Goal: Task Accomplishment & Management: Use online tool/utility

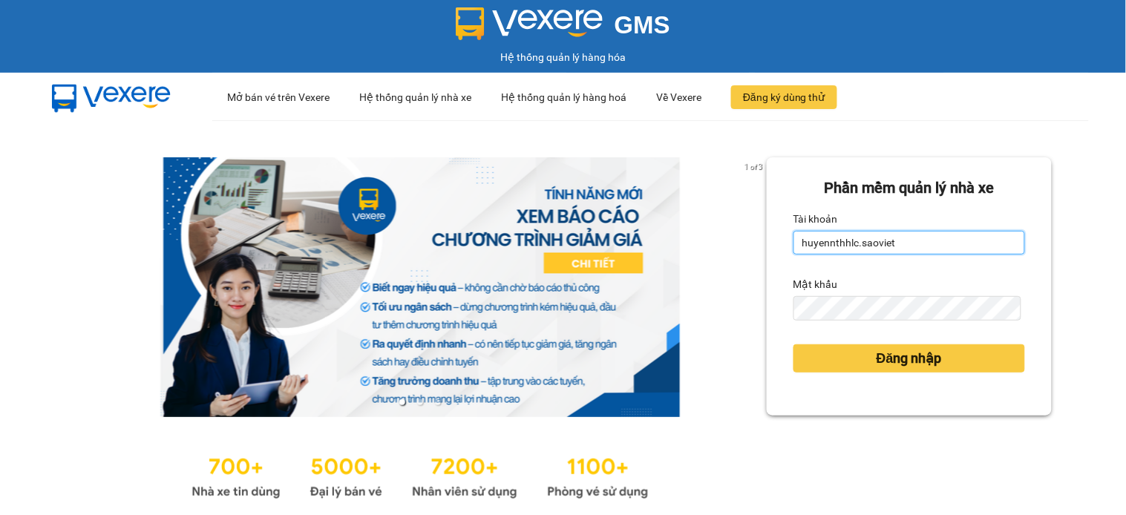
click at [866, 250] on input "huyennthhlc.saoviet" at bounding box center [909, 243] width 232 height 24
type input "yenptx_hhlc.saoviet"
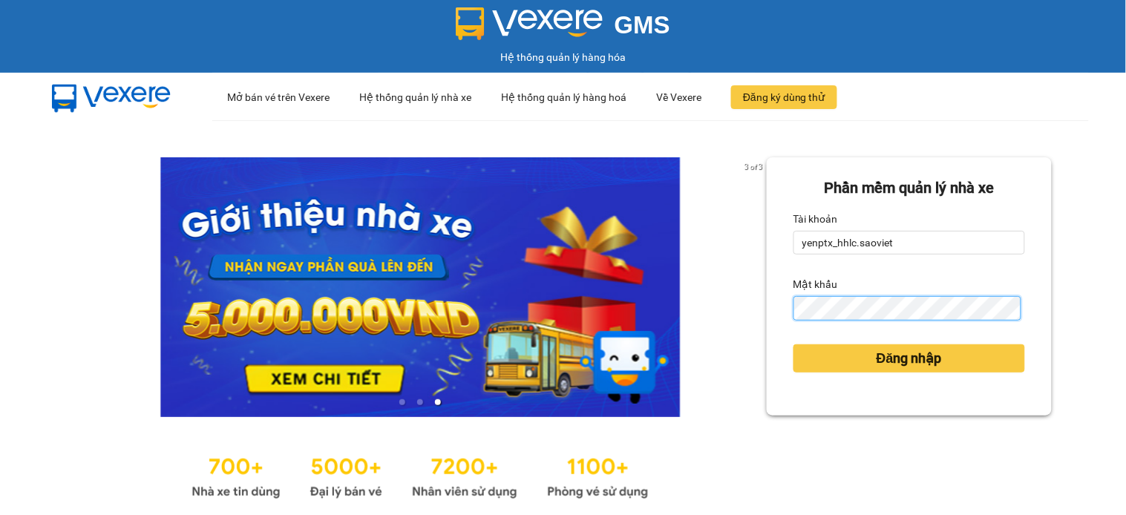
click at [793, 344] on button "Đăng nhập" at bounding box center [909, 358] width 232 height 28
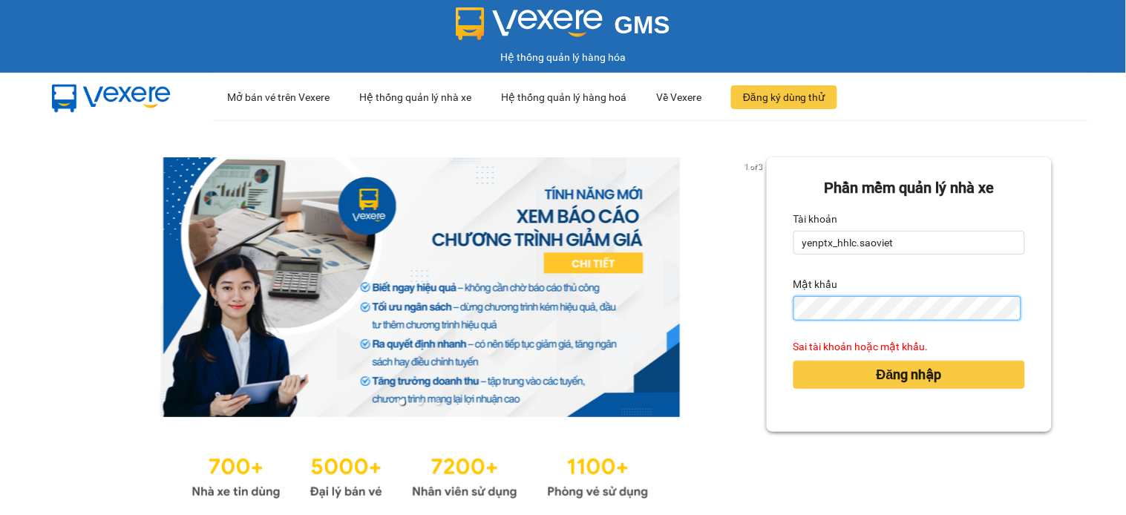
click at [793, 361] on button "Đăng nhập" at bounding box center [909, 375] width 232 height 28
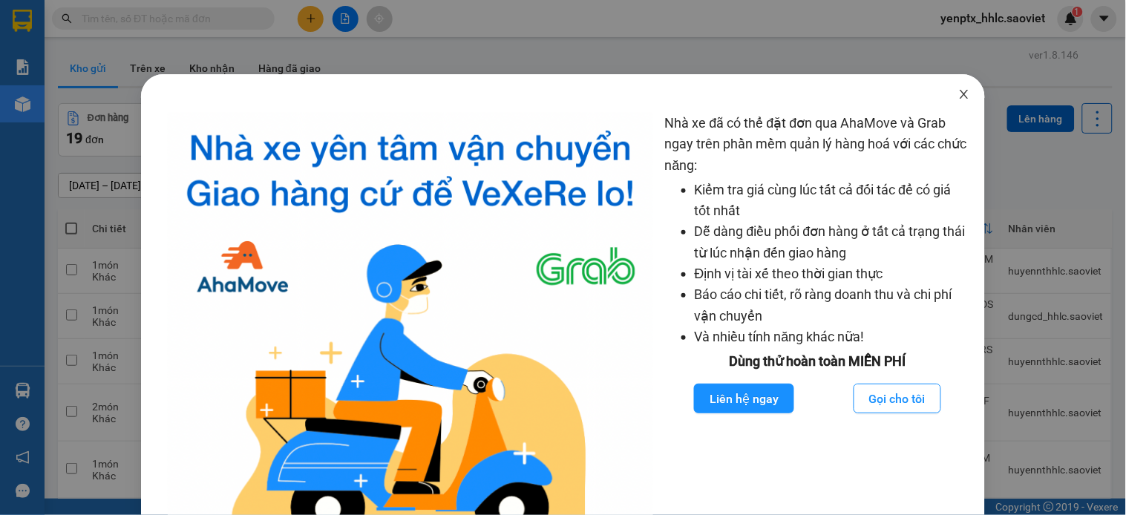
click at [958, 99] on icon "close" at bounding box center [964, 94] width 12 height 12
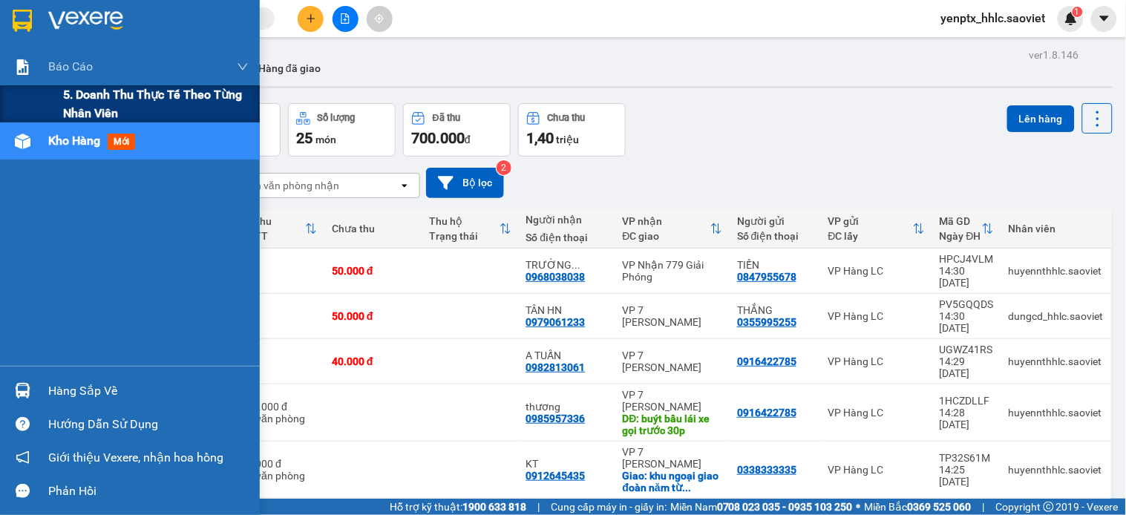
click at [80, 97] on span "5. Doanh thu thực tế theo từng nhân viên" at bounding box center [156, 103] width 186 height 37
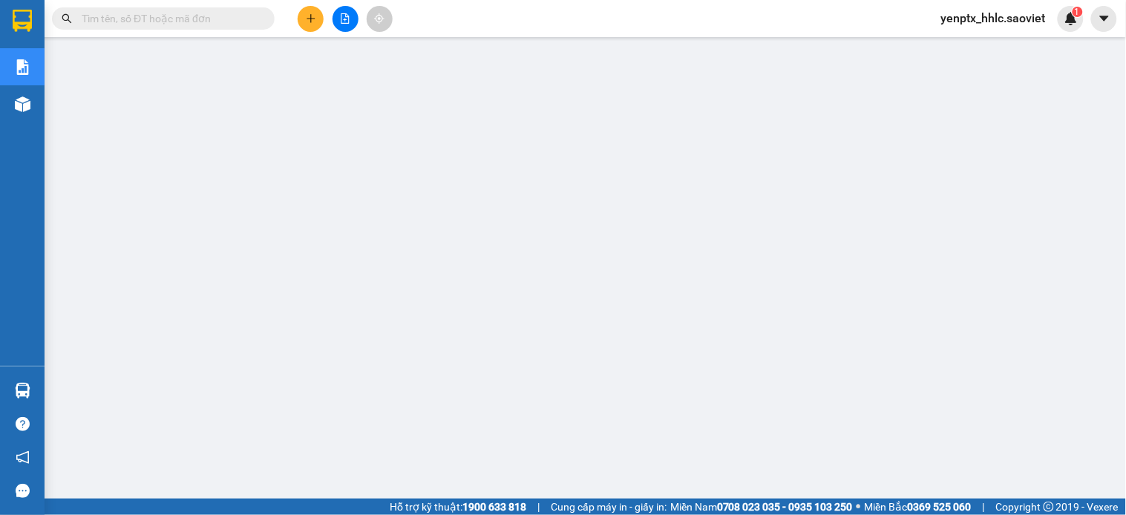
scroll to position [220, 0]
click at [960, 27] on div "yenptx_hhlc.saoviet 1" at bounding box center [1006, 19] width 154 height 26
click at [961, 11] on span "yenptx_hhlc.saoviet" at bounding box center [993, 18] width 128 height 19
click at [959, 49] on span "Đăng xuất" at bounding box center [1001, 46] width 96 height 16
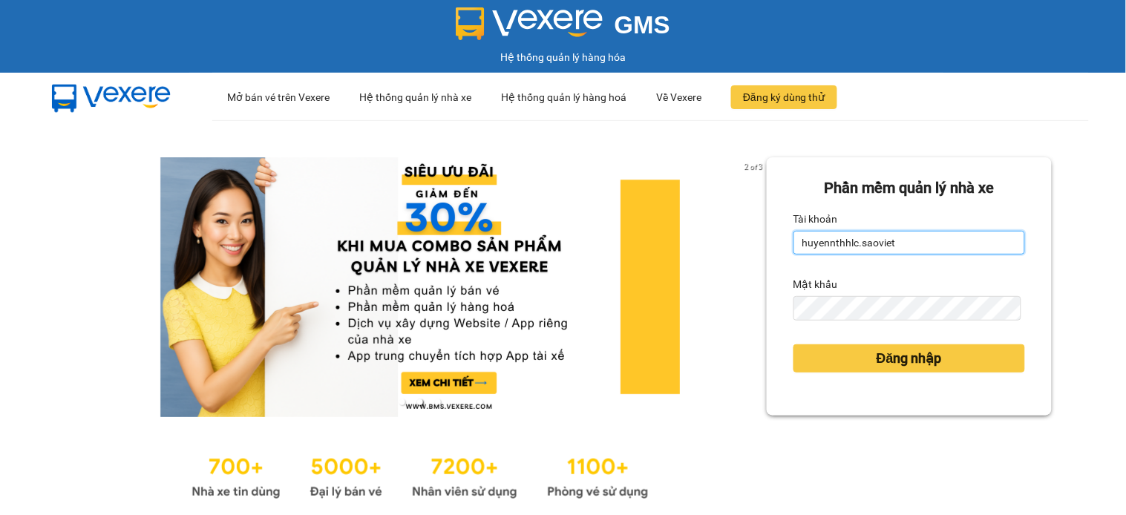
click at [937, 243] on input "huyennthhlc.saoviet" at bounding box center [909, 243] width 232 height 24
click at [938, 243] on input "huyennthhlc.saoviet" at bounding box center [909, 243] width 232 height 24
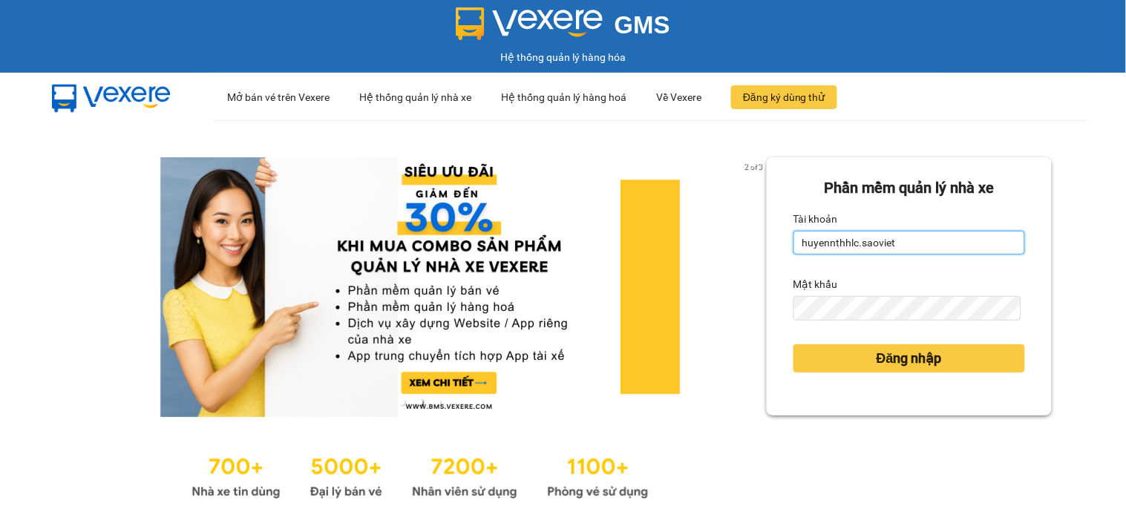
click at [938, 243] on input "huyennthhlc.saoviet" at bounding box center [909, 243] width 232 height 24
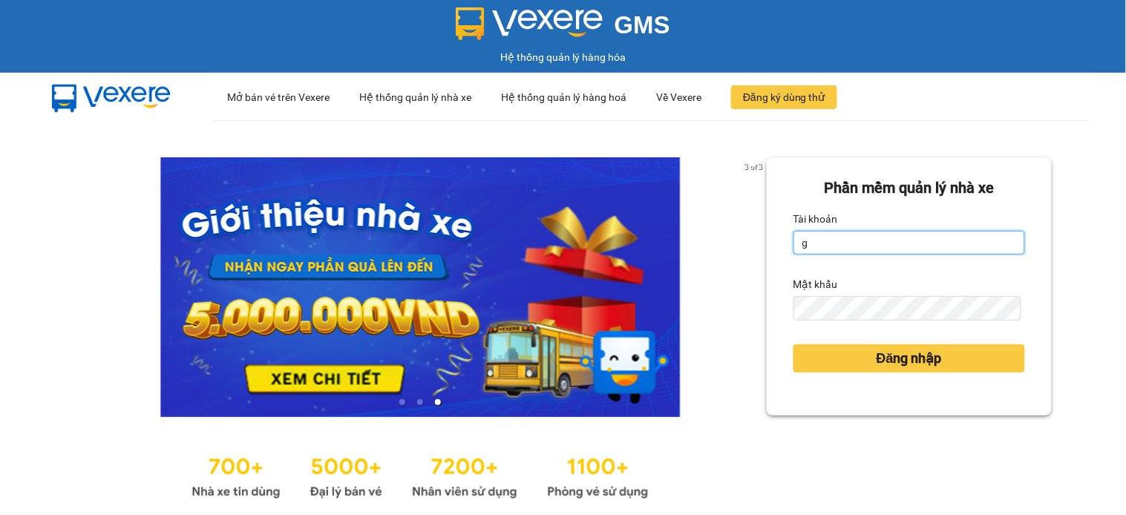
type input "giangmth_hhlc.saoviet"
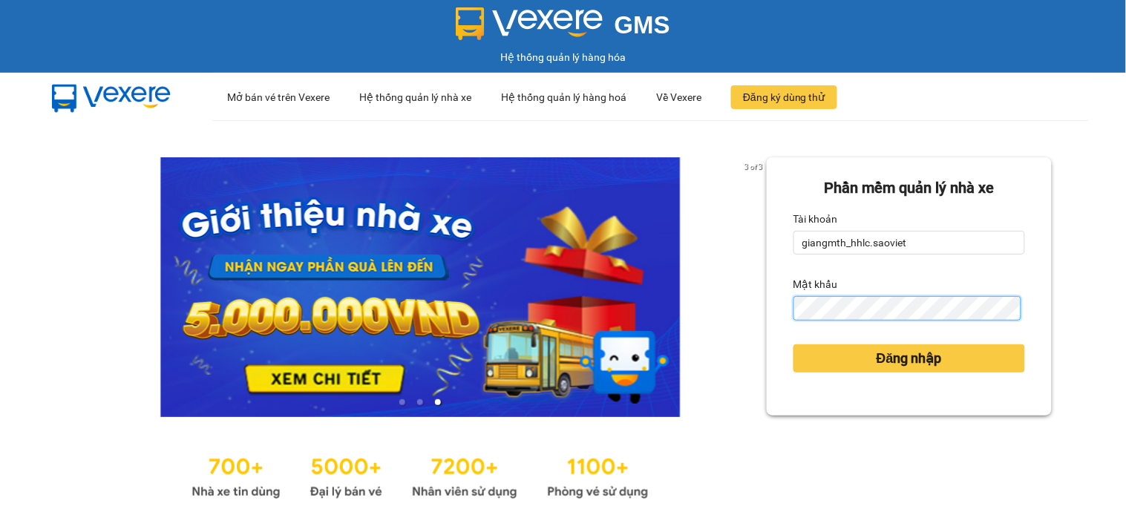
click at [928, 321] on form "Phần mềm quản lý nhà xe Tài khoản giangmth_hhlc.saoviet Mật khẩu Đăng nhập" at bounding box center [909, 287] width 232 height 220
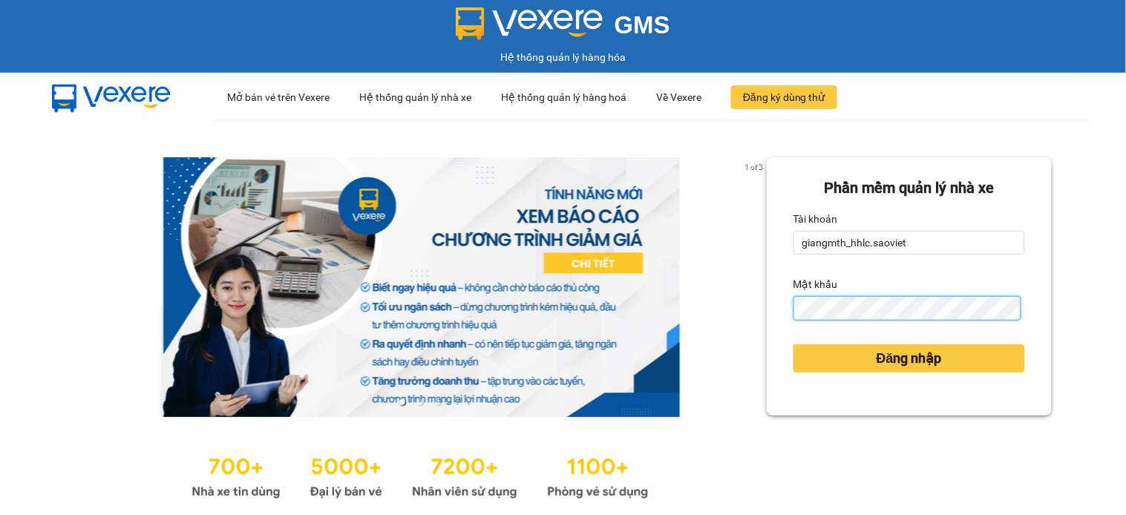
click at [793, 344] on button "Đăng nhập" at bounding box center [909, 358] width 232 height 28
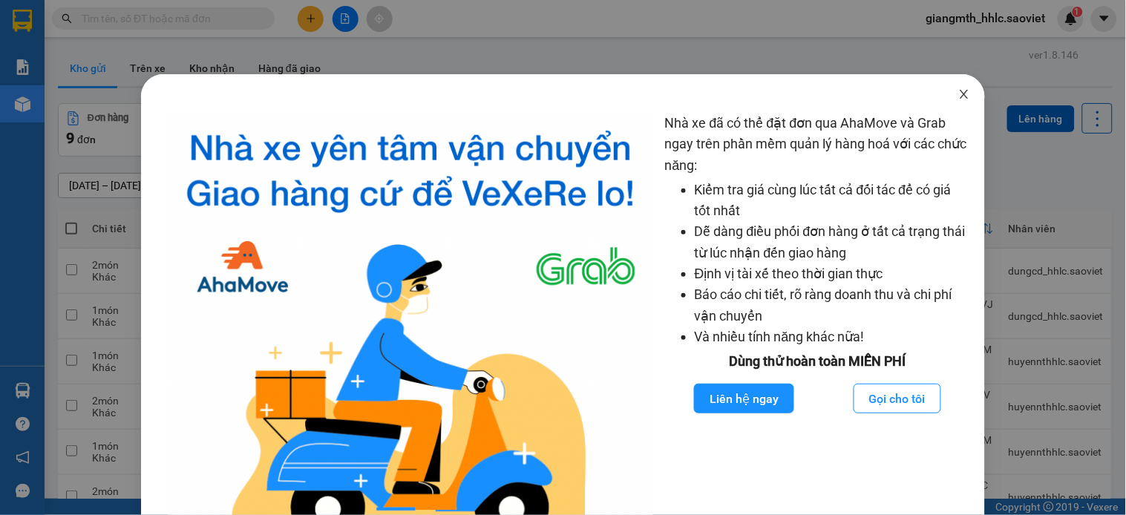
click at [958, 91] on icon "close" at bounding box center [964, 94] width 12 height 12
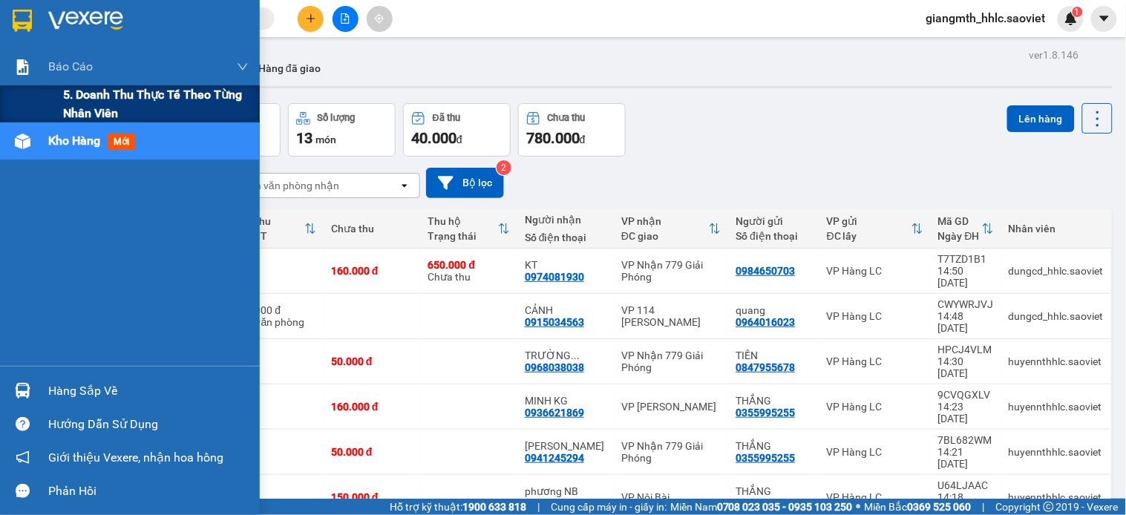
click at [76, 101] on span "5. Doanh thu thực tế theo từng nhân viên" at bounding box center [156, 103] width 186 height 37
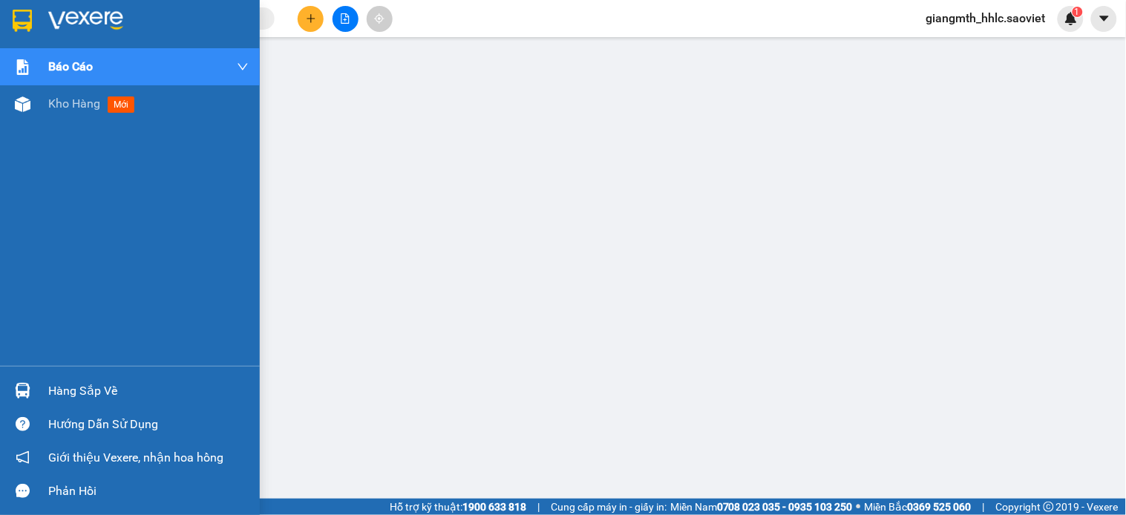
click at [99, 152] on div "Báo cáo 5. Doanh thu thực tế theo từng nhân viên Kho hàng mới" at bounding box center [130, 207] width 260 height 318
click at [20, 108] on img at bounding box center [23, 104] width 16 height 16
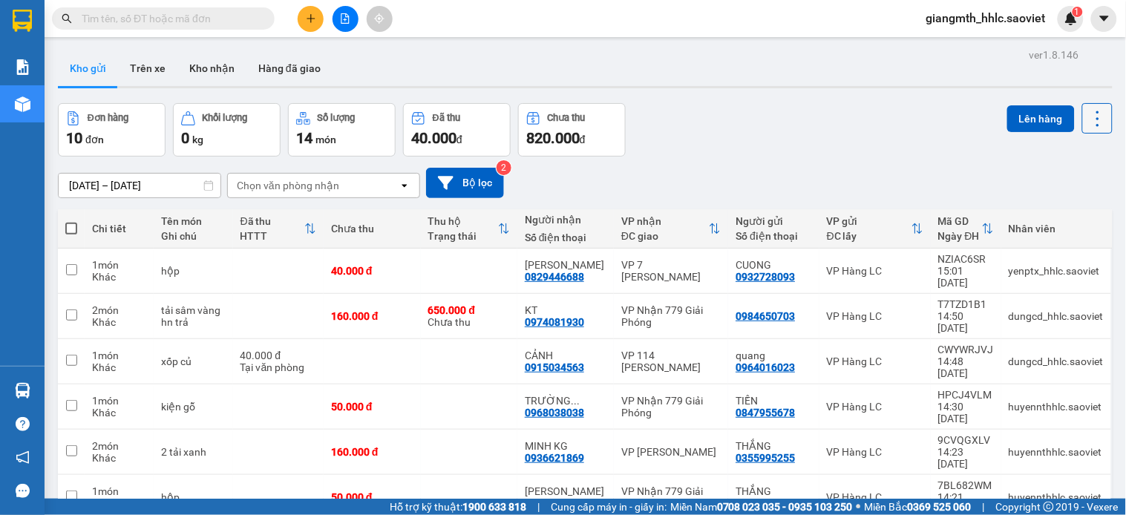
click at [1082, 121] on button at bounding box center [1097, 118] width 30 height 30
click at [1069, 206] on span "Làm mới" at bounding box center [1062, 212] width 41 height 15
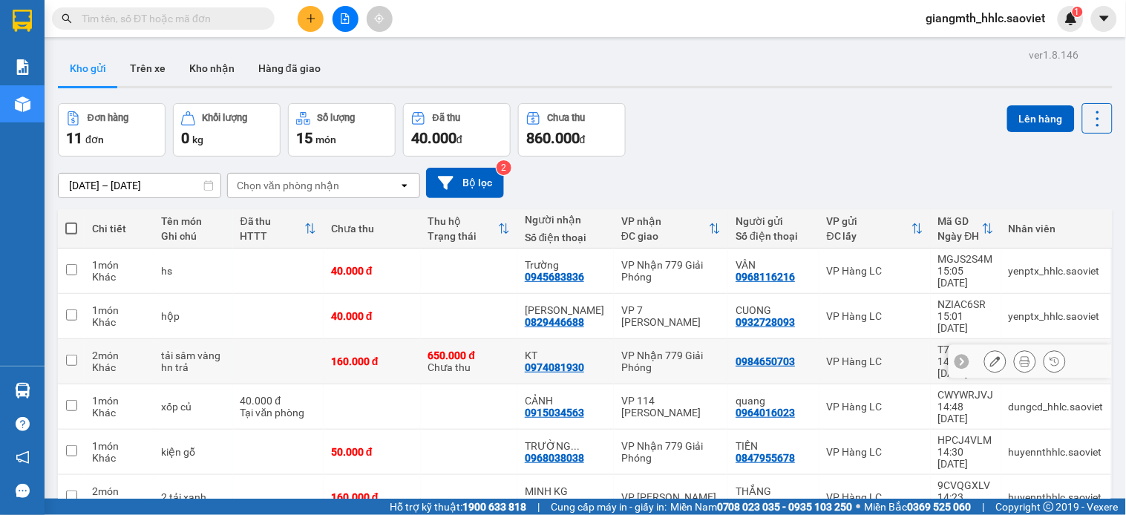
scroll to position [145, 0]
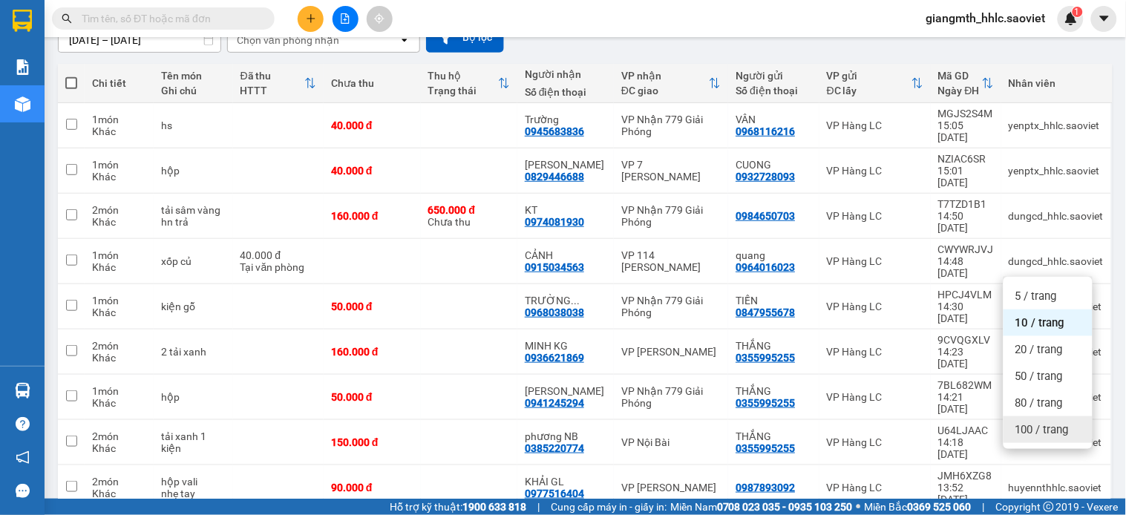
click at [1052, 433] on span "100 / trang" at bounding box center [1041, 429] width 53 height 15
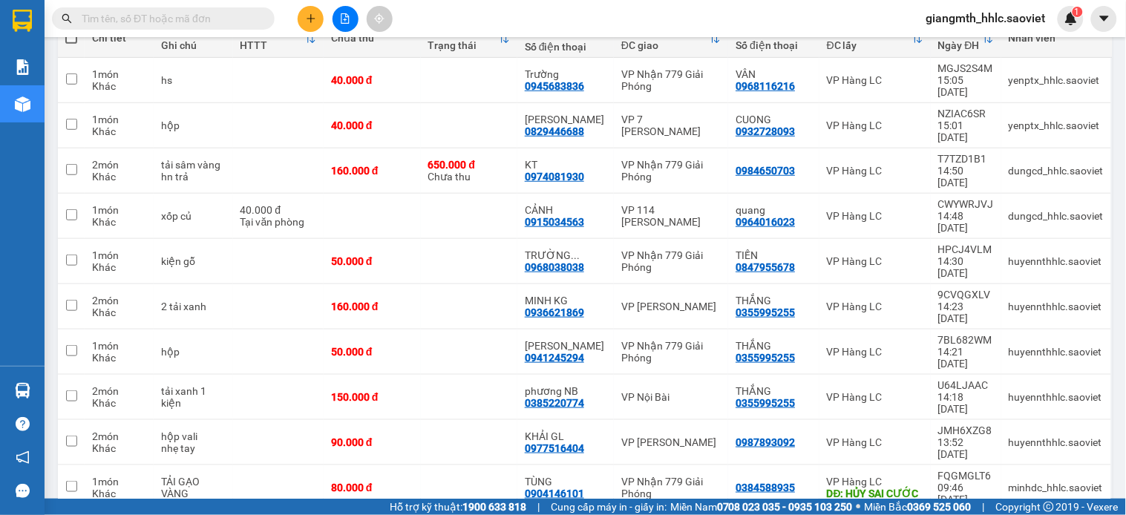
scroll to position [108, 0]
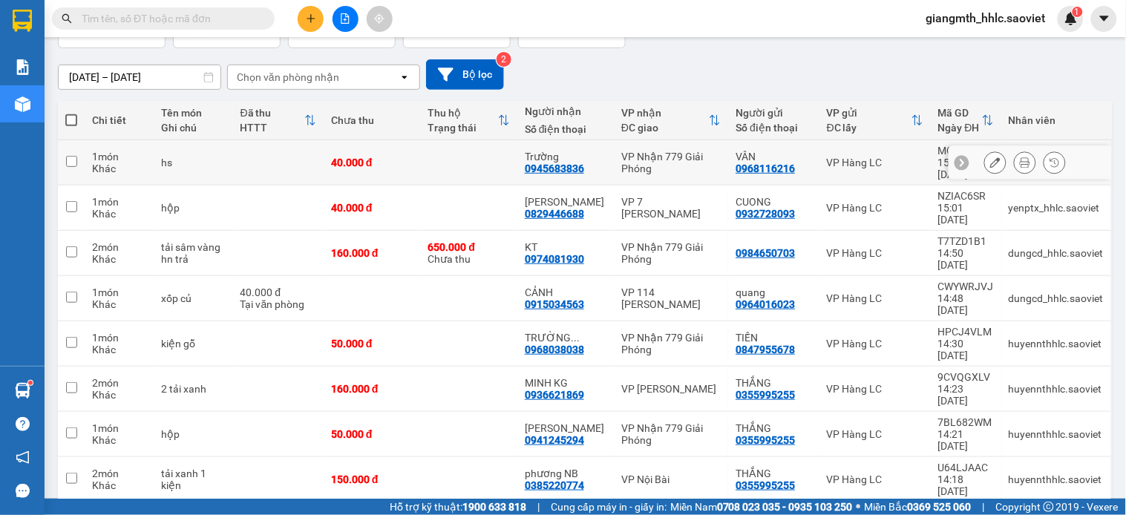
click at [505, 153] on td at bounding box center [469, 162] width 96 height 45
checkbox input "true"
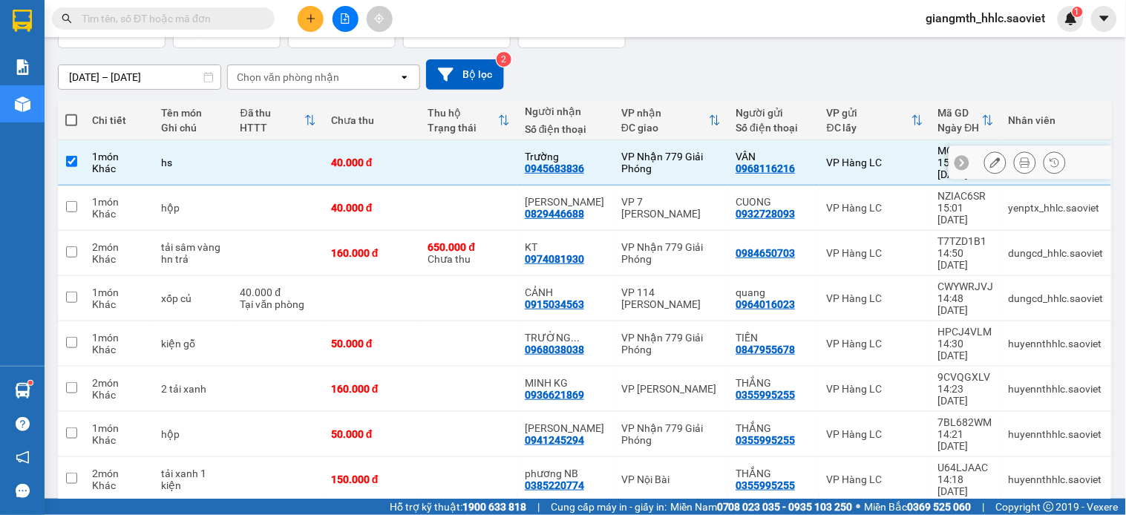
click at [491, 186] on td at bounding box center [469, 208] width 96 height 45
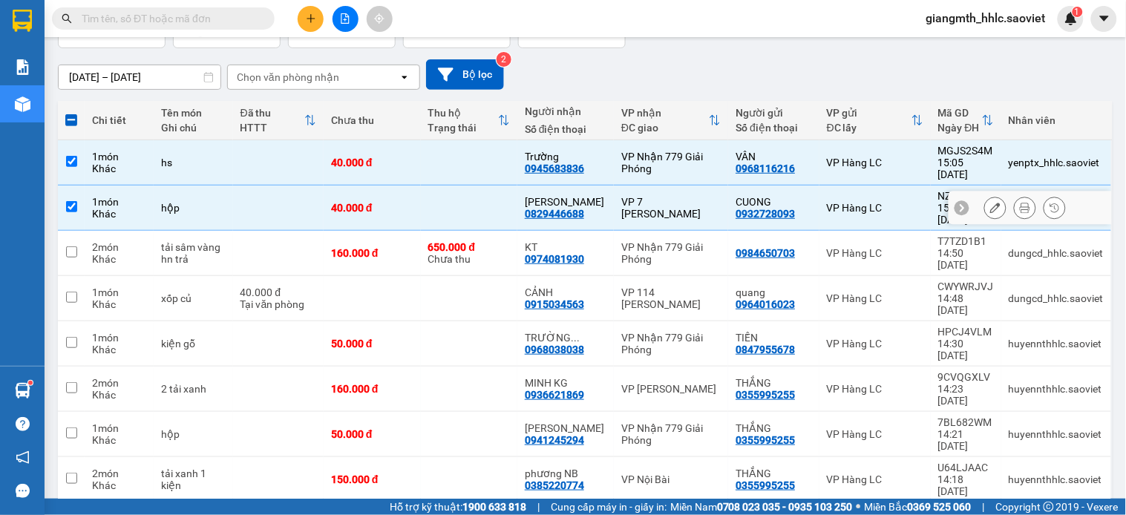
click at [490, 186] on td at bounding box center [469, 208] width 96 height 45
checkbox input "false"
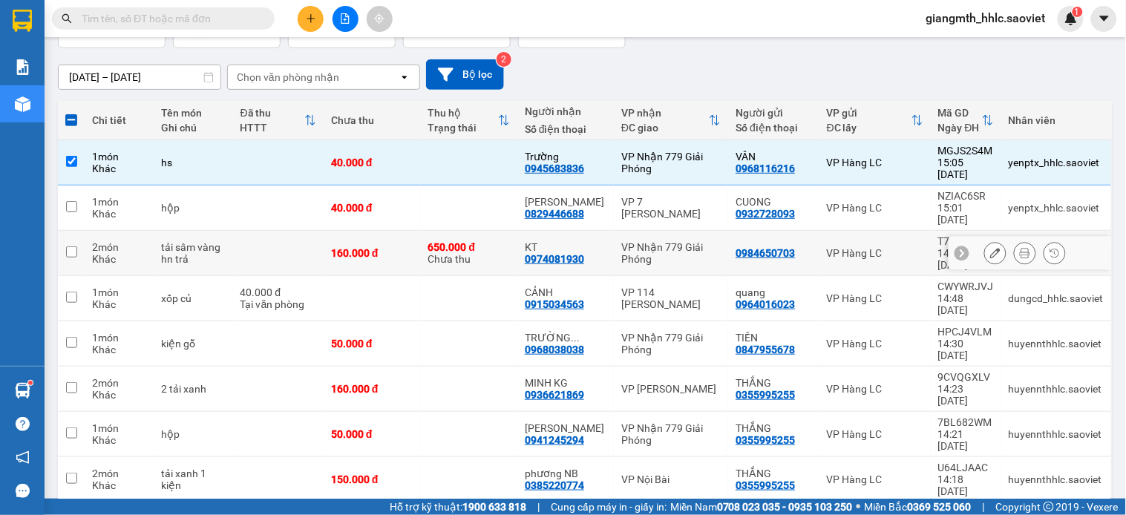
click at [502, 241] on div "650.000 đ Chưa thu" at bounding box center [469, 253] width 82 height 24
checkbox input "true"
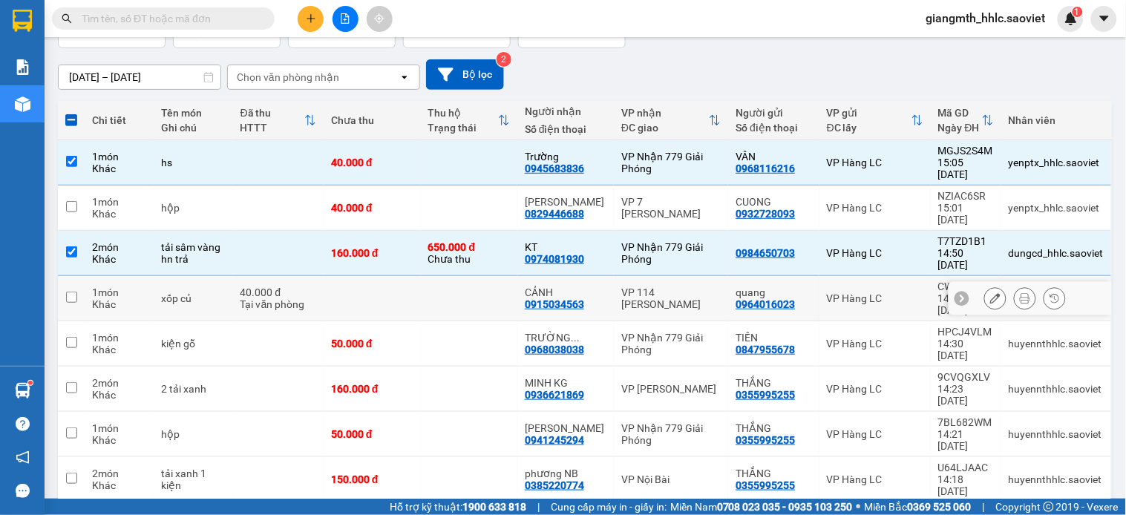
click at [494, 276] on td at bounding box center [469, 298] width 96 height 45
checkbox input "true"
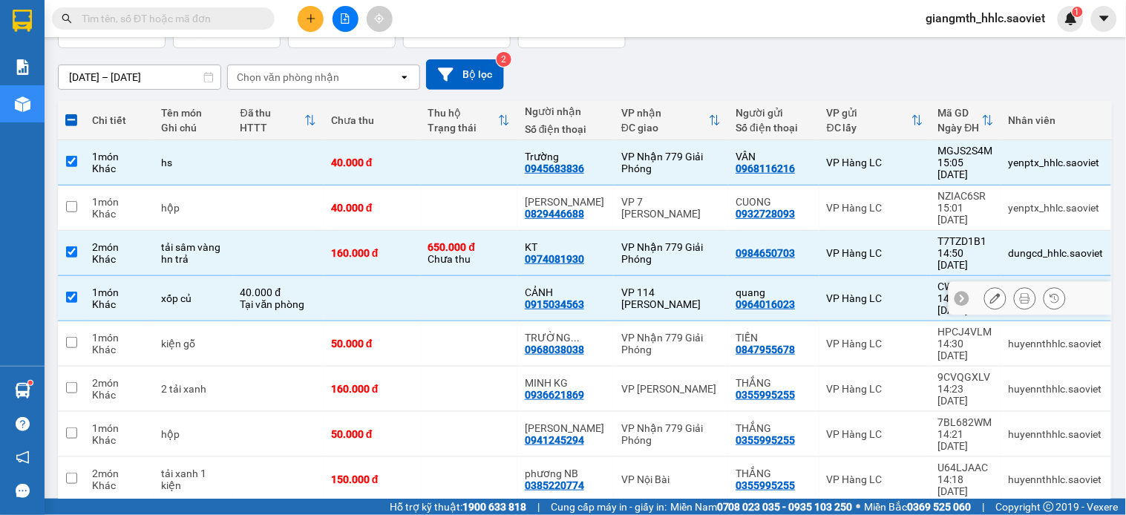
click at [491, 321] on td at bounding box center [469, 343] width 96 height 45
checkbox input "true"
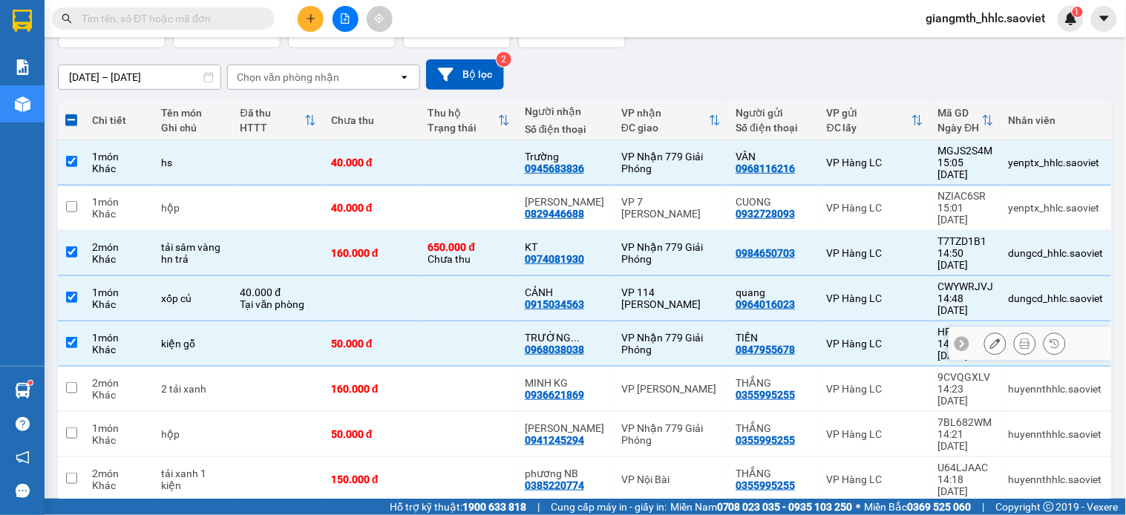
click at [487, 412] on td at bounding box center [469, 434] width 96 height 45
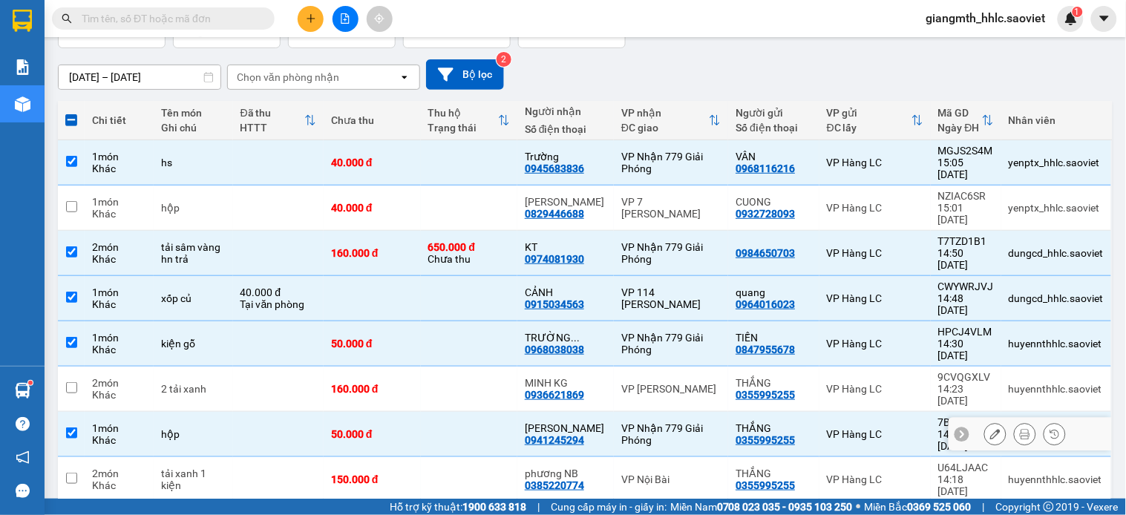
checkbox input "true"
click at [481, 457] on td at bounding box center [469, 479] width 96 height 45
checkbox input "true"
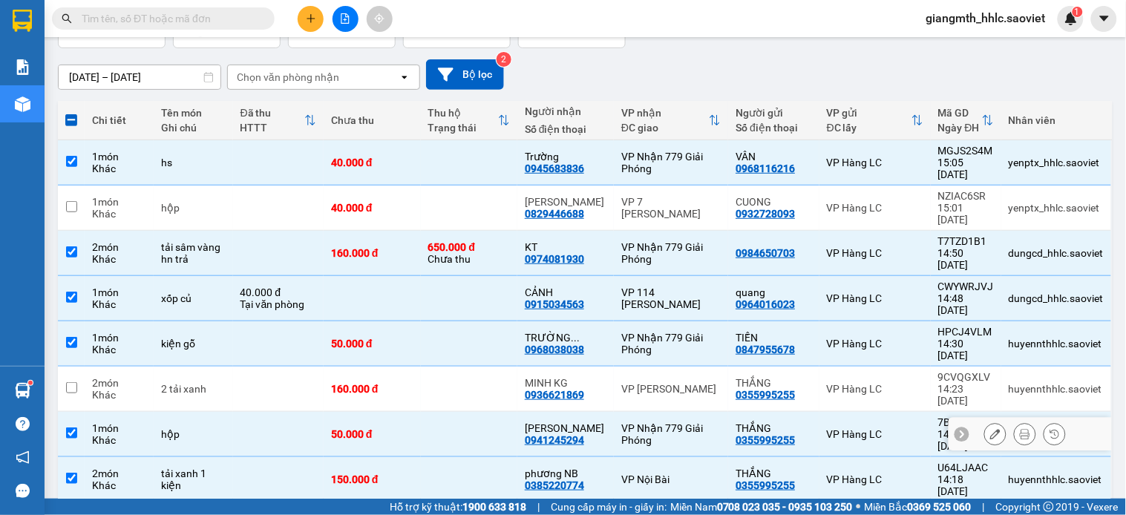
click at [466, 367] on td at bounding box center [469, 389] width 96 height 45
checkbox input "true"
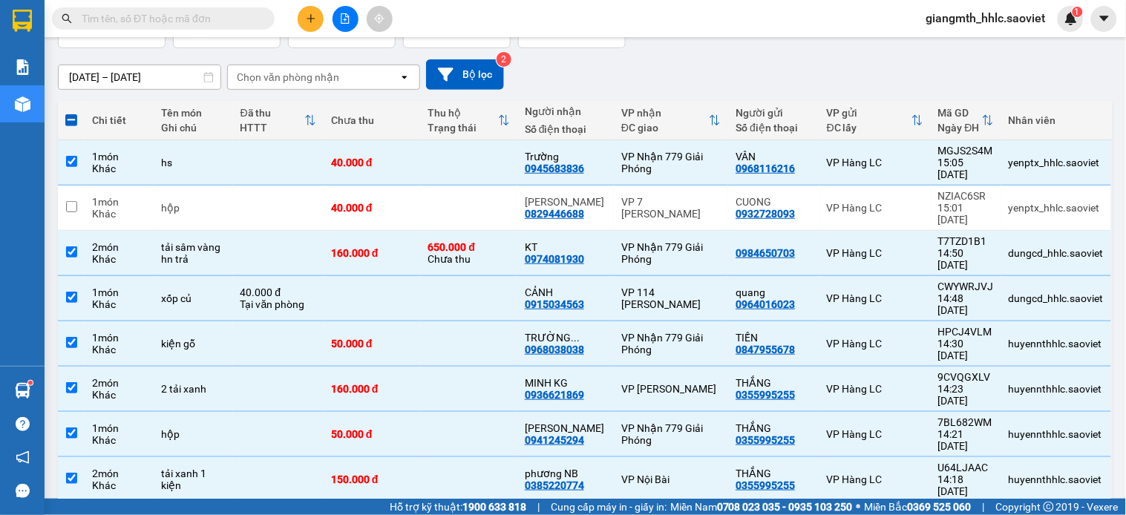
scroll to position [191, 0]
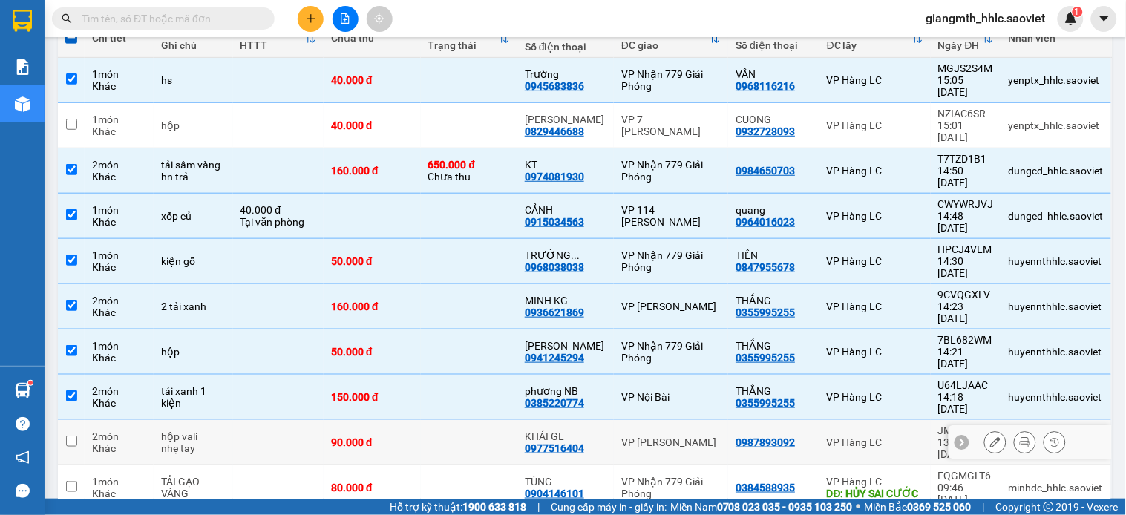
click at [460, 420] on td at bounding box center [469, 442] width 96 height 45
checkbox input "true"
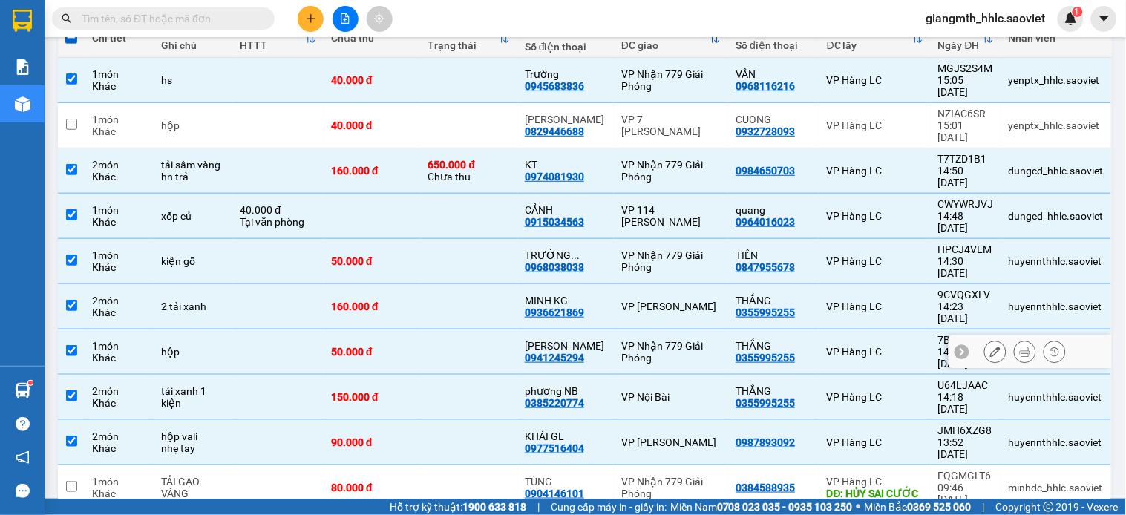
scroll to position [0, 0]
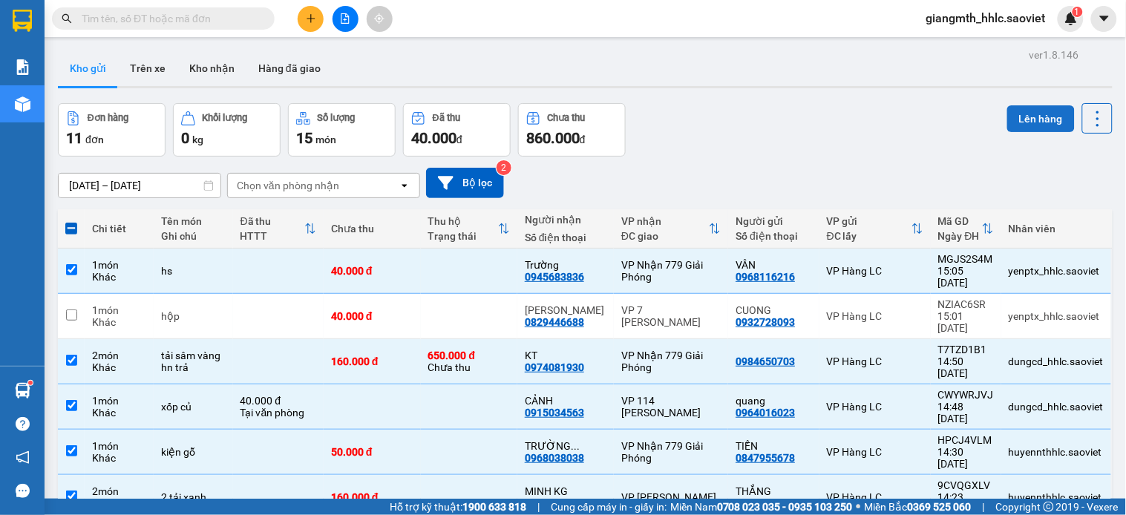
click at [1021, 120] on button "Lên hàng" at bounding box center [1041, 118] width 68 height 27
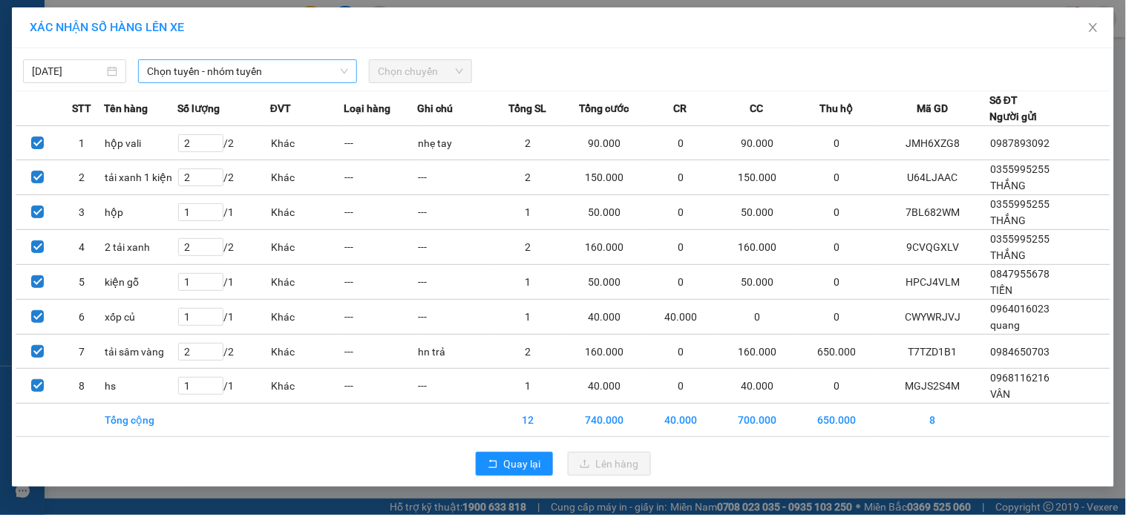
click at [256, 70] on span "Chọn tuyến - nhóm tuyến" at bounding box center [247, 71] width 201 height 22
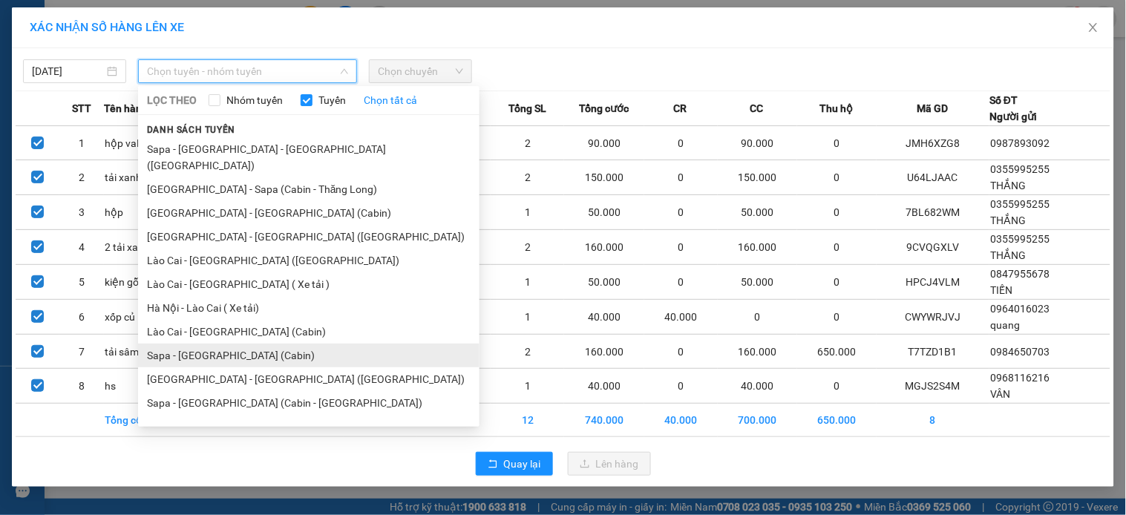
click at [258, 344] on li "Sapa - [GEOGRAPHIC_DATA] (Cabin)" at bounding box center [308, 356] width 341 height 24
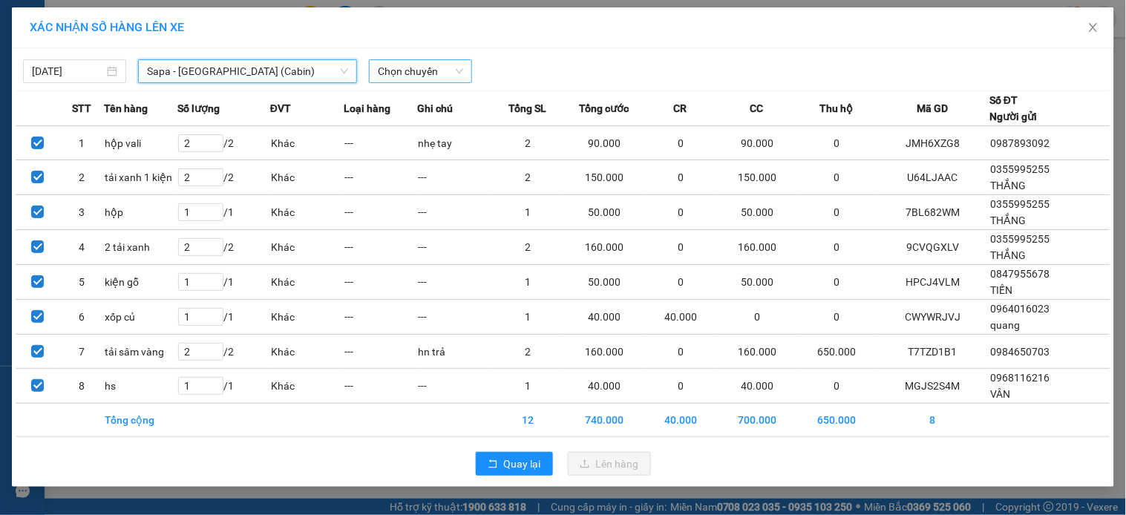
click at [446, 67] on span "Chọn chuyến" at bounding box center [420, 71] width 85 height 22
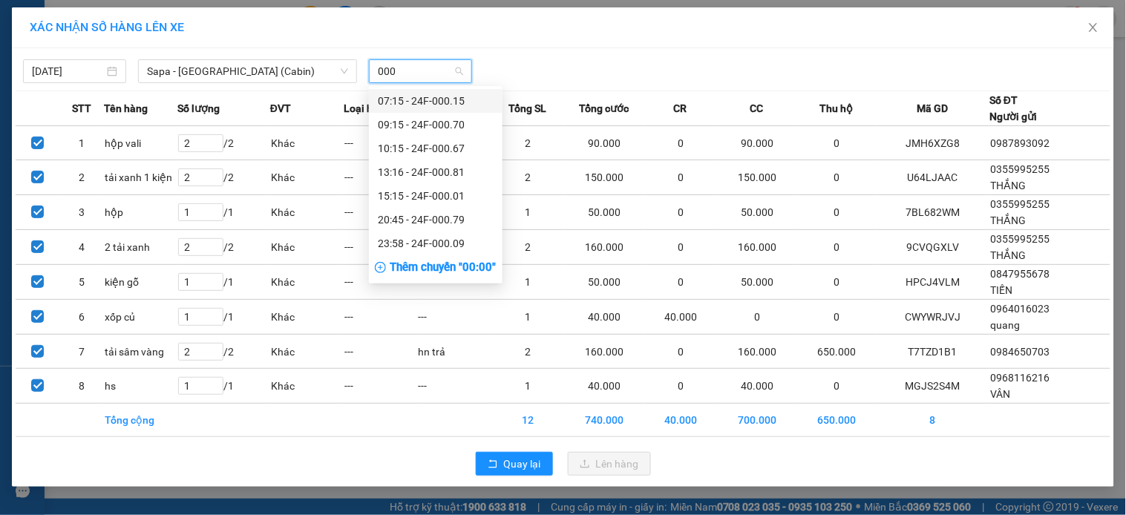
type input "0001"
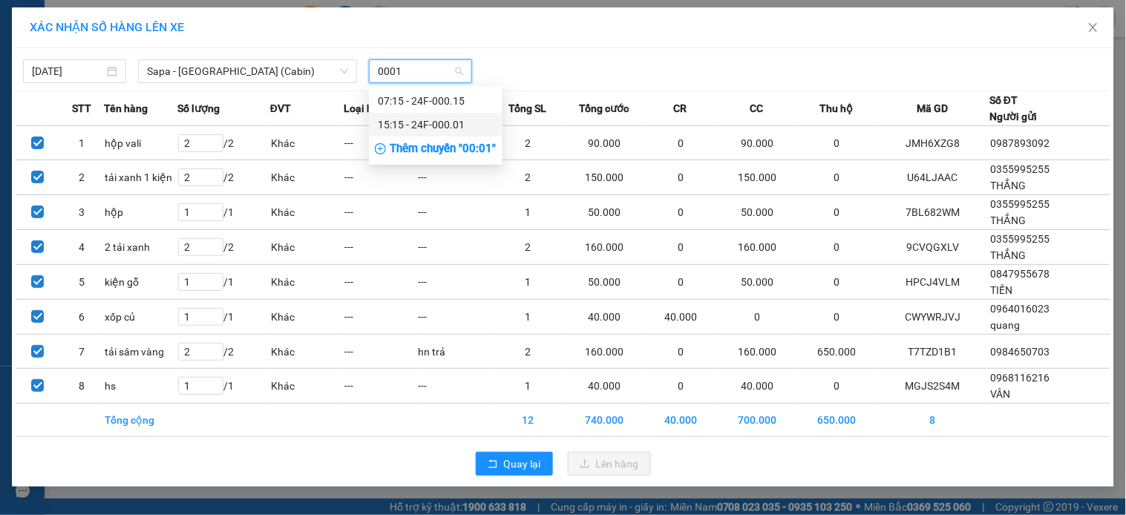
click at [455, 127] on div "15:15 - 24F-000.01" at bounding box center [436, 125] width 116 height 16
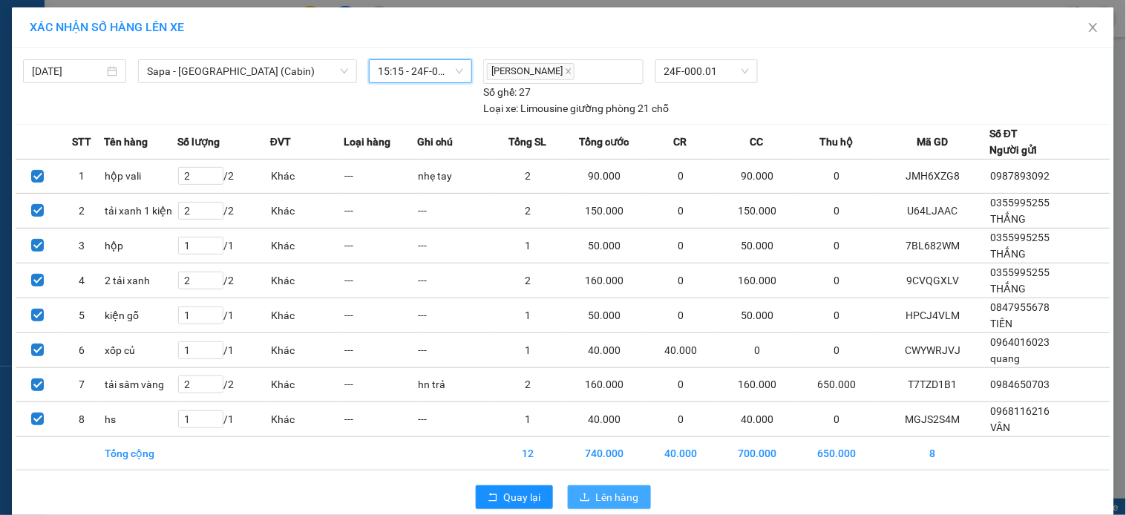
click at [596, 499] on span "Lên hàng" at bounding box center [617, 497] width 43 height 16
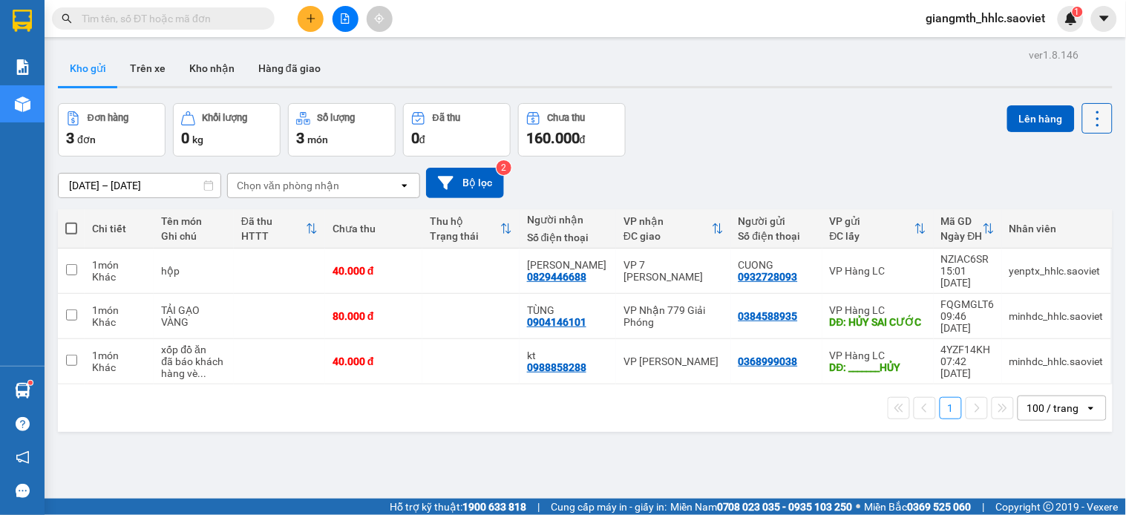
click at [1096, 111] on icon at bounding box center [1097, 119] width 3 height 16
click at [1051, 209] on span "Làm mới" at bounding box center [1062, 212] width 41 height 15
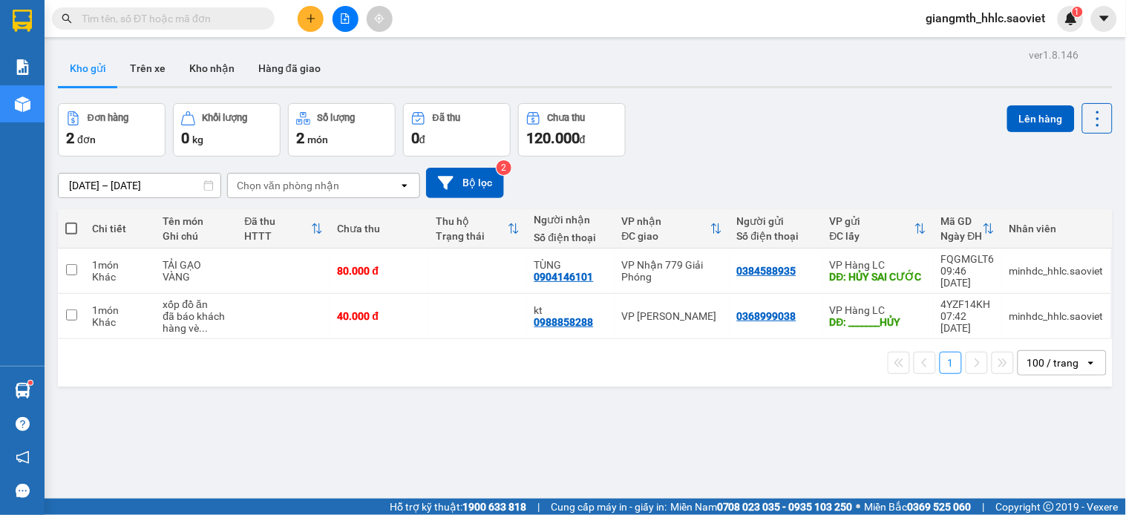
click at [1012, 197] on div "10/10/2025 – 12/10/2025 Press the down arrow key to interact with the calendar …" at bounding box center [585, 183] width 1055 height 30
click at [302, 19] on button at bounding box center [311, 19] width 26 height 26
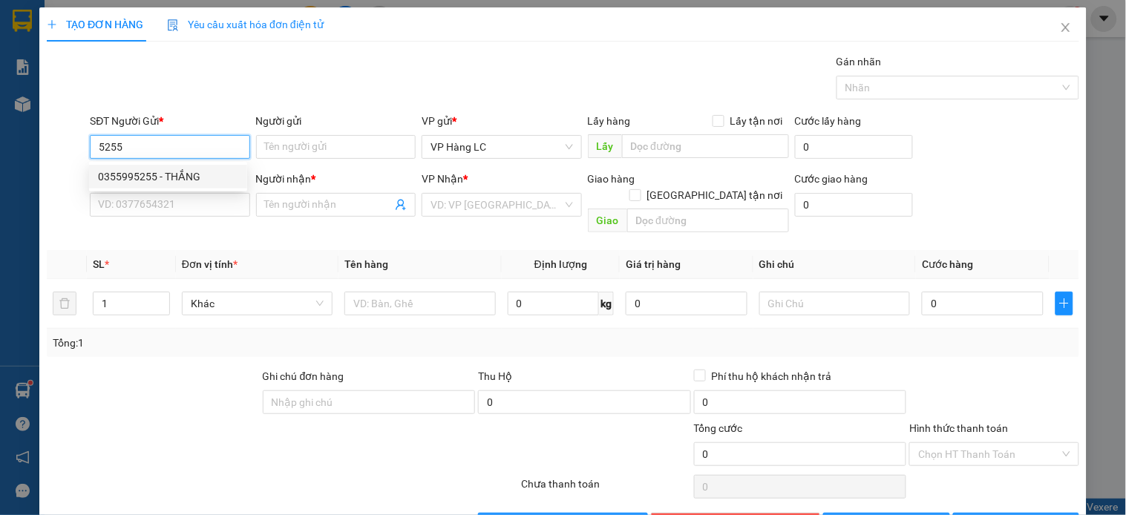
click at [197, 177] on div "0355995255 - THẮNG" at bounding box center [168, 176] width 140 height 16
type input "0355995255"
type input "THẮNG"
type input "0979061233"
type input "TÂN HN"
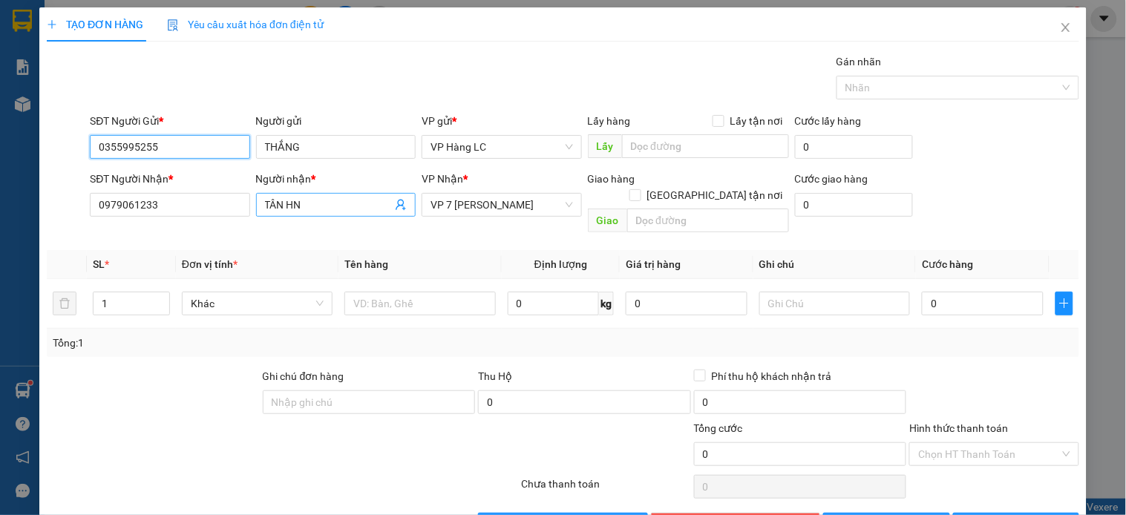
type input "0355995255"
click at [397, 205] on icon "user-add" at bounding box center [401, 205] width 10 height 11
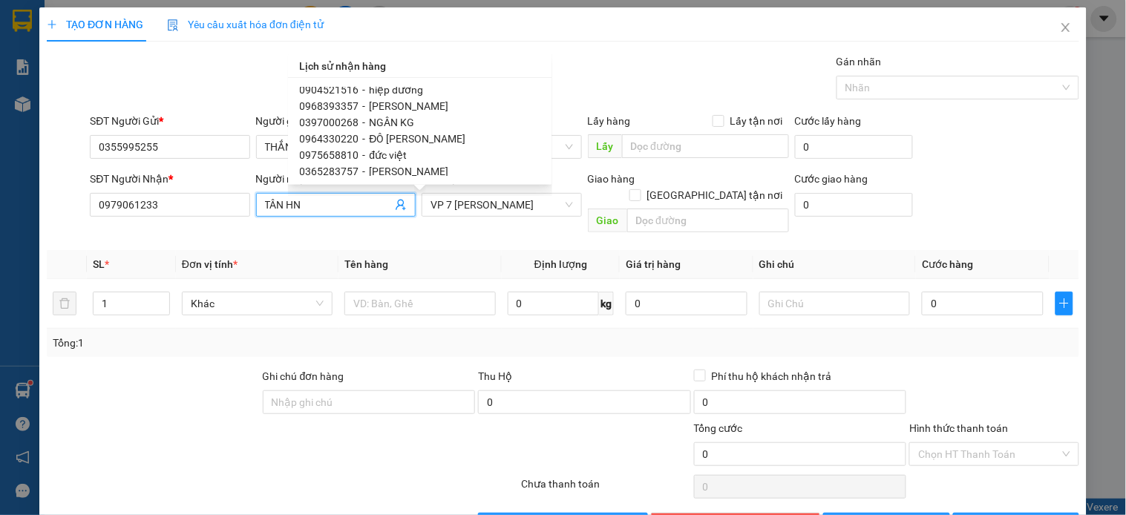
scroll to position [1047, 0]
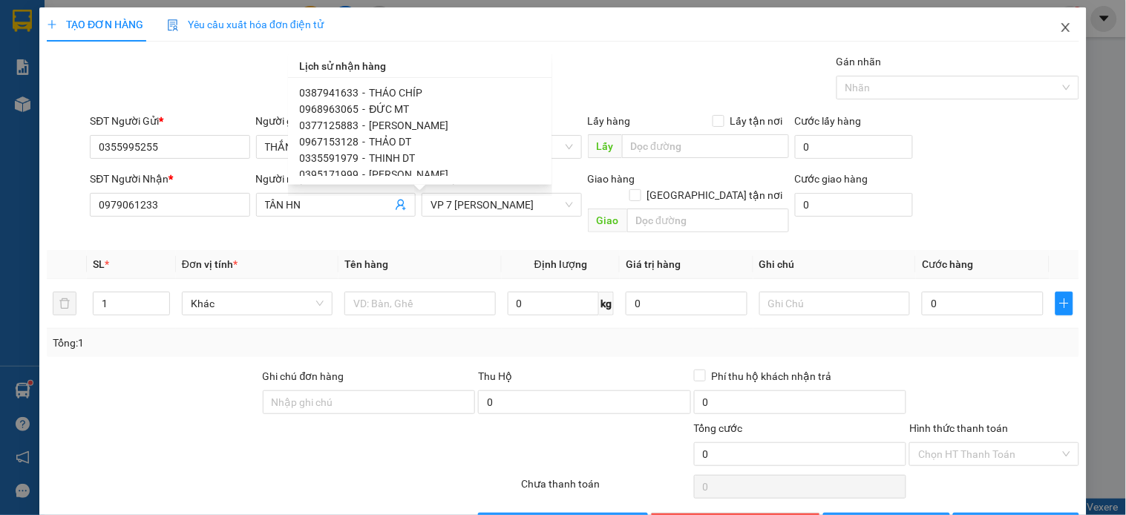
click at [1061, 27] on icon "close" at bounding box center [1065, 27] width 8 height 9
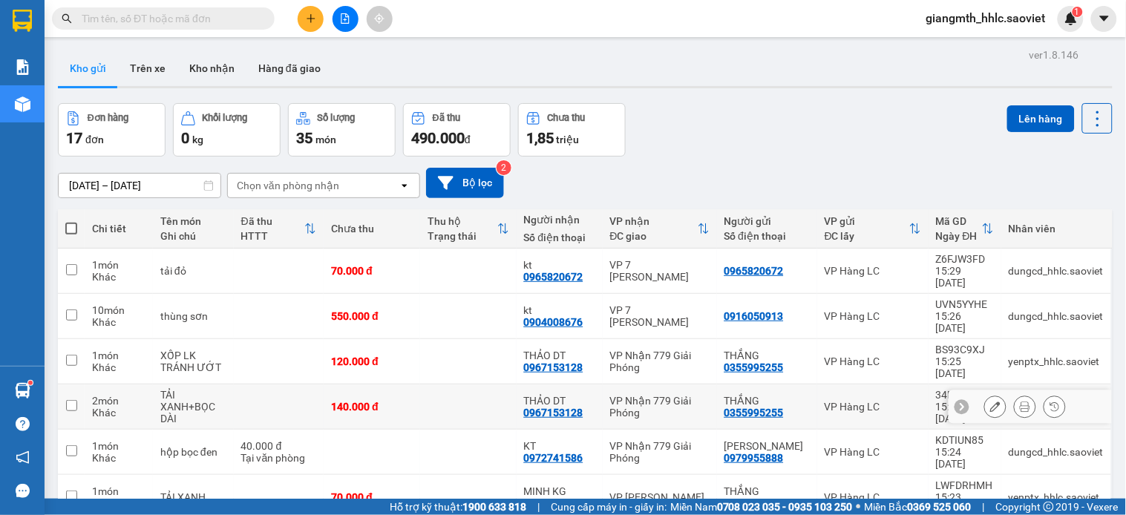
scroll to position [412, 0]
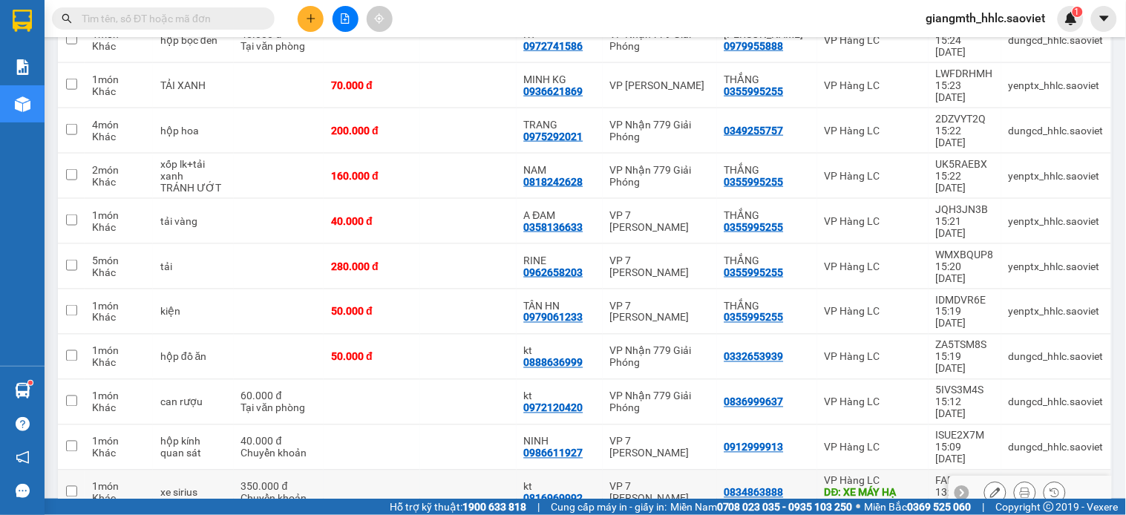
click at [985, 480] on button at bounding box center [995, 493] width 21 height 26
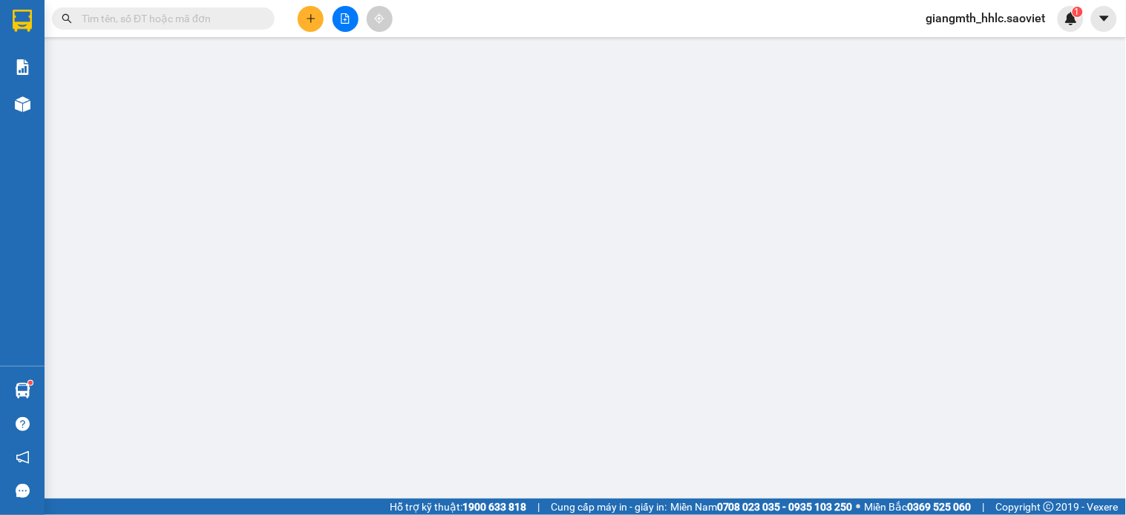
type input "0834863888"
type input "XE MÁY HẠ BXTT"
type input "0816969992"
type input "kt"
type input "0"
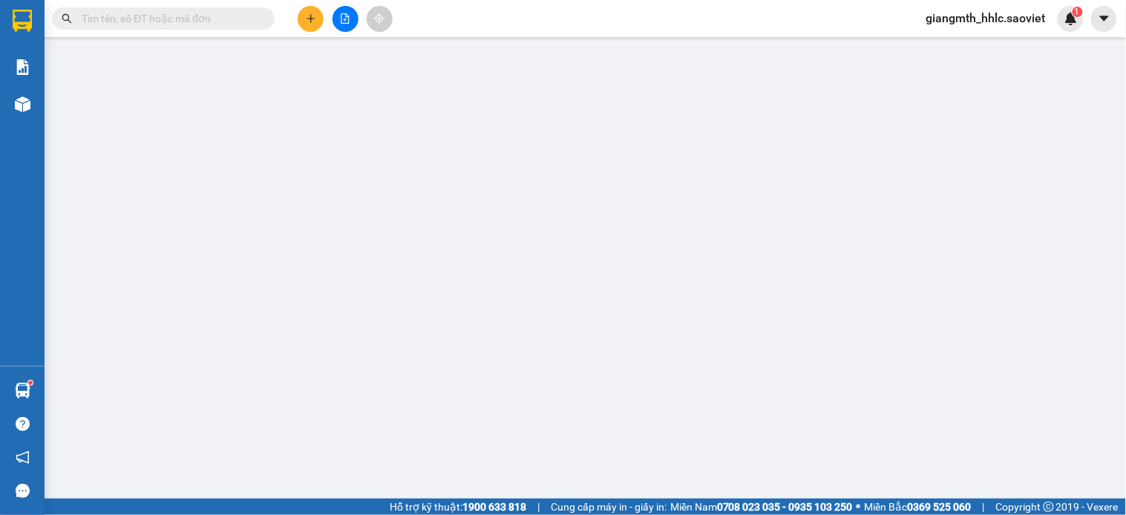
type input "350.000"
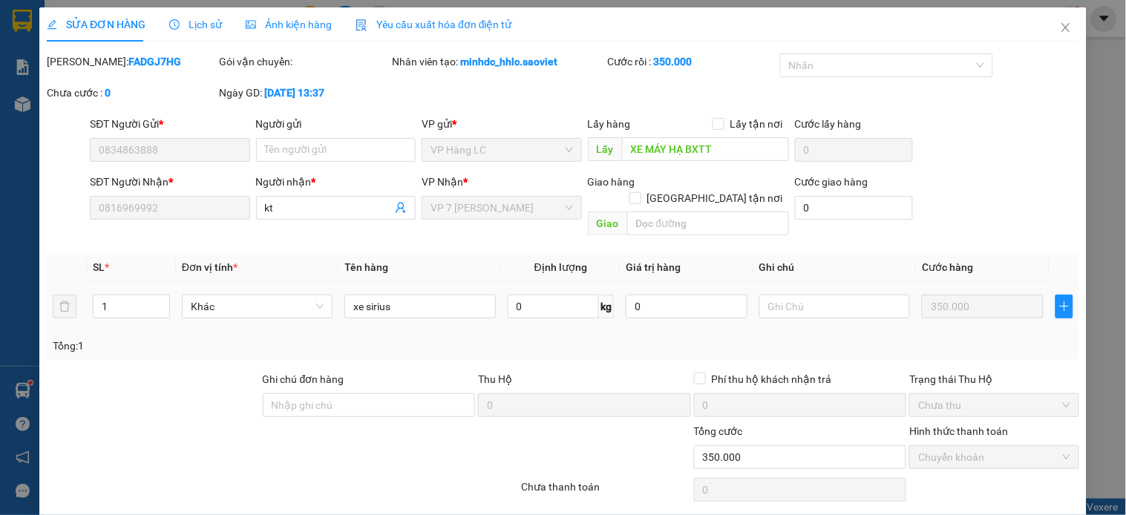
click at [713, 161] on div "Lấy XE MÁY HẠ BXTT" at bounding box center [688, 150] width 201 height 24
click at [713, 156] on input "XE MÁY HẠ BXTT" at bounding box center [705, 149] width 167 height 24
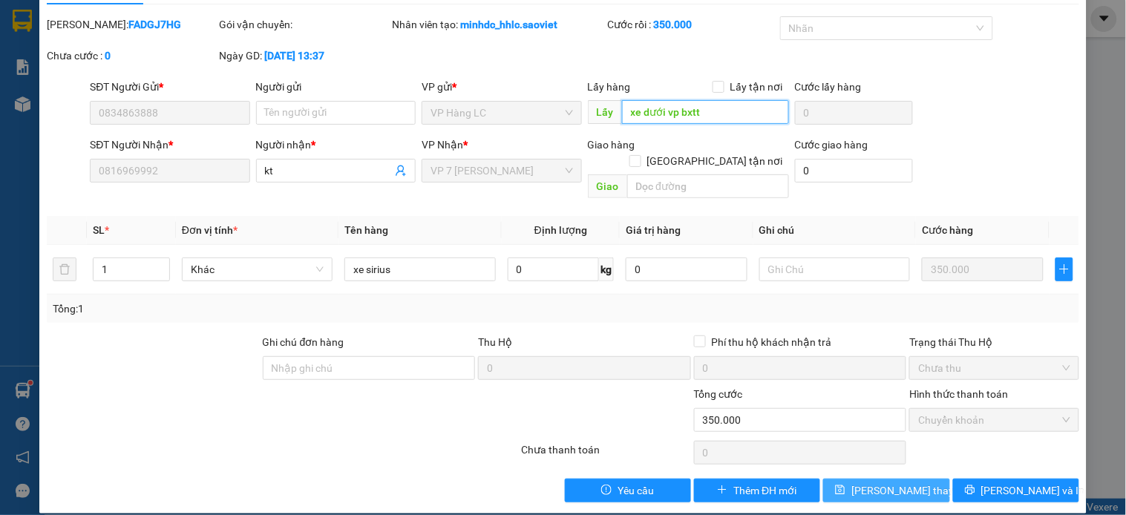
type input "xe dưới vp bxtt"
click at [871, 484] on button "Lưu thay đổi" at bounding box center [886, 491] width 126 height 24
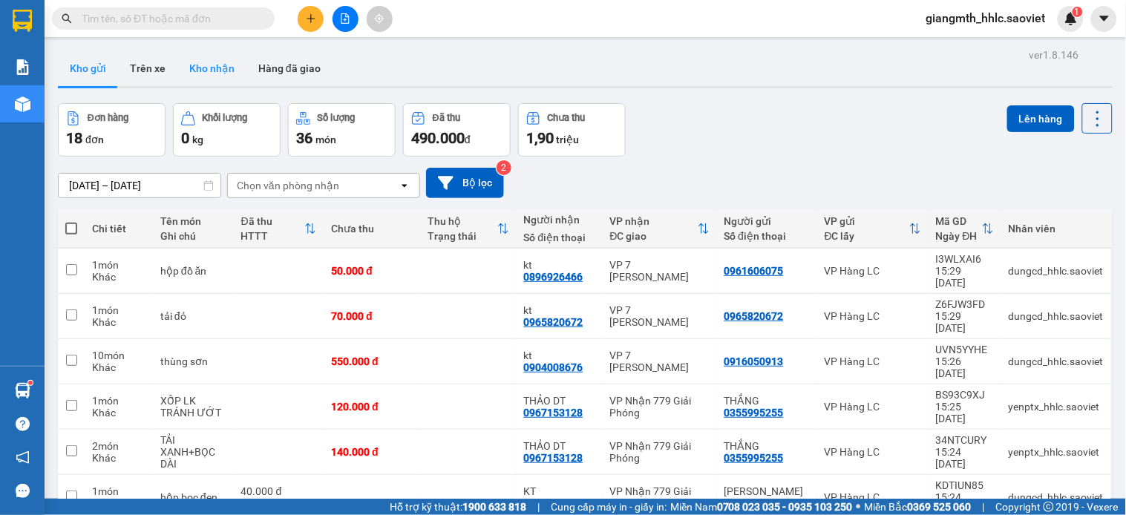
click at [217, 73] on button "Kho nhận" at bounding box center [211, 68] width 69 height 36
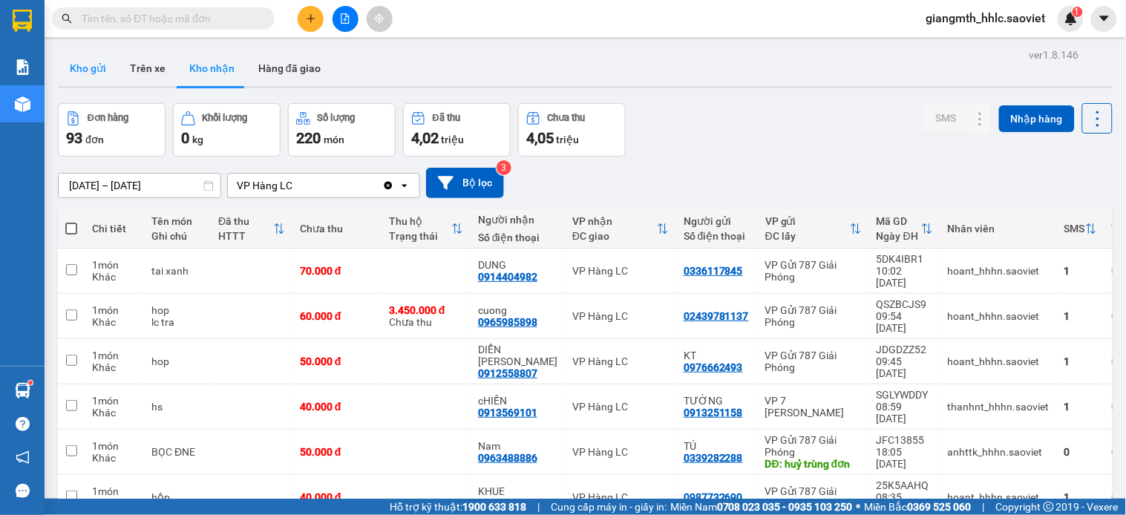
click at [100, 78] on button "Kho gửi" at bounding box center [88, 68] width 60 height 36
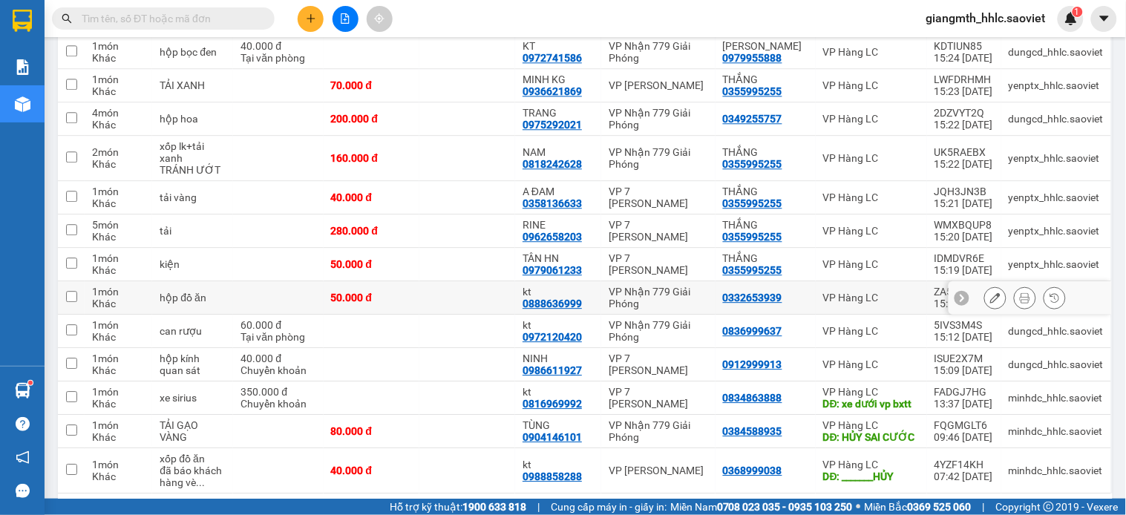
scroll to position [965, 0]
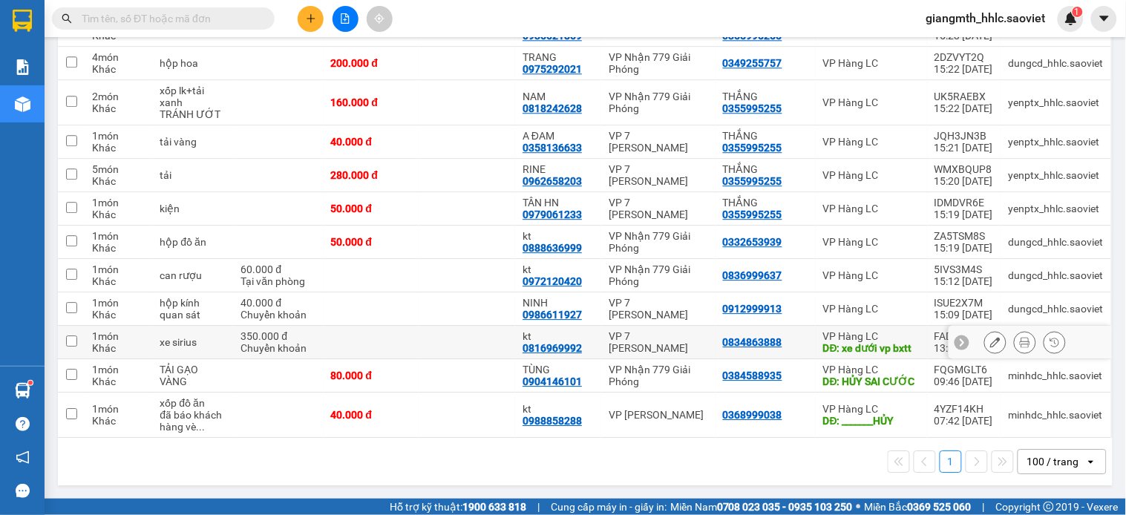
click at [449, 336] on td at bounding box center [467, 342] width 96 height 33
checkbox input "true"
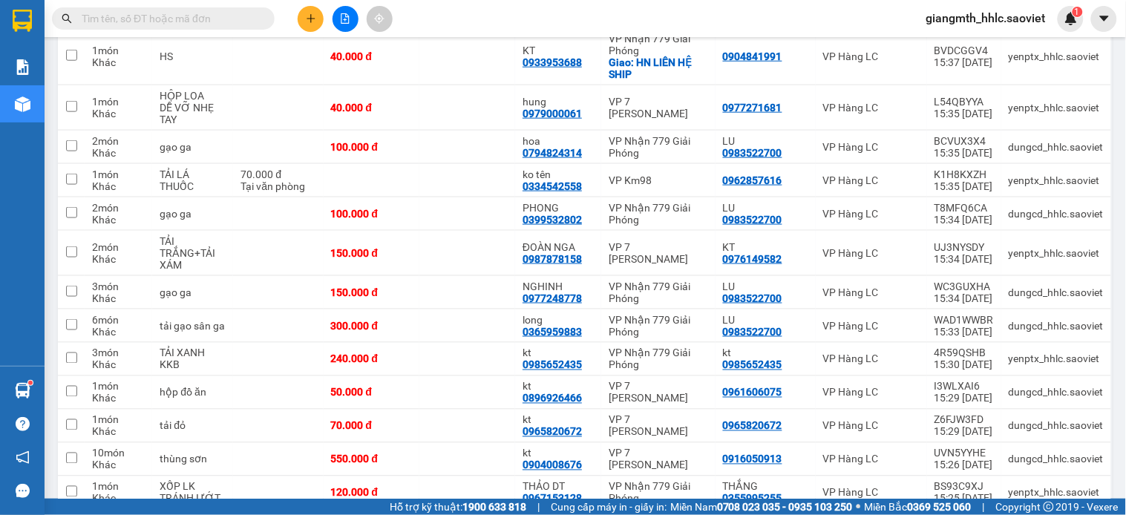
scroll to position [0, 0]
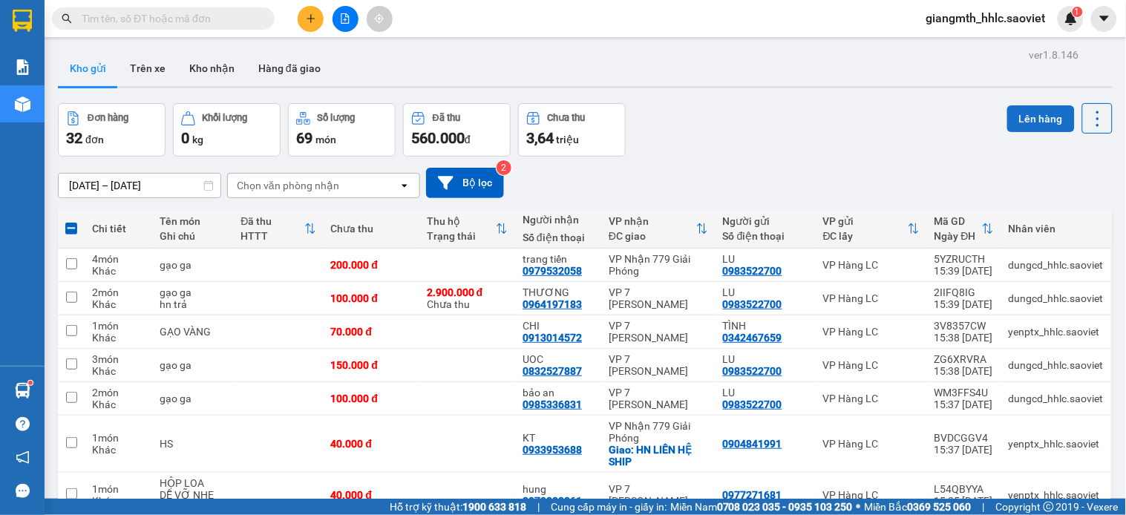
click at [1009, 111] on button "Lên hàng" at bounding box center [1041, 118] width 68 height 27
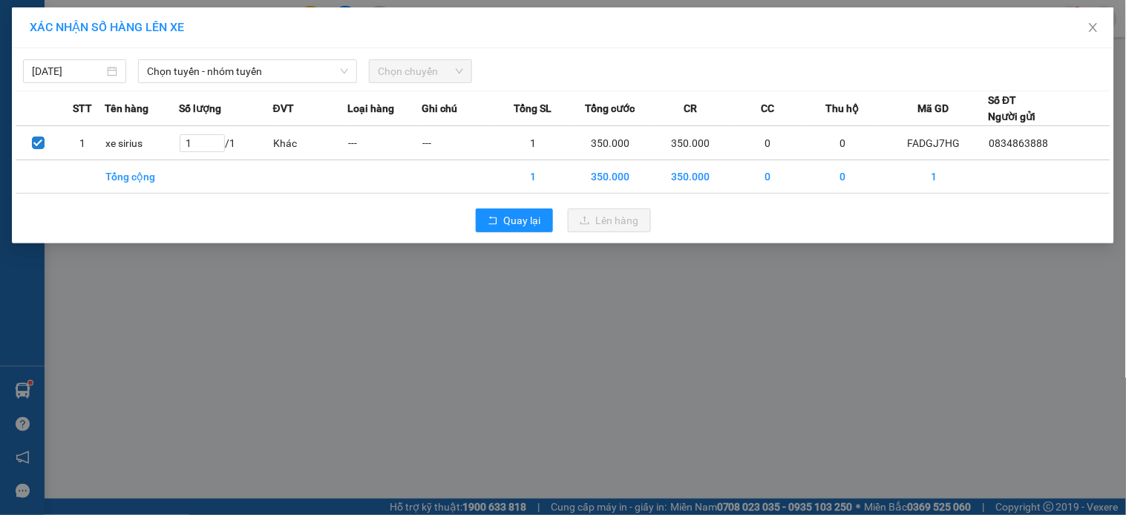
click at [226, 56] on div "12/10/2025 Chọn tuyến - nhóm tuyến Chọn chuyến" at bounding box center [563, 67] width 1095 height 31
click at [238, 70] on span "Chọn tuyến - nhóm tuyến" at bounding box center [247, 71] width 201 height 22
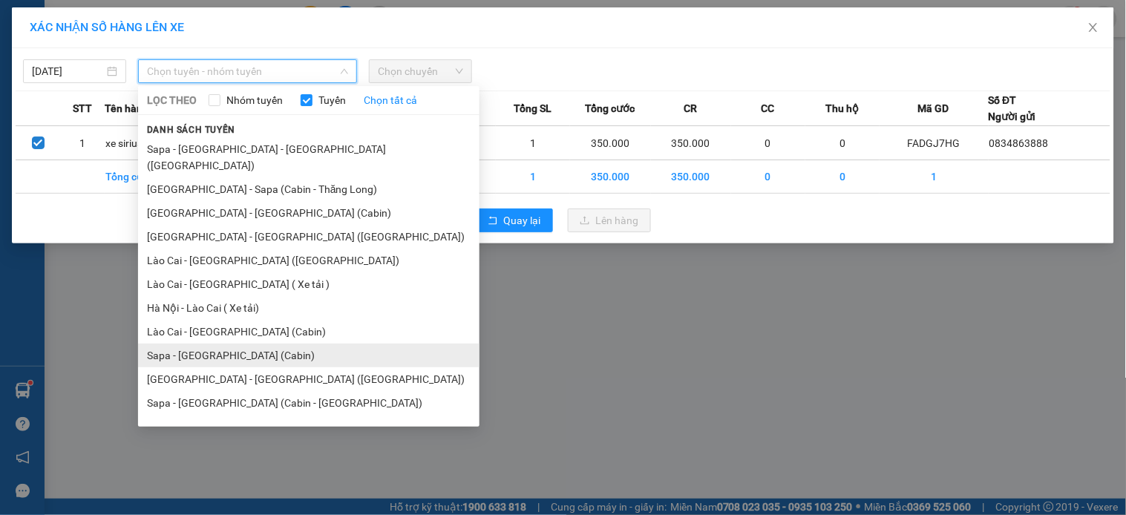
click at [218, 344] on li "Sapa - [GEOGRAPHIC_DATA] (Cabin)" at bounding box center [308, 356] width 341 height 24
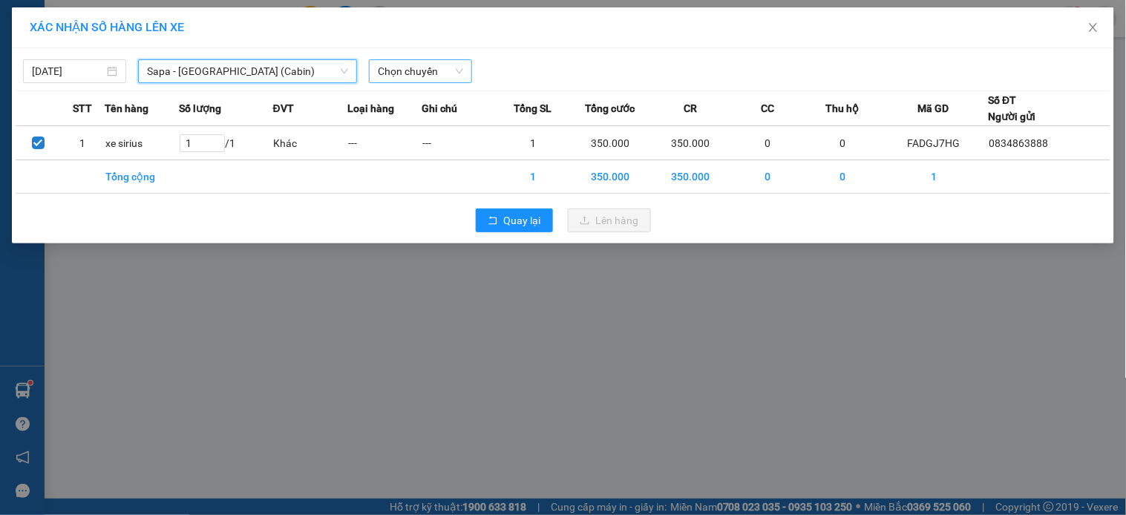
click at [416, 60] on span "Chọn chuyến" at bounding box center [420, 71] width 85 height 22
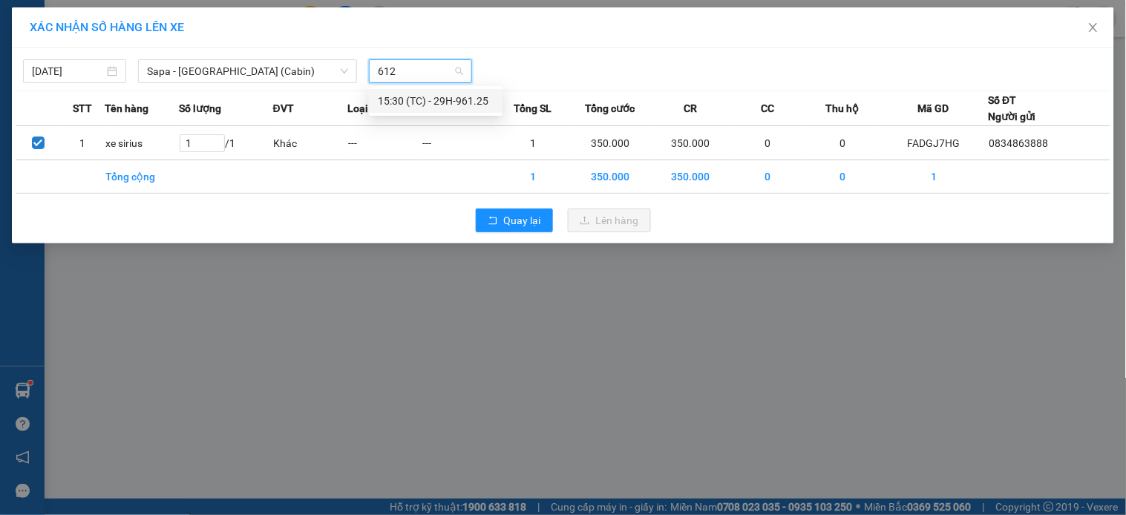
type input "6125"
click at [421, 99] on div "15:30 (TC) - 29H-961.25" at bounding box center [436, 101] width 116 height 16
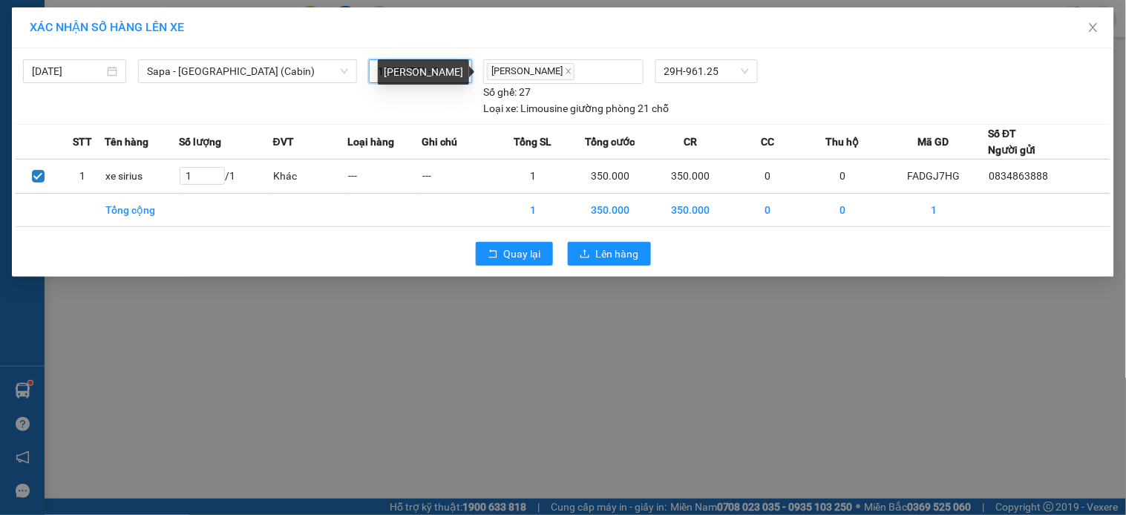
click at [438, 73] on div "Vương Quốc Long" at bounding box center [423, 71] width 91 height 25
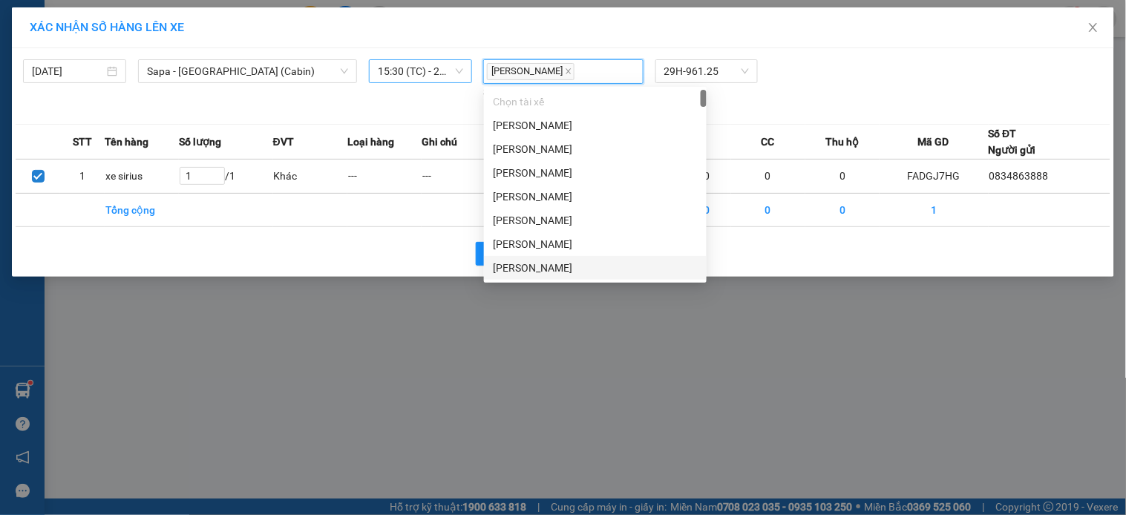
click at [396, 272] on div "Quay lại Lên hàng" at bounding box center [563, 254] width 1095 height 39
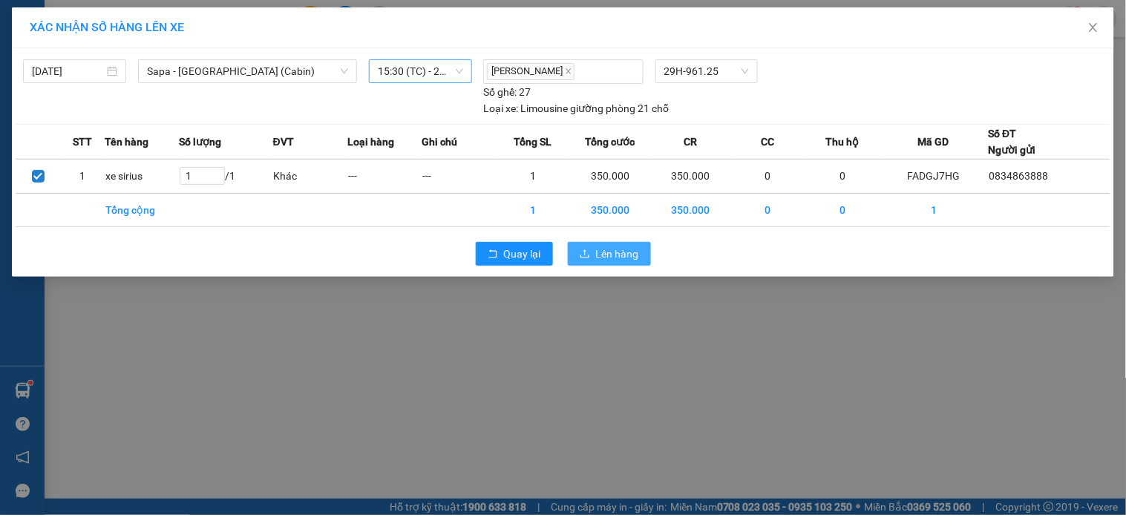
click at [606, 257] on span "Lên hàng" at bounding box center [617, 254] width 43 height 16
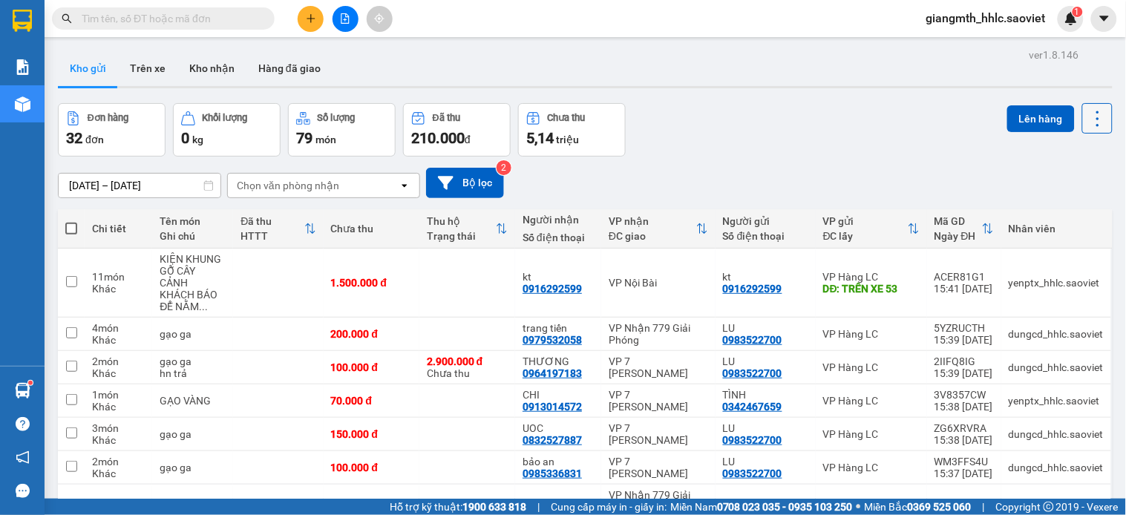
click at [1087, 106] on button at bounding box center [1097, 118] width 30 height 30
click at [1035, 205] on div "Làm mới" at bounding box center [1056, 212] width 88 height 15
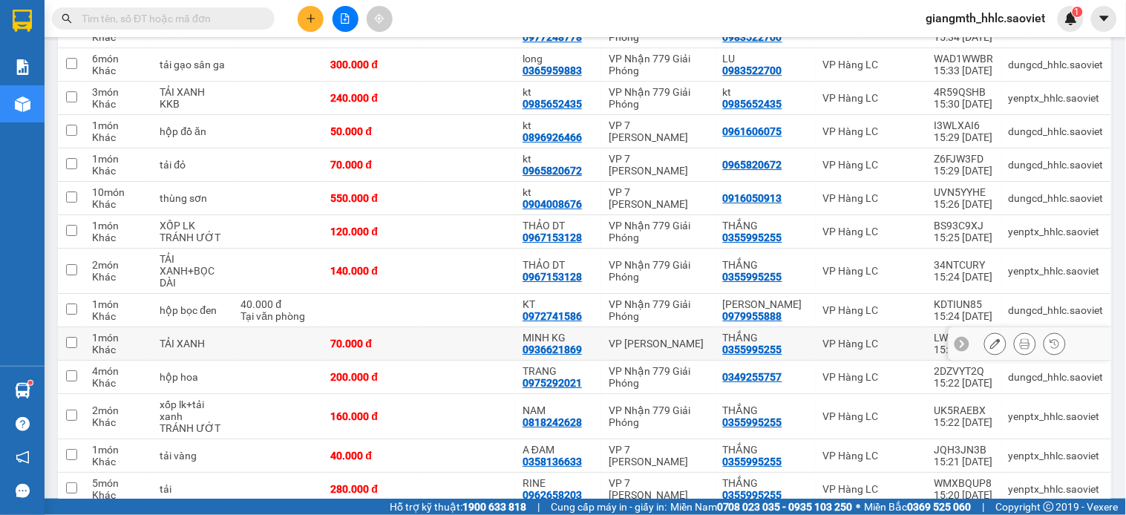
scroll to position [1425, 0]
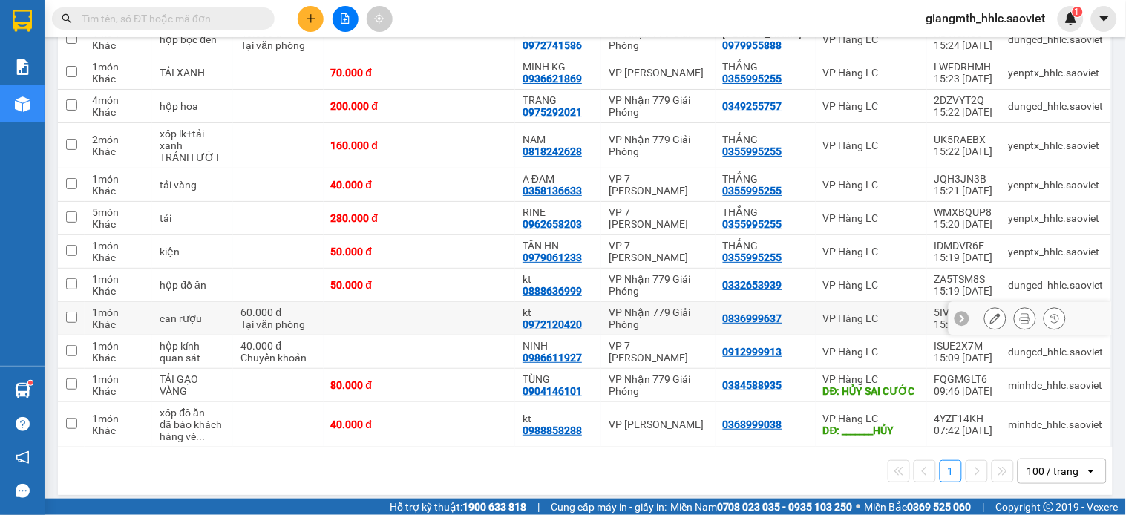
click at [433, 315] on td at bounding box center [467, 318] width 96 height 33
checkbox input "true"
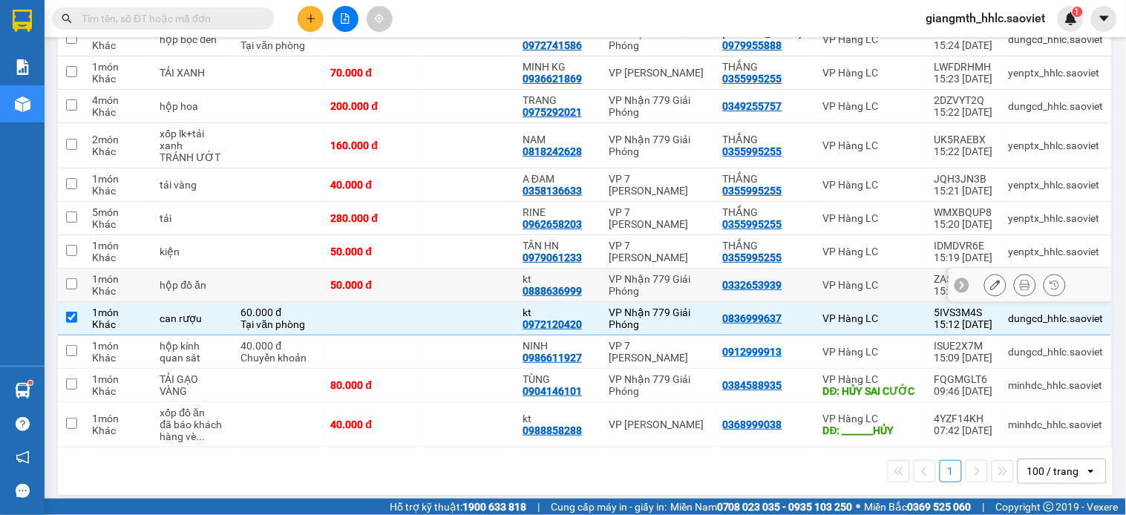
click at [451, 275] on td at bounding box center [467, 285] width 96 height 33
checkbox input "true"
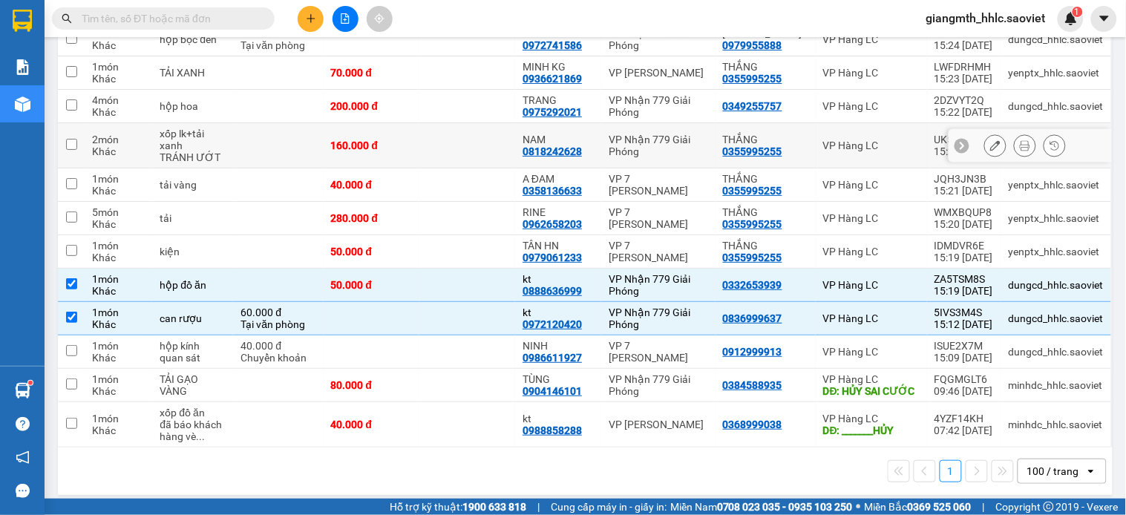
click at [476, 143] on td at bounding box center [467, 145] width 96 height 45
checkbox input "true"
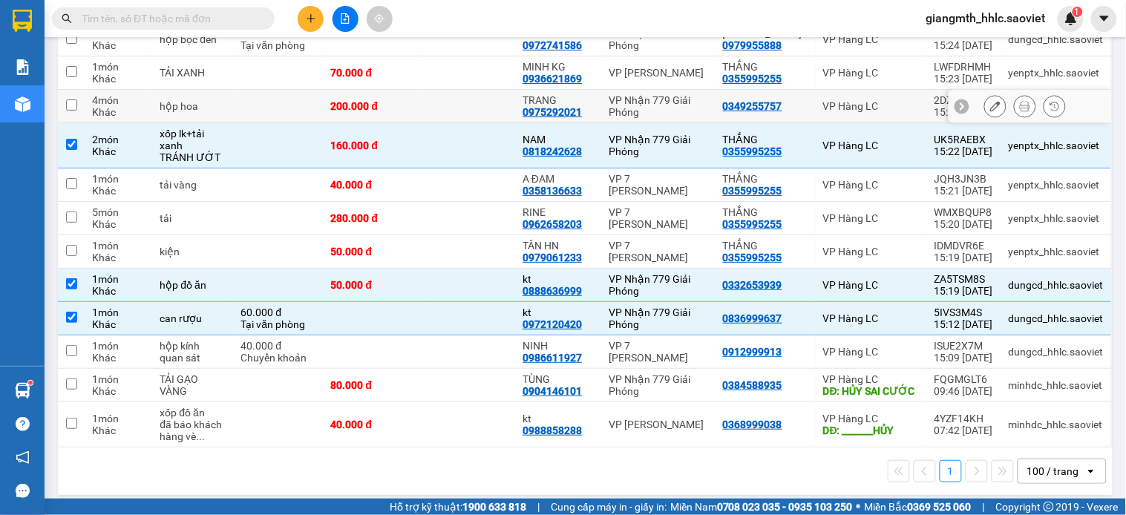
scroll to position [1342, 0]
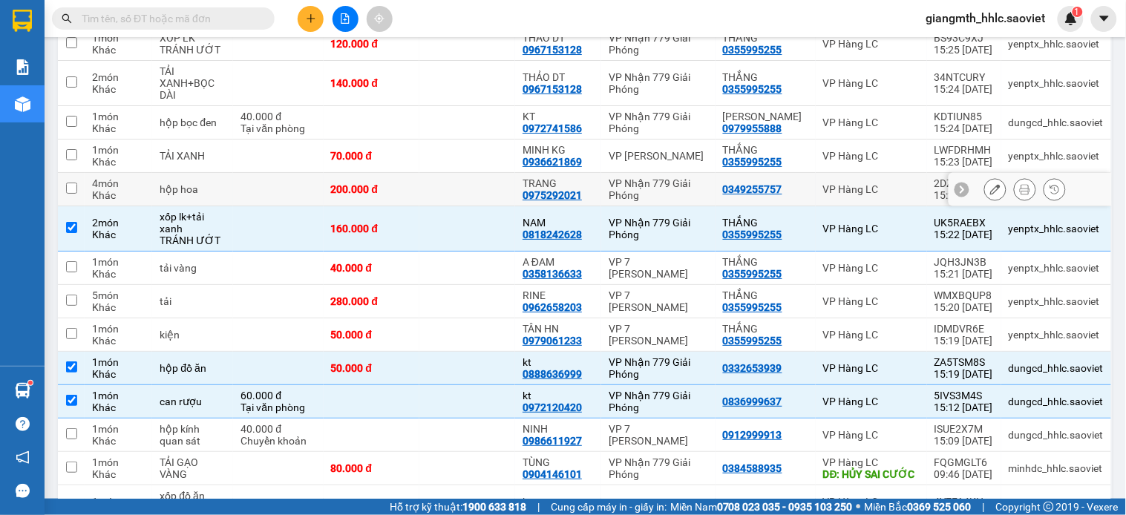
click at [471, 175] on td at bounding box center [467, 189] width 96 height 33
checkbox input "true"
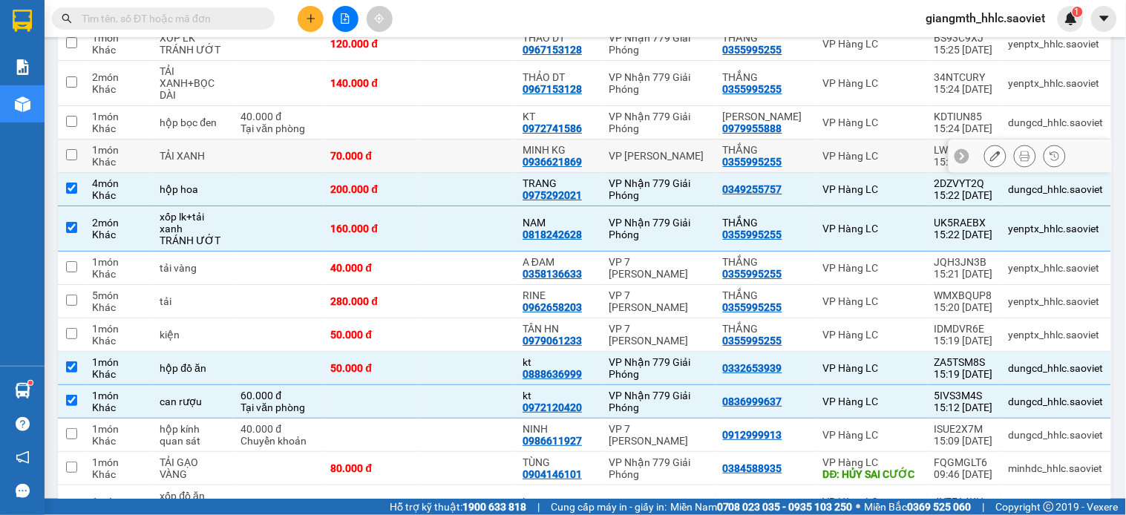
click at [464, 140] on td at bounding box center [467, 156] width 96 height 33
checkbox input "true"
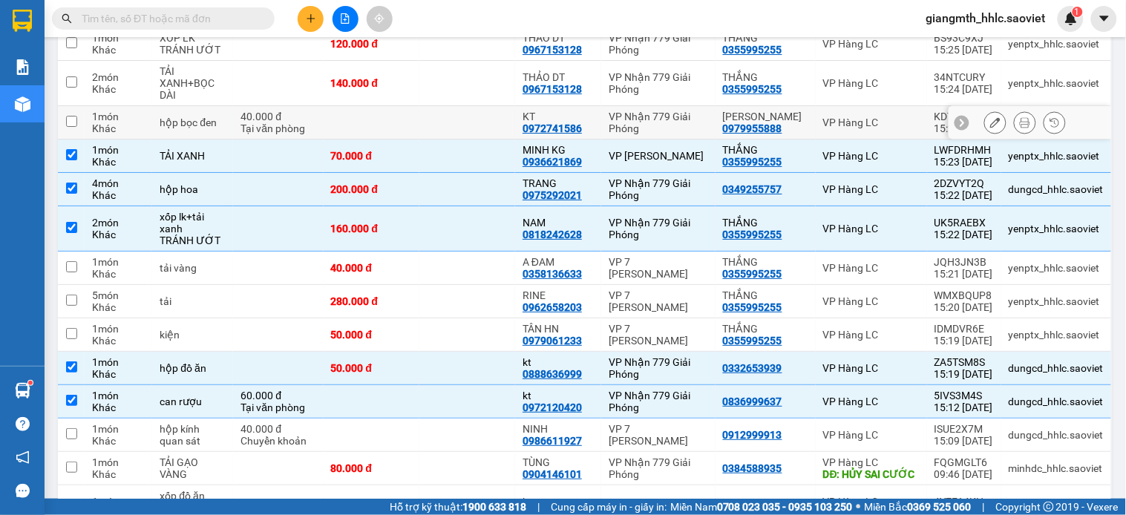
click at [462, 106] on td at bounding box center [467, 122] width 96 height 33
checkbox input "true"
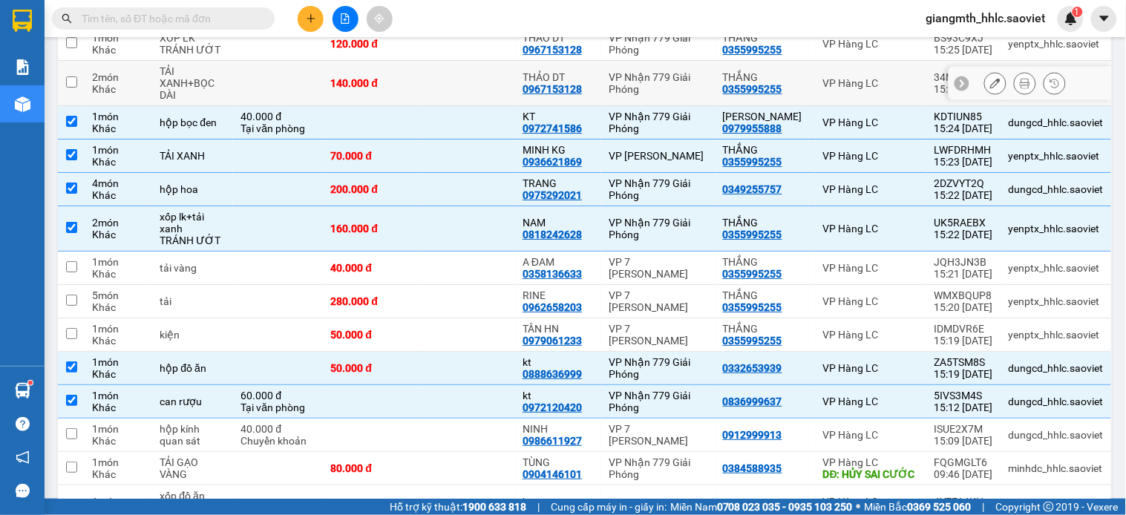
click at [463, 65] on td at bounding box center [467, 83] width 96 height 45
checkbox input "true"
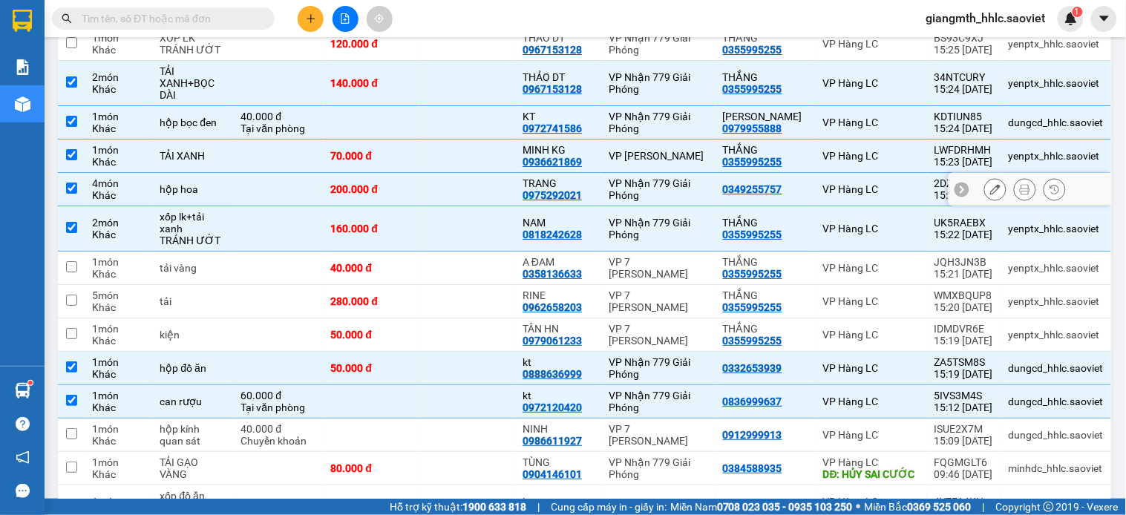
scroll to position [1095, 0]
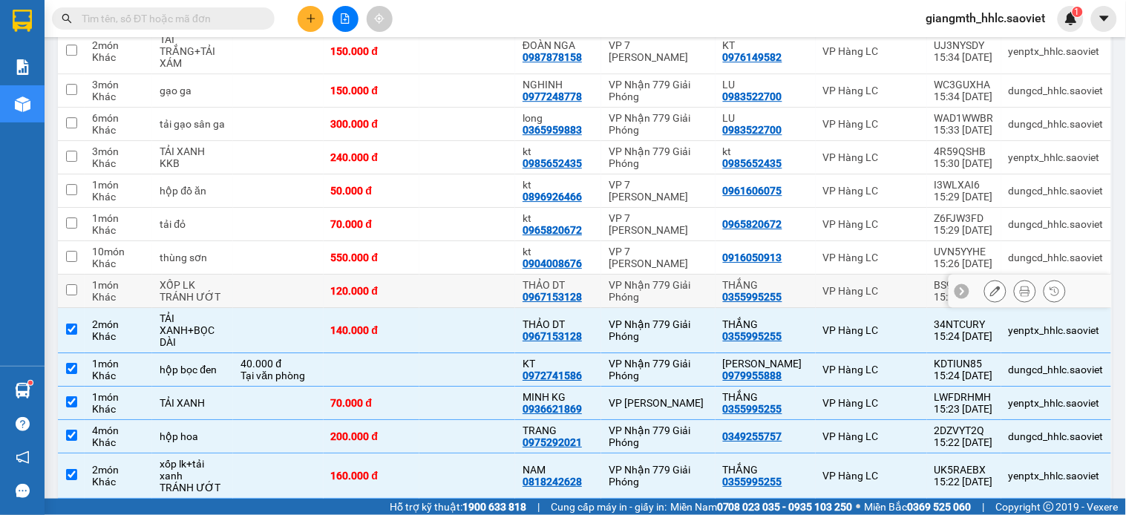
click at [456, 285] on td at bounding box center [467, 291] width 96 height 33
checkbox input "true"
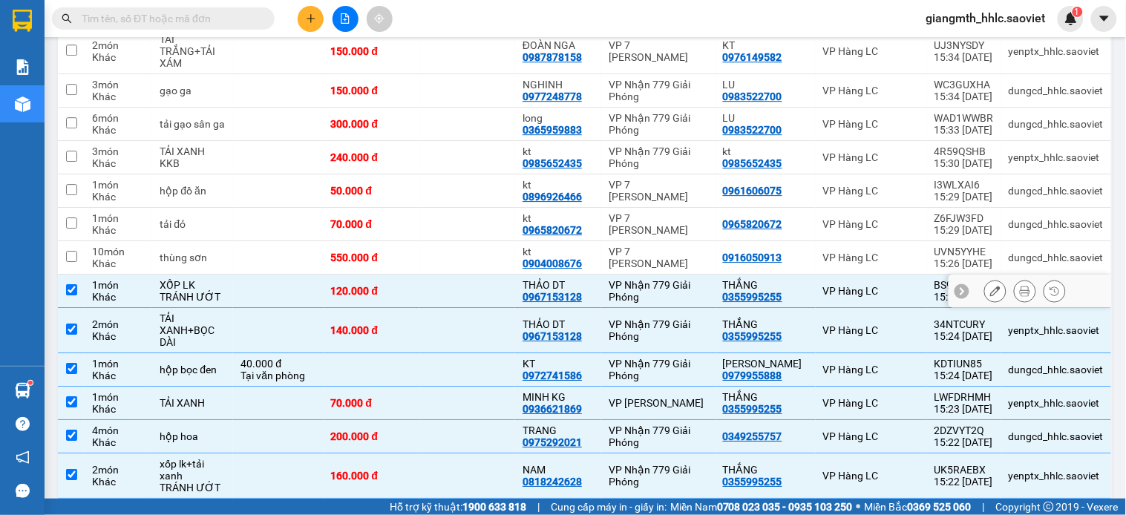
scroll to position [1012, 0]
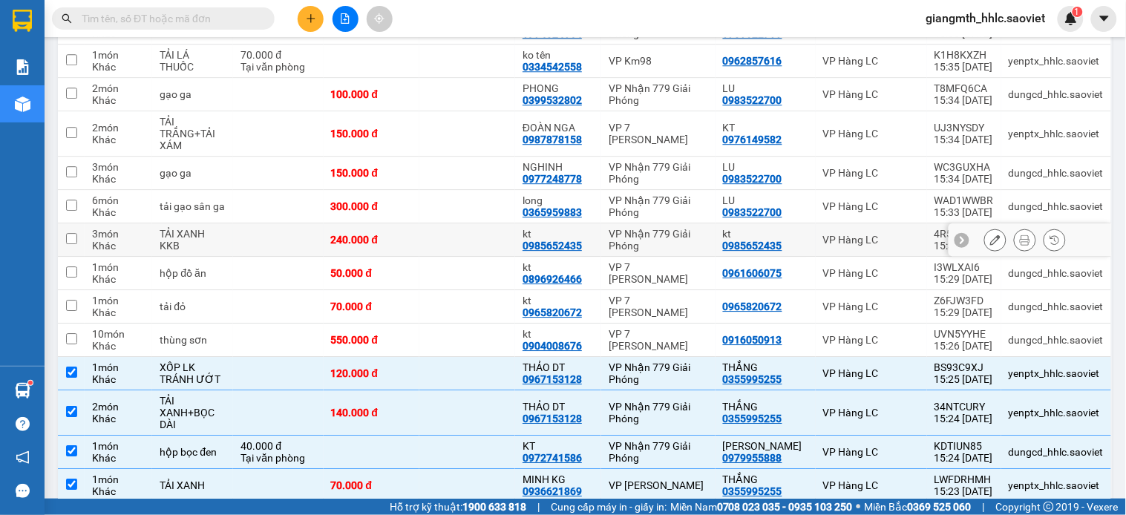
click at [460, 235] on td at bounding box center [467, 239] width 96 height 33
checkbox input "true"
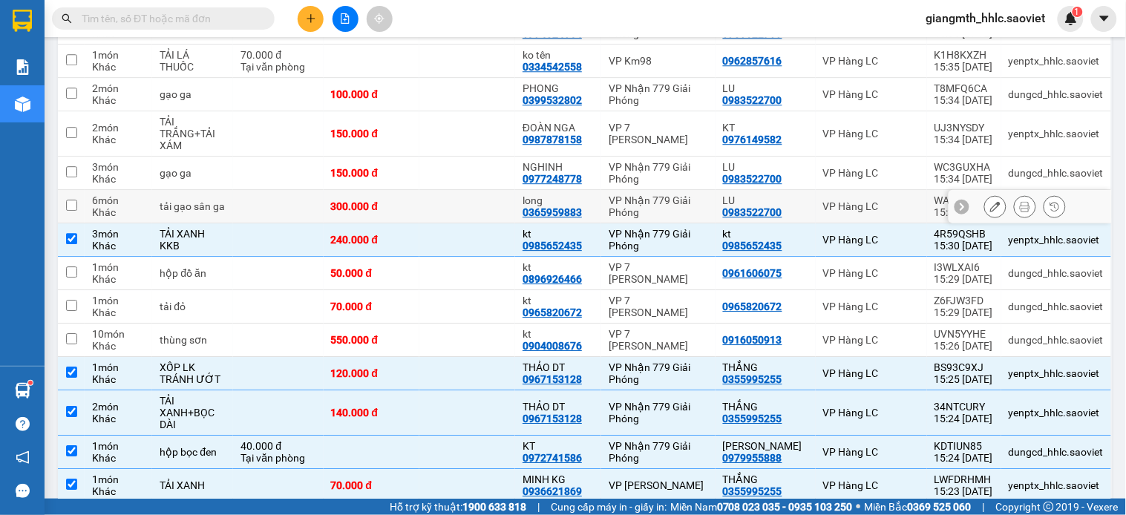
click at [460, 190] on td at bounding box center [467, 206] width 96 height 33
checkbox input "true"
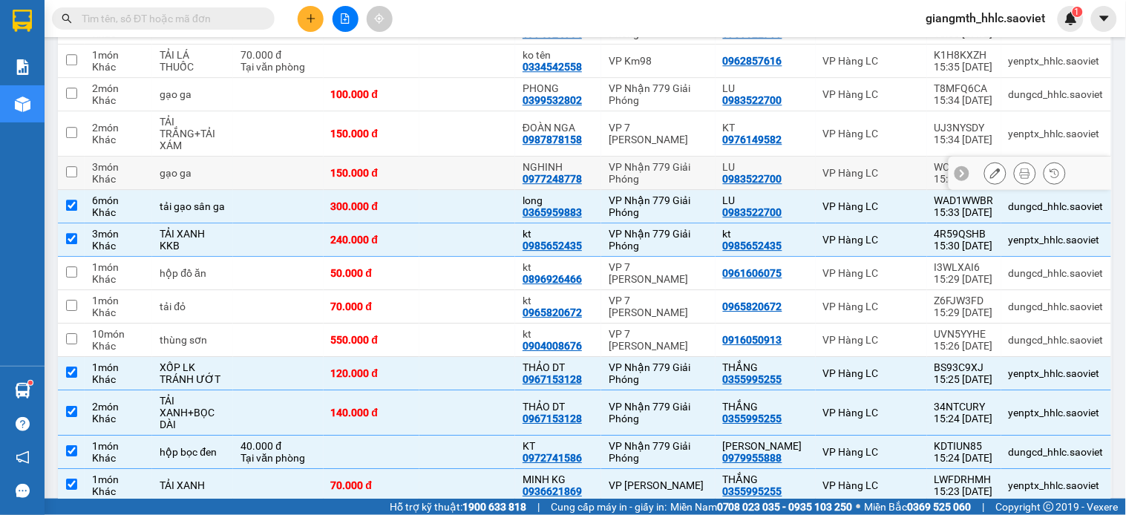
click at [462, 157] on td at bounding box center [467, 173] width 96 height 33
checkbox input "true"
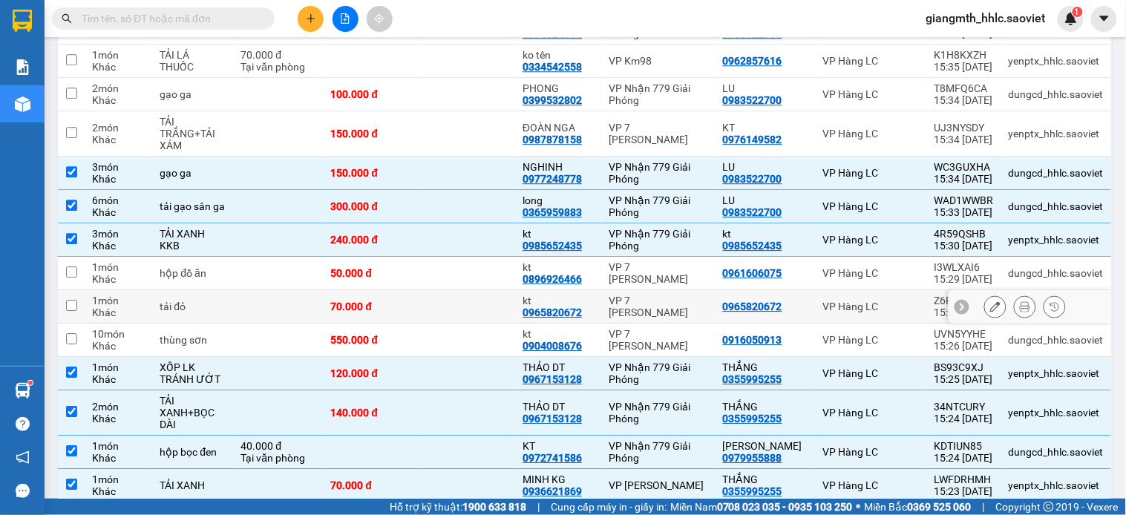
scroll to position [848, 0]
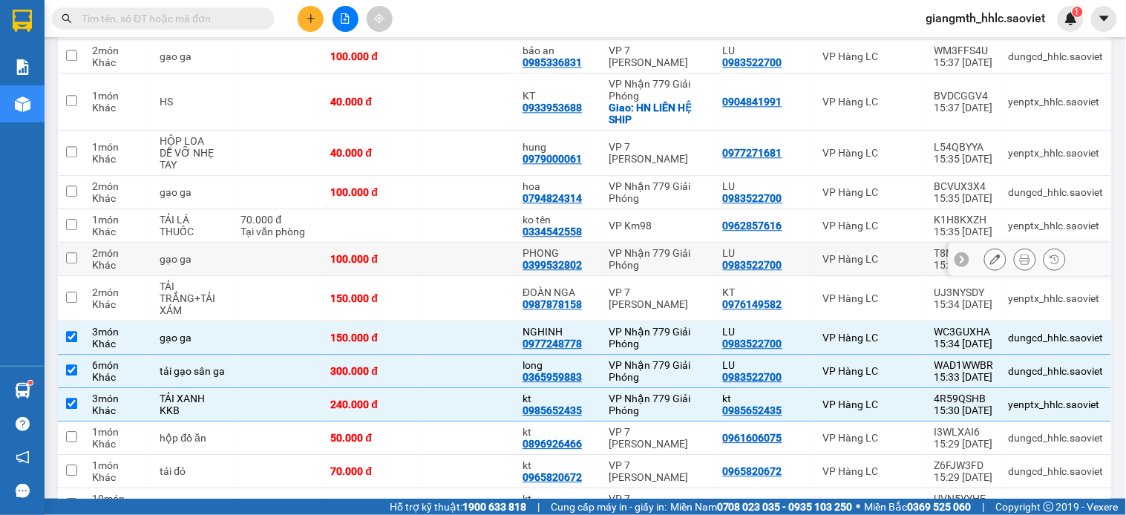
click at [462, 243] on td at bounding box center [467, 259] width 96 height 33
checkbox input "true"
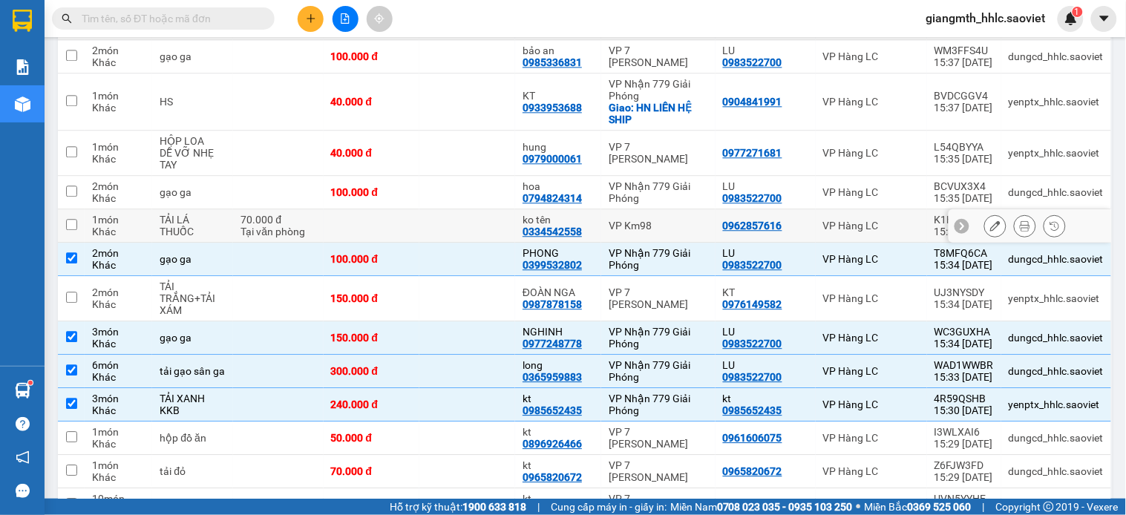
click at [461, 209] on td at bounding box center [467, 225] width 96 height 33
checkbox input "true"
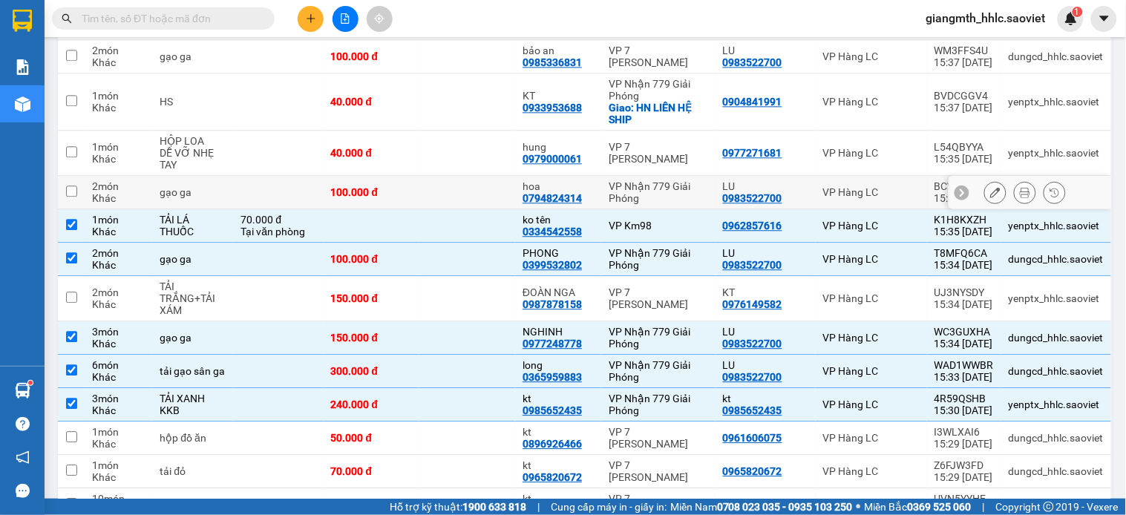
click at [468, 176] on td at bounding box center [467, 192] width 96 height 33
checkbox input "true"
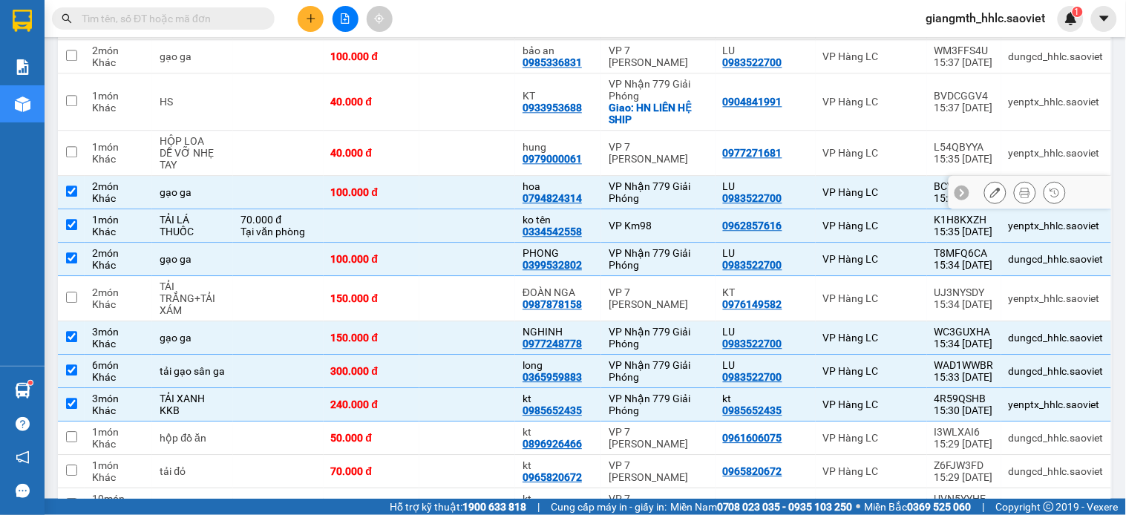
scroll to position [765, 0]
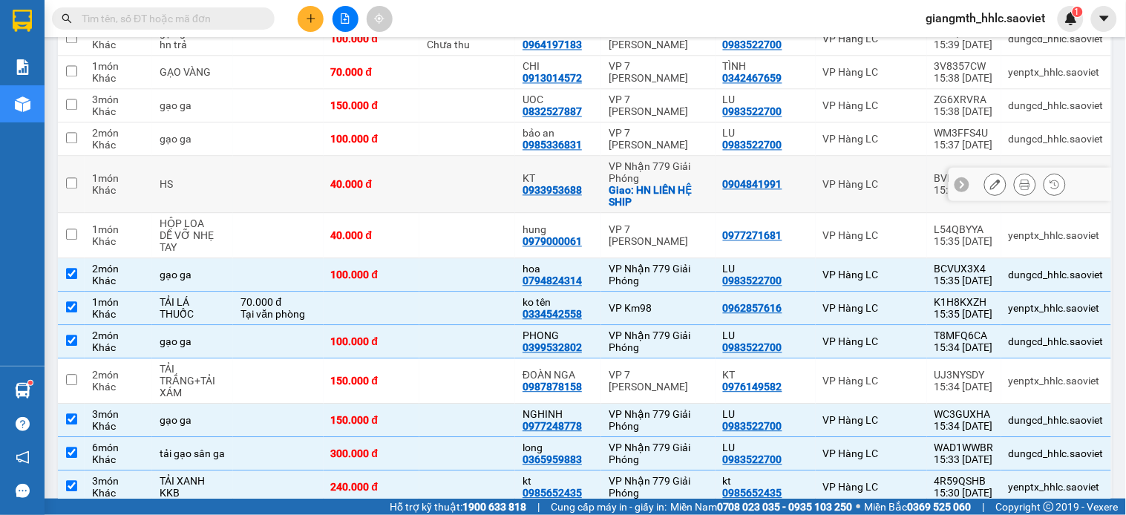
click at [458, 166] on td at bounding box center [467, 184] width 96 height 57
checkbox input "true"
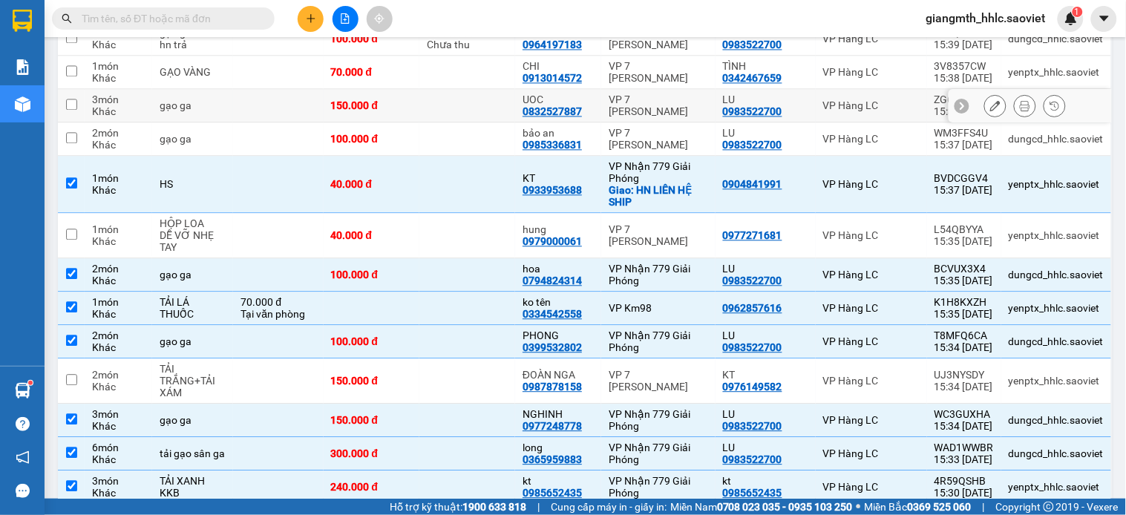
scroll to position [600, 0]
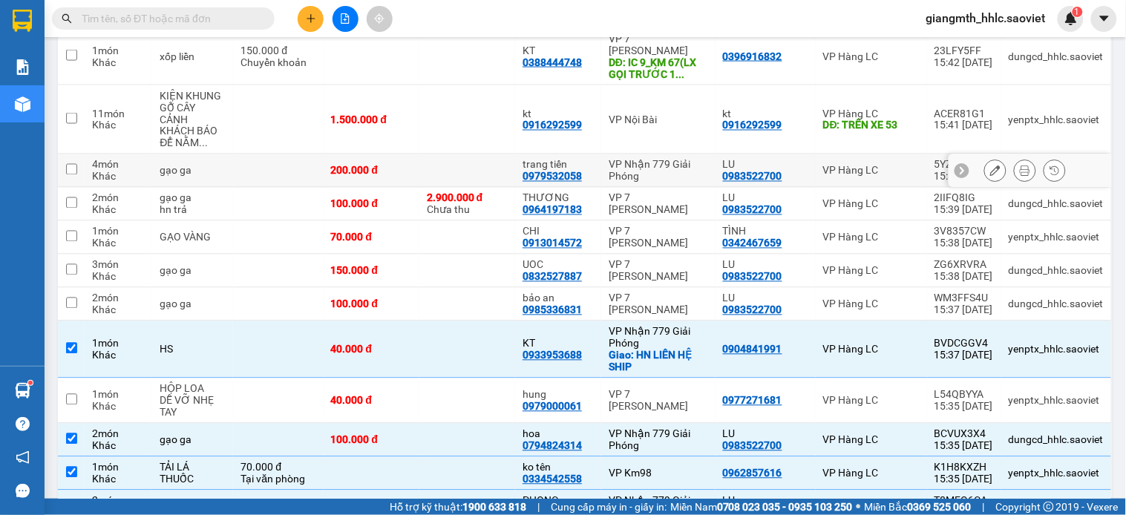
click at [466, 156] on td at bounding box center [467, 170] width 96 height 33
checkbox input "true"
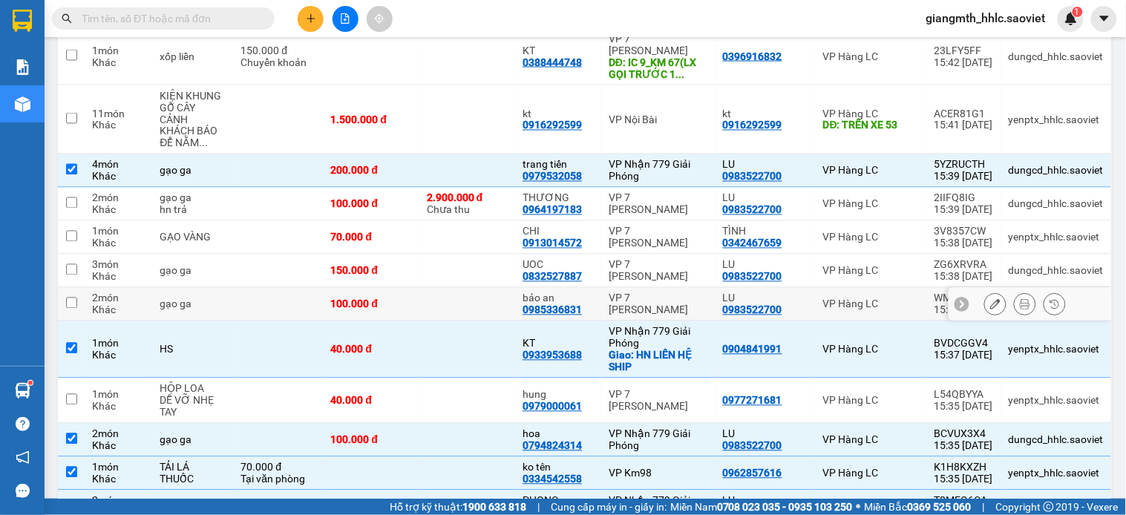
scroll to position [435, 0]
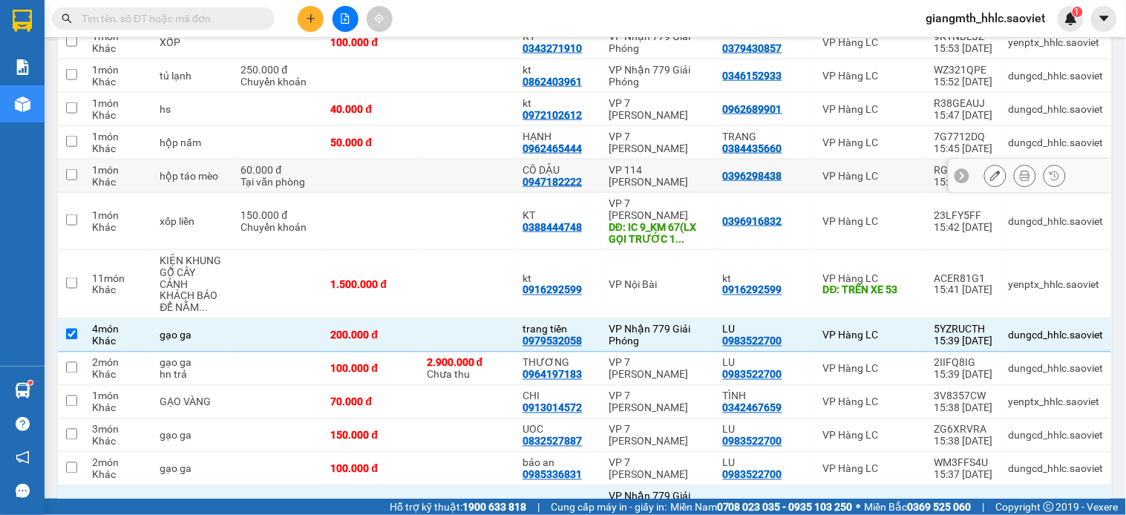
click at [454, 174] on td at bounding box center [467, 176] width 96 height 33
checkbox input "true"
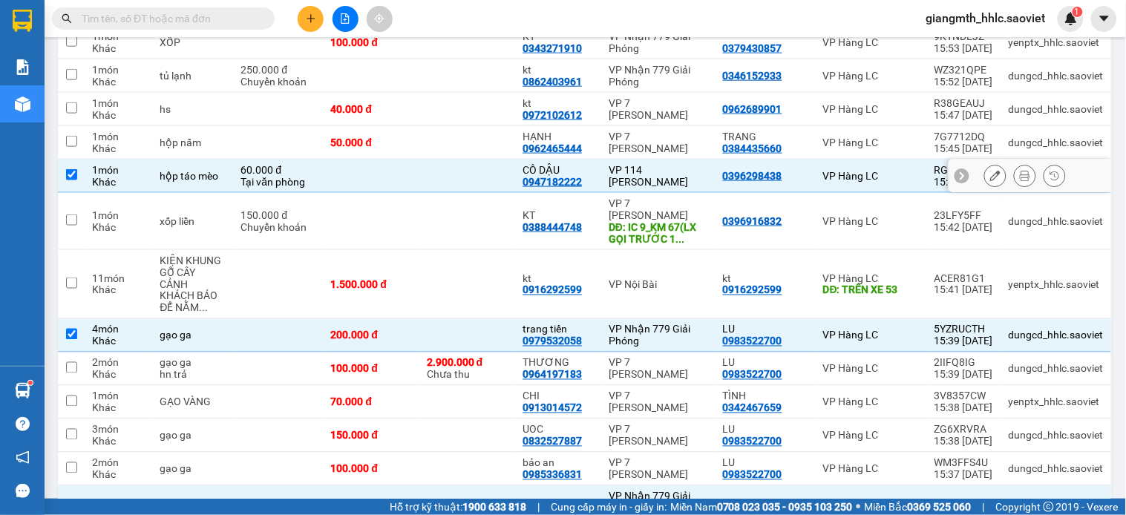
scroll to position [353, 0]
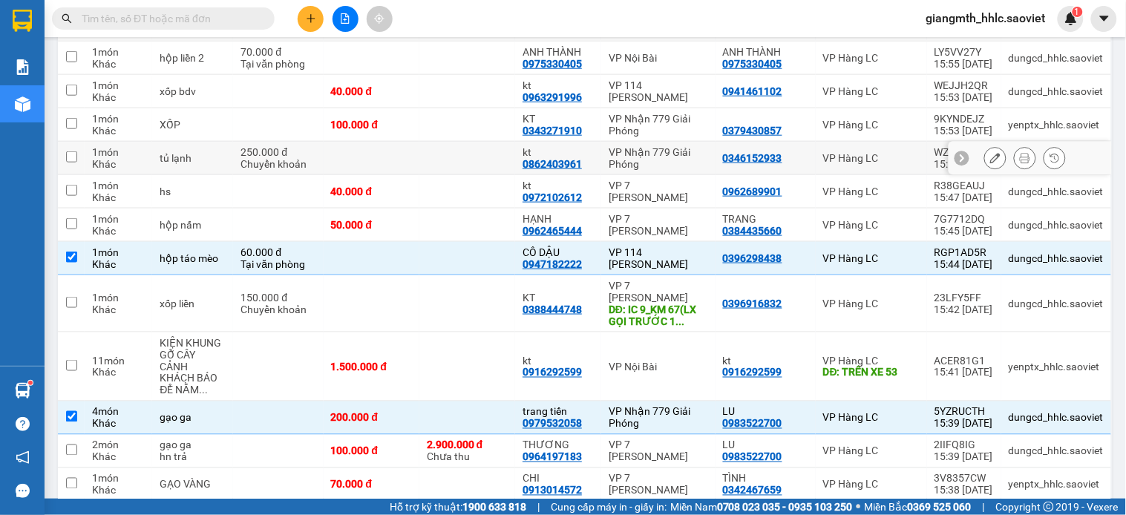
click at [462, 156] on td at bounding box center [467, 158] width 96 height 33
checkbox input "true"
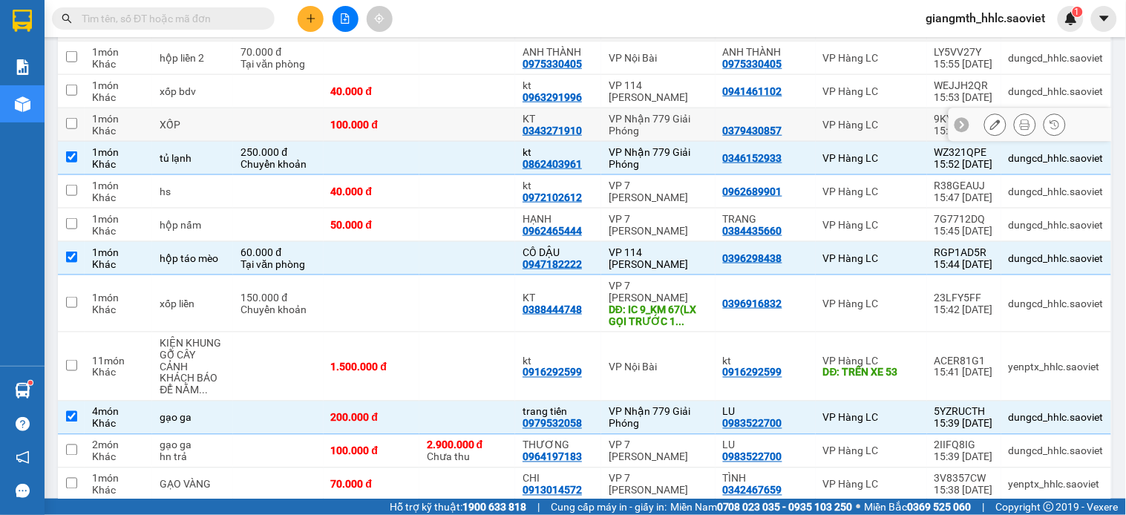
click at [465, 126] on td at bounding box center [467, 124] width 96 height 33
checkbox input "true"
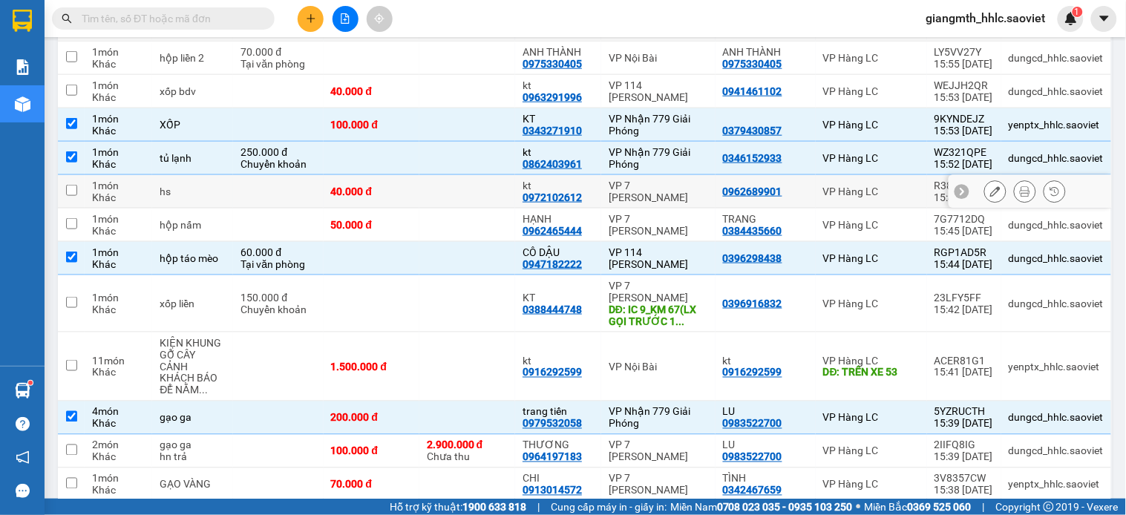
scroll to position [270, 0]
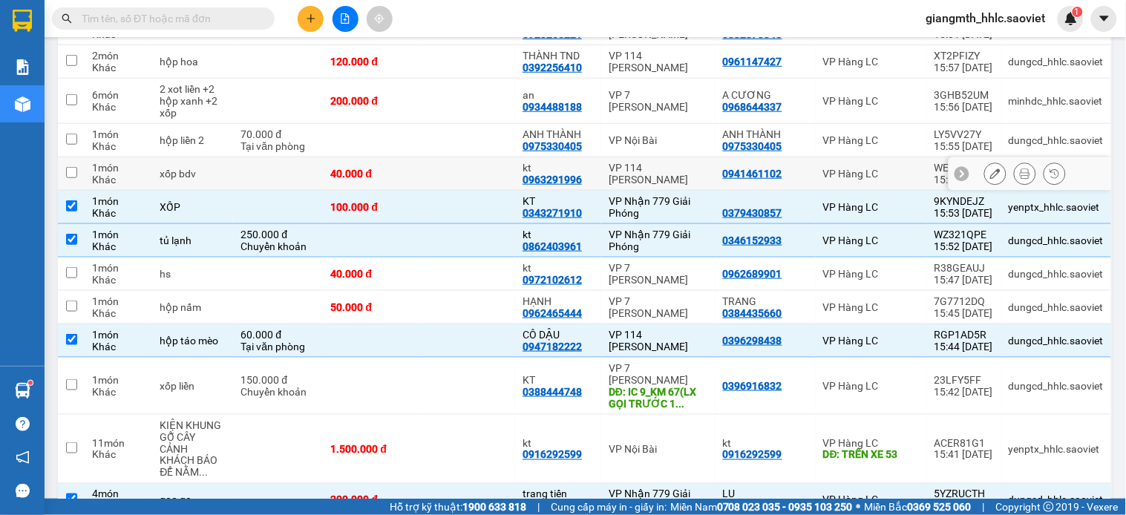
click at [462, 171] on td at bounding box center [467, 173] width 96 height 33
checkbox input "true"
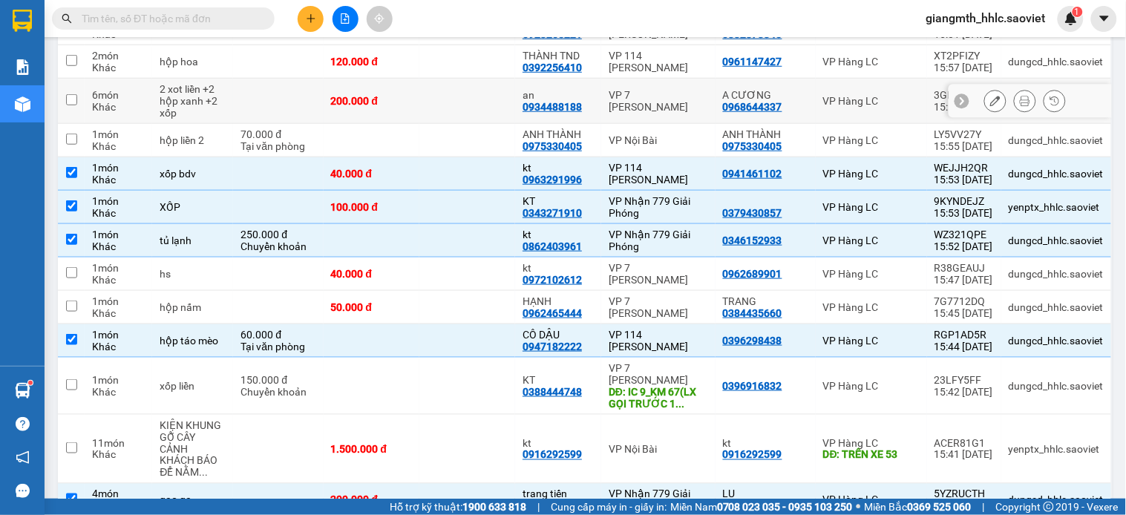
click at [462, 109] on td at bounding box center [467, 101] width 96 height 45
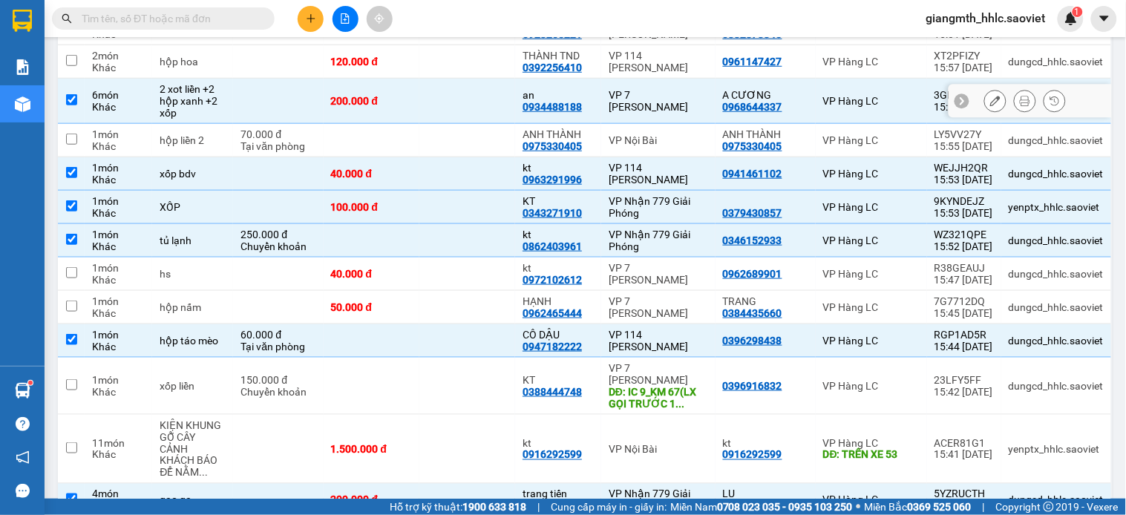
click at [463, 110] on td at bounding box center [467, 101] width 96 height 45
checkbox input "false"
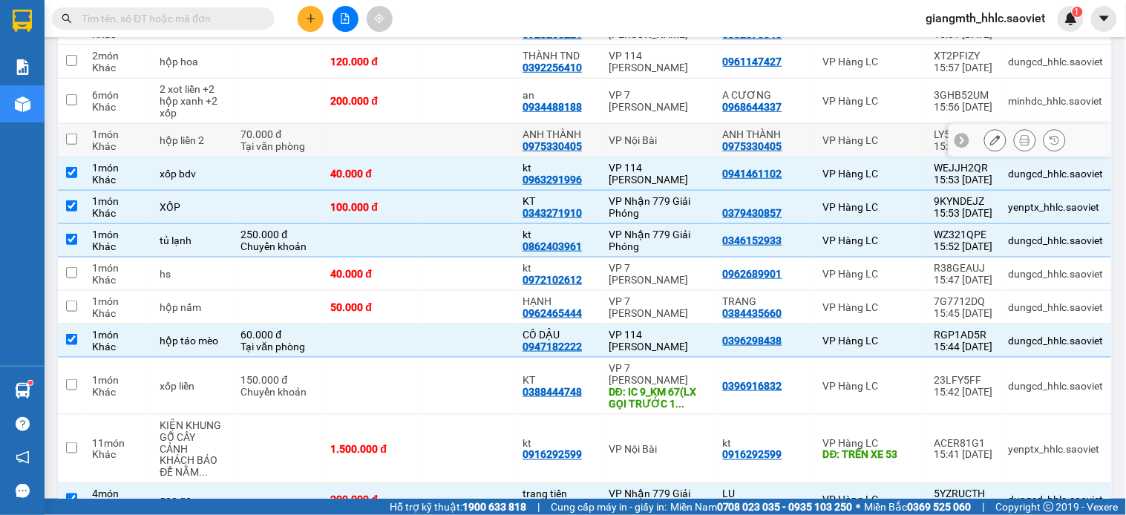
scroll to position [105, 0]
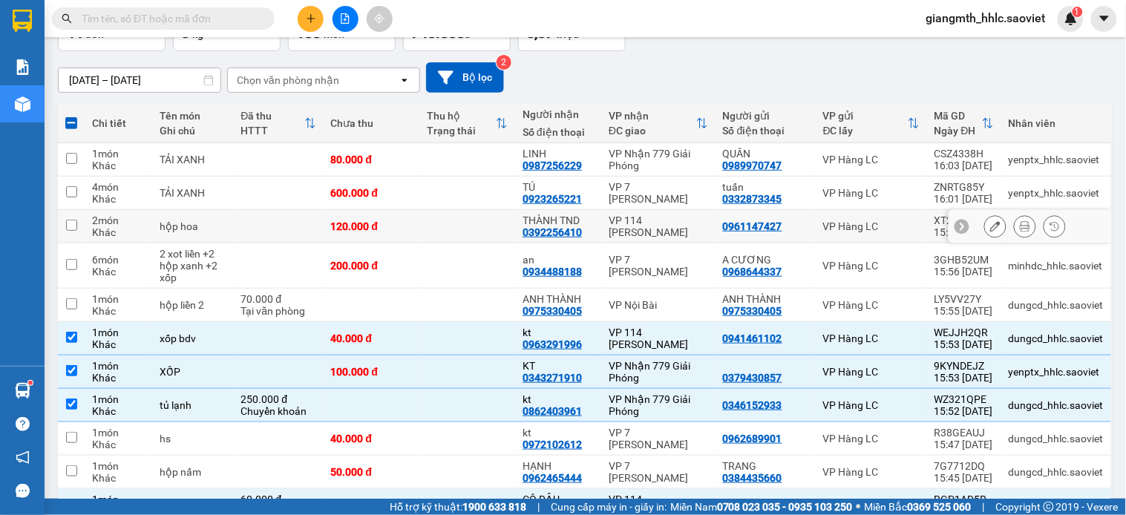
click at [442, 219] on td at bounding box center [467, 226] width 96 height 33
checkbox input "true"
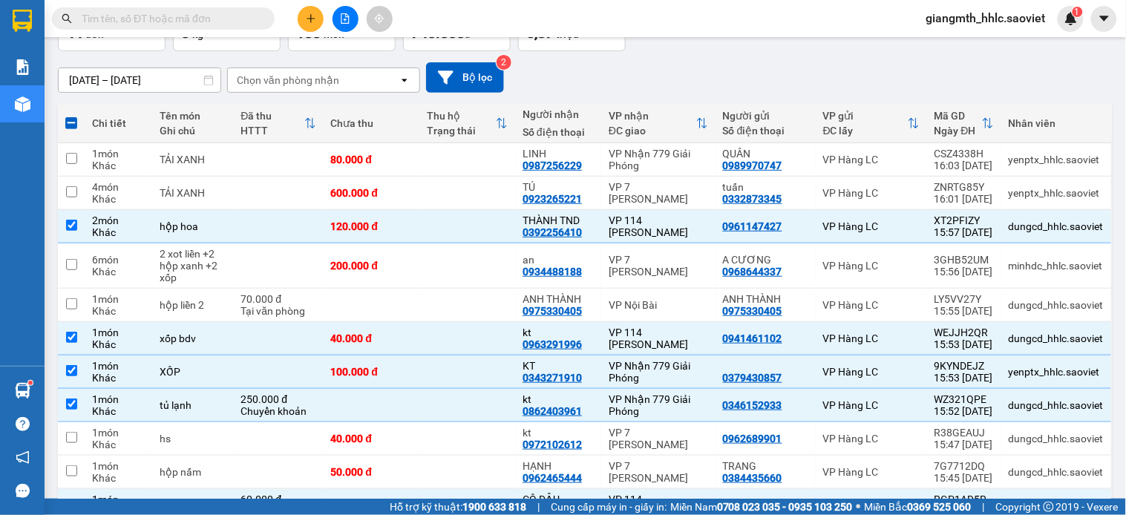
scroll to position [0, 0]
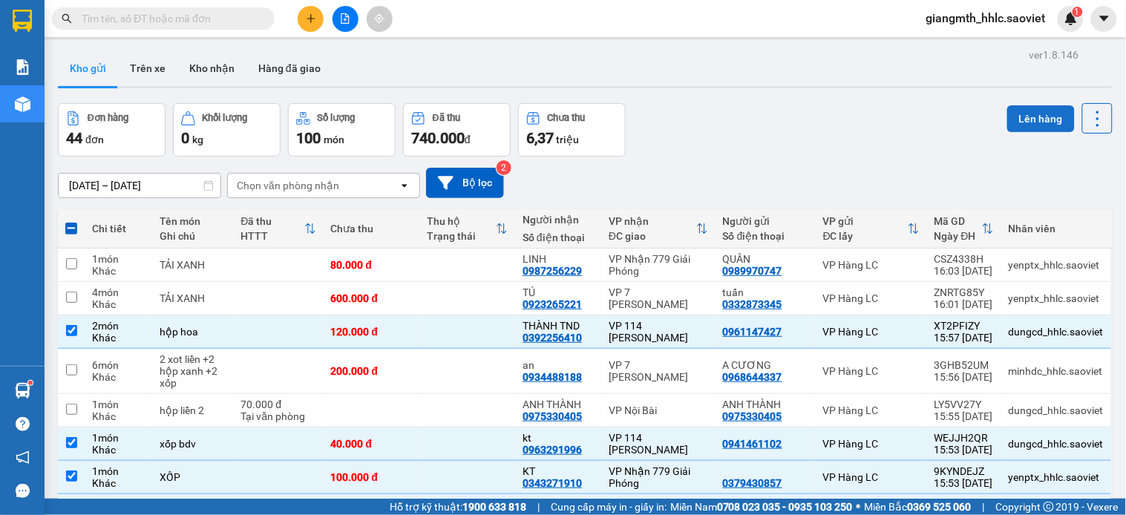
click at [1042, 117] on button "Lên hàng" at bounding box center [1041, 118] width 68 height 27
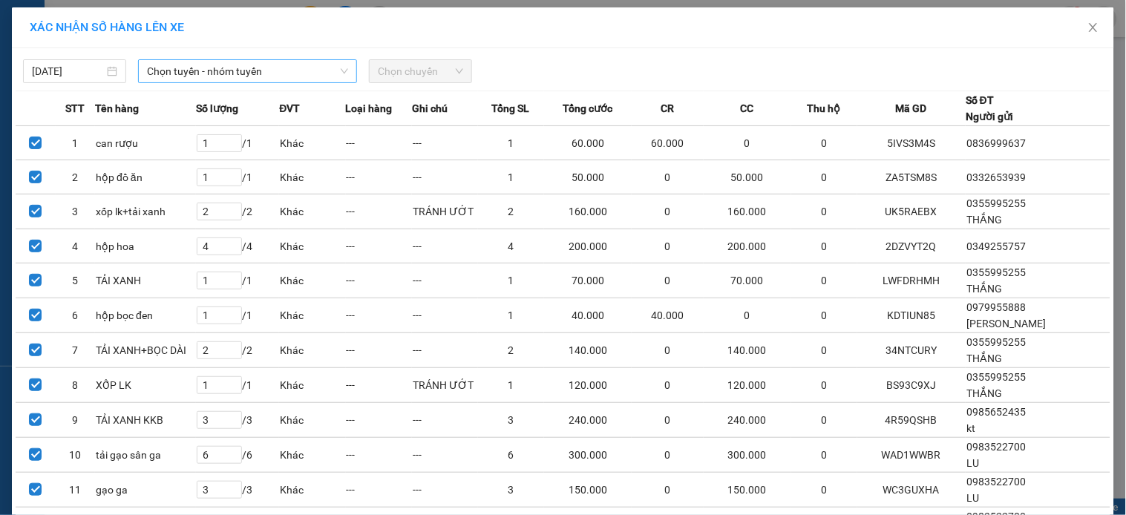
click at [261, 64] on span "Chọn tuyến - nhóm tuyến" at bounding box center [247, 71] width 201 height 22
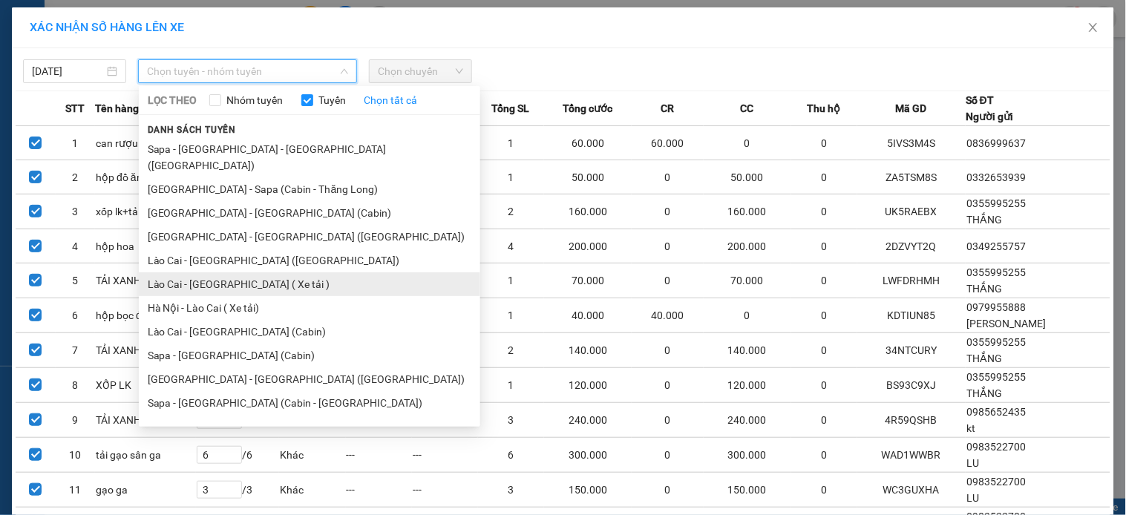
scroll to position [1, 0]
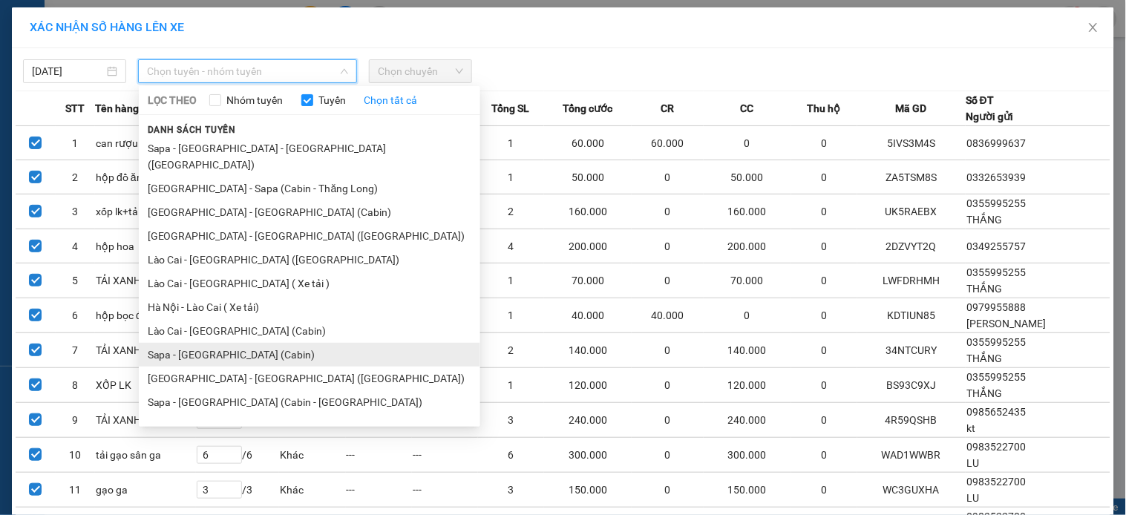
click at [235, 343] on li "Sapa - [GEOGRAPHIC_DATA] (Cabin)" at bounding box center [309, 355] width 341 height 24
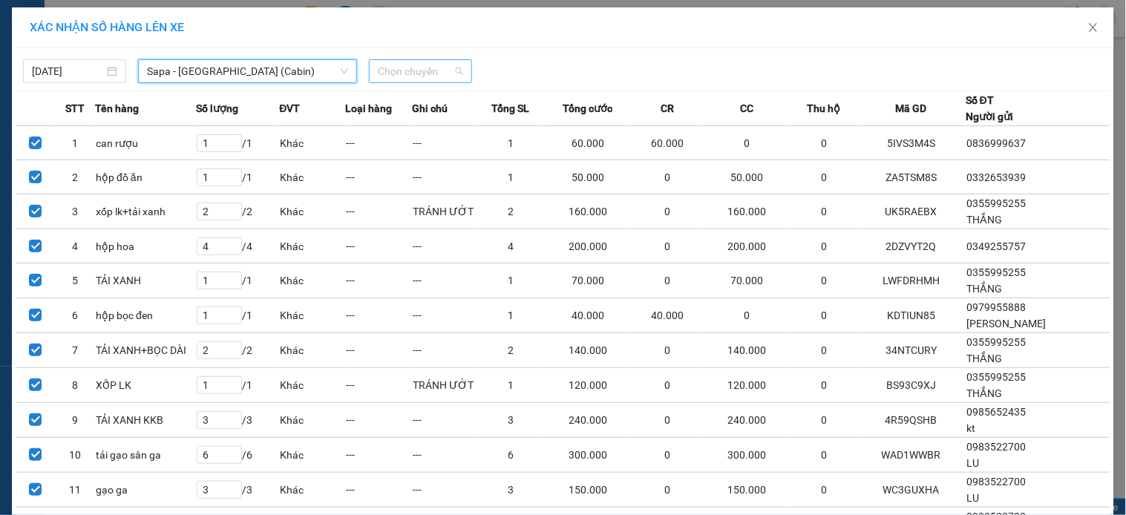
click at [425, 73] on span "Chọn chuyến" at bounding box center [420, 71] width 85 height 22
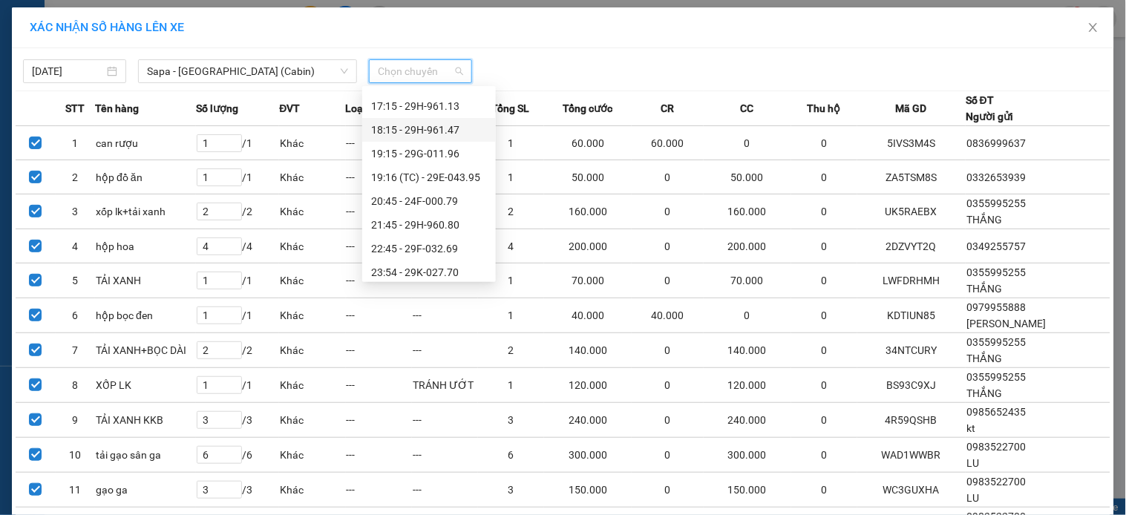
scroll to position [411, 0]
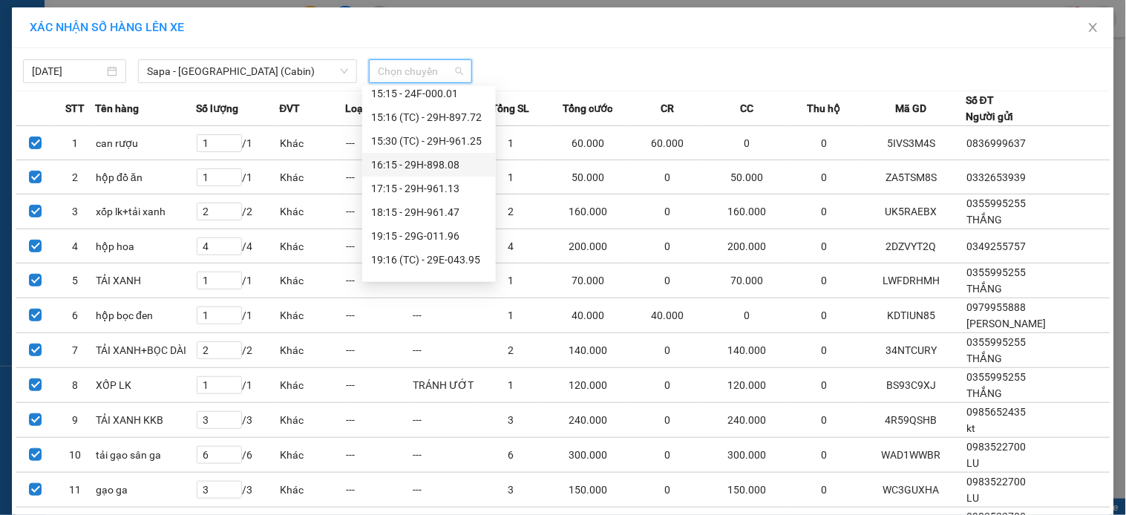
click at [406, 162] on div "16:15 - 29H-898.08" at bounding box center [429, 165] width 116 height 16
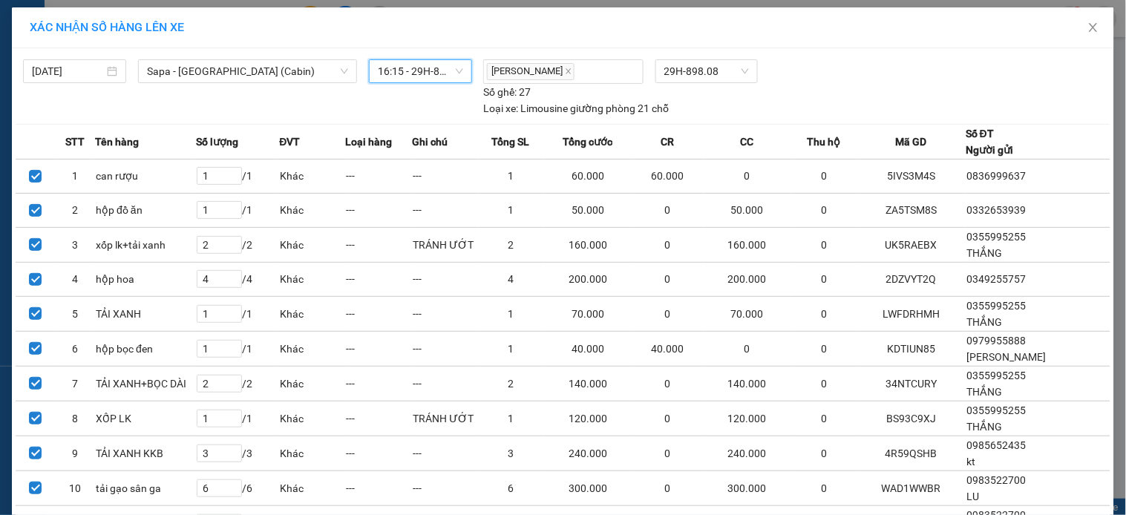
scroll to position [471, 0]
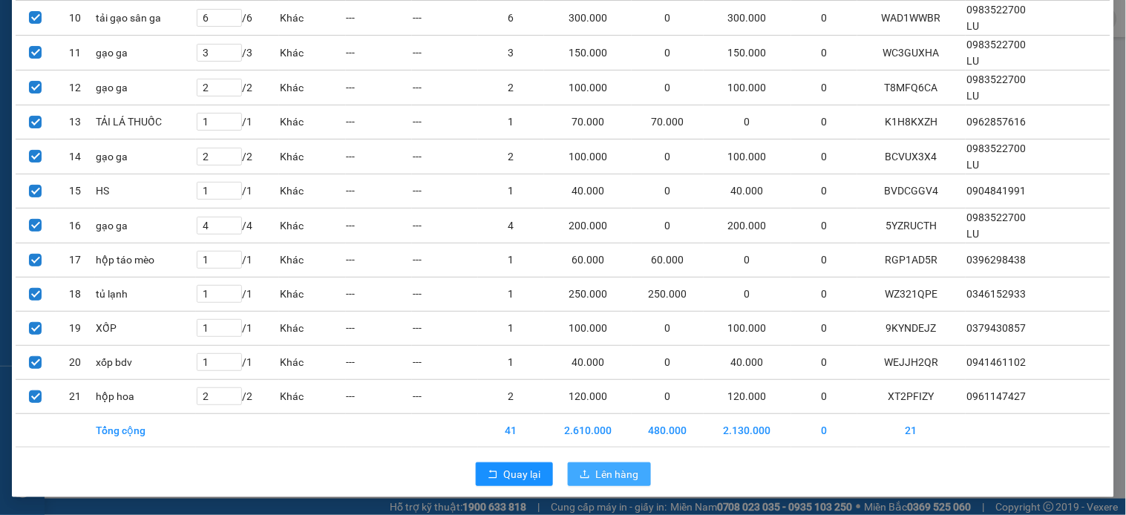
click at [596, 477] on span "Lên hàng" at bounding box center [617, 474] width 43 height 16
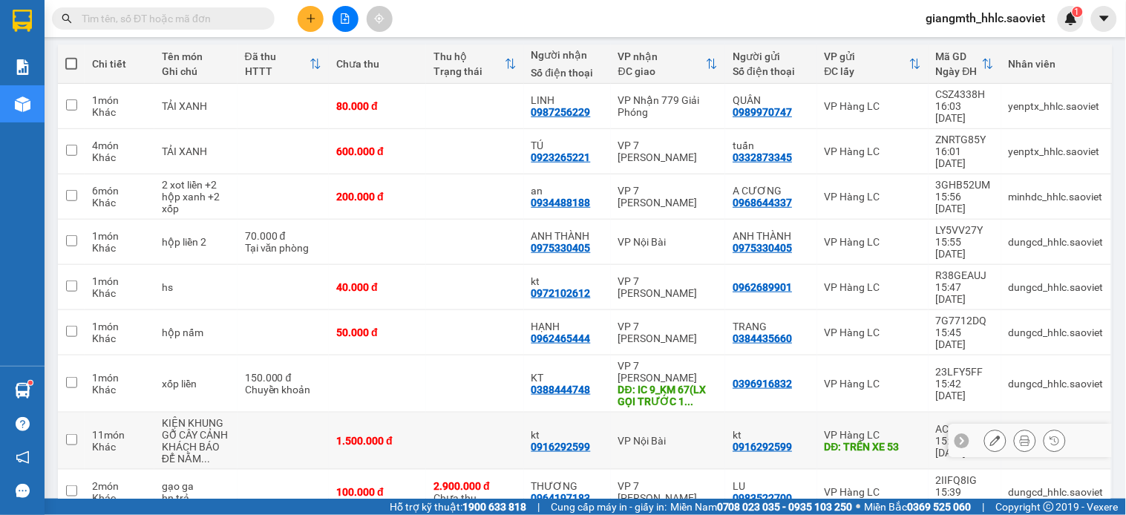
scroll to position [494, 0]
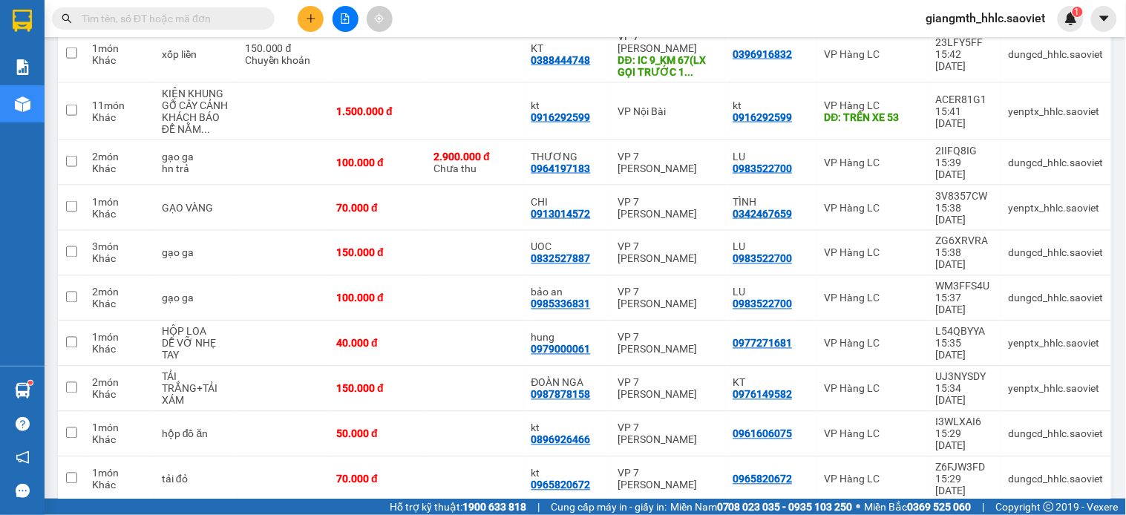
click at [147, 17] on input "text" at bounding box center [169, 18] width 175 height 16
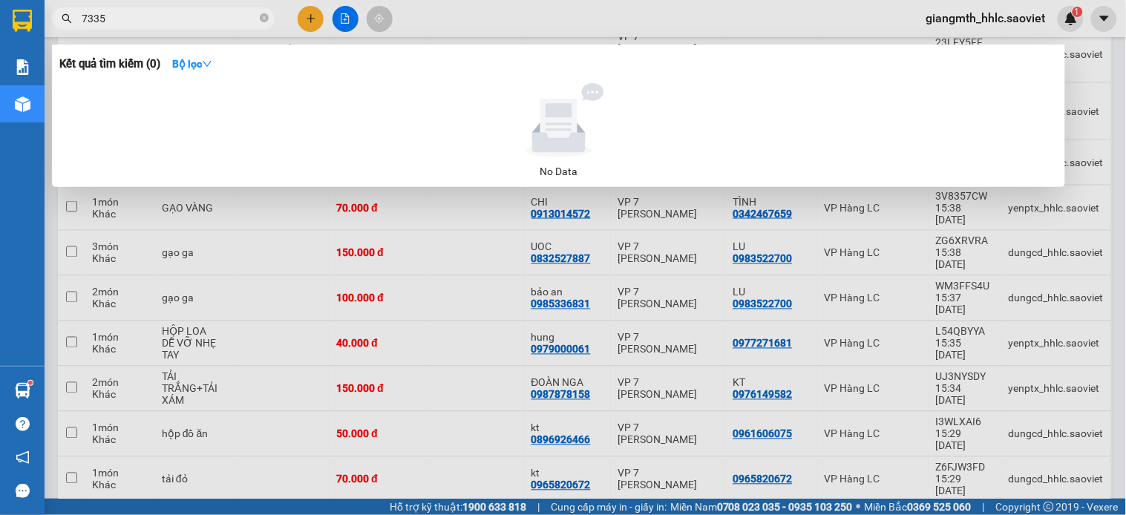
type input "73351"
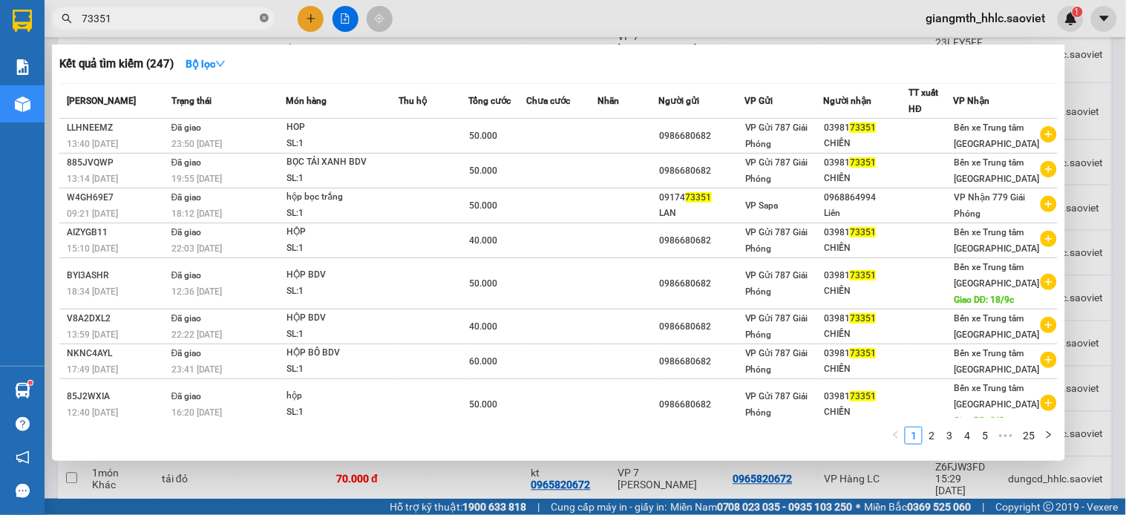
click at [264, 17] on icon "close-circle" at bounding box center [264, 17] width 9 height 9
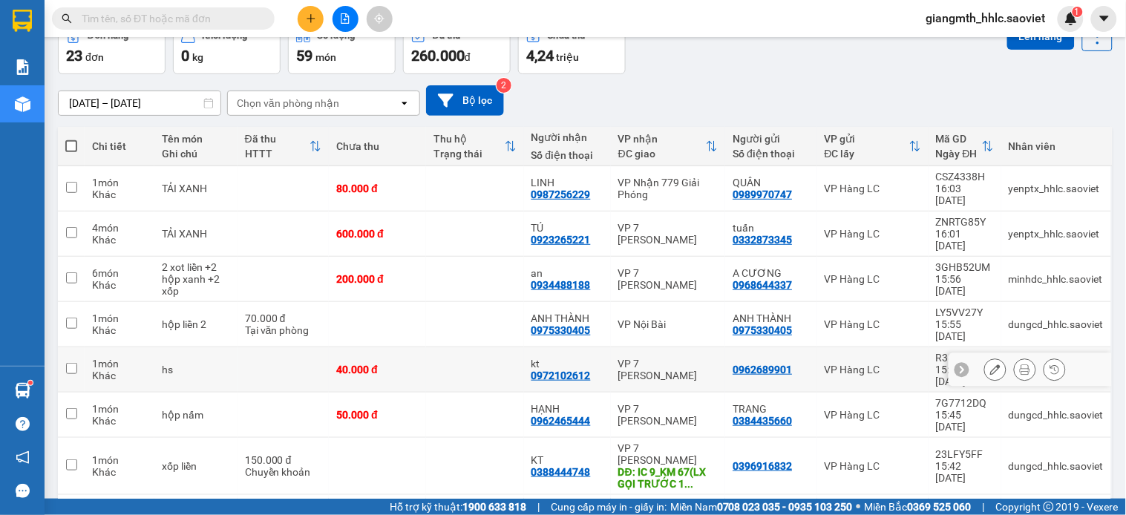
scroll to position [0, 0]
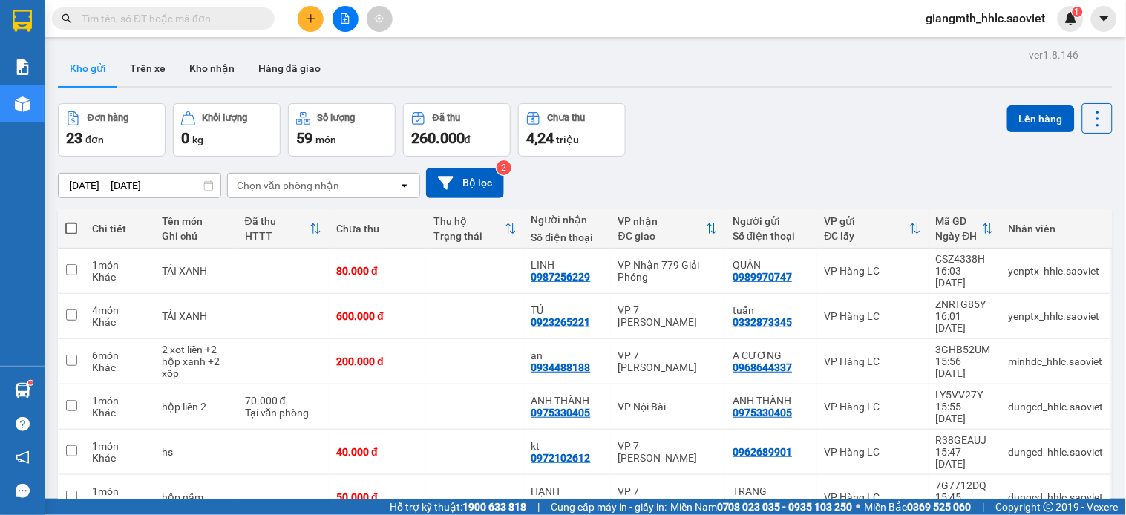
click at [335, 190] on div "Chọn văn phòng nhận" at bounding box center [288, 185] width 102 height 15
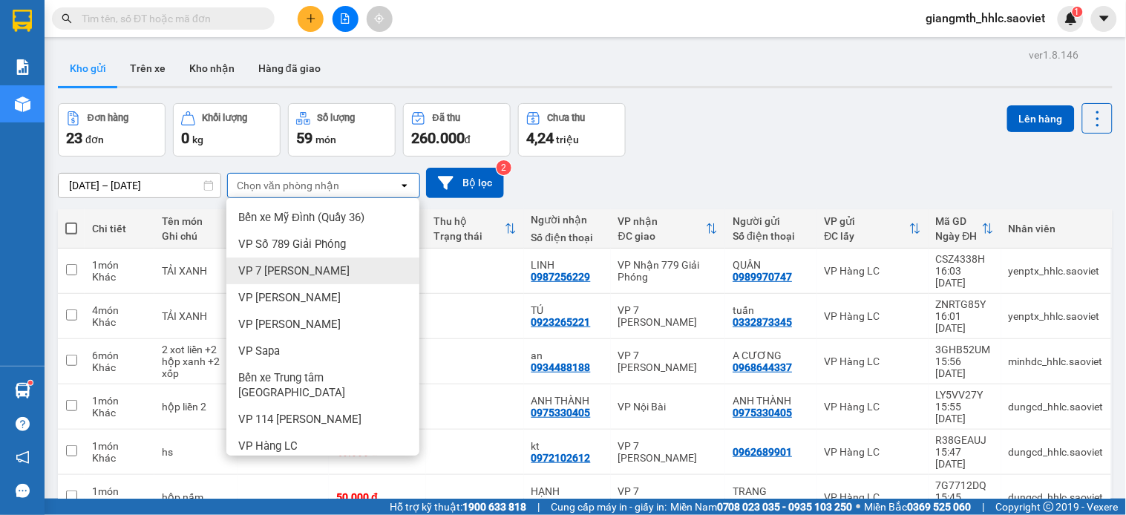
click at [302, 265] on span "VP 7 [PERSON_NAME]" at bounding box center [293, 270] width 111 height 15
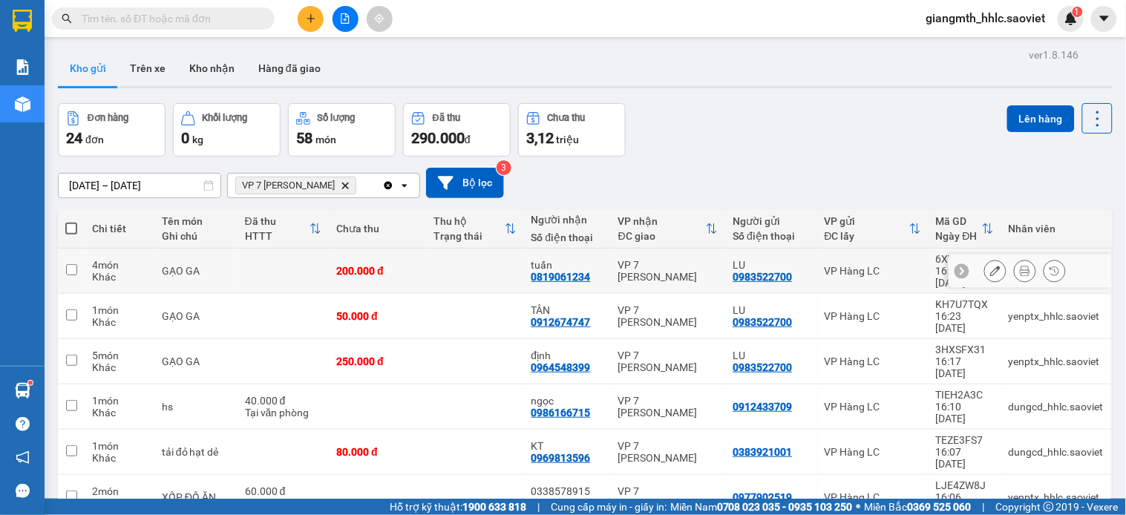
click at [448, 264] on td at bounding box center [474, 271] width 97 height 45
checkbox input "true"
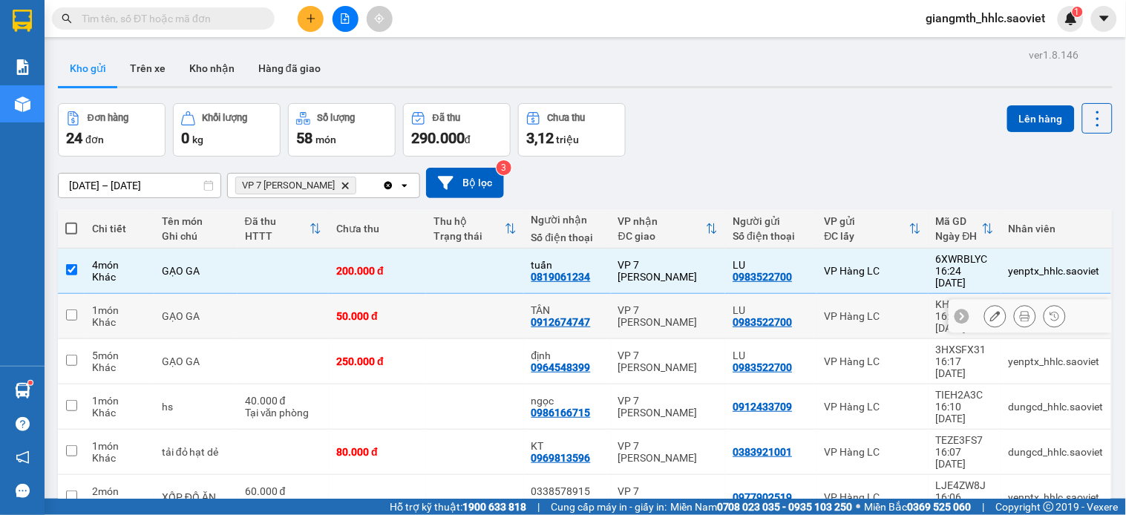
click at [453, 298] on td at bounding box center [474, 316] width 97 height 45
checkbox input "true"
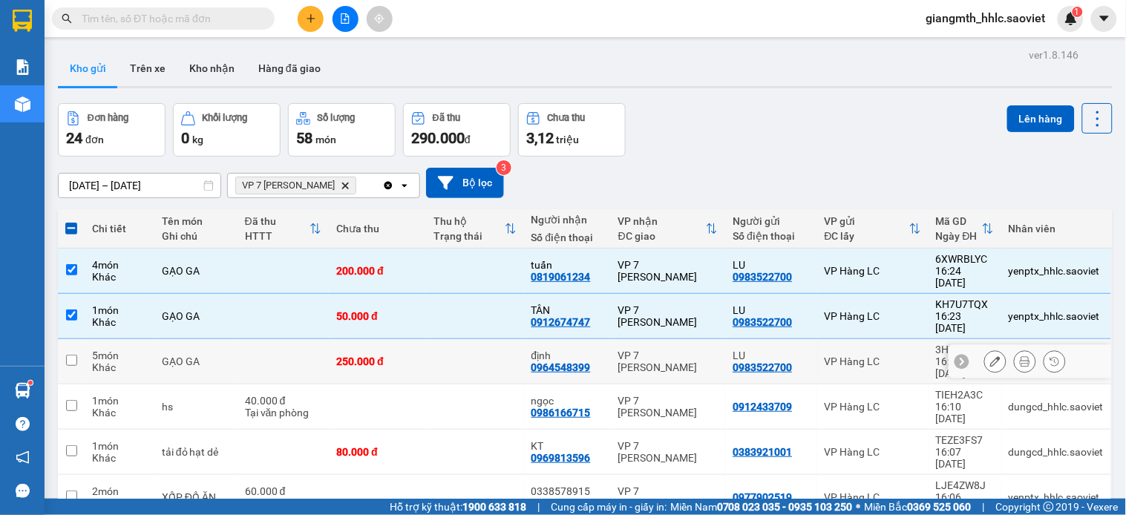
click at [456, 339] on td at bounding box center [474, 361] width 97 height 45
checkbox input "true"
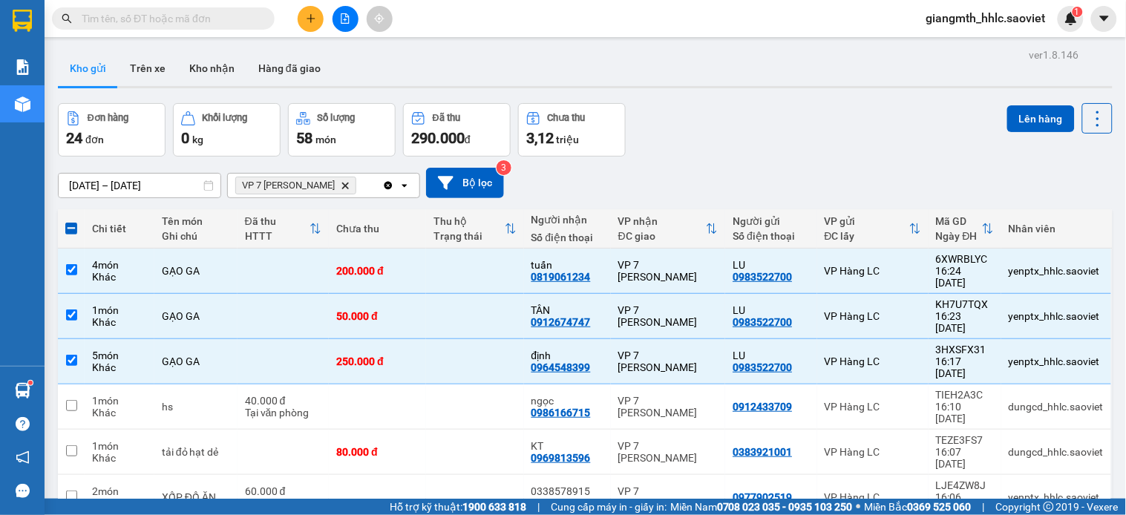
scroll to position [82, 0]
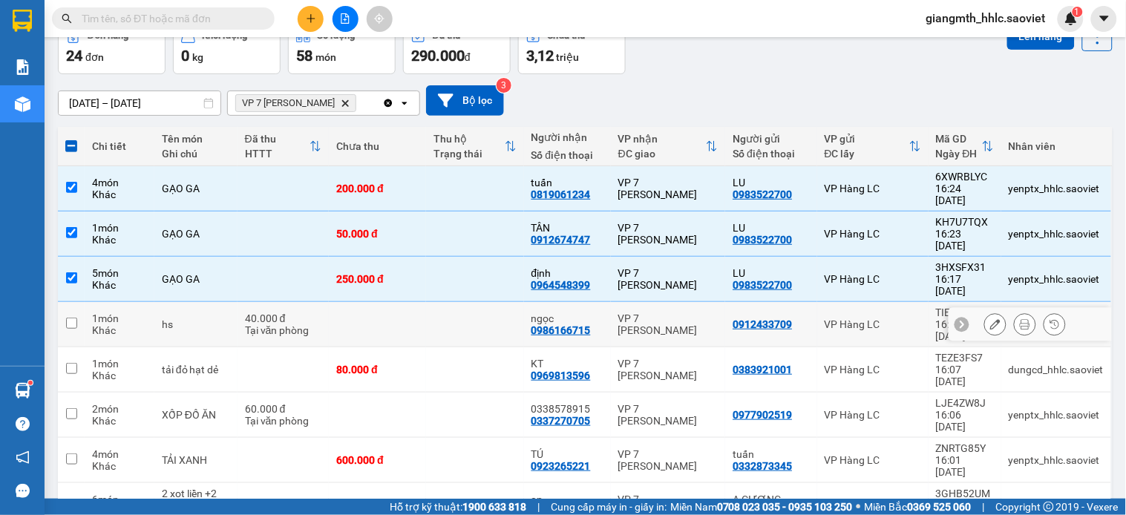
click at [495, 302] on td at bounding box center [474, 324] width 97 height 45
checkbox input "true"
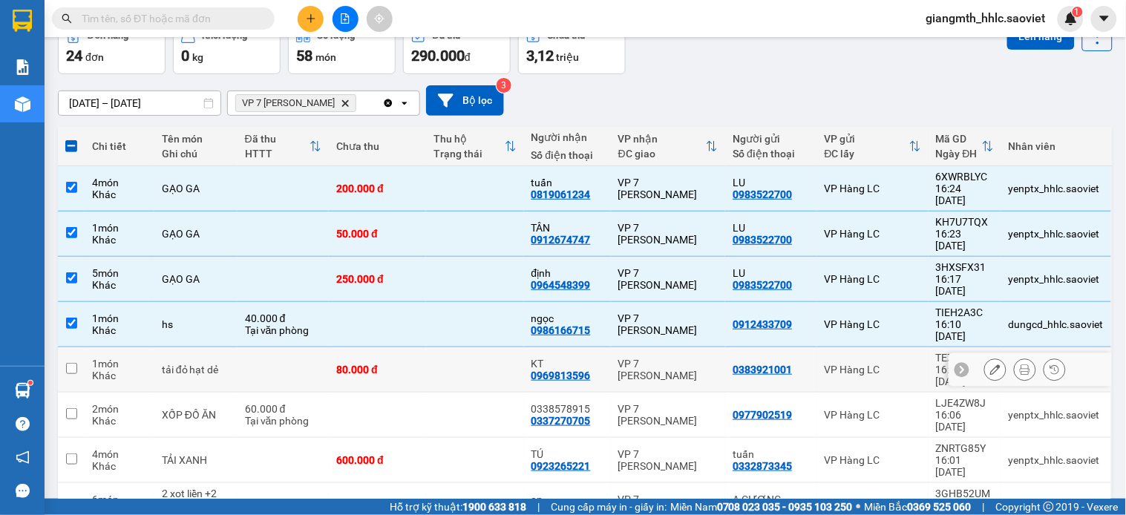
click at [485, 347] on td at bounding box center [474, 369] width 97 height 45
checkbox input "true"
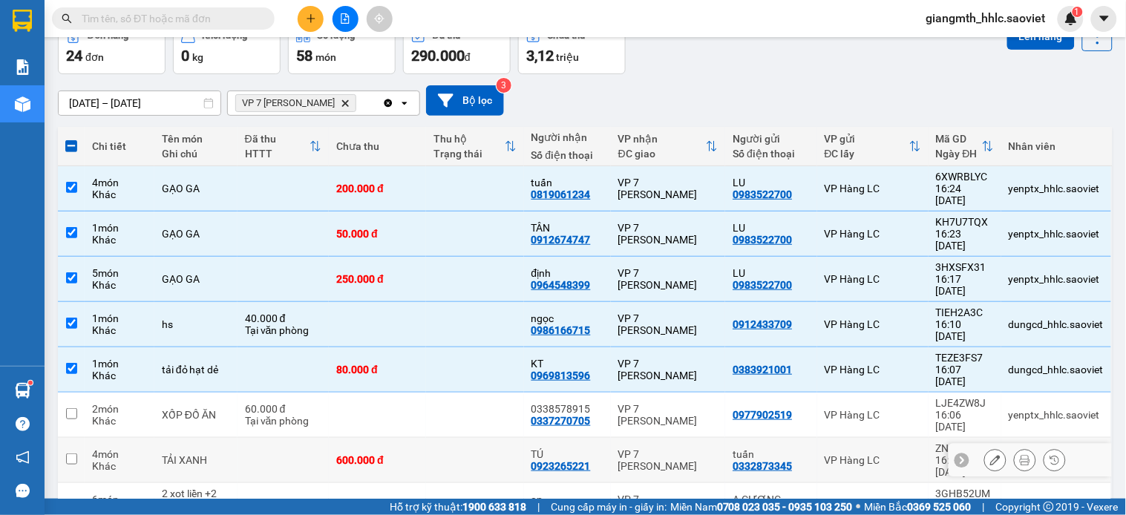
drag, startPoint x: 492, startPoint y: 383, endPoint x: 494, endPoint y: 402, distance: 18.6
click at [492, 438] on td at bounding box center [474, 460] width 97 height 45
checkbox input "true"
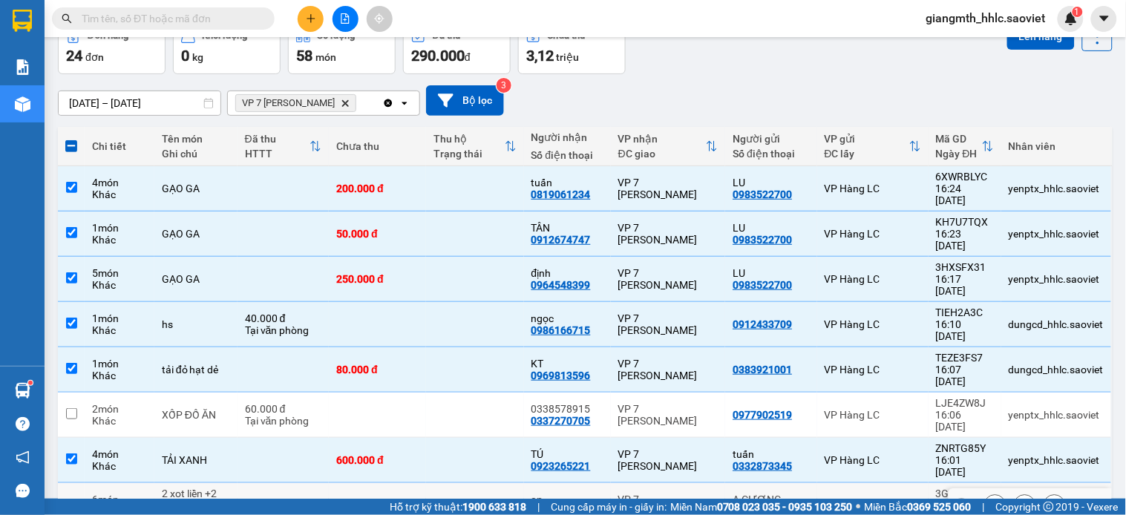
click at [496, 483] on td at bounding box center [474, 505] width 97 height 45
checkbox input "true"
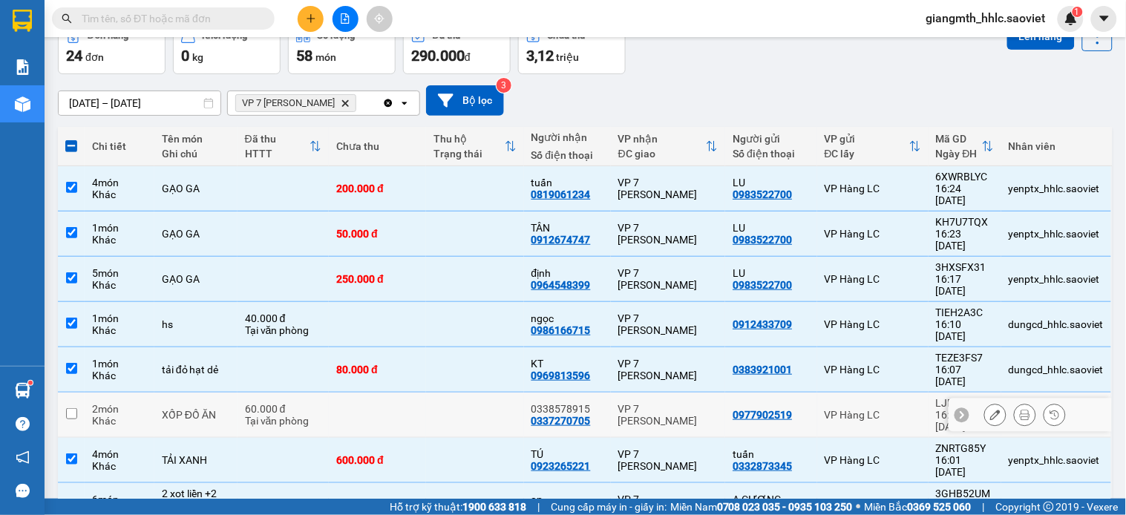
click at [494, 393] on td at bounding box center [474, 415] width 97 height 45
checkbox input "true"
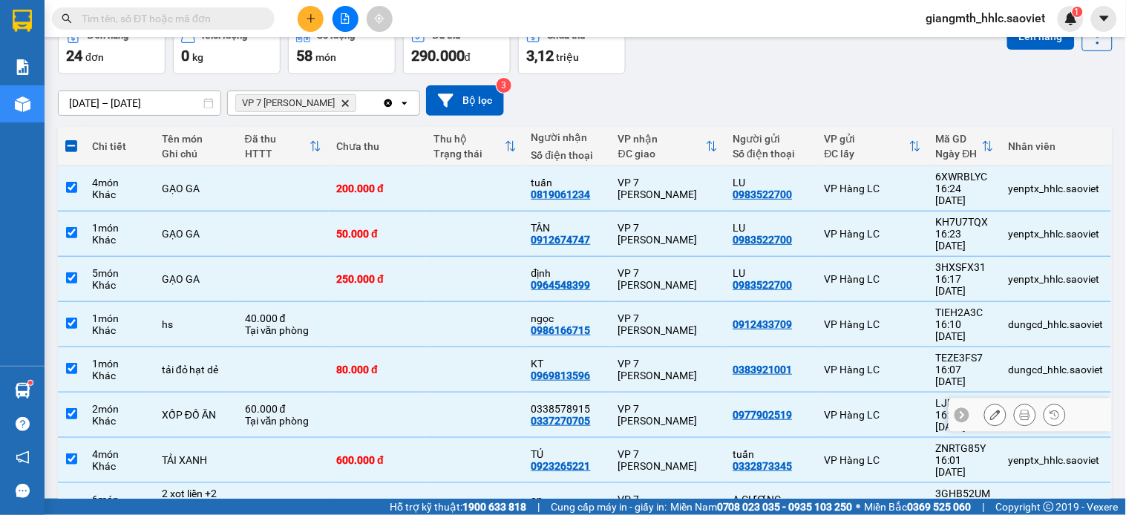
scroll to position [247, 0]
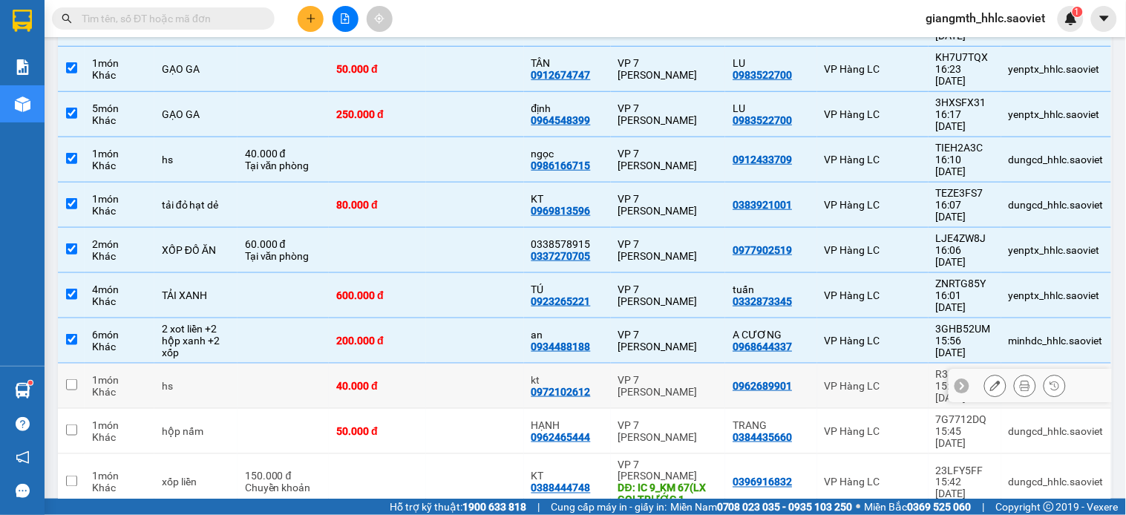
click at [477, 364] on td at bounding box center [474, 386] width 97 height 45
checkbox input "true"
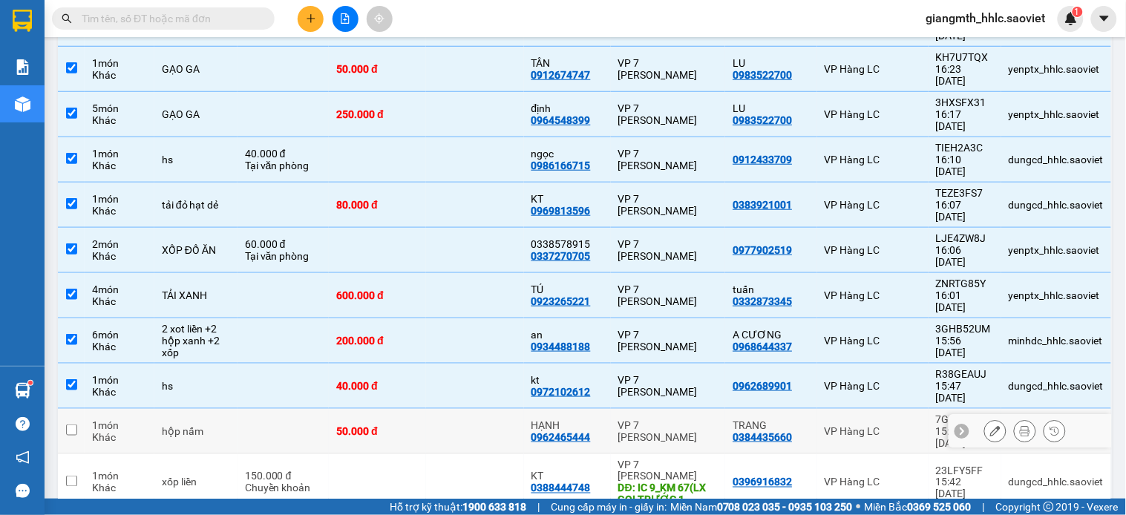
click at [459, 409] on td at bounding box center [474, 431] width 97 height 45
checkbox input "true"
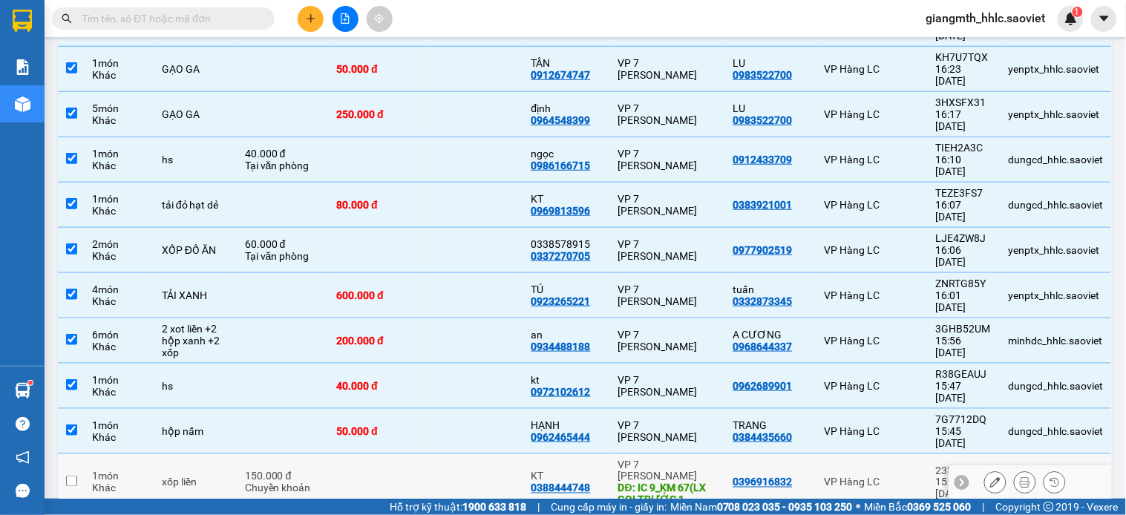
click at [456, 454] on td at bounding box center [474, 482] width 97 height 57
checkbox input "true"
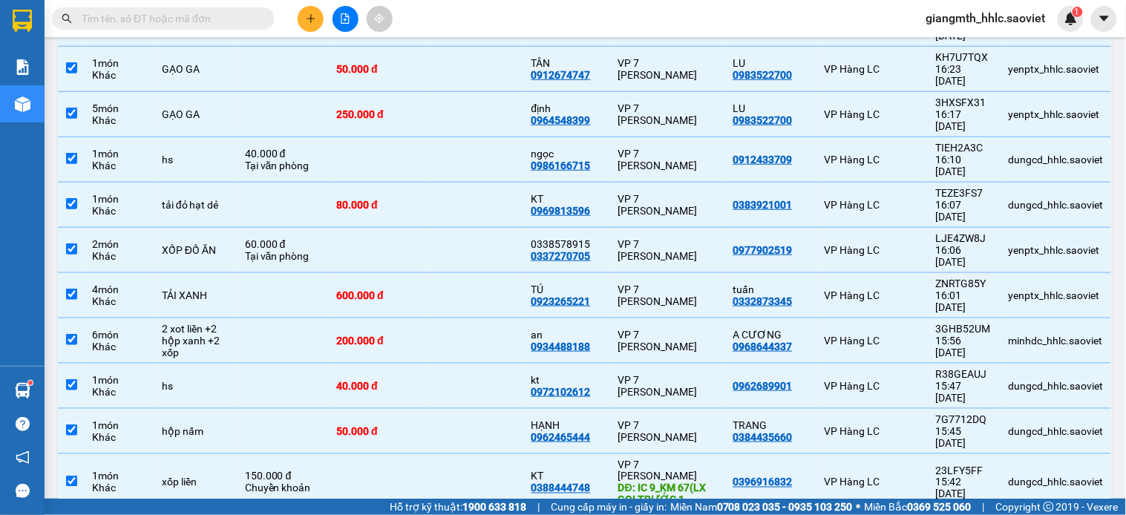
checkbox input "true"
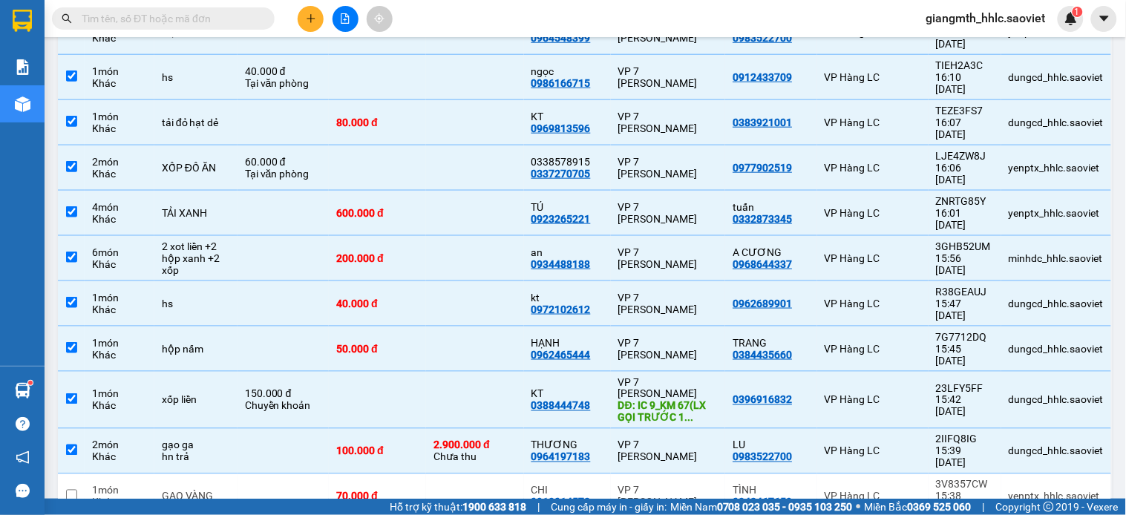
drag, startPoint x: 453, startPoint y: 418, endPoint x: 453, endPoint y: 403, distance: 14.8
checkbox input "true"
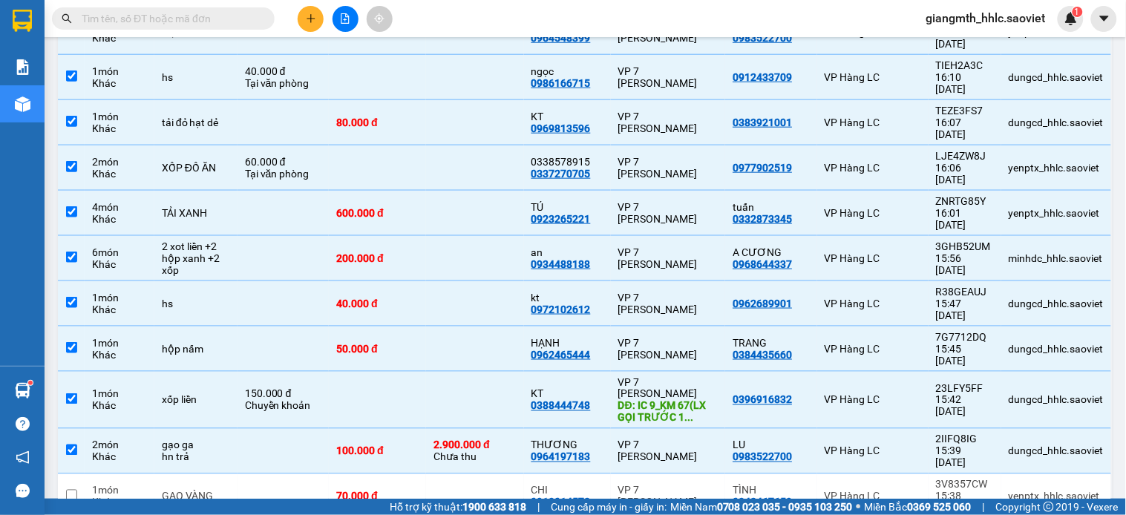
scroll to position [494, 0]
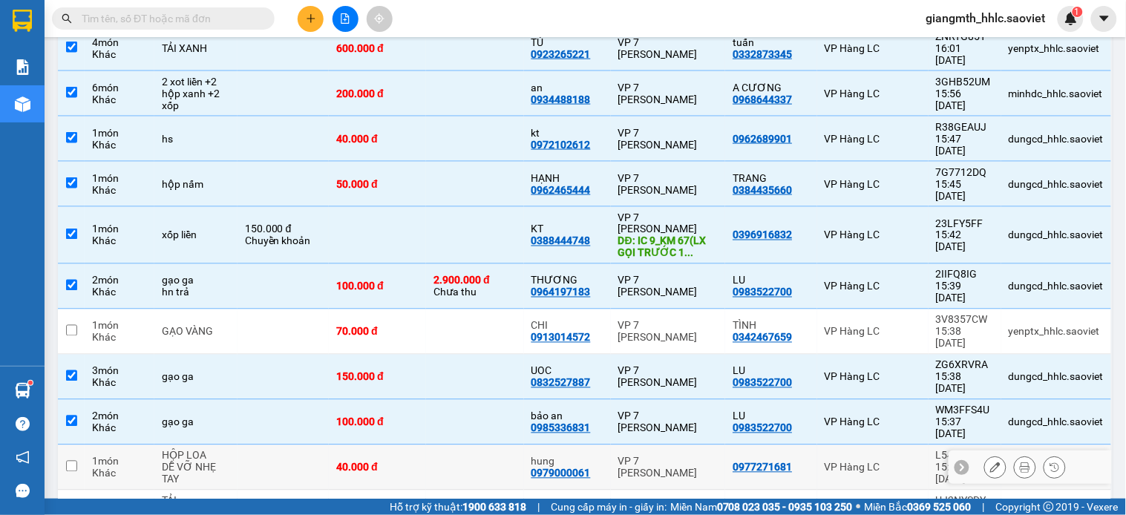
click at [451, 445] on td at bounding box center [474, 467] width 97 height 45
checkbox input "true"
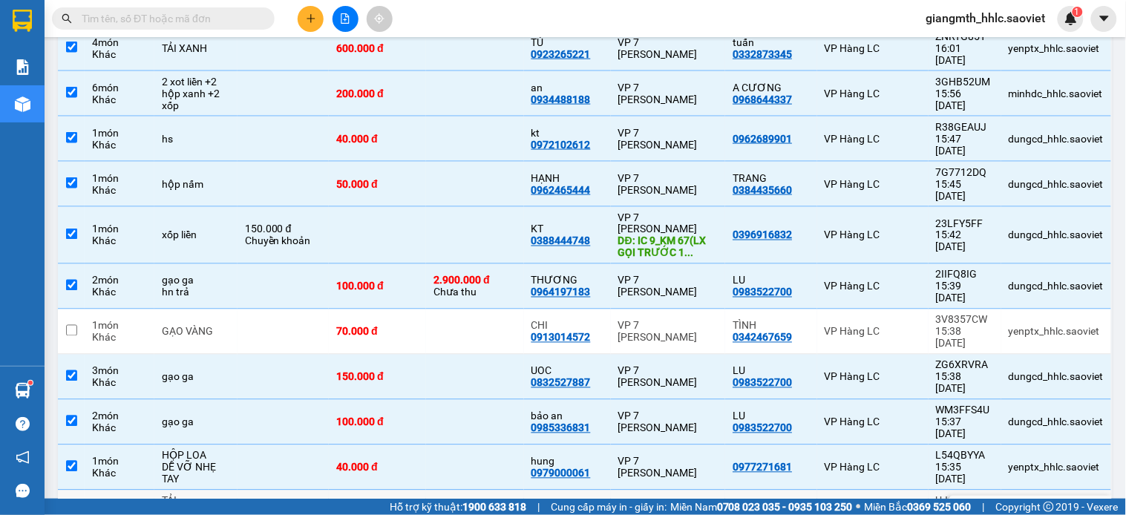
click at [446, 491] on td at bounding box center [474, 513] width 97 height 45
checkbox input "true"
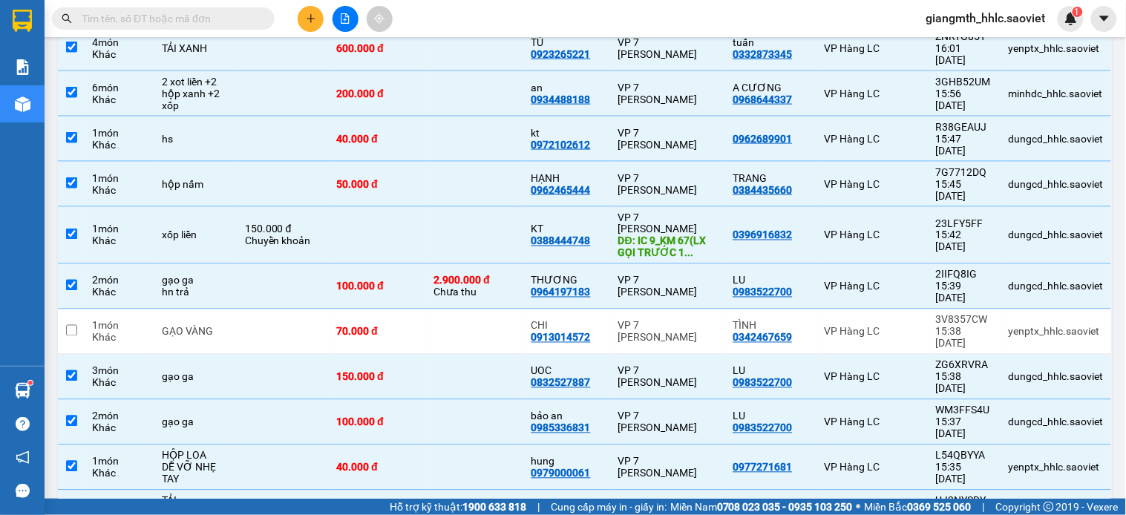
checkbox input "true"
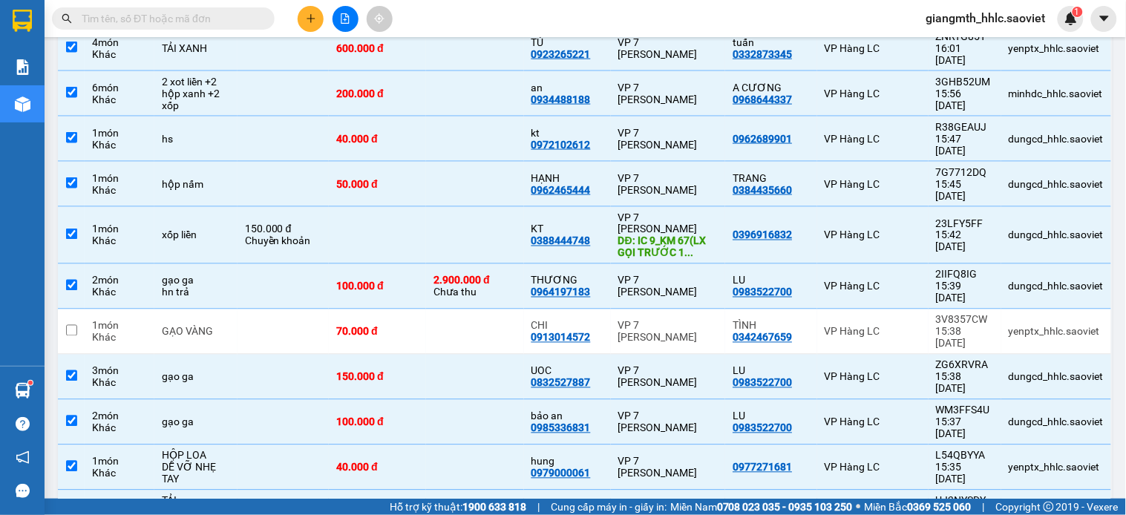
checkbox input "true"
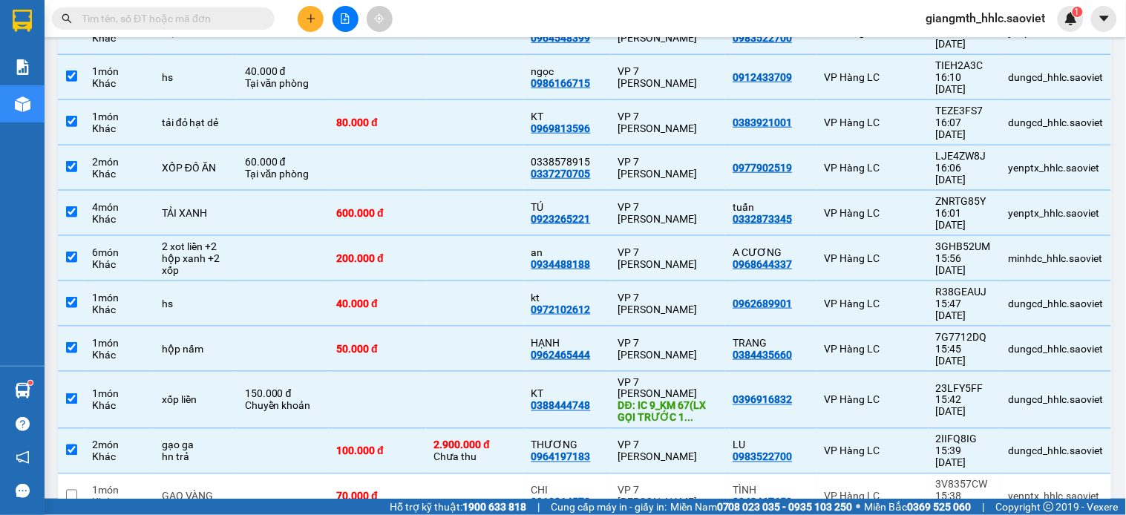
scroll to position [659, 0]
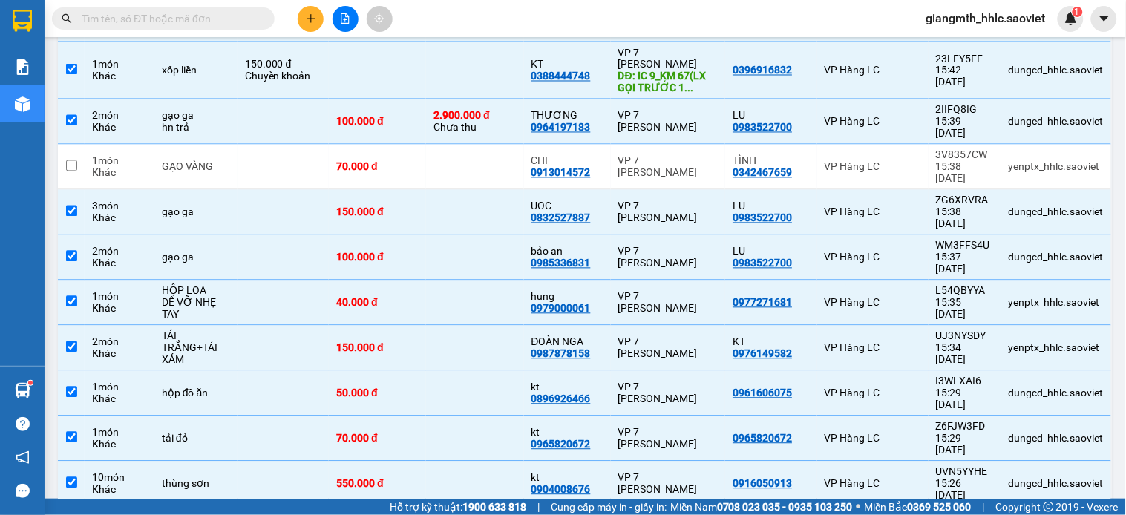
checkbox input "true"
drag, startPoint x: 474, startPoint y: 331, endPoint x: 488, endPoint y: 309, distance: 26.4
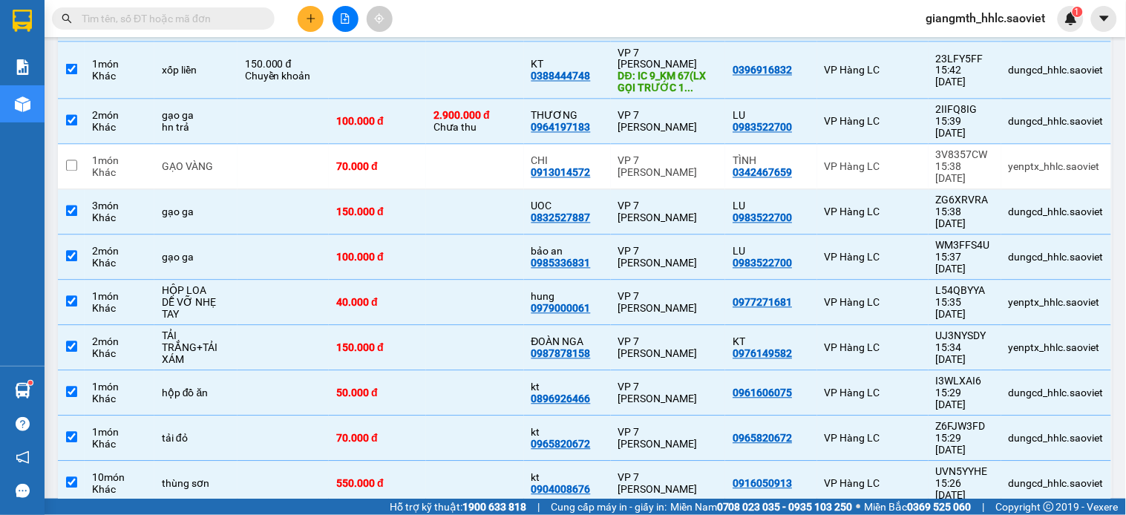
checkbox input "false"
checkbox input "true"
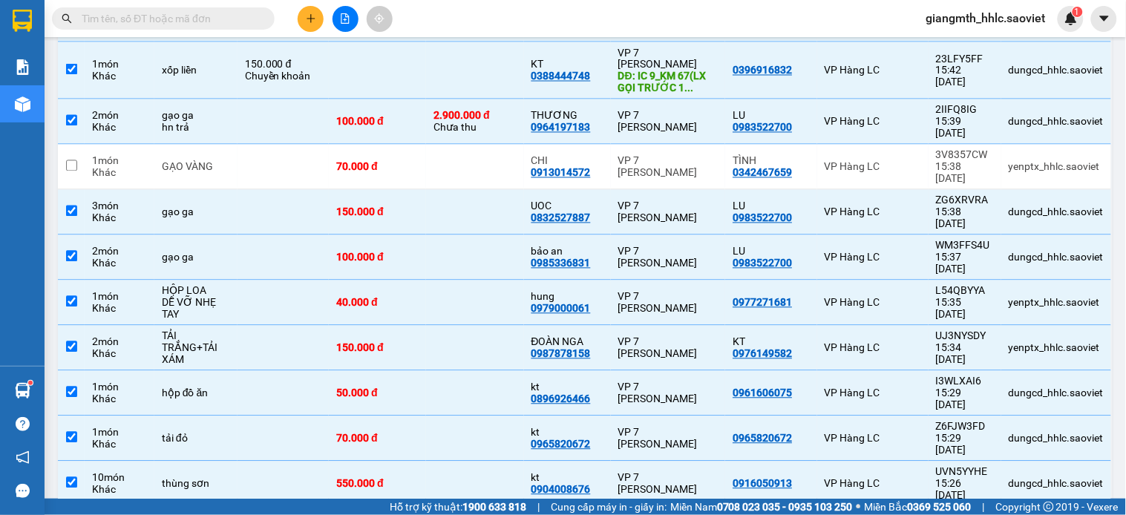
checkbox input "true"
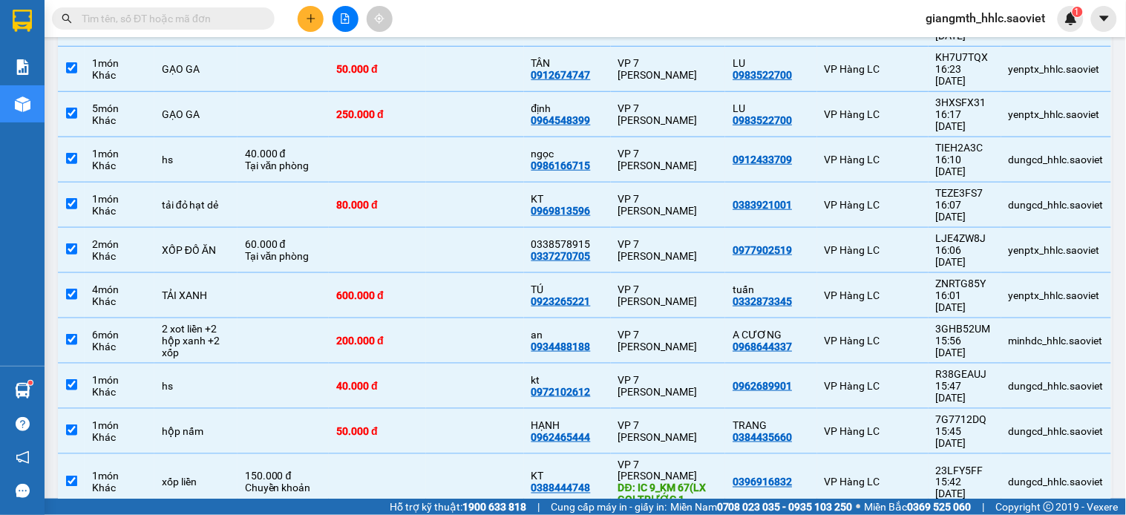
scroll to position [0, 0]
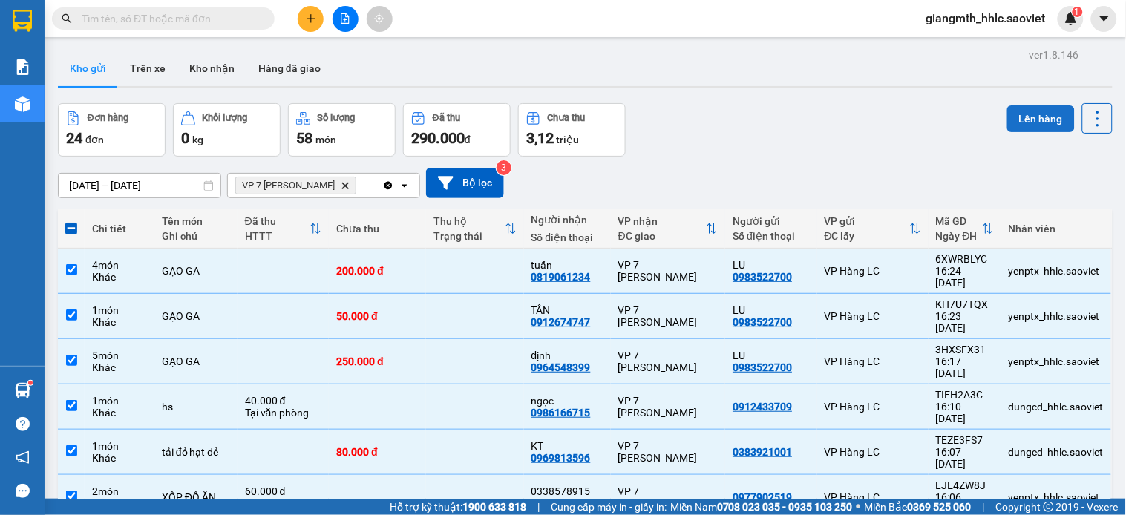
click at [1007, 127] on button "Lên hàng" at bounding box center [1041, 118] width 68 height 27
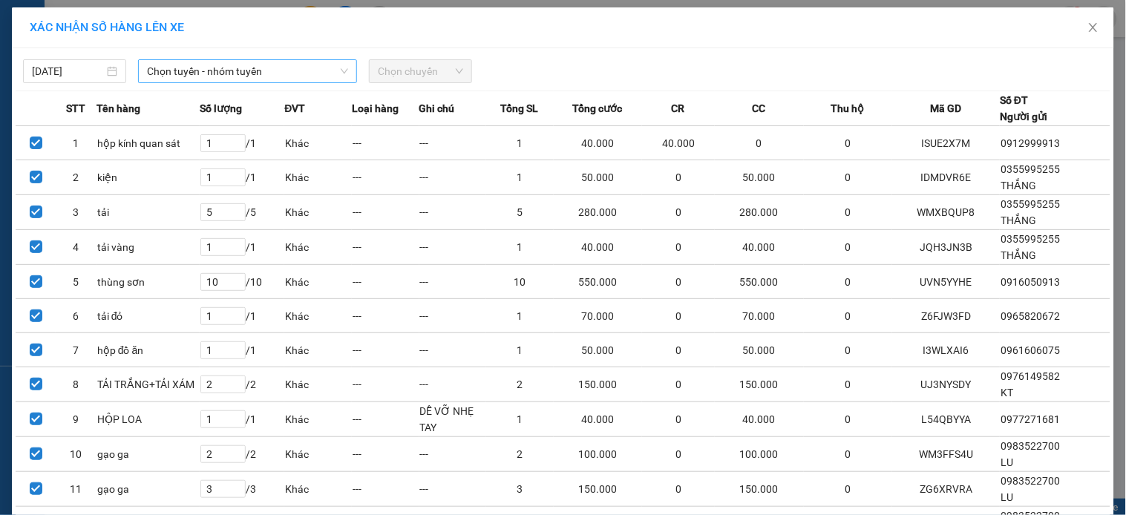
click at [309, 69] on span "Chọn tuyến - nhóm tuyến" at bounding box center [247, 71] width 201 height 22
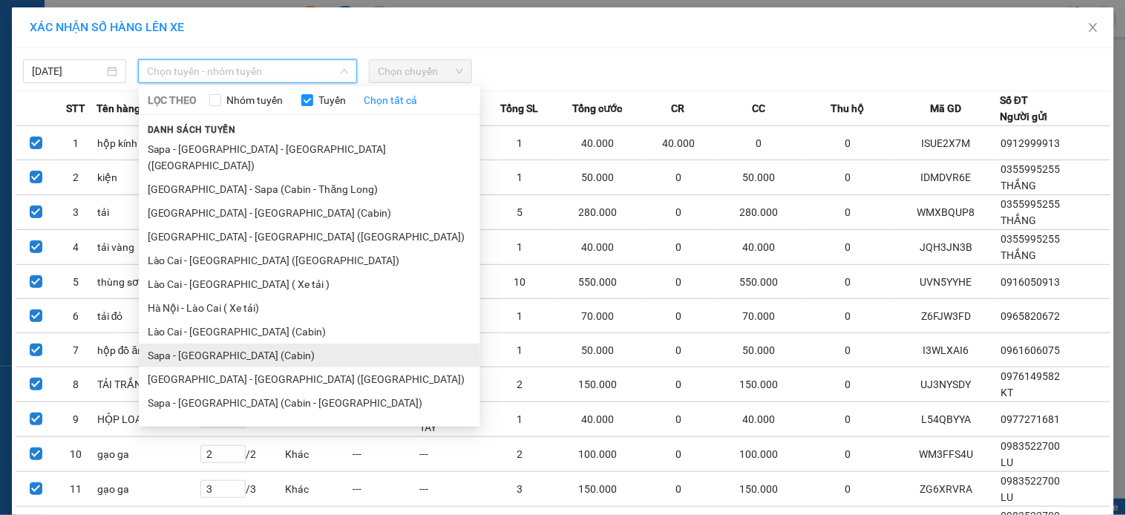
click at [206, 344] on li "Sapa - [GEOGRAPHIC_DATA] (Cabin)" at bounding box center [309, 356] width 341 height 24
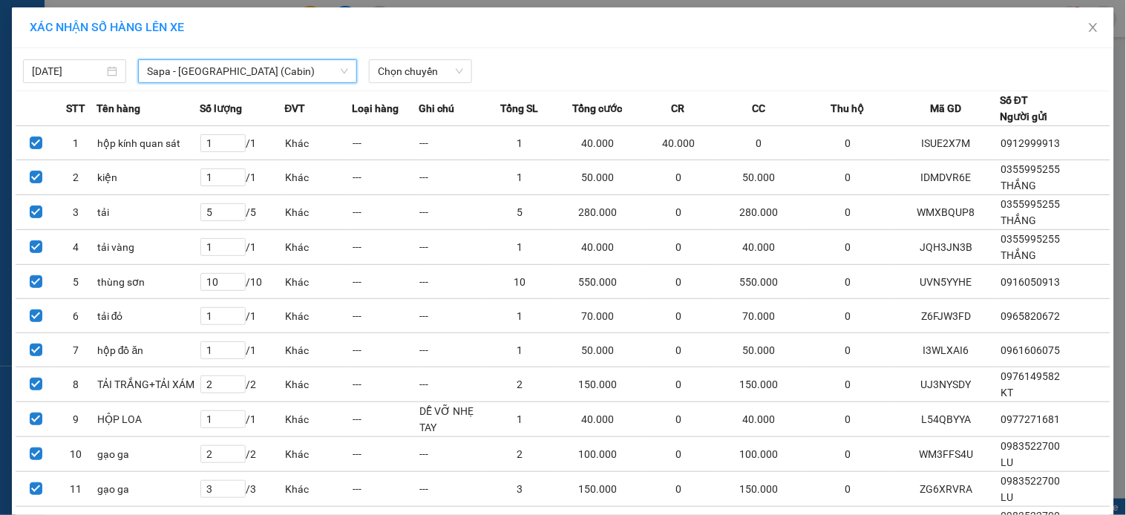
click at [312, 62] on span "Sapa - [GEOGRAPHIC_DATA] (Cabin)" at bounding box center [247, 71] width 201 height 22
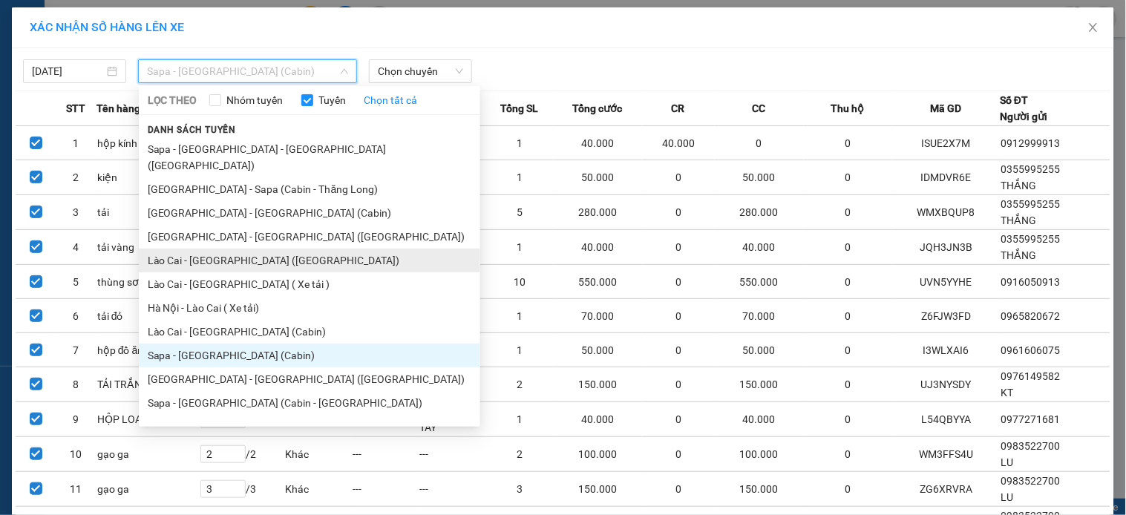
click at [220, 249] on li "Lào Cai - [GEOGRAPHIC_DATA] ([GEOGRAPHIC_DATA])" at bounding box center [309, 261] width 341 height 24
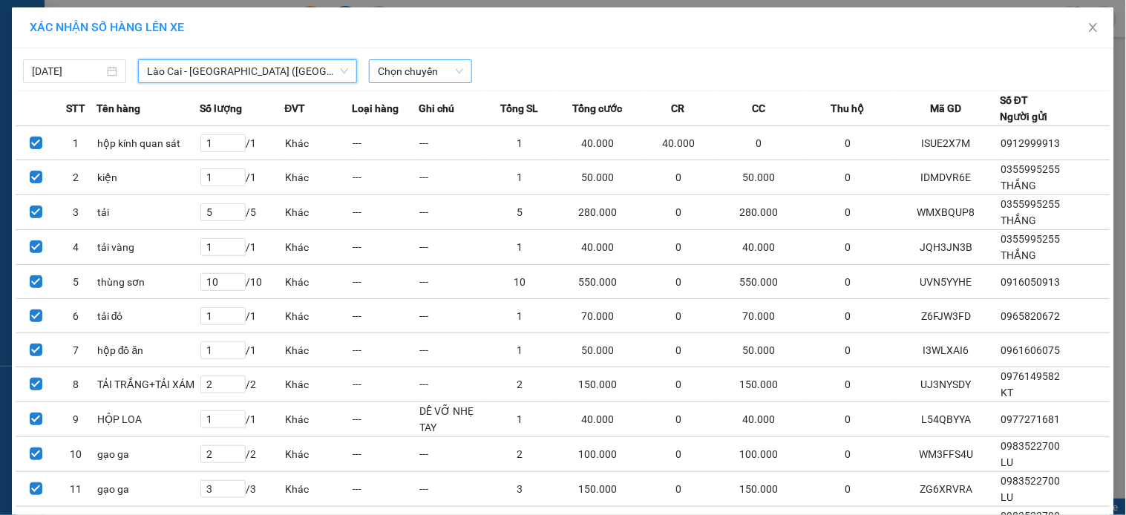
click at [421, 69] on span "Chọn chuyến" at bounding box center [420, 71] width 85 height 22
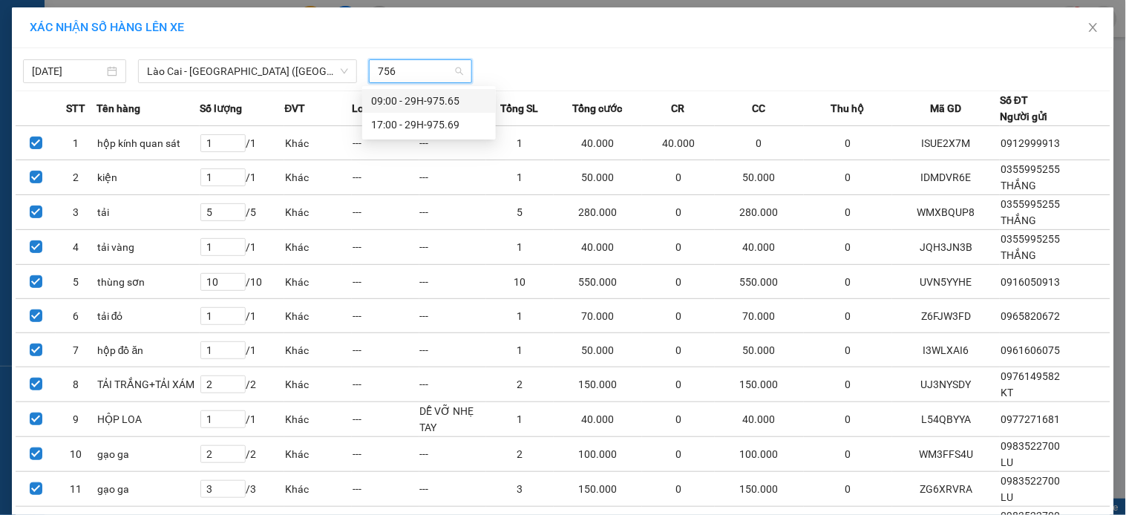
type input "7569"
click at [433, 94] on div "17:00 - 29H-975.69" at bounding box center [429, 101] width 116 height 16
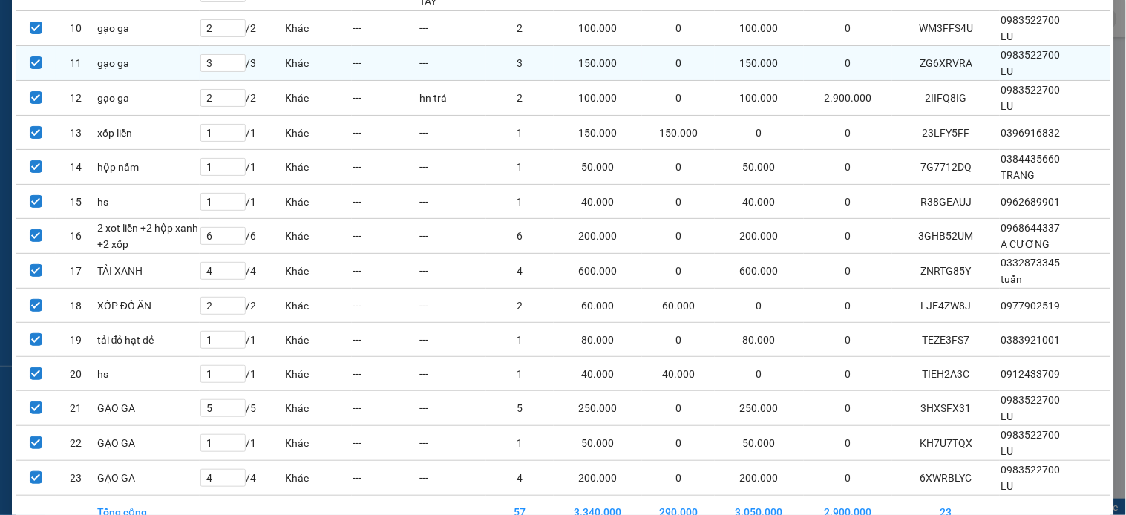
scroll to position [517, 0]
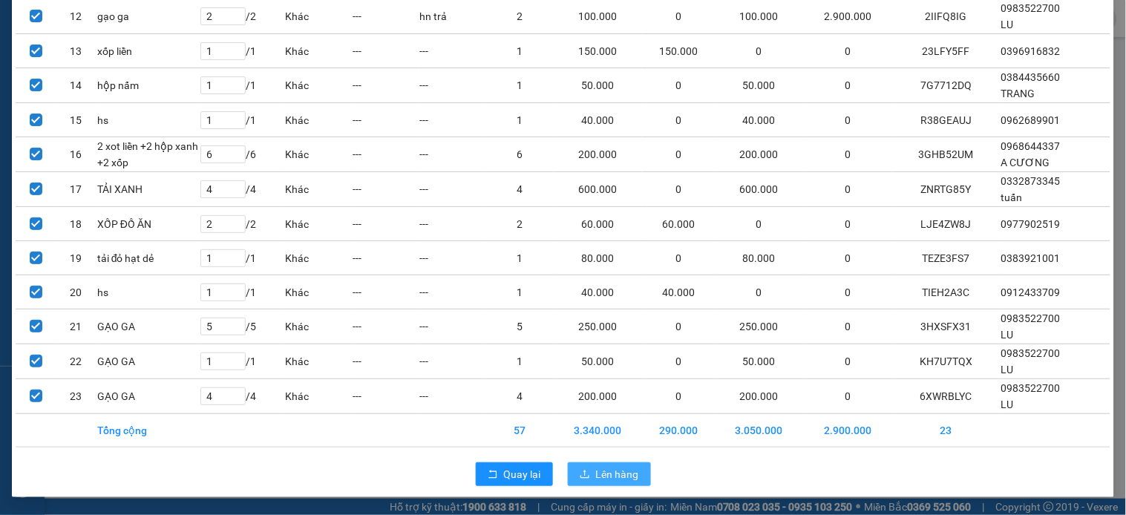
click at [604, 476] on span "Lên hàng" at bounding box center [617, 474] width 43 height 16
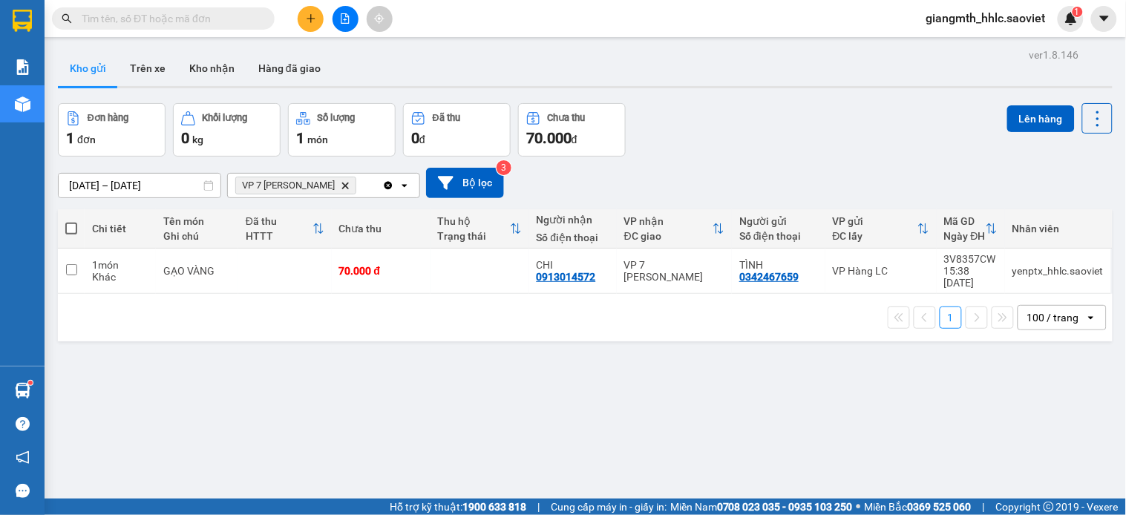
click at [347, 184] on icon "Delete" at bounding box center [345, 185] width 9 height 9
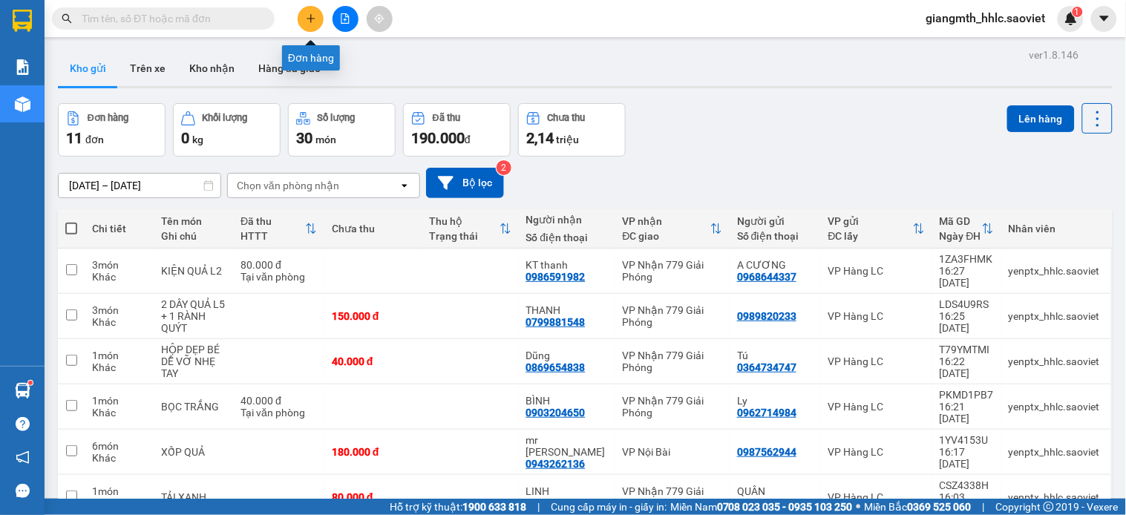
click at [350, 13] on icon "file-add" at bounding box center [345, 18] width 10 height 10
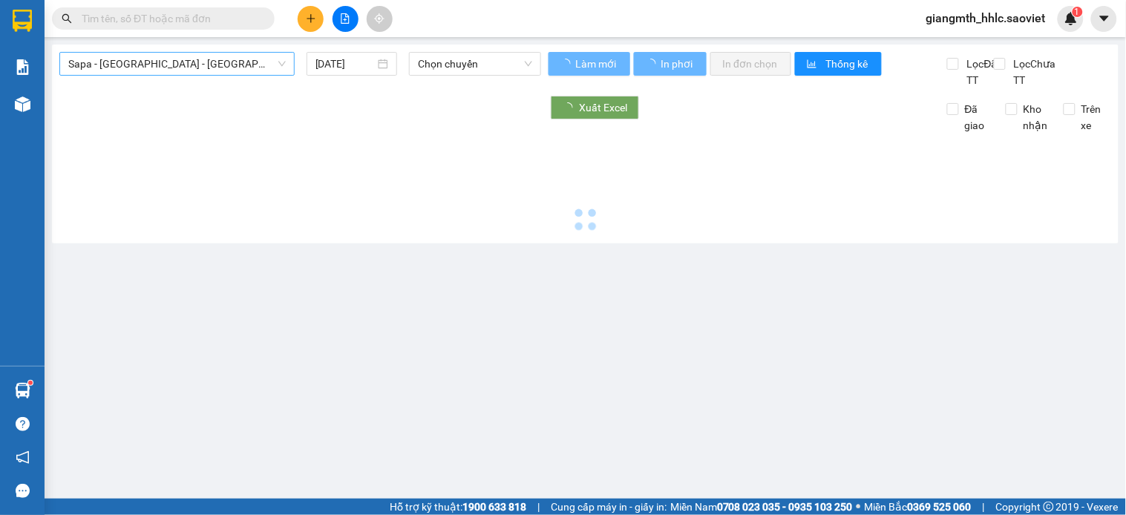
click at [203, 62] on span "Sapa - [GEOGRAPHIC_DATA] - [GEOGRAPHIC_DATA] ([GEOGRAPHIC_DATA])" at bounding box center [176, 64] width 217 height 22
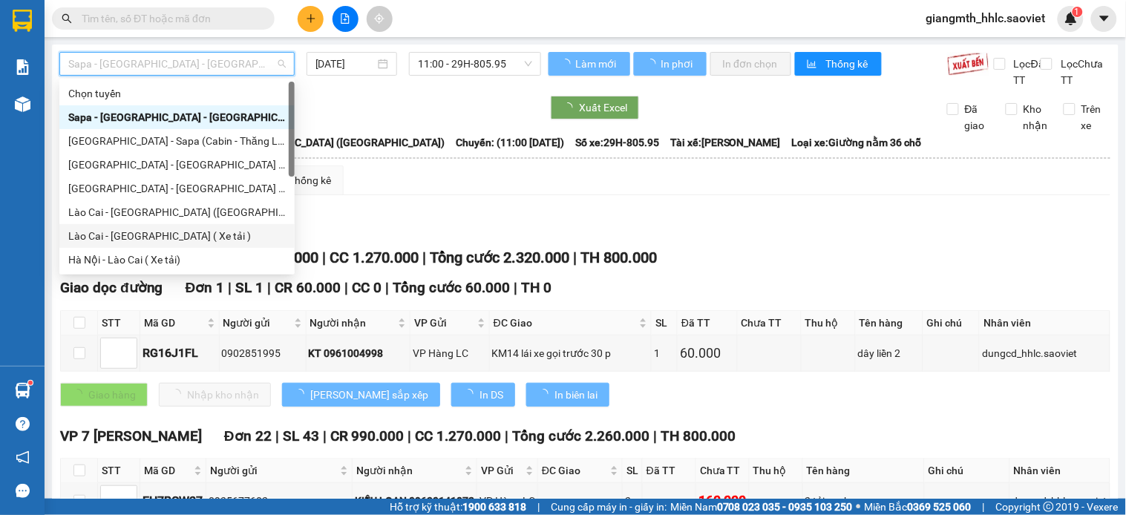
scroll to position [119, 0]
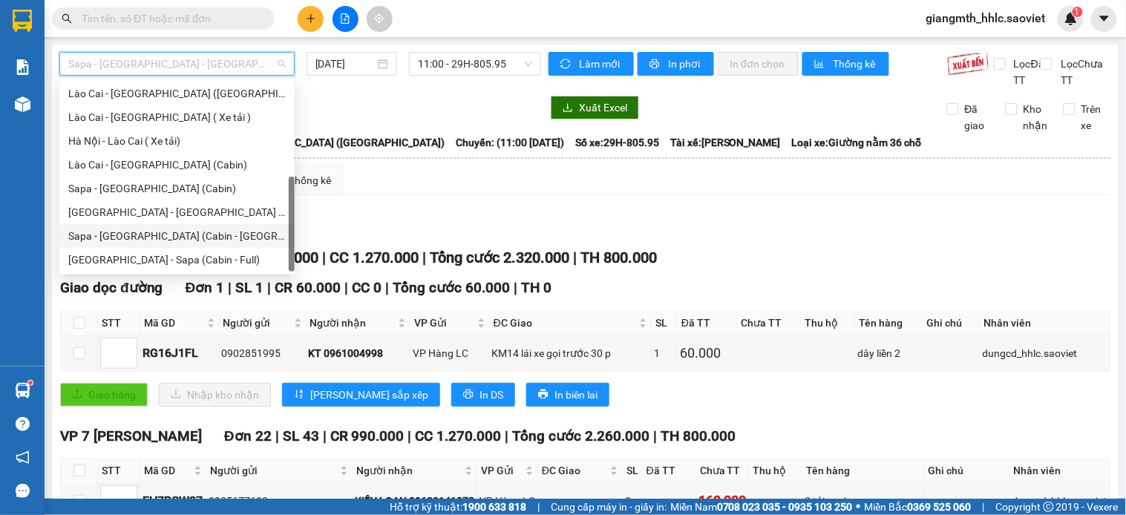
click at [168, 228] on div "Sapa - [GEOGRAPHIC_DATA] (Cabin - [GEOGRAPHIC_DATA])" at bounding box center [176, 236] width 217 height 16
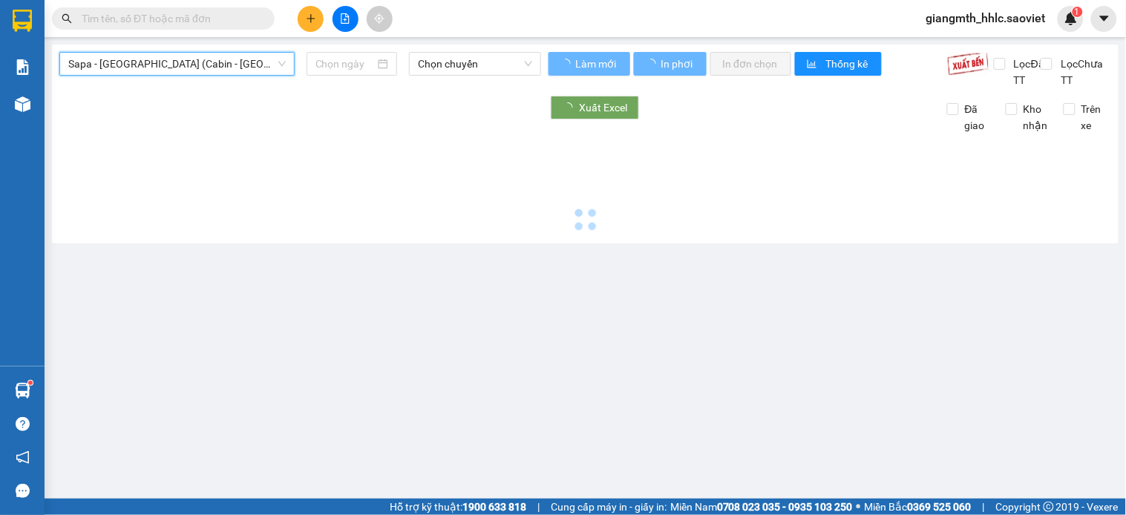
type input "[DATE]"
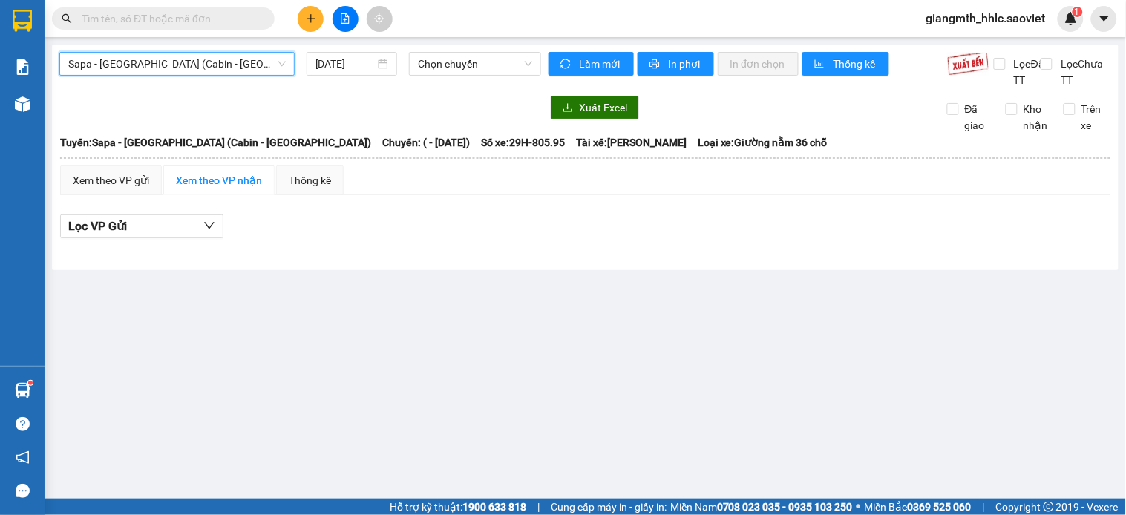
click at [198, 62] on span "Sapa - [GEOGRAPHIC_DATA] (Cabin - [GEOGRAPHIC_DATA])" at bounding box center [176, 64] width 217 height 22
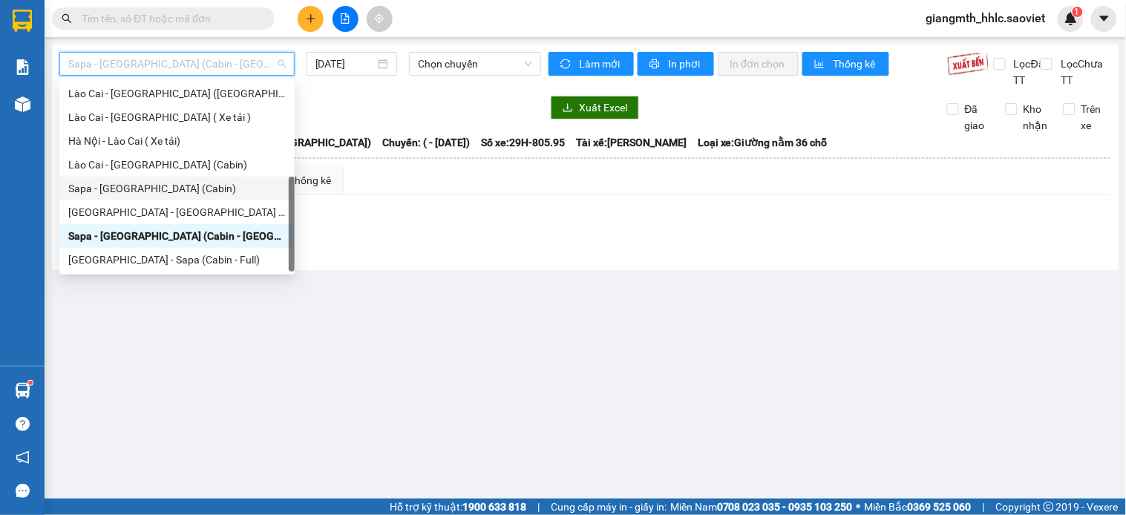
click at [157, 191] on div "Sapa - [GEOGRAPHIC_DATA] (Cabin)" at bounding box center [176, 188] width 217 height 16
type input "[DATE]"
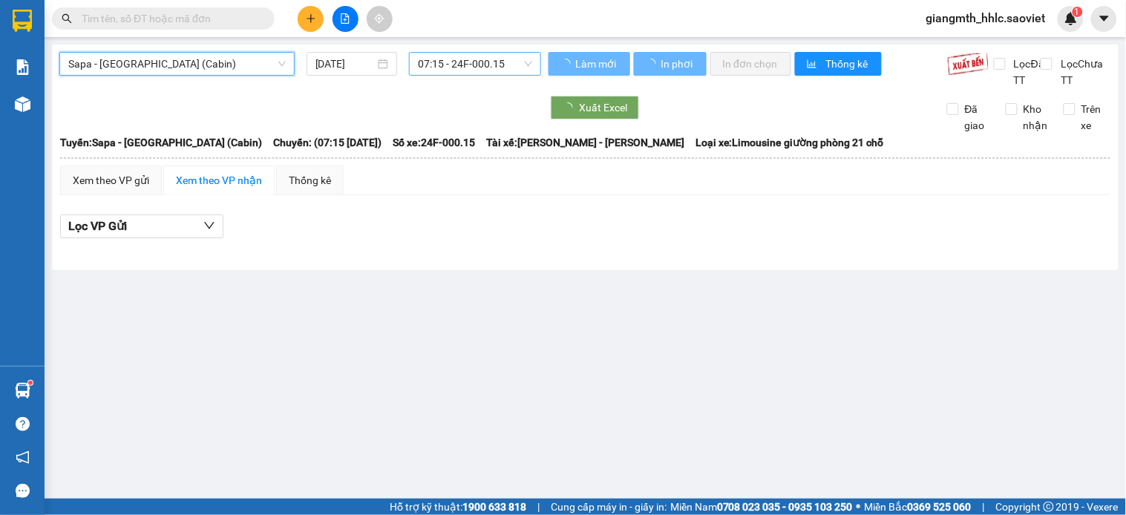
click at [502, 60] on span "07:15 - 24F-000.15" at bounding box center [475, 64] width 114 height 22
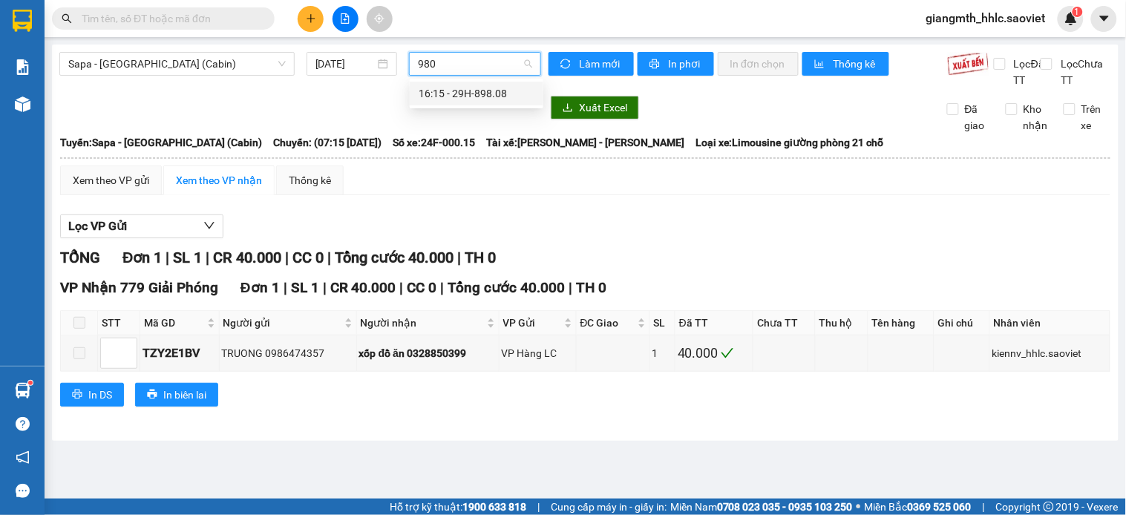
type input "9808"
click at [510, 98] on div "16:15 - 29H-898.08" at bounding box center [477, 93] width 116 height 16
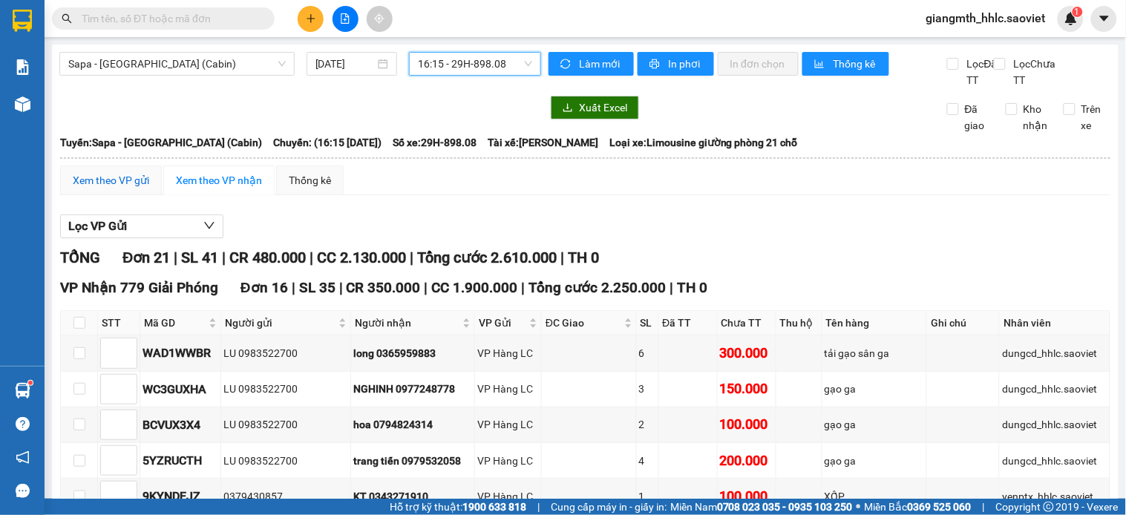
click at [119, 189] on div "Xem theo VP gửi" at bounding box center [111, 180] width 76 height 16
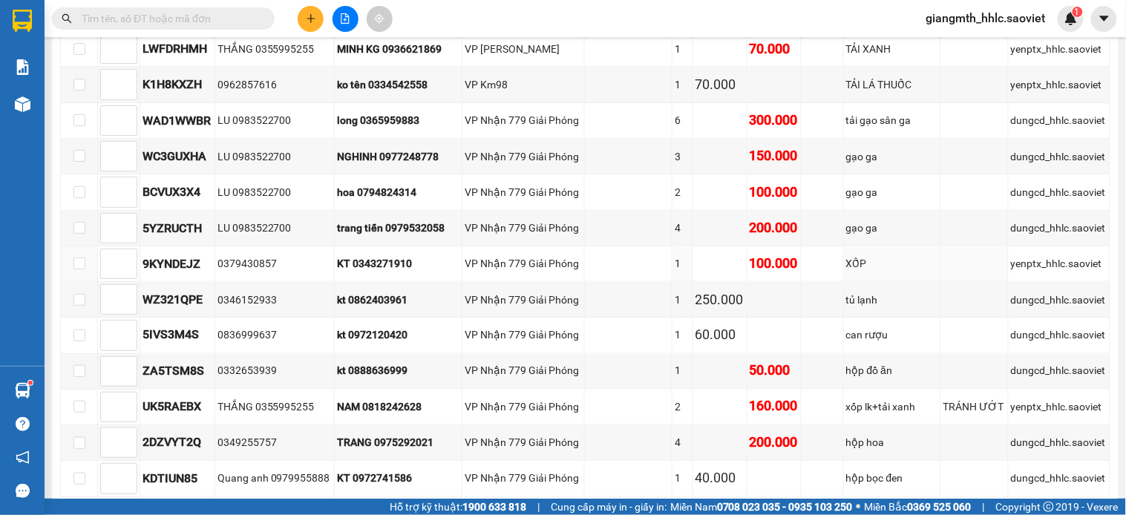
scroll to position [577, 0]
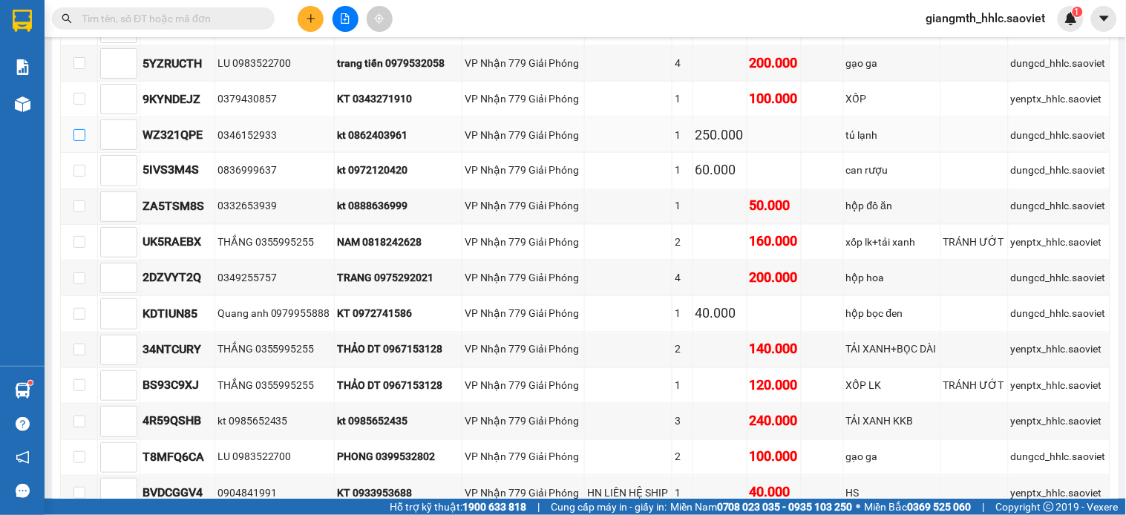
click at [80, 143] on label at bounding box center [79, 135] width 12 height 16
click at [80, 141] on input "checkbox" at bounding box center [79, 135] width 12 height 12
checkbox input "true"
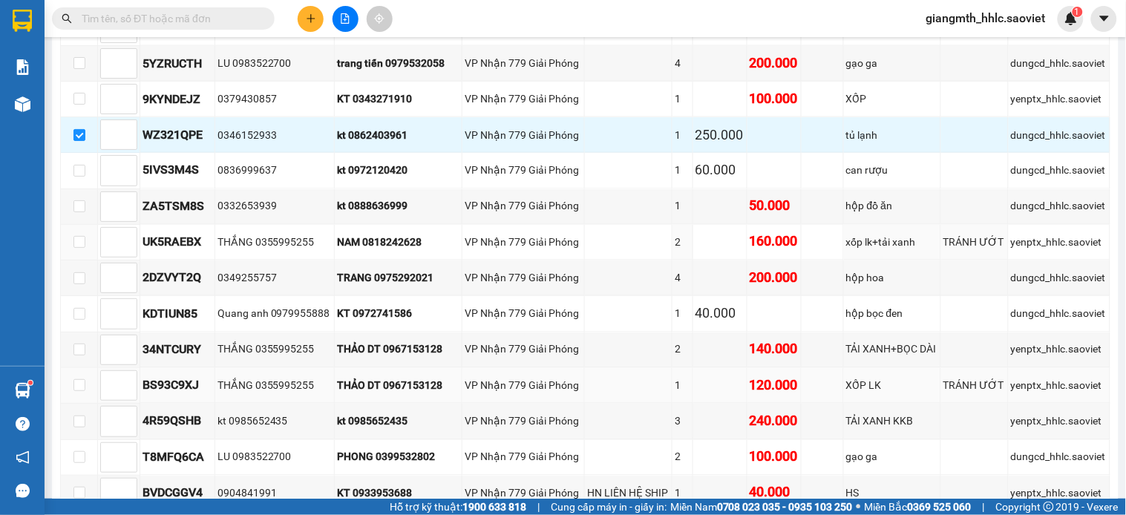
scroll to position [687, 0]
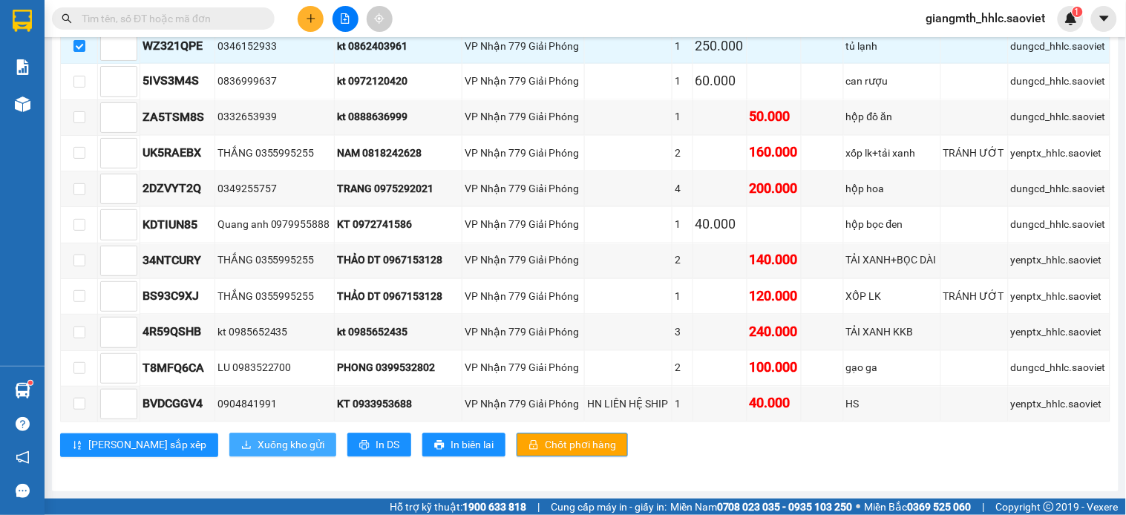
click at [258, 445] on span "Xuống kho gửi" at bounding box center [291, 445] width 67 height 16
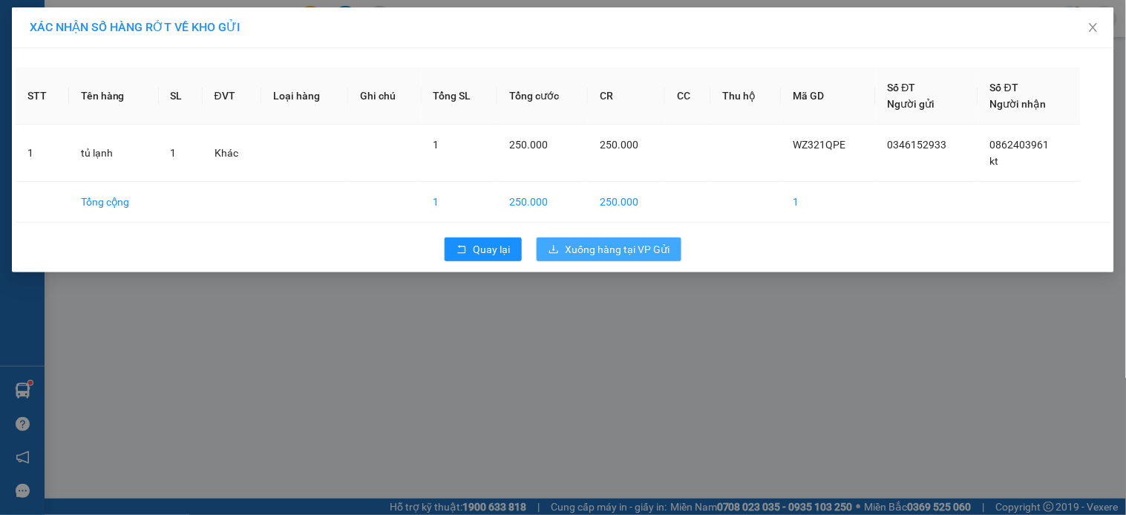
click at [620, 251] on span "Xuống hàng tại VP Gửi" at bounding box center [617, 249] width 105 height 16
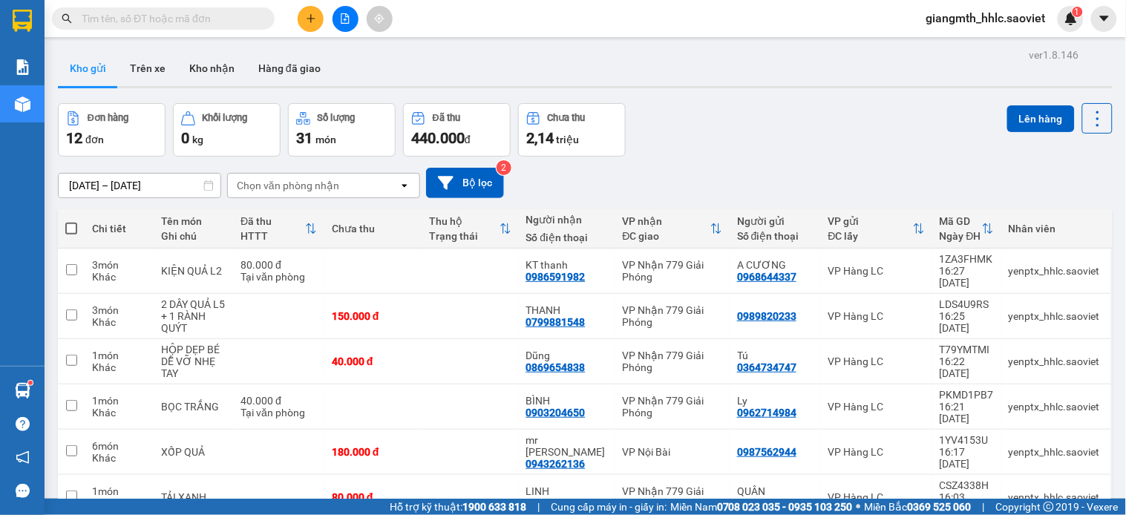
click at [356, 195] on div "Chọn văn phòng nhận" at bounding box center [313, 186] width 171 height 24
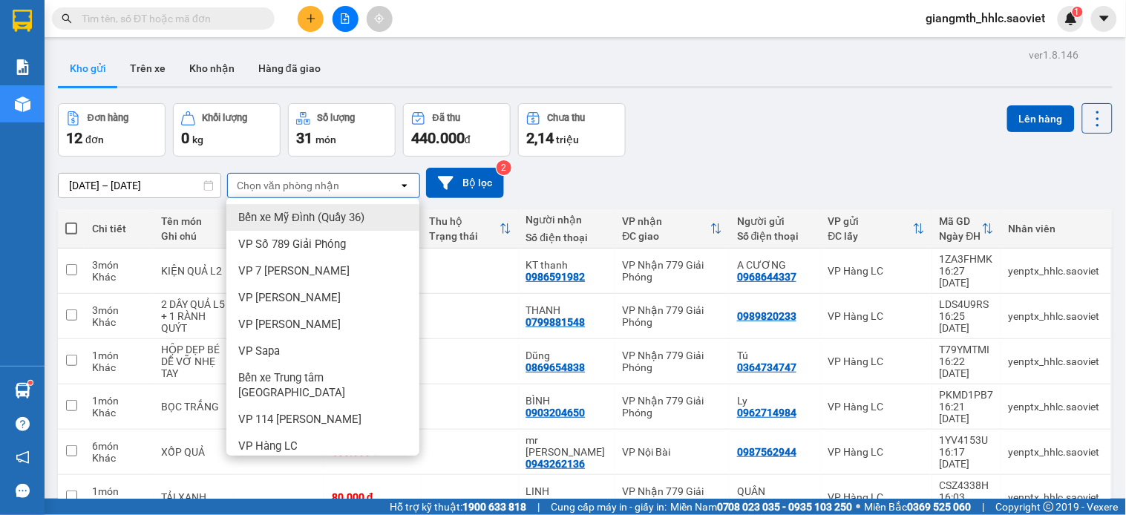
click at [358, 186] on div "Chọn văn phòng nhận" at bounding box center [313, 186] width 171 height 24
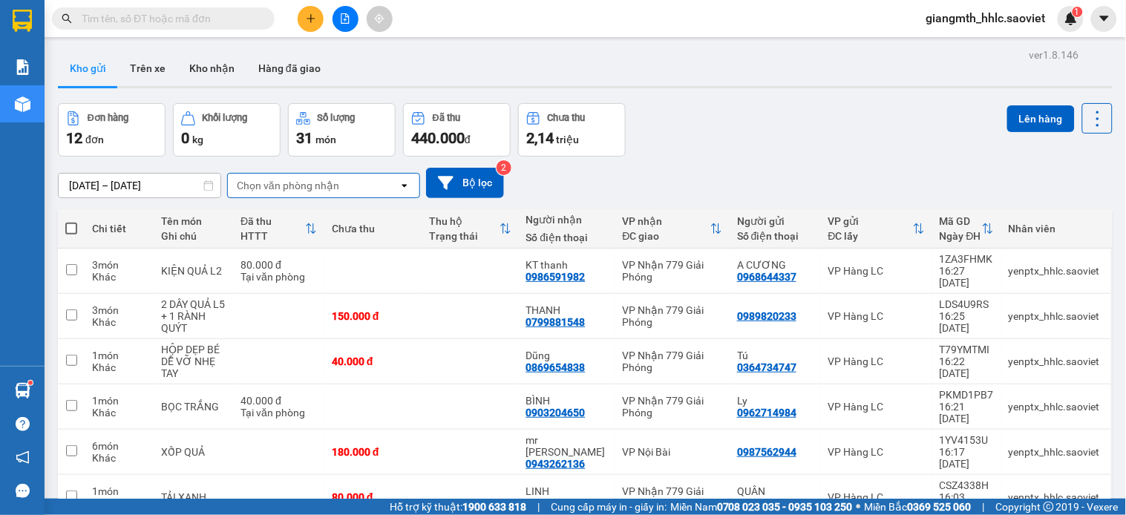
click at [335, 186] on div "Chọn văn phòng nhận" at bounding box center [288, 185] width 102 height 15
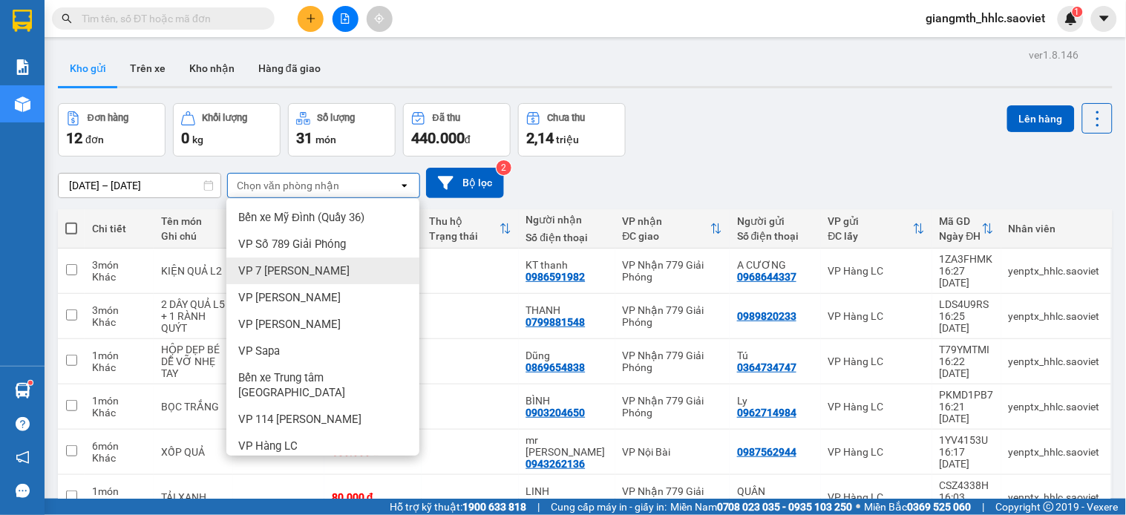
click at [299, 263] on span "VP 7 [PERSON_NAME]" at bounding box center [293, 270] width 111 height 15
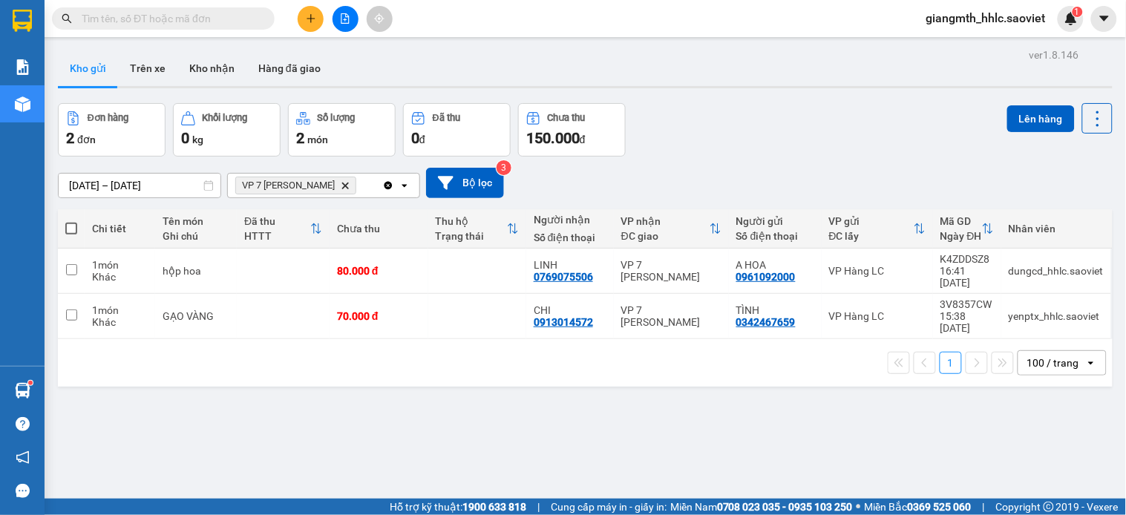
click at [344, 186] on icon "Delete" at bounding box center [345, 185] width 9 height 9
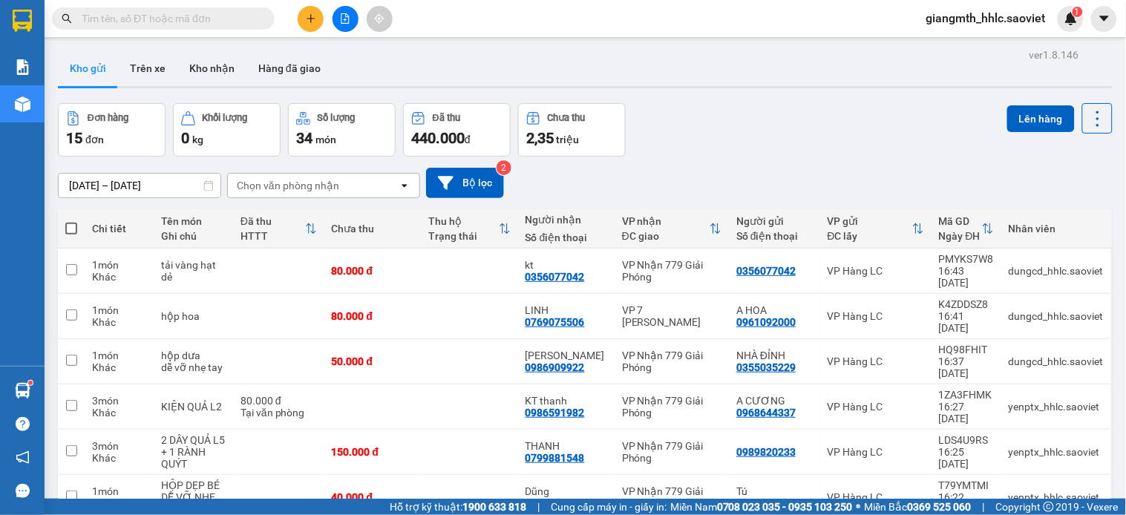
click at [345, 180] on div "Chọn văn phòng nhận" at bounding box center [313, 186] width 171 height 24
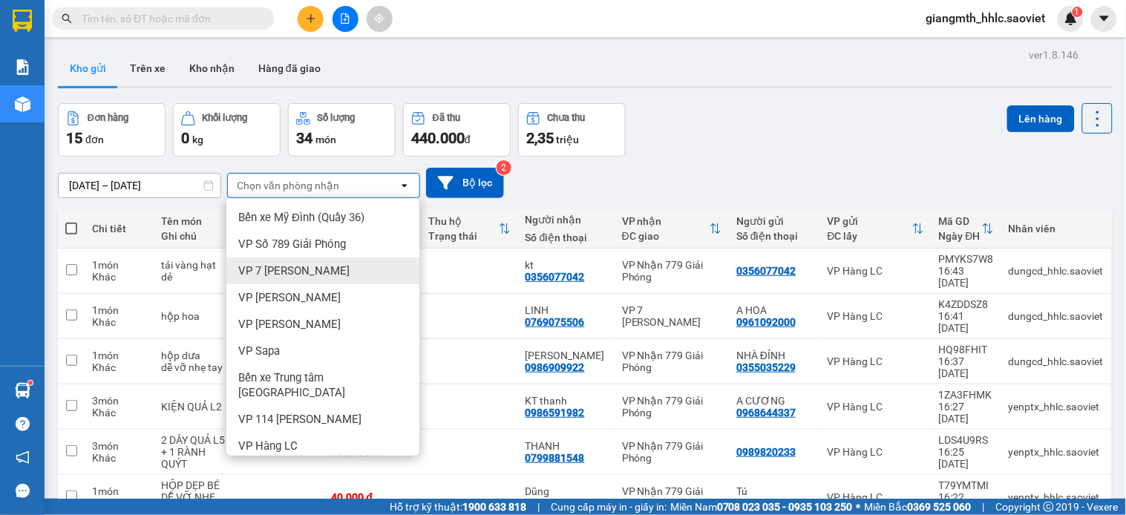
click at [309, 269] on span "VP 7 [PERSON_NAME]" at bounding box center [293, 270] width 111 height 15
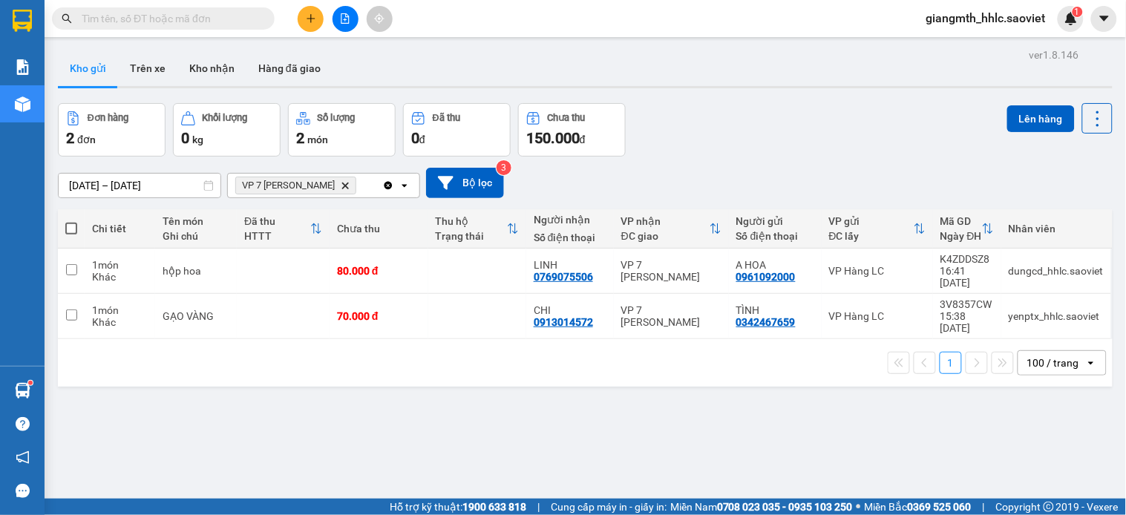
click at [388, 187] on icon "Clear all" at bounding box center [388, 185] width 8 height 8
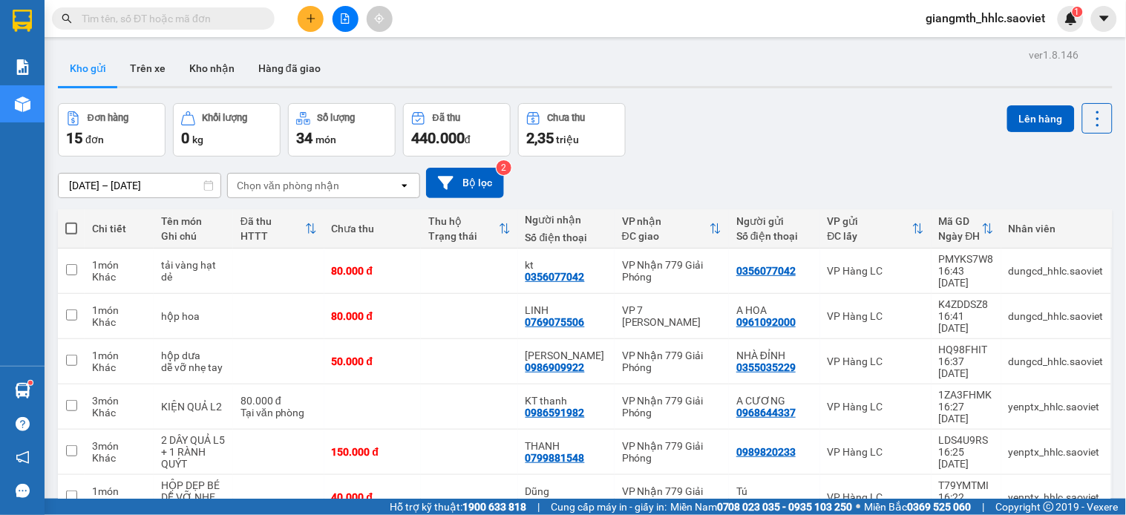
scroll to position [384, 0]
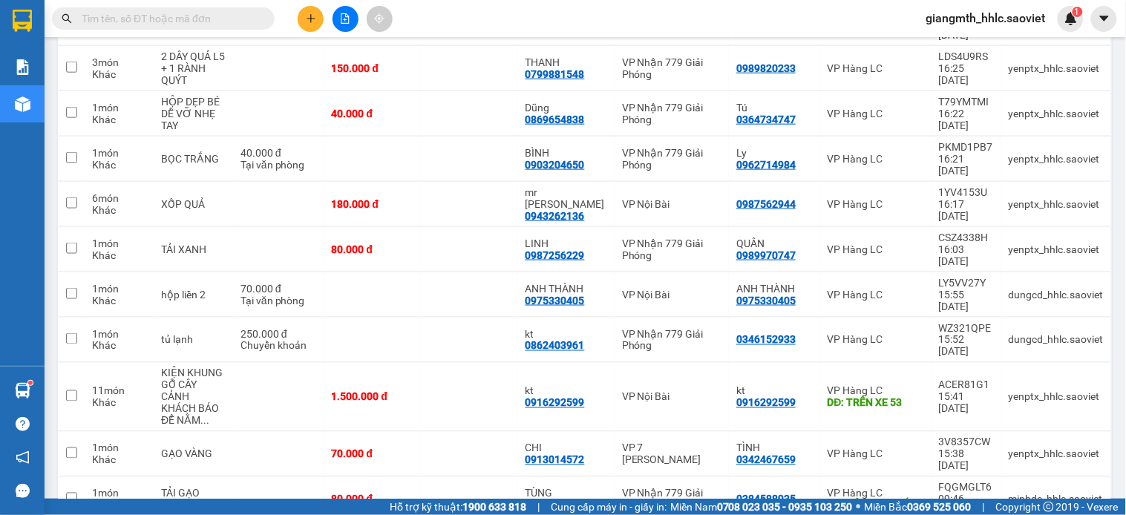
click at [204, 27] on span at bounding box center [163, 18] width 223 height 22
click at [209, 21] on input "text" at bounding box center [169, 18] width 175 height 16
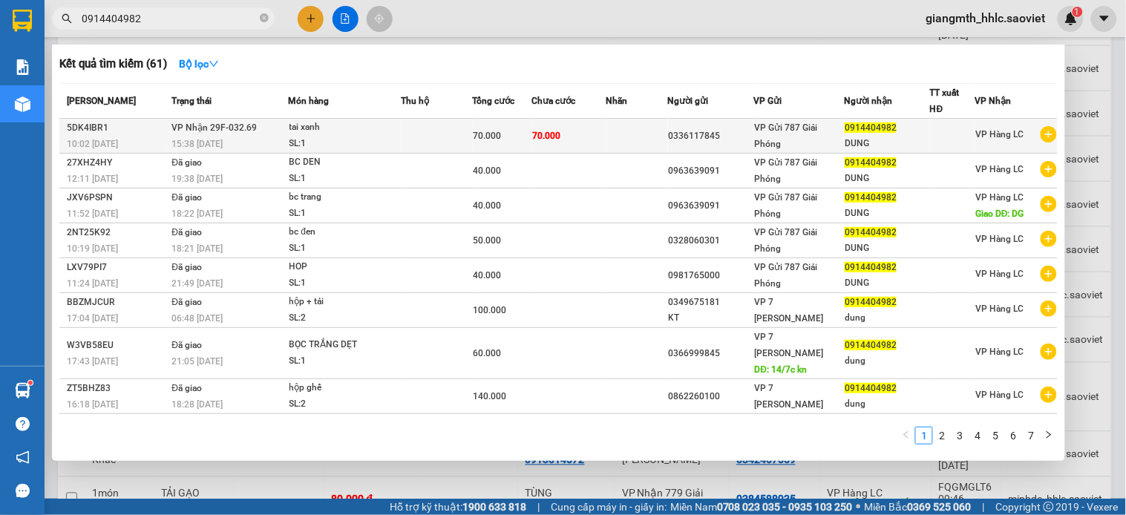
type input "0914404982"
click at [599, 123] on td "70.000" at bounding box center [568, 136] width 75 height 35
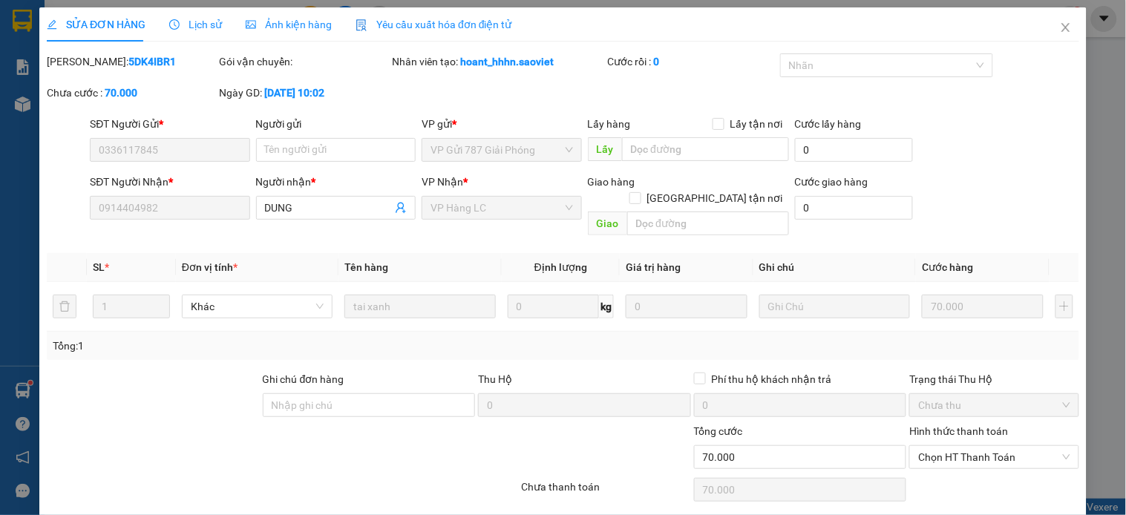
type input "0336117845"
type input "0914404982"
type input "DUNG"
type input "0"
type input "70.000"
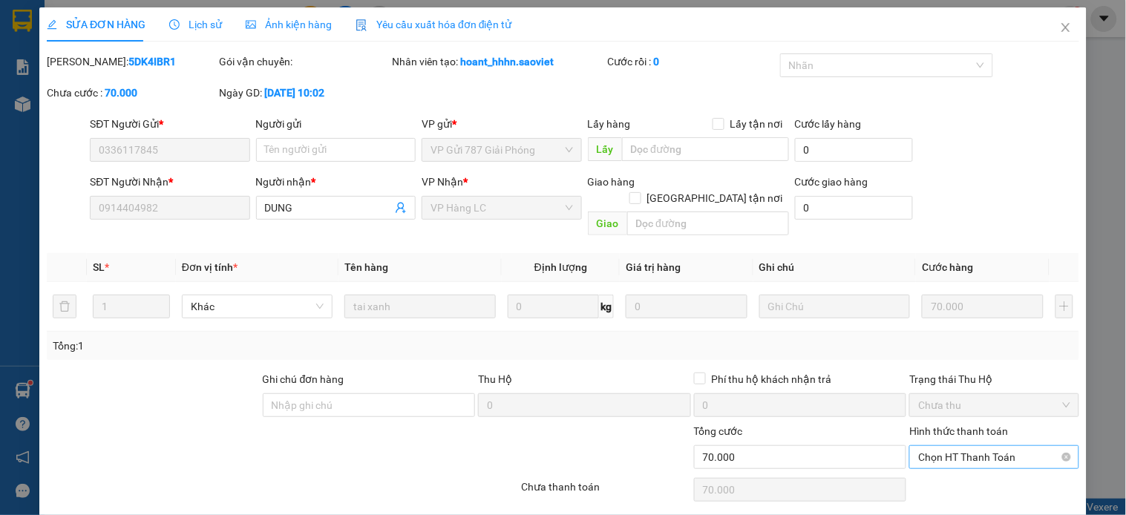
click at [980, 446] on span "Chọn HT Thanh Toán" at bounding box center [993, 457] width 151 height 22
click at [969, 490] on div "Chuyển khoản" at bounding box center [983, 494] width 150 height 16
type input "0"
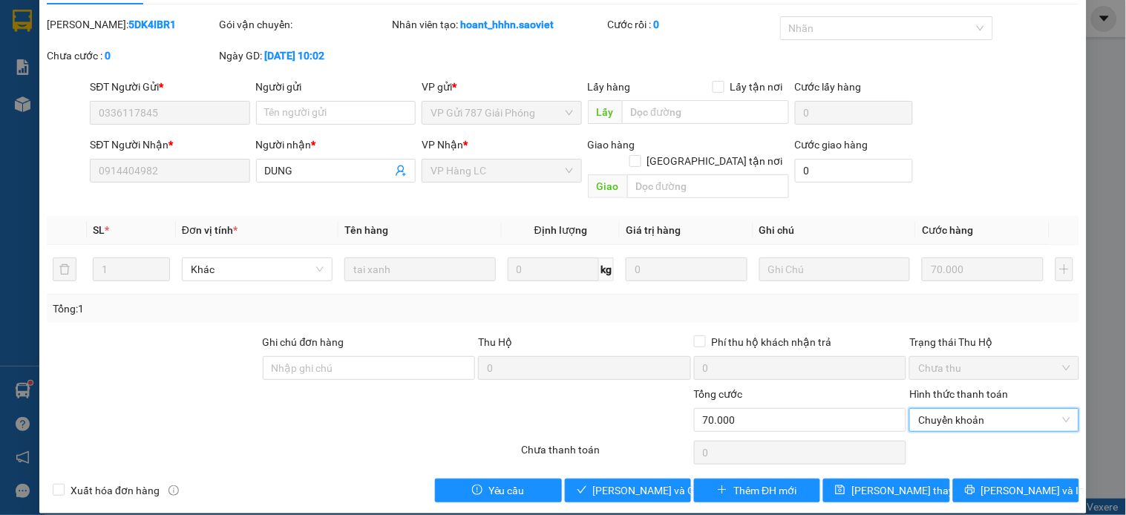
click at [642, 461] on div "Total Paid Fee 0 Total UnPaid Fee 70.000 Cash Collection Total Fee Mã ĐH: 5DK4I…" at bounding box center [563, 259] width 1032 height 486
click at [649, 482] on span "Lưu và Giao hàng" at bounding box center [664, 490] width 143 height 16
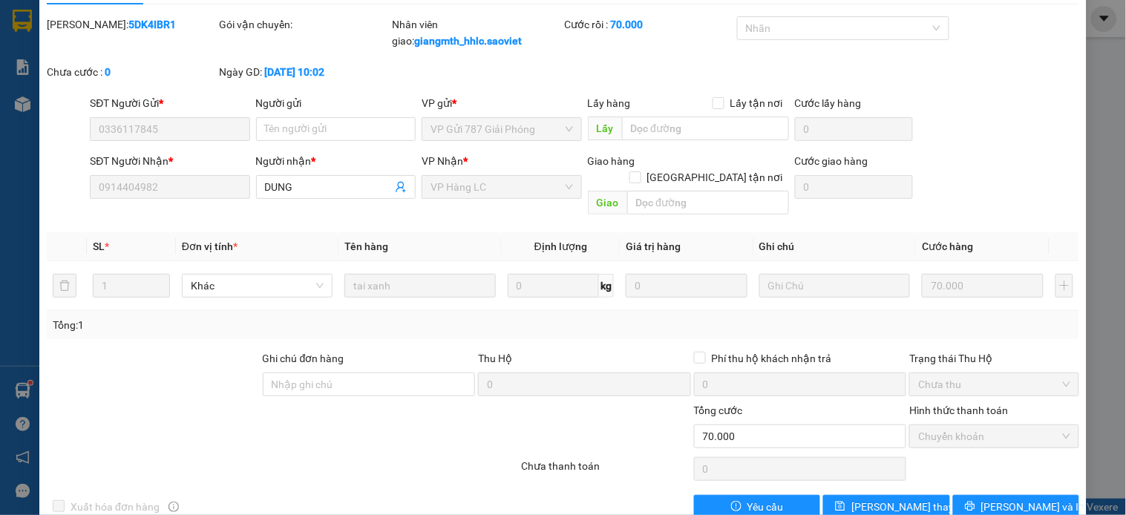
scroll to position [0, 0]
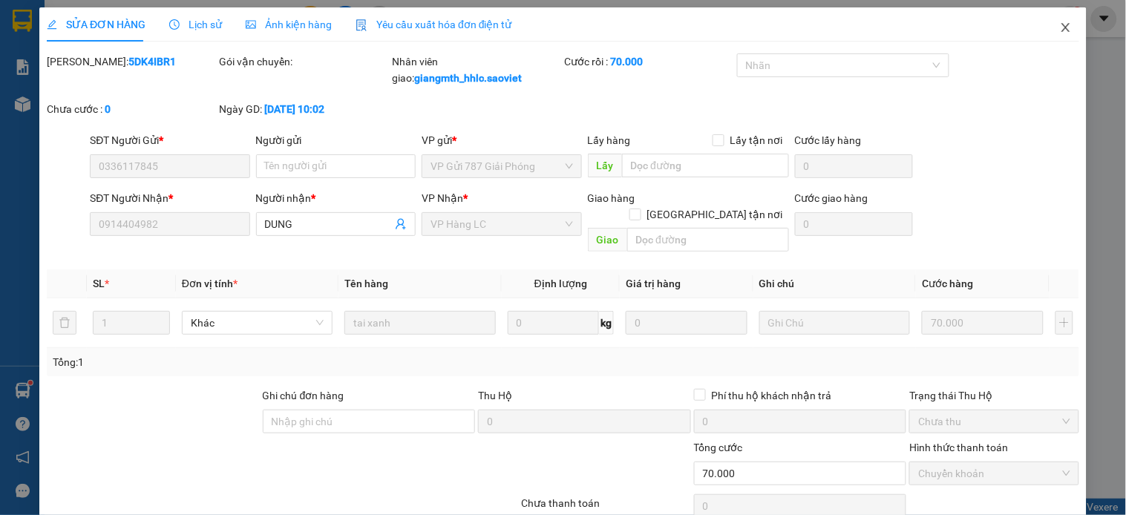
click at [1060, 27] on icon "close" at bounding box center [1066, 28] width 12 height 12
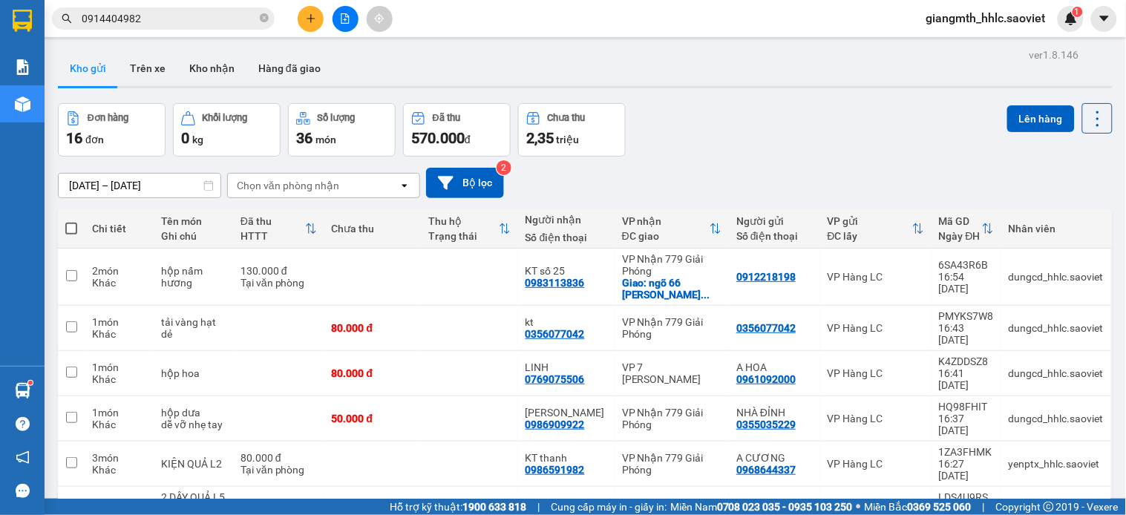
click at [200, 22] on input "0914404982" at bounding box center [169, 18] width 175 height 16
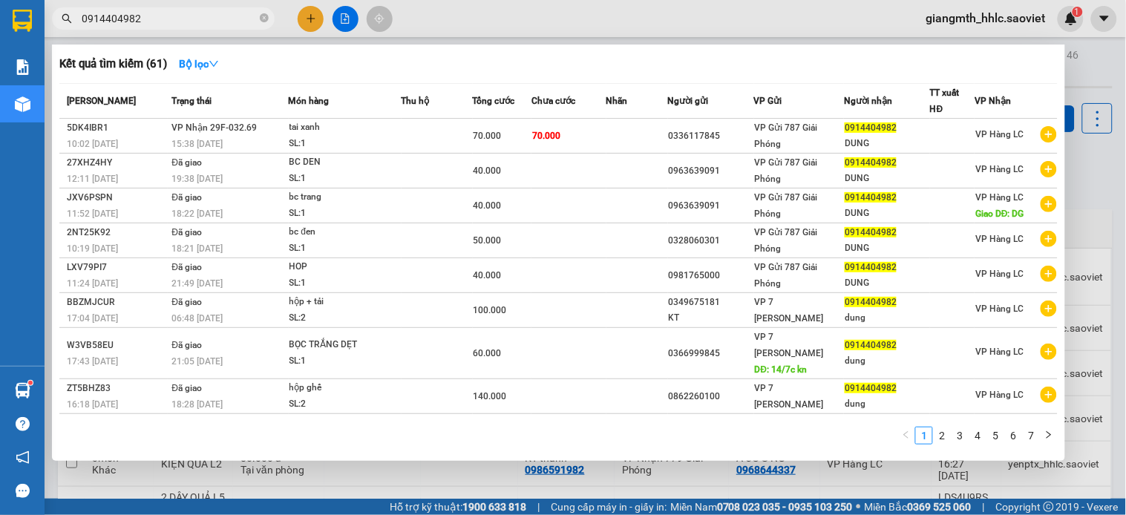
click at [200, 22] on input "0914404982" at bounding box center [169, 18] width 175 height 16
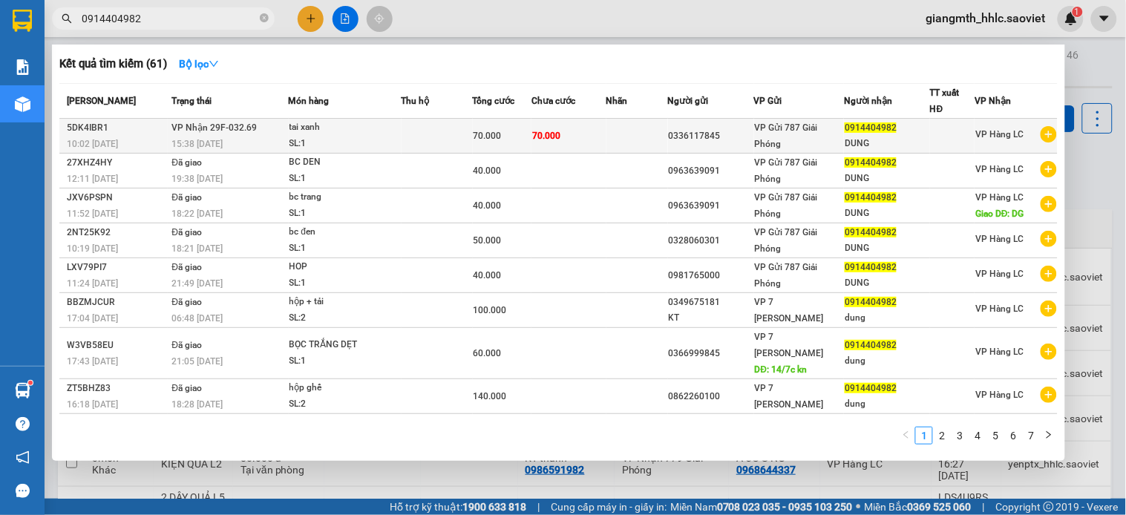
click at [856, 129] on span "0914404982" at bounding box center [871, 127] width 52 height 10
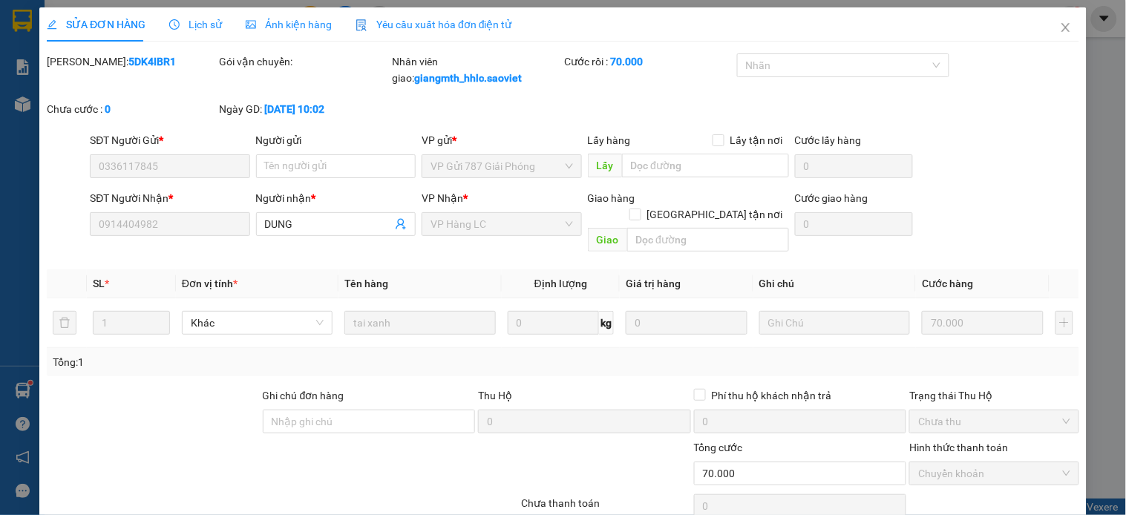
type input "0336117845"
type input "0914404982"
type input "DUNG"
type input "0"
type input "70.000"
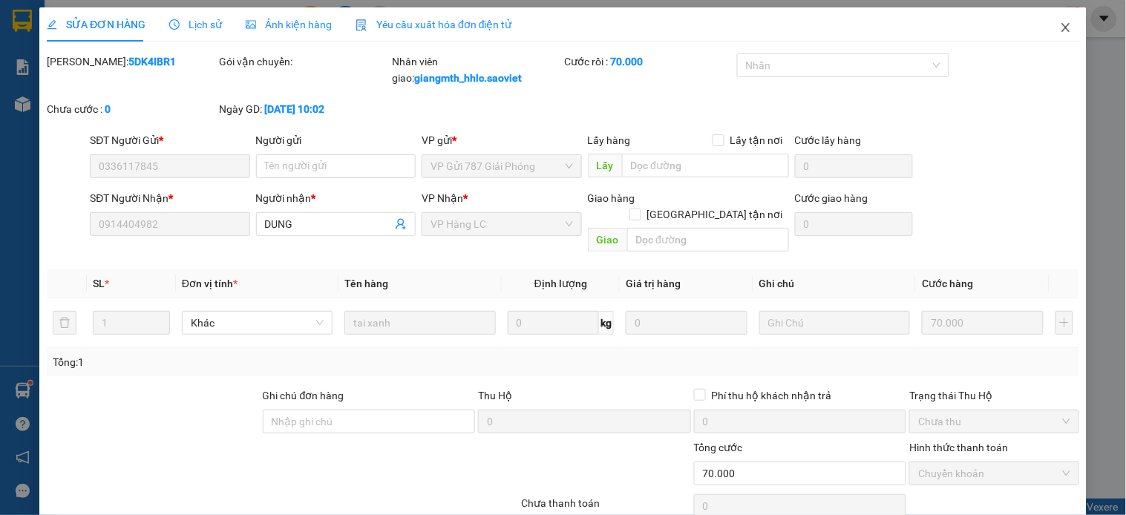
click at [1061, 24] on icon "close" at bounding box center [1065, 27] width 8 height 9
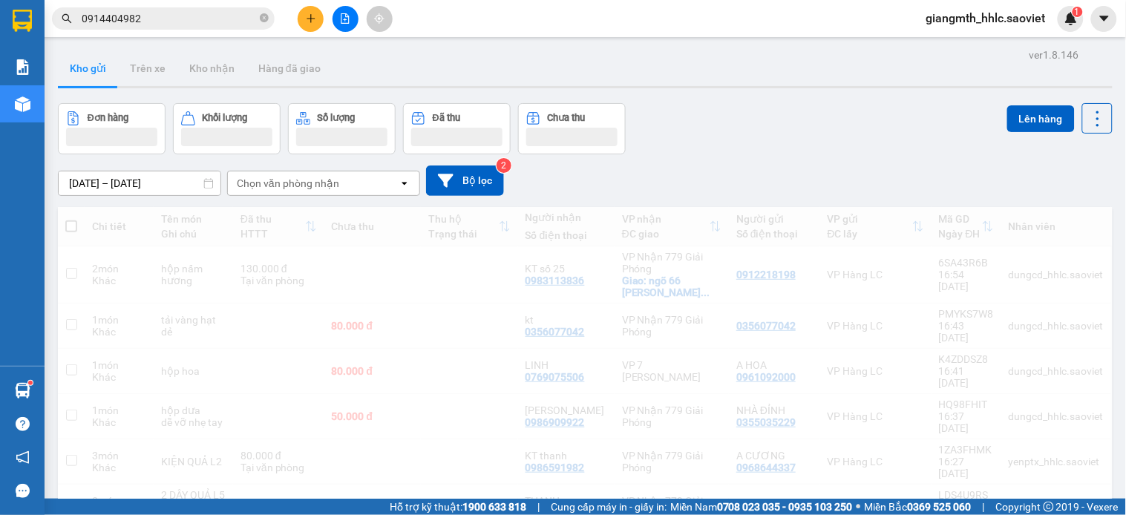
click at [206, 16] on input "0914404982" at bounding box center [169, 18] width 175 height 16
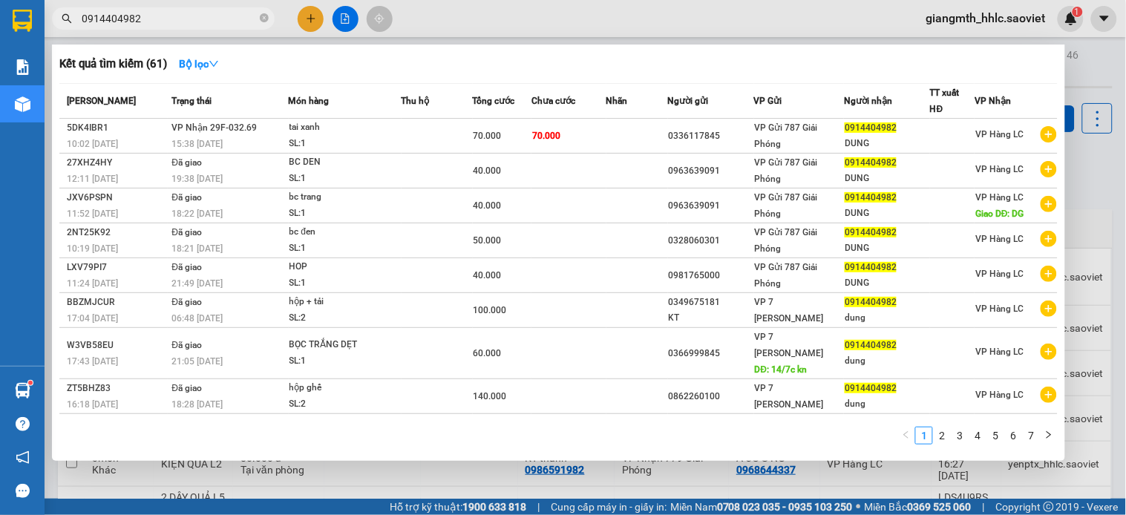
click at [206, 16] on input "0914404982" at bounding box center [169, 18] width 175 height 16
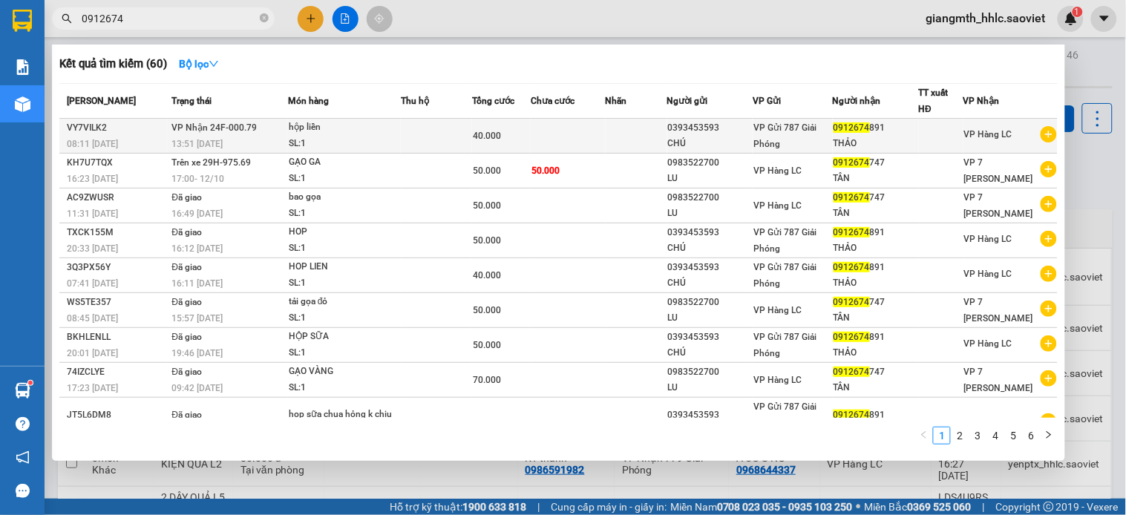
type input "0912674"
click at [470, 122] on td at bounding box center [436, 136] width 71 height 35
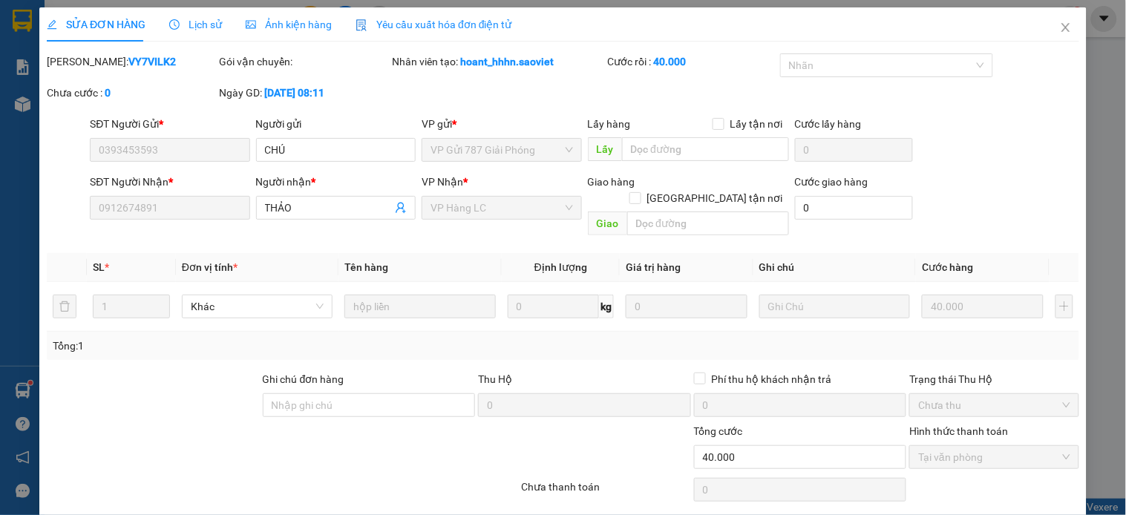
type input "0393453593"
type input "CHÚ"
type input "0912674891"
type input "THẢO"
type input "0"
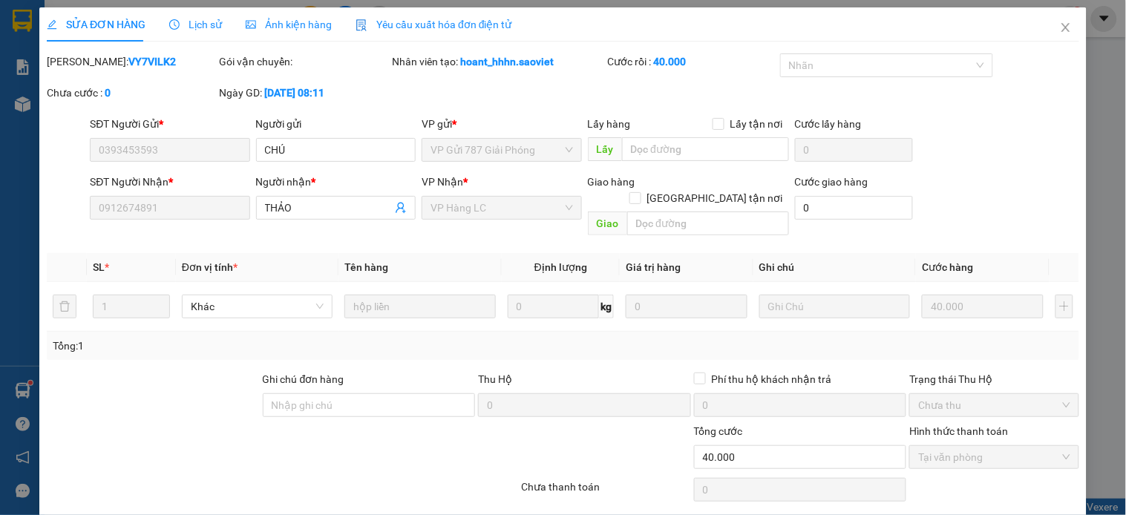
type input "40.000"
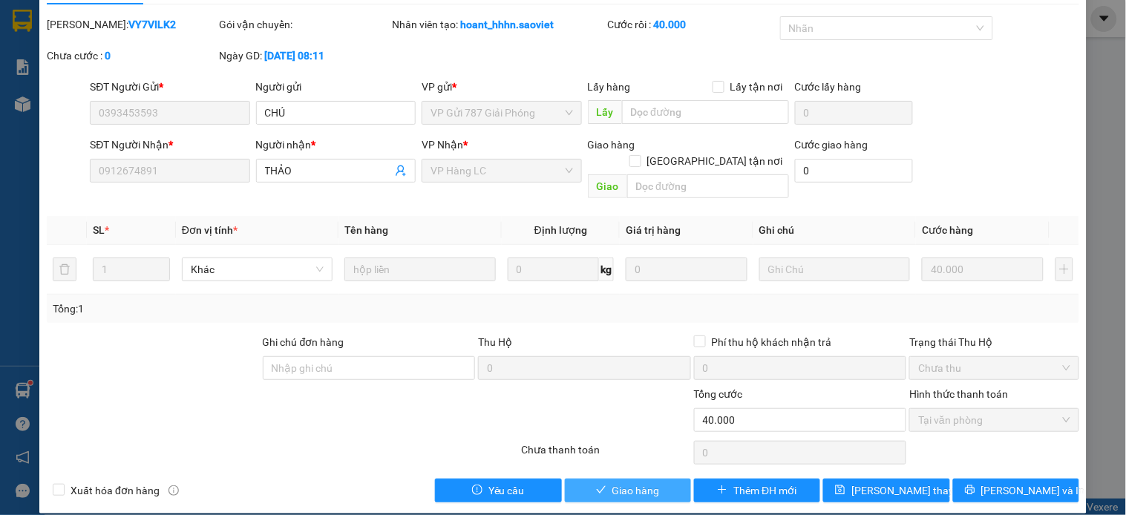
click at [580, 479] on button "Giao hàng" at bounding box center [628, 491] width 126 height 24
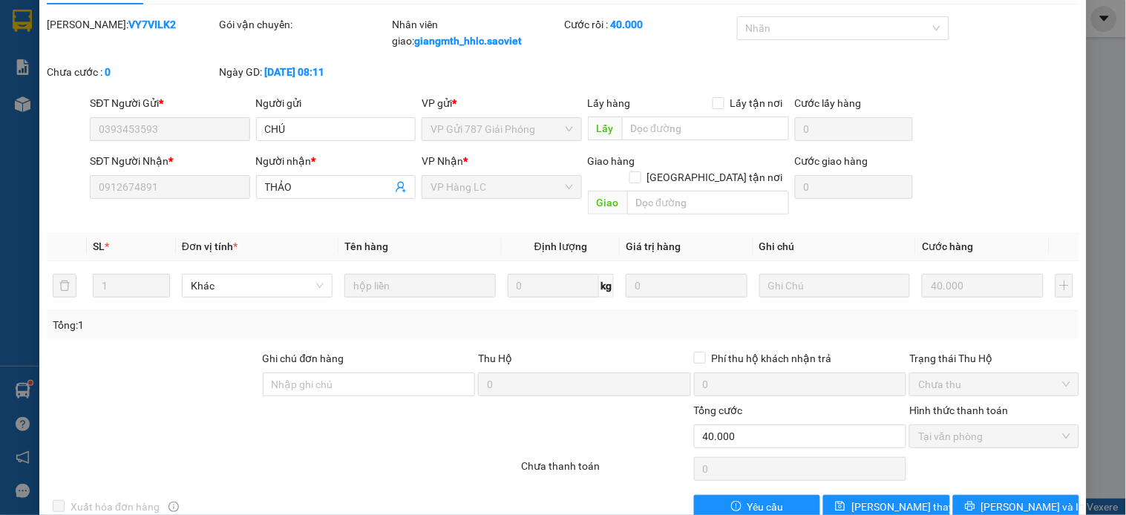
scroll to position [0, 0]
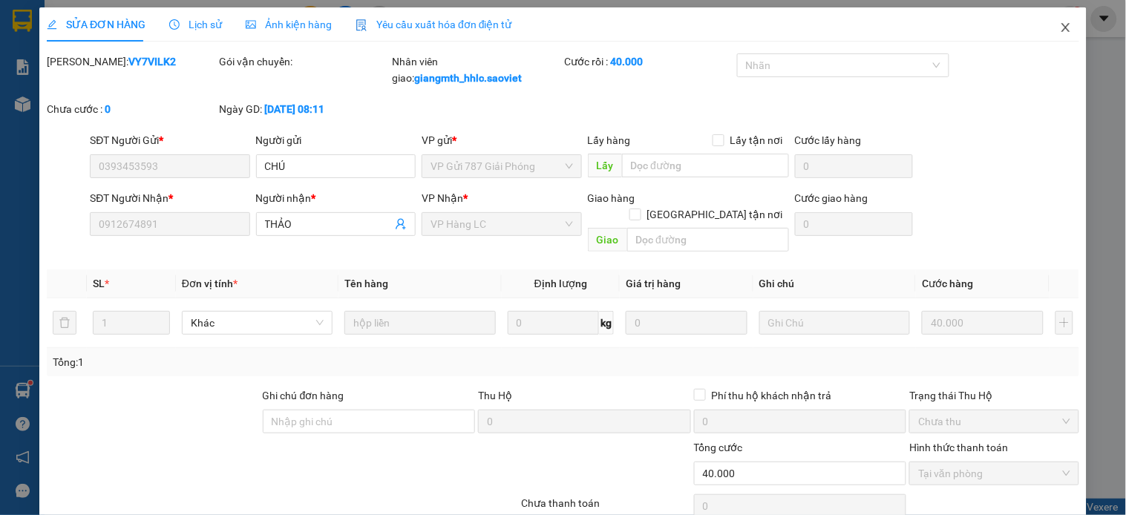
click at [1060, 28] on icon "close" at bounding box center [1066, 28] width 12 height 12
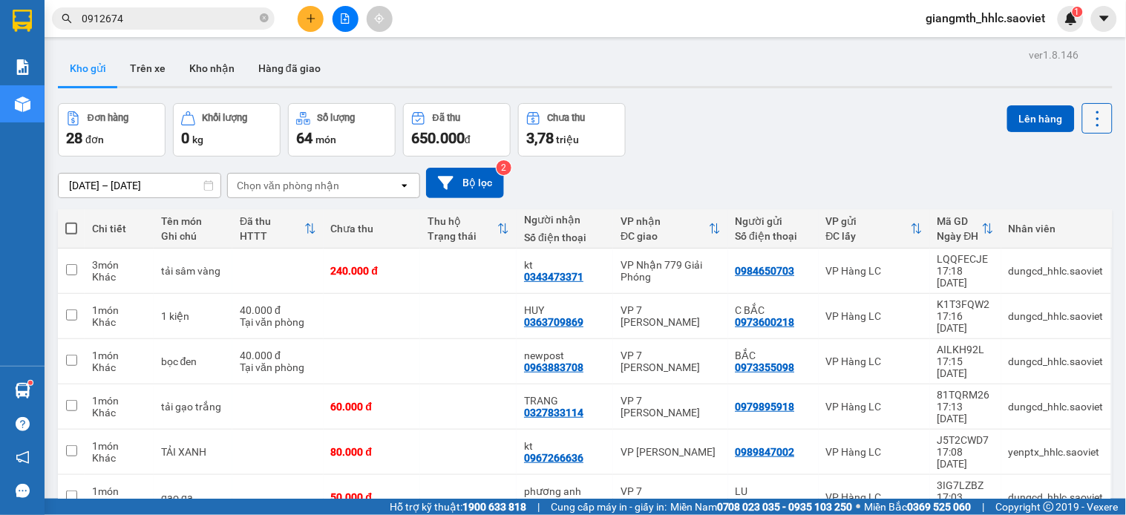
click at [1087, 128] on icon at bounding box center [1097, 118] width 21 height 21
click at [1026, 213] on icon "Menu" at bounding box center [1024, 213] width 14 height 14
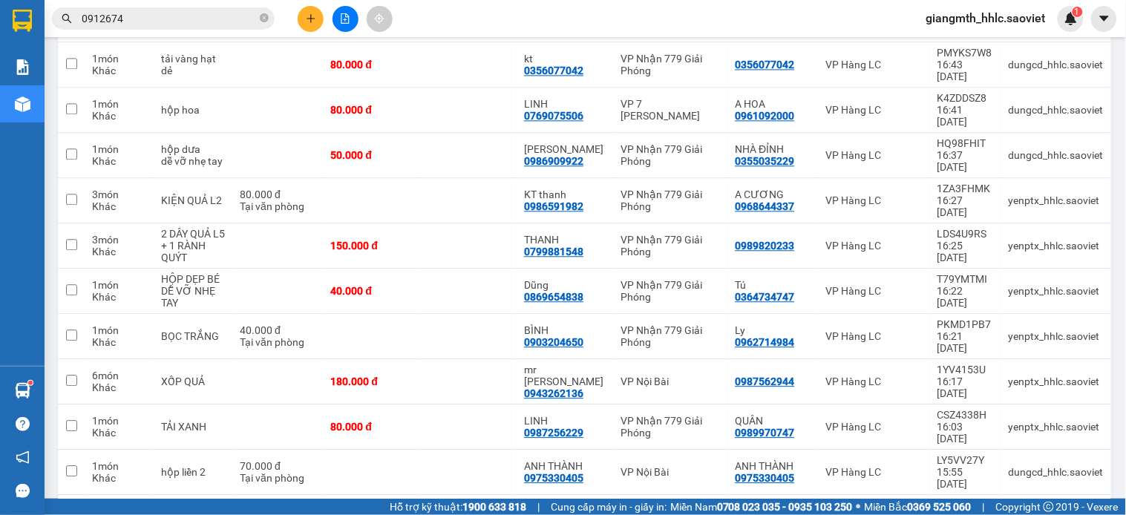
scroll to position [842, 0]
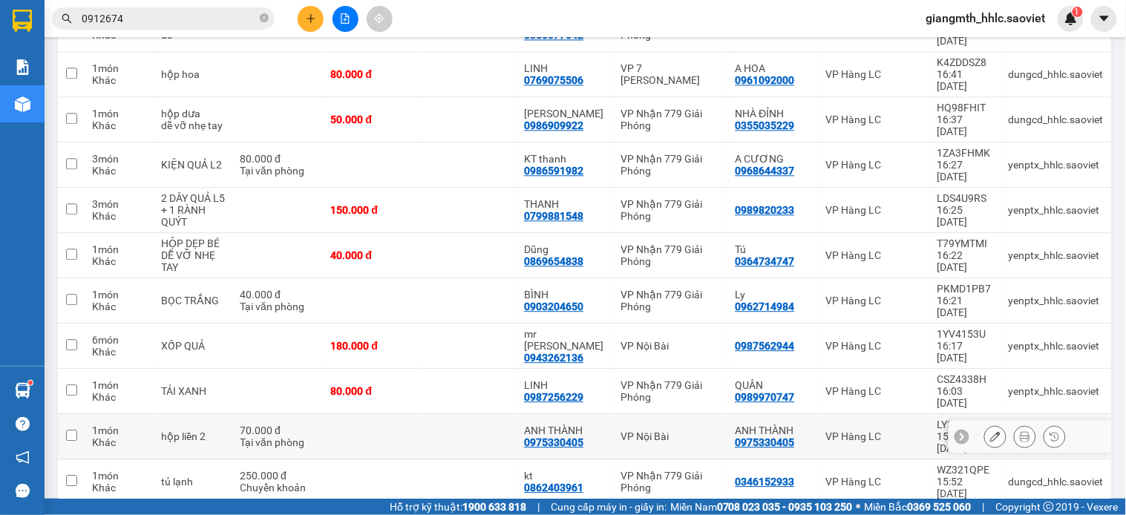
click at [455, 414] on td at bounding box center [468, 436] width 96 height 45
checkbox input "true"
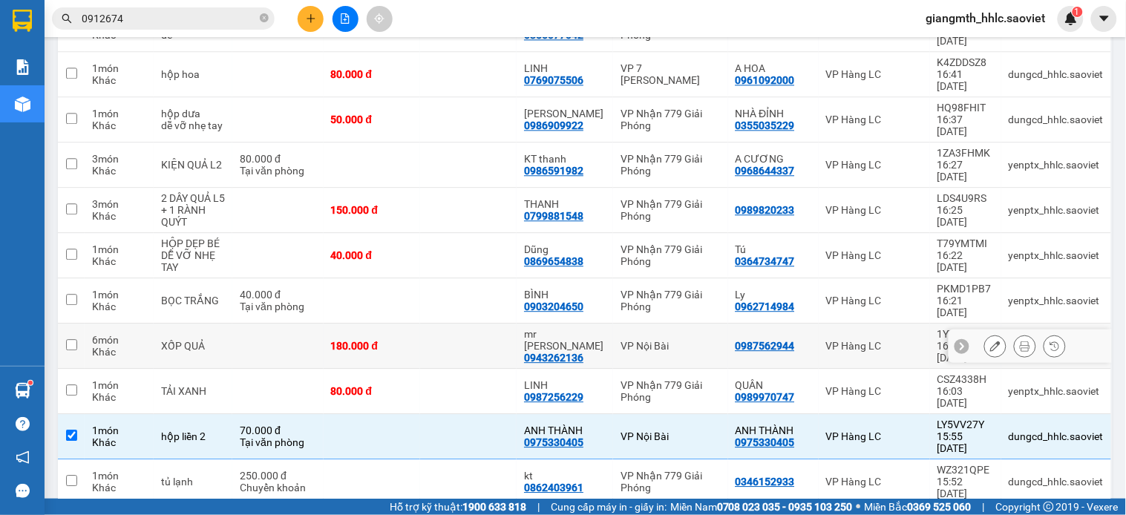
click at [453, 324] on td at bounding box center [468, 346] width 96 height 45
checkbox input "true"
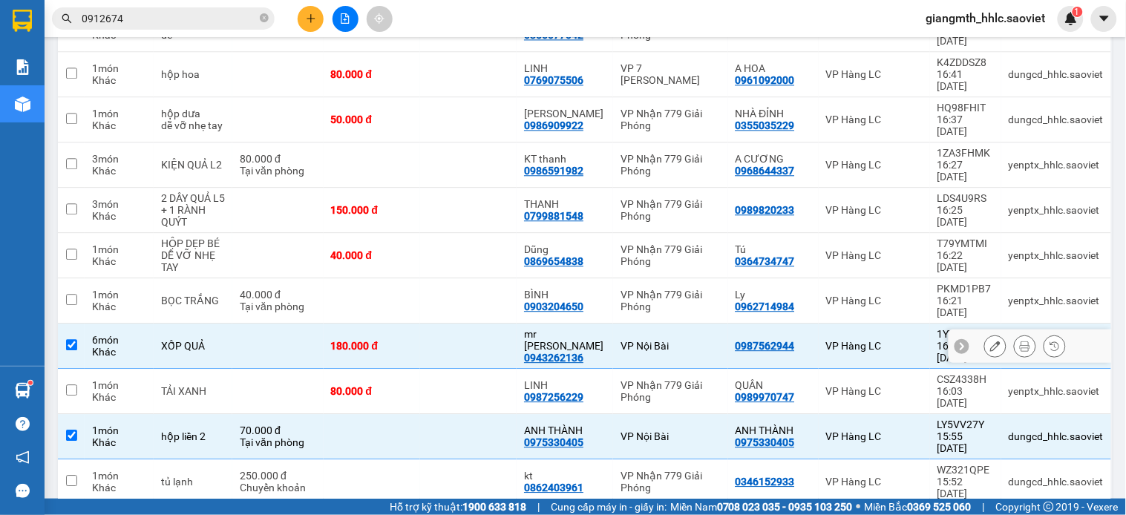
scroll to position [760, 0]
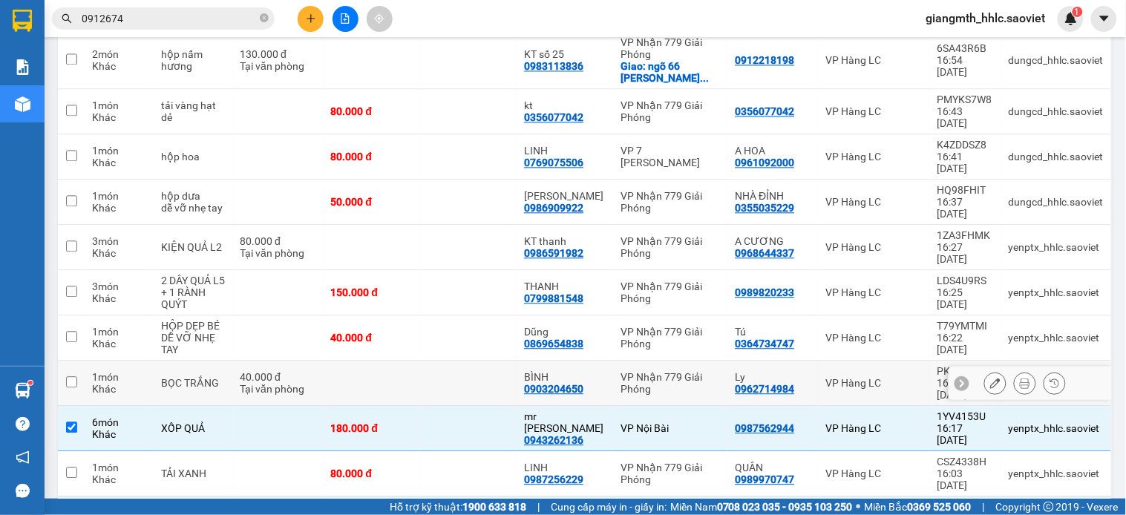
click at [428, 361] on td at bounding box center [468, 383] width 96 height 45
checkbox input "true"
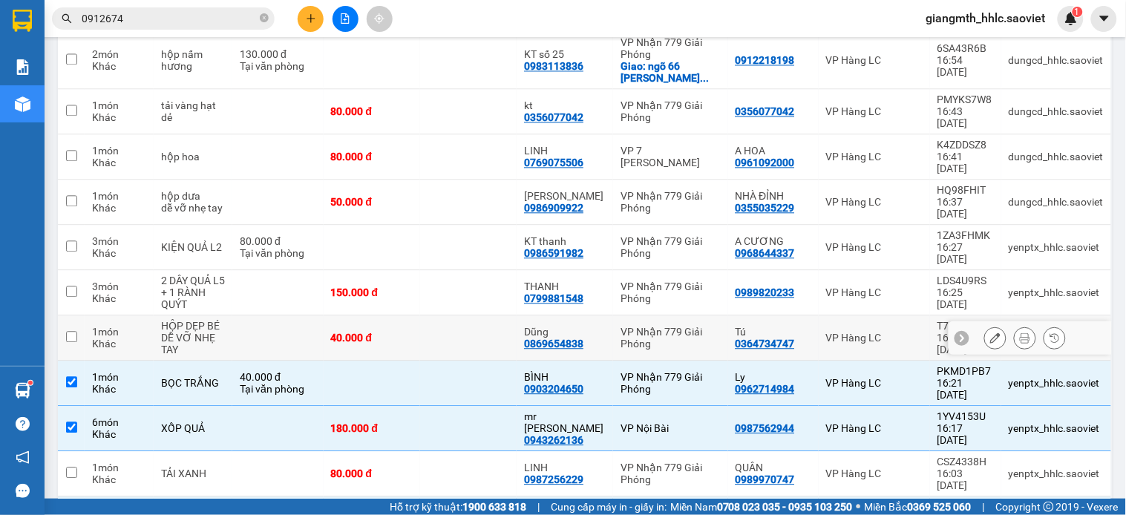
click at [434, 315] on td at bounding box center [468, 337] width 96 height 45
checkbox input "true"
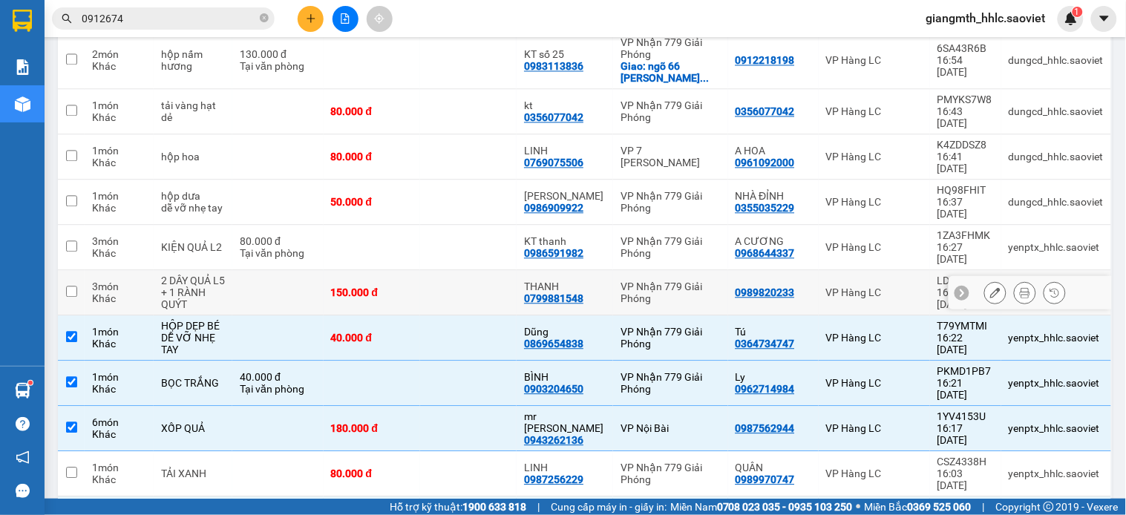
click at [425, 270] on td at bounding box center [468, 292] width 96 height 45
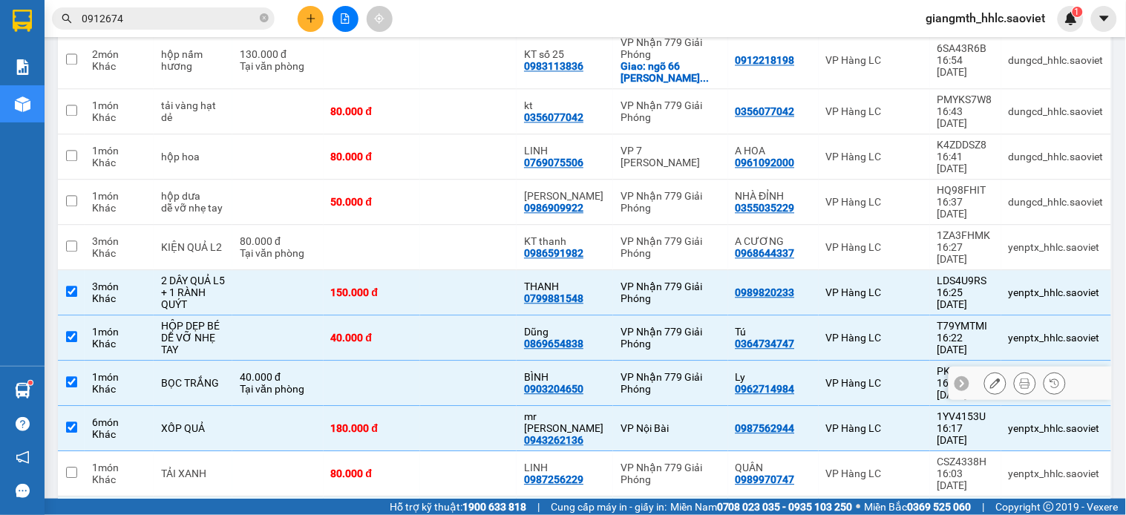
scroll to position [678, 0]
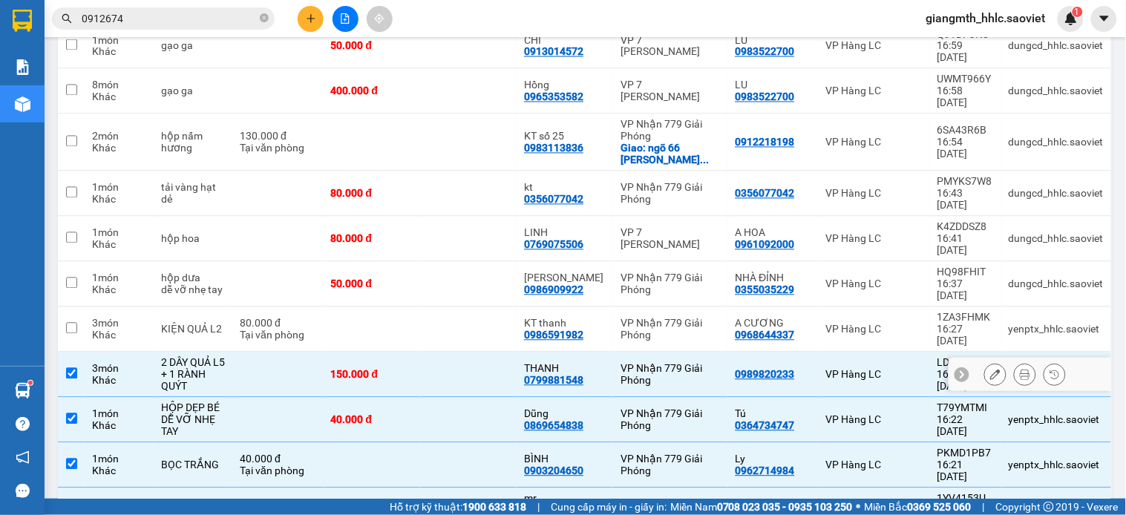
click at [433, 353] on td at bounding box center [468, 375] width 96 height 45
checkbox input "false"
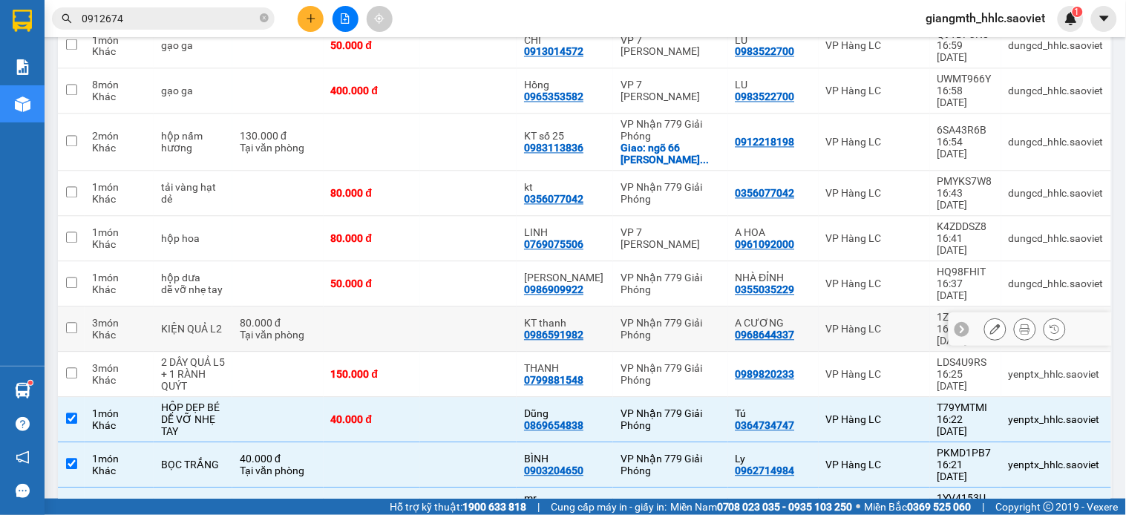
click at [439, 307] on td at bounding box center [468, 329] width 96 height 45
checkbox input "true"
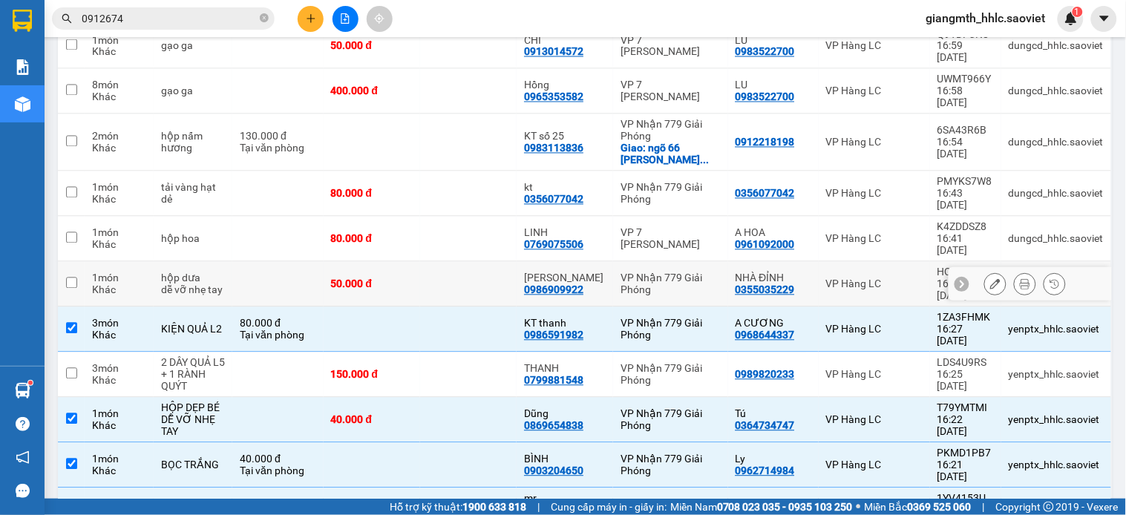
click at [443, 262] on td at bounding box center [468, 284] width 96 height 45
checkbox input "true"
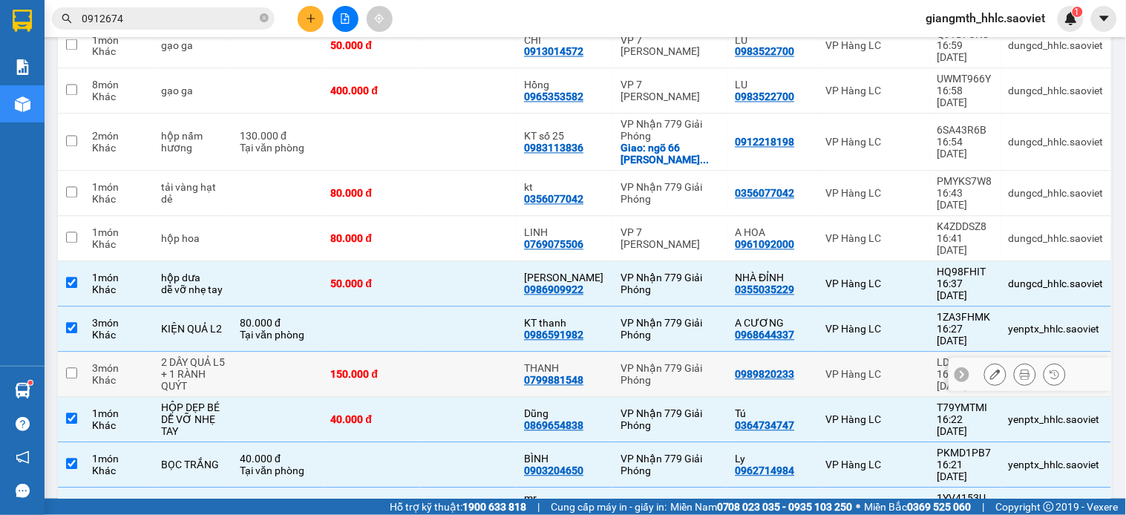
click at [440, 353] on td at bounding box center [468, 375] width 96 height 45
checkbox input "true"
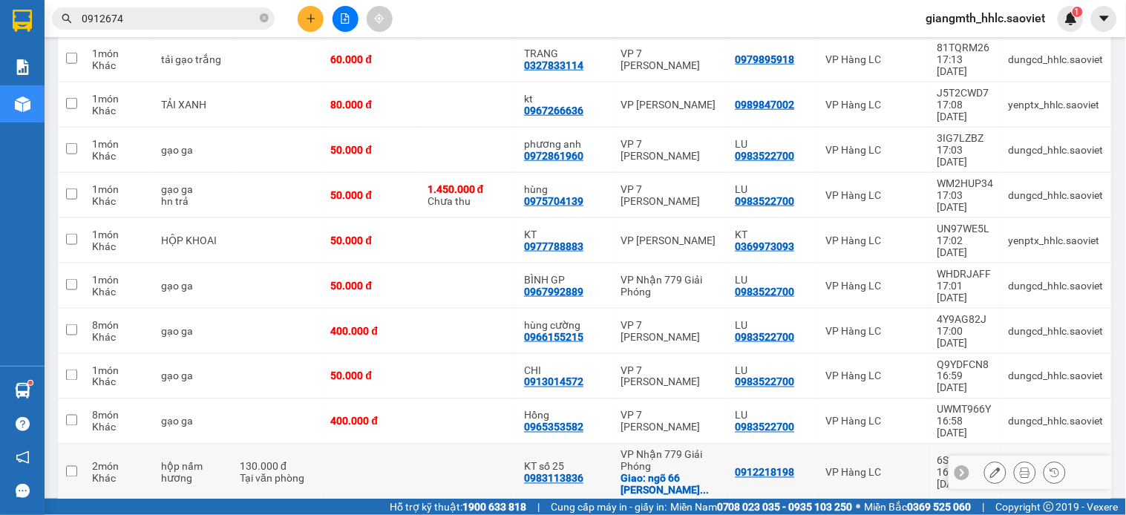
scroll to position [265, 0]
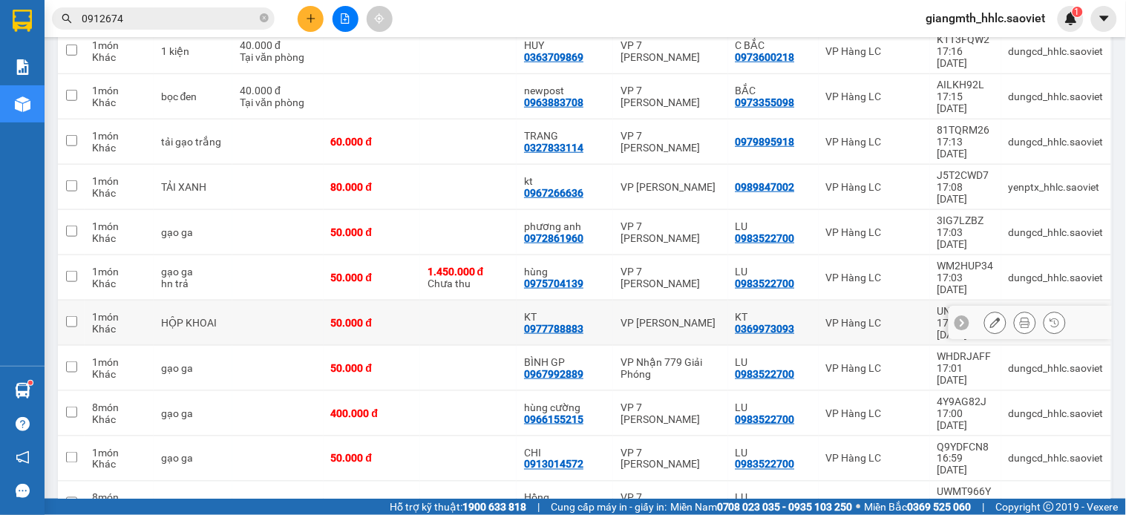
click at [438, 301] on td at bounding box center [468, 323] width 96 height 45
checkbox input "true"
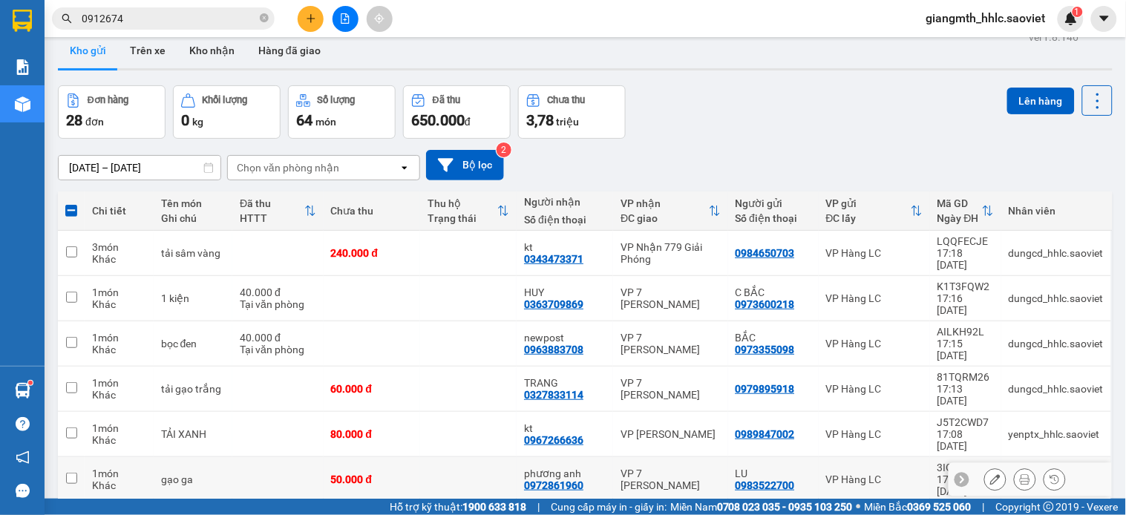
scroll to position [0, 0]
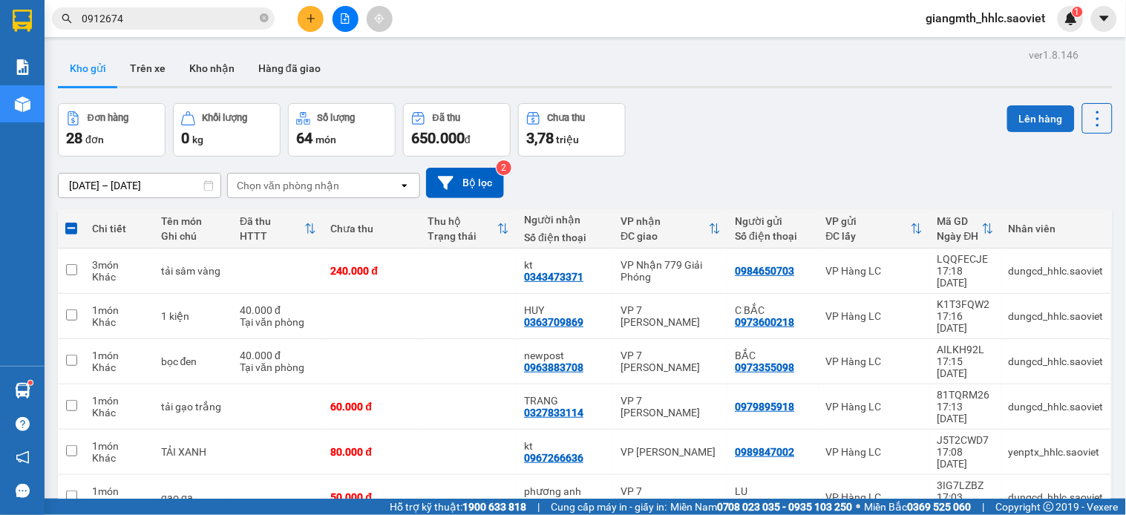
click at [1029, 123] on button "Lên hàng" at bounding box center [1041, 118] width 68 height 27
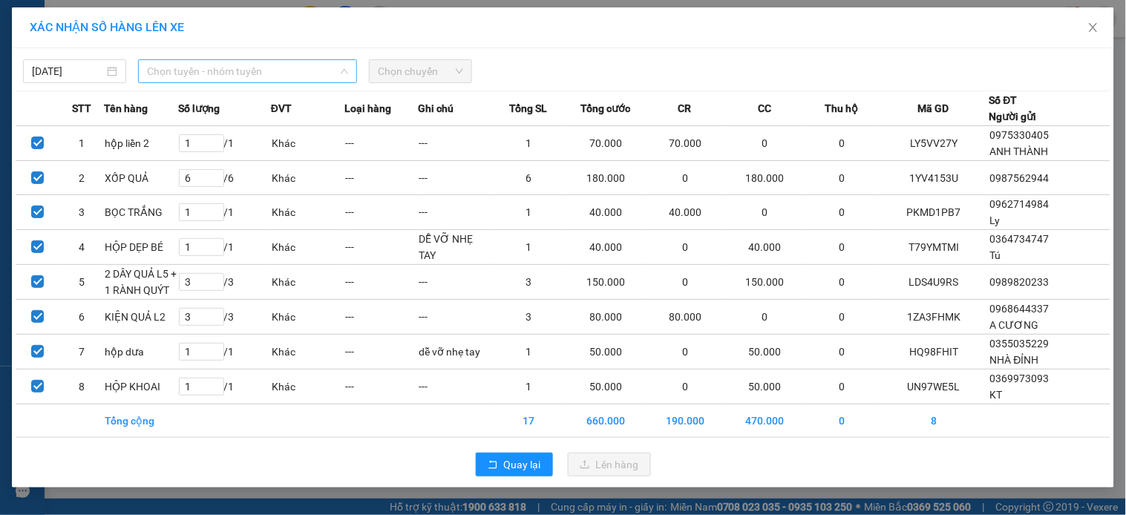
click at [235, 62] on span "Chọn tuyến - nhóm tuyến" at bounding box center [247, 71] width 201 height 22
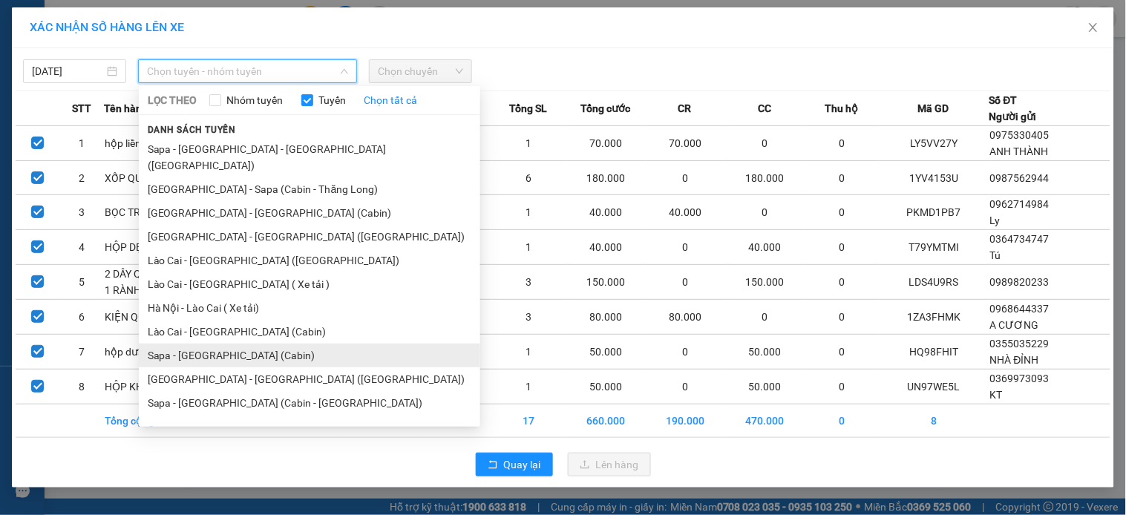
click at [235, 344] on li "Sapa - [GEOGRAPHIC_DATA] (Cabin)" at bounding box center [309, 356] width 341 height 24
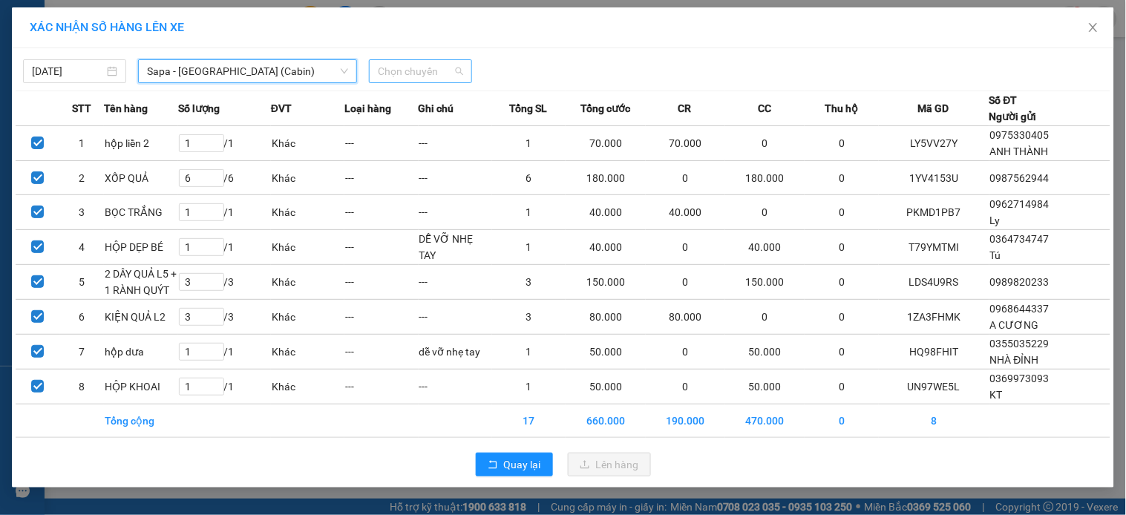
click at [439, 65] on span "Chọn chuyến" at bounding box center [420, 71] width 85 height 22
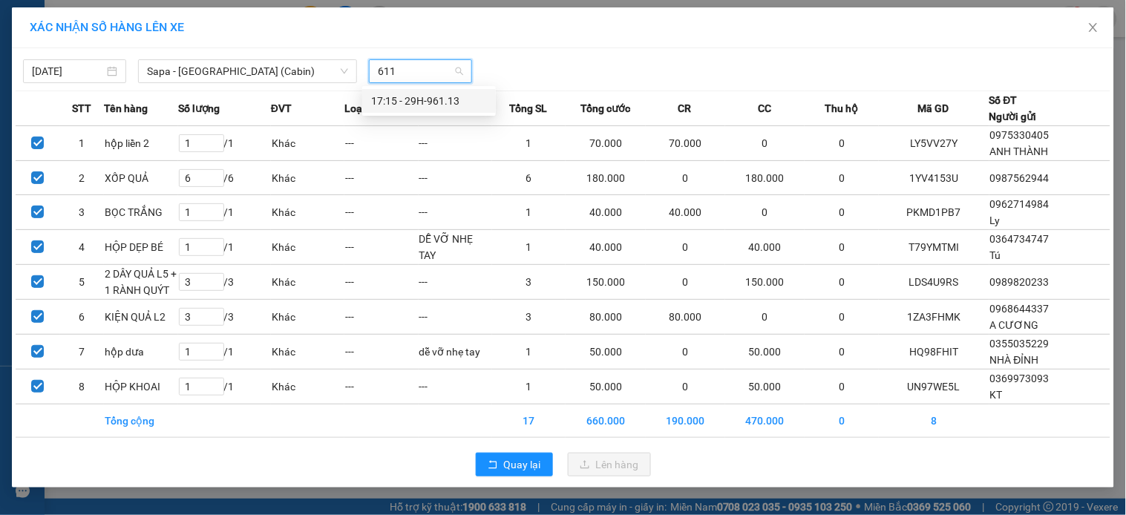
type input "6113"
click at [428, 94] on div "17:15 - 29H-961.13" at bounding box center [429, 101] width 116 height 16
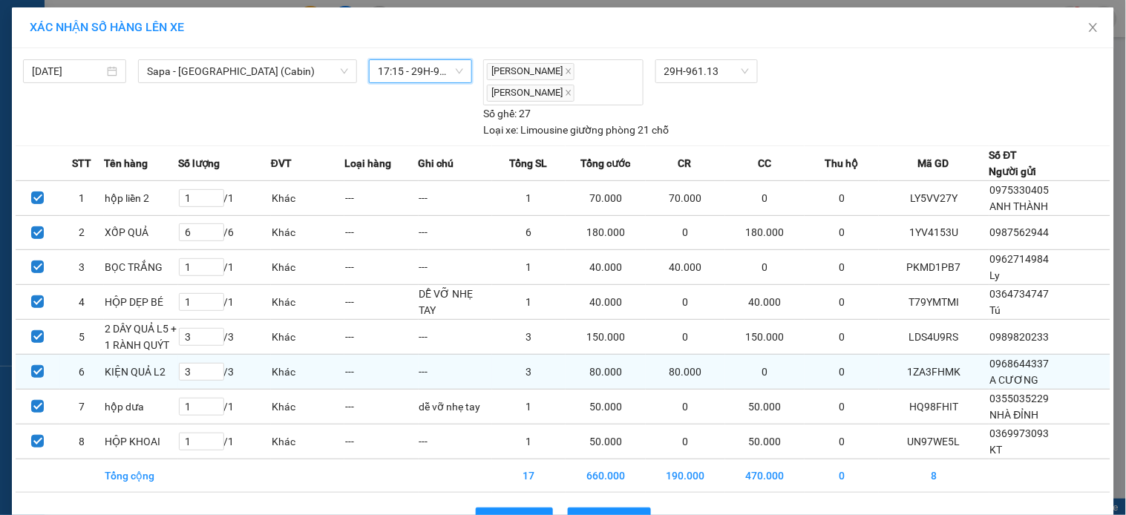
scroll to position [62, 0]
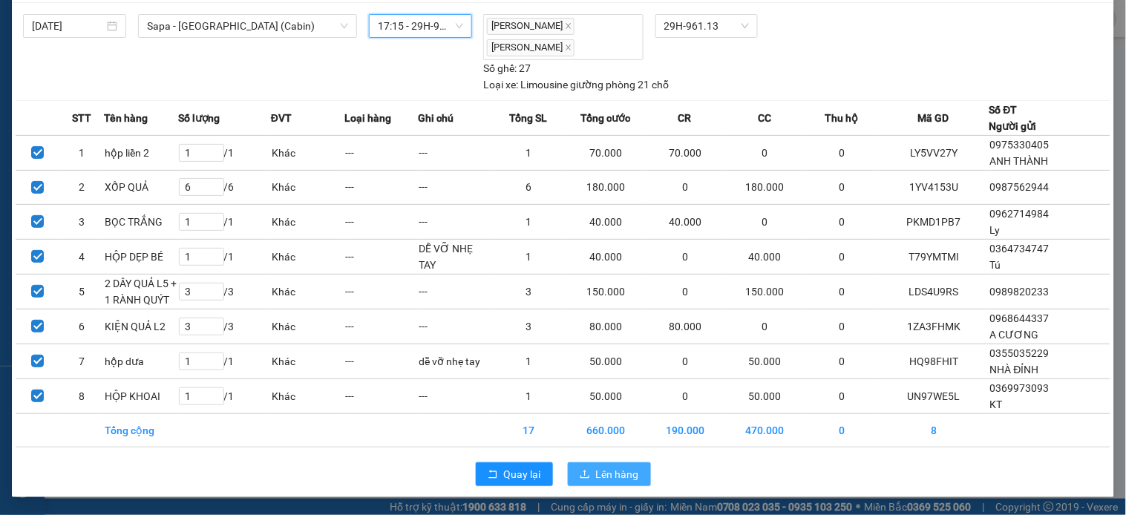
click at [612, 475] on span "Lên hàng" at bounding box center [617, 474] width 43 height 16
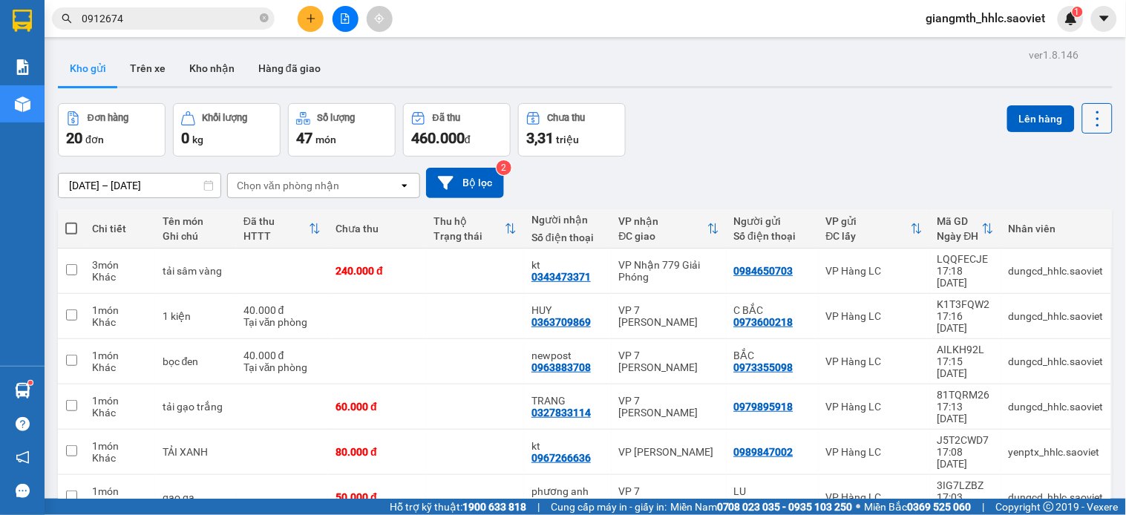
click at [1088, 114] on icon at bounding box center [1097, 118] width 21 height 21
click at [1047, 211] on span "Làm mới" at bounding box center [1062, 212] width 41 height 15
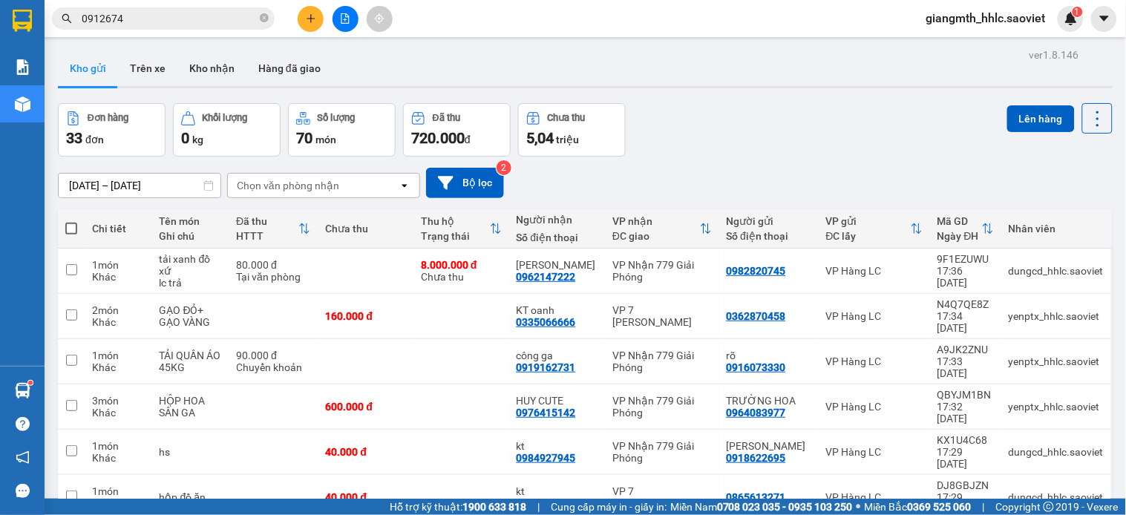
click at [356, 188] on div "Chọn văn phòng nhận" at bounding box center [313, 186] width 171 height 24
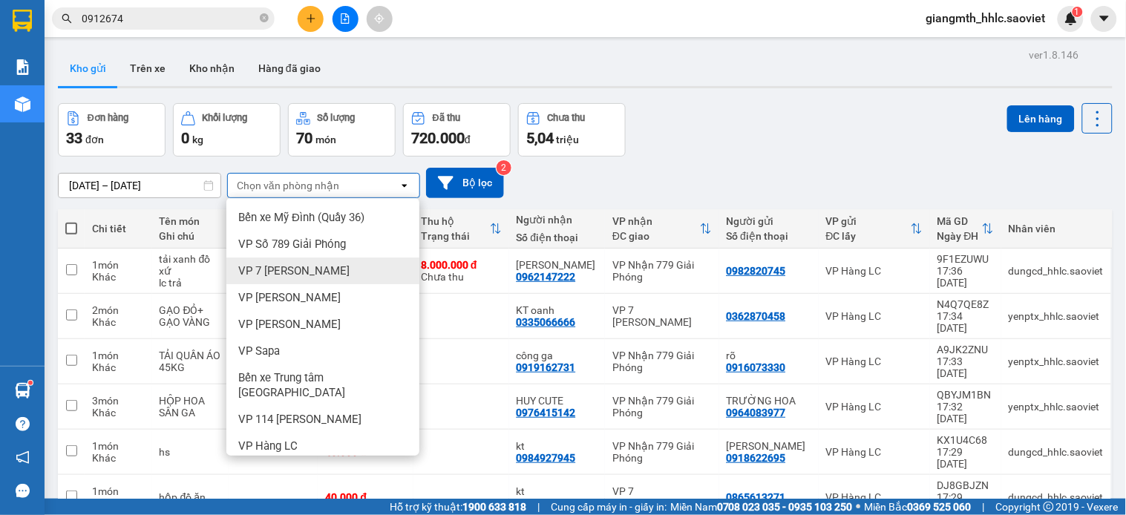
click at [305, 275] on span "VP 7 [PERSON_NAME]" at bounding box center [293, 270] width 111 height 15
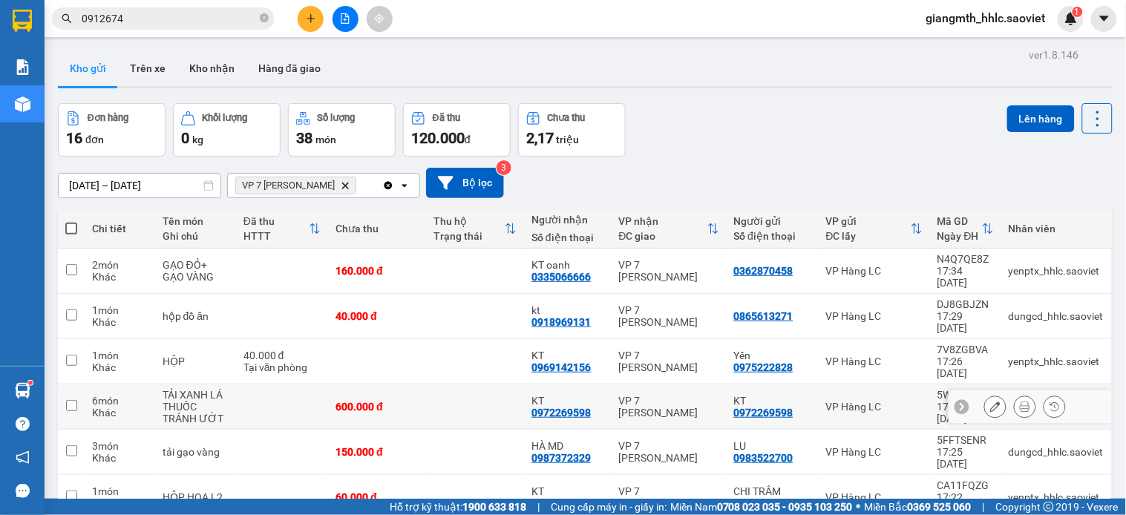
scroll to position [358, 0]
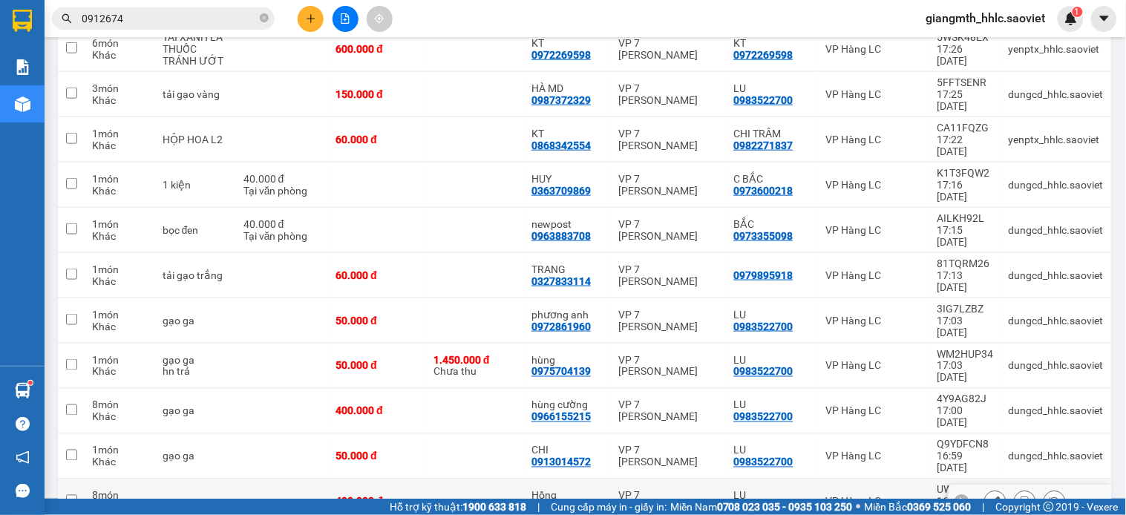
click at [458, 479] on td at bounding box center [475, 501] width 98 height 45
checkbox input "true"
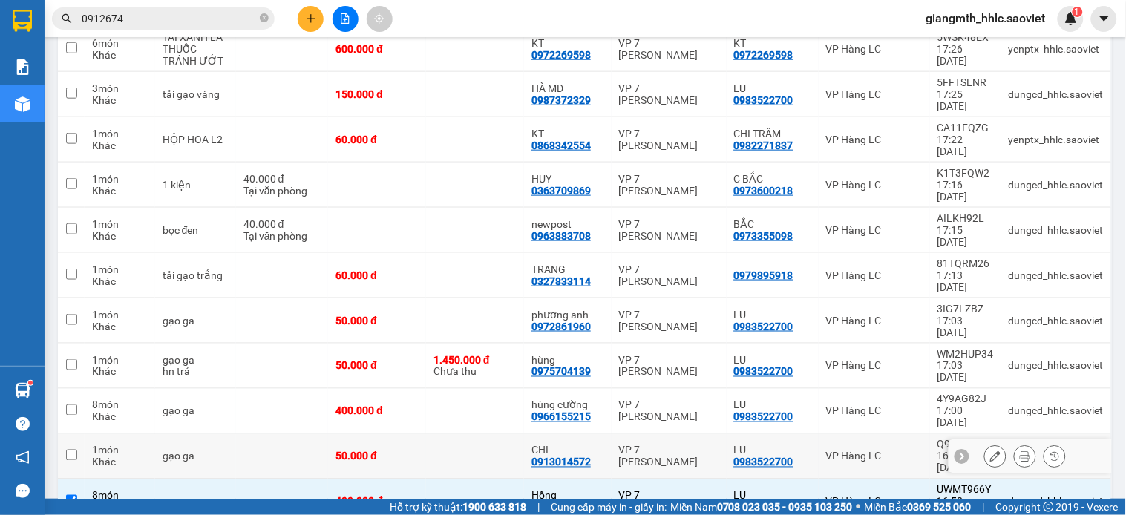
click at [455, 434] on td at bounding box center [475, 456] width 98 height 45
checkbox input "true"
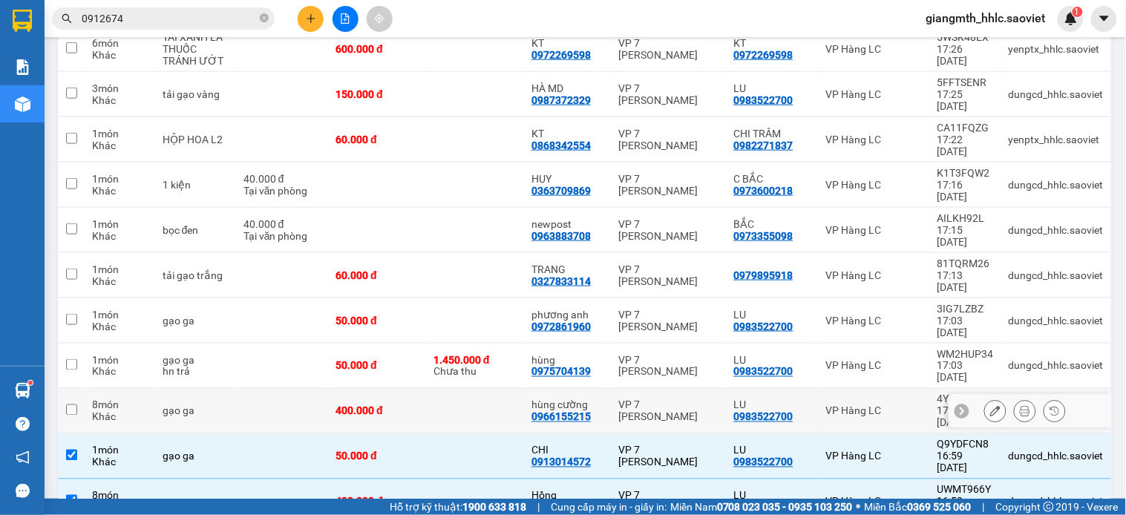
click at [454, 389] on td at bounding box center [475, 411] width 98 height 45
checkbox input "true"
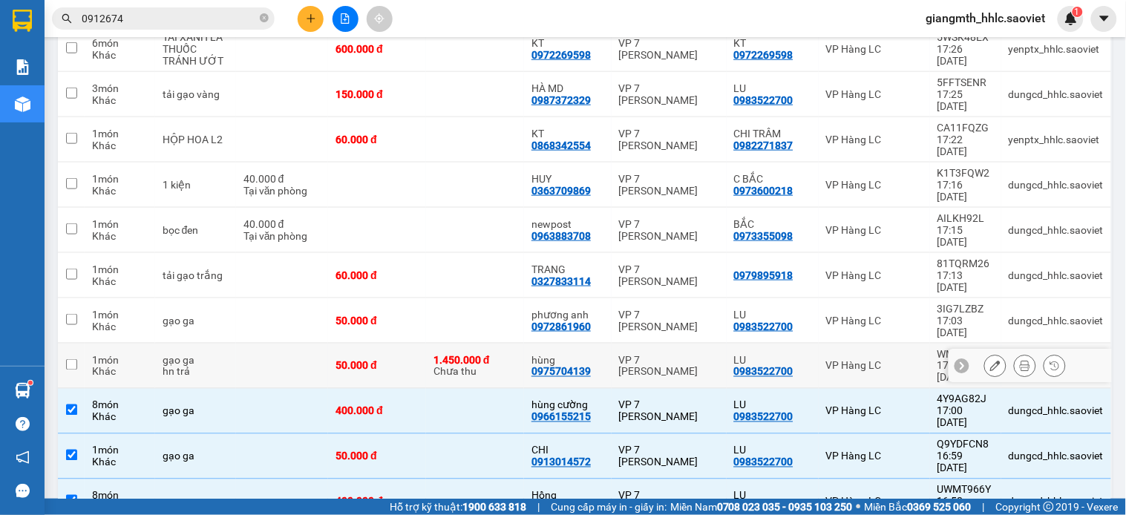
click at [462, 354] on div "1.450.000 đ" at bounding box center [474, 360] width 83 height 12
checkbox input "true"
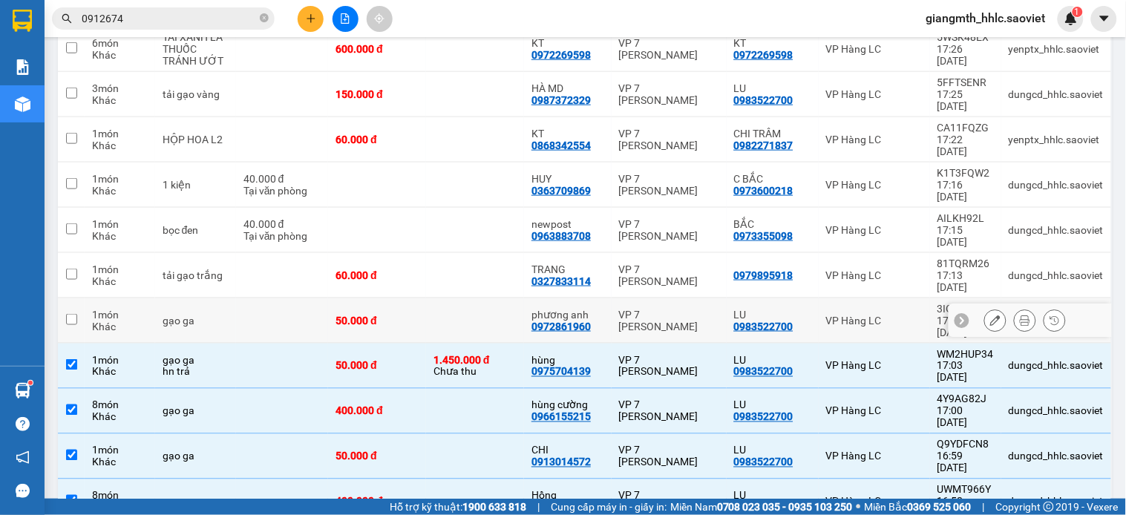
click at [462, 298] on td at bounding box center [475, 320] width 98 height 45
checkbox input "true"
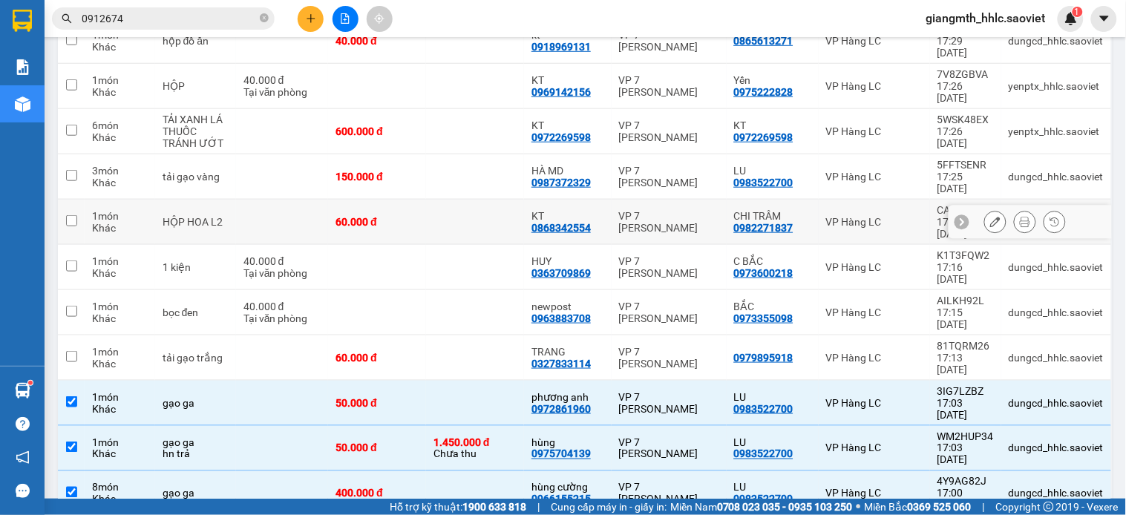
scroll to position [27, 0]
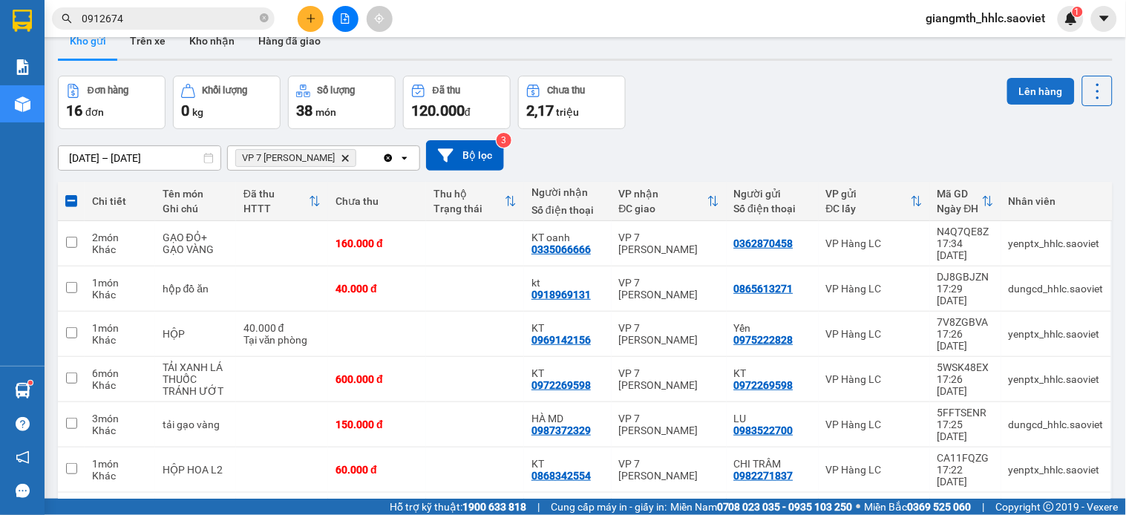
click at [1035, 86] on button "Lên hàng" at bounding box center [1041, 91] width 68 height 27
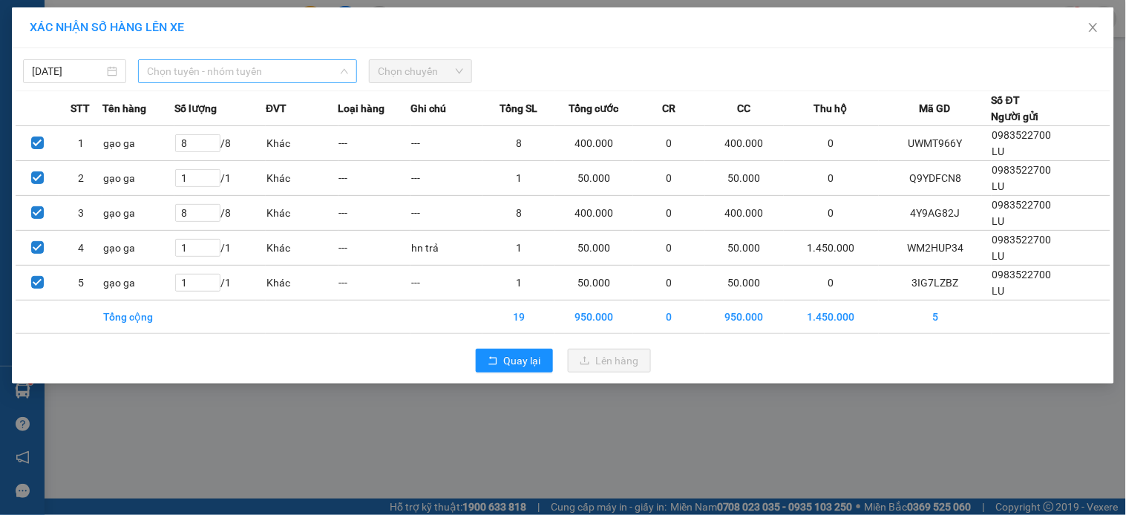
click at [276, 65] on span "Chọn tuyến - nhóm tuyến" at bounding box center [247, 71] width 201 height 22
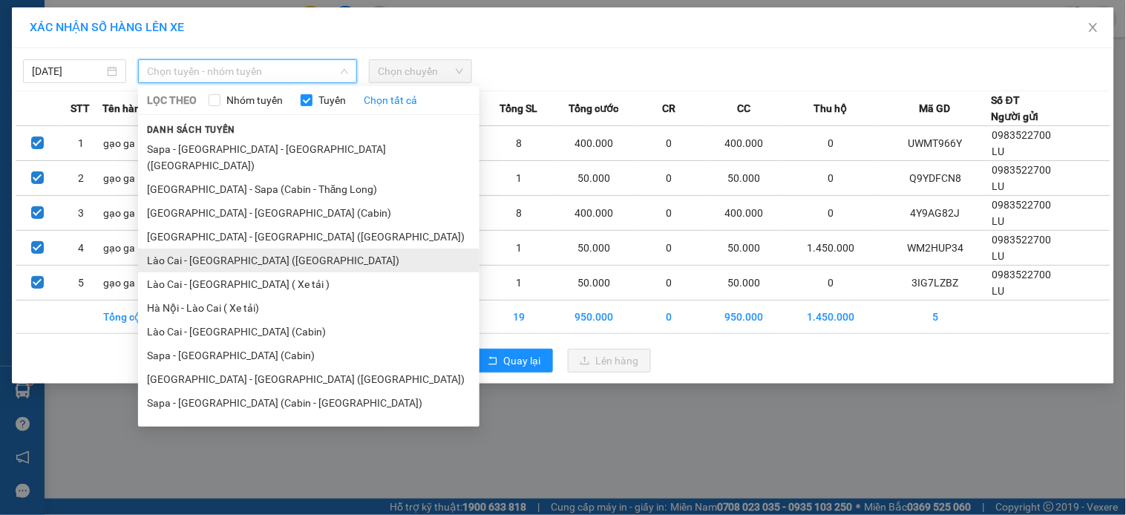
click at [233, 249] on li "Lào Cai - [GEOGRAPHIC_DATA] ([GEOGRAPHIC_DATA])" at bounding box center [308, 261] width 341 height 24
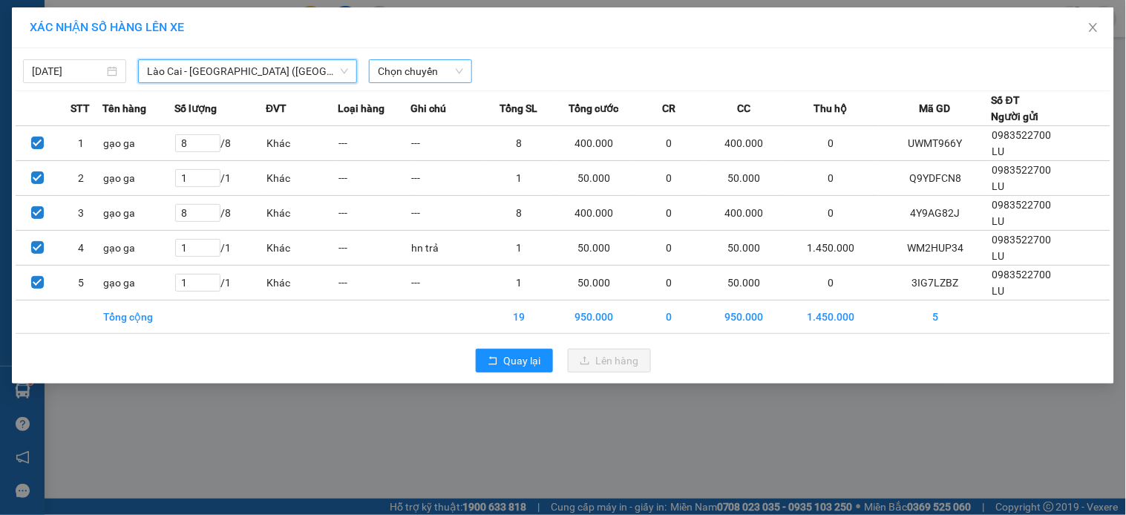
click at [416, 62] on span "Chọn chuyến" at bounding box center [420, 71] width 85 height 22
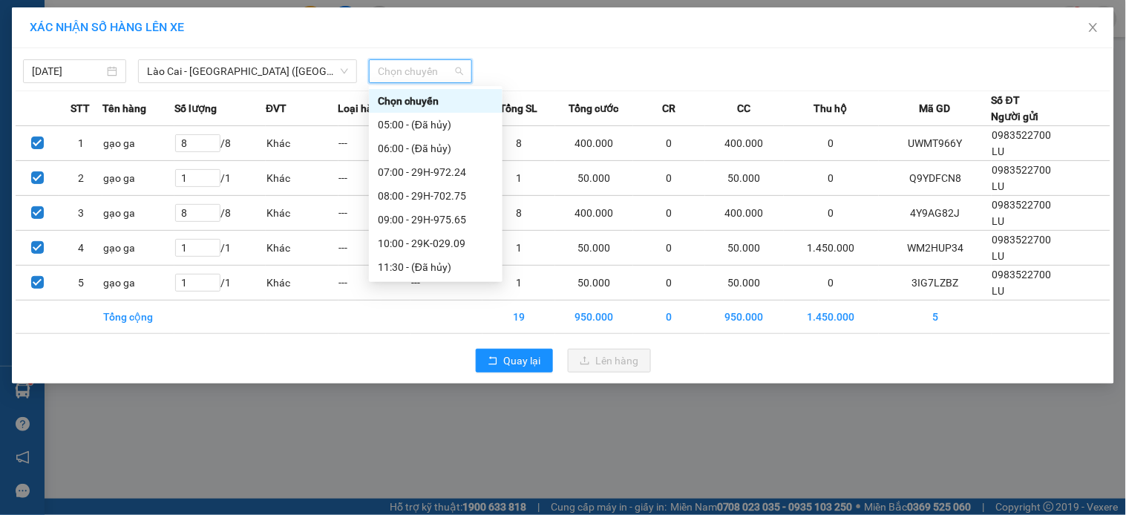
scroll to position [247, 0]
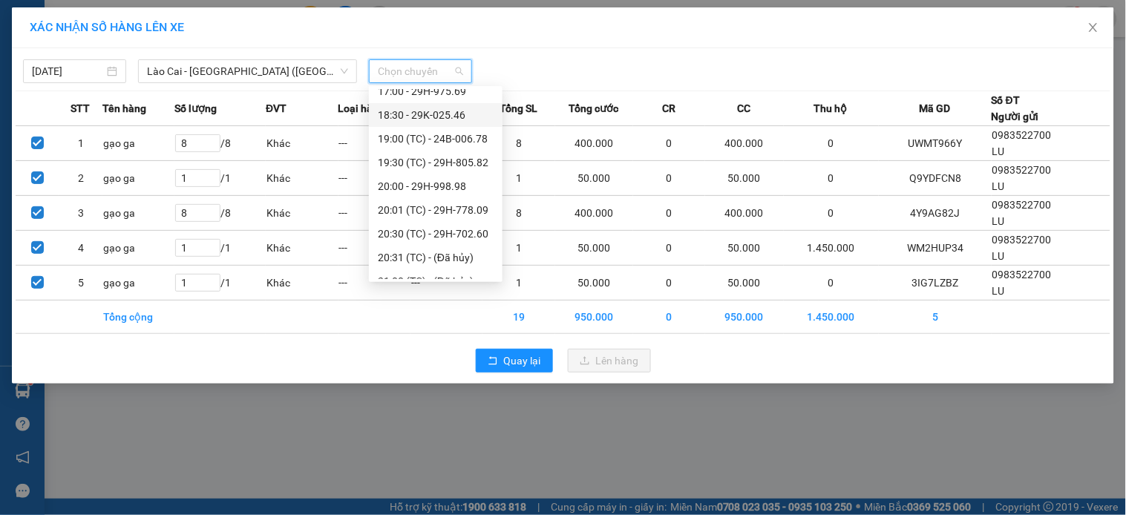
click at [465, 116] on div "18:30 - 29K-025.46" at bounding box center [436, 115] width 116 height 16
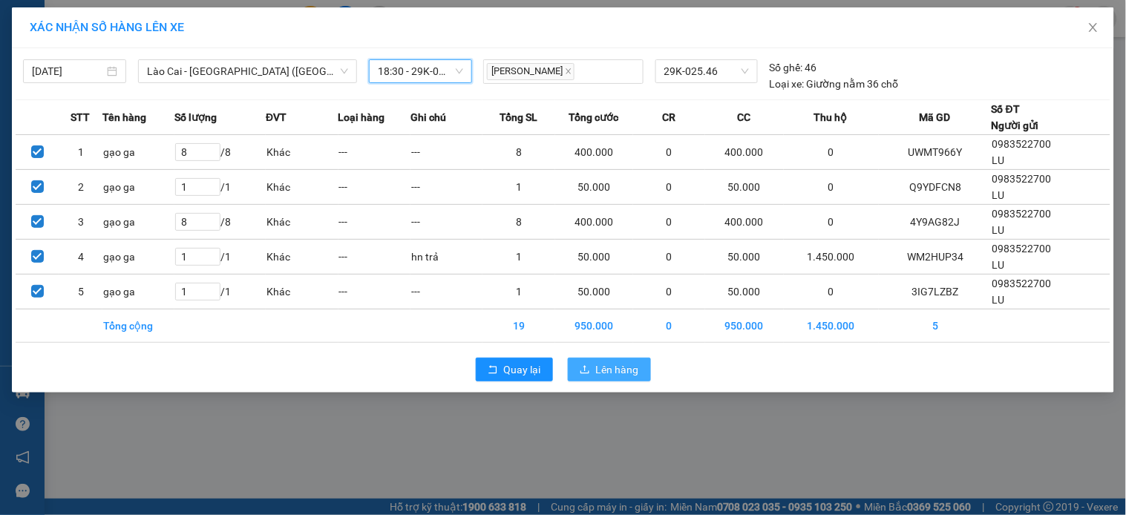
click at [620, 369] on span "Lên hàng" at bounding box center [617, 369] width 43 height 16
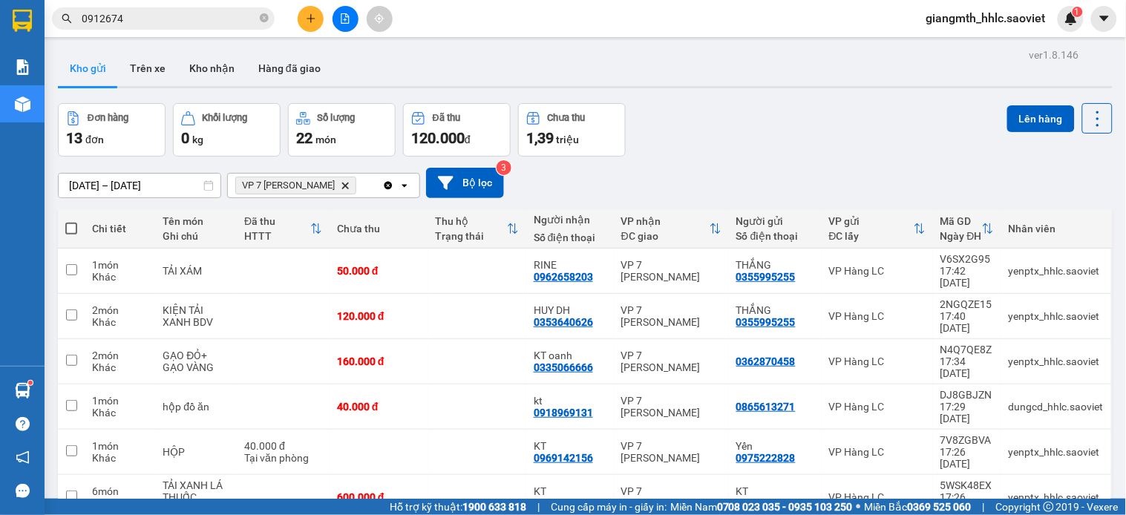
click at [246, 21] on input "0912674" at bounding box center [169, 18] width 175 height 16
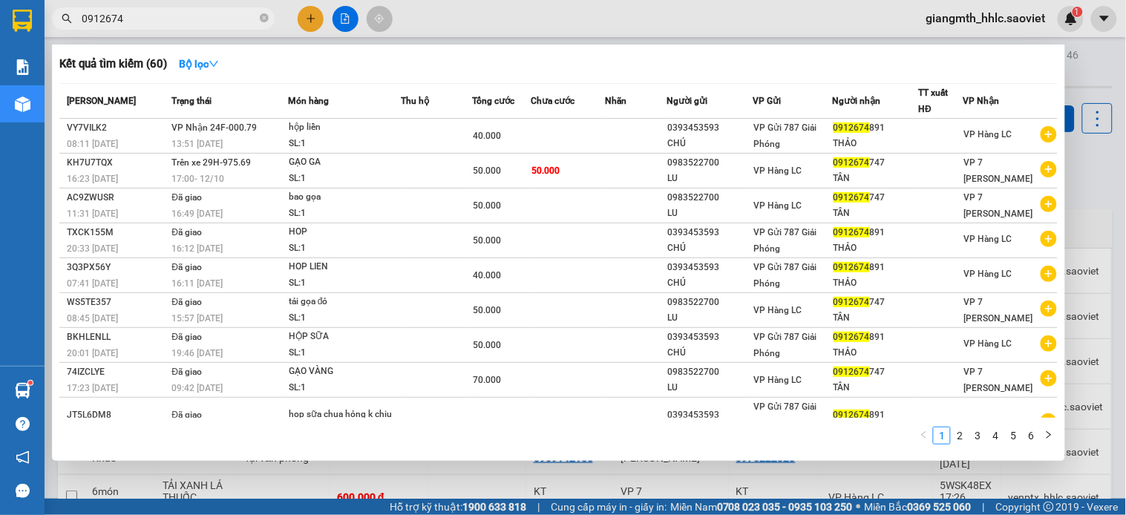
click at [246, 21] on input "0912674" at bounding box center [169, 18] width 175 height 16
click at [309, 21] on div at bounding box center [563, 257] width 1126 height 515
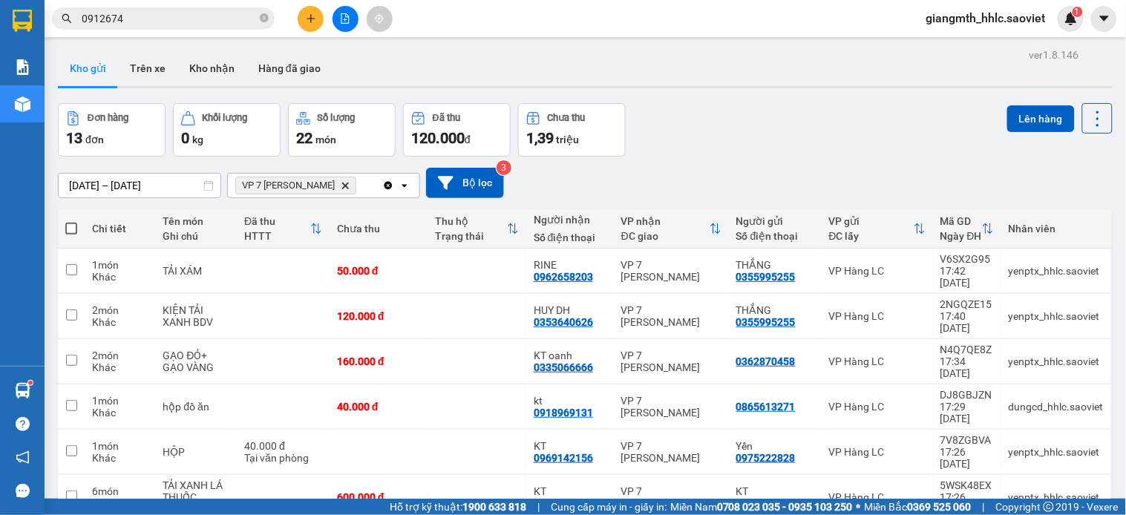
click at [239, 24] on input "0912674" at bounding box center [169, 18] width 175 height 16
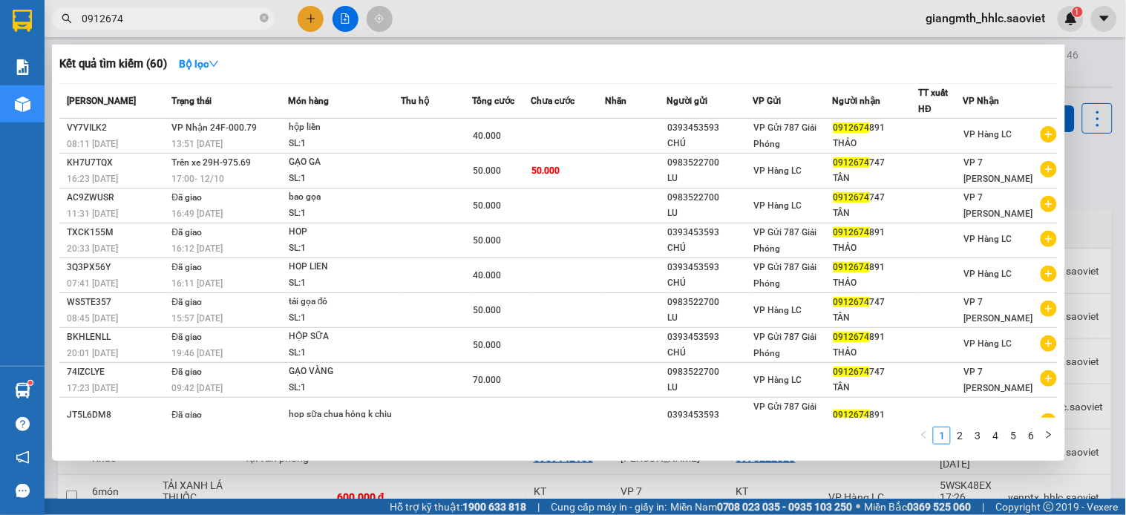
click at [239, 24] on input "0912674" at bounding box center [169, 18] width 175 height 16
click at [298, 23] on div at bounding box center [563, 257] width 1126 height 515
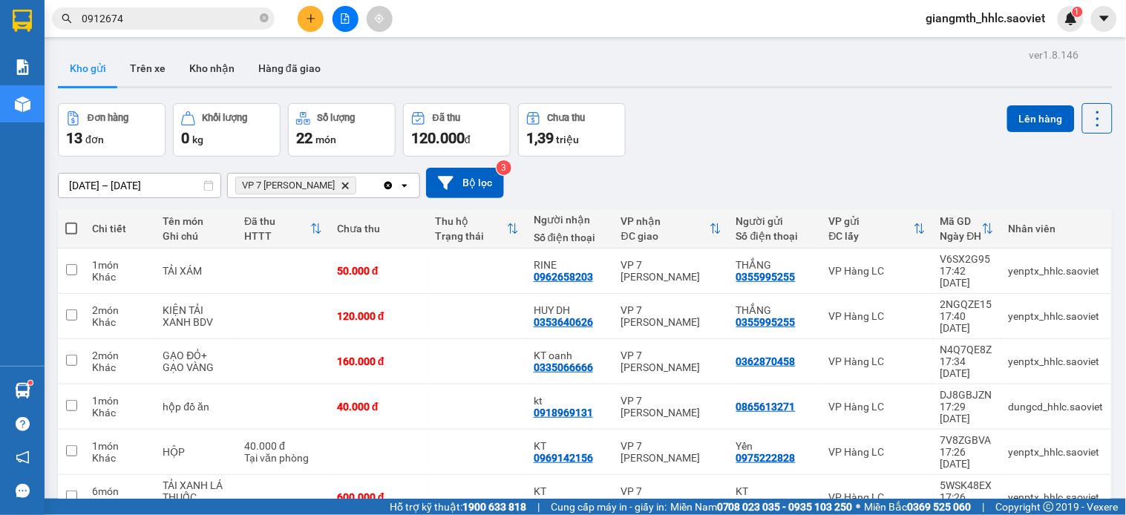
click at [307, 22] on icon "plus" at bounding box center [311, 18] width 10 height 10
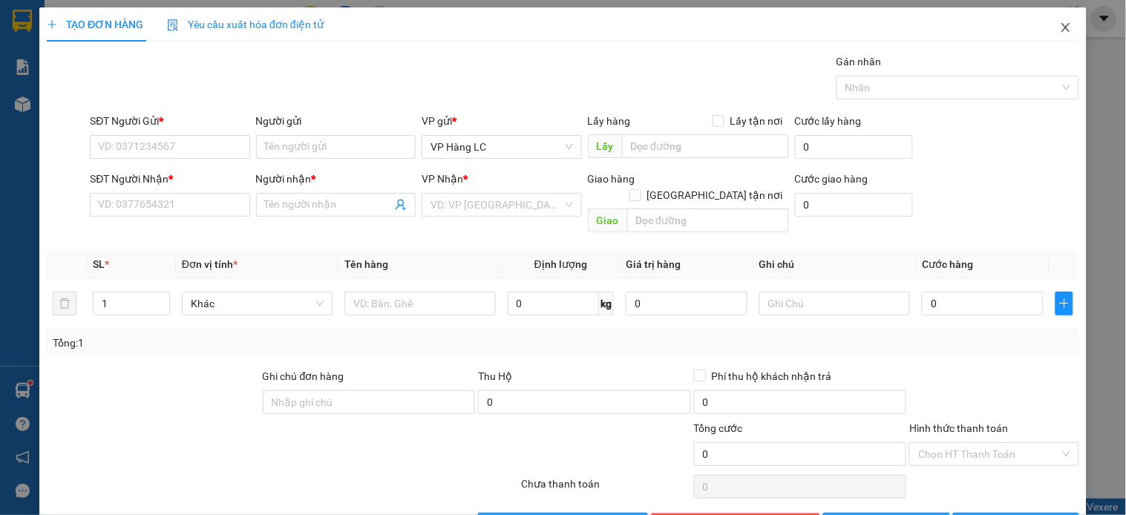
click at [1055, 19] on span "Close" at bounding box center [1066, 28] width 42 height 42
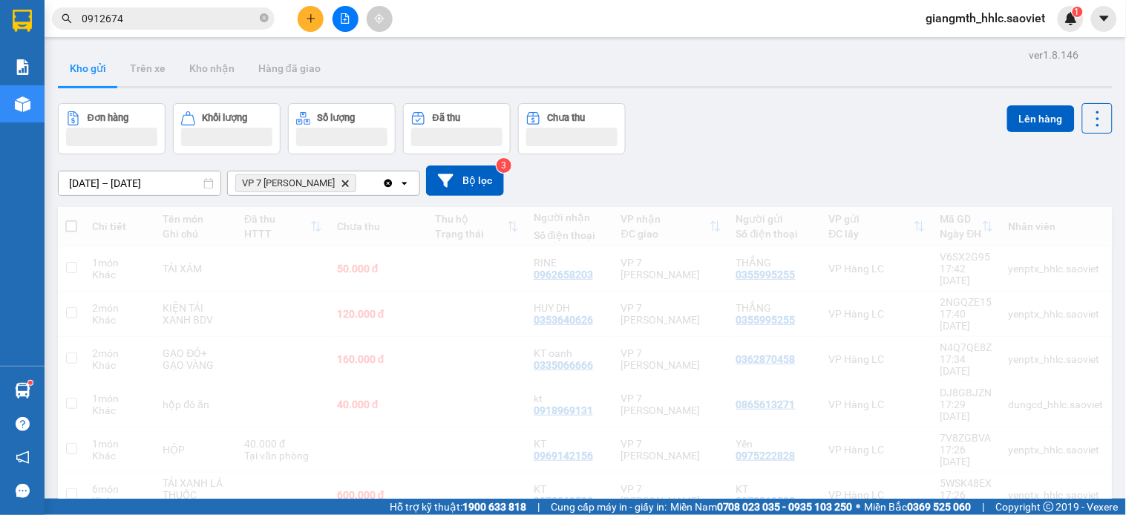
click at [171, 24] on input "0912674" at bounding box center [169, 18] width 175 height 16
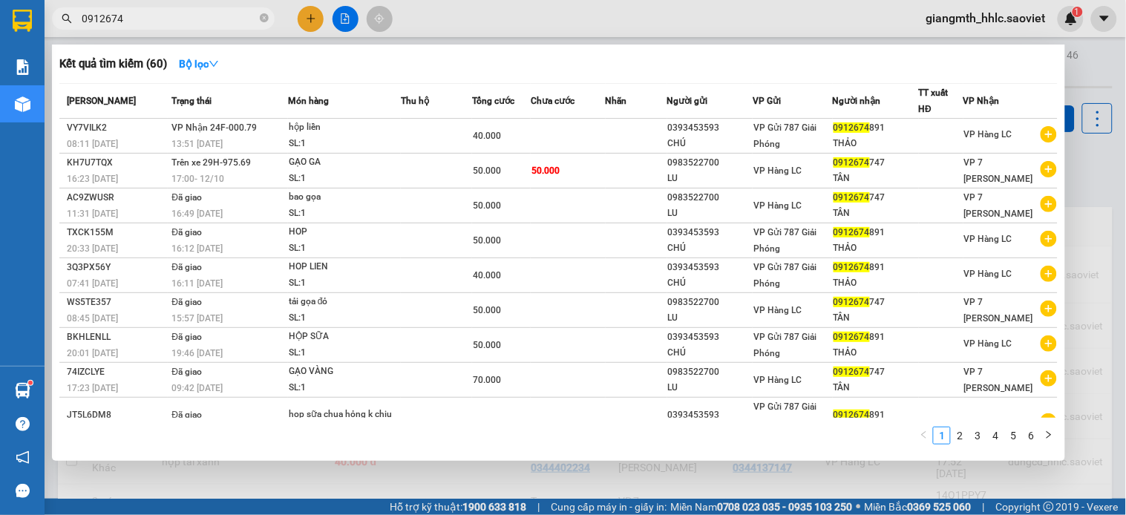
click at [174, 23] on input "0912674" at bounding box center [169, 18] width 175 height 16
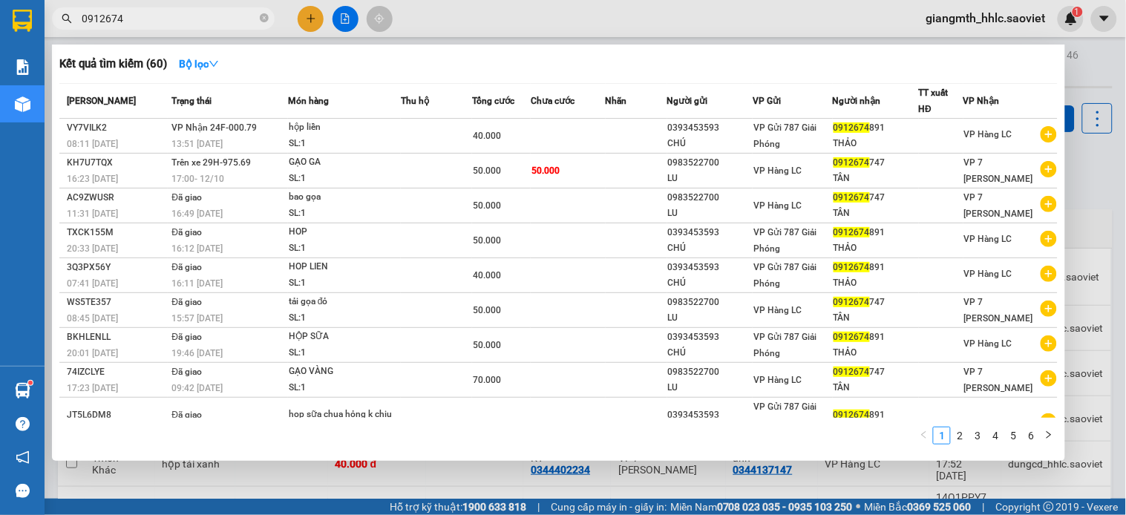
click at [174, 23] on input "0912674" at bounding box center [169, 18] width 175 height 16
type input "ư"
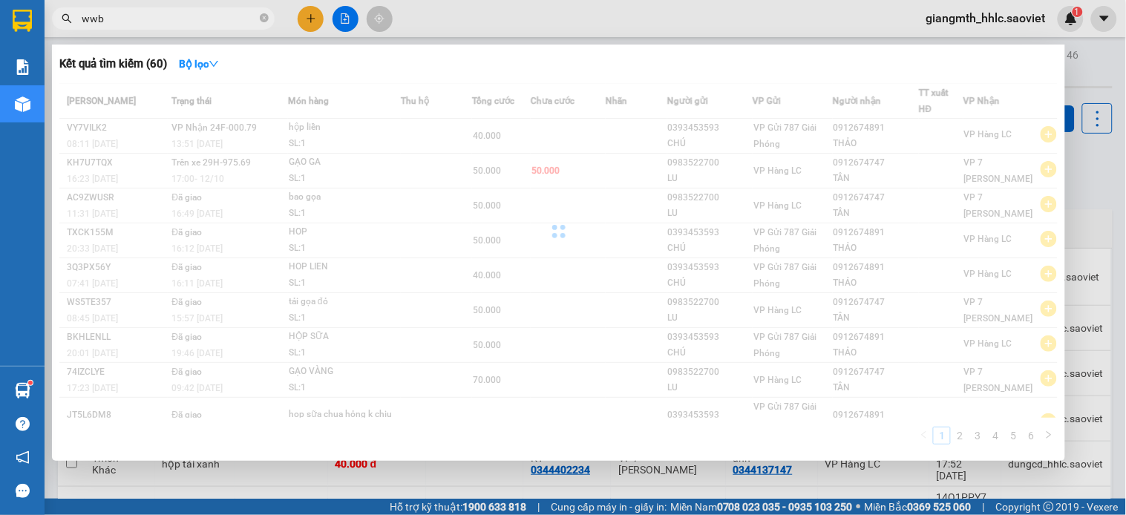
type input "wwbr"
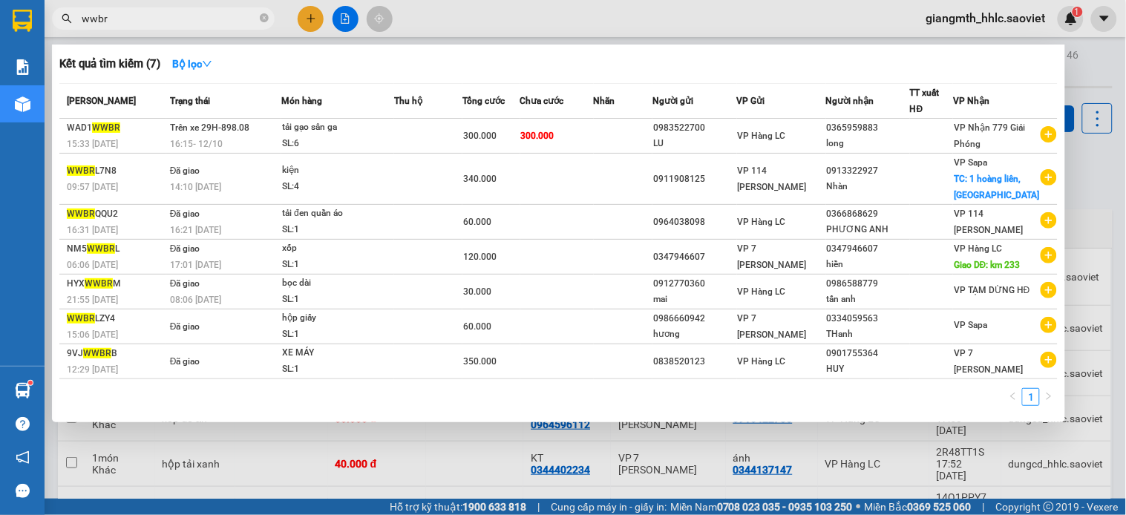
click at [242, 24] on input "wwbr" at bounding box center [169, 18] width 175 height 16
type input "wwbr"
click at [308, 19] on div at bounding box center [563, 257] width 1126 height 515
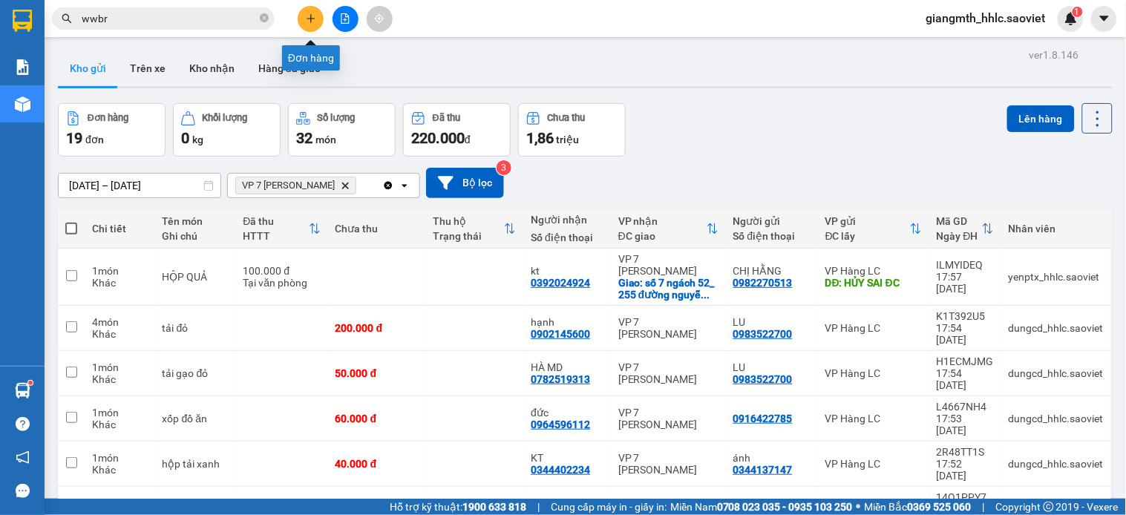
click at [308, 19] on icon "plus" at bounding box center [311, 18] width 8 height 1
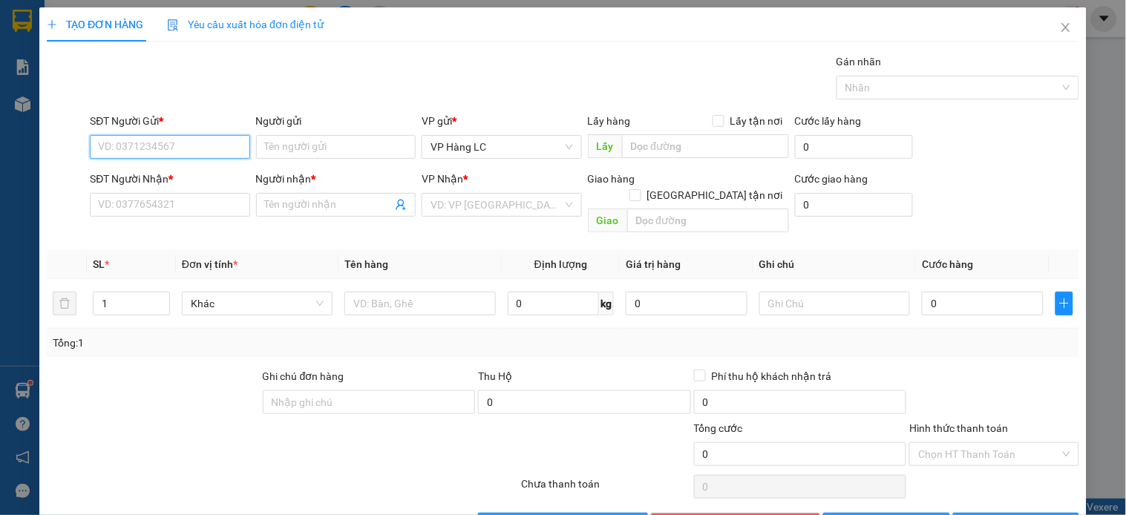
click at [181, 141] on input "SĐT Người Gửi *" at bounding box center [170, 147] width 160 height 24
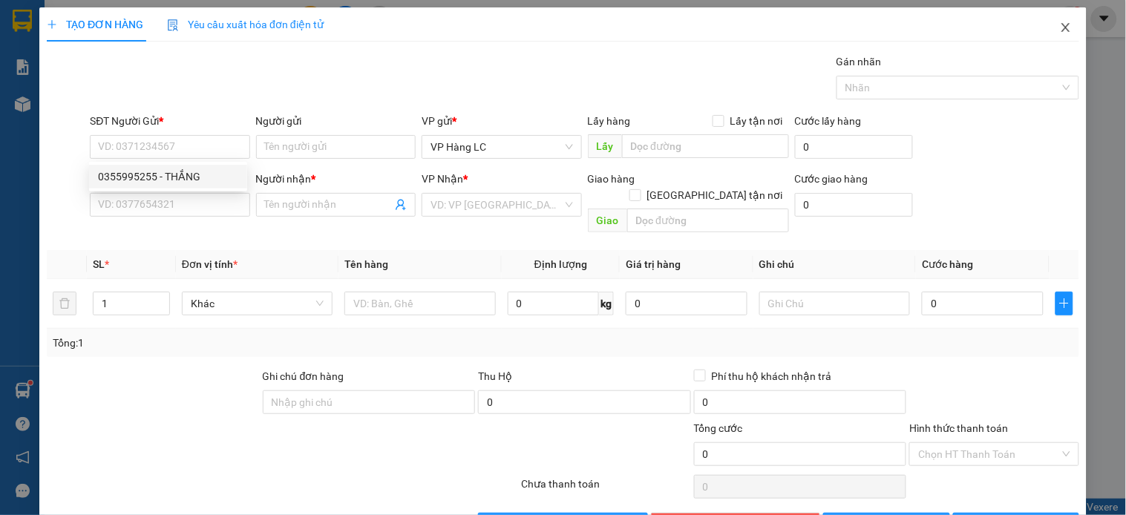
click at [1060, 25] on icon "close" at bounding box center [1066, 28] width 12 height 12
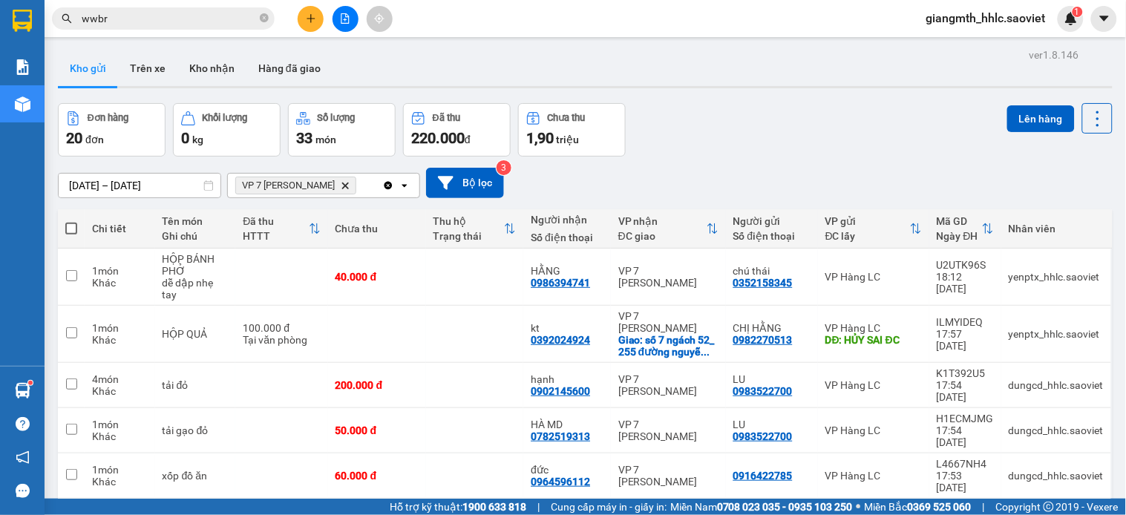
click at [349, 183] on icon "Delete" at bounding box center [345, 185] width 9 height 9
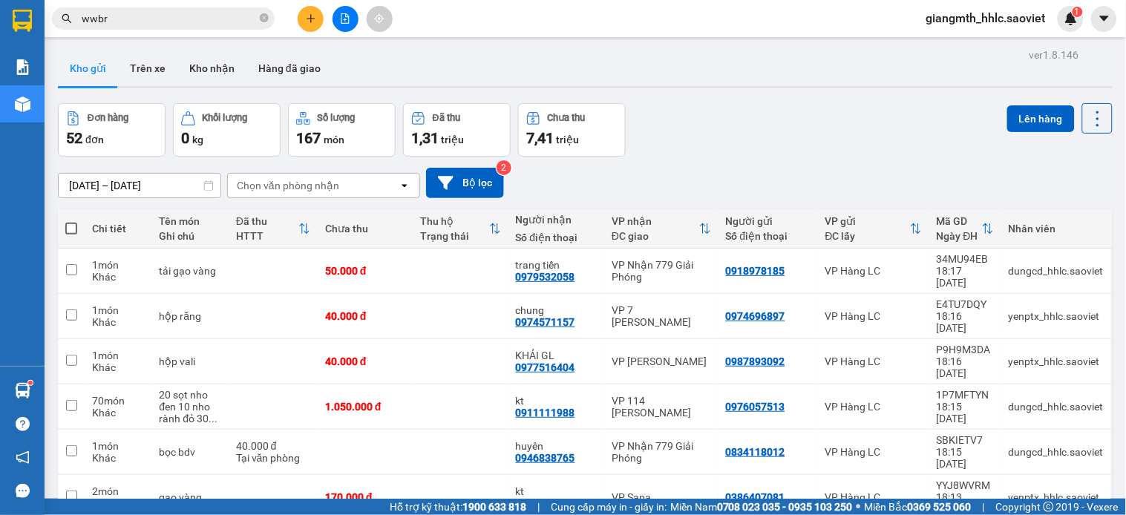
scroll to position [381, 0]
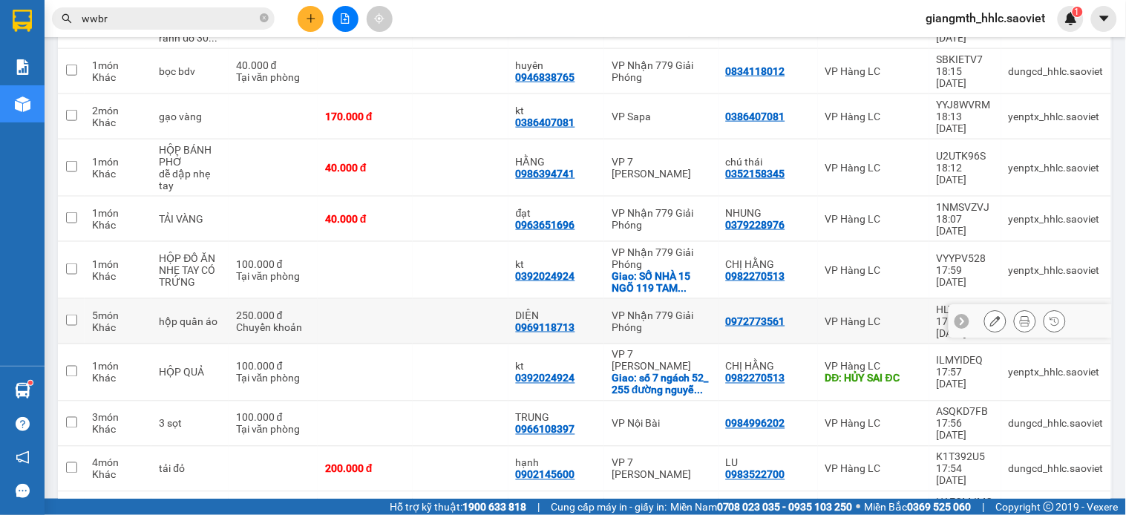
click at [448, 299] on td at bounding box center [460, 321] width 95 height 45
checkbox input "true"
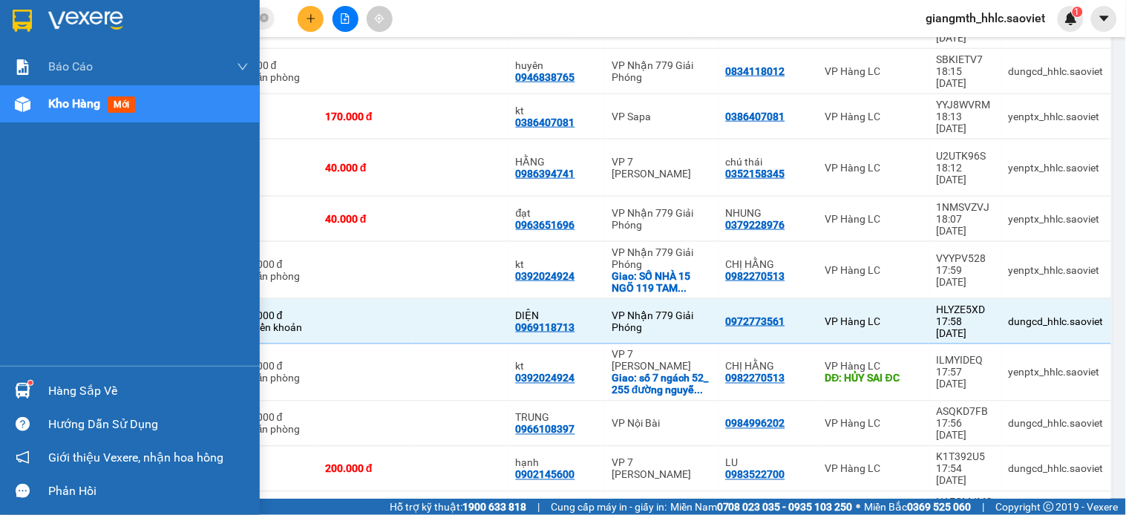
scroll to position [757, 0]
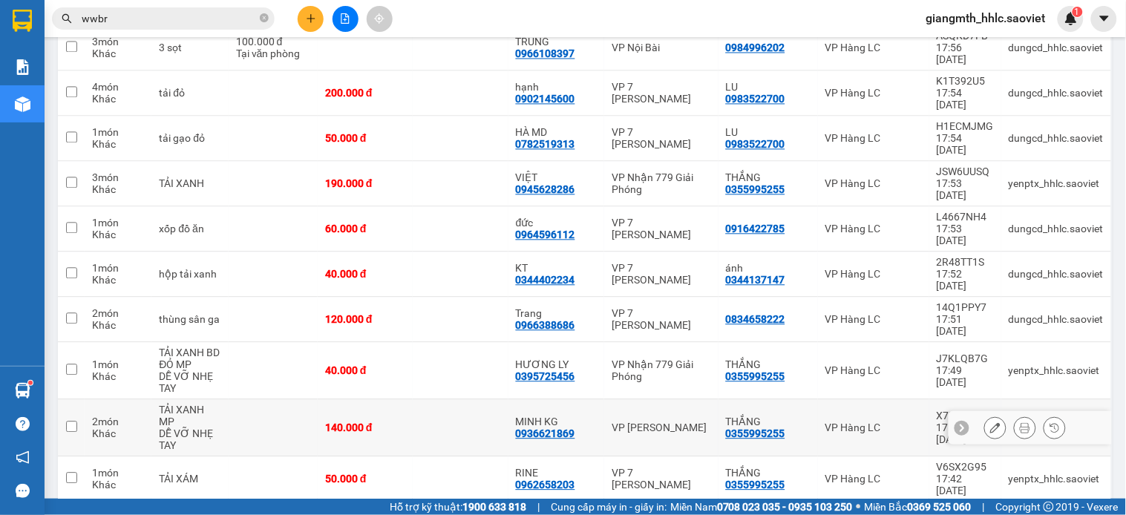
click at [413, 399] on td "140.000 đ" at bounding box center [365, 427] width 95 height 57
checkbox input "true"
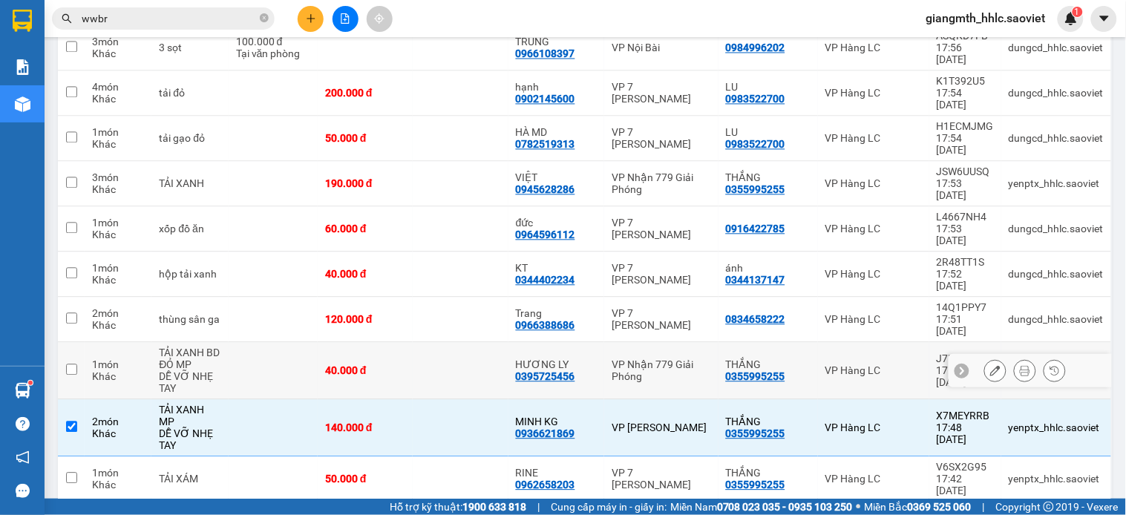
click at [447, 342] on td at bounding box center [460, 370] width 95 height 57
checkbox input "true"
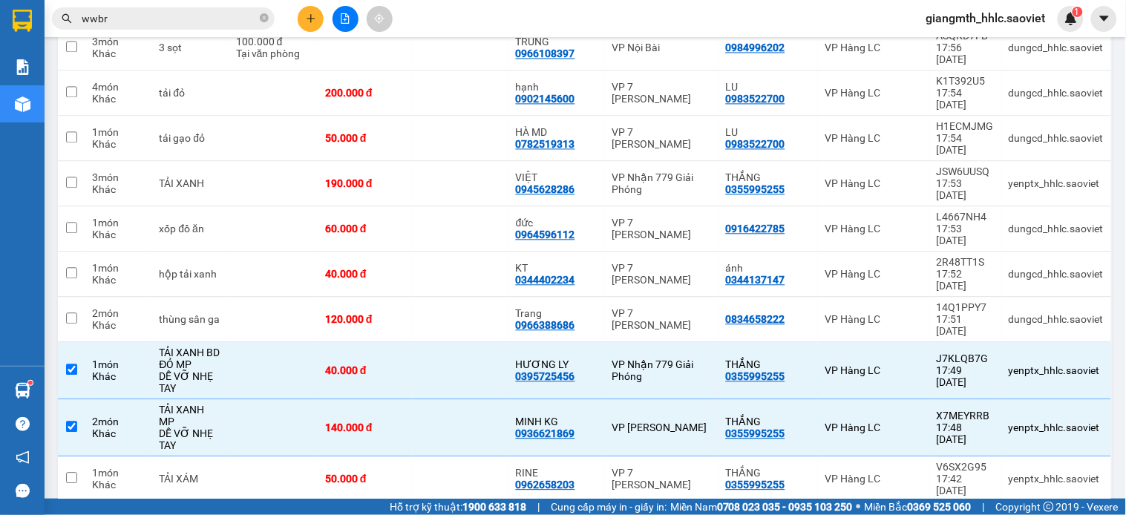
scroll to position [1391, 0]
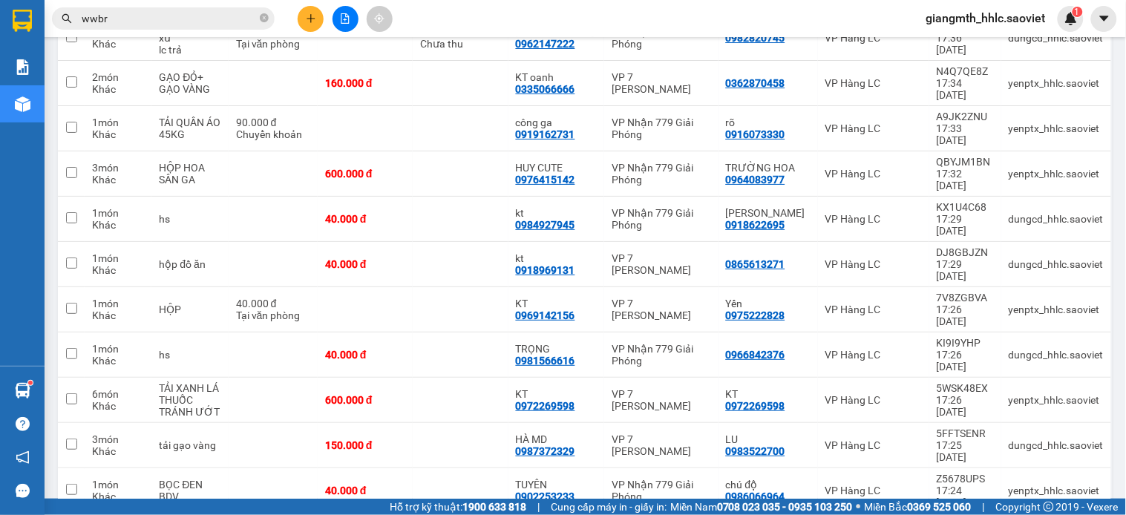
checkbox input "true"
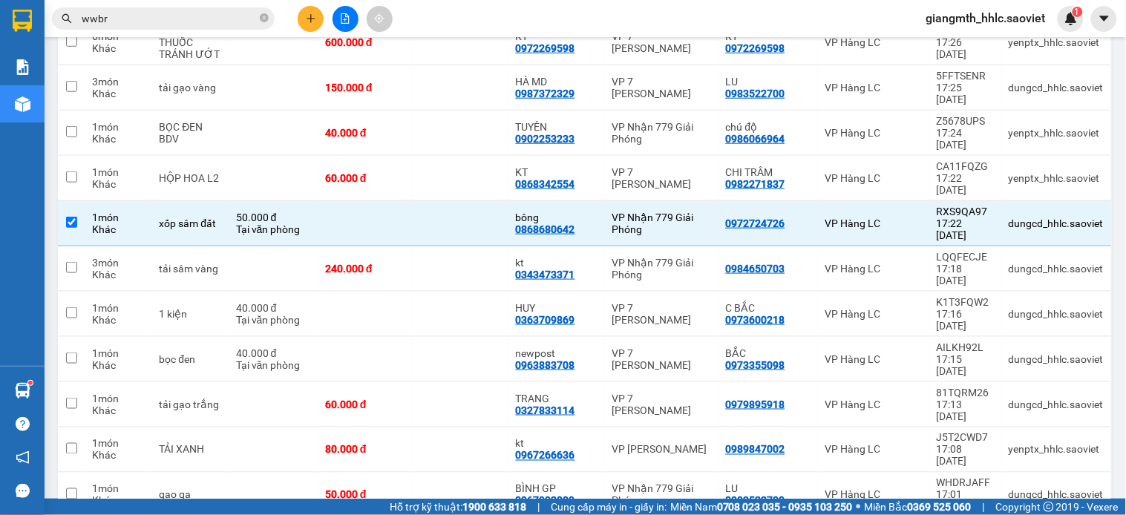
checkbox input "true"
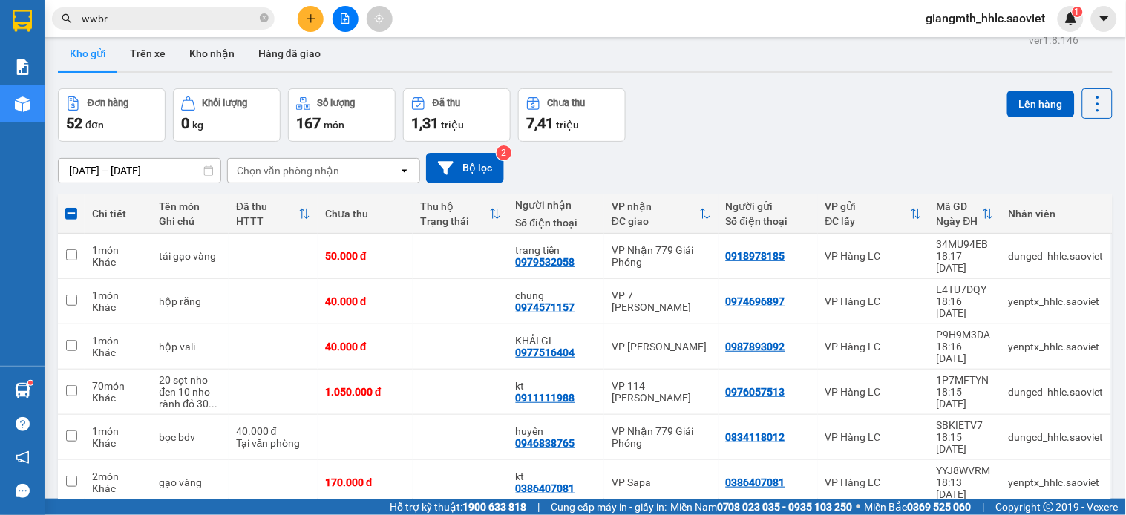
scroll to position [1111, 0]
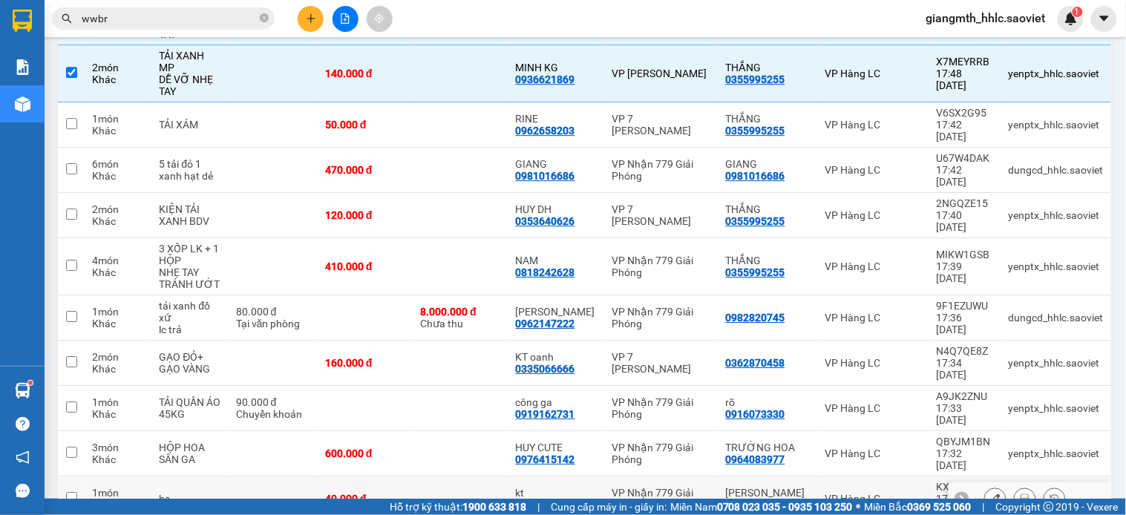
click at [637, 487] on div "VP Nhận 779 Giải Phóng" at bounding box center [661, 499] width 99 height 24
checkbox input "true"
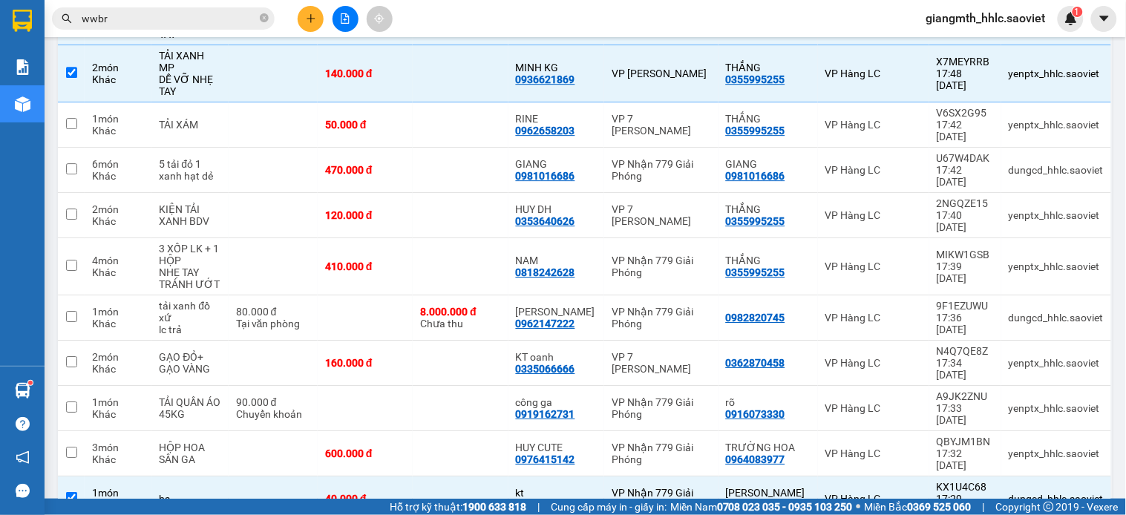
checkbox input "true"
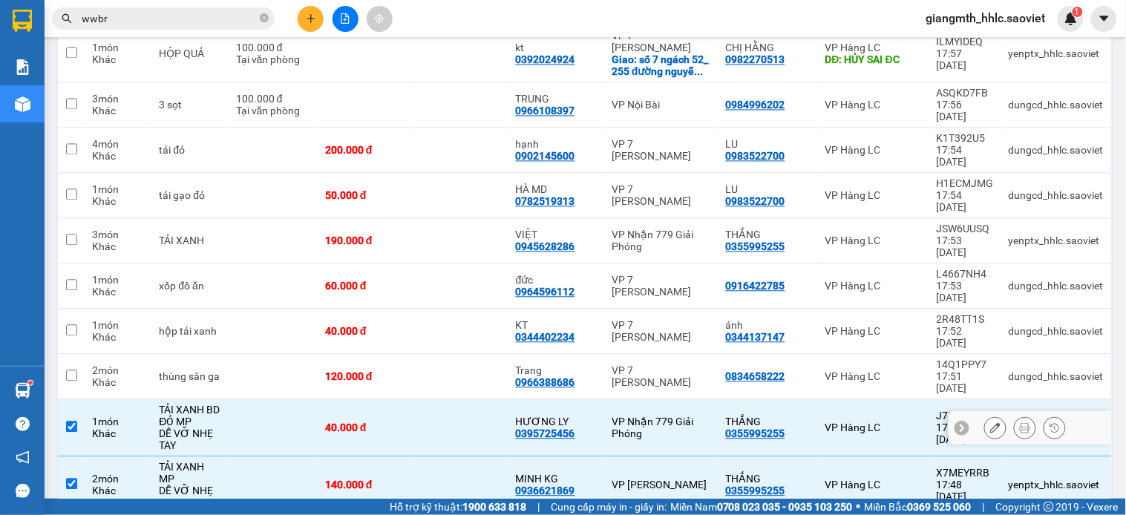
scroll to position [286, 0]
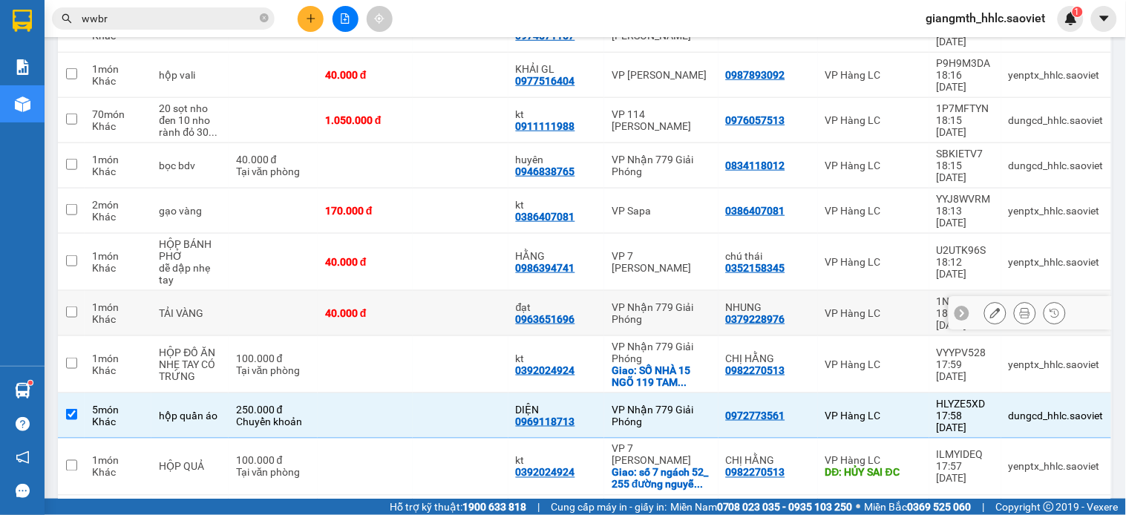
click at [442, 291] on td at bounding box center [460, 313] width 95 height 45
checkbox input "true"
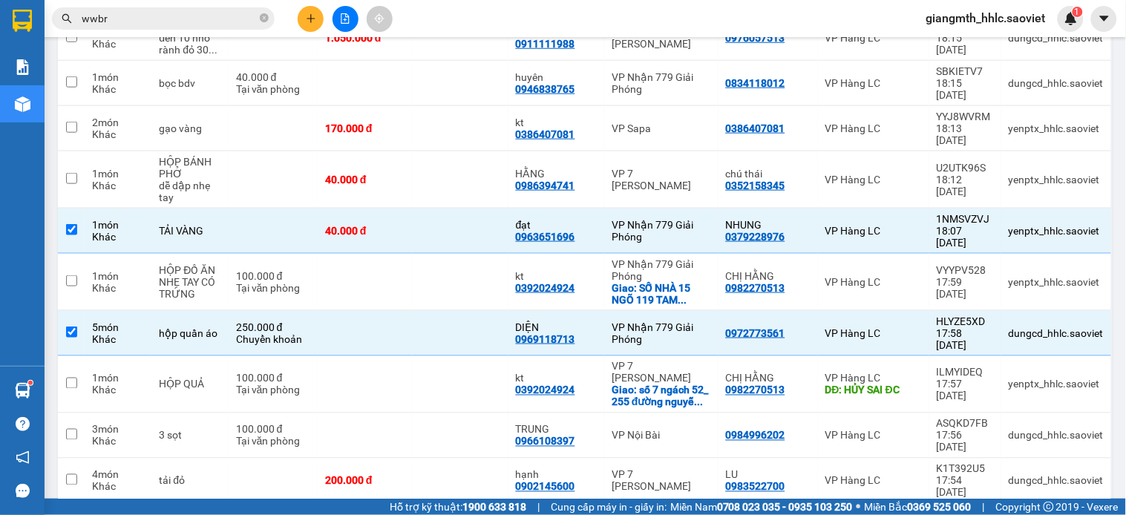
scroll to position [39, 0]
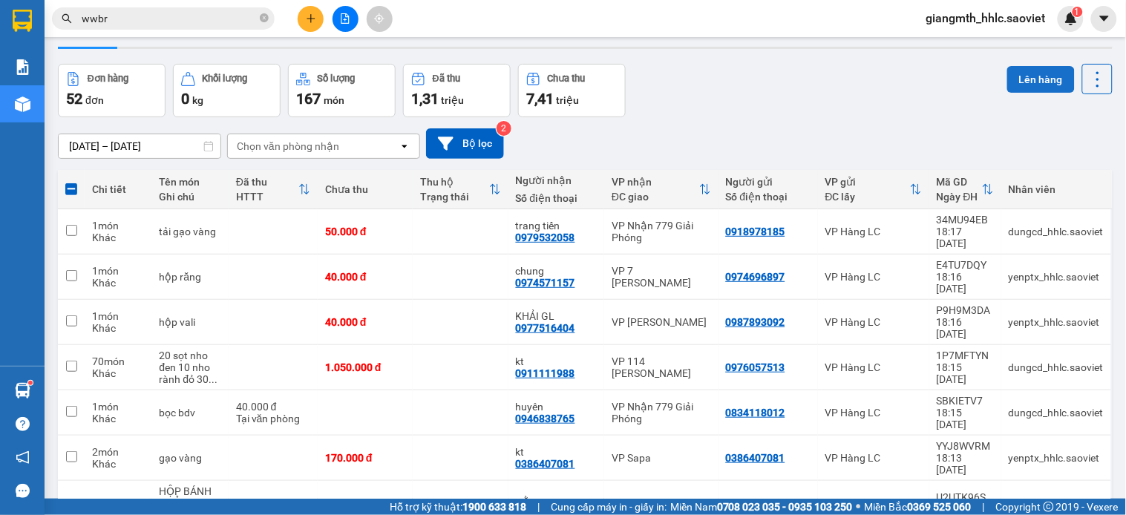
click at [1015, 71] on button "Lên hàng" at bounding box center [1041, 79] width 68 height 27
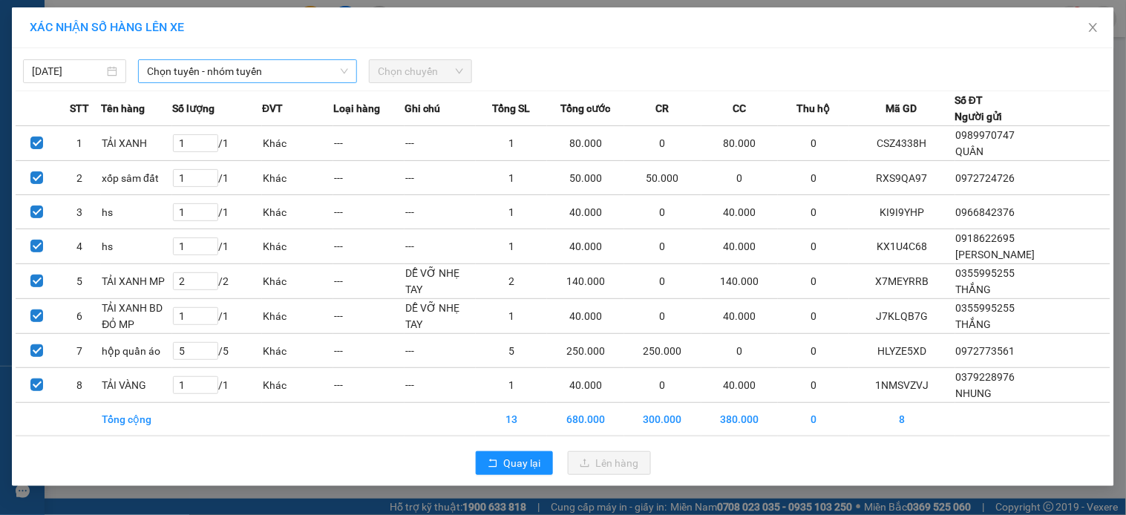
click at [294, 74] on span "Chọn tuyến - nhóm tuyến" at bounding box center [247, 71] width 201 height 22
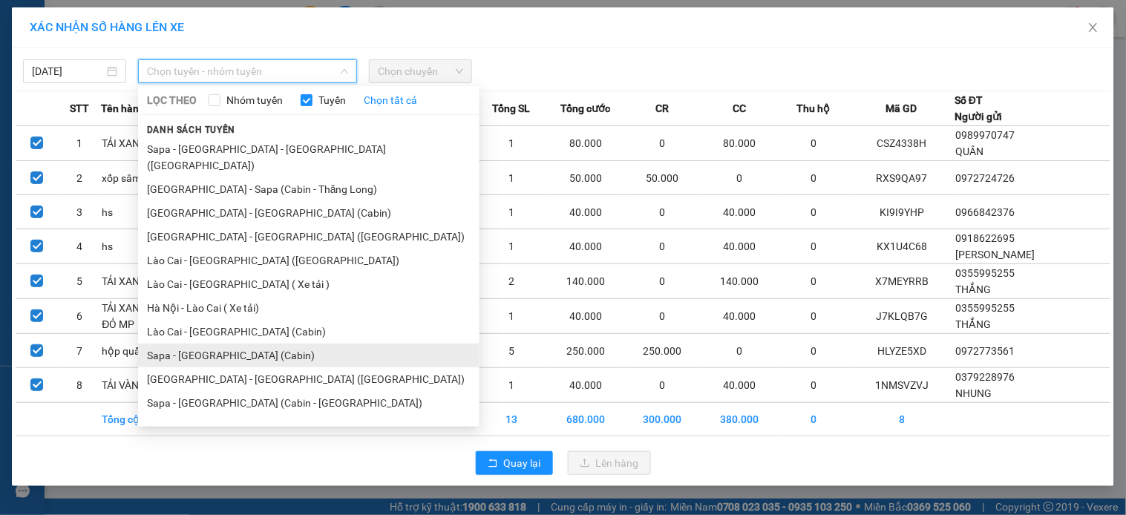
click at [202, 344] on li "Sapa - [GEOGRAPHIC_DATA] (Cabin)" at bounding box center [308, 356] width 341 height 24
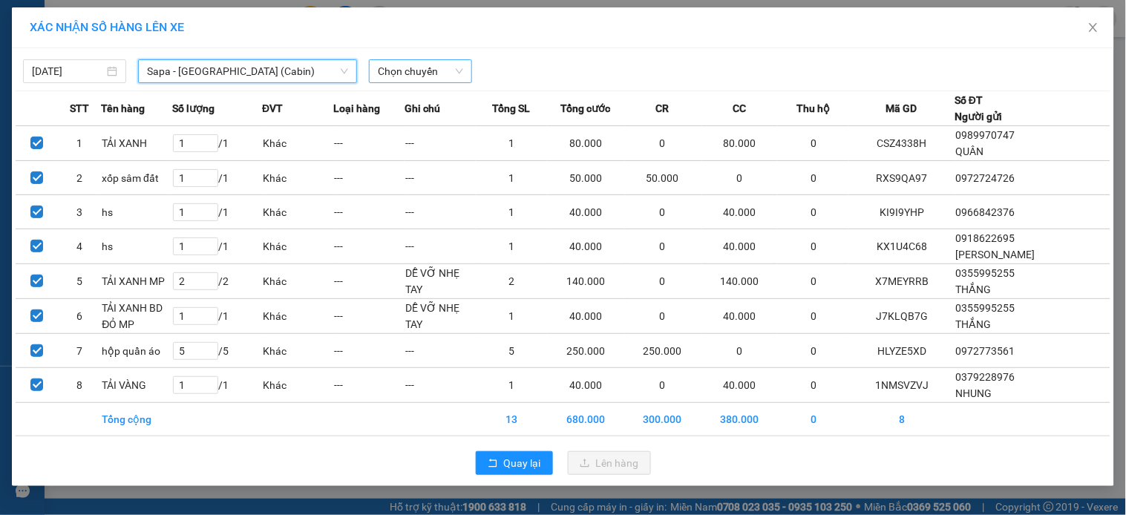
click at [422, 68] on span "Chọn chuyến" at bounding box center [420, 71] width 85 height 22
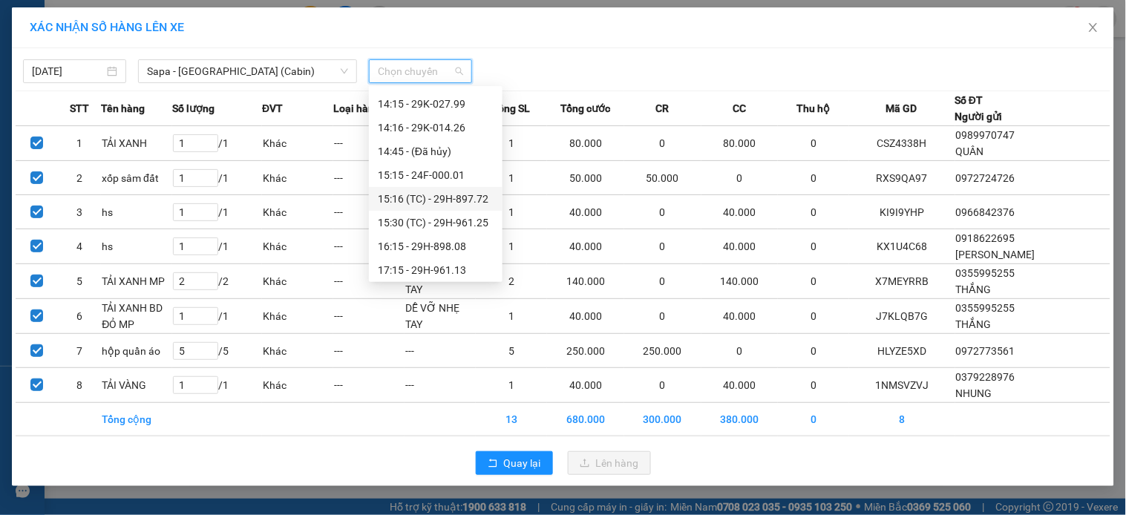
scroll to position [411, 0]
click at [418, 212] on div "18:15 - 29H-961.47" at bounding box center [436, 212] width 116 height 16
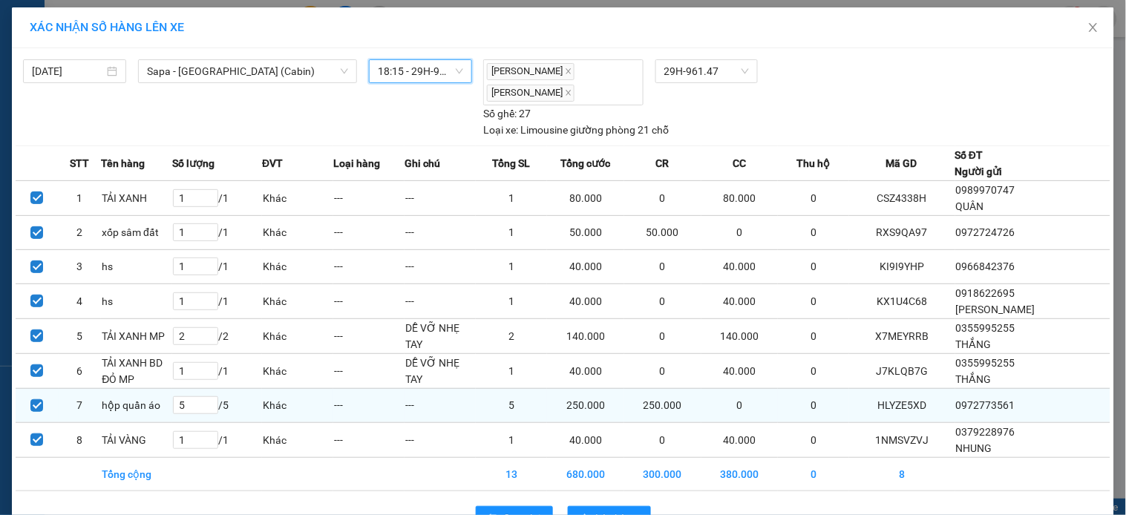
scroll to position [40, 0]
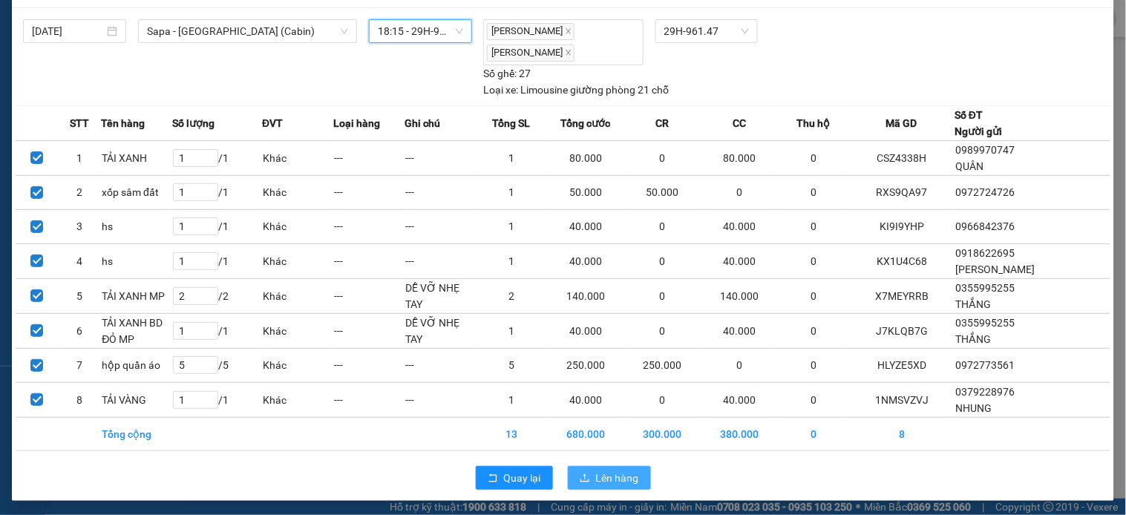
click at [617, 476] on span "Lên hàng" at bounding box center [617, 478] width 43 height 16
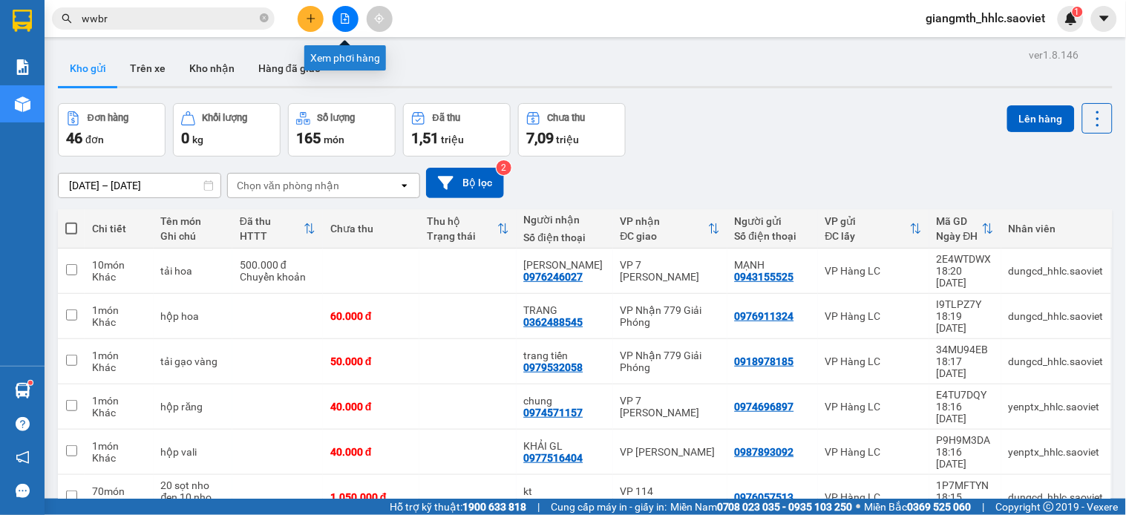
click at [352, 23] on button at bounding box center [346, 19] width 26 height 26
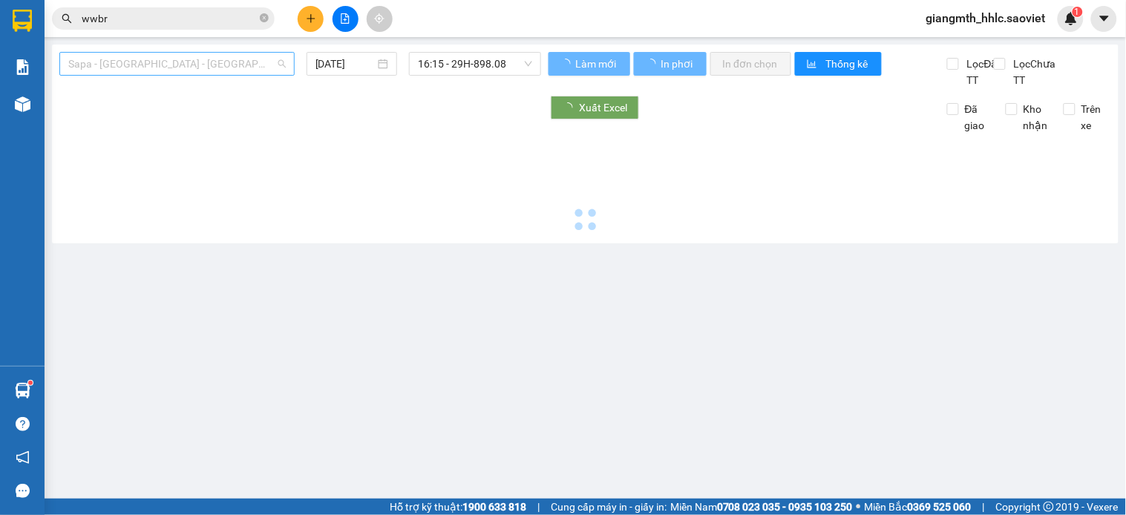
click at [216, 59] on span "Sapa - [GEOGRAPHIC_DATA] - [GEOGRAPHIC_DATA] ([GEOGRAPHIC_DATA])" at bounding box center [176, 64] width 217 height 22
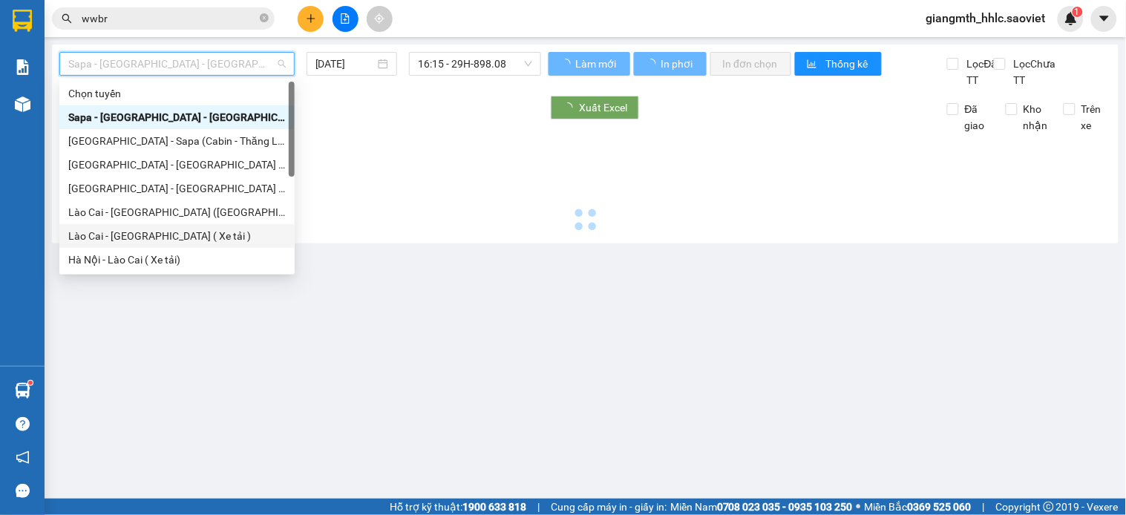
scroll to position [119, 0]
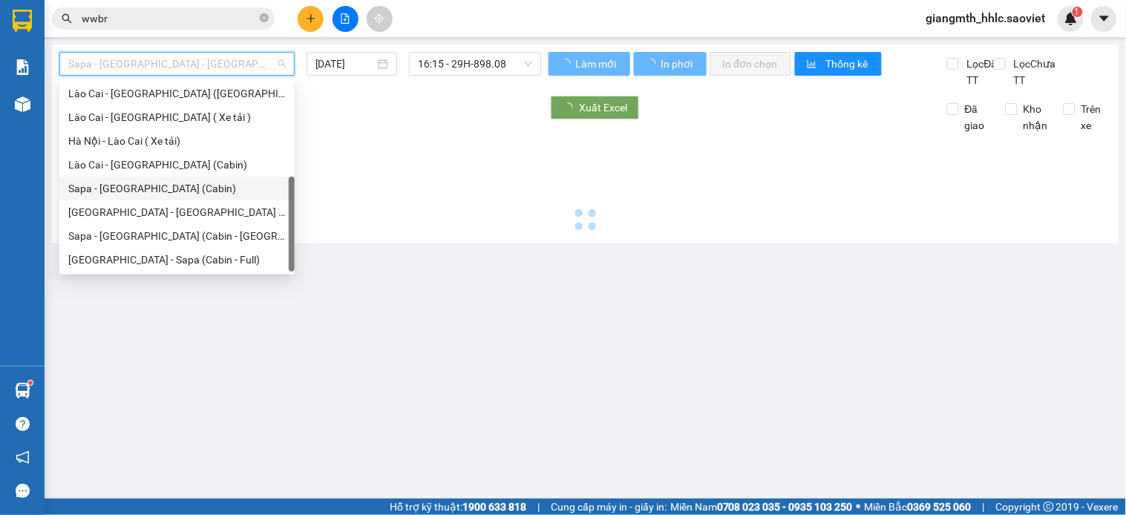
click at [150, 181] on div "Sapa - [GEOGRAPHIC_DATA] (Cabin)" at bounding box center [176, 188] width 217 height 16
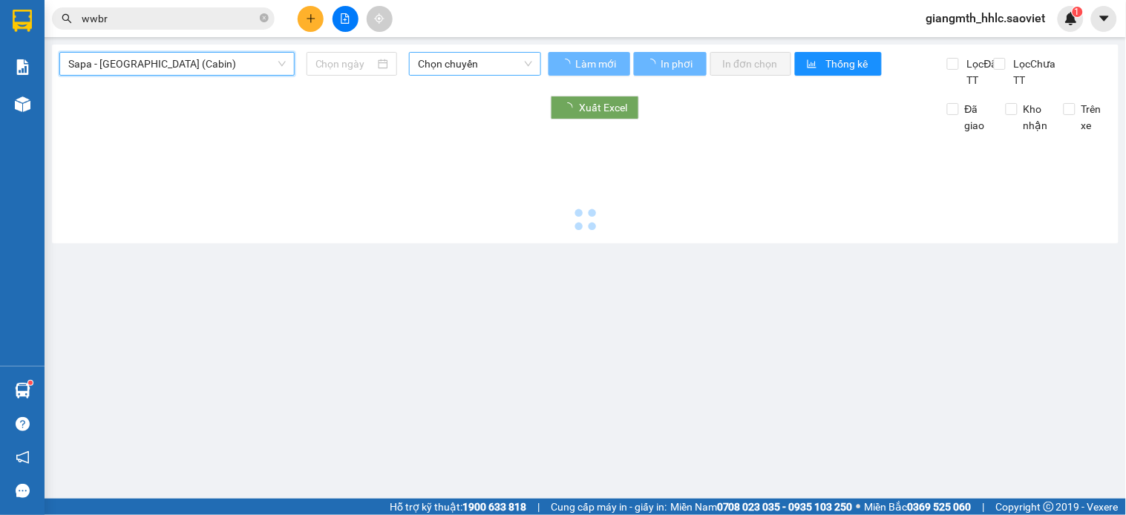
click at [465, 60] on span "Chọn chuyến" at bounding box center [475, 64] width 114 height 22
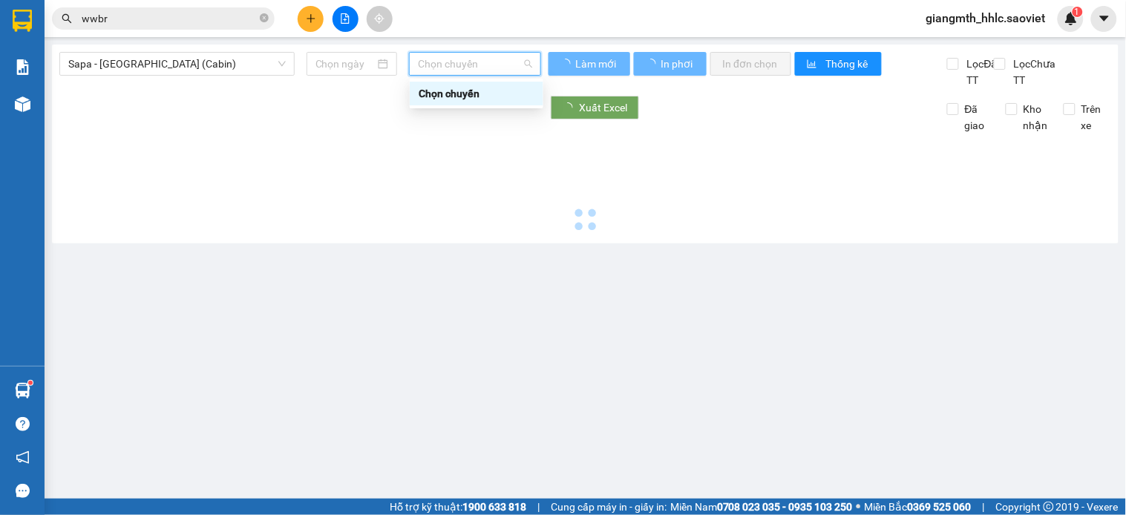
click at [256, 113] on div at bounding box center [300, 108] width 482 height 24
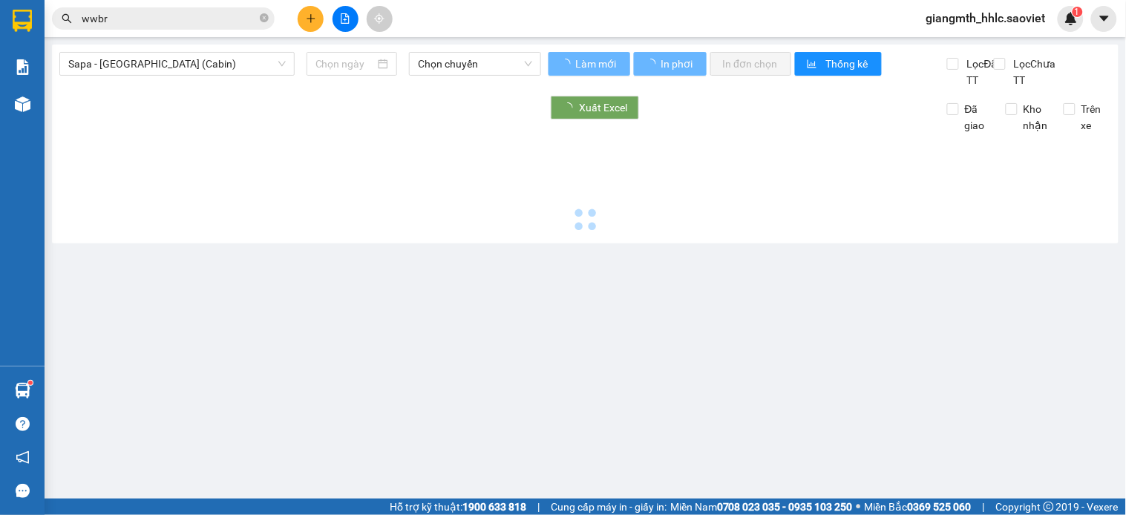
click at [353, 82] on div "Sapa - Hà Nội (Cabin) Chọn chuyến" at bounding box center [300, 70] width 482 height 36
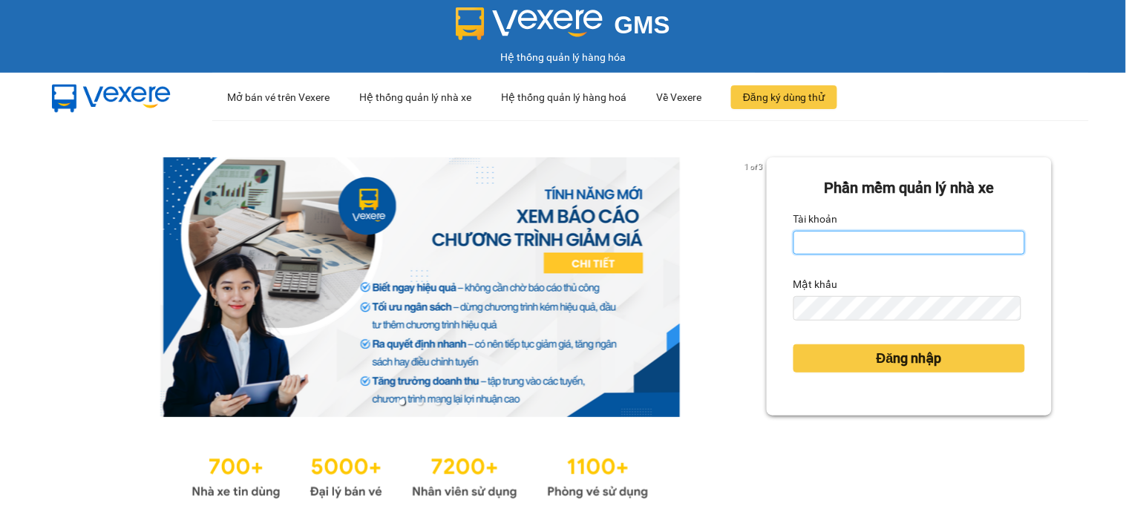
type input "huyennthhlc.saoviet"
click at [841, 246] on input "huyennthhlc.saoviet" at bounding box center [909, 243] width 232 height 24
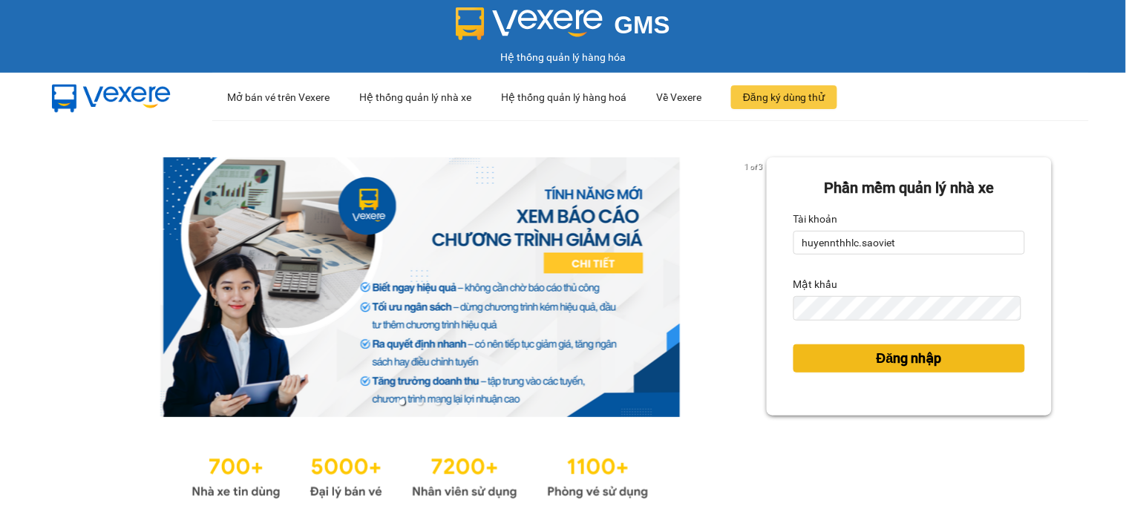
click at [805, 372] on button "Đăng nhập" at bounding box center [909, 358] width 232 height 28
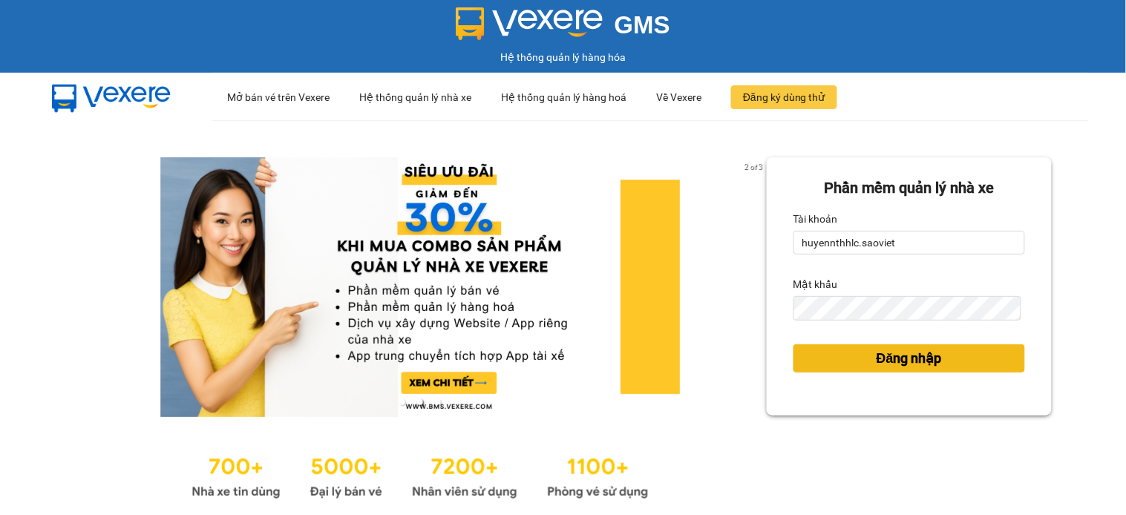
click at [800, 350] on button "Đăng nhập" at bounding box center [909, 358] width 232 height 28
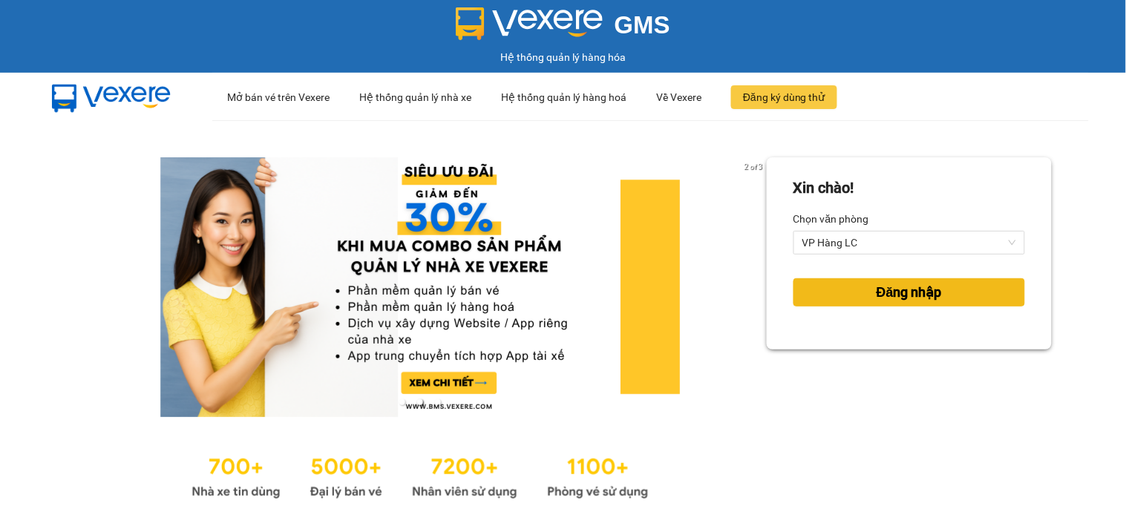
click at [856, 292] on button "Đăng nhập" at bounding box center [909, 292] width 232 height 28
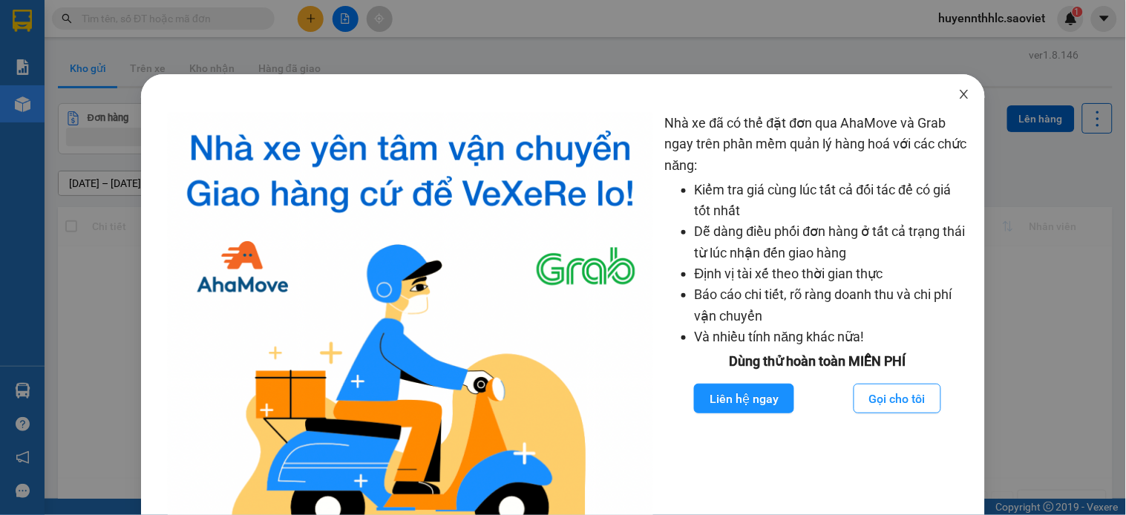
click at [958, 98] on icon "close" at bounding box center [964, 94] width 12 height 12
click at [954, 90] on div "Nhà xe đã có thể đặt đơn qua AhaMove và Grab ngay trên phần mềm quản lý hàng ho…" at bounding box center [563, 257] width 1126 height 515
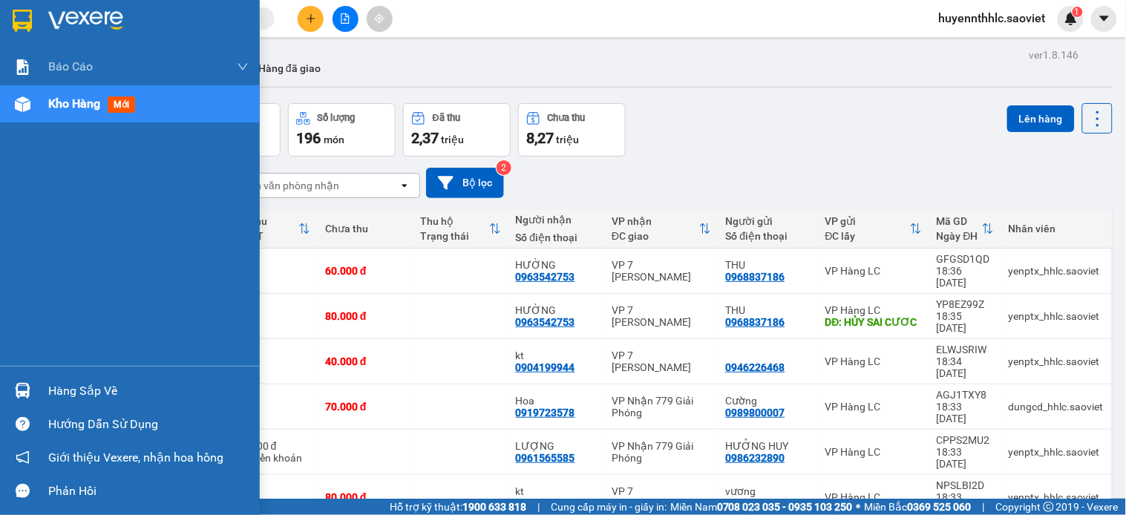
click at [84, 387] on div "Hàng sắp về" at bounding box center [148, 391] width 200 height 22
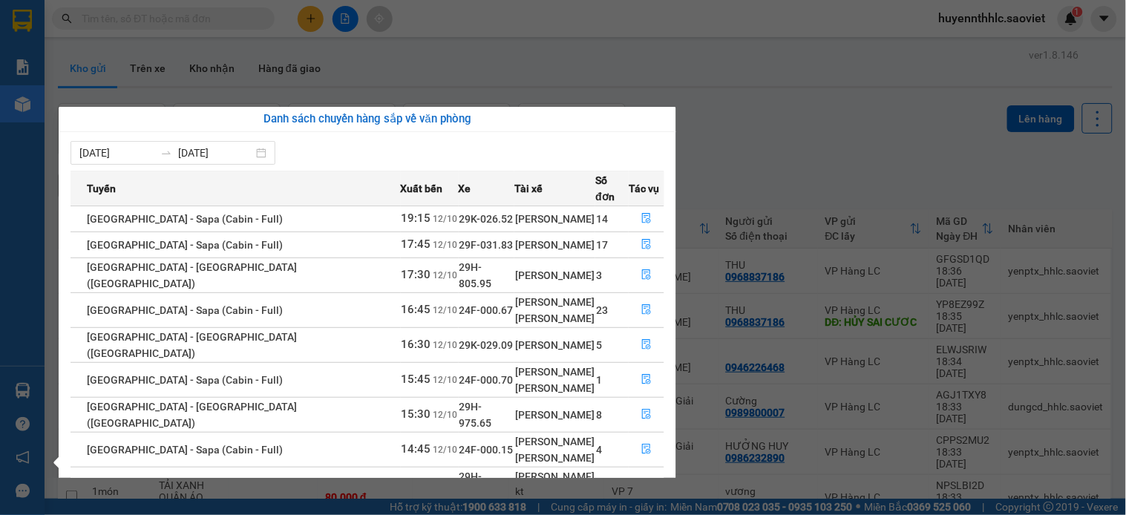
scroll to position [34, 0]
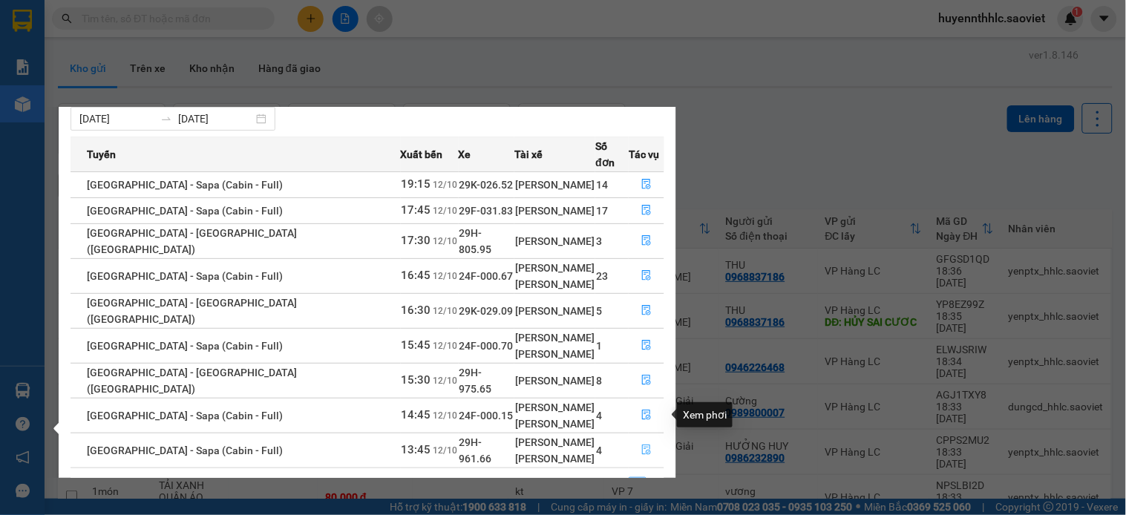
click at [641, 445] on icon "file-done" at bounding box center [646, 450] width 10 height 10
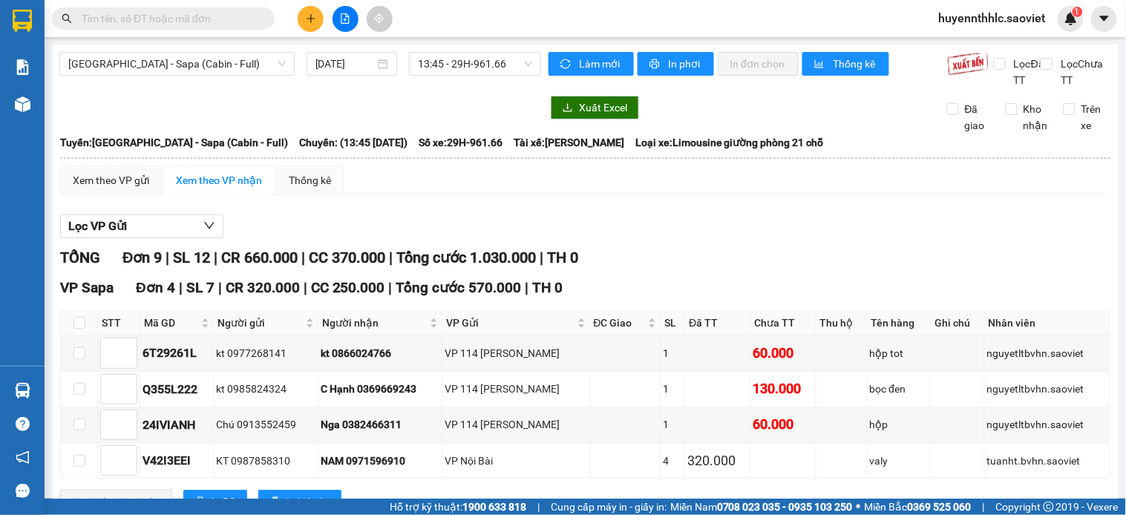
click at [982, 25] on span "huyennthhlc.saoviet" at bounding box center [992, 18] width 131 height 19
click at [985, 41] on span "Đăng xuất" at bounding box center [1000, 46] width 99 height 16
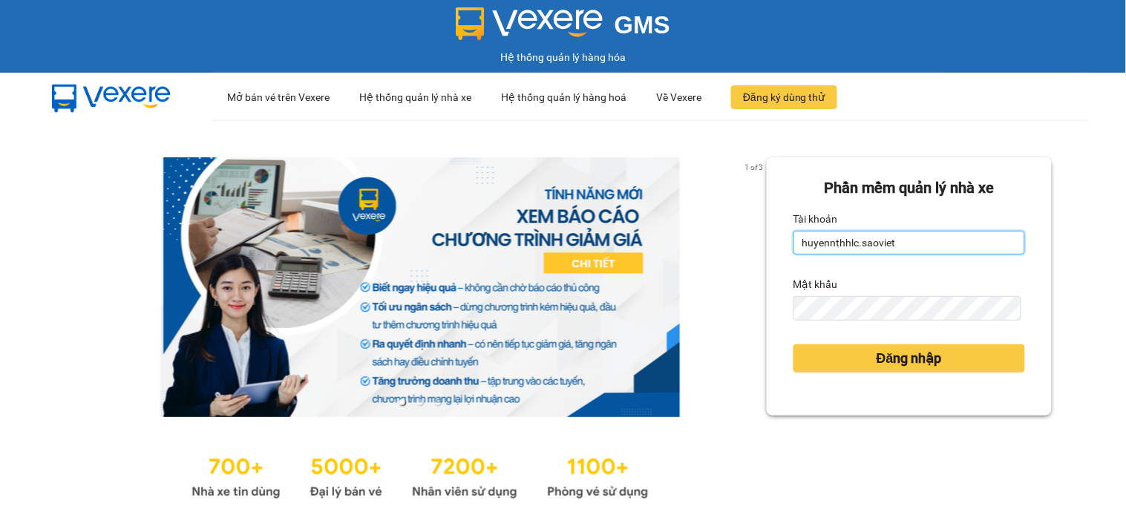
click at [910, 238] on input "huyennthhlc.saoviet" at bounding box center [909, 243] width 232 height 24
type input "giangmth_hhlc.saoviet"
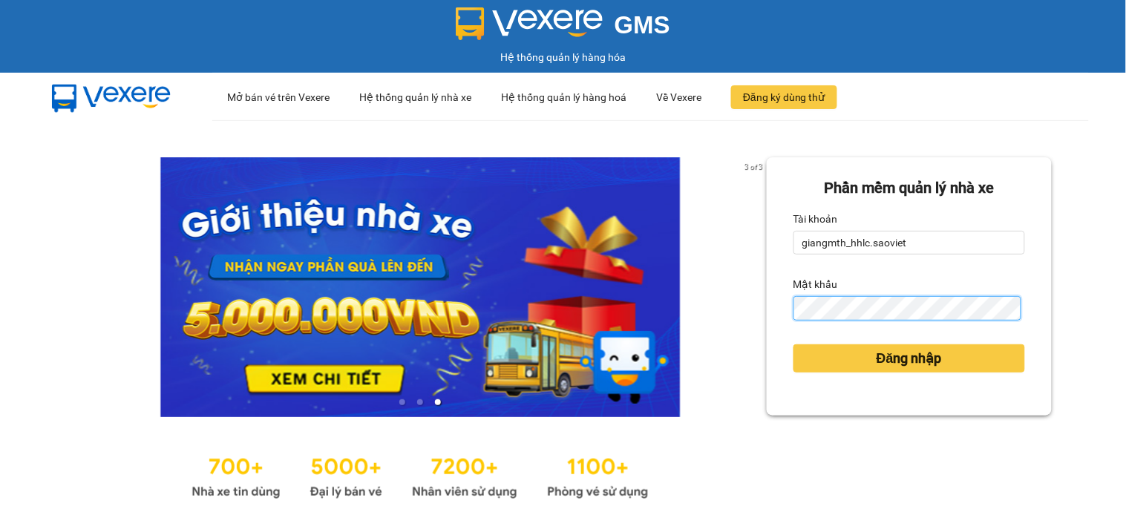
click at [793, 344] on button "Đăng nhập" at bounding box center [909, 358] width 232 height 28
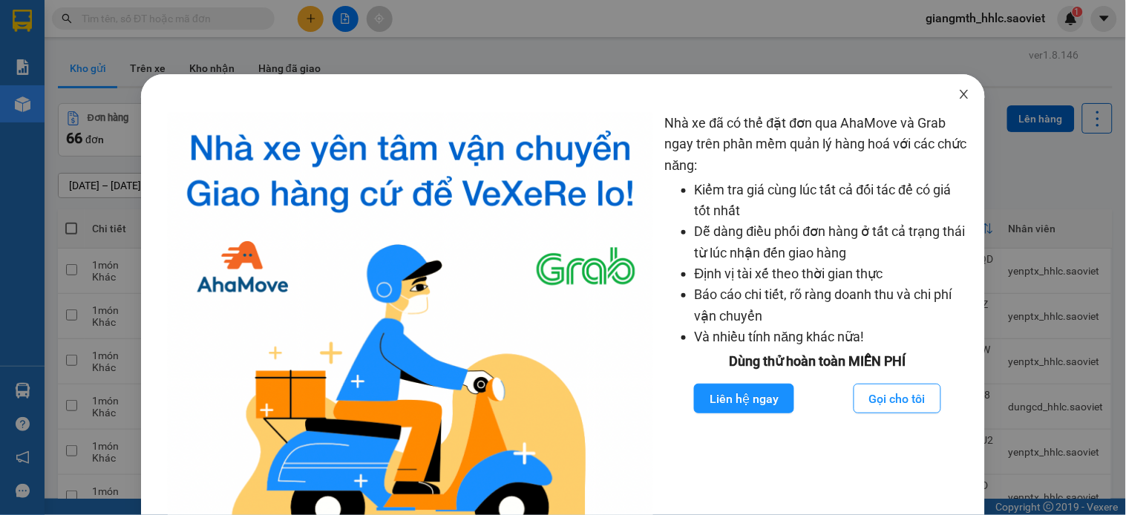
click at [958, 92] on icon "close" at bounding box center [964, 94] width 12 height 12
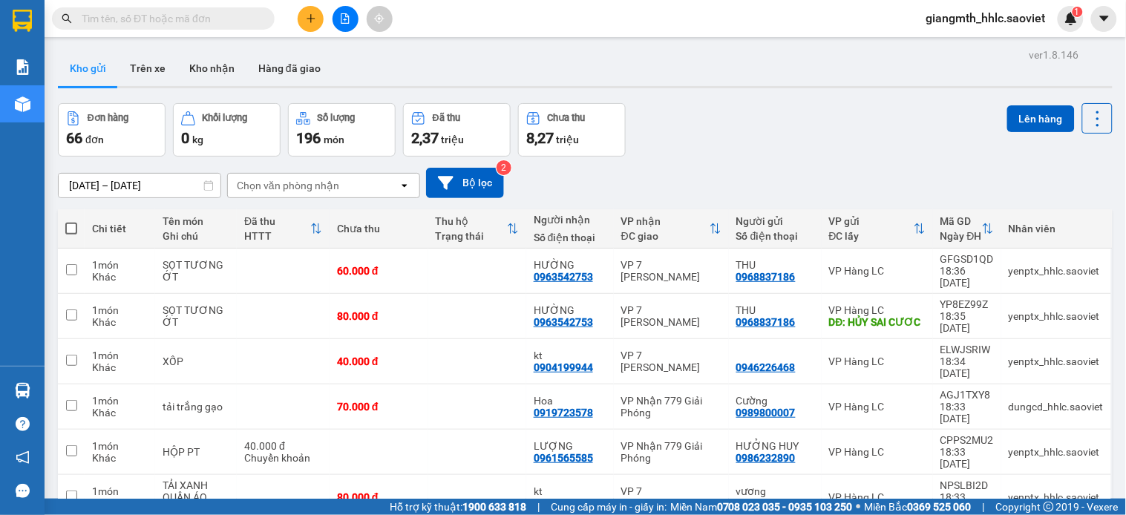
click at [345, 16] on icon "file-add" at bounding box center [345, 18] width 8 height 10
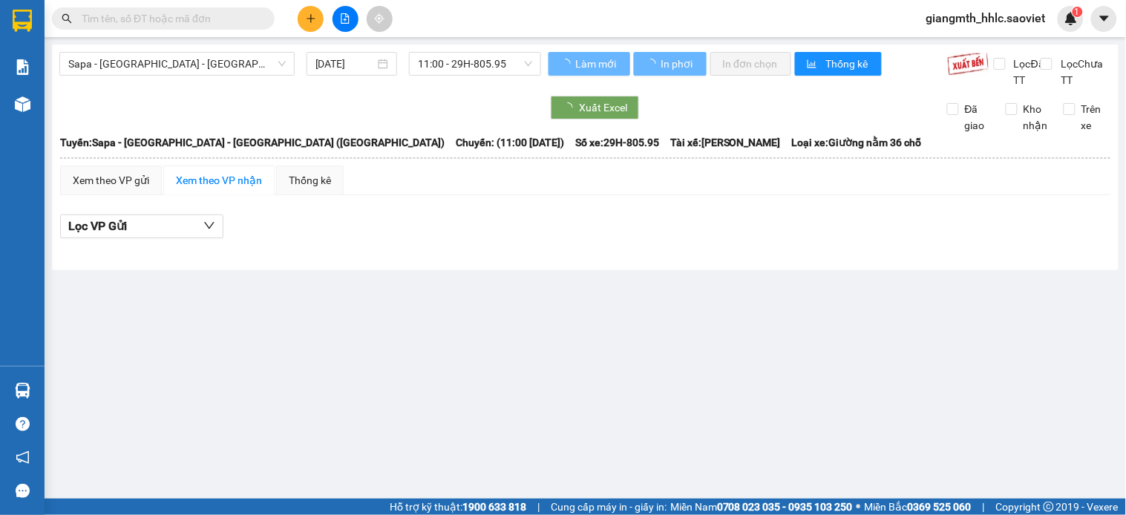
click at [235, 56] on span "Sapa - [GEOGRAPHIC_DATA] - [GEOGRAPHIC_DATA] ([GEOGRAPHIC_DATA])" at bounding box center [176, 64] width 217 height 22
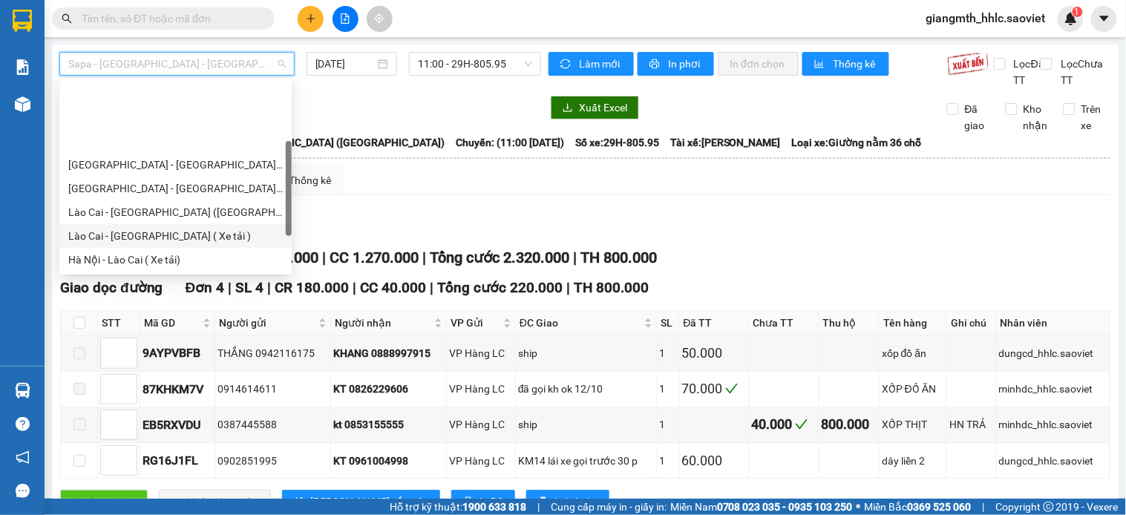
scroll to position [74, 0]
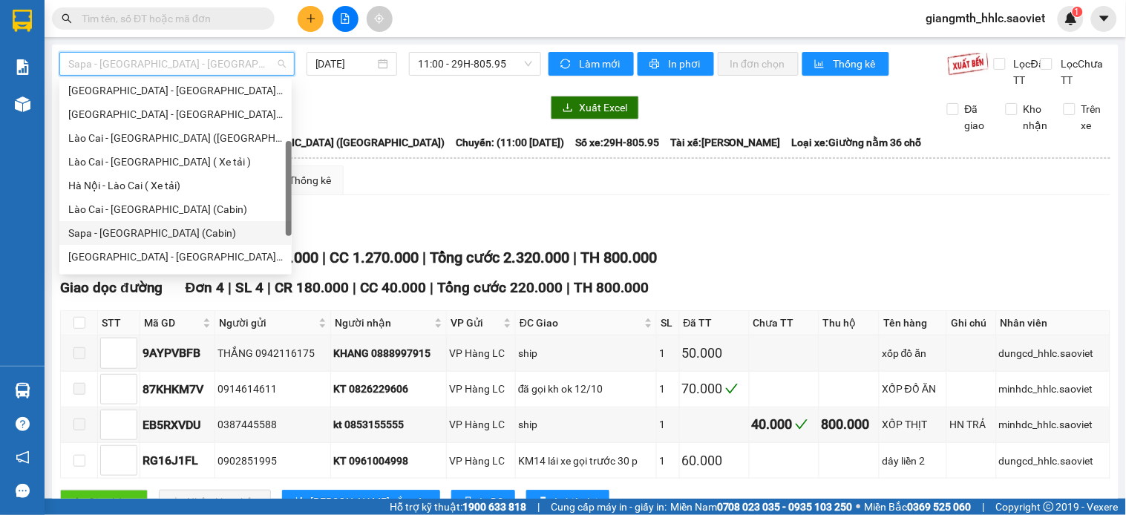
click at [160, 227] on div "Sapa - [GEOGRAPHIC_DATA] (Cabin)" at bounding box center [175, 233] width 214 height 16
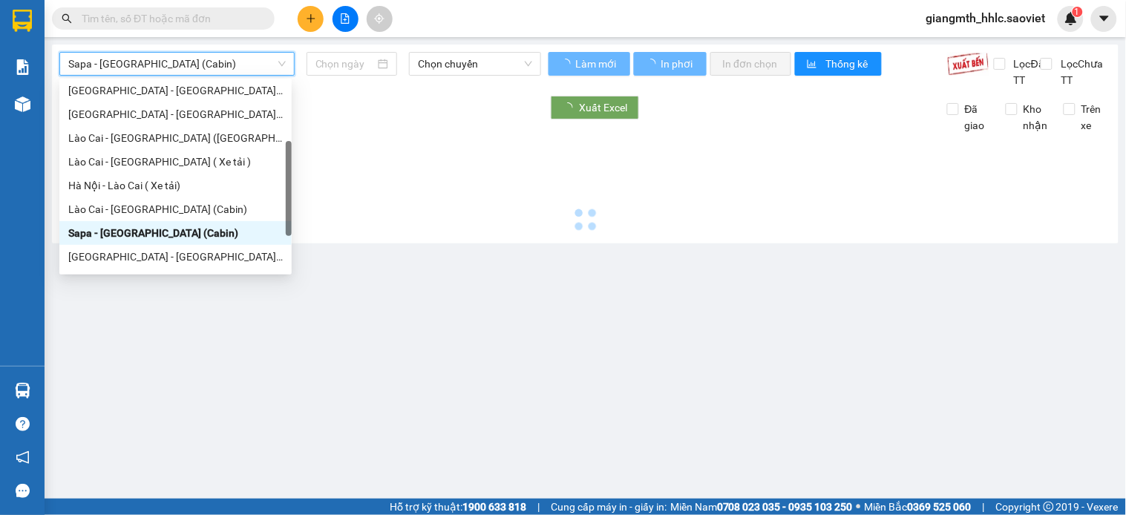
type input "[DATE]"
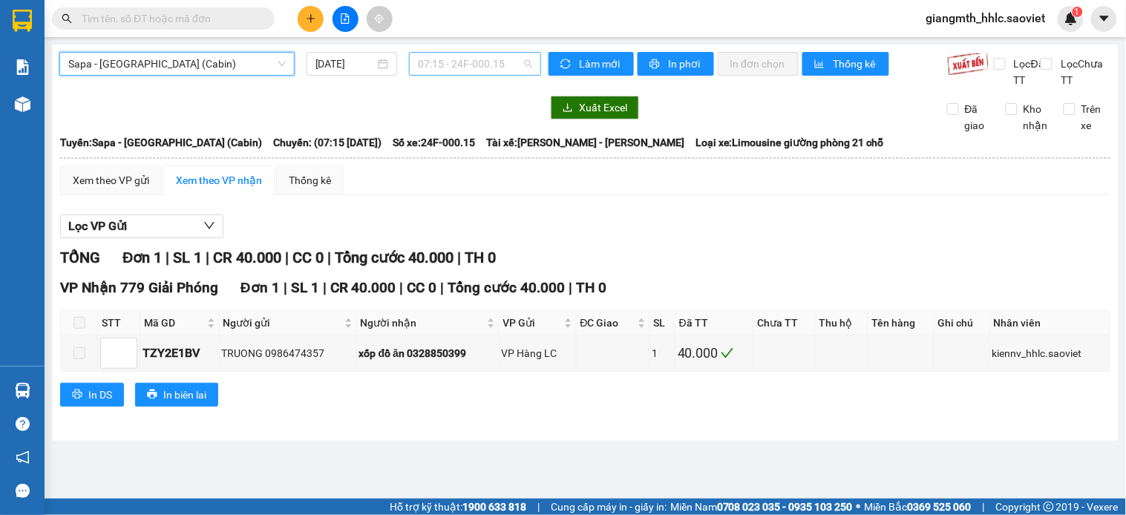
click at [480, 62] on span "07:15 - 24F-000.15" at bounding box center [475, 64] width 114 height 22
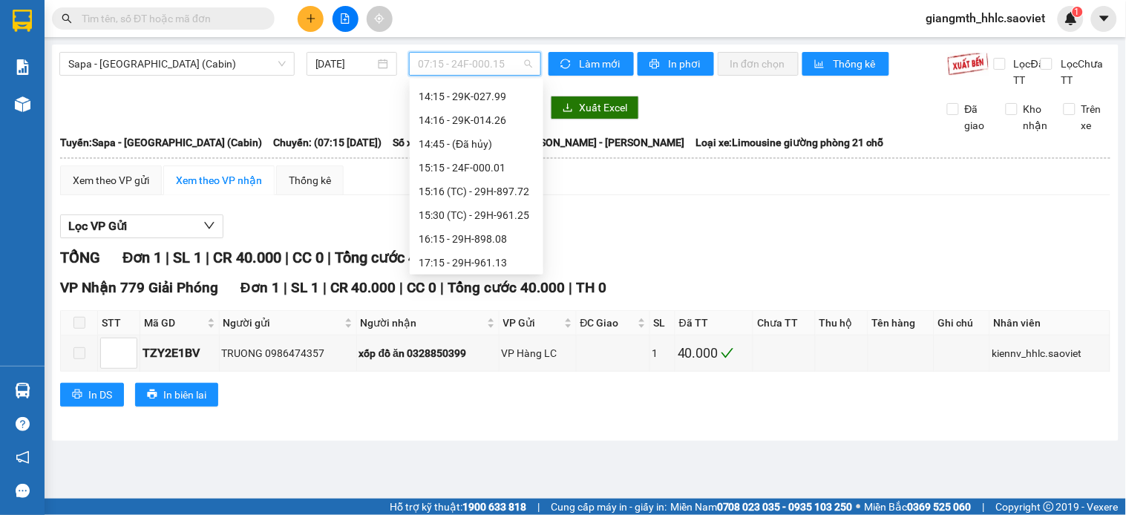
scroll to position [411, 0]
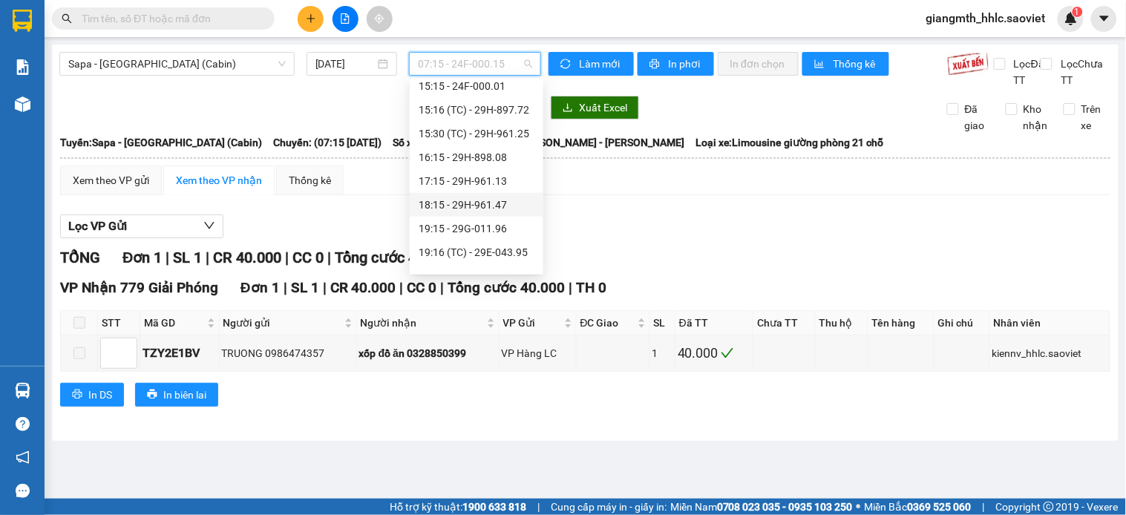
click at [456, 209] on div "18:15 - 29H-961.47" at bounding box center [477, 205] width 116 height 16
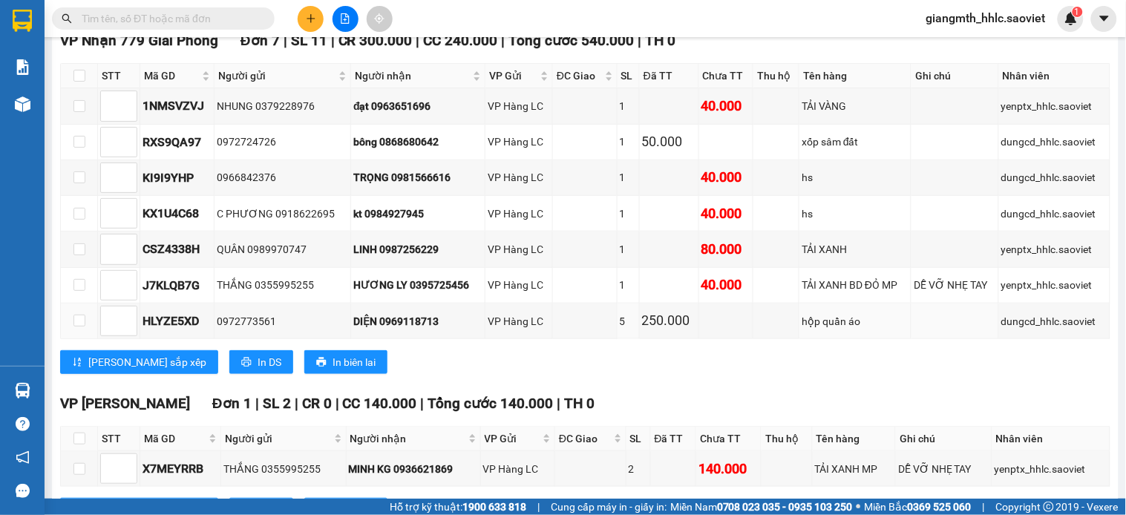
scroll to position [330, 0]
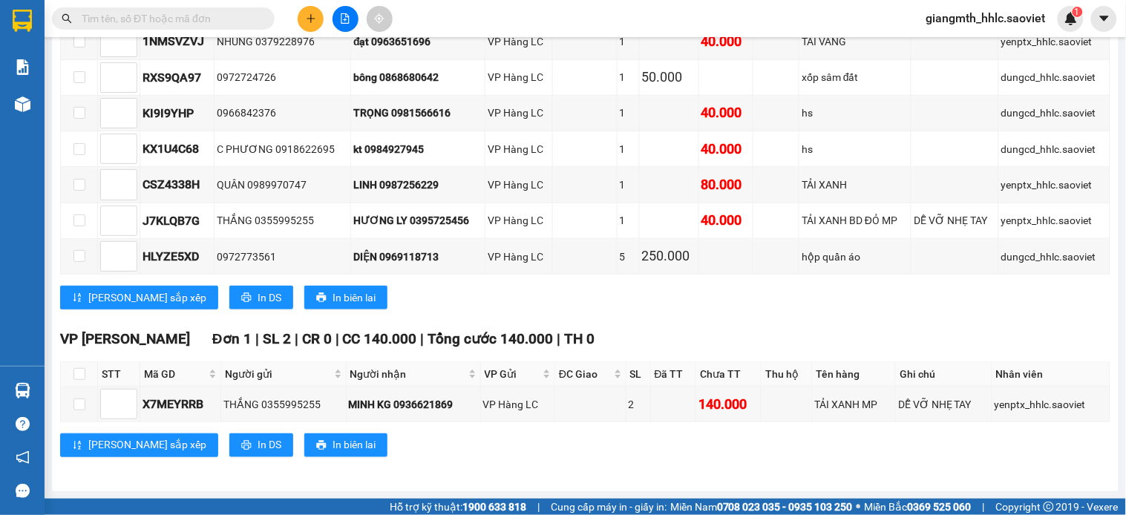
click at [193, 21] on input "text" at bounding box center [169, 18] width 175 height 16
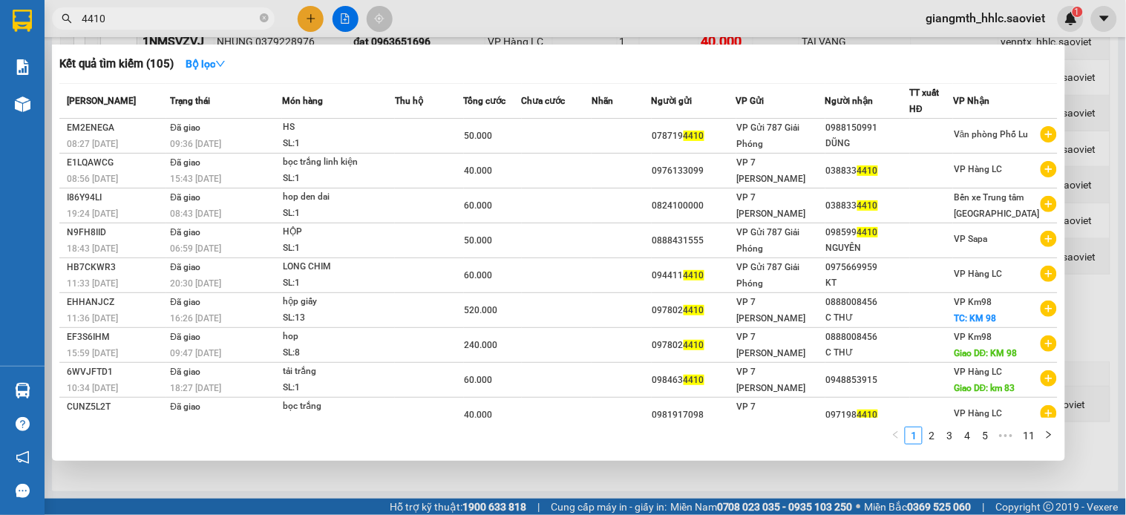
type input "4410"
click at [510, 18] on div at bounding box center [563, 257] width 1126 height 515
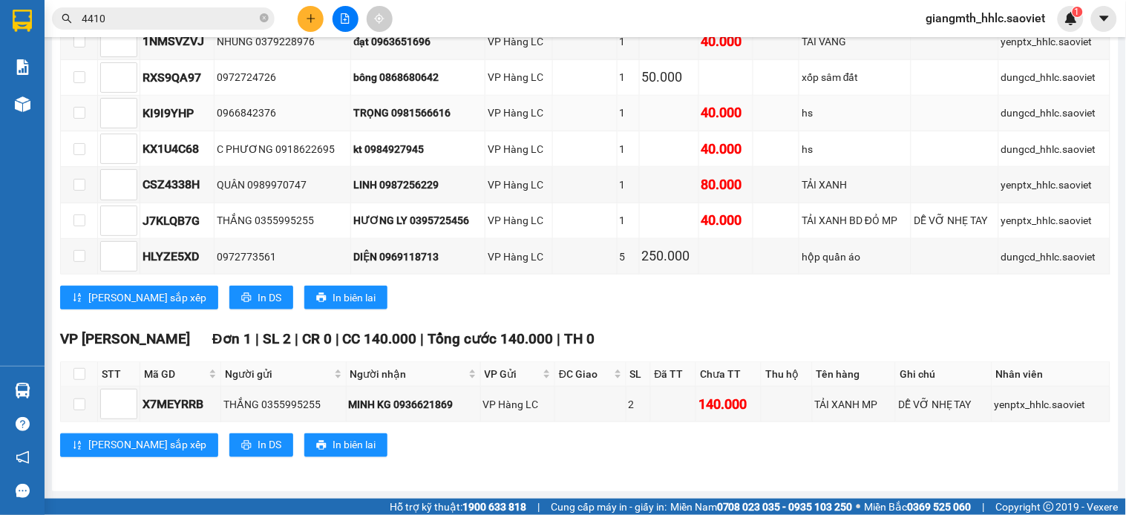
scroll to position [83, 0]
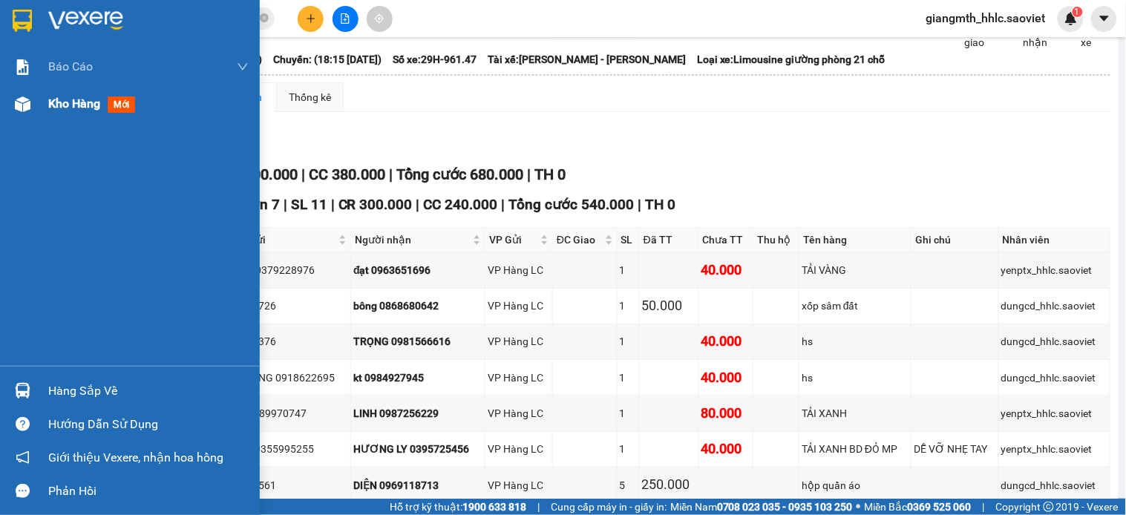
click at [52, 110] on span "Kho hàng" at bounding box center [74, 103] width 52 height 14
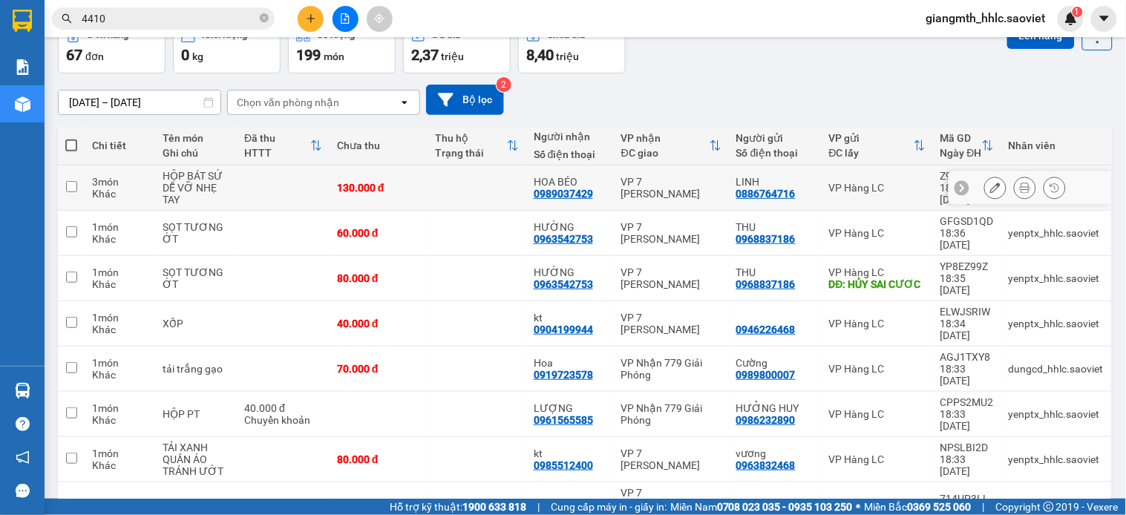
scroll to position [181, 0]
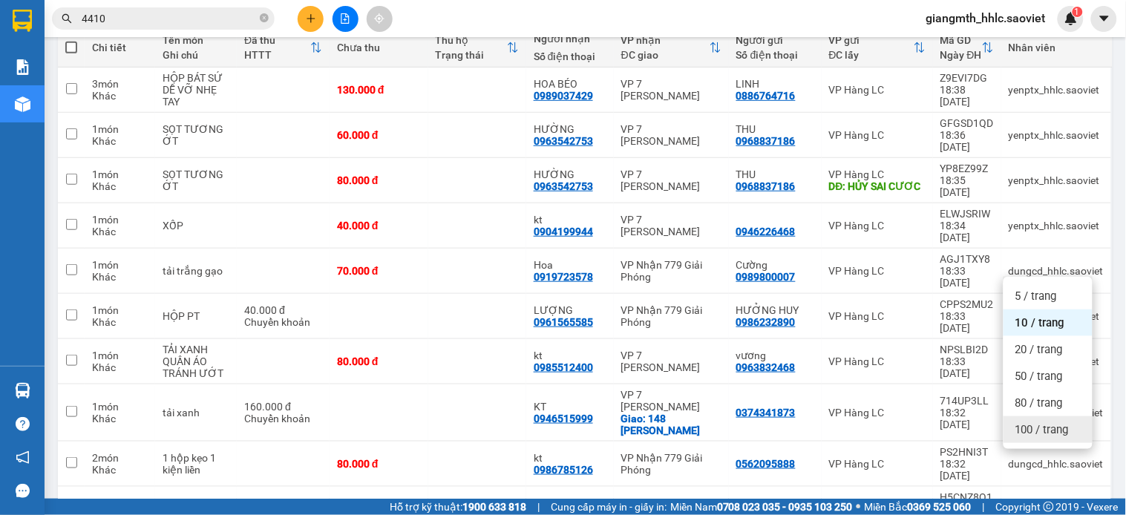
click at [1055, 425] on span "100 / trang" at bounding box center [1041, 429] width 53 height 15
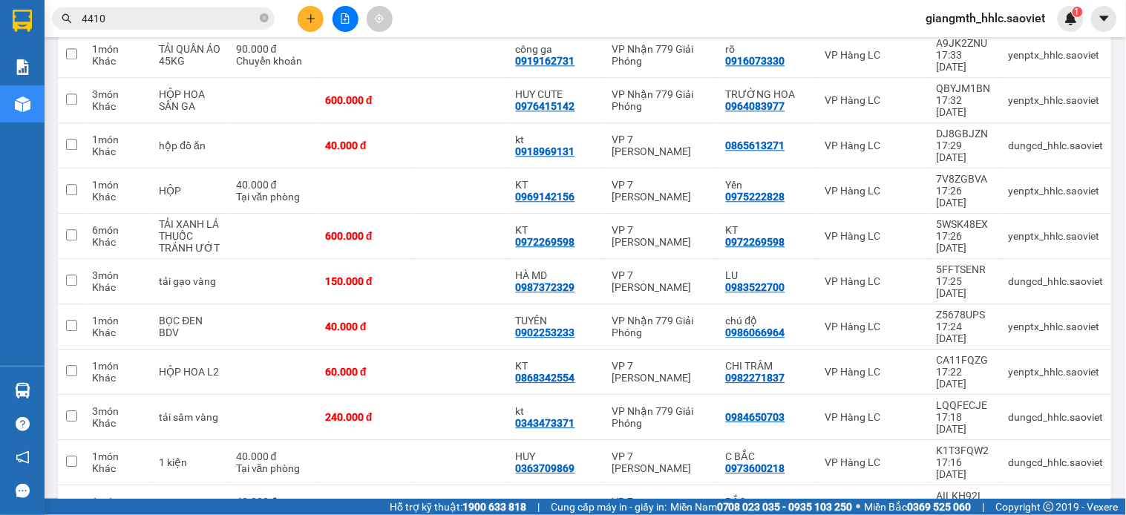
scroll to position [2148, 0]
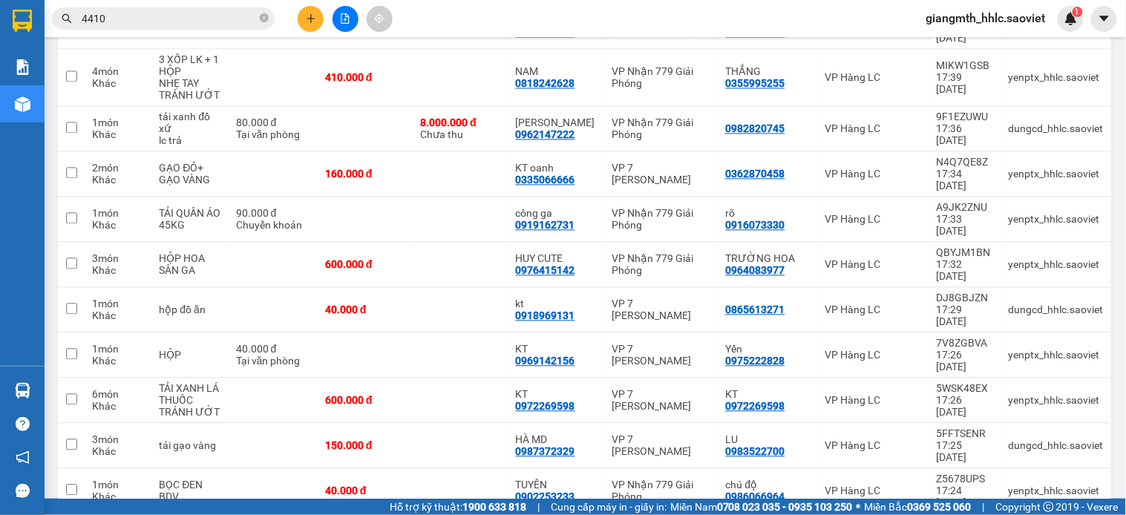
checkbox input "false"
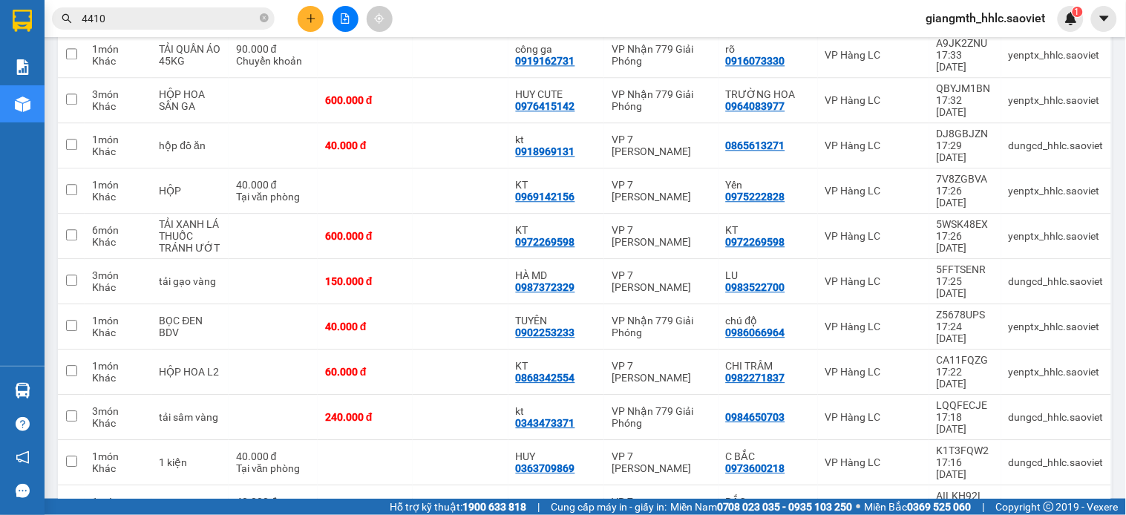
scroll to position [2230, 0]
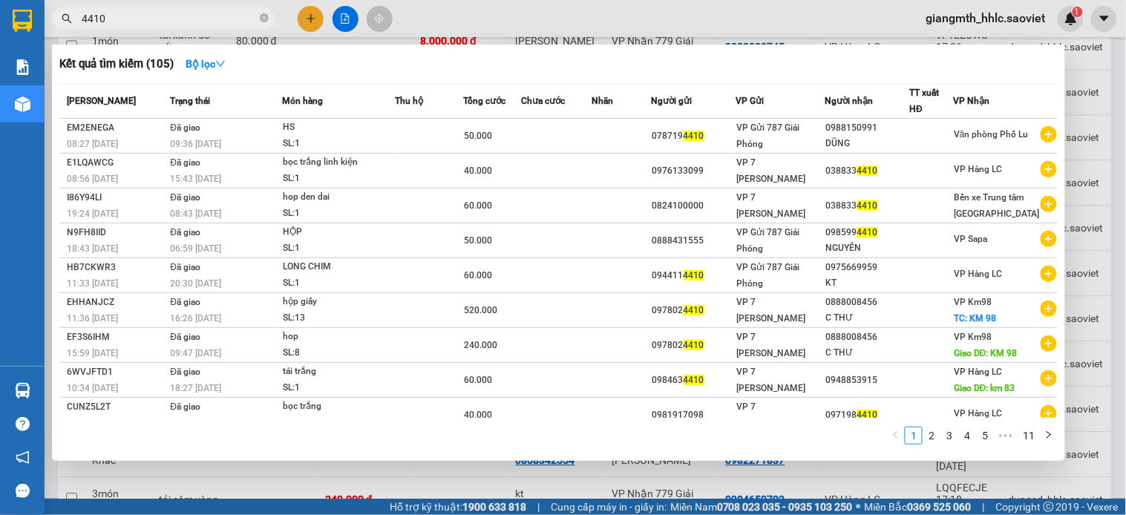
click at [215, 10] on input "4410" at bounding box center [169, 18] width 175 height 16
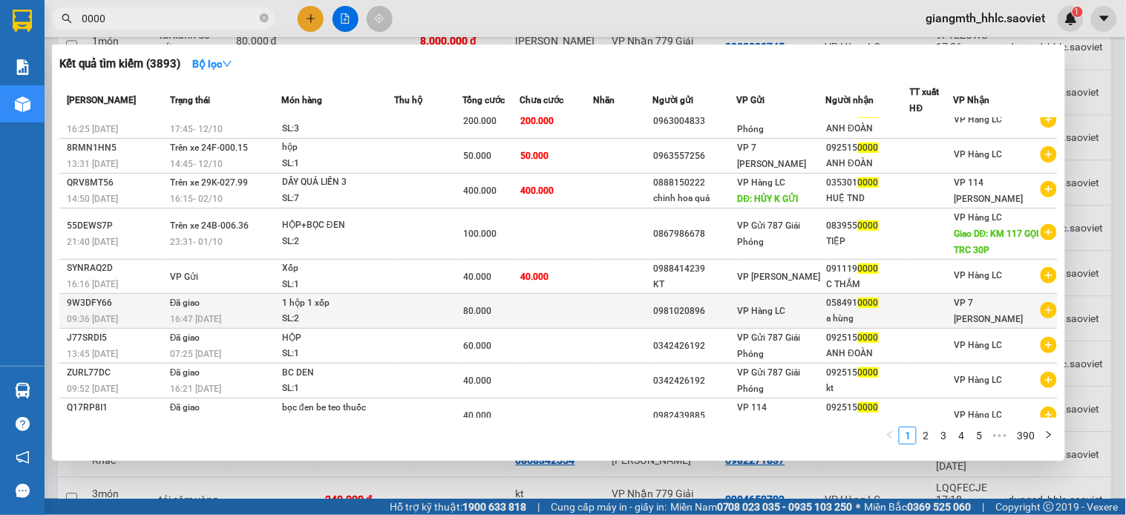
scroll to position [0, 0]
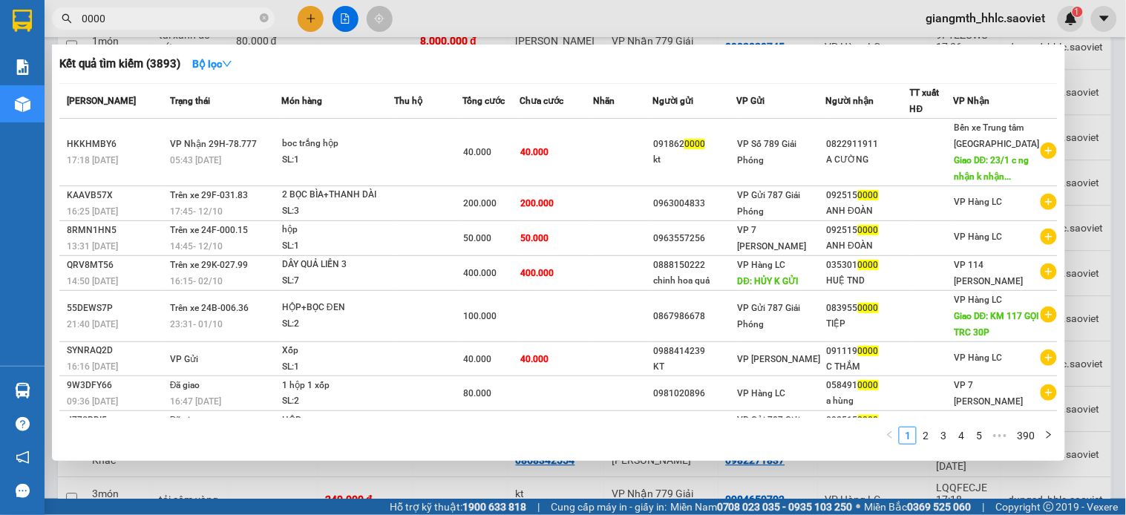
type input "0000"
click at [501, 23] on div at bounding box center [563, 257] width 1126 height 515
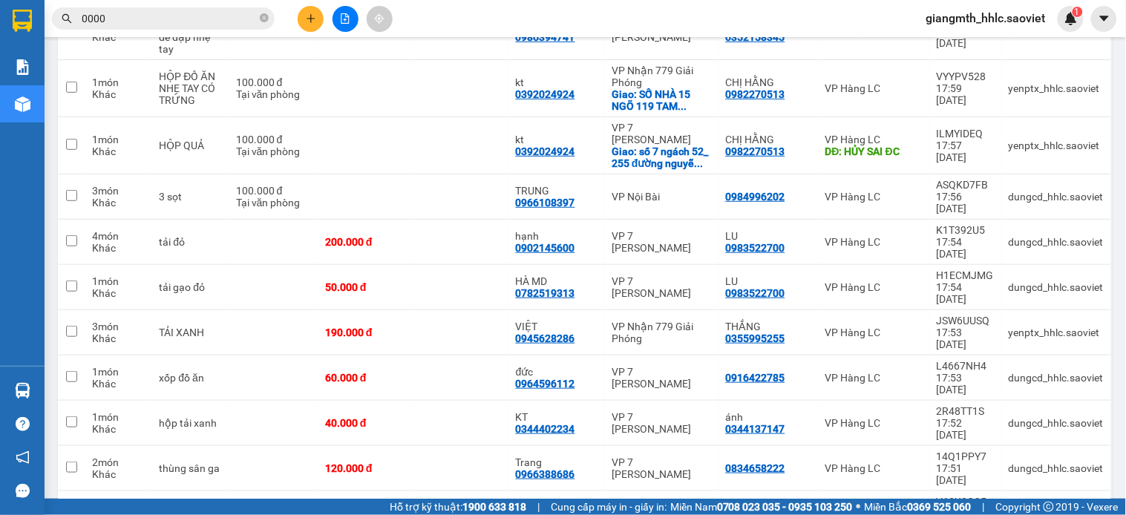
scroll to position [1488, 0]
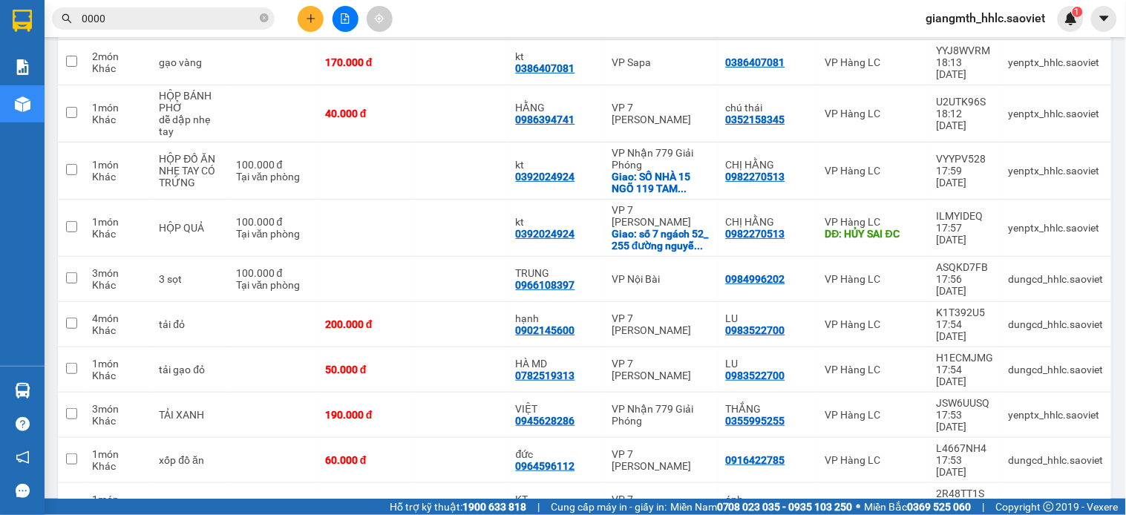
click at [336, 16] on button at bounding box center [346, 19] width 26 height 26
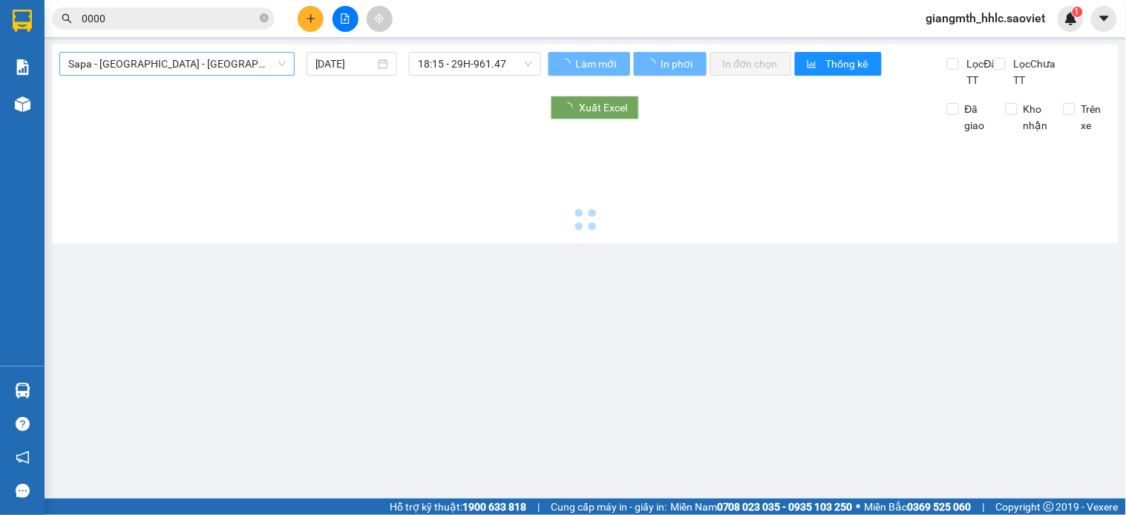
click at [206, 68] on span "Sapa - [GEOGRAPHIC_DATA] - [GEOGRAPHIC_DATA] ([GEOGRAPHIC_DATA])" at bounding box center [176, 64] width 217 height 22
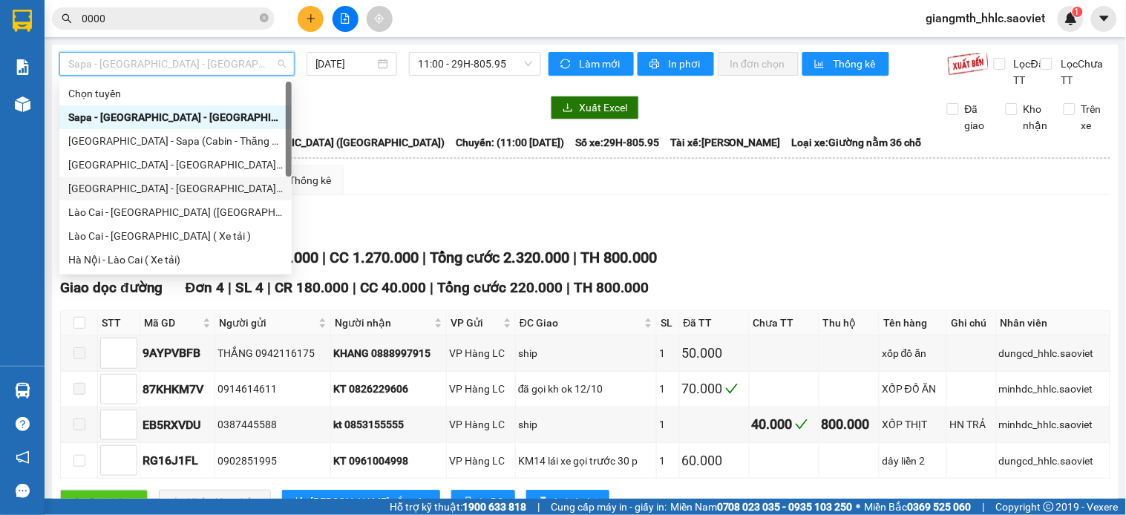
scroll to position [74, 0]
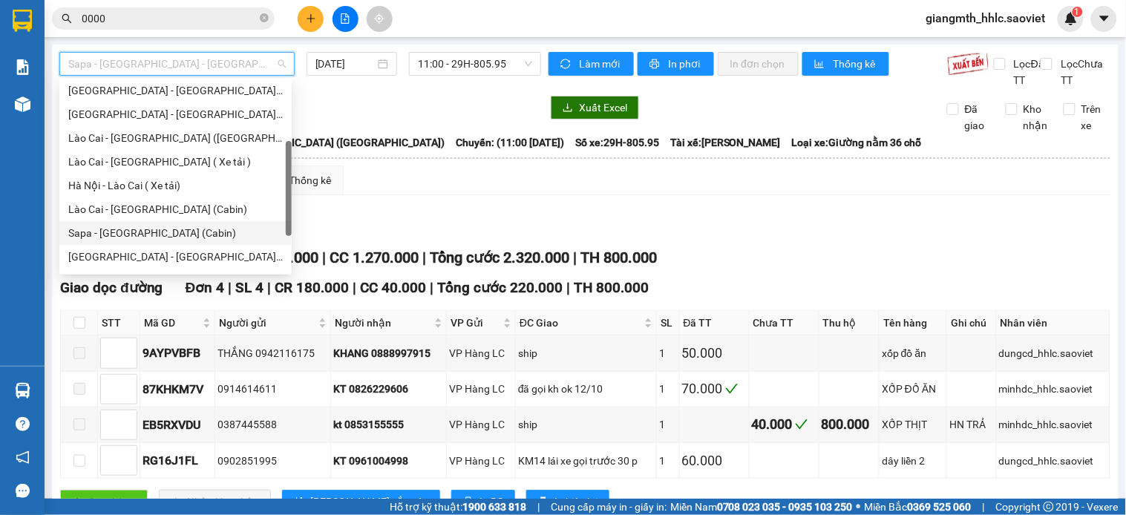
click at [151, 226] on div "Sapa - [GEOGRAPHIC_DATA] (Cabin)" at bounding box center [175, 233] width 214 height 16
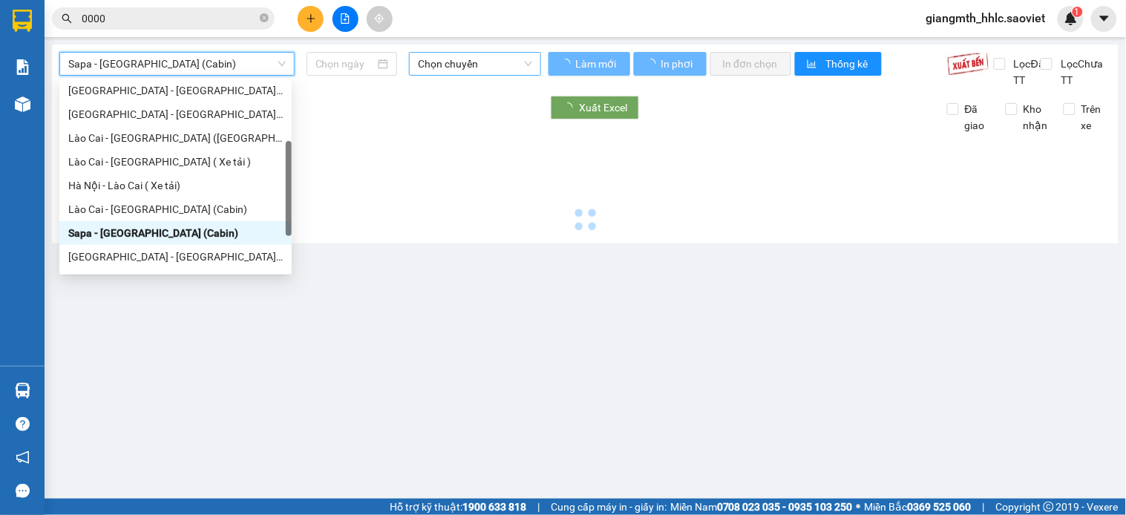
type input "[DATE]"
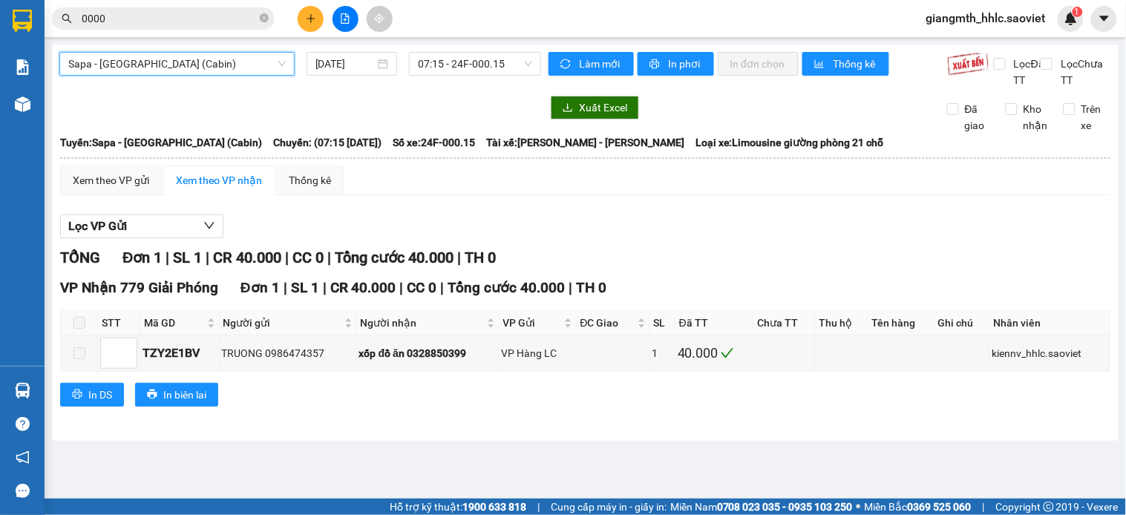
click at [471, 45] on div "Sapa - Hà Nội (Cabin) Sapa - Hà Nội (Cabin) 12/10/2025 07:15 - 24F-000.15 Làm m…" at bounding box center [585, 243] width 1067 height 396
click at [469, 64] on span "07:15 - 24F-000.15" at bounding box center [475, 64] width 114 height 22
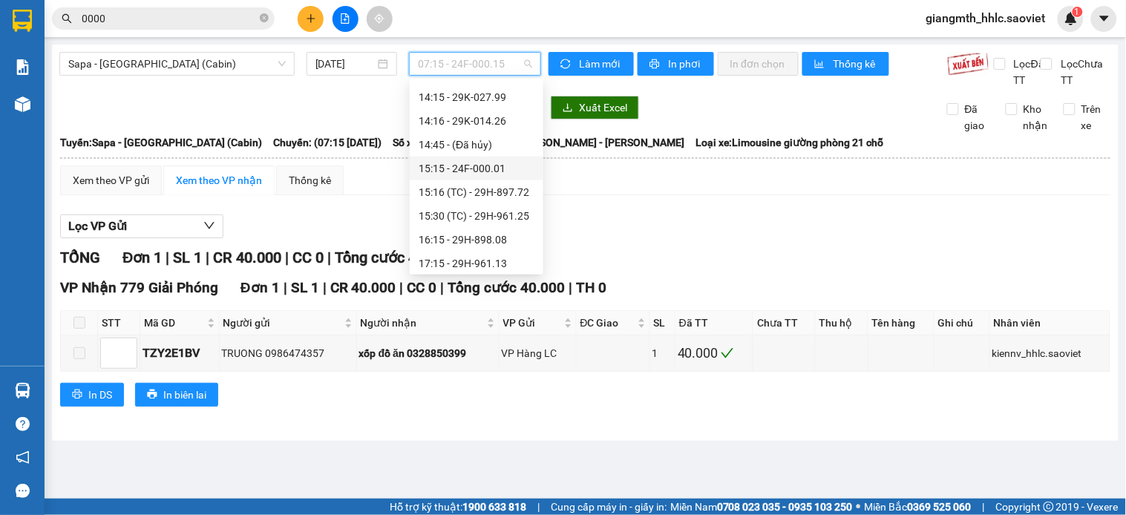
scroll to position [411, 0]
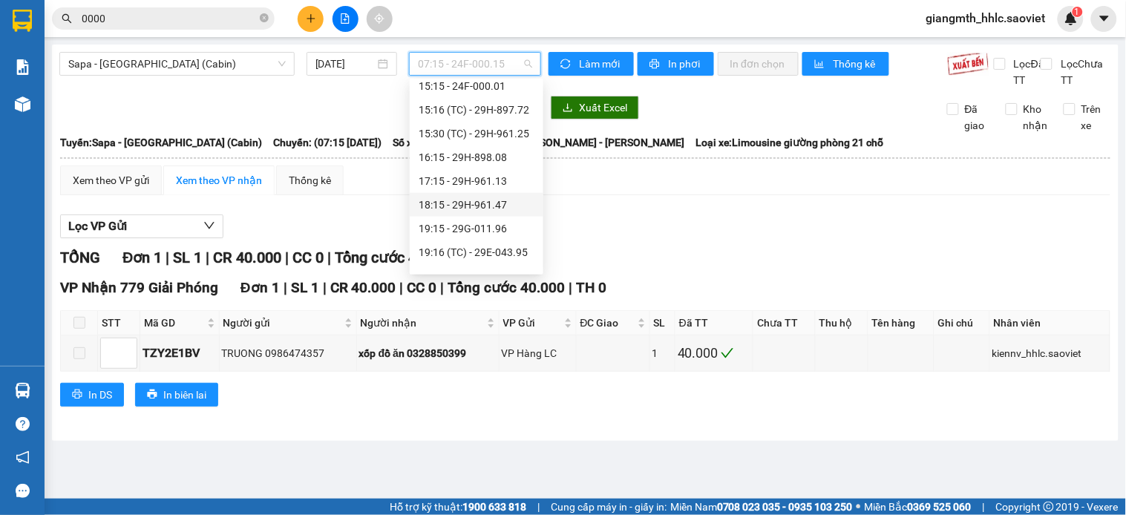
click at [462, 199] on div "18:15 - 29H-961.47" at bounding box center [477, 205] width 116 height 16
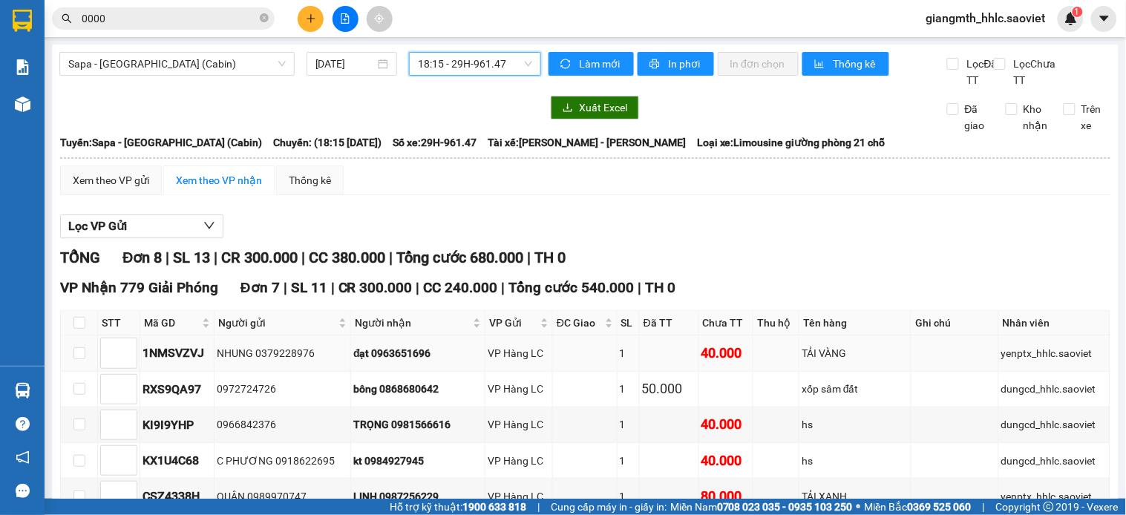
scroll to position [165, 0]
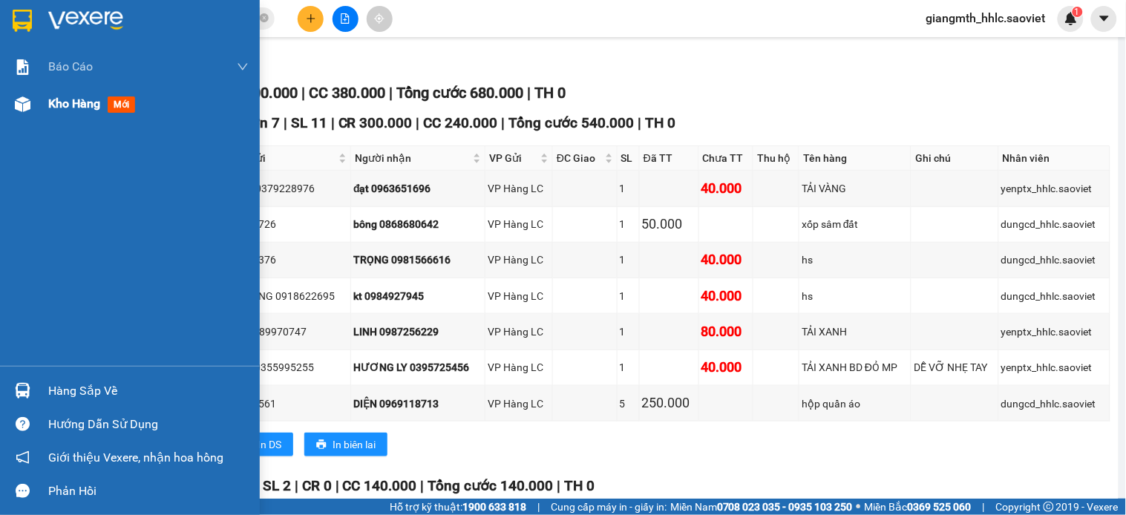
click at [73, 97] on span "Kho hàng" at bounding box center [74, 103] width 52 height 14
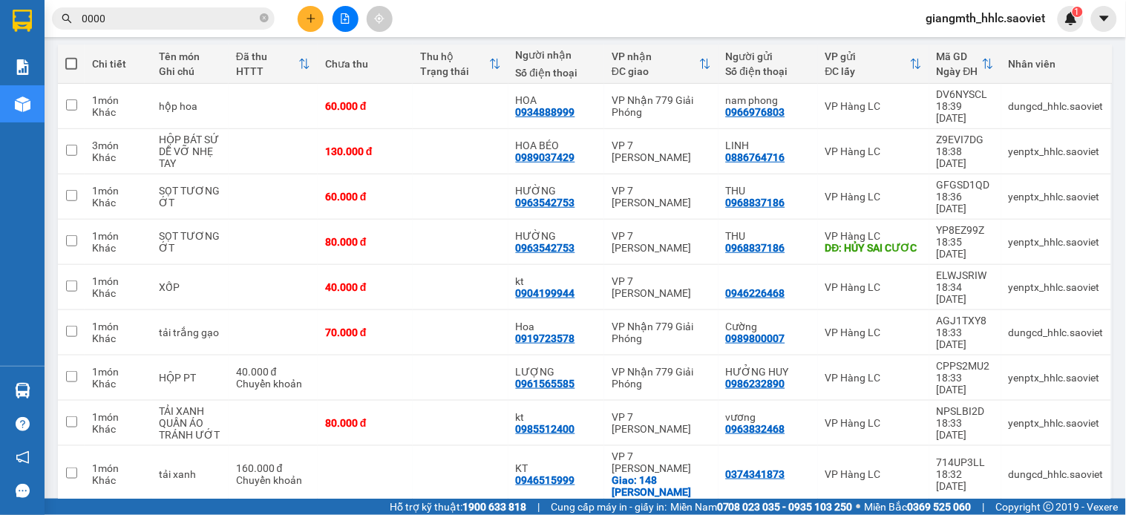
click at [235, 22] on input "0000" at bounding box center [169, 18] width 175 height 16
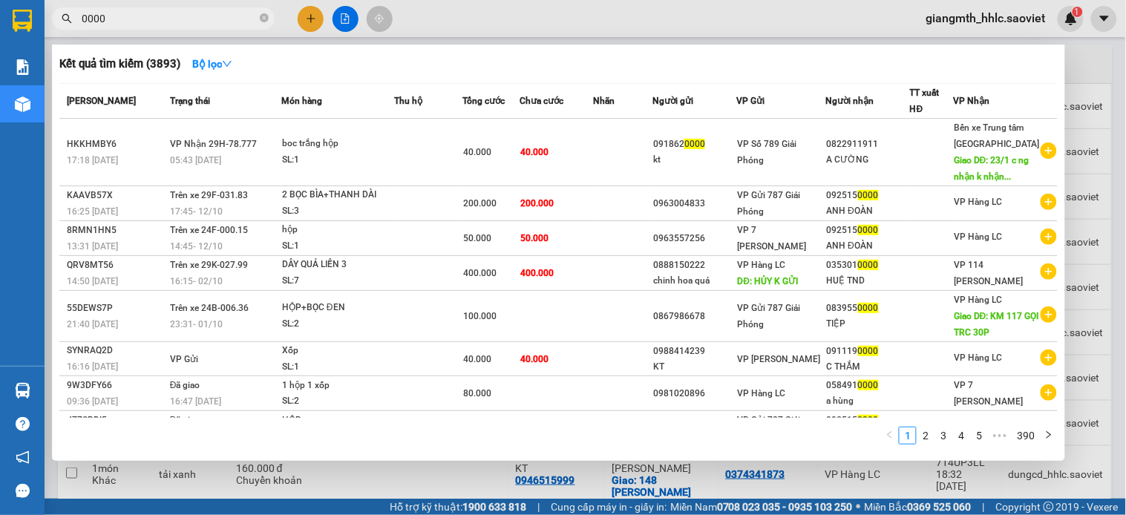
click at [235, 22] on input "0000" at bounding box center [169, 18] width 175 height 16
click at [577, 12] on div at bounding box center [563, 257] width 1126 height 515
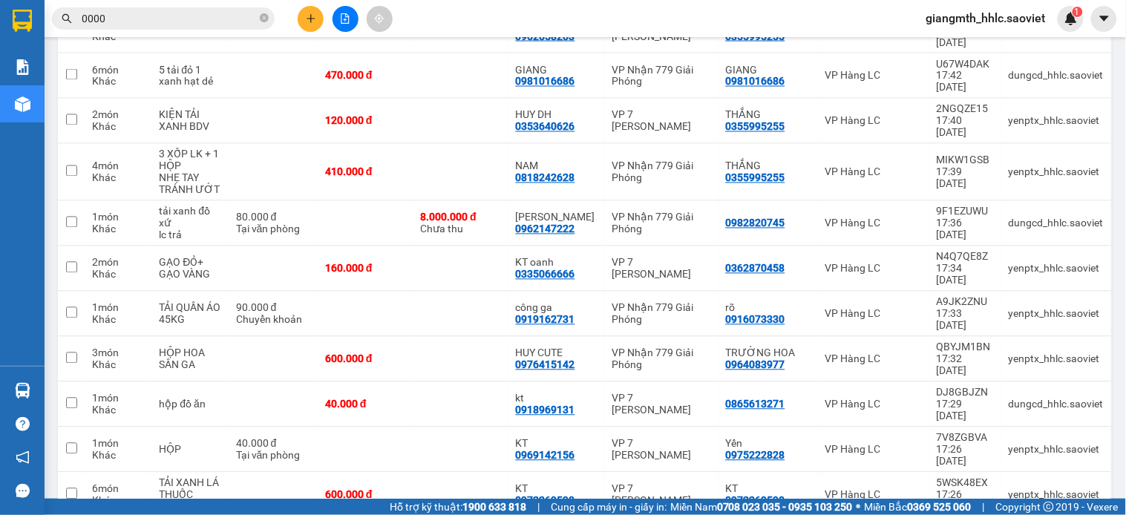
scroll to position [2347, 0]
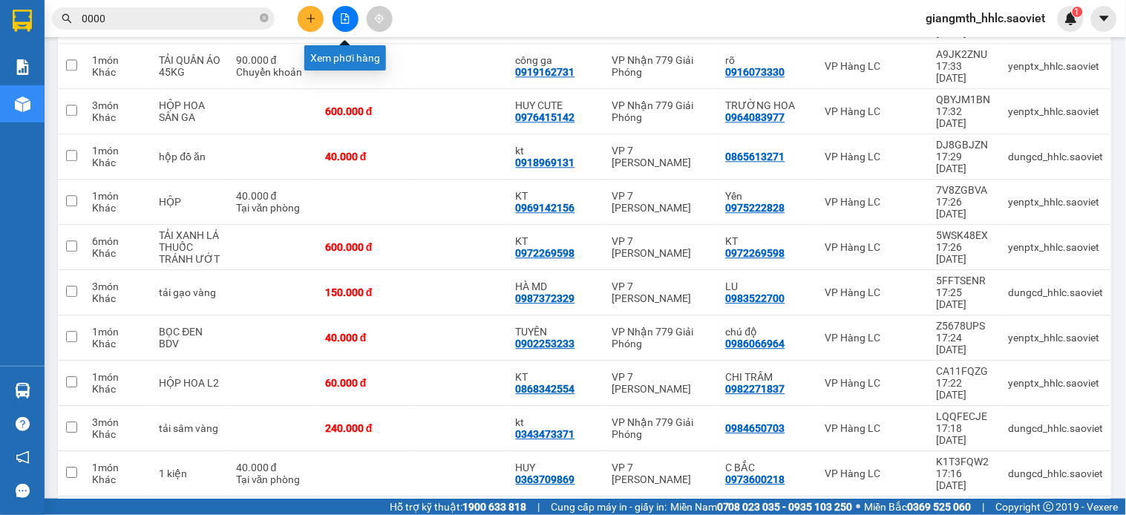
click at [346, 18] on icon "file-add" at bounding box center [345, 18] width 10 height 10
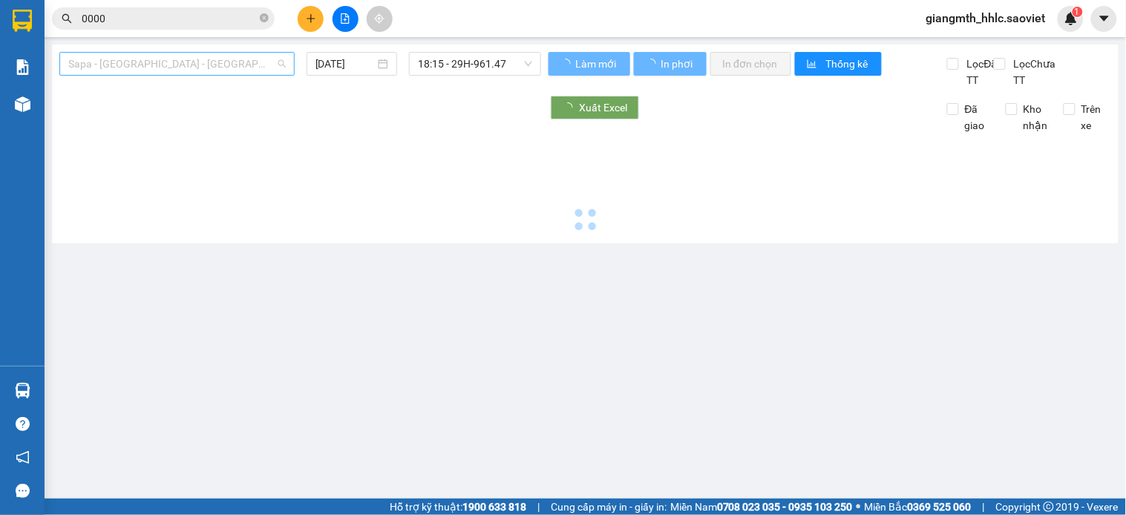
click at [220, 62] on span "Sapa - [GEOGRAPHIC_DATA] - [GEOGRAPHIC_DATA] ([GEOGRAPHIC_DATA])" at bounding box center [176, 64] width 217 height 22
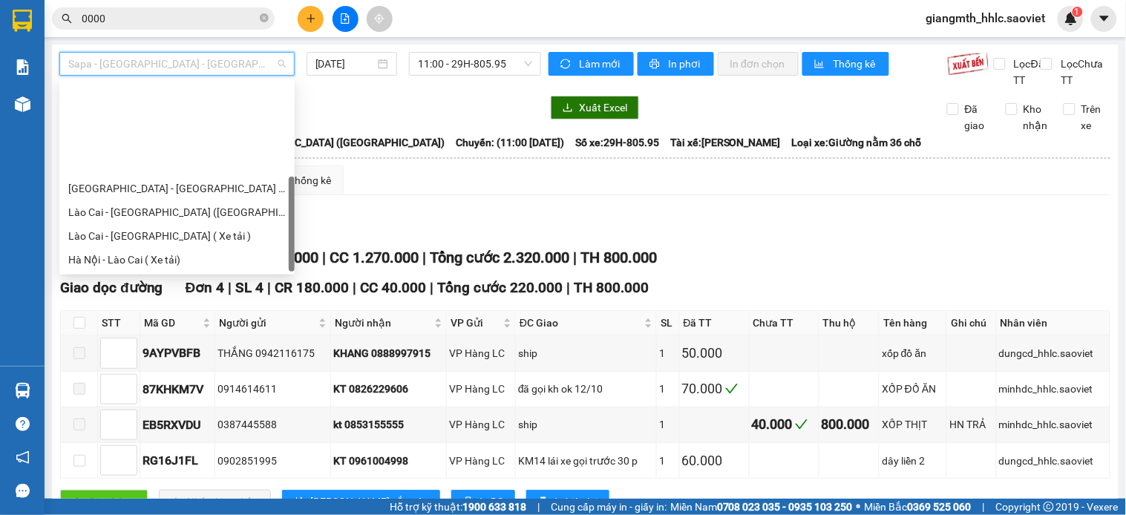
scroll to position [119, 0]
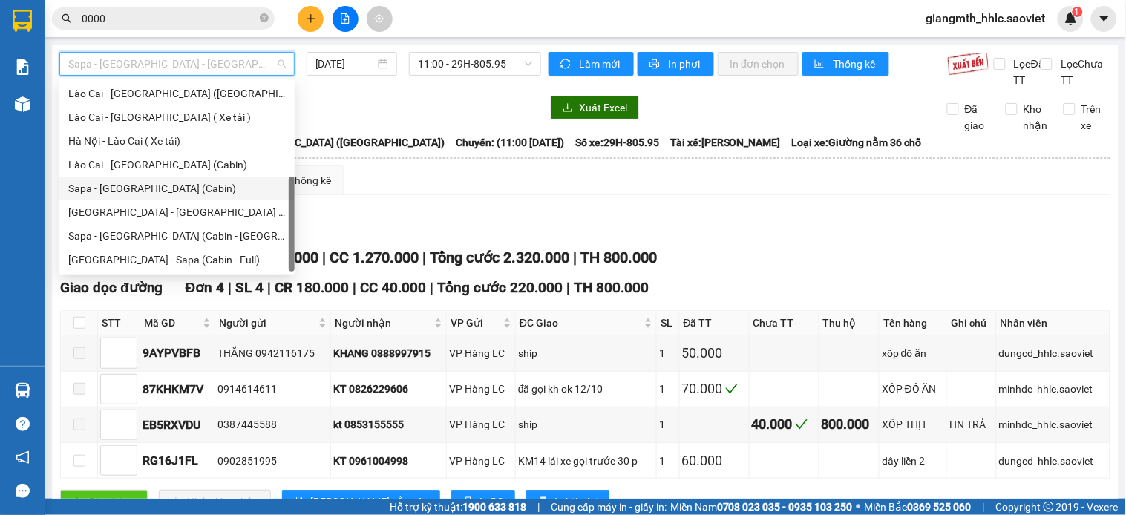
click at [180, 186] on div "Sapa - [GEOGRAPHIC_DATA] (Cabin)" at bounding box center [176, 188] width 217 height 16
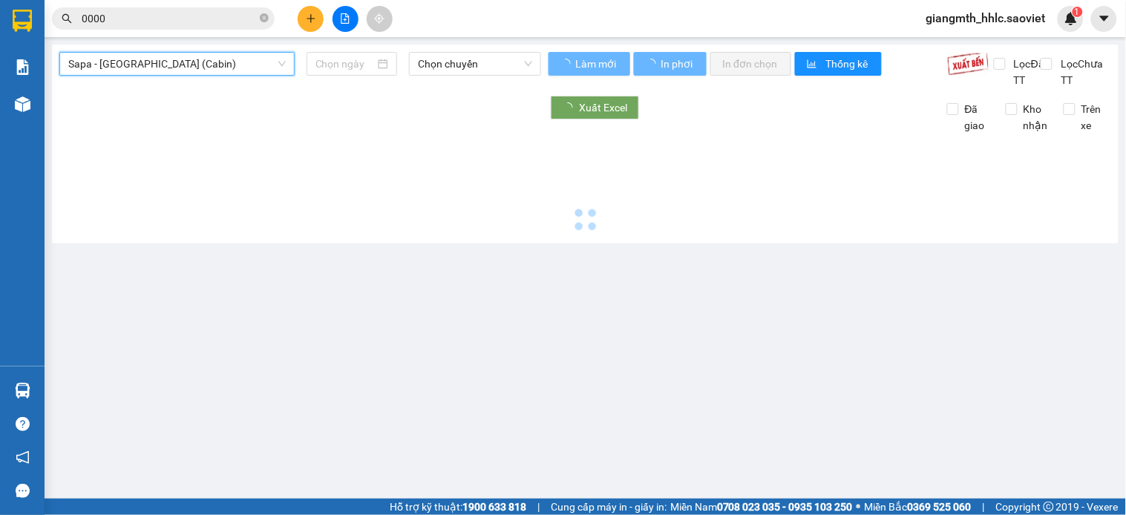
type input "[DATE]"
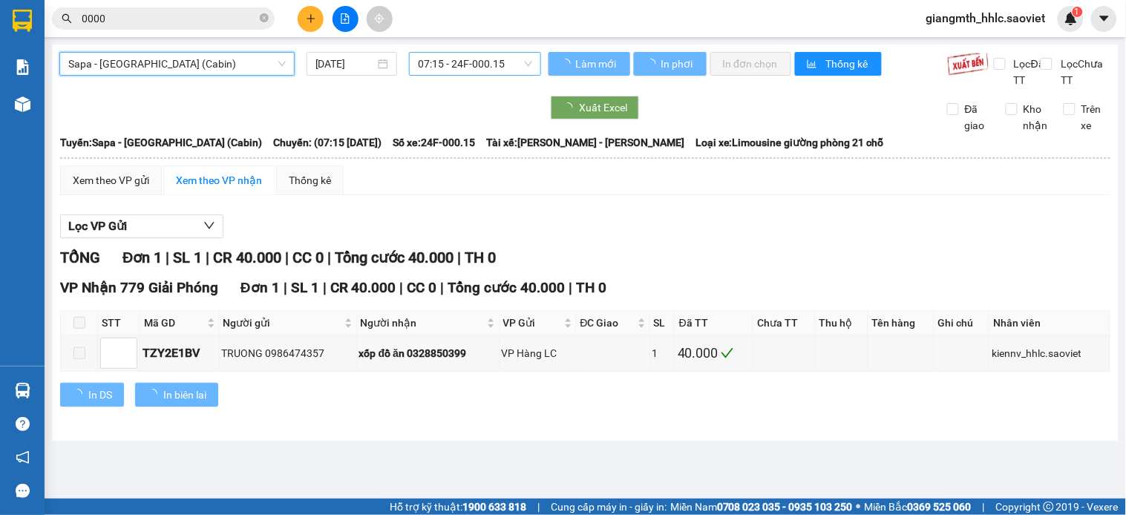
click at [468, 67] on span "07:15 - 24F-000.15" at bounding box center [475, 64] width 114 height 22
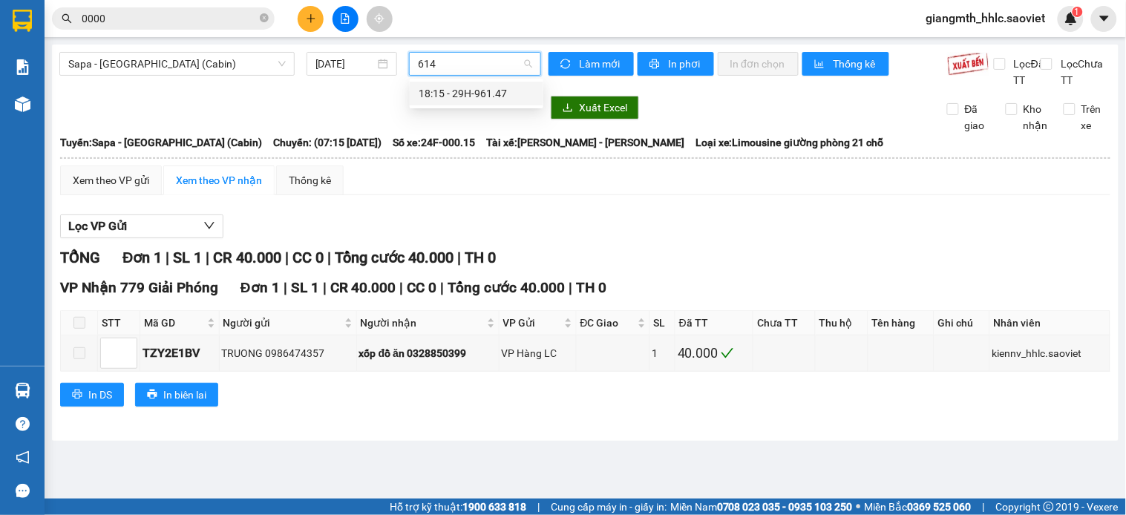
type input "6147"
click at [501, 92] on div "18:15 - 29H-961.47" at bounding box center [477, 93] width 116 height 16
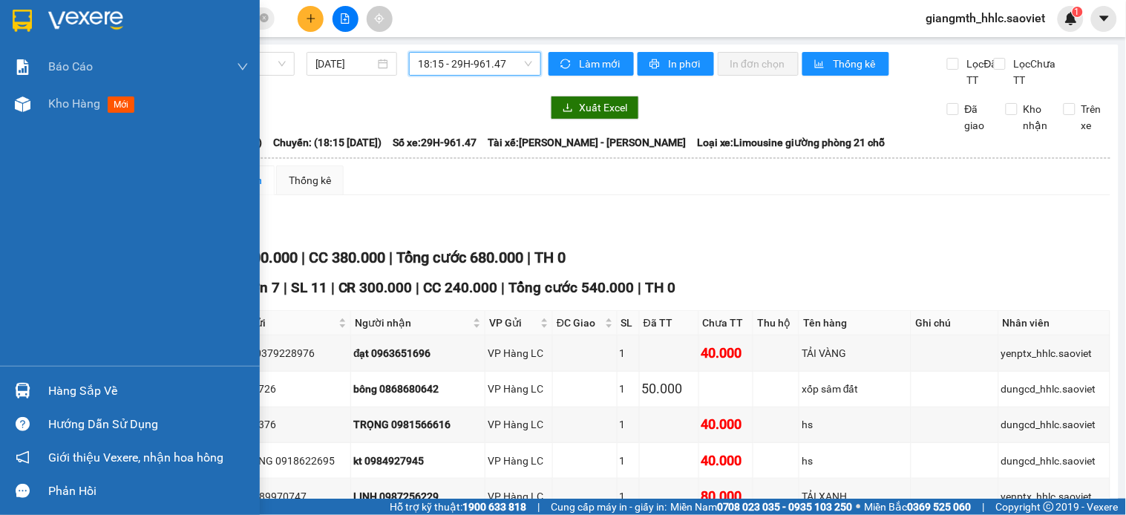
drag, startPoint x: 64, startPoint y: 114, endPoint x: 1125, endPoint y: 459, distance: 1115.8
click at [64, 114] on div "Kho hàng mới" at bounding box center [148, 103] width 200 height 37
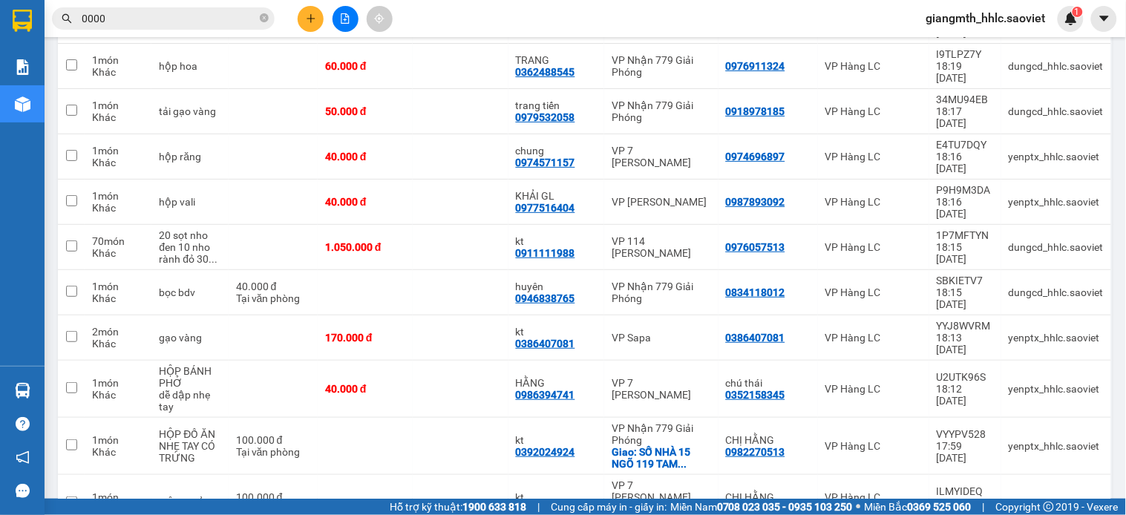
scroll to position [1732, 0]
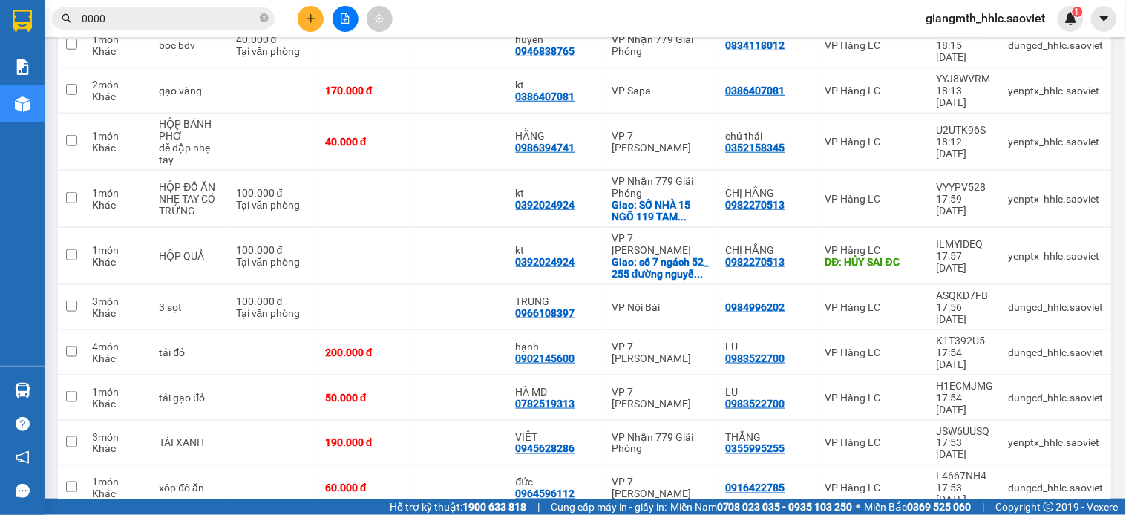
checkbox input "true"
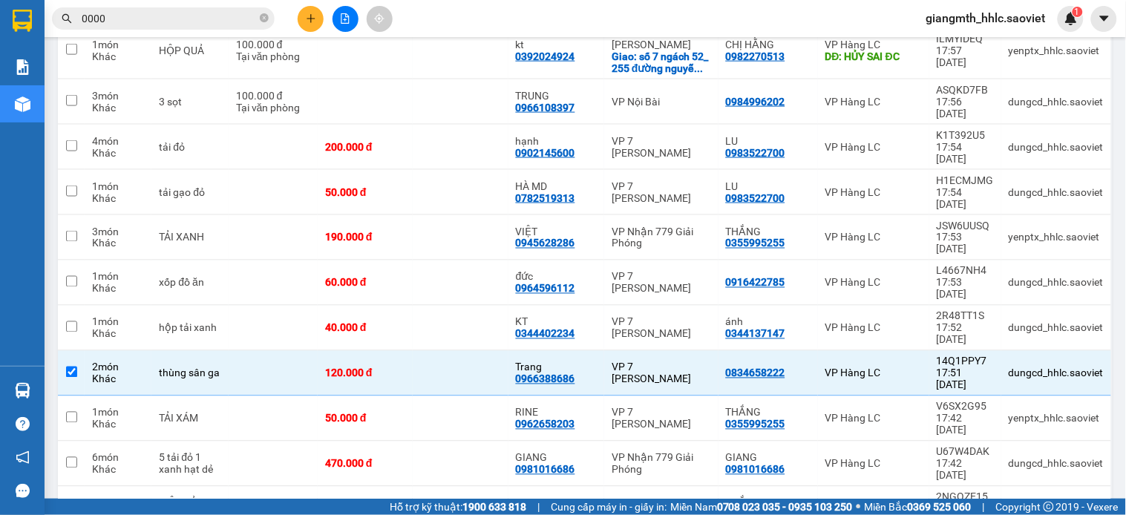
scroll to position [2431, 0]
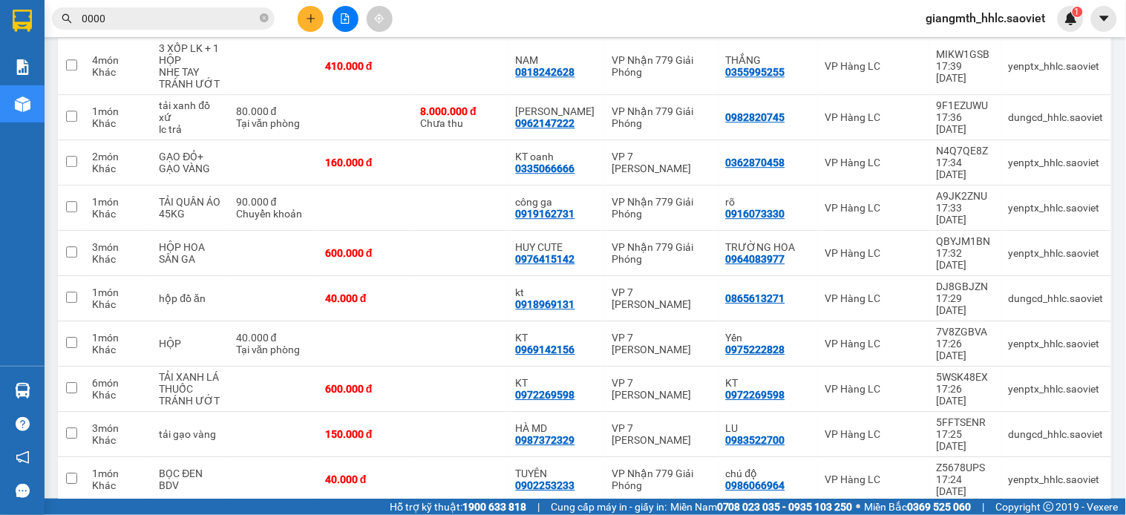
checkbox input "true"
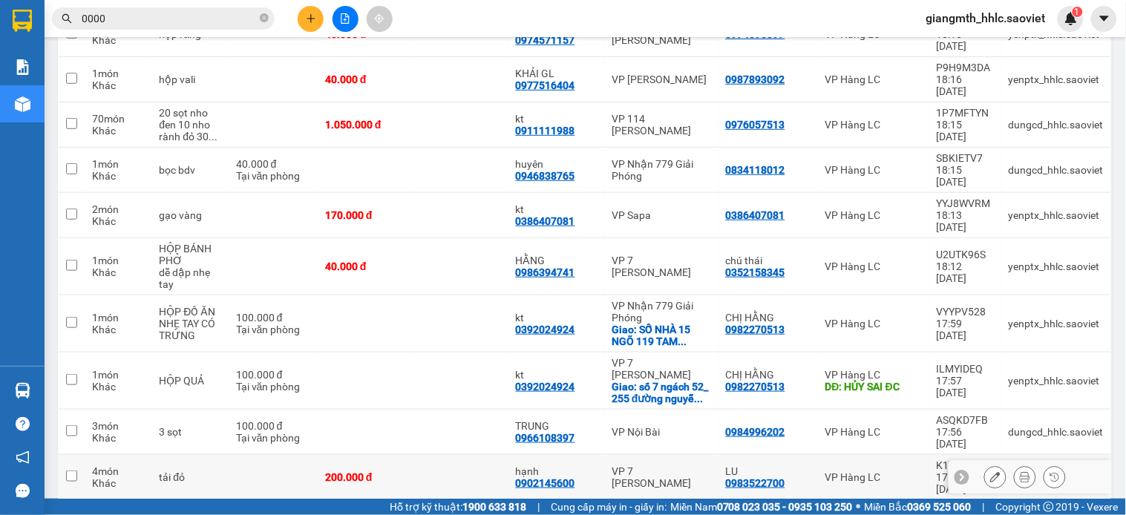
scroll to position [1112, 0]
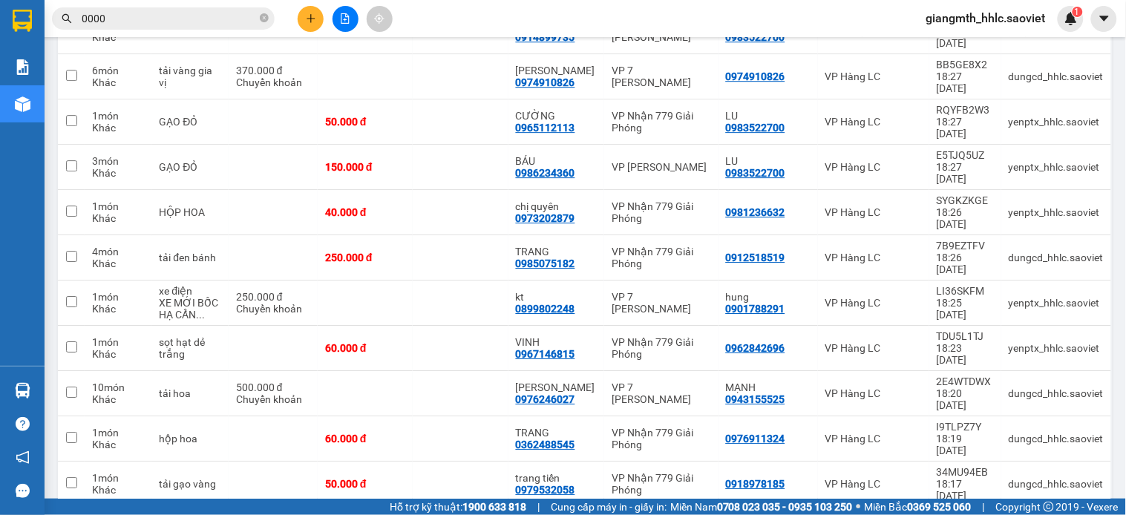
checkbox input "true"
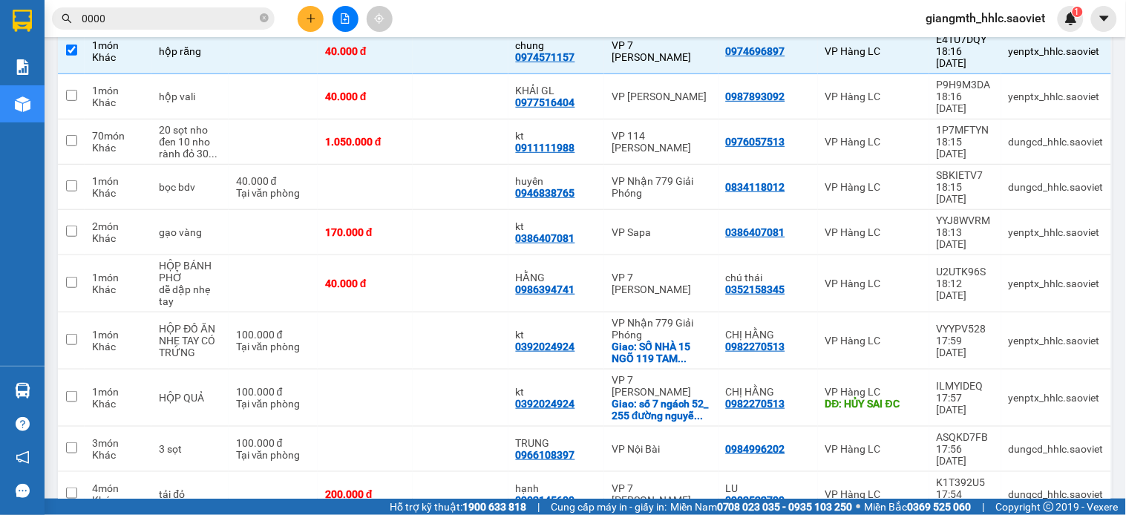
checkbox input "true"
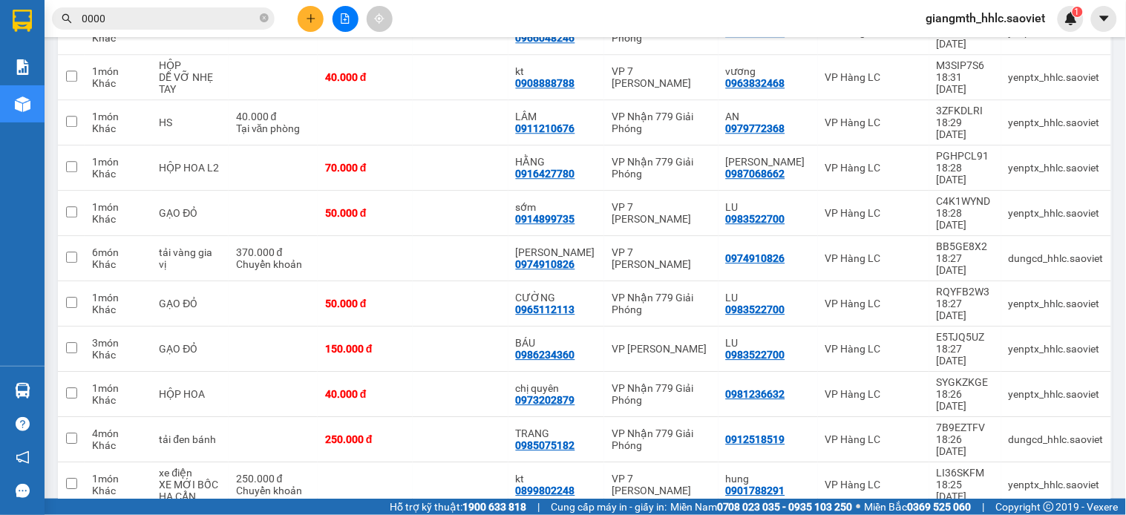
scroll to position [517, 0]
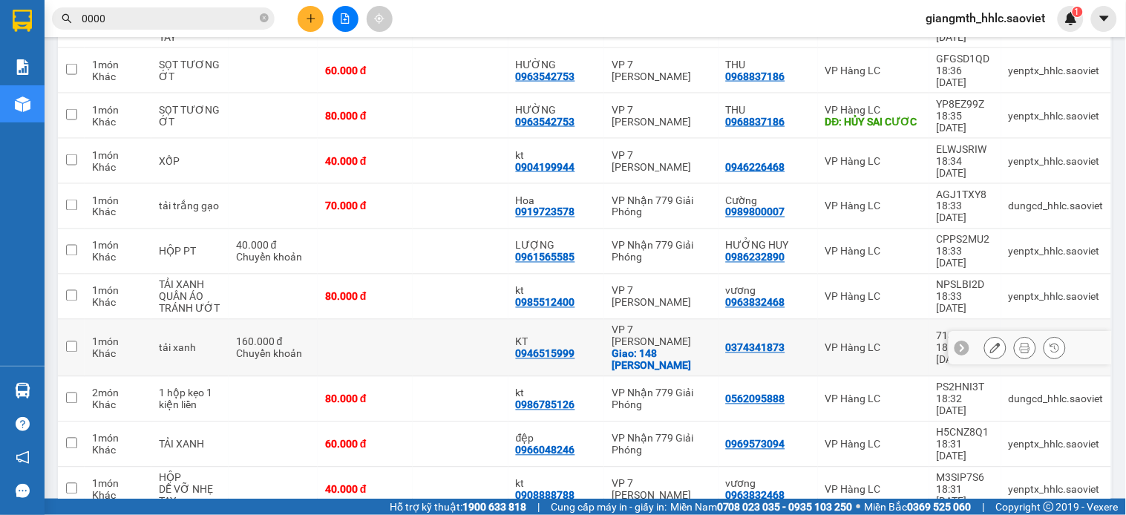
click at [592, 320] on td "KT 0946515999" at bounding box center [556, 348] width 96 height 57
checkbox input "true"
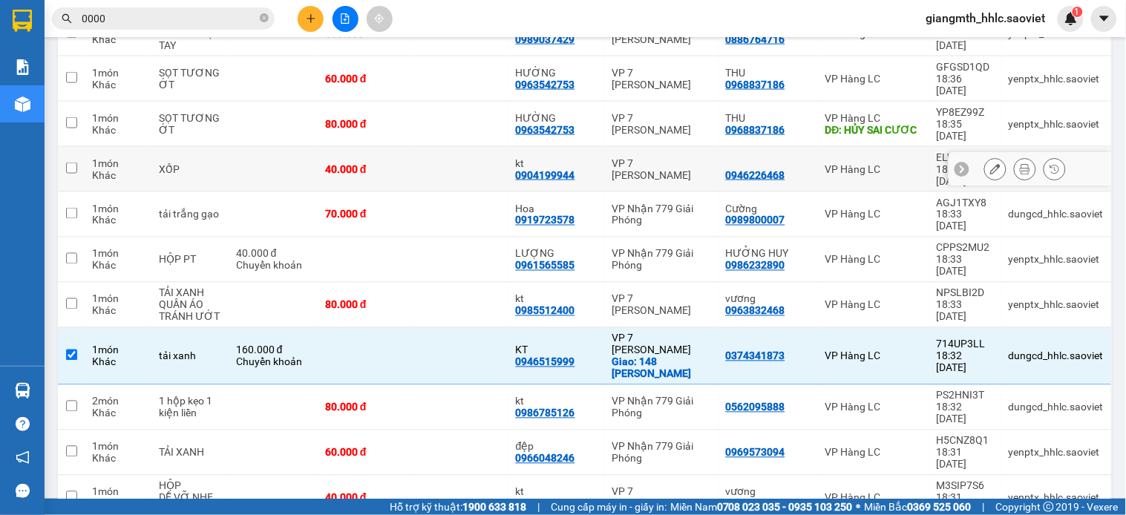
scroll to position [344, 0]
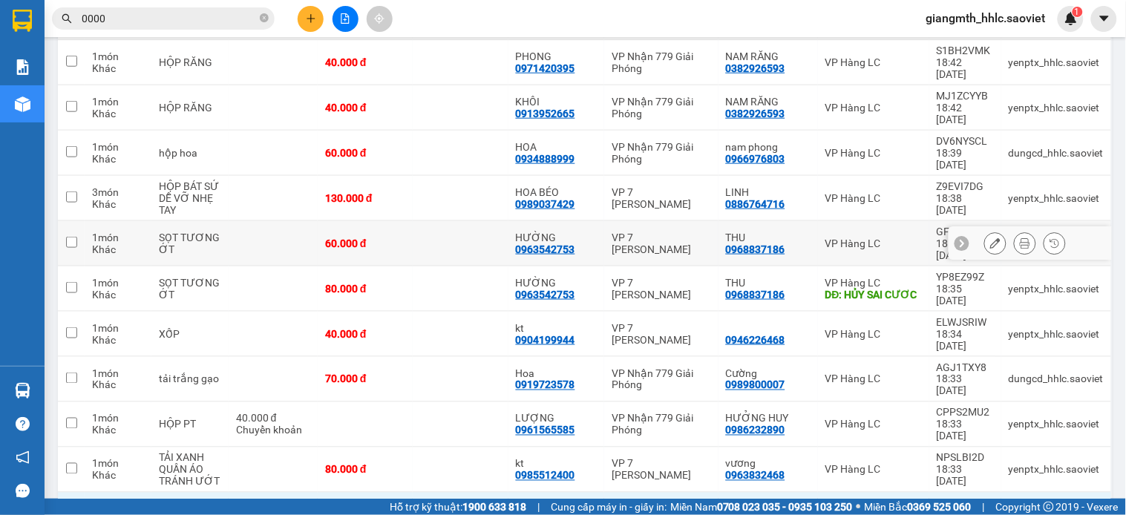
click at [590, 232] on div "HƯỜNG 0963542753" at bounding box center [557, 244] width 82 height 24
checkbox input "true"
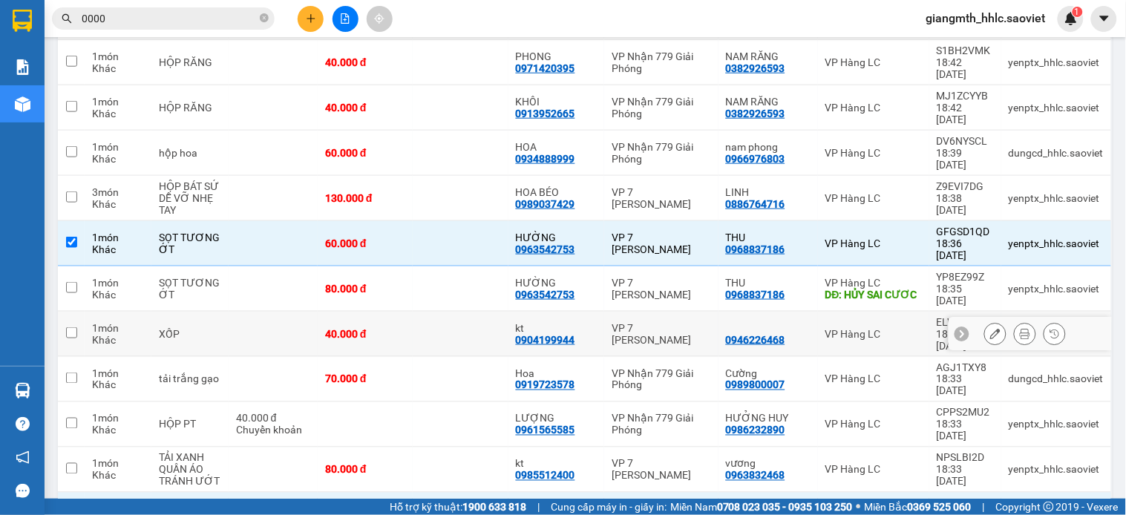
click at [632, 322] on div "VP 7 [PERSON_NAME]" at bounding box center [661, 334] width 99 height 24
checkbox input "true"
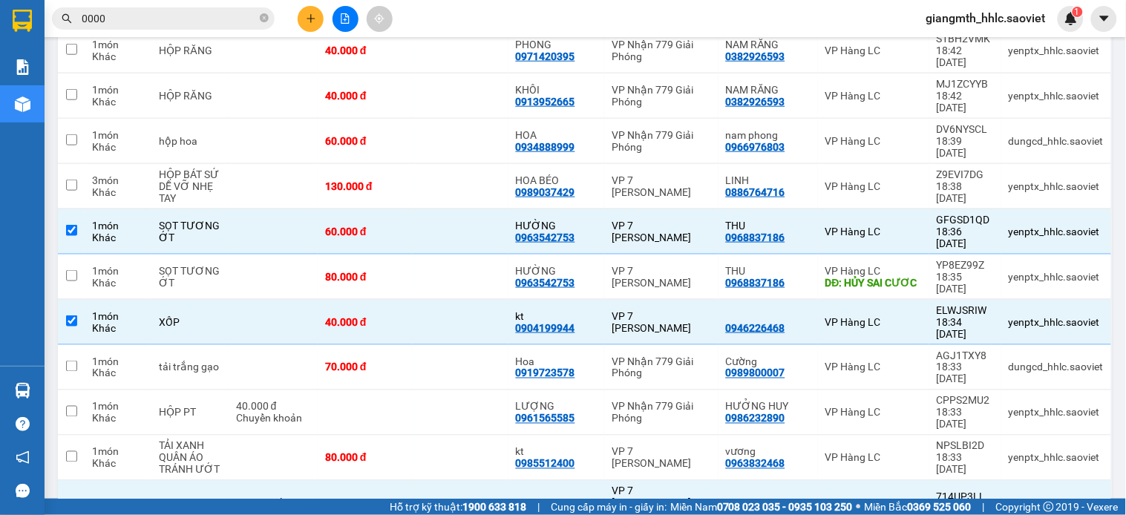
scroll to position [521, 0]
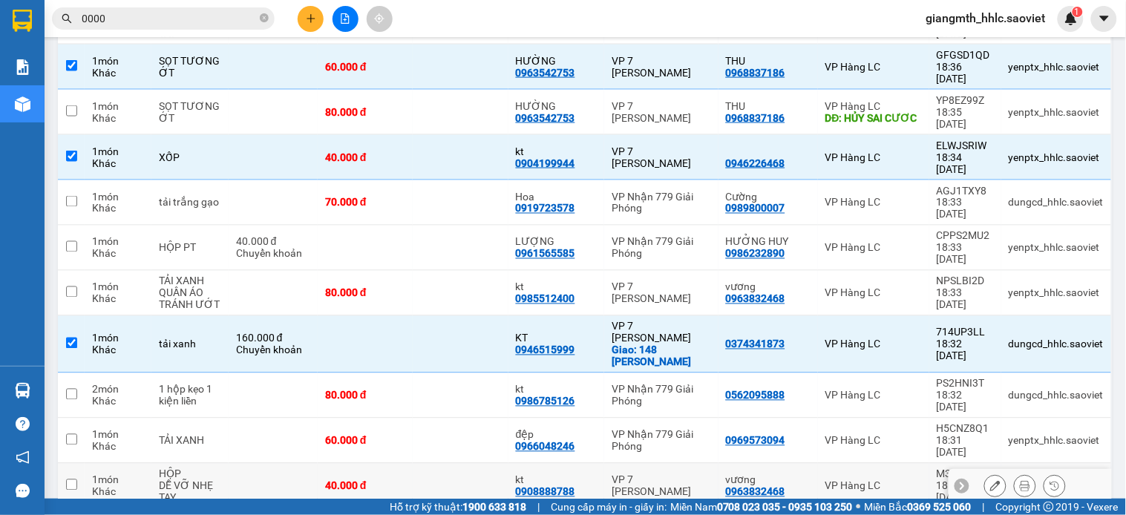
click at [602, 464] on td "kt 0908888788" at bounding box center [556, 486] width 96 height 45
checkbox input "true"
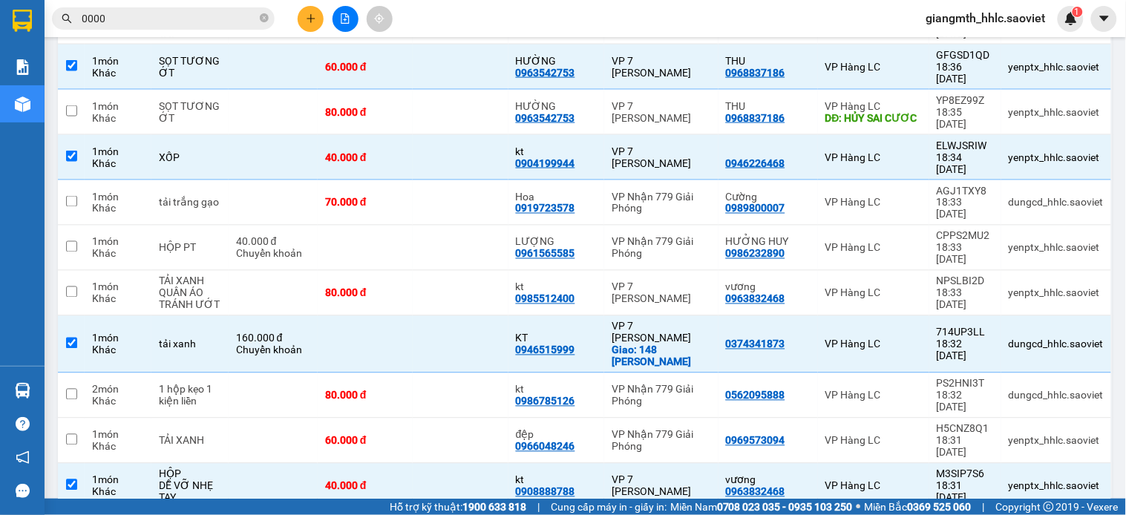
scroll to position [1274, 0]
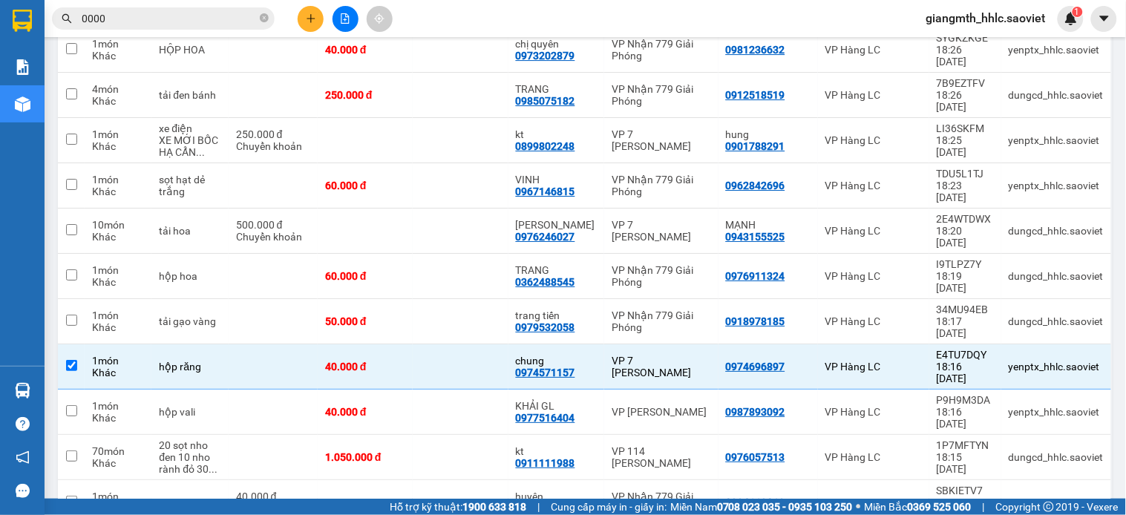
checkbox input "true"
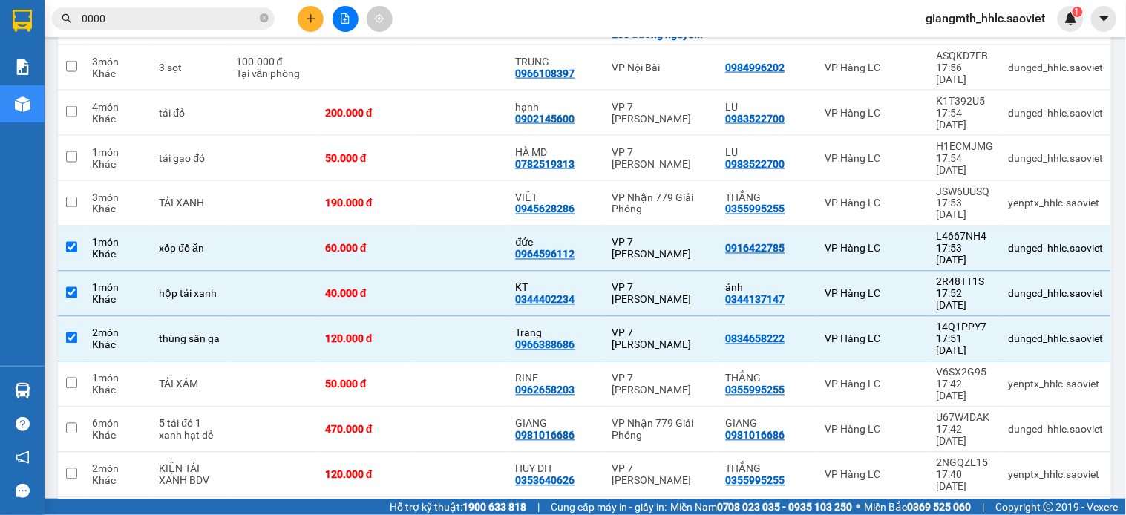
checkbox input "true"
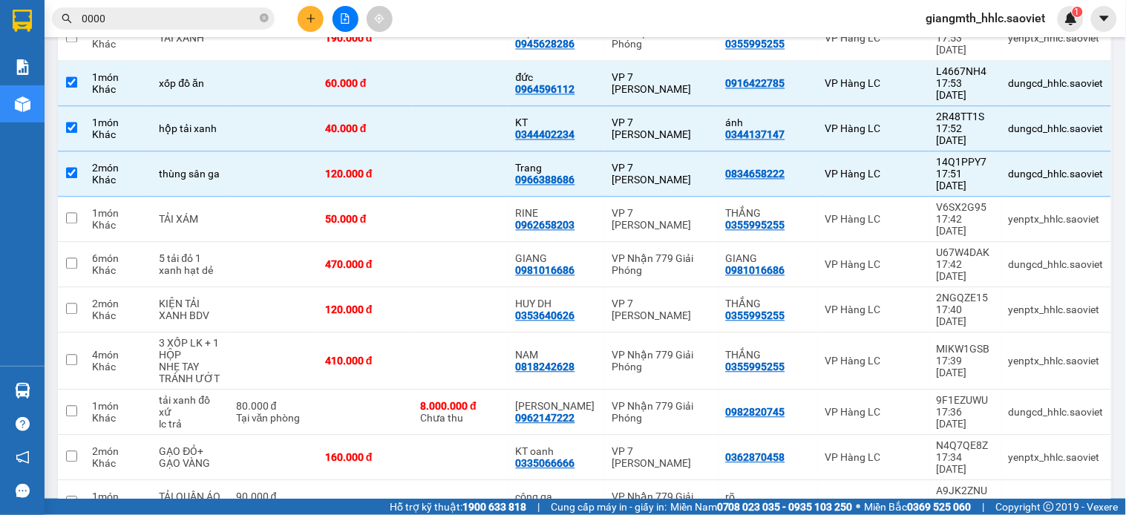
checkbox input "true"
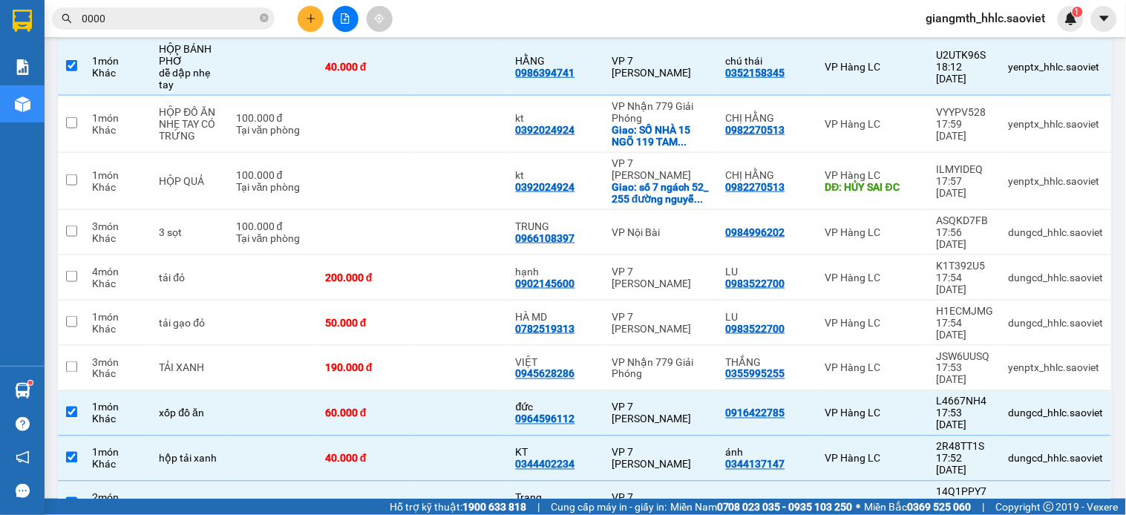
scroll to position [1394, 0]
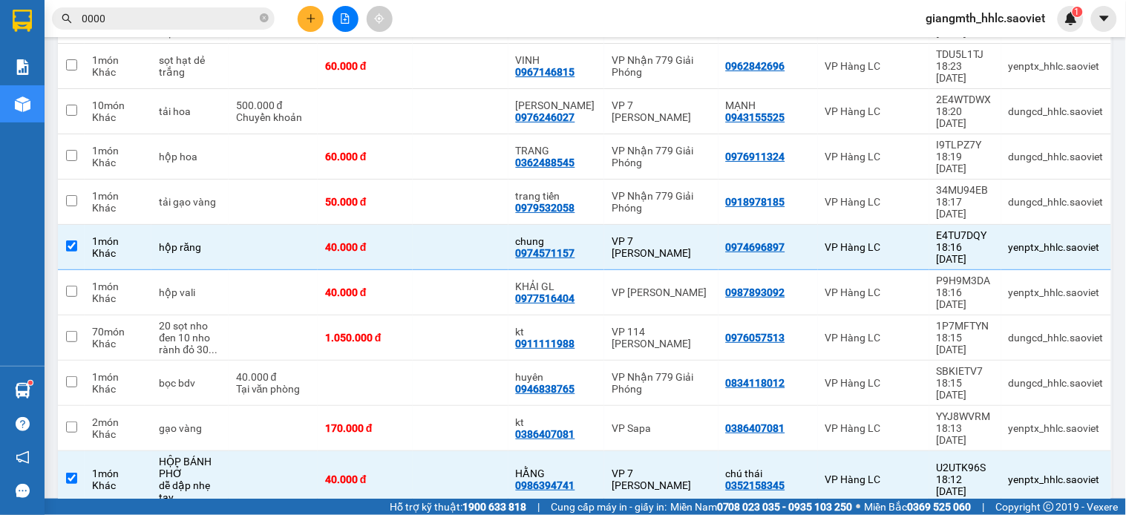
checkbox input "true"
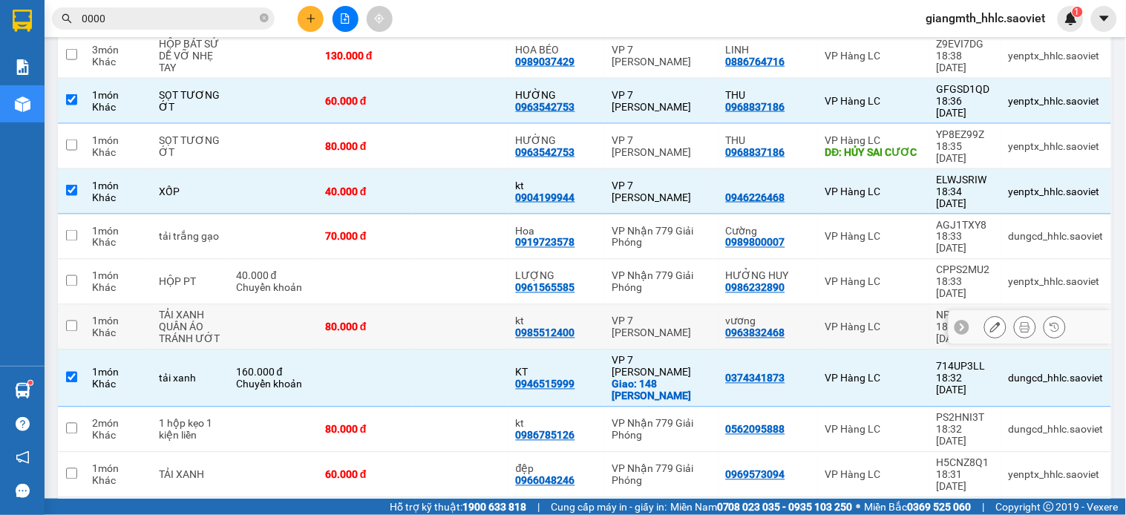
scroll to position [0, 0]
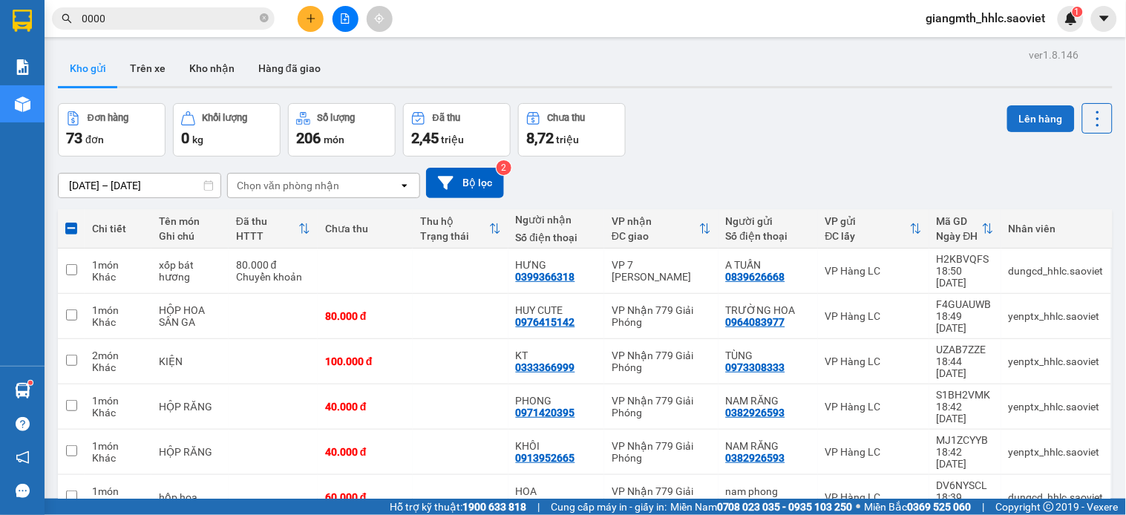
click at [1032, 121] on button "Lên hàng" at bounding box center [1041, 118] width 68 height 27
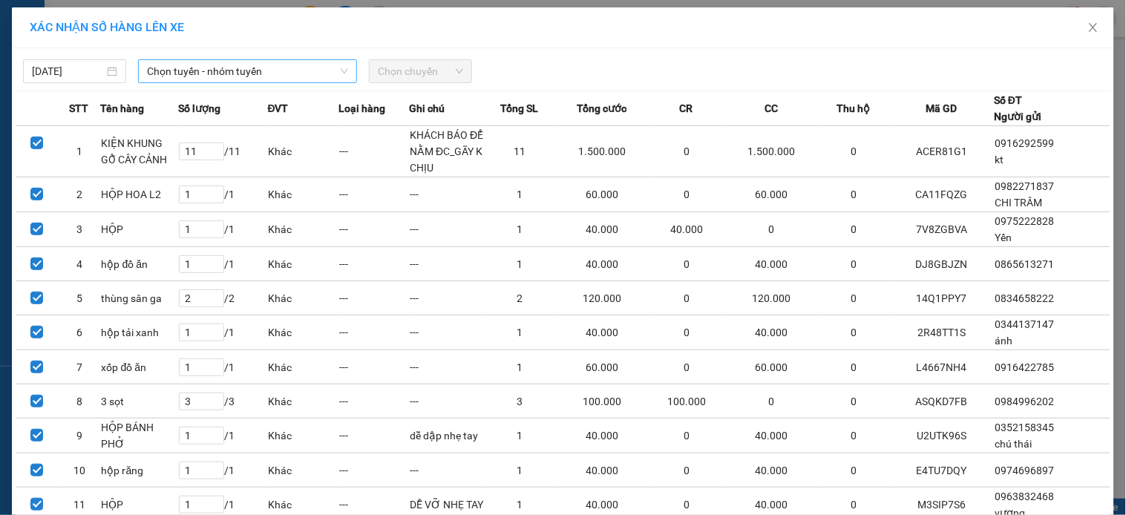
click at [224, 65] on span "Chọn tuyến - nhóm tuyến" at bounding box center [247, 71] width 201 height 22
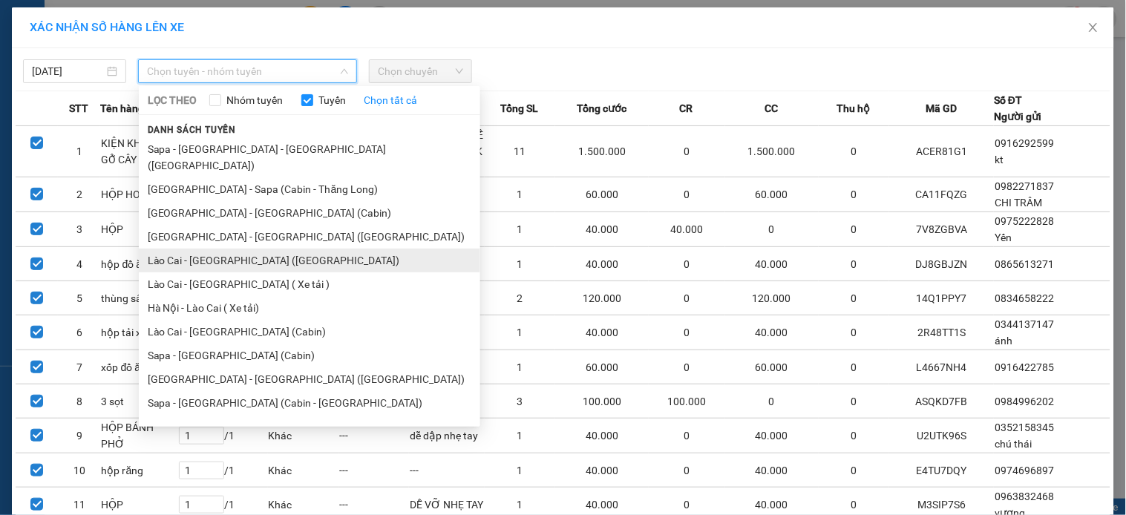
click at [232, 249] on li "Lào Cai - [GEOGRAPHIC_DATA] ([GEOGRAPHIC_DATA])" at bounding box center [309, 261] width 341 height 24
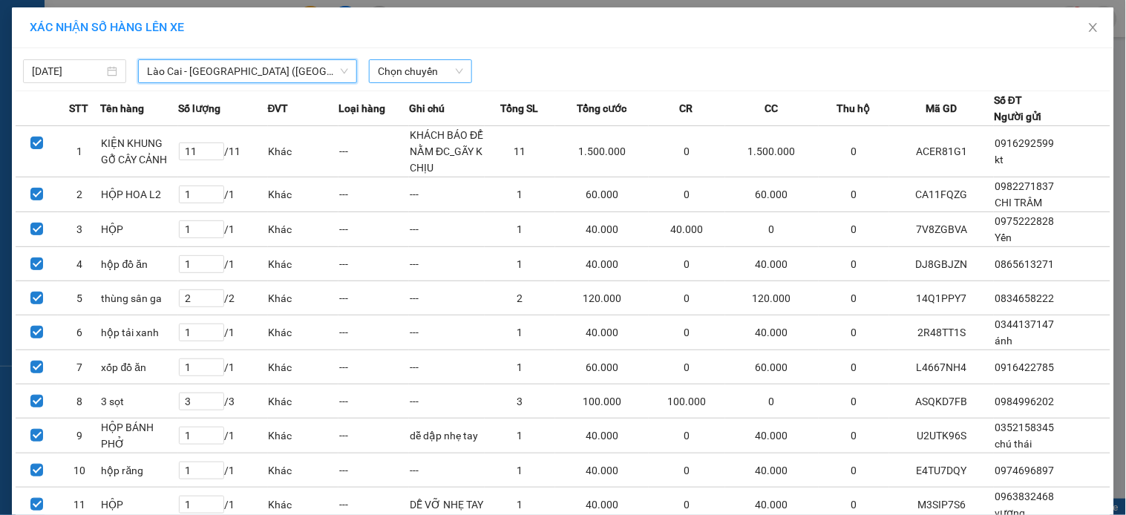
click at [395, 72] on span "Chọn chuyến" at bounding box center [420, 71] width 85 height 22
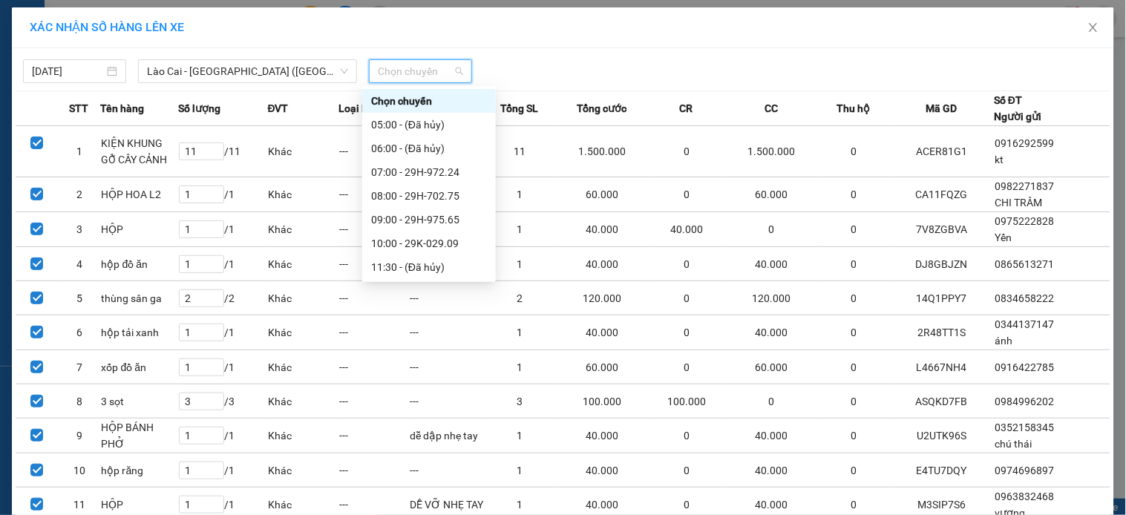
scroll to position [261, 0]
click at [454, 194] on div "20:01 (TC) - 29H-778.09" at bounding box center [429, 196] width 116 height 16
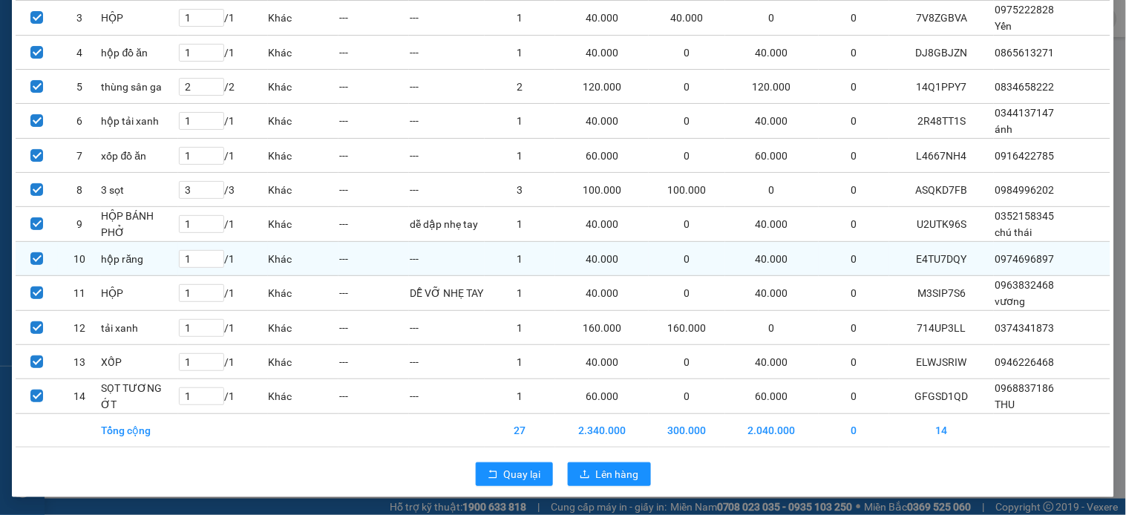
scroll to position [0, 0]
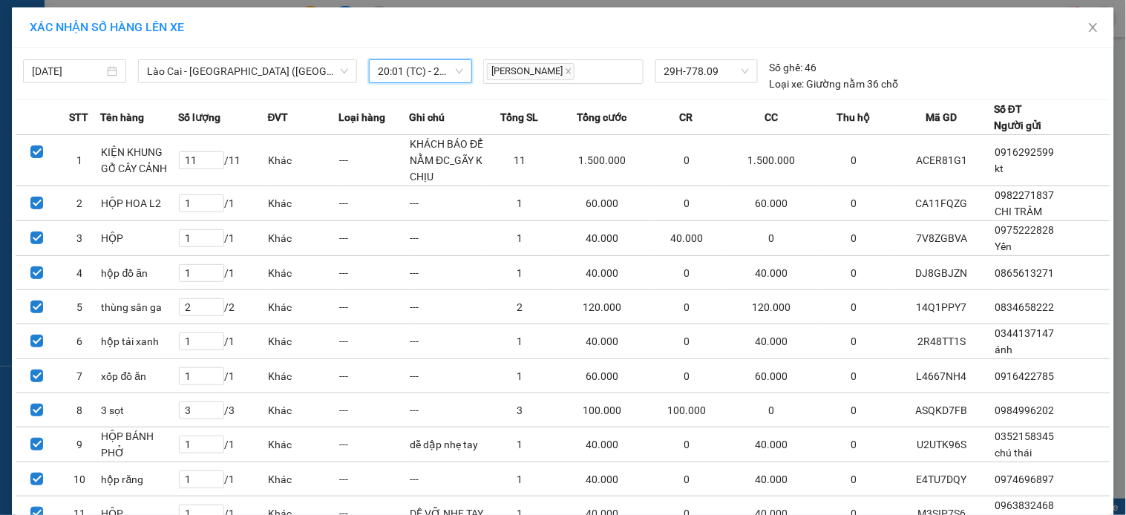
click at [398, 65] on span "20:01 (TC) - 29H-778.09" at bounding box center [420, 71] width 85 height 22
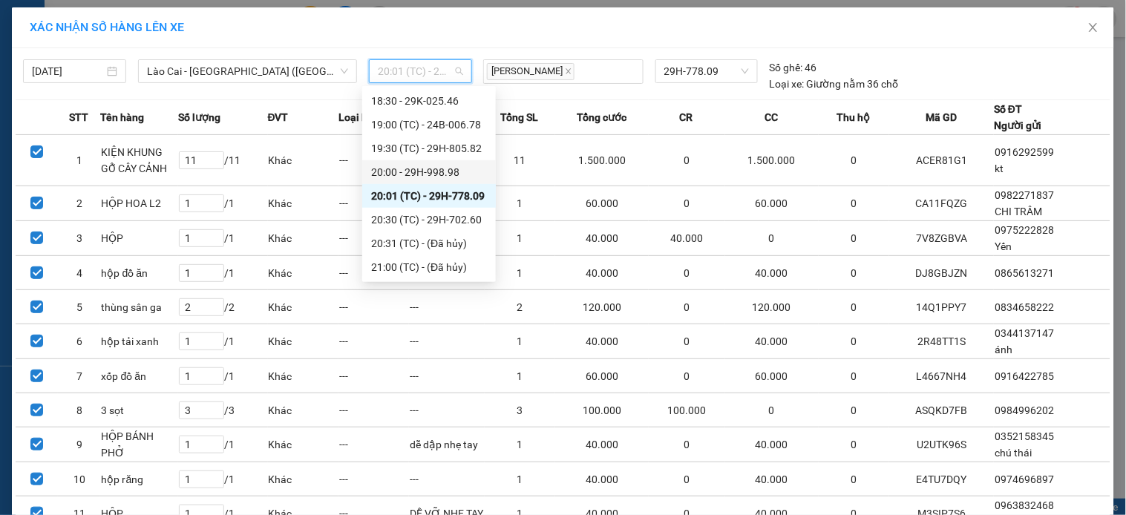
click at [427, 172] on div "20:00 - 29H-998.98" at bounding box center [429, 172] width 116 height 16
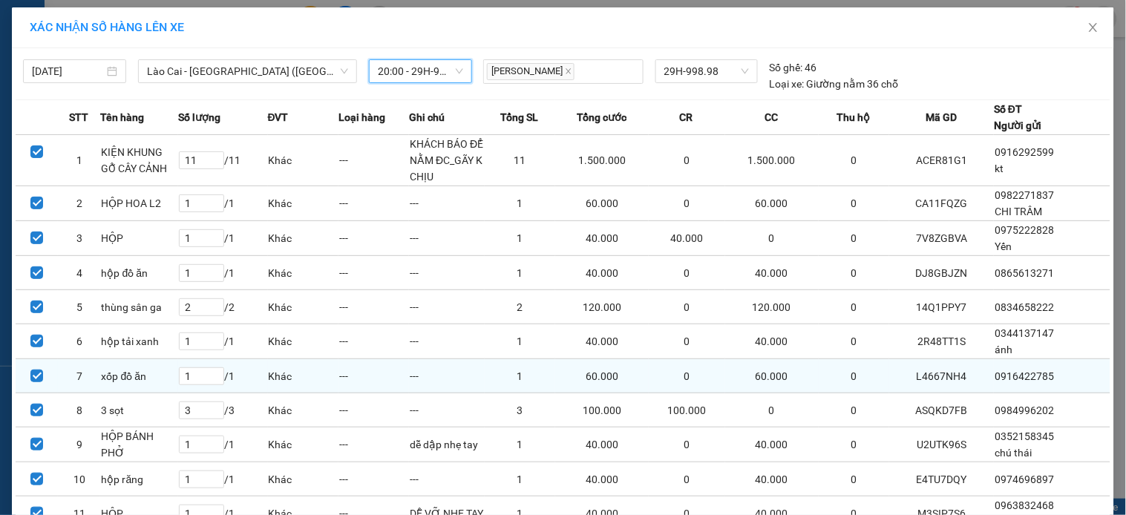
scroll to position [220, 0]
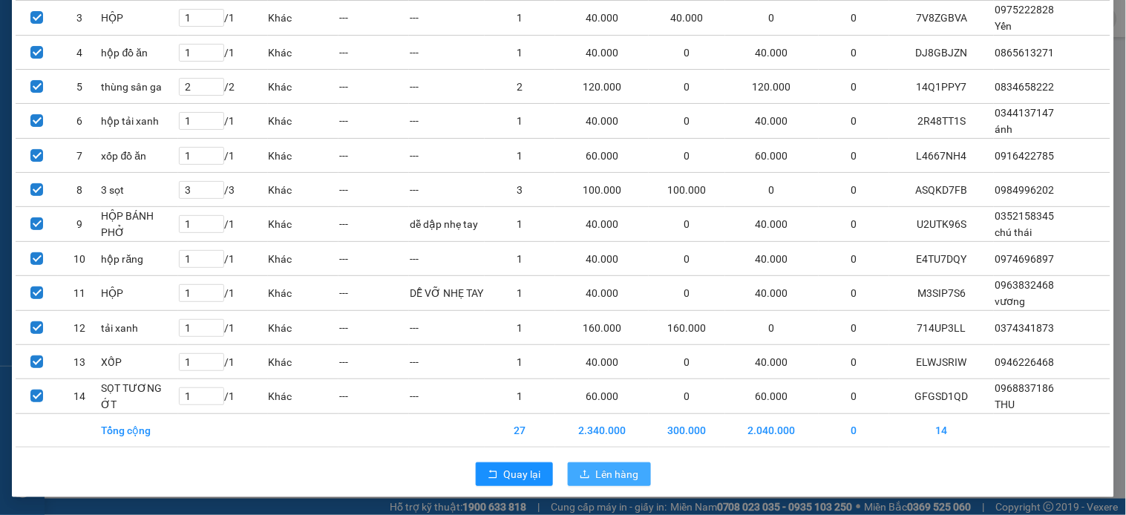
click at [601, 476] on span "Lên hàng" at bounding box center [617, 474] width 43 height 16
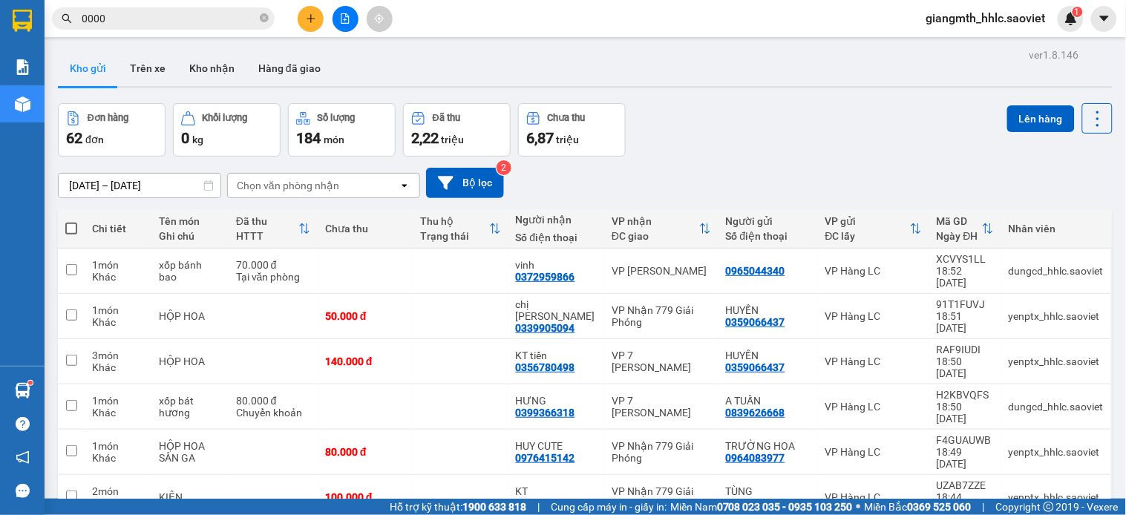
click at [183, 10] on input "0000" at bounding box center [169, 18] width 175 height 16
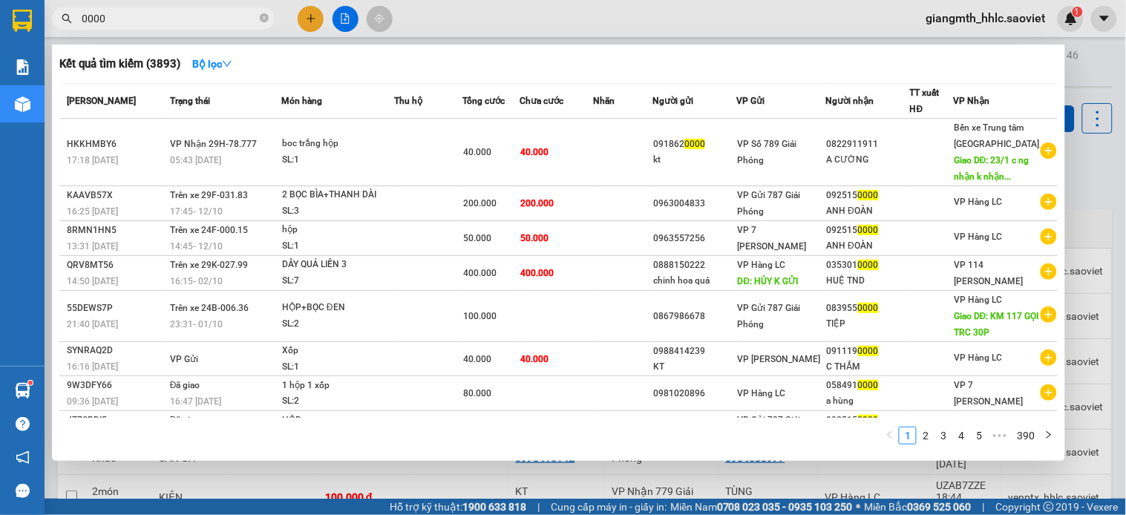
click at [182, 11] on input "0000" at bounding box center [169, 18] width 175 height 16
click at [268, 25] on span at bounding box center [264, 18] width 9 height 16
click at [260, 19] on icon "close-circle" at bounding box center [264, 17] width 9 height 9
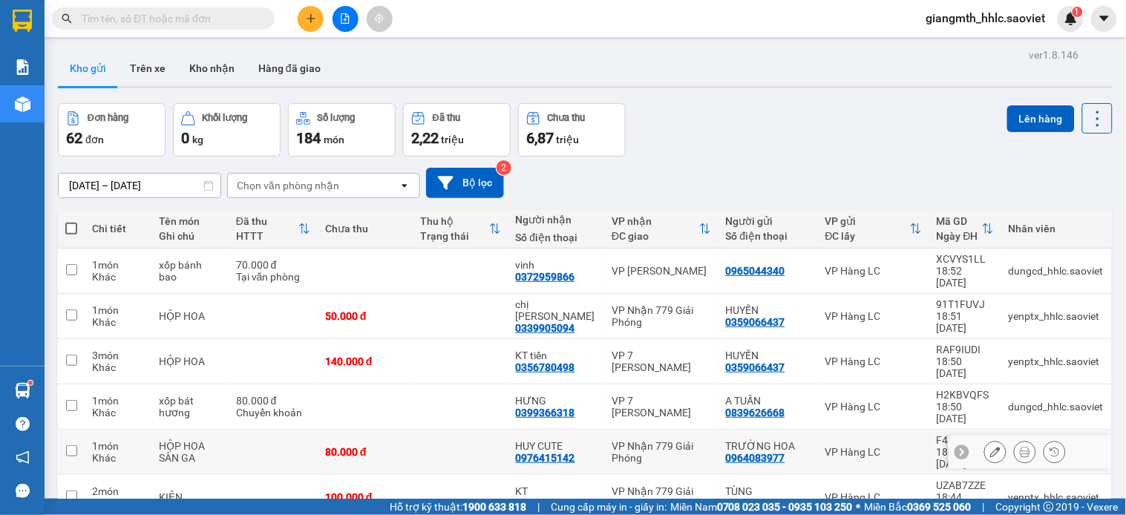
click at [275, 430] on td at bounding box center [273, 452] width 89 height 45
checkbox input "true"
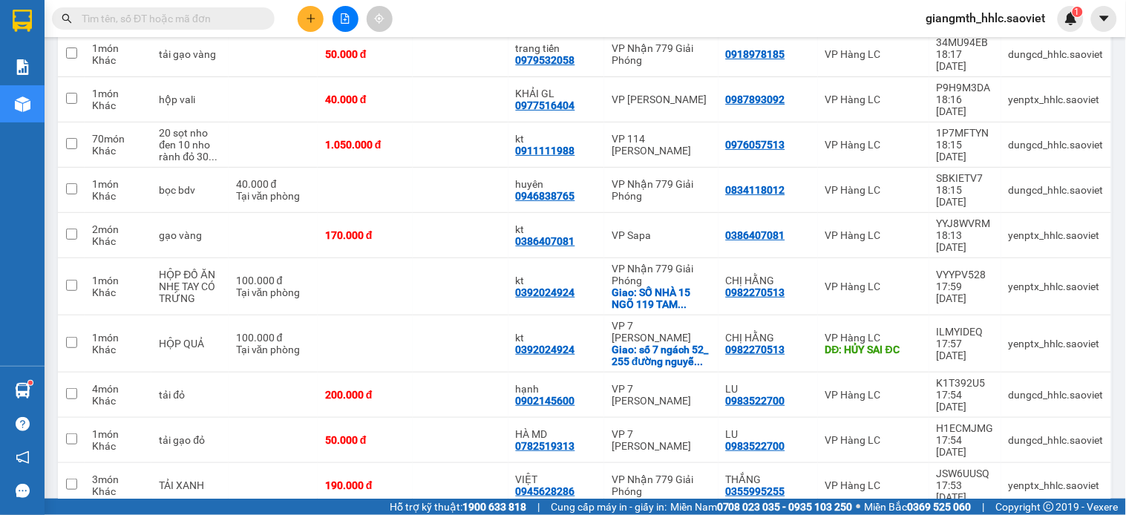
scroll to position [1732, 0]
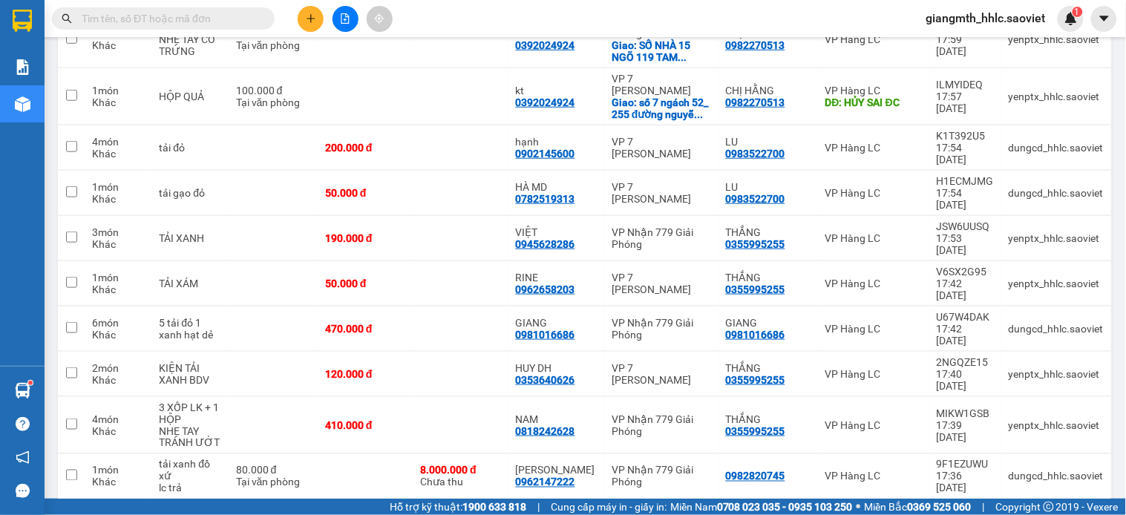
checkbox input "true"
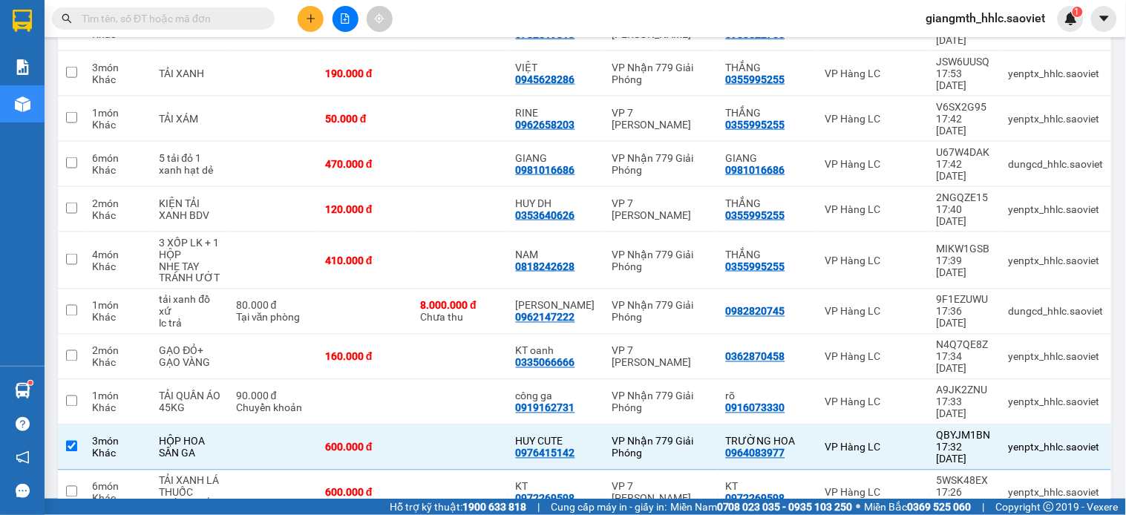
checkbox input "true"
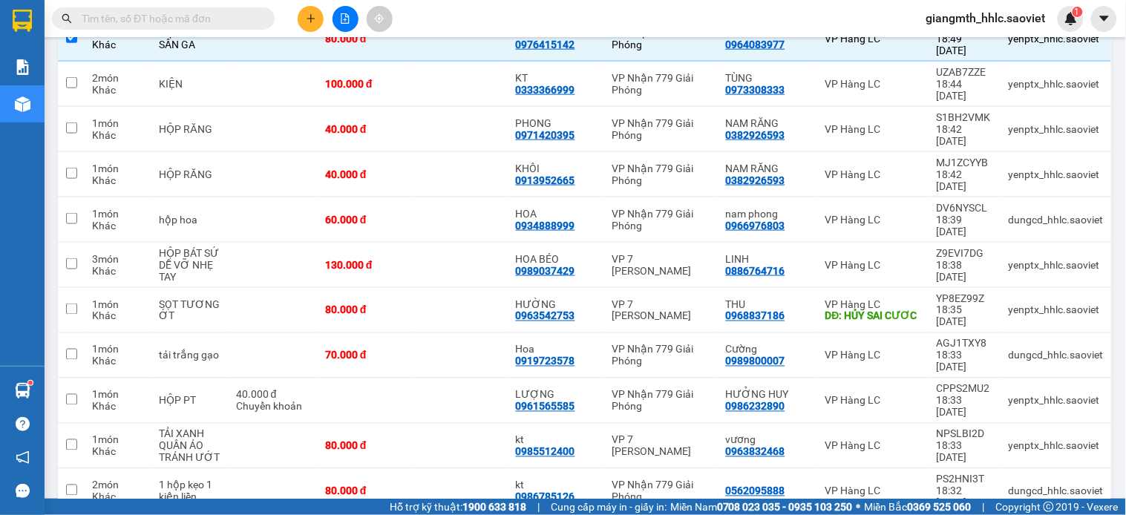
scroll to position [0, 0]
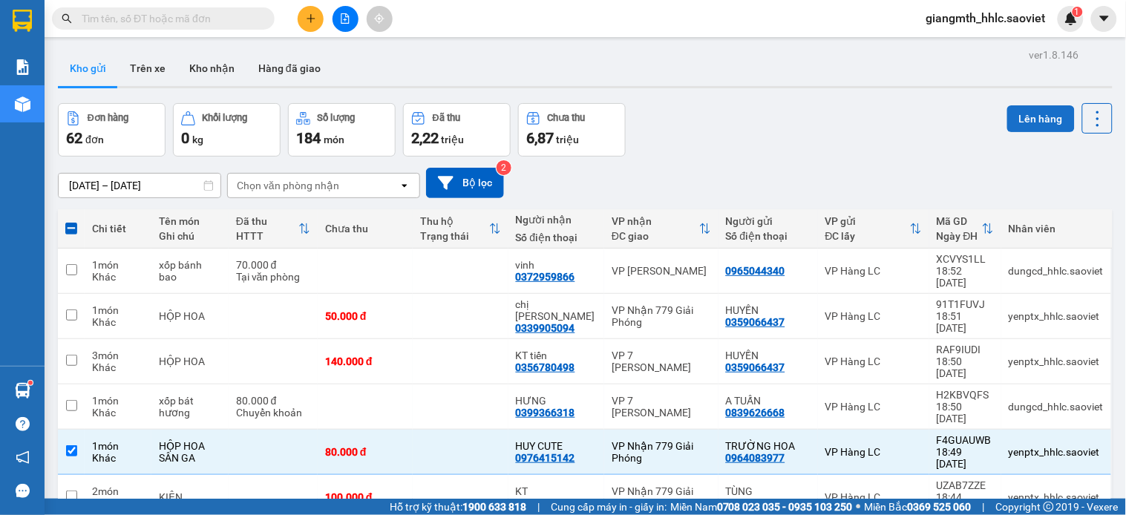
click at [1026, 116] on button "Lên hàng" at bounding box center [1041, 118] width 68 height 27
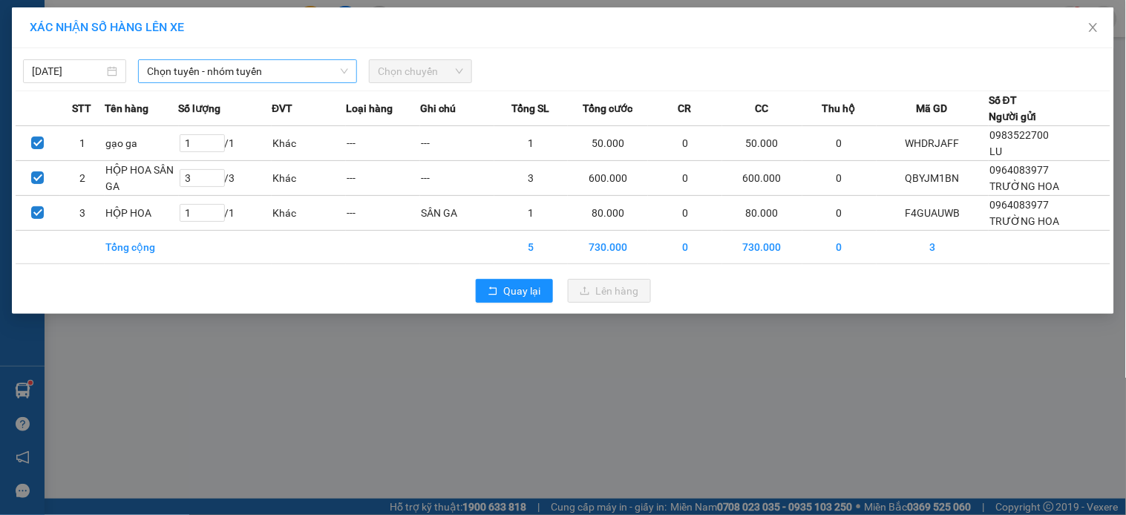
drag, startPoint x: 282, startPoint y: 68, endPoint x: 288, endPoint y: 84, distance: 17.4
click at [281, 68] on span "Chọn tuyến - nhóm tuyến" at bounding box center [247, 71] width 201 height 22
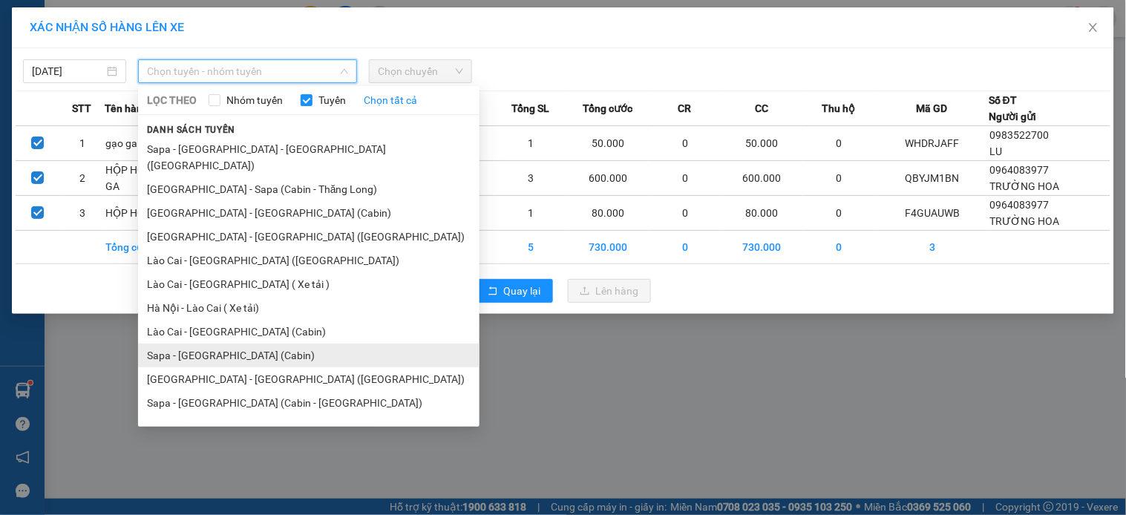
click at [230, 344] on li "Sapa - [GEOGRAPHIC_DATA] (Cabin)" at bounding box center [308, 356] width 341 height 24
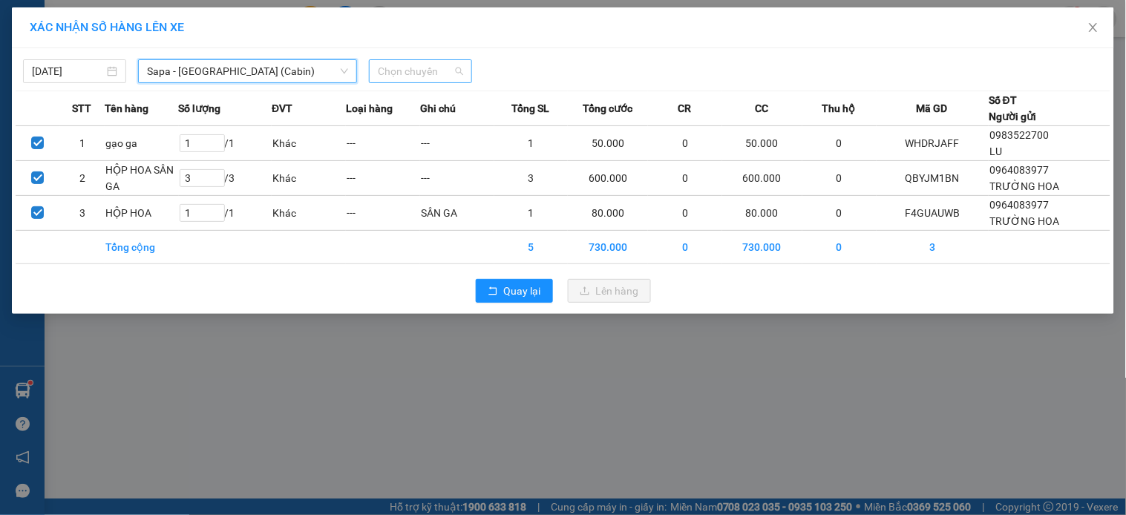
click at [412, 65] on span "Chọn chuyến" at bounding box center [420, 71] width 85 height 22
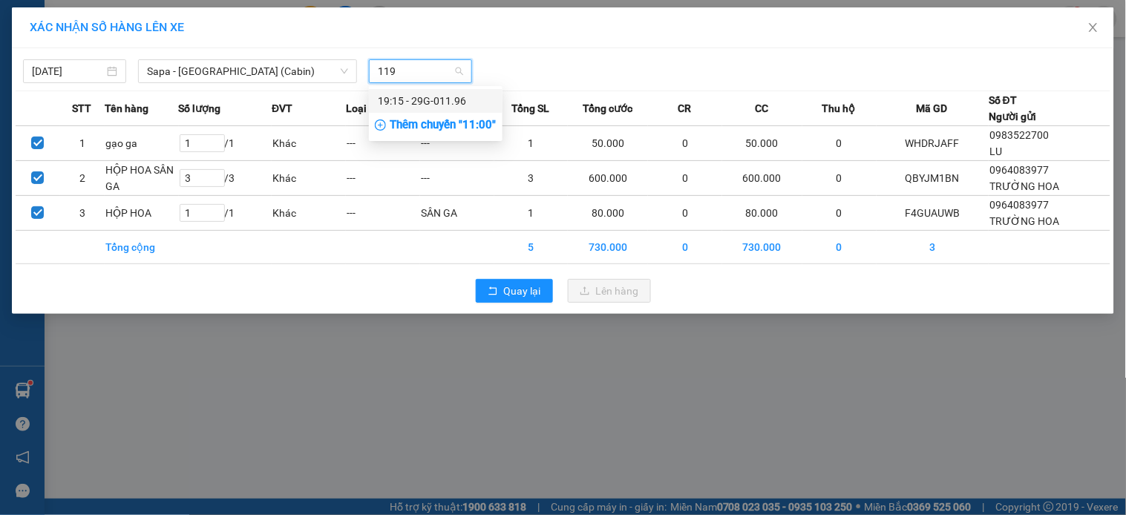
type input "1196"
click at [427, 99] on div "19:15 - 29G-011.96" at bounding box center [436, 101] width 116 height 16
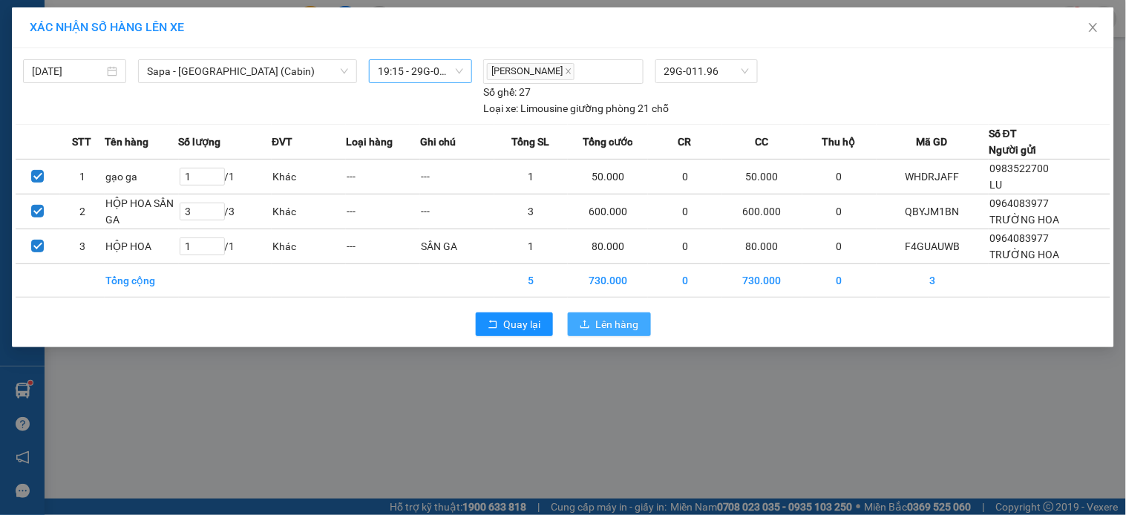
click at [589, 315] on button "Lên hàng" at bounding box center [609, 324] width 83 height 24
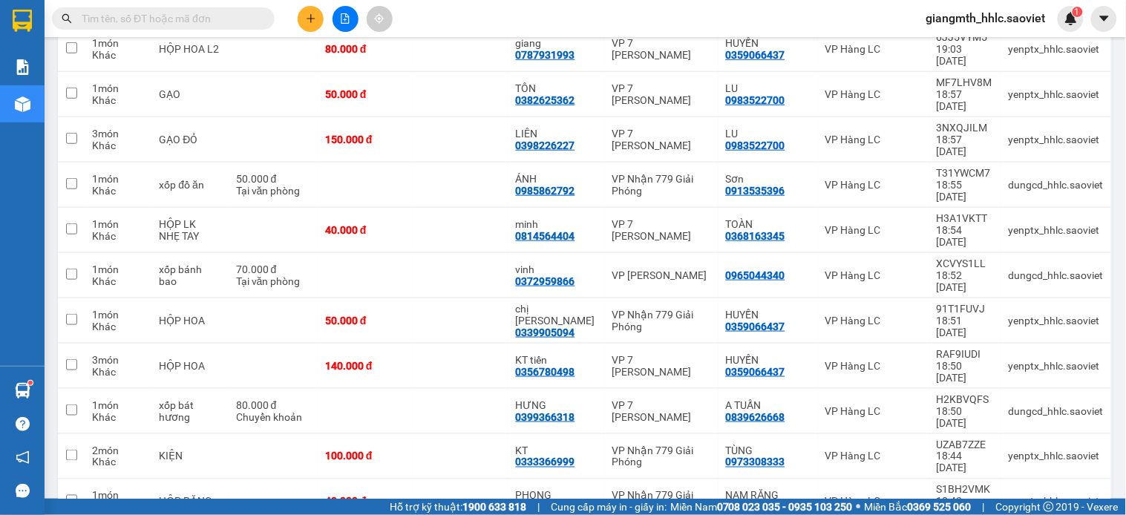
scroll to position [992, 0]
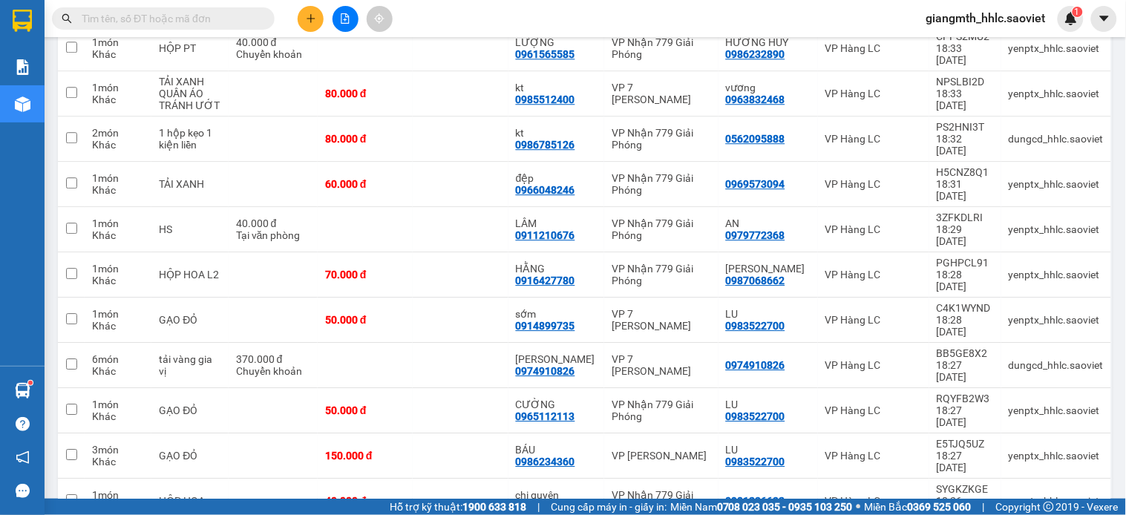
checkbox input "true"
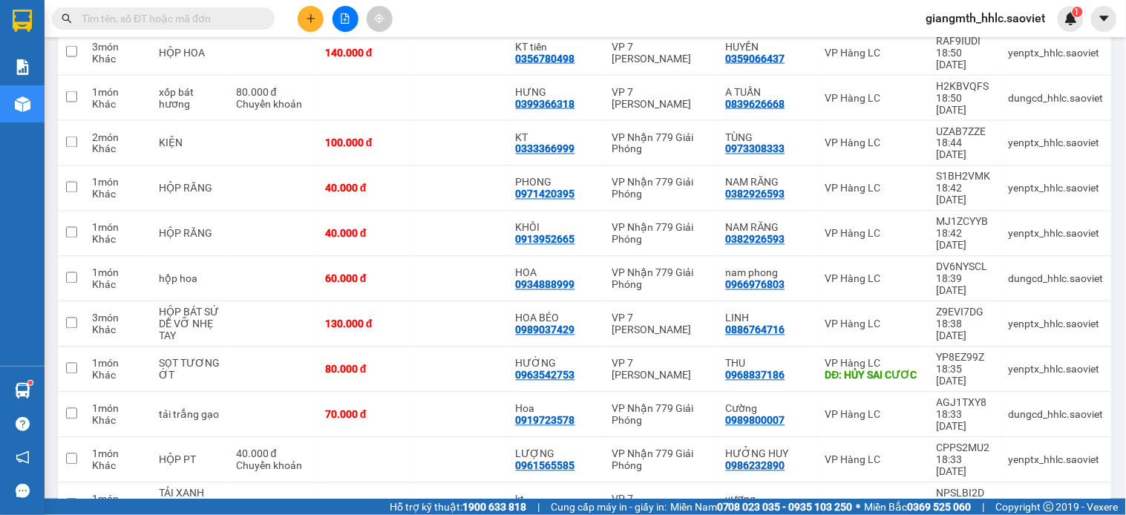
checkbox input "true"
click at [636, 177] on div "VP Nhận 779 Giải Phóng" at bounding box center [661, 189] width 99 height 24
checkbox input "true"
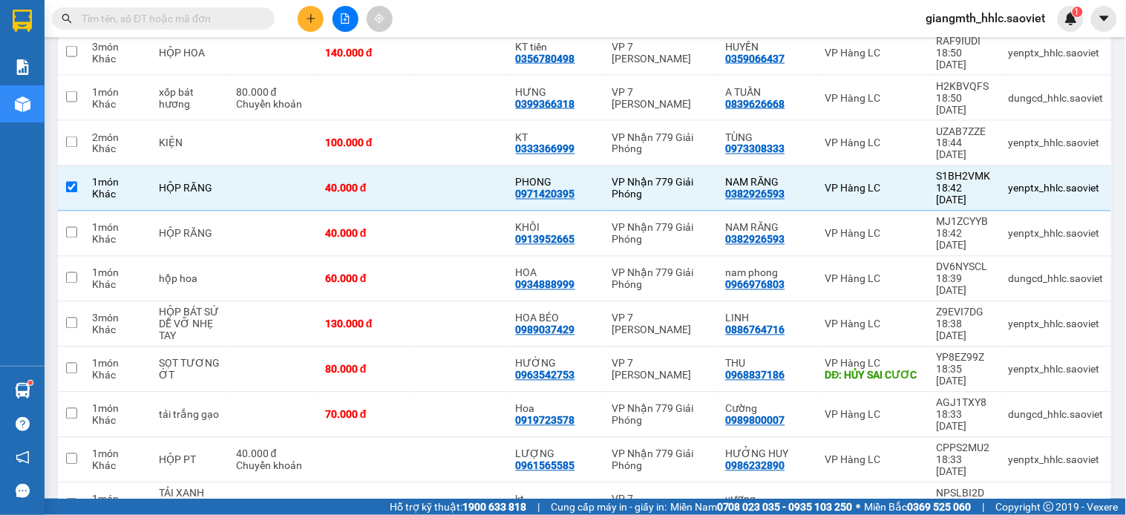
scroll to position [1915, 0]
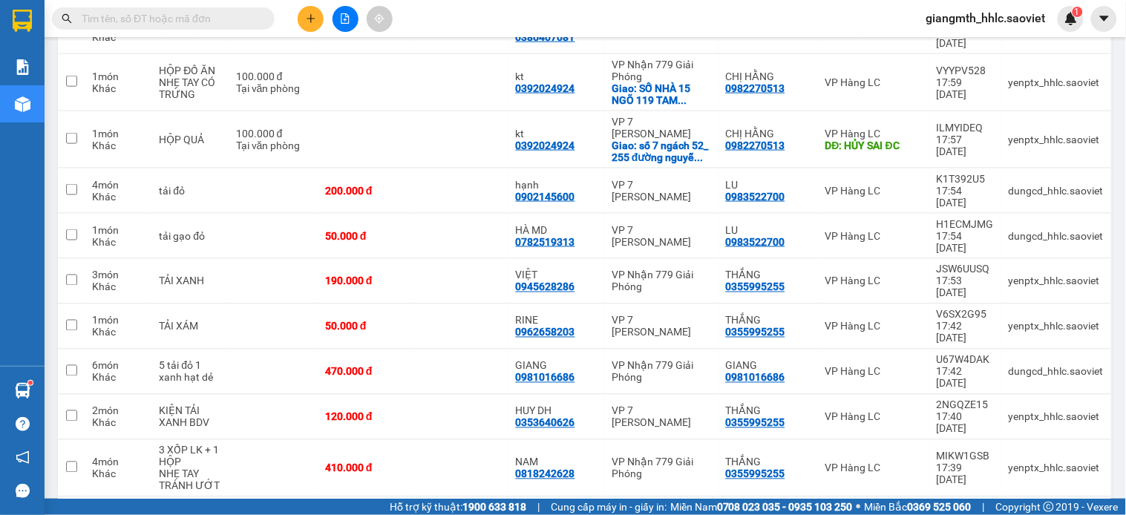
checkbox input "true"
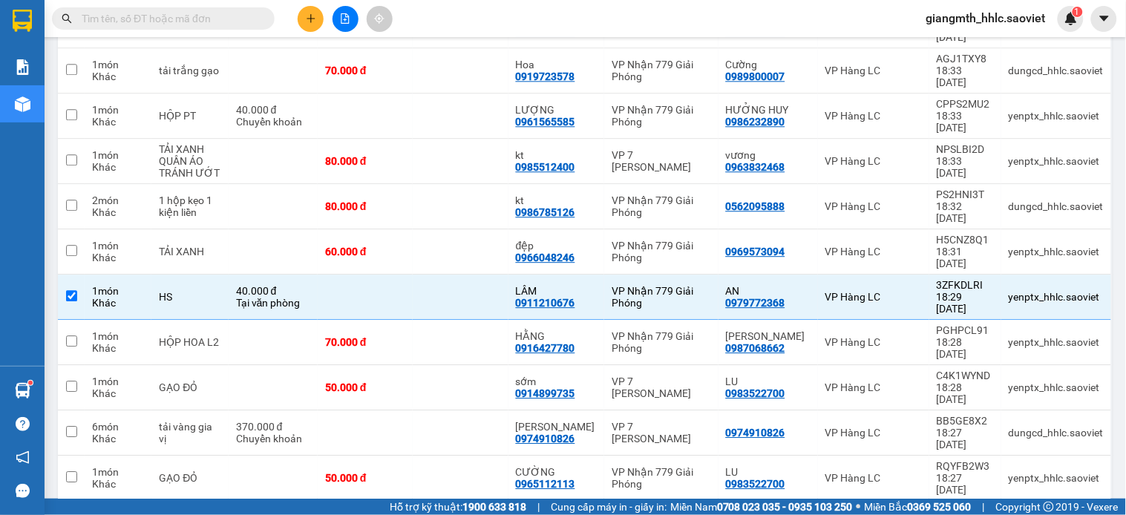
scroll to position [595, 0]
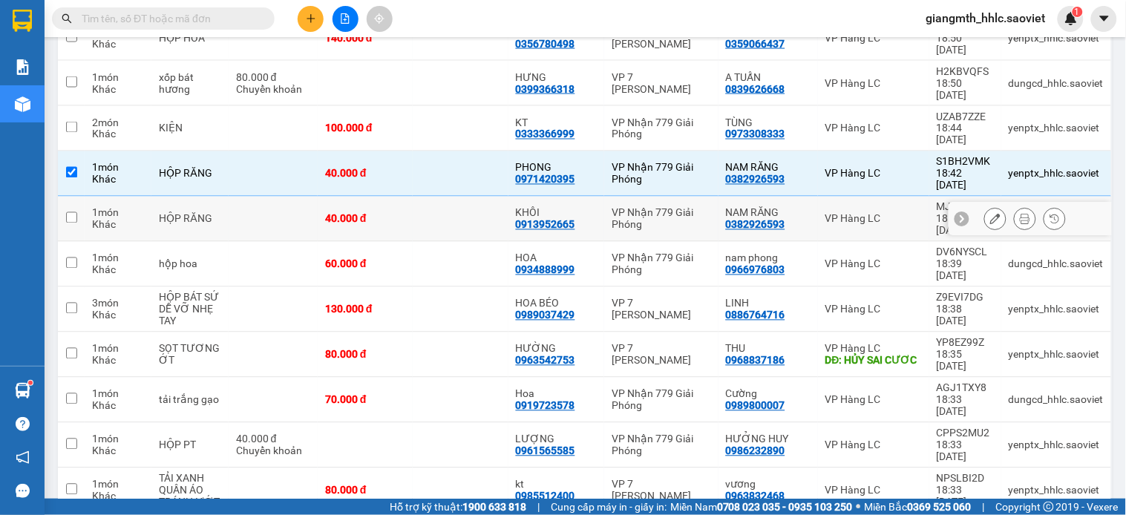
click at [591, 207] on div "KHÔI 0913952665" at bounding box center [557, 219] width 82 height 24
checkbox input "true"
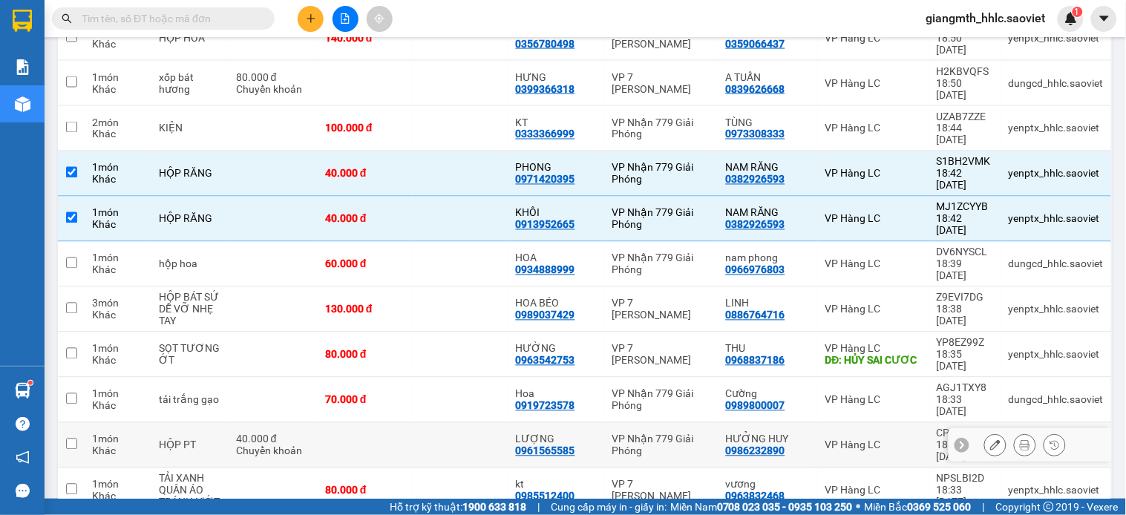
click at [585, 433] on div "LƯỢNG" at bounding box center [557, 439] width 82 height 12
checkbox input "true"
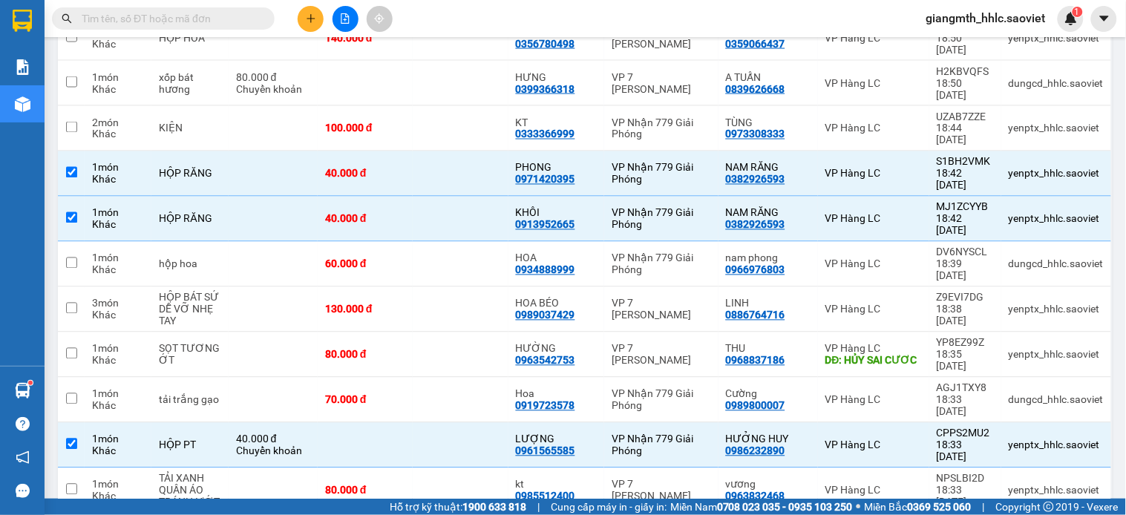
scroll to position [960, 0]
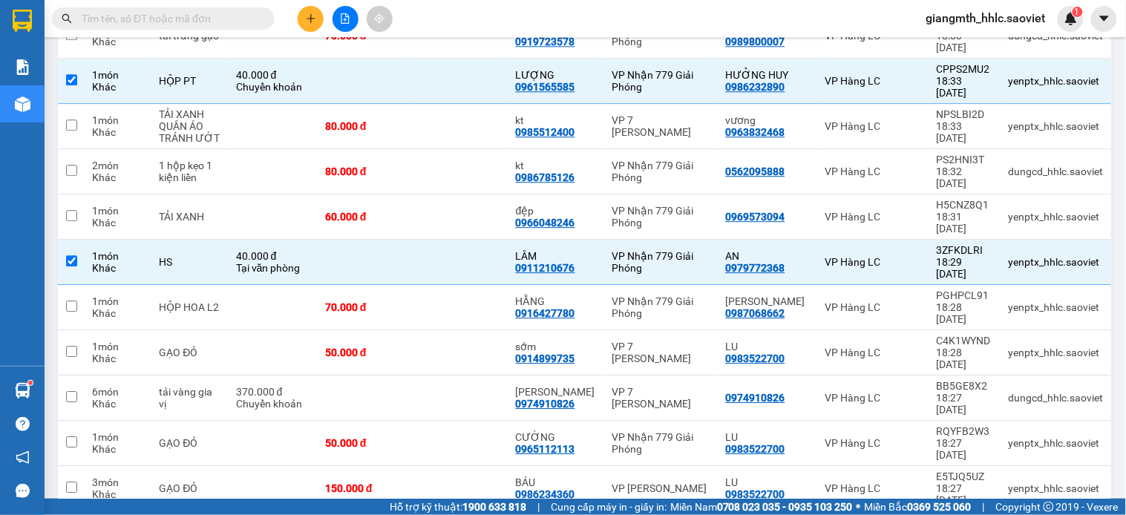
checkbox input "true"
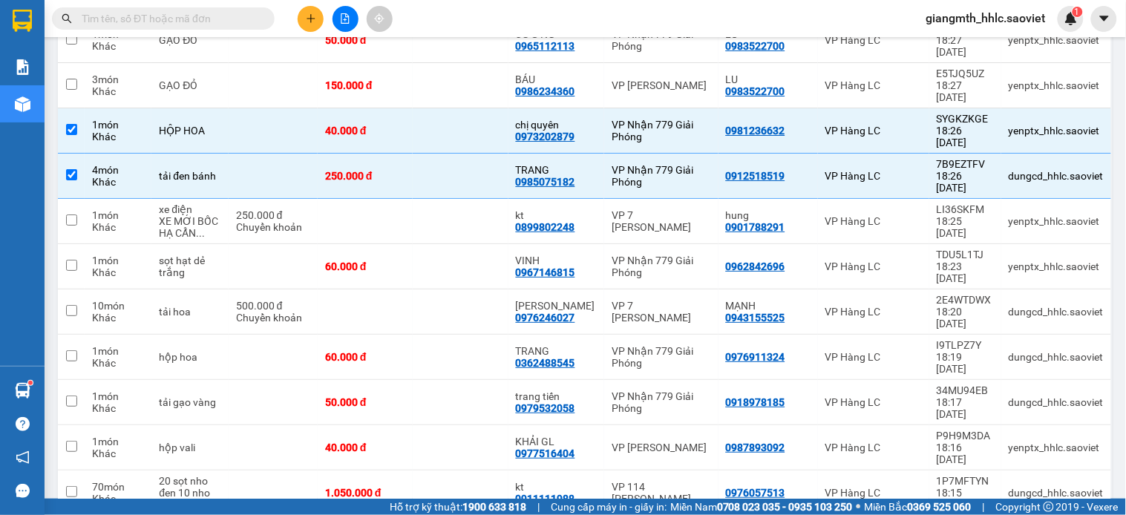
checkbox input "true"
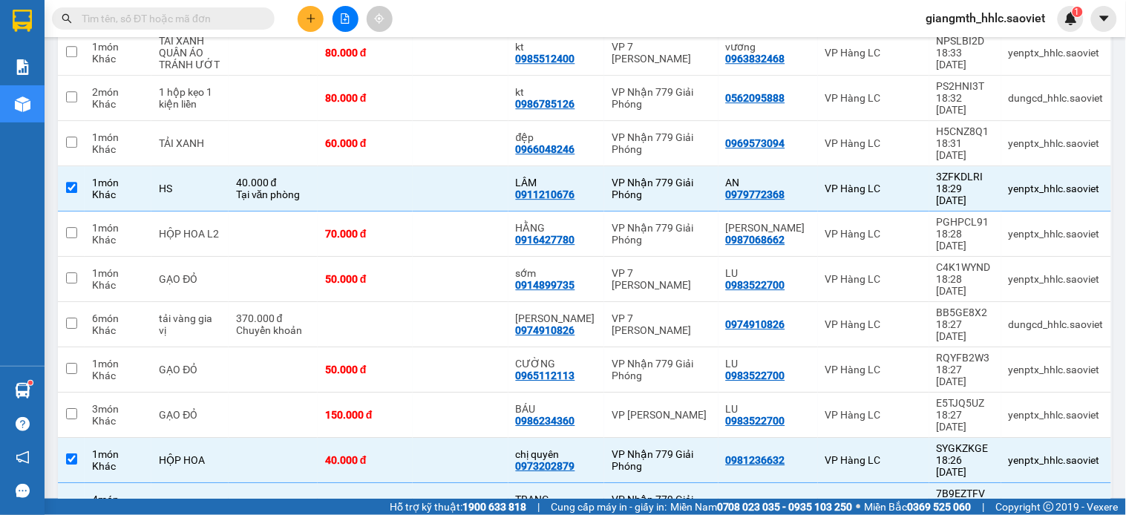
checkbox input "true"
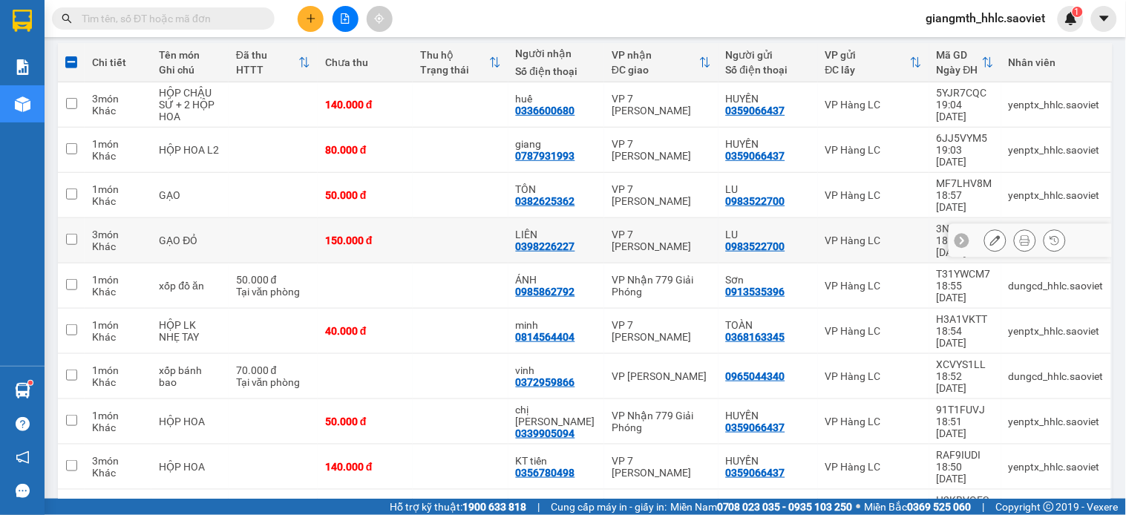
drag, startPoint x: 658, startPoint y: 225, endPoint x: 656, endPoint y: 241, distance: 16.5
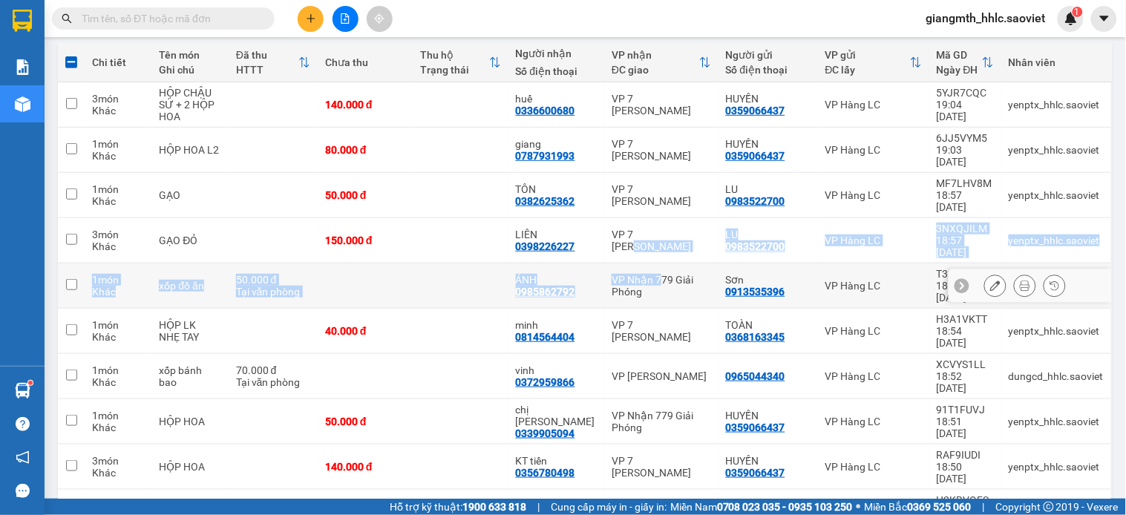
click at [656, 274] on div "VP Nhận 779 Giải Phóng" at bounding box center [661, 286] width 99 height 24
checkbox input "true"
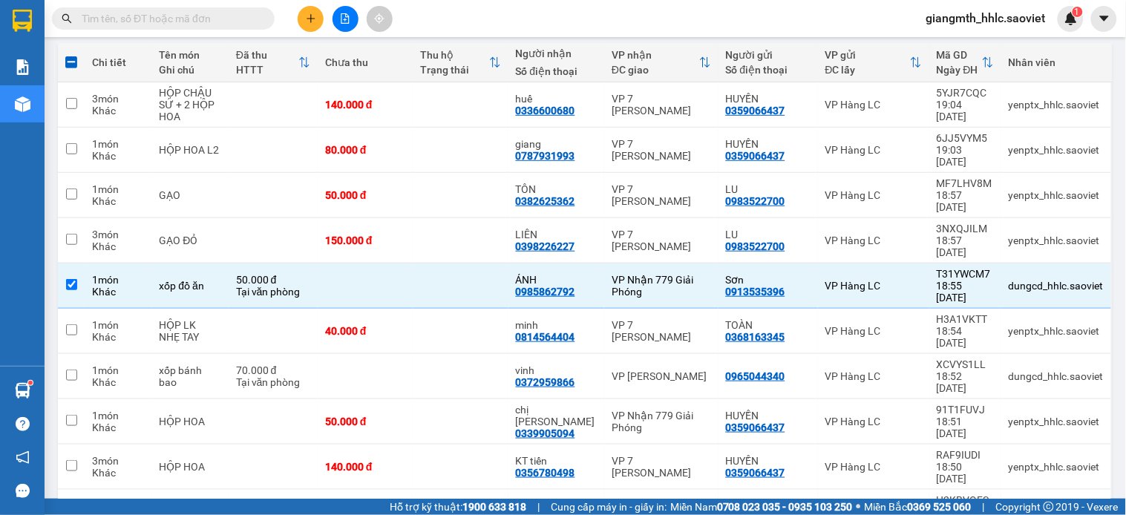
scroll to position [692, 0]
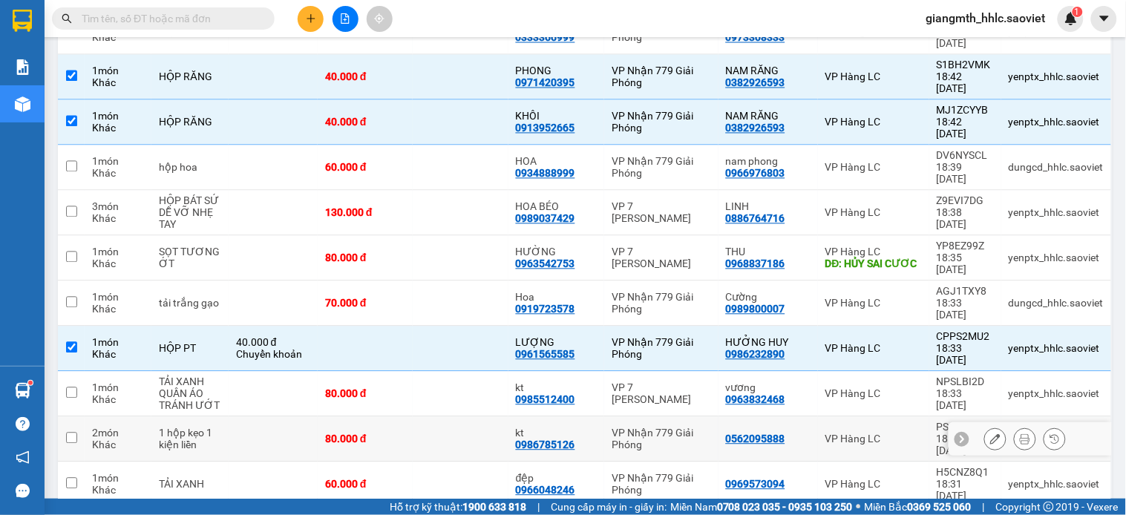
click at [625, 428] on div "VP Nhận 779 Giải Phóng" at bounding box center [661, 440] width 99 height 24
checkbox input "true"
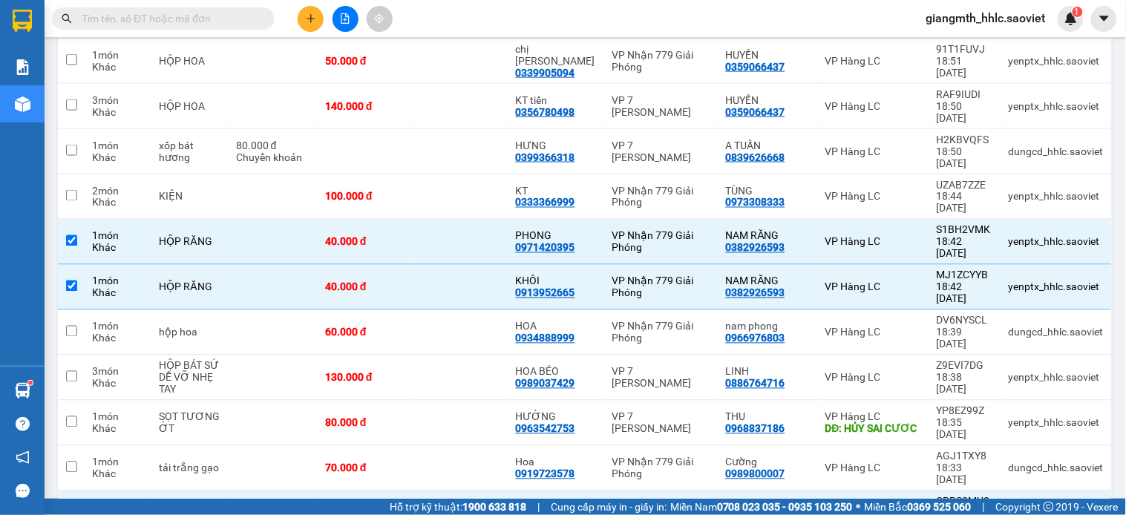
scroll to position [0, 0]
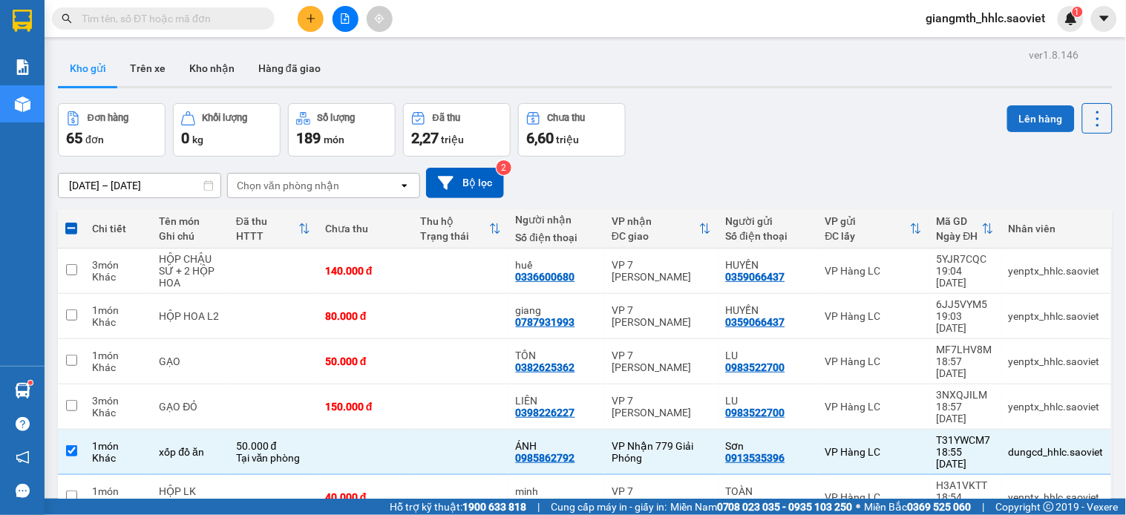
click at [1012, 129] on button "Lên hàng" at bounding box center [1041, 118] width 68 height 27
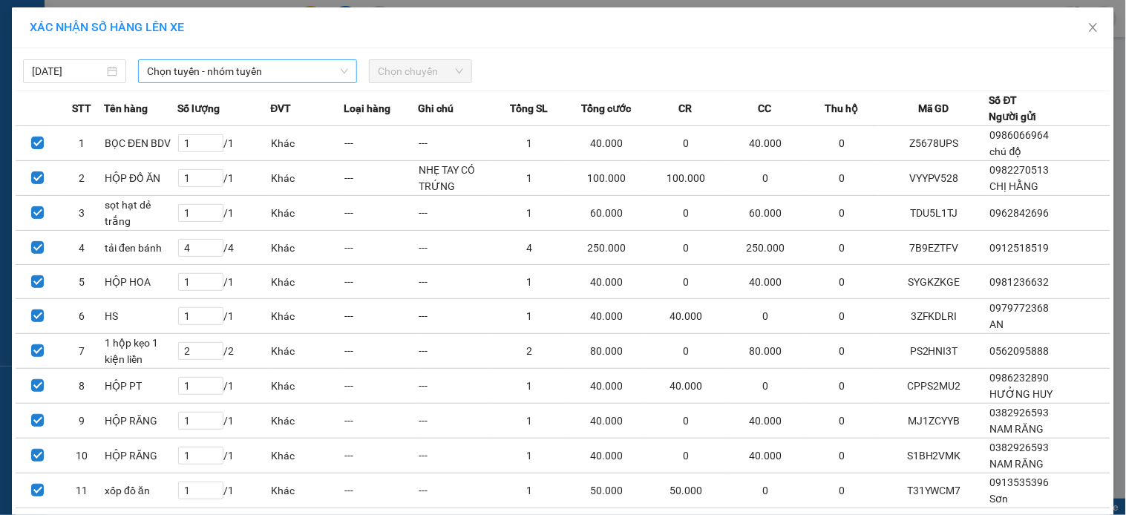
click at [339, 60] on span "Chọn tuyến - nhóm tuyến" at bounding box center [247, 71] width 201 height 22
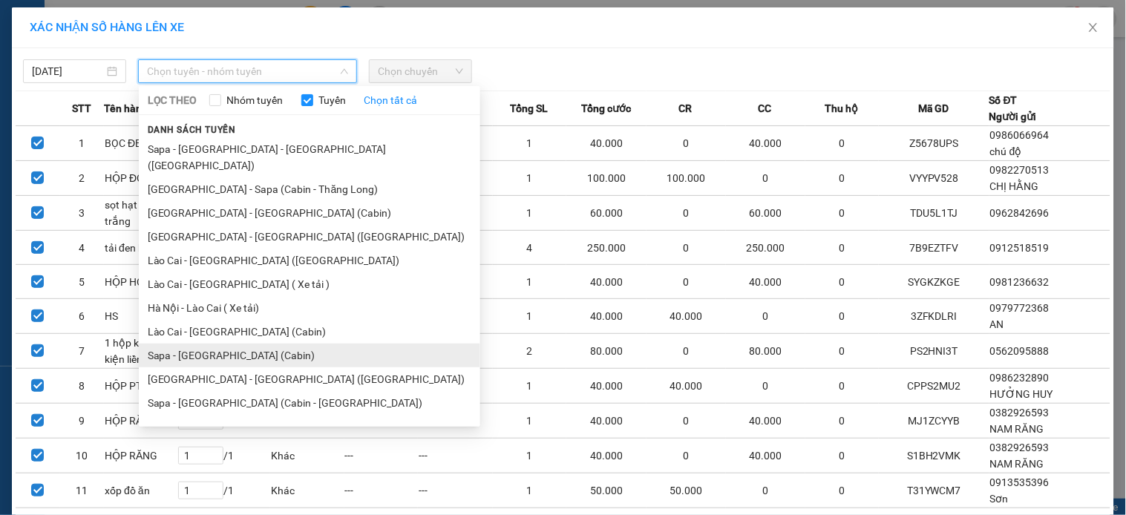
click at [252, 344] on li "Sapa - [GEOGRAPHIC_DATA] (Cabin)" at bounding box center [309, 356] width 341 height 24
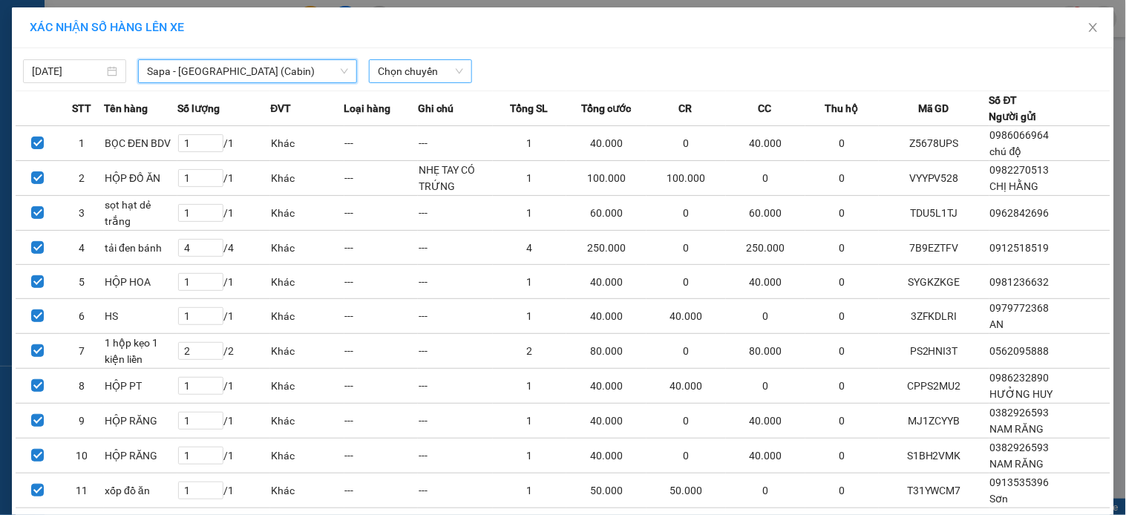
click at [382, 72] on span "Chọn chuyến" at bounding box center [420, 71] width 85 height 22
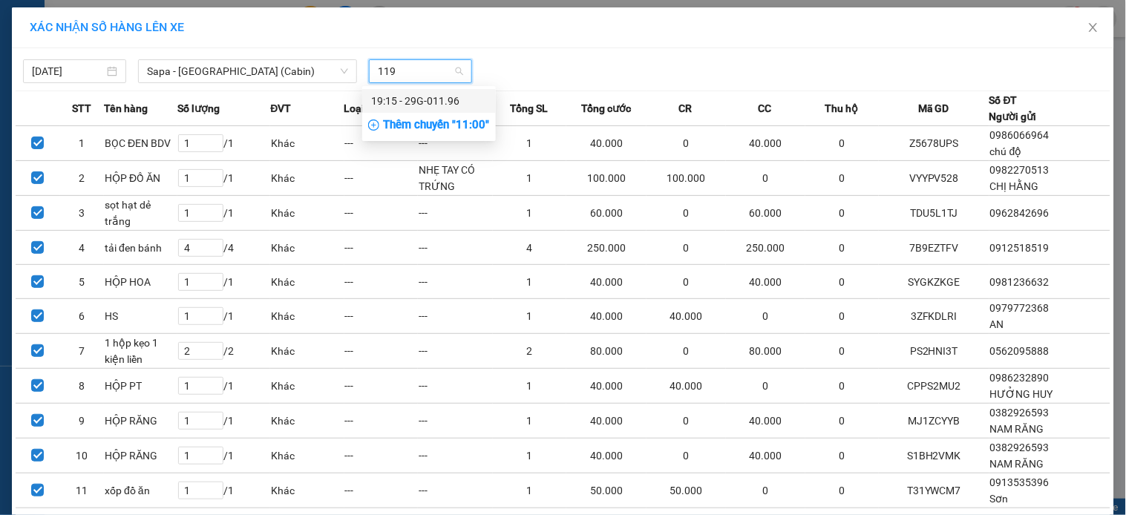
type input "1196"
click at [407, 93] on div "19:15 - 29G-011.96" at bounding box center [429, 101] width 116 height 16
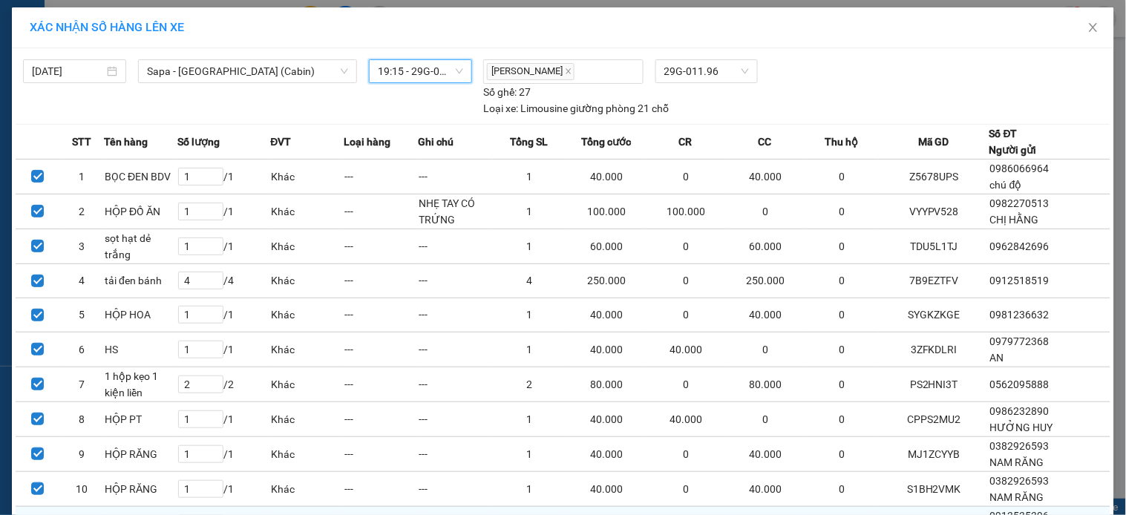
scroll to position [128, 0]
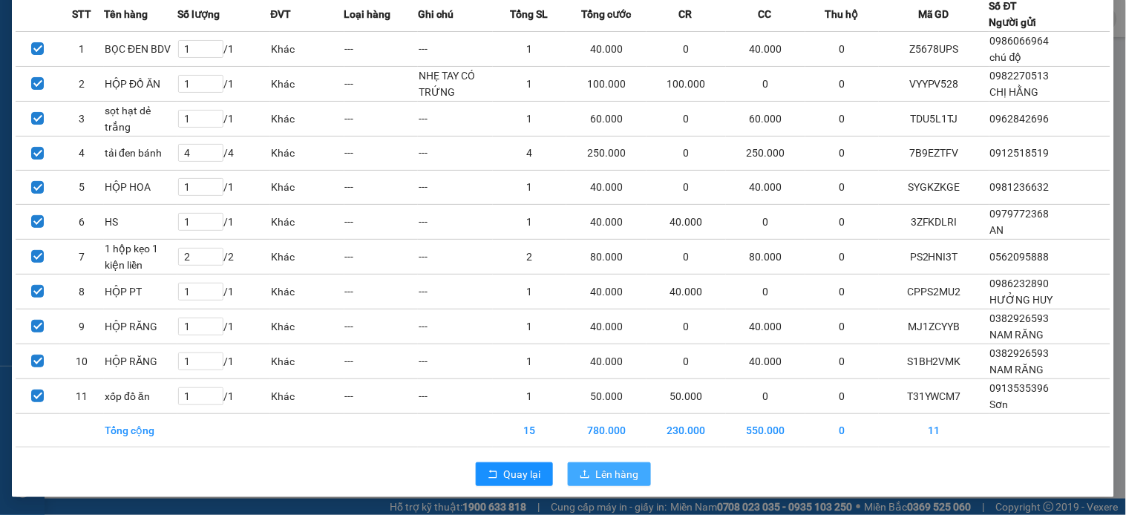
click at [609, 477] on span "Lên hàng" at bounding box center [617, 474] width 43 height 16
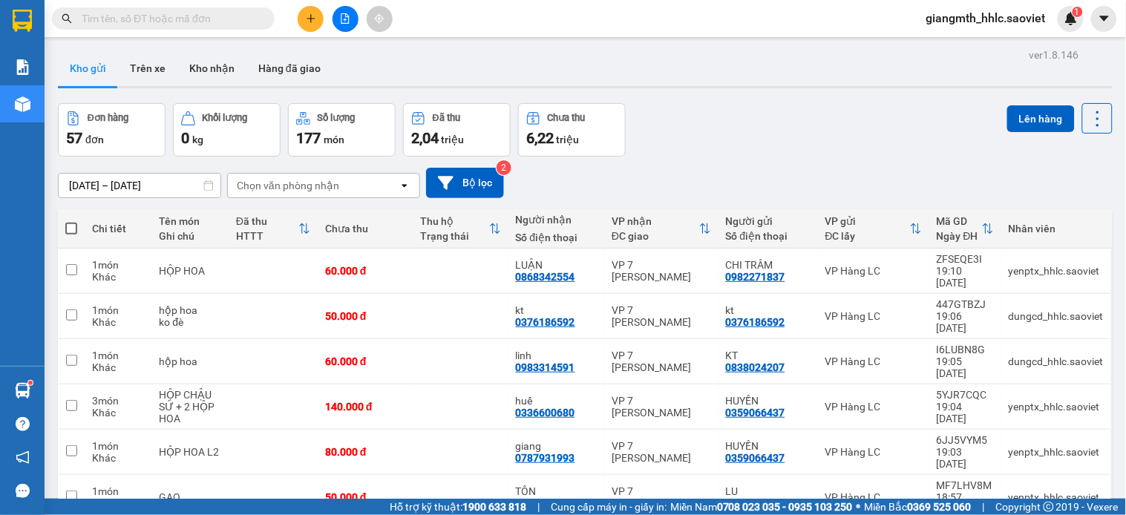
click at [216, 24] on input "text" at bounding box center [169, 18] width 175 height 16
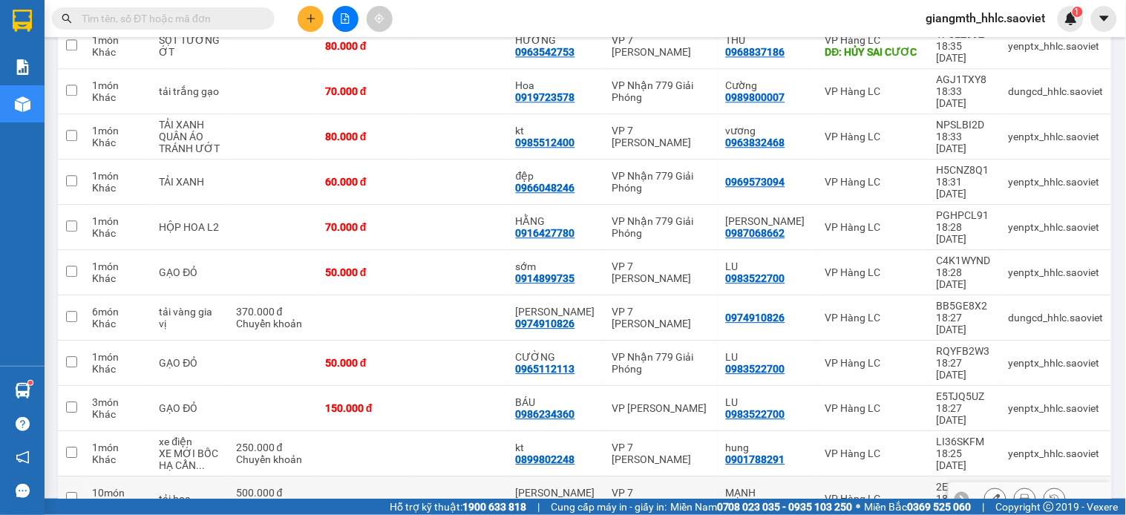
click at [410, 476] on td at bounding box center [365, 498] width 95 height 45
checkbox input "true"
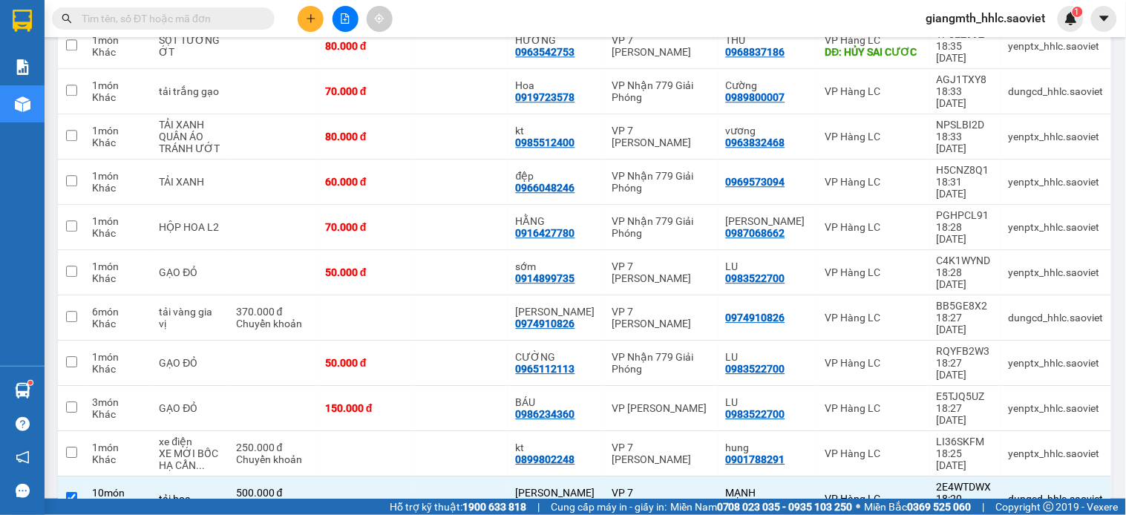
scroll to position [1329, 0]
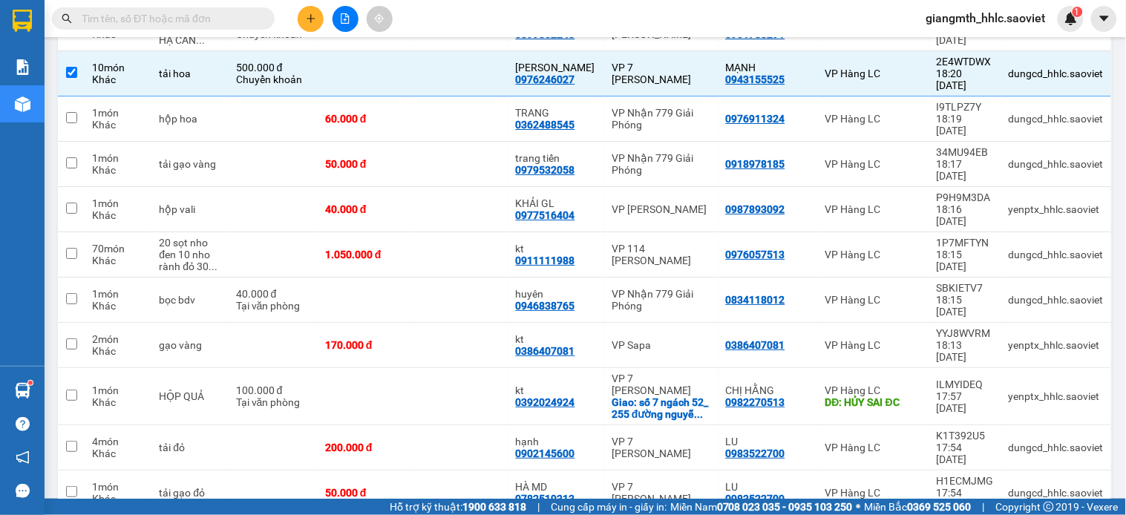
checkbox input "true"
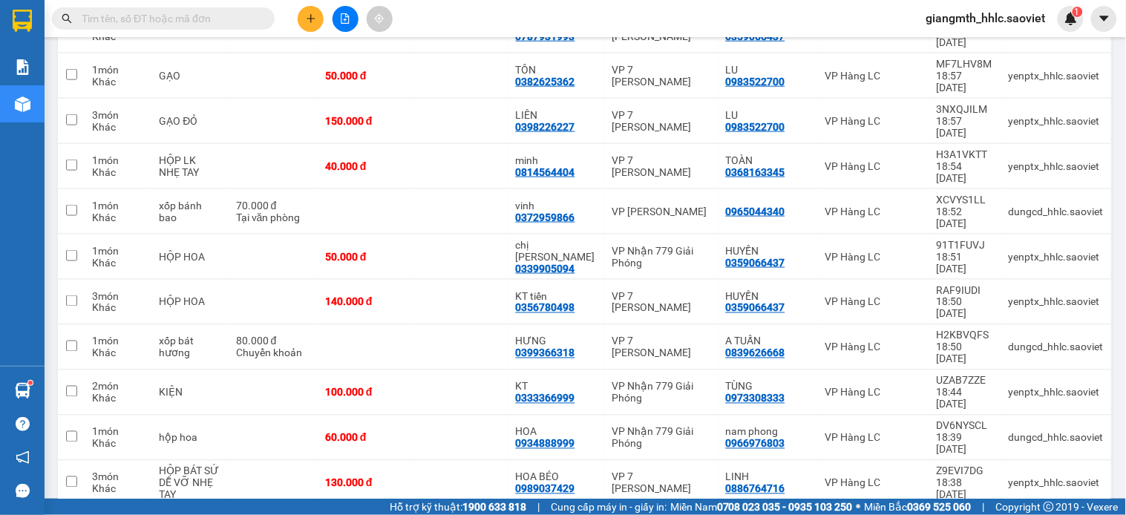
scroll to position [10, 0]
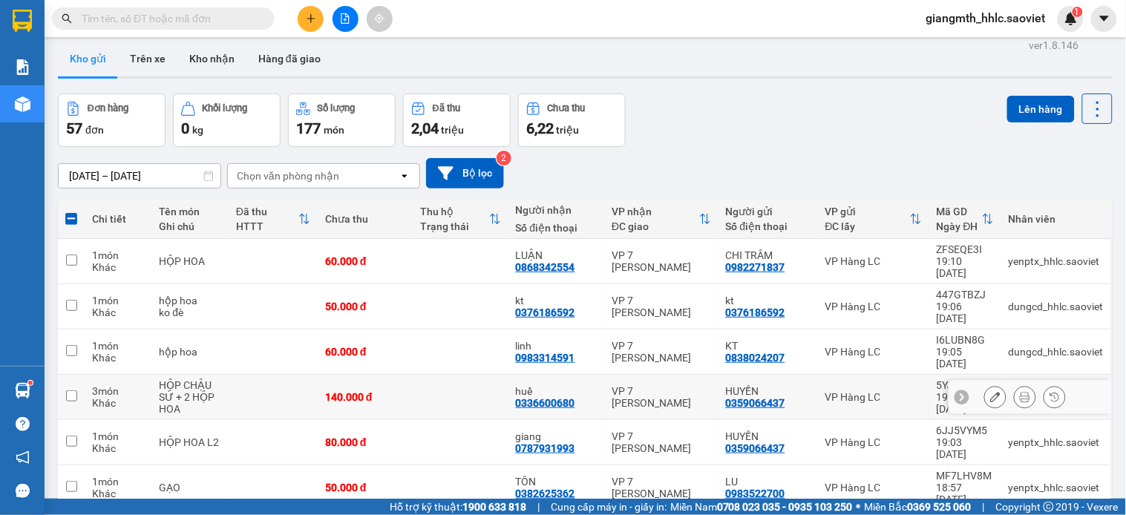
click at [448, 375] on td at bounding box center [460, 397] width 95 height 45
checkbox input "true"
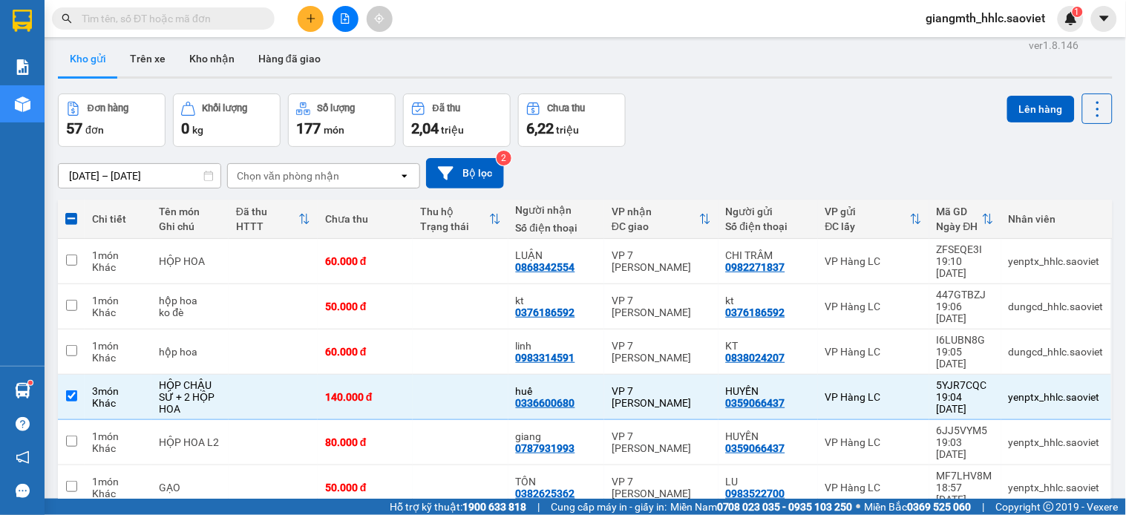
scroll to position [1723, 0]
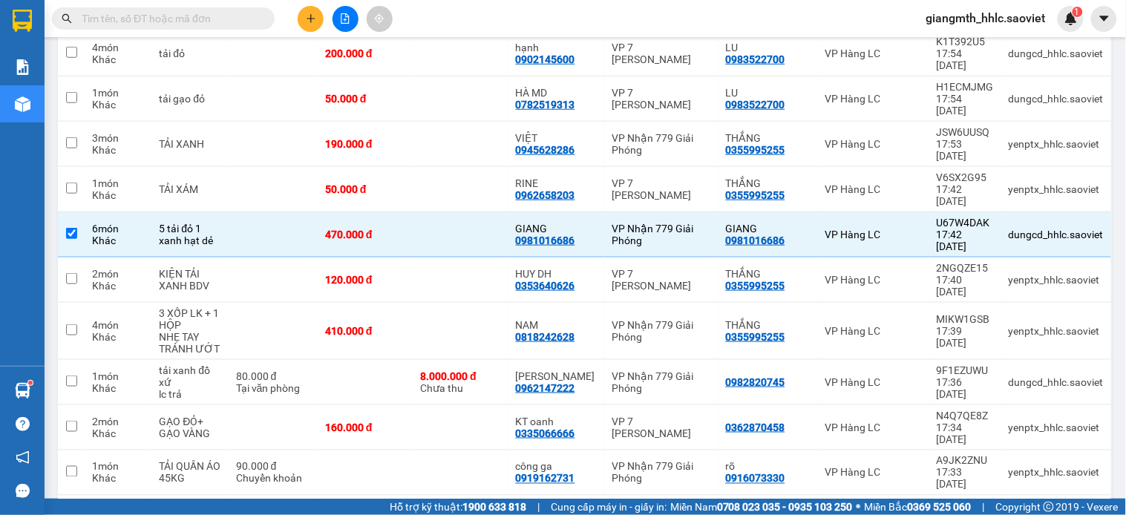
checkbox input "true"
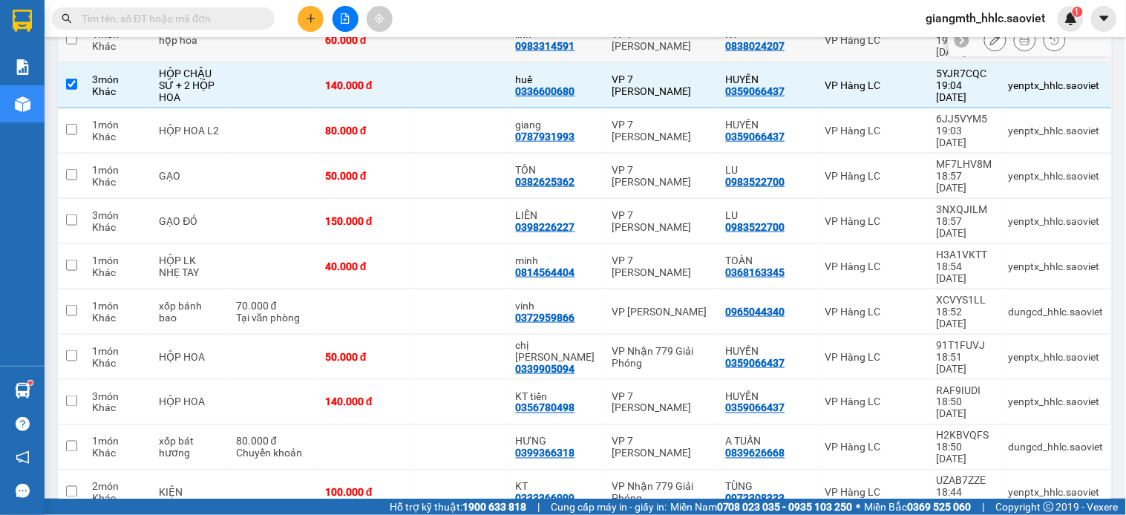
scroll to position [0, 0]
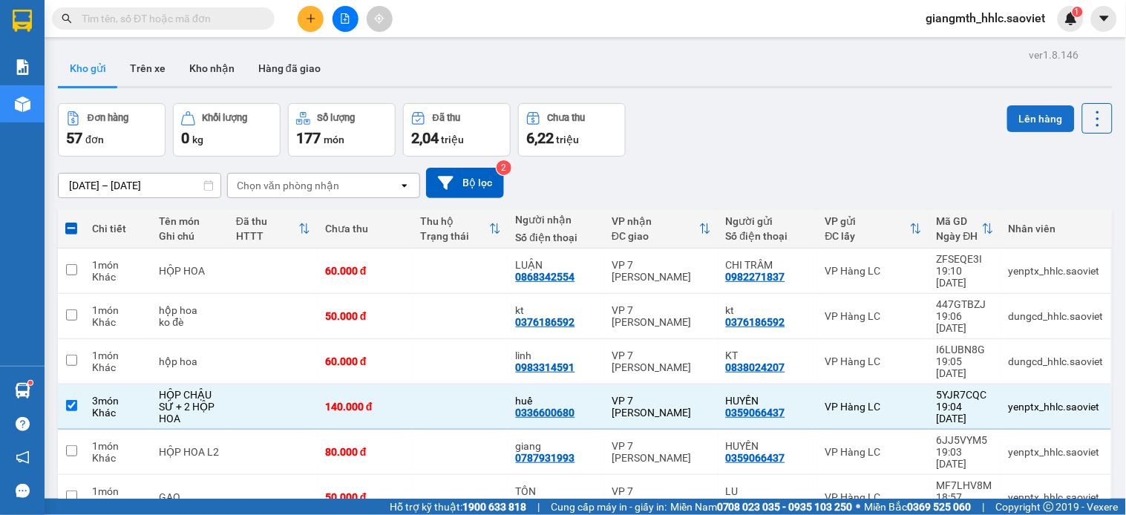
click at [1029, 110] on button "Lên hàng" at bounding box center [1041, 118] width 68 height 27
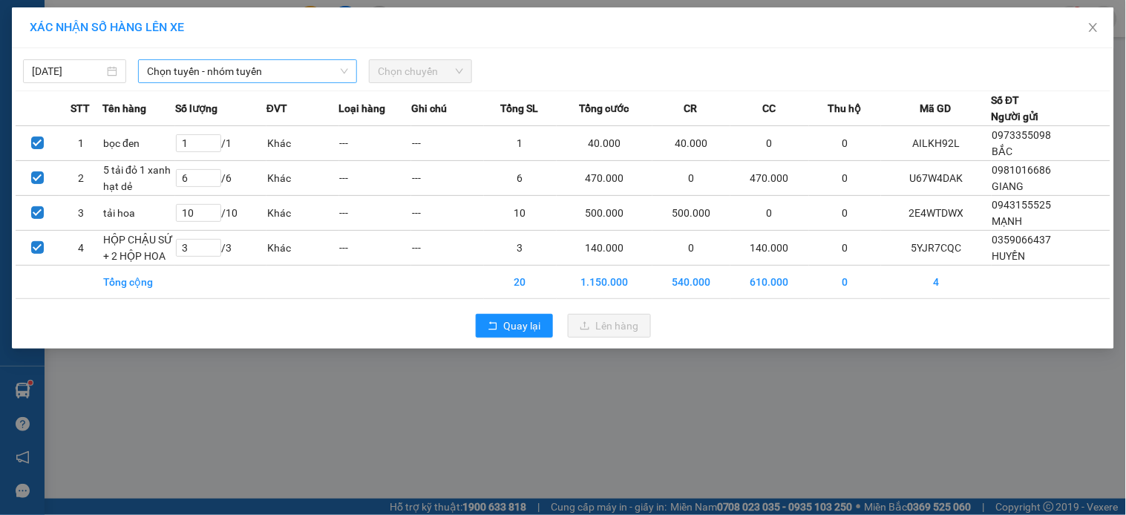
click at [308, 76] on span "Chọn tuyến - nhóm tuyến" at bounding box center [247, 71] width 201 height 22
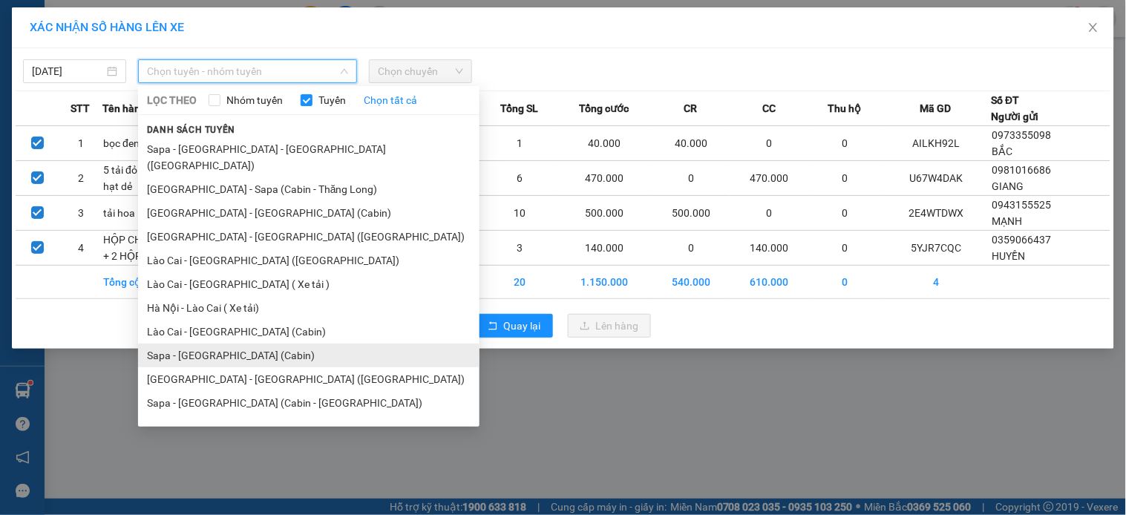
click at [209, 346] on li "Sapa - [GEOGRAPHIC_DATA] (Cabin)" at bounding box center [308, 356] width 341 height 24
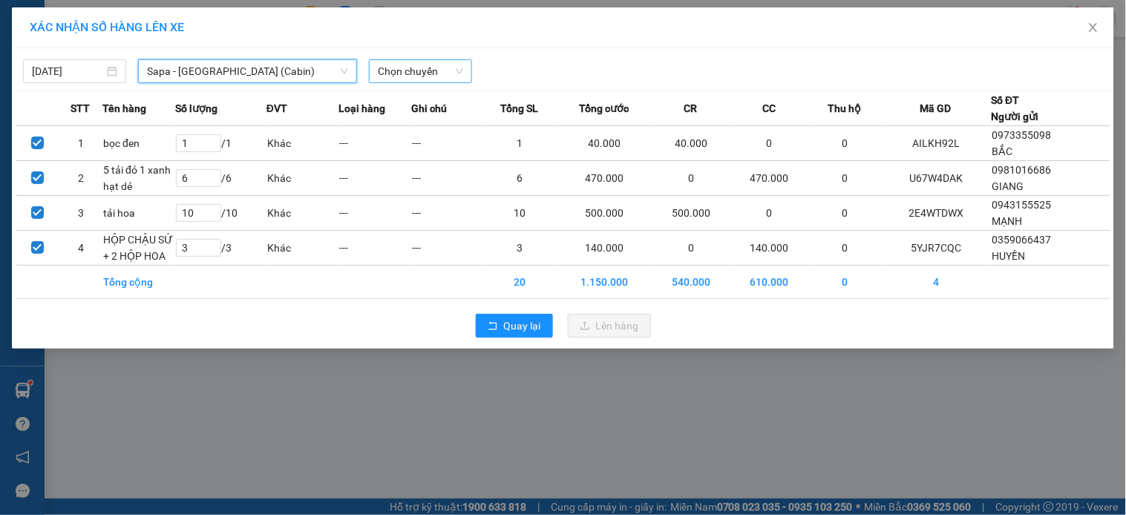
click at [439, 71] on span "Chọn chuyến" at bounding box center [420, 71] width 85 height 22
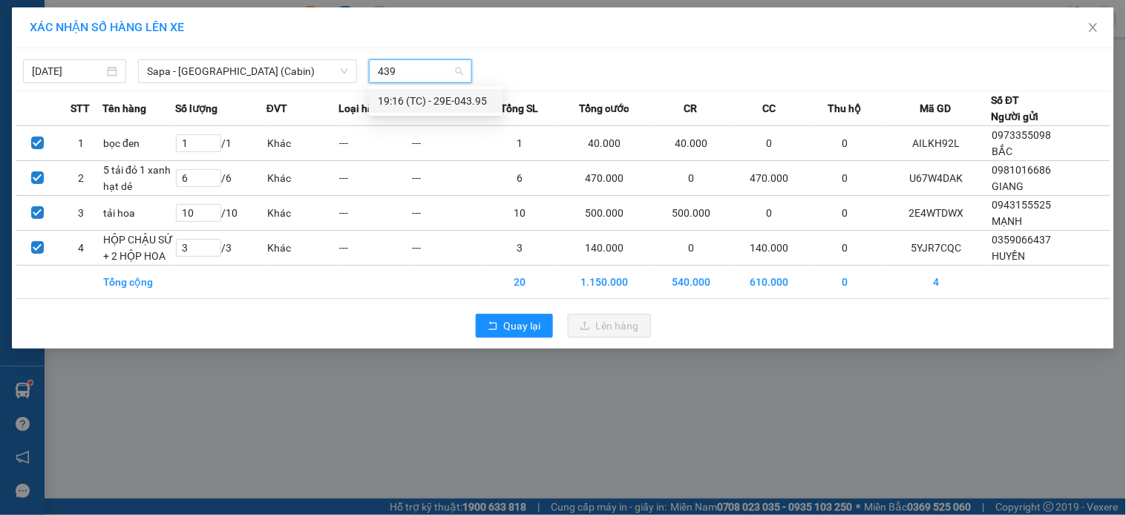
type input "4395"
click at [407, 99] on div "19:16 (TC) - 29E-043.95" at bounding box center [436, 101] width 116 height 16
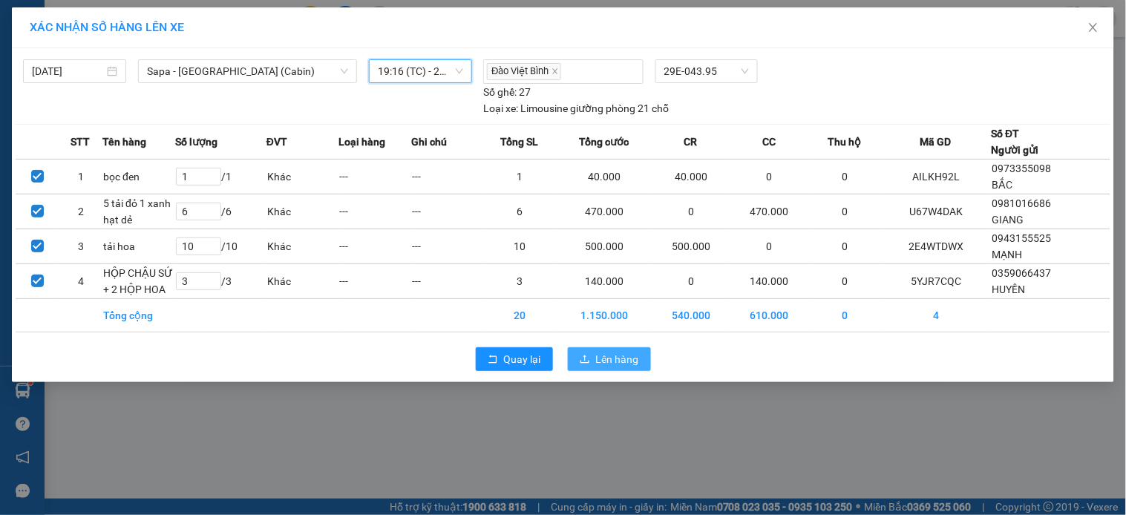
click at [597, 358] on span "Lên hàng" at bounding box center [617, 359] width 43 height 16
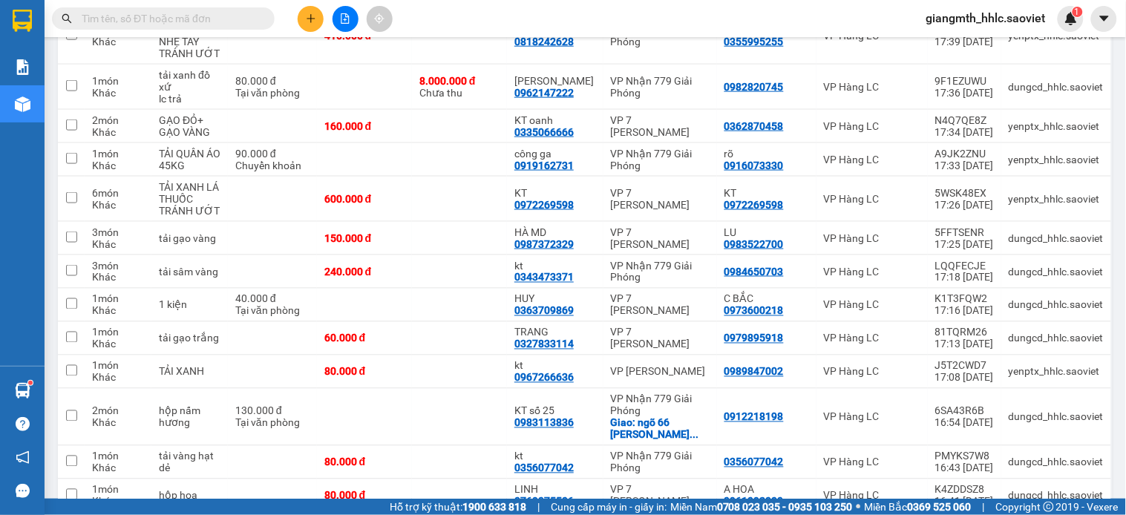
scroll to position [318, 0]
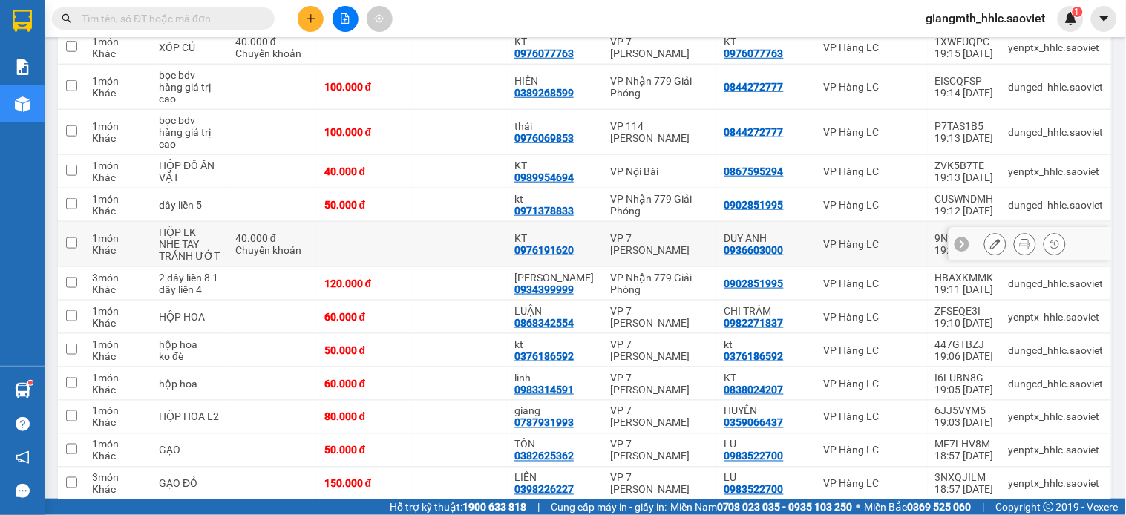
click at [655, 240] on div "VP 7 [PERSON_NAME]" at bounding box center [660, 244] width 99 height 24
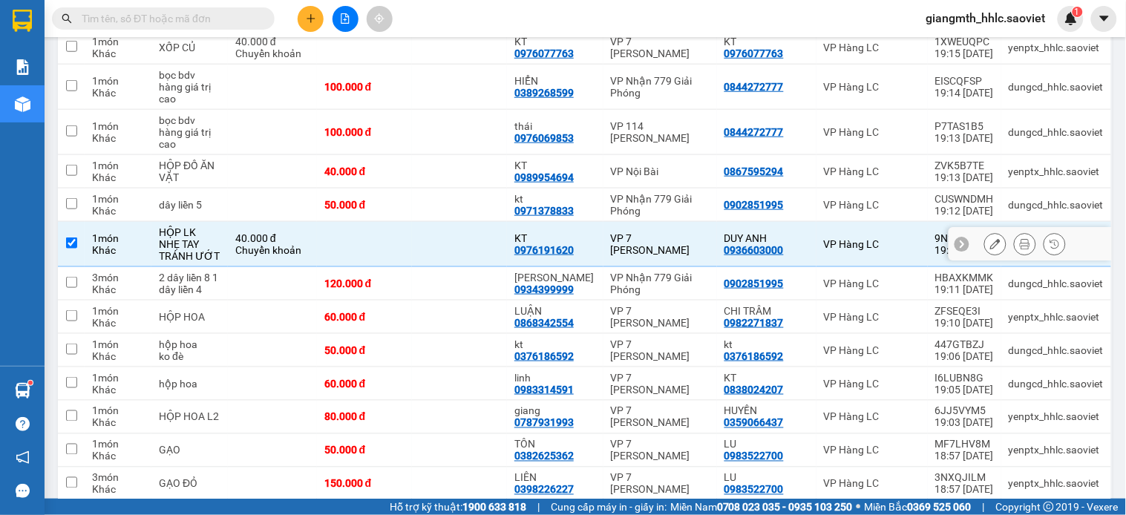
scroll to position [0, 0]
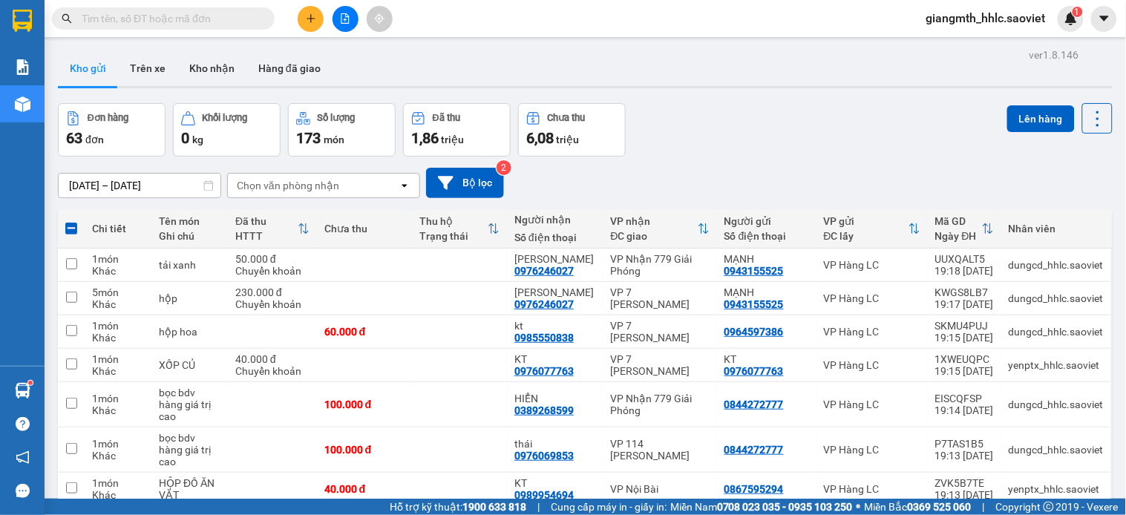
click at [367, 188] on div "Chọn văn phòng nhận" at bounding box center [313, 186] width 171 height 24
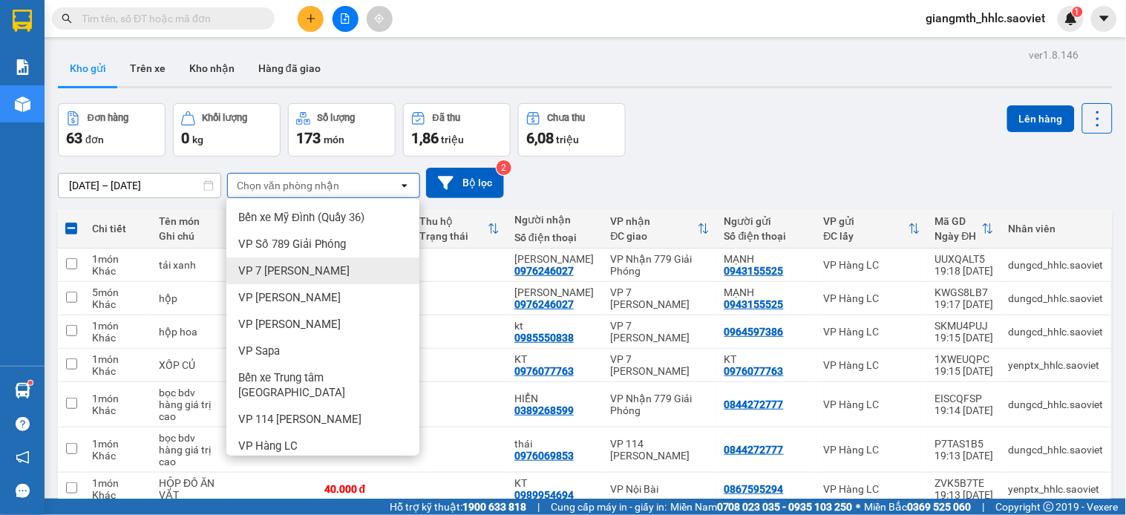
click at [295, 265] on span "VP 7 [PERSON_NAME]" at bounding box center [293, 270] width 111 height 15
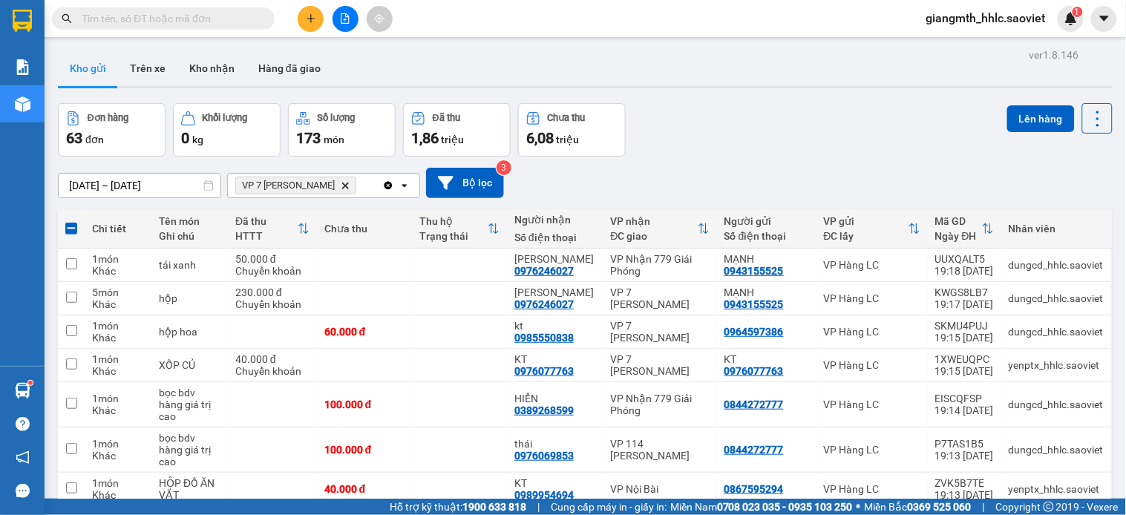
checkbox input "false"
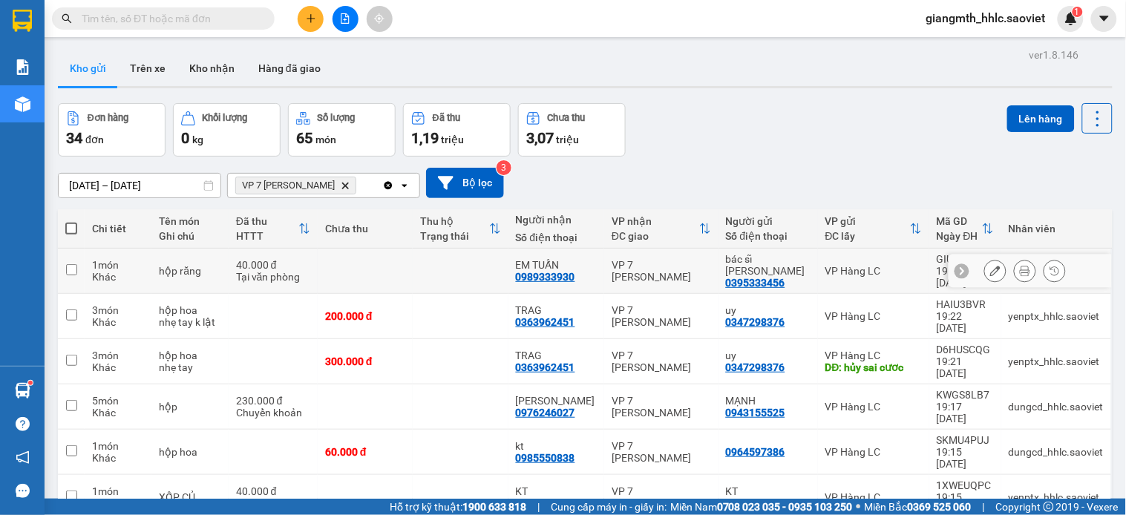
scroll to position [165, 0]
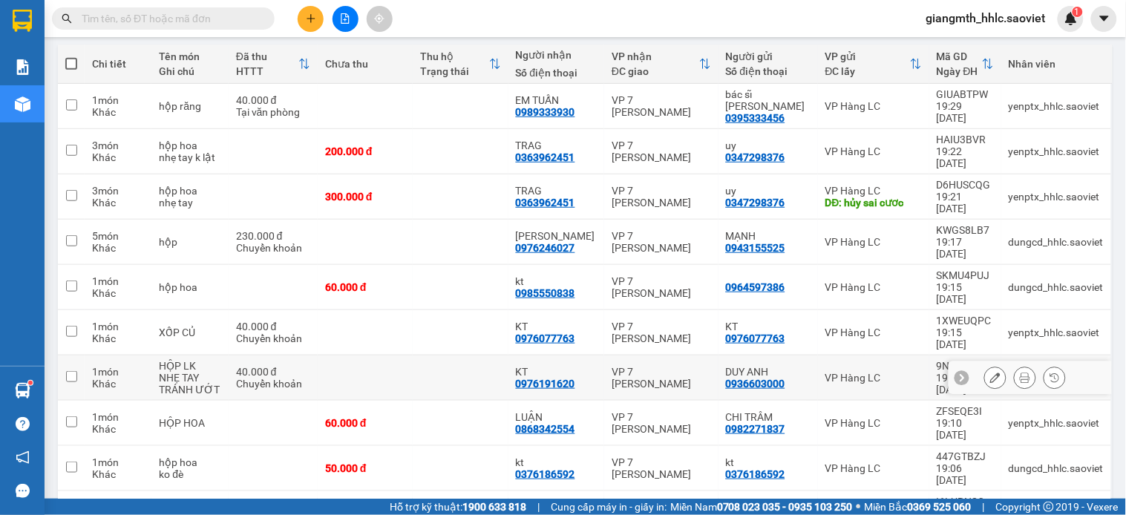
click at [618, 366] on div "VP 7 [PERSON_NAME]" at bounding box center [661, 378] width 99 height 24
checkbox input "true"
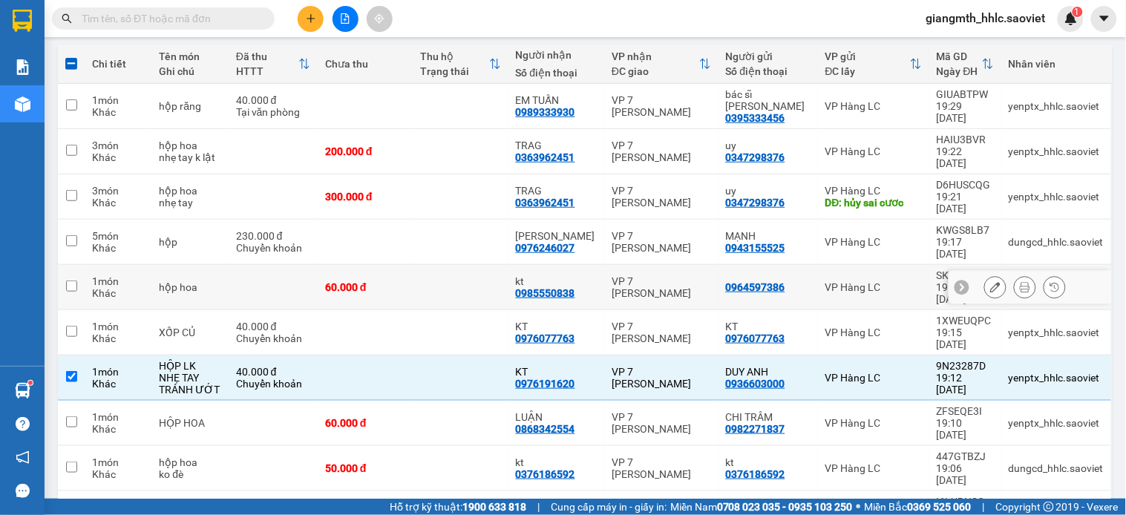
click at [622, 275] on div "VP 7 [PERSON_NAME]" at bounding box center [661, 287] width 99 height 24
checkbox input "true"
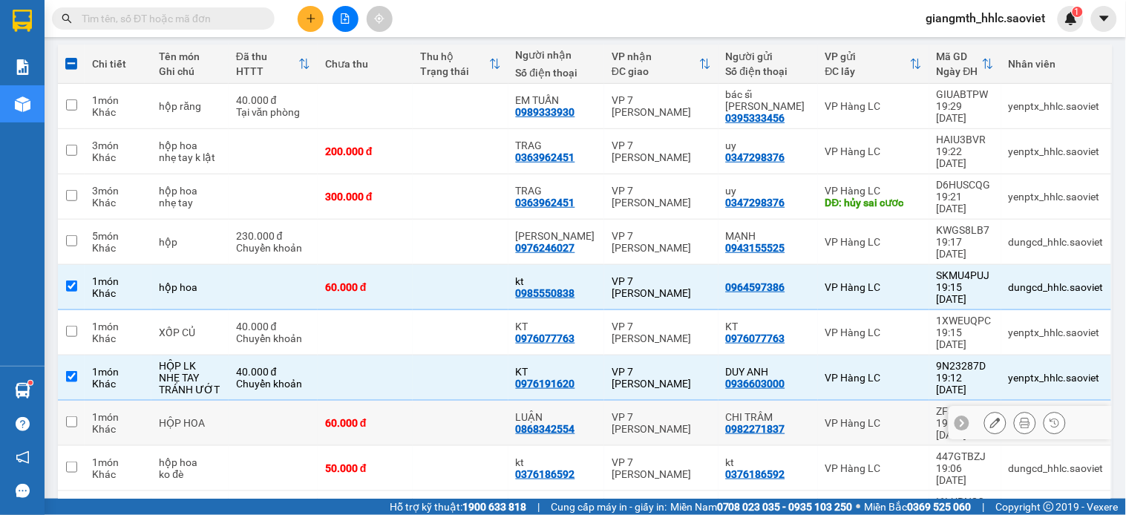
click at [616, 411] on div "VP 7 [PERSON_NAME]" at bounding box center [661, 423] width 99 height 24
checkbox input "true"
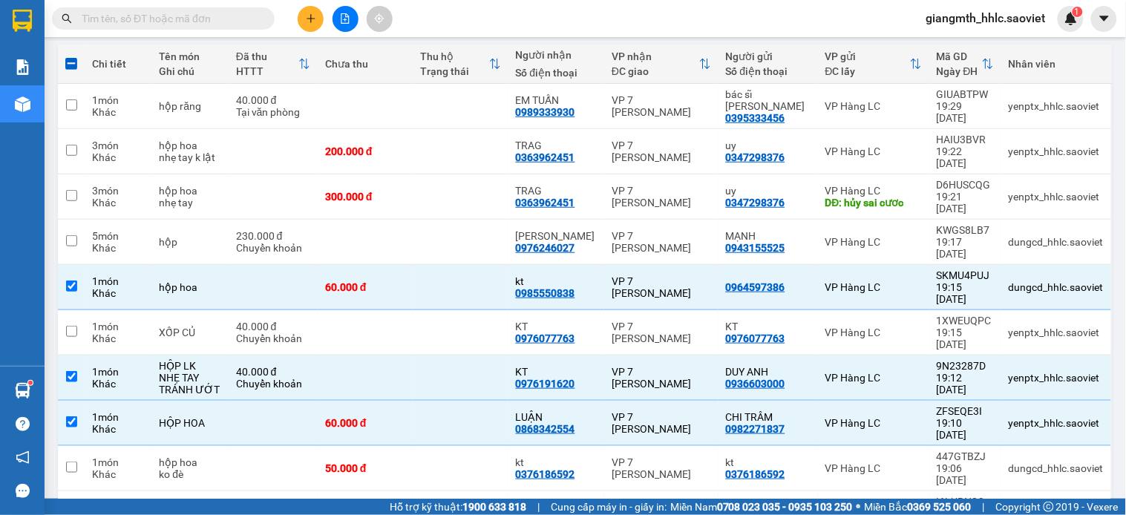
scroll to position [468, 0]
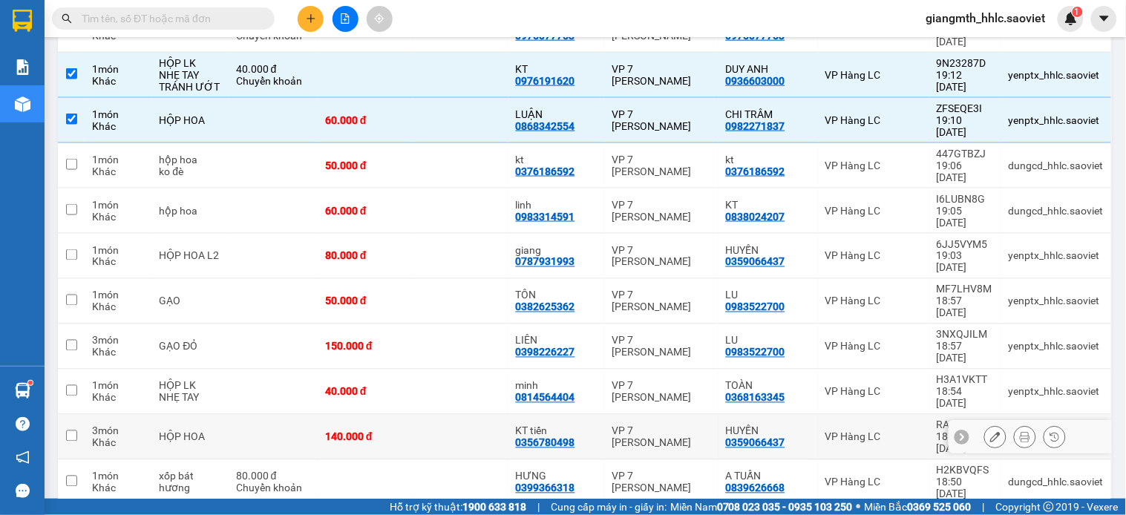
click at [646, 370] on td "VP 7 [PERSON_NAME]" at bounding box center [661, 392] width 114 height 45
checkbox input "true"
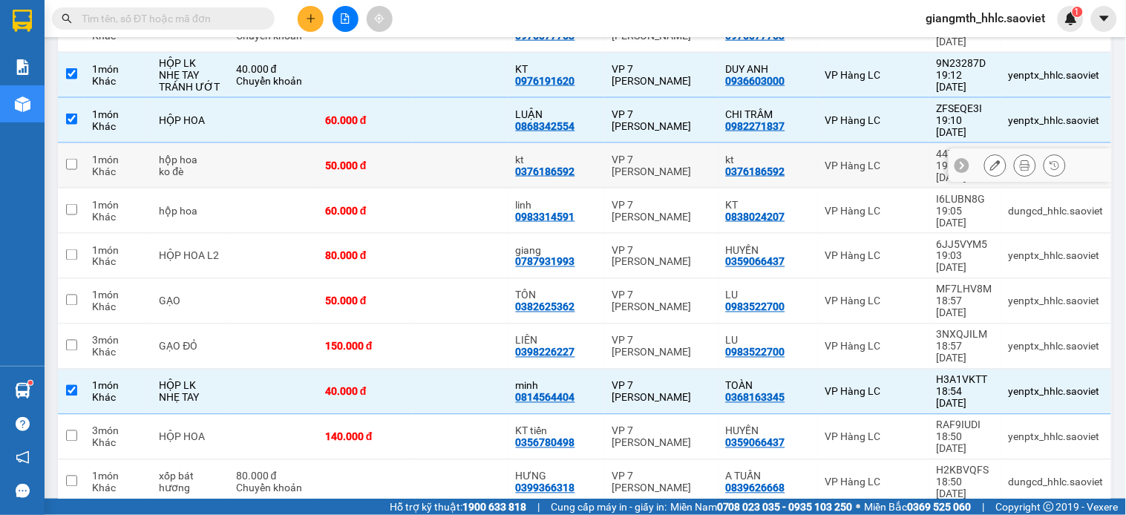
click at [694, 143] on td "VP 7 [PERSON_NAME]" at bounding box center [661, 165] width 114 height 45
checkbox input "true"
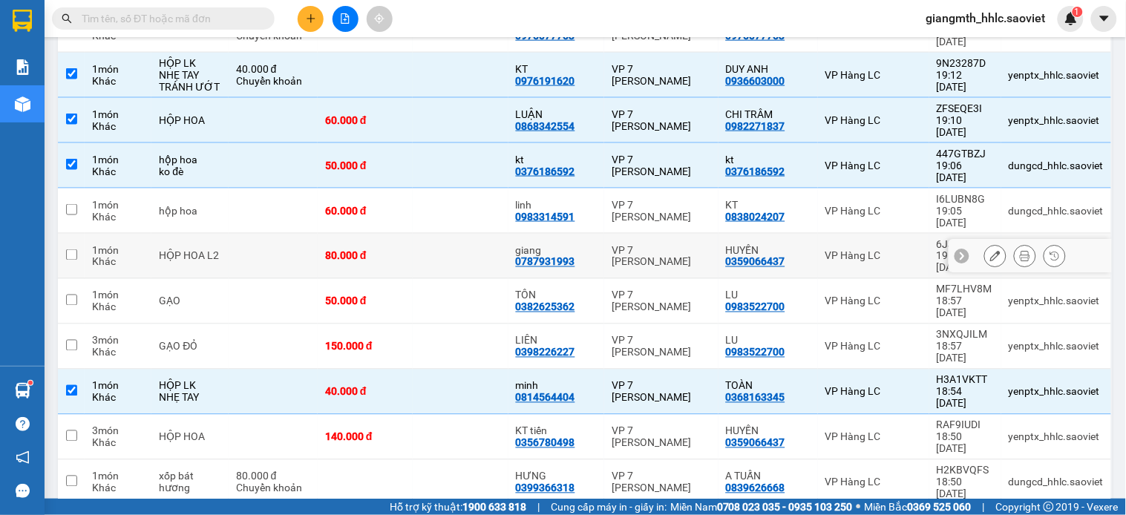
drag, startPoint x: 669, startPoint y: 140, endPoint x: 698, endPoint y: 119, distance: 35.2
click at [669, 244] on div "VP 7 [PERSON_NAME]" at bounding box center [661, 256] width 99 height 24
checkbox input "true"
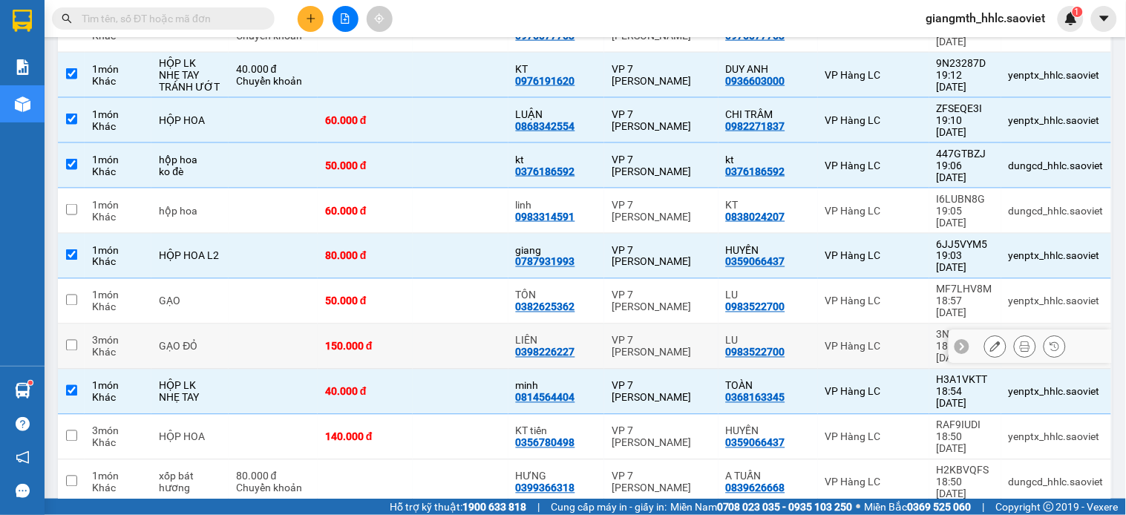
scroll to position [55, 0]
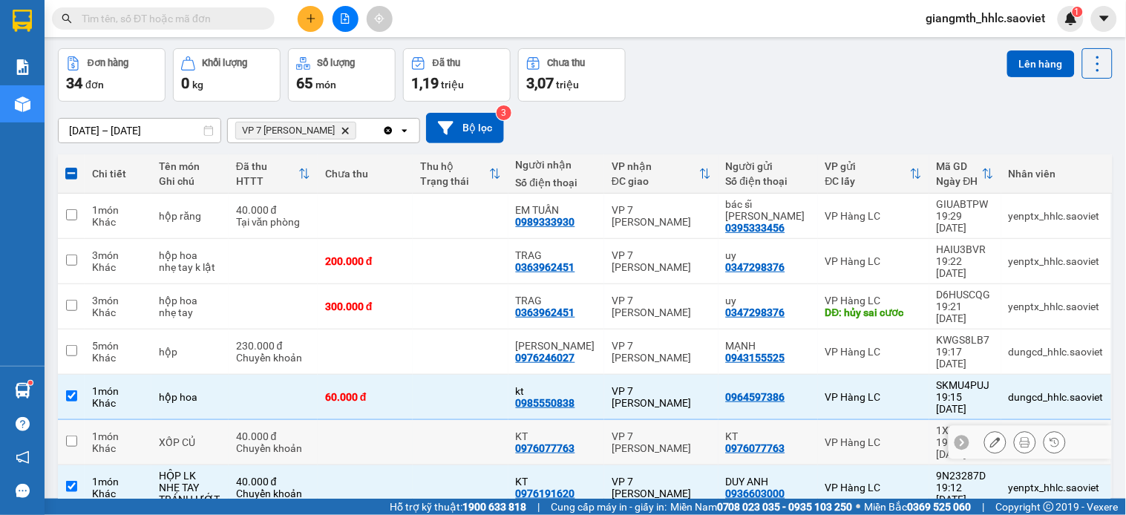
click at [604, 420] on td "VP 7 [PERSON_NAME]" at bounding box center [661, 442] width 114 height 45
checkbox input "true"
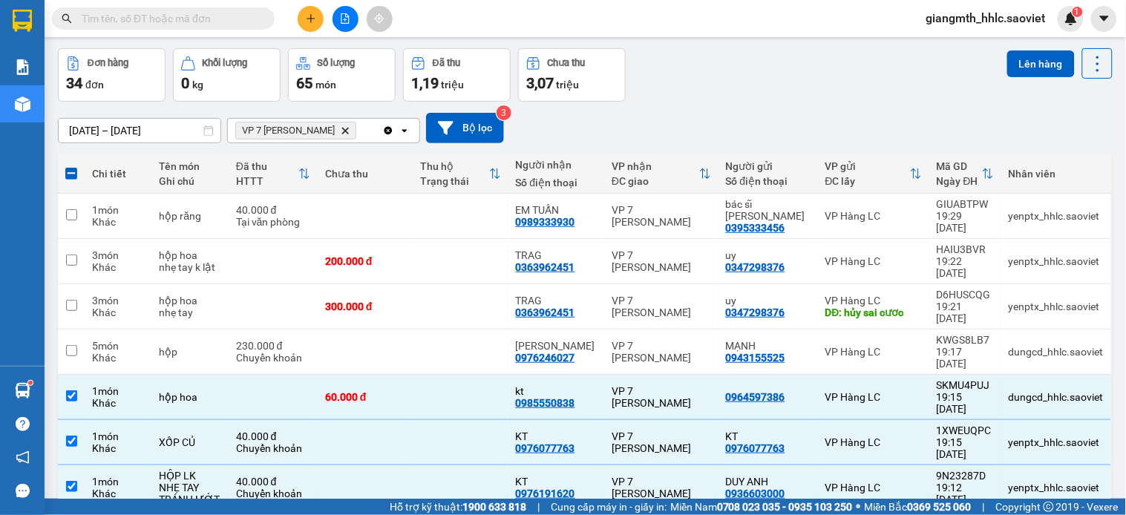
scroll to position [1019, 0]
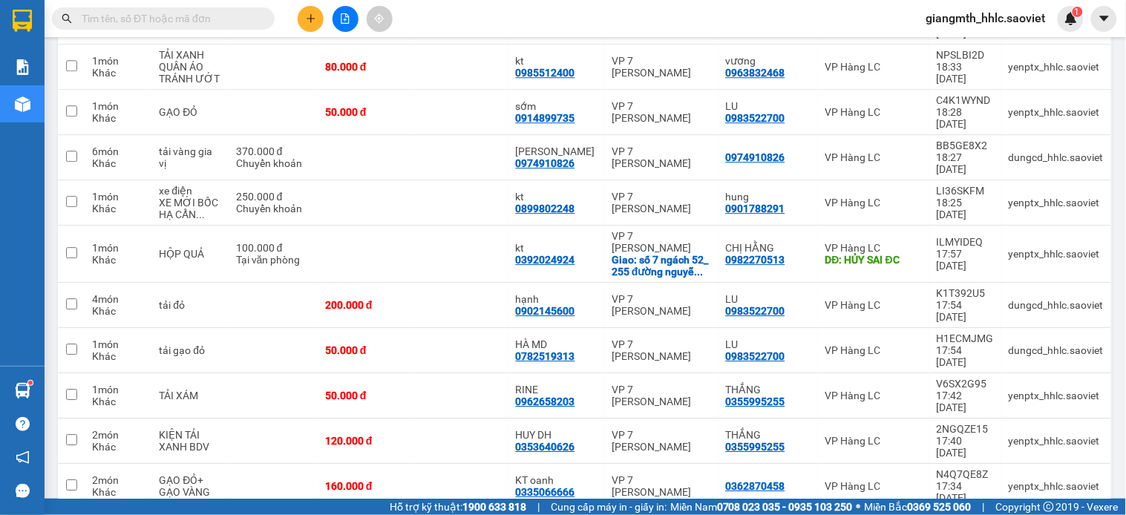
checkbox input "true"
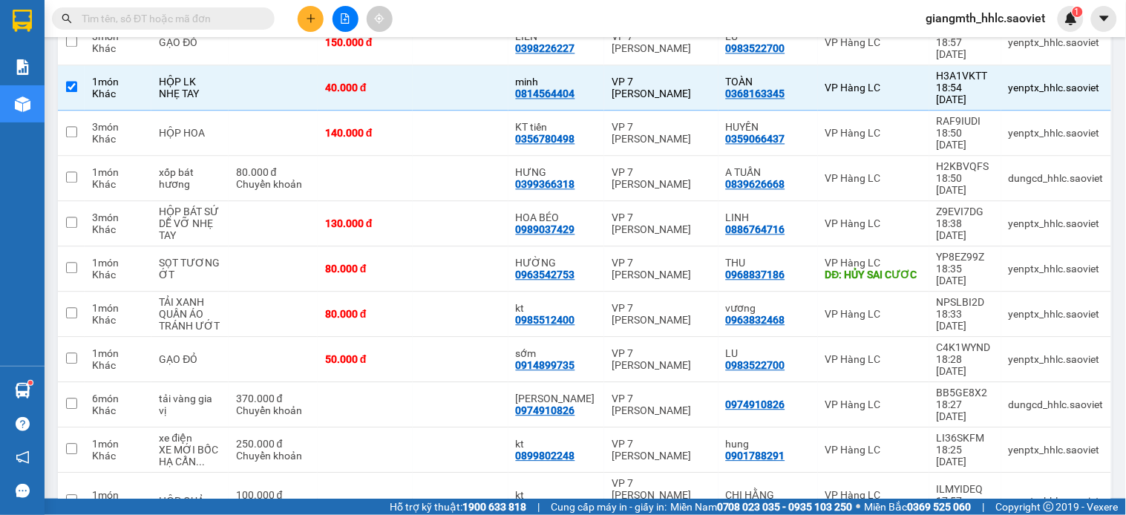
scroll to position [442, 0]
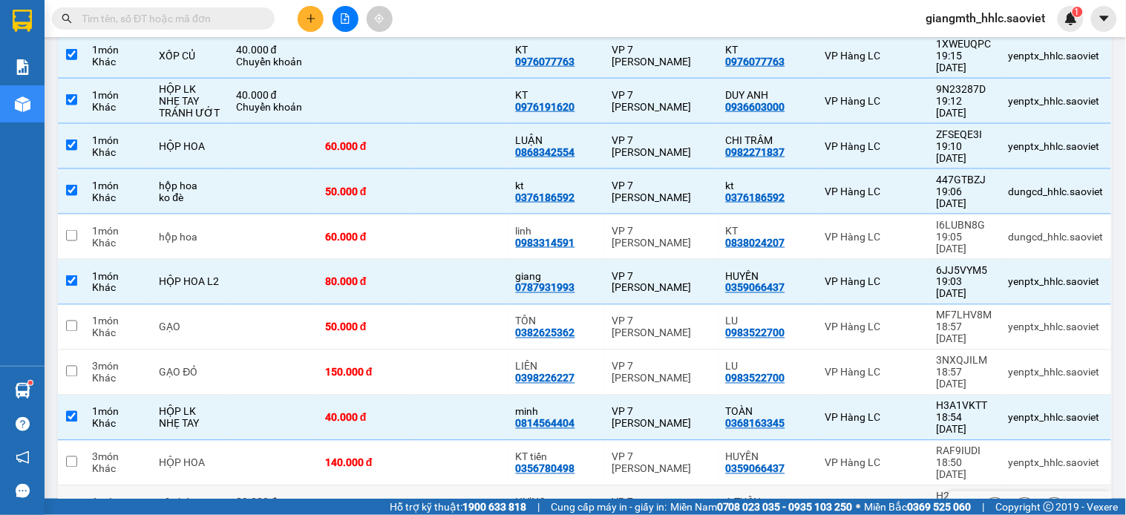
click at [495, 486] on td at bounding box center [460, 508] width 95 height 45
checkbox input "true"
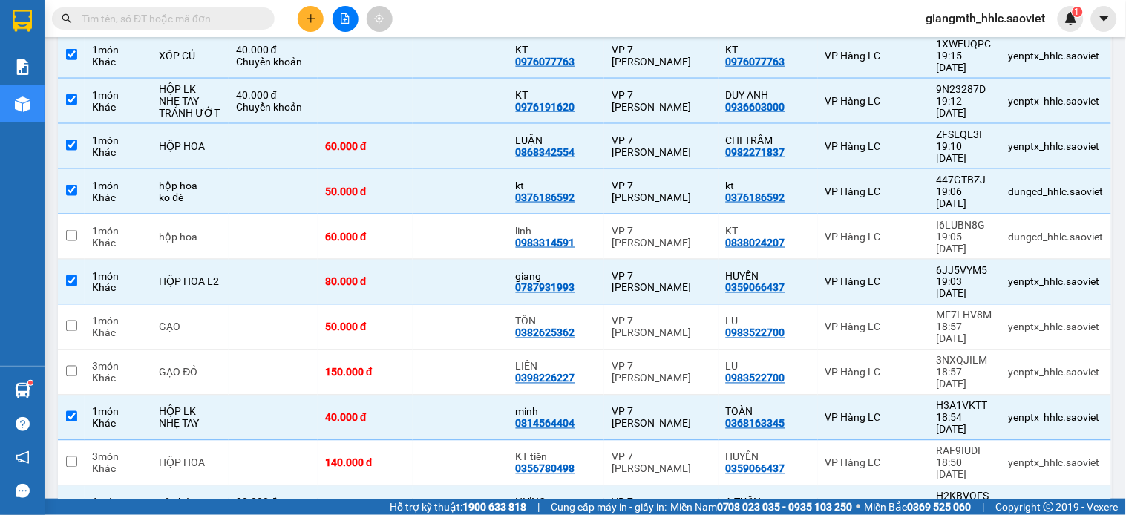
scroll to position [916, 0]
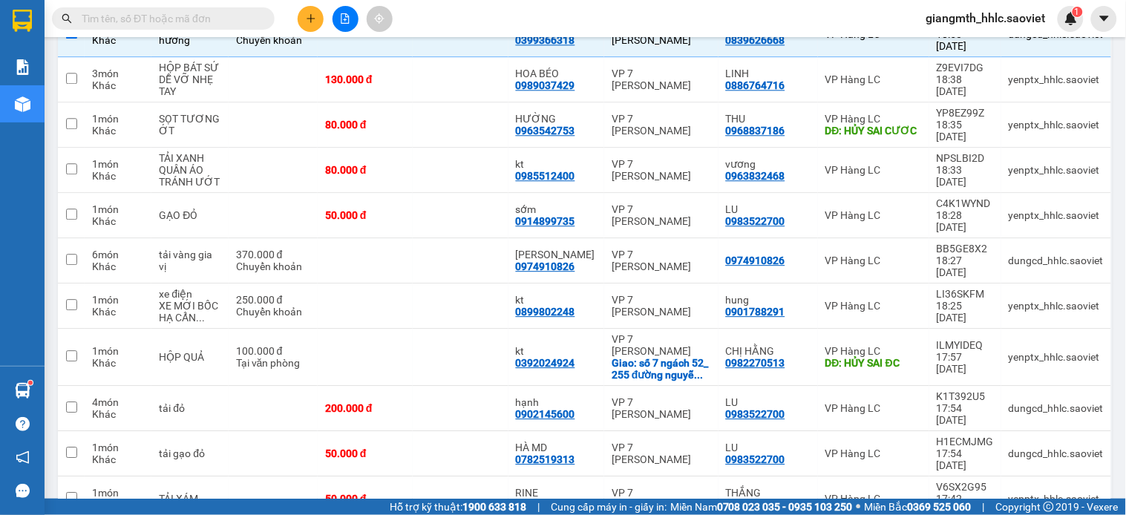
checkbox input "true"
click at [661, 476] on td "VP 7 [PERSON_NAME]" at bounding box center [661, 498] width 114 height 45
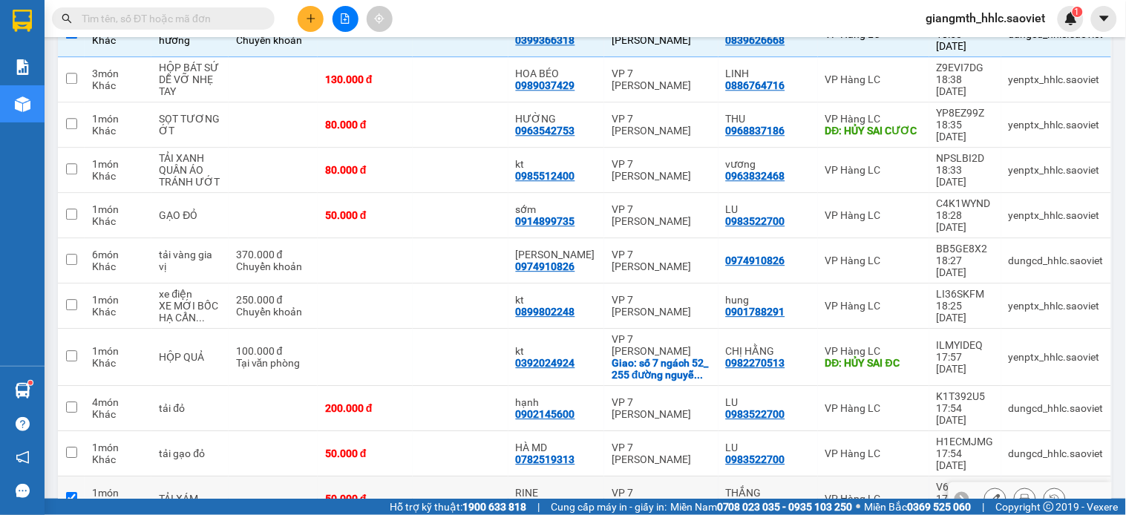
checkbox input "true"
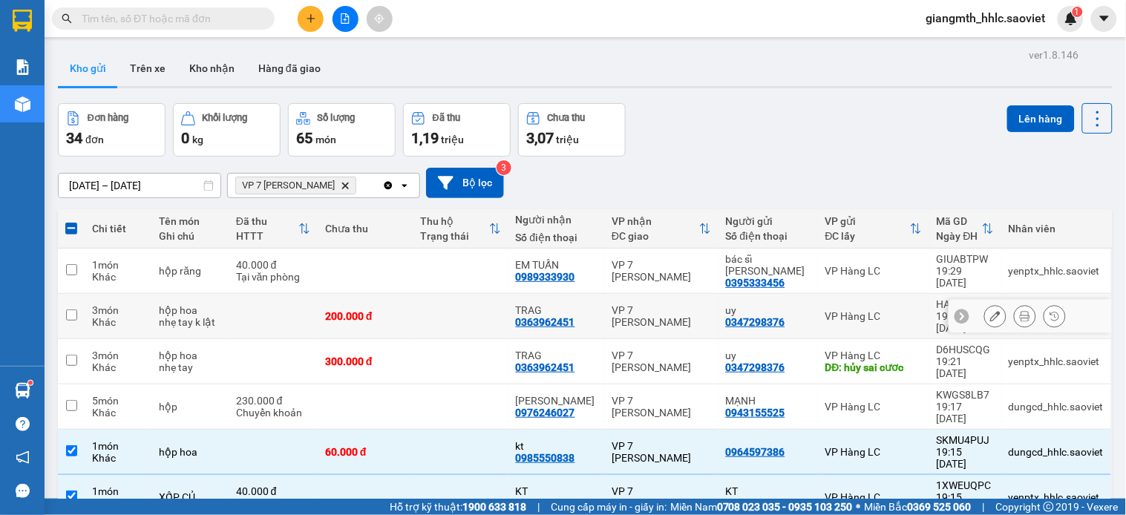
scroll to position [742, 0]
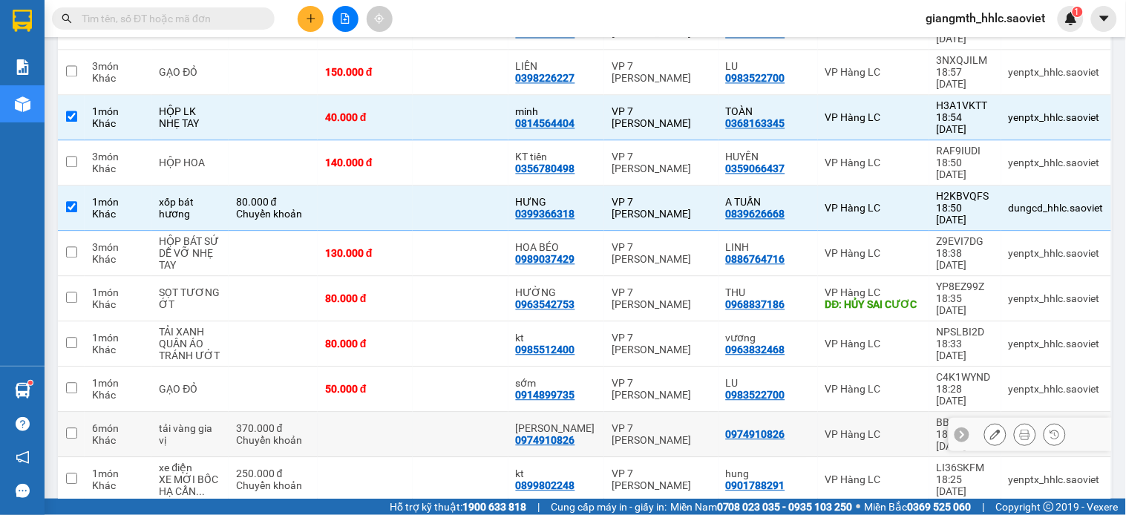
click at [609, 412] on td "VP 7 [PERSON_NAME]" at bounding box center [661, 434] width 114 height 45
checkbox input "true"
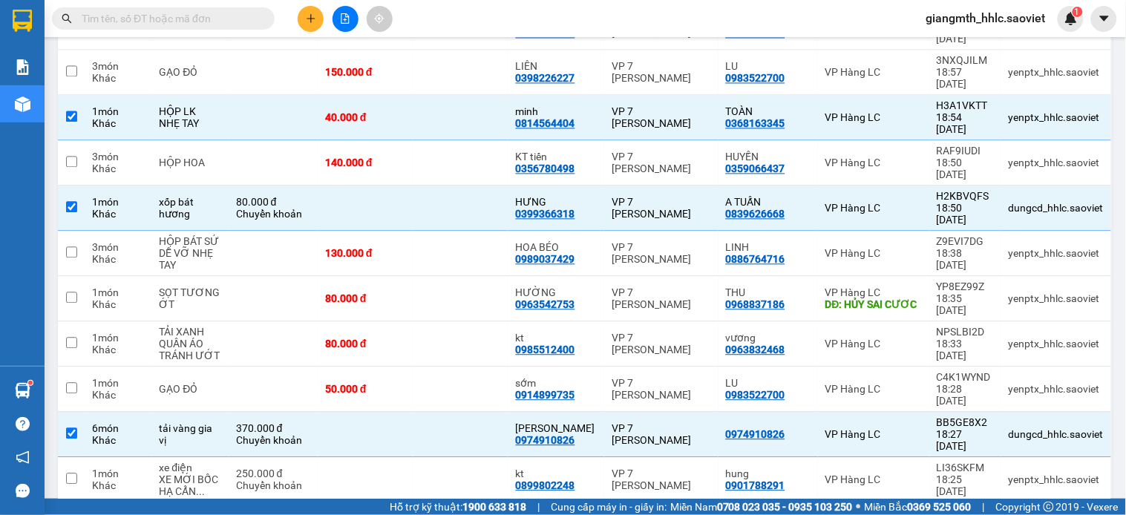
scroll to position [907, 0]
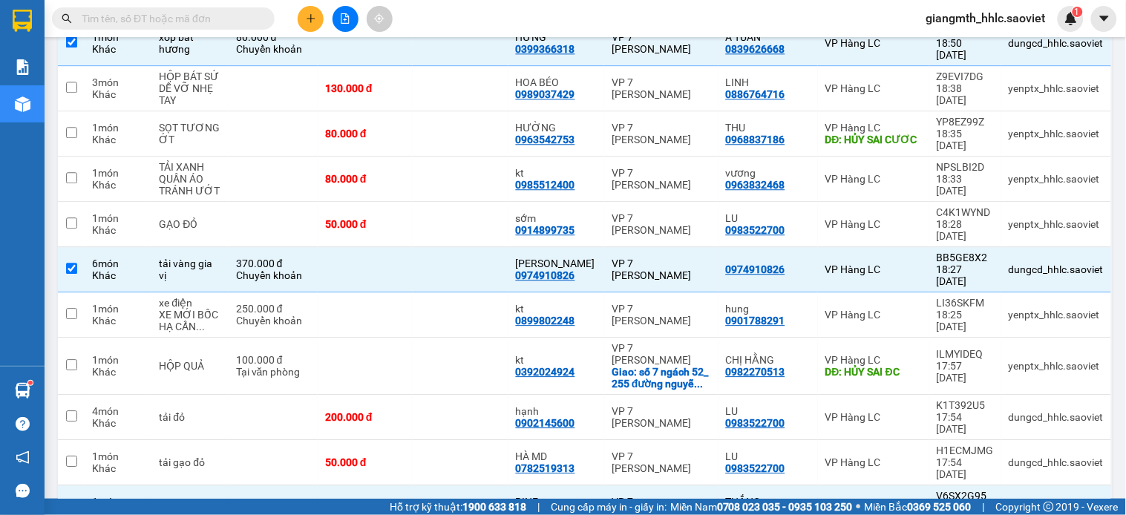
checkbox input "true"
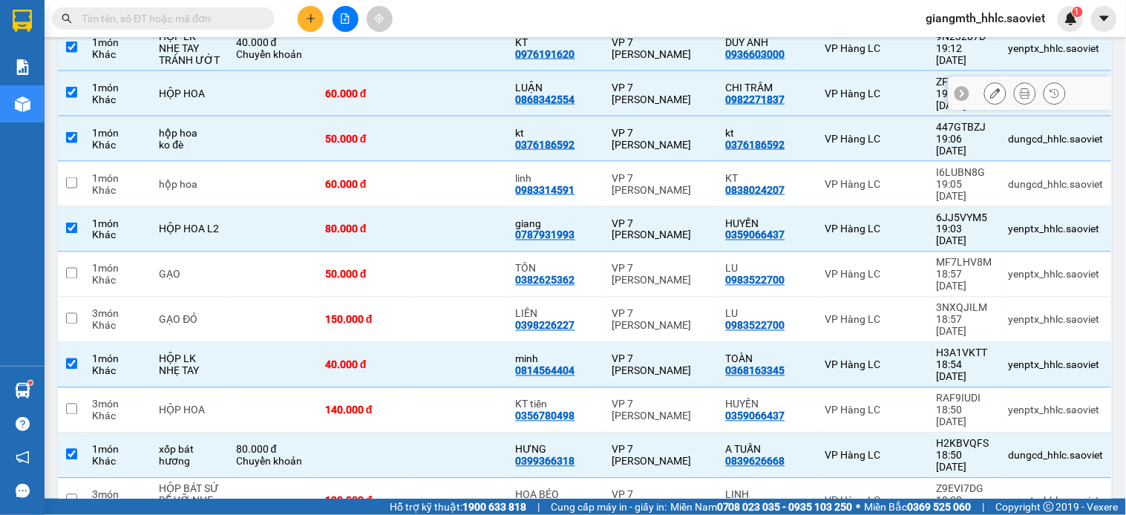
scroll to position [0, 0]
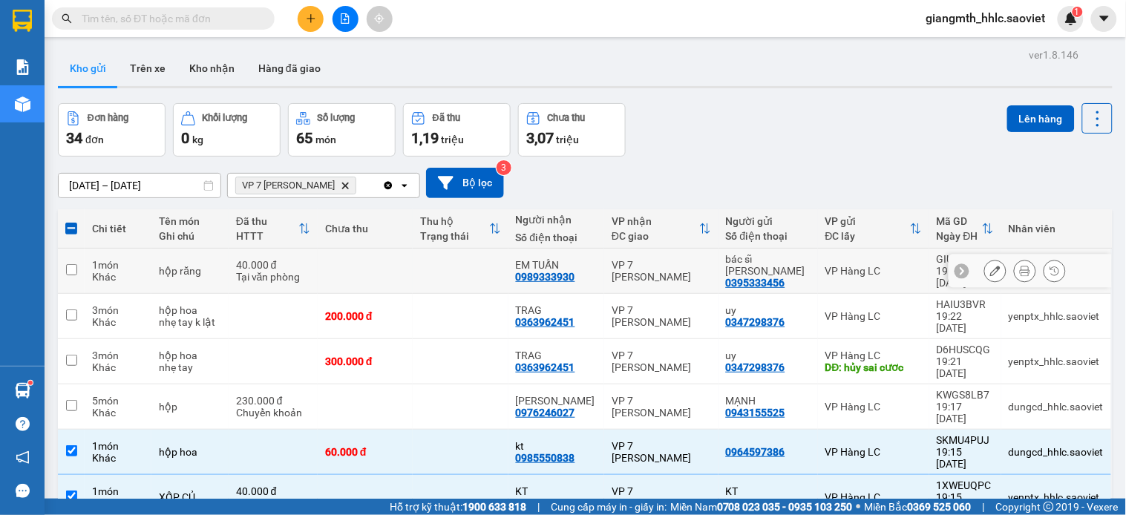
click at [604, 256] on td "VP 7 [PERSON_NAME]" at bounding box center [661, 271] width 114 height 45
checkbox input "true"
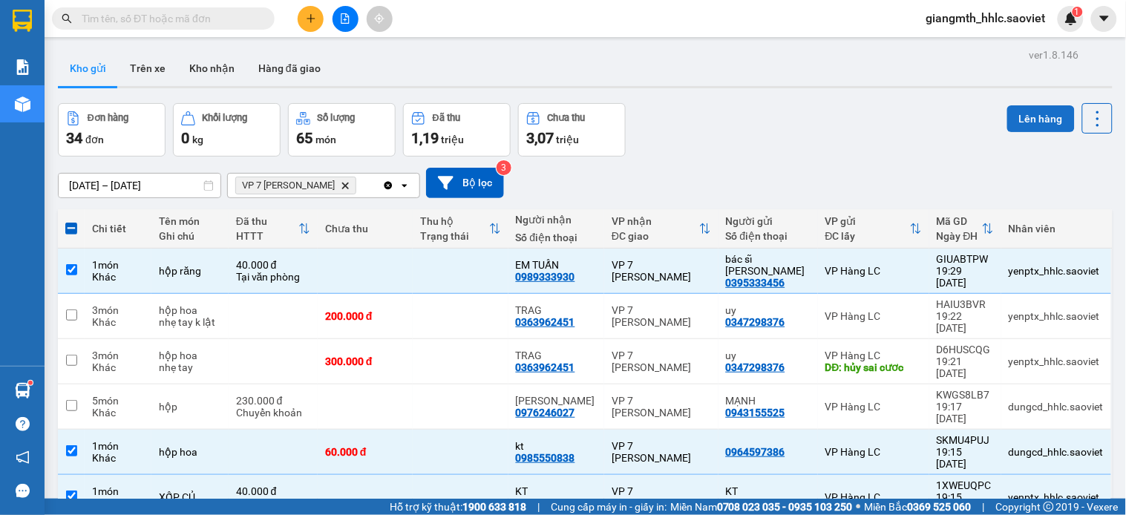
click at [1012, 123] on button "Lên hàng" at bounding box center [1041, 118] width 68 height 27
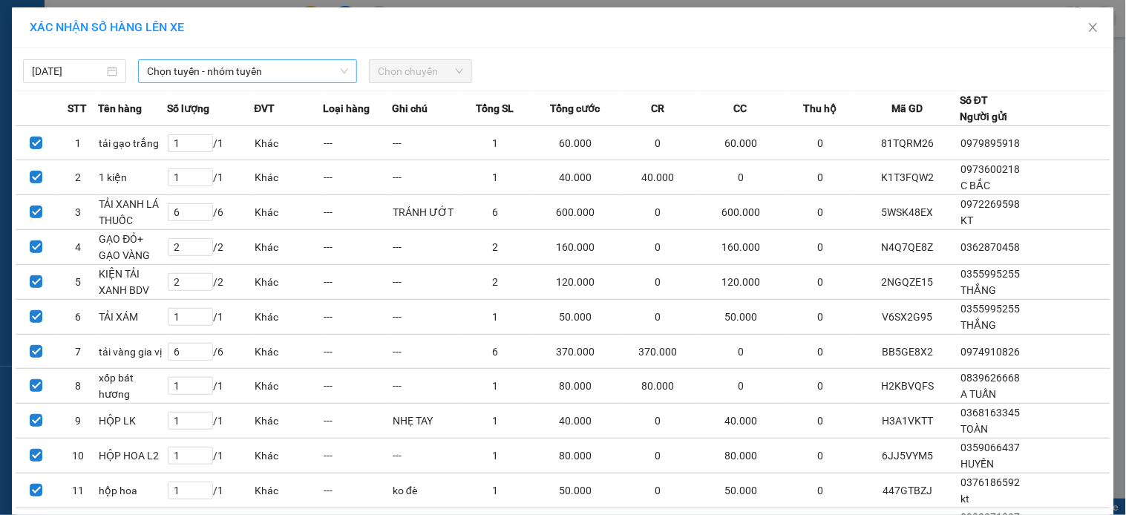
click at [300, 77] on span "Chọn tuyến - nhóm tuyến" at bounding box center [247, 71] width 201 height 22
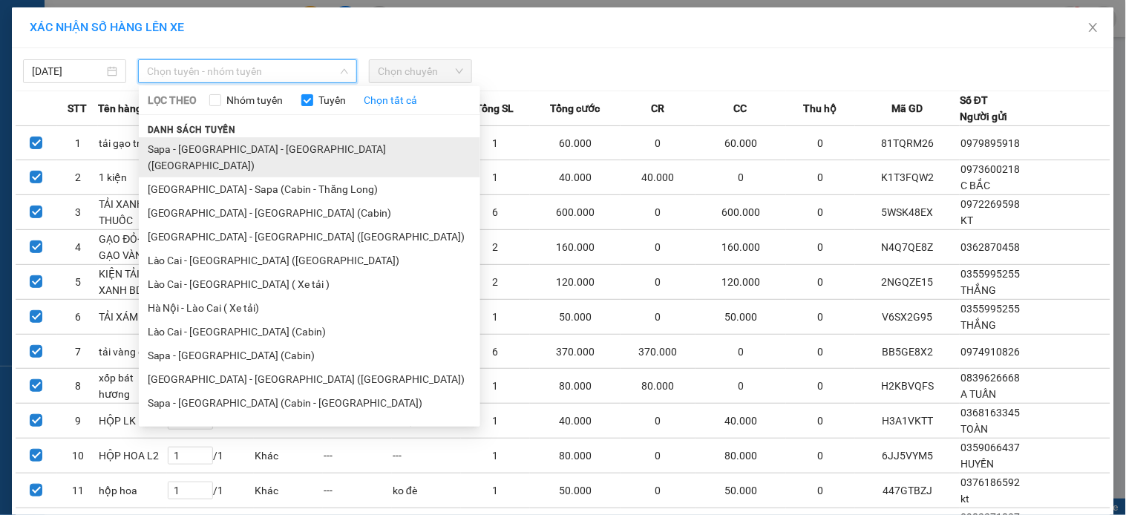
click at [238, 149] on li "Sapa - [GEOGRAPHIC_DATA] - [GEOGRAPHIC_DATA] ([GEOGRAPHIC_DATA])" at bounding box center [309, 157] width 341 height 40
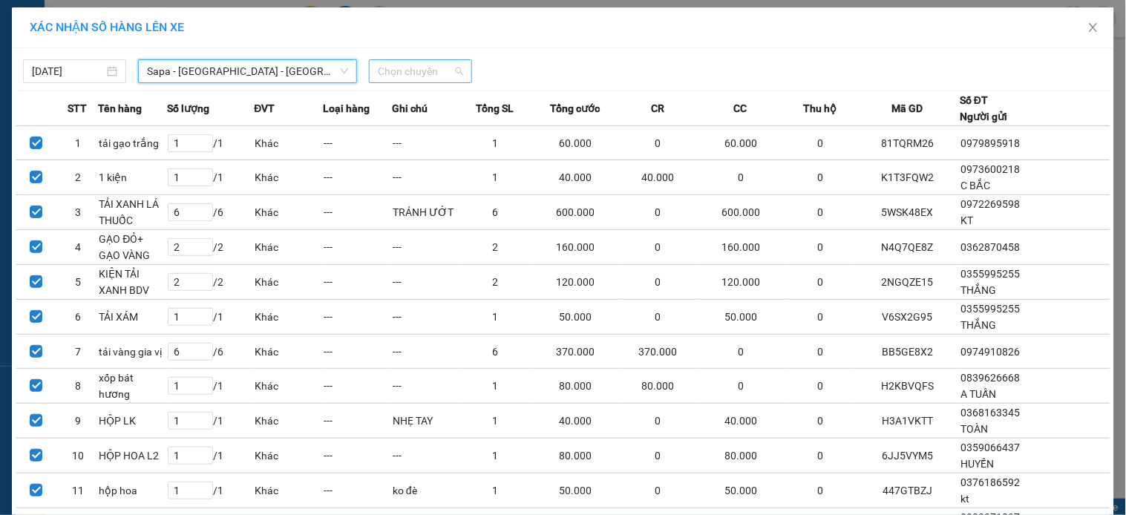
click at [417, 68] on span "Chọn chuyến" at bounding box center [420, 71] width 85 height 22
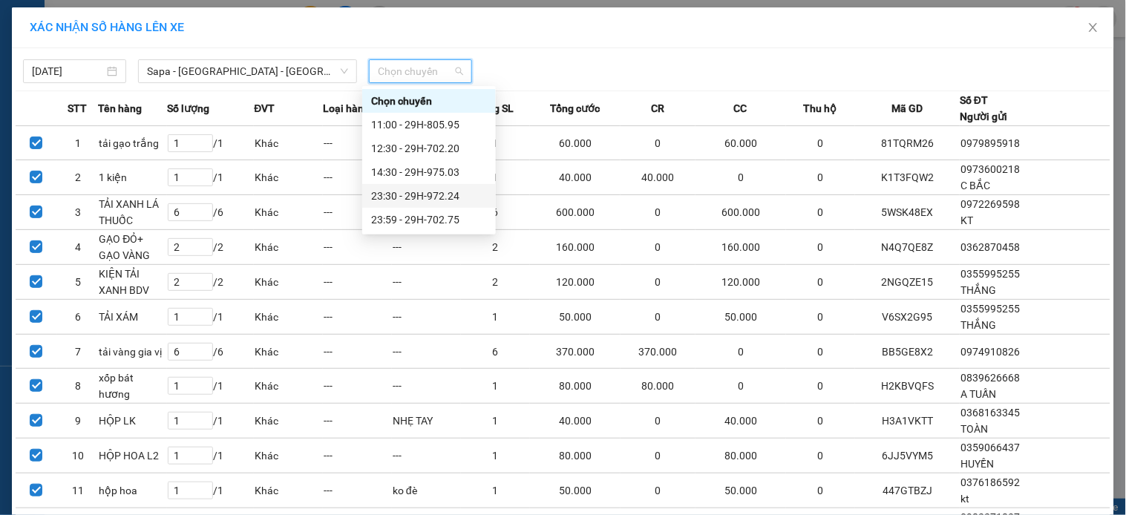
click at [462, 196] on div "23:30 - 29H-972.24" at bounding box center [429, 196] width 116 height 16
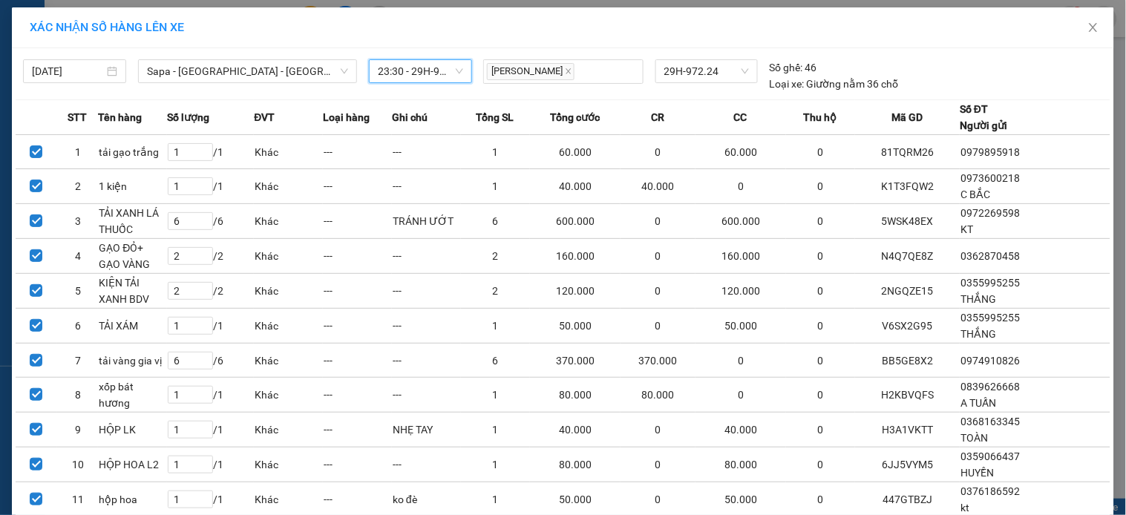
scroll to position [277, 0]
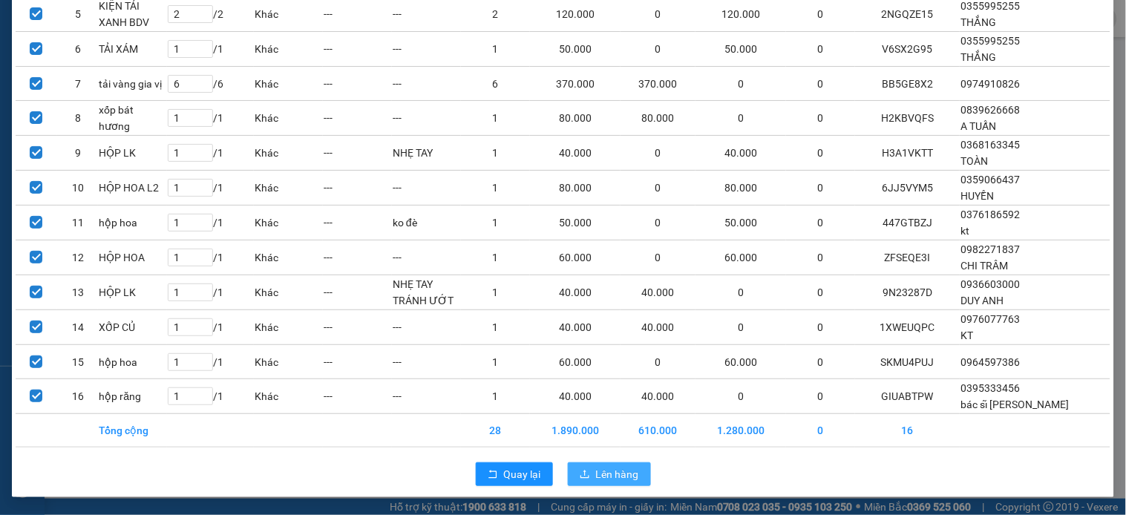
click at [606, 465] on button "Lên hàng" at bounding box center [609, 474] width 83 height 24
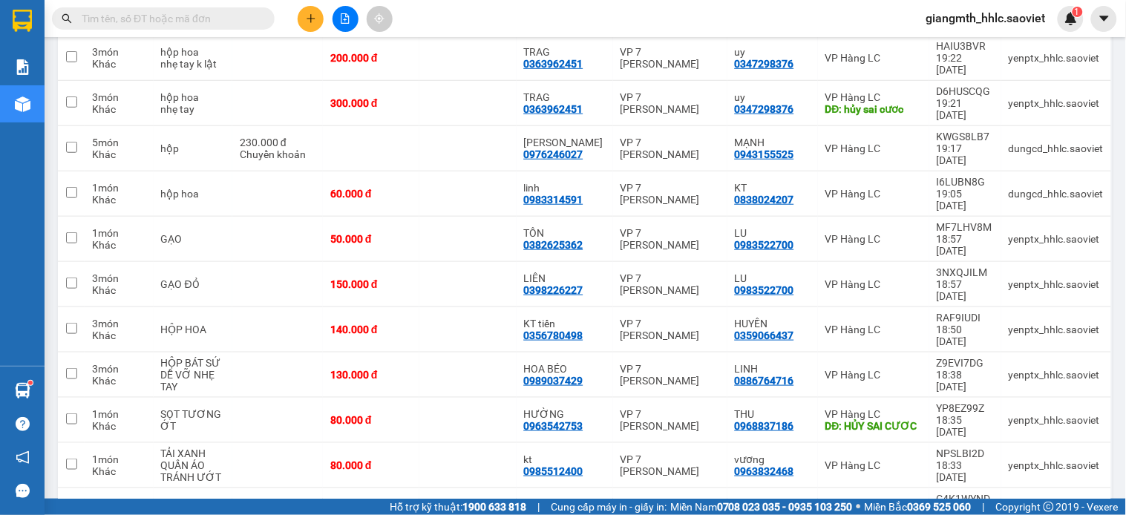
scroll to position [131, 0]
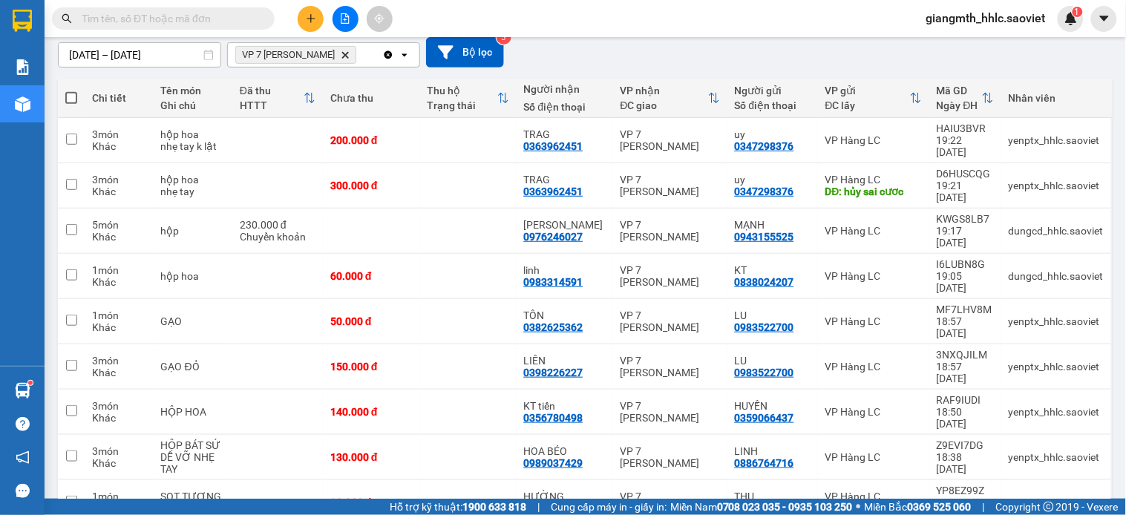
click at [230, 13] on input "text" at bounding box center [169, 18] width 175 height 16
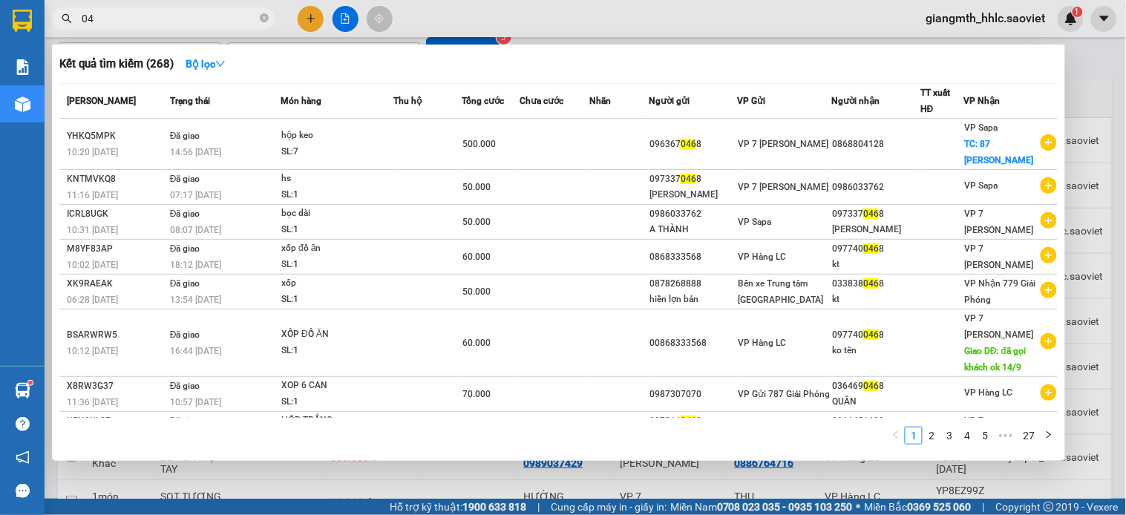
type input "0"
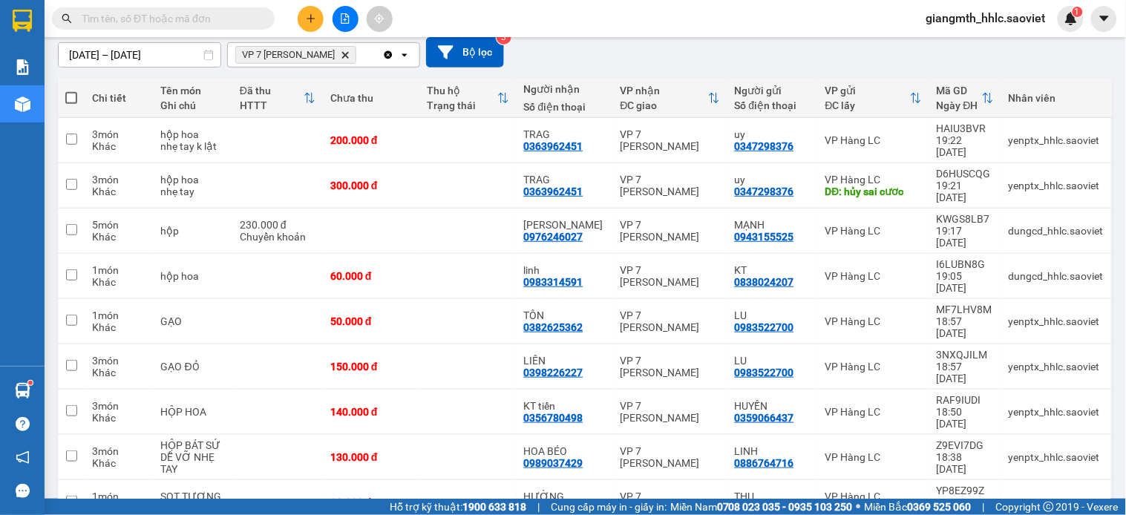
click at [686, 69] on div "10/10/2025 – 12/10/2025 Press the down arrow key to interact with the calendar …" at bounding box center [585, 52] width 1055 height 53
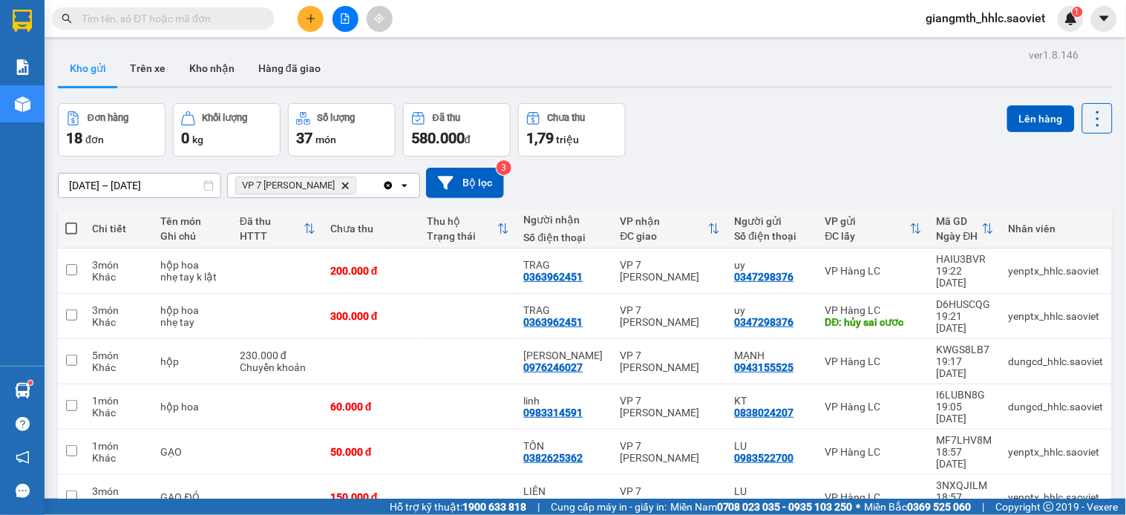
drag, startPoint x: 353, startPoint y: 184, endPoint x: 345, endPoint y: 183, distance: 8.2
click at [352, 183] on span "VP 7 [PERSON_NAME] Delete" at bounding box center [295, 186] width 121 height 18
click at [342, 183] on icon "Delete" at bounding box center [345, 185] width 9 height 9
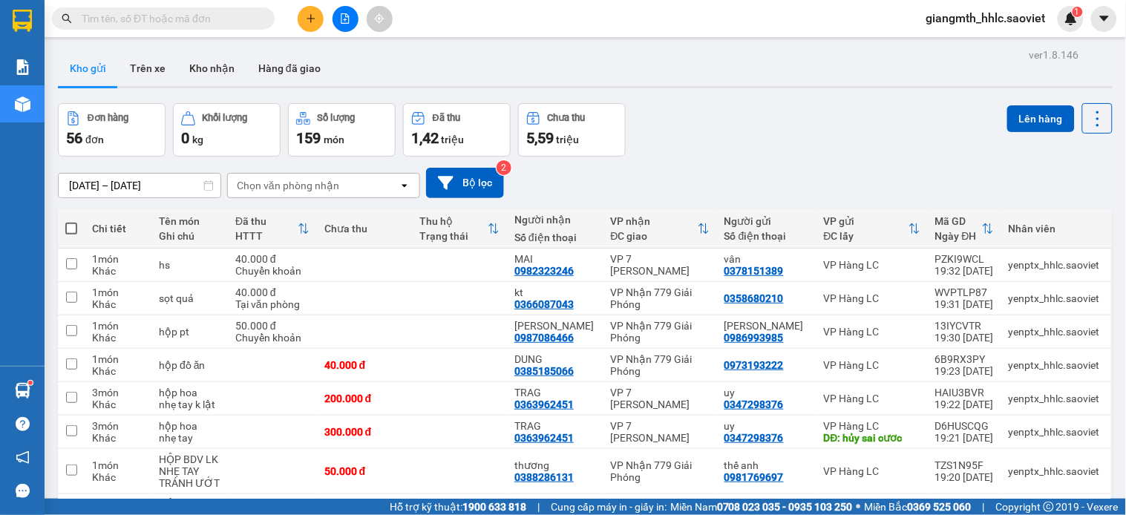
click at [247, 11] on input "text" at bounding box center [169, 18] width 175 height 16
type input "3"
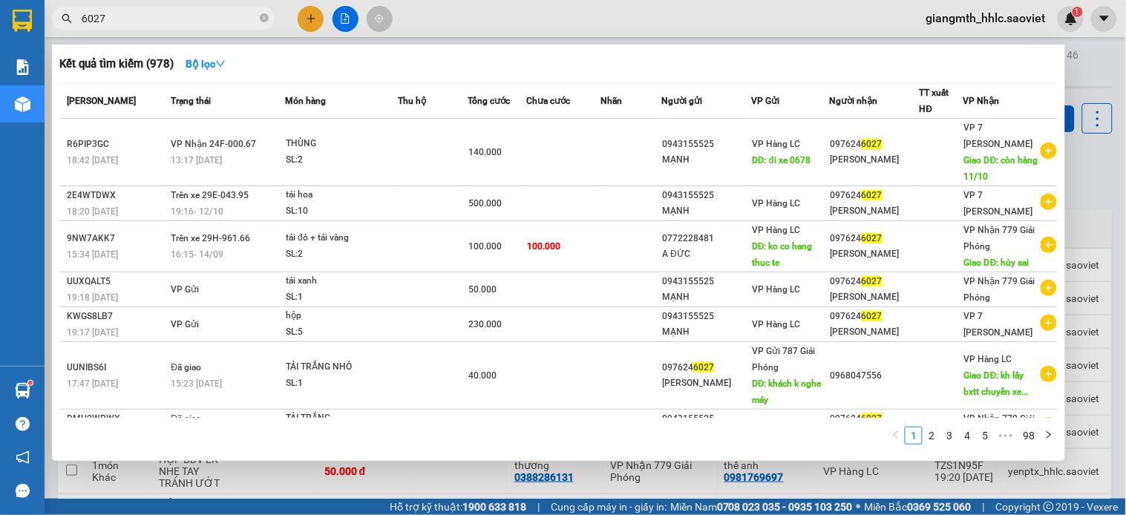
click at [478, 33] on div at bounding box center [563, 257] width 1126 height 515
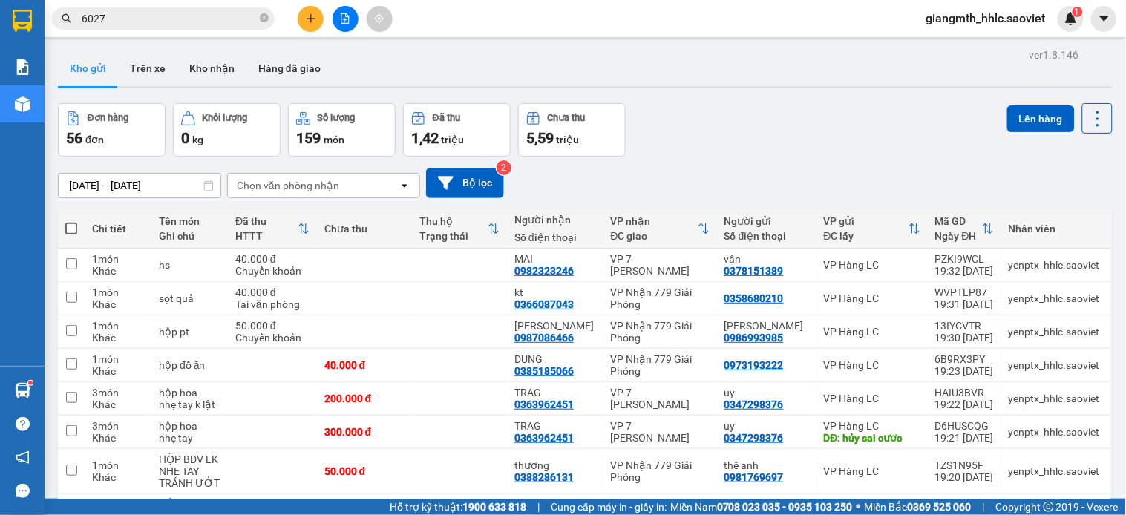
click at [341, 183] on div "Chọn văn phòng nhận" at bounding box center [313, 186] width 171 height 24
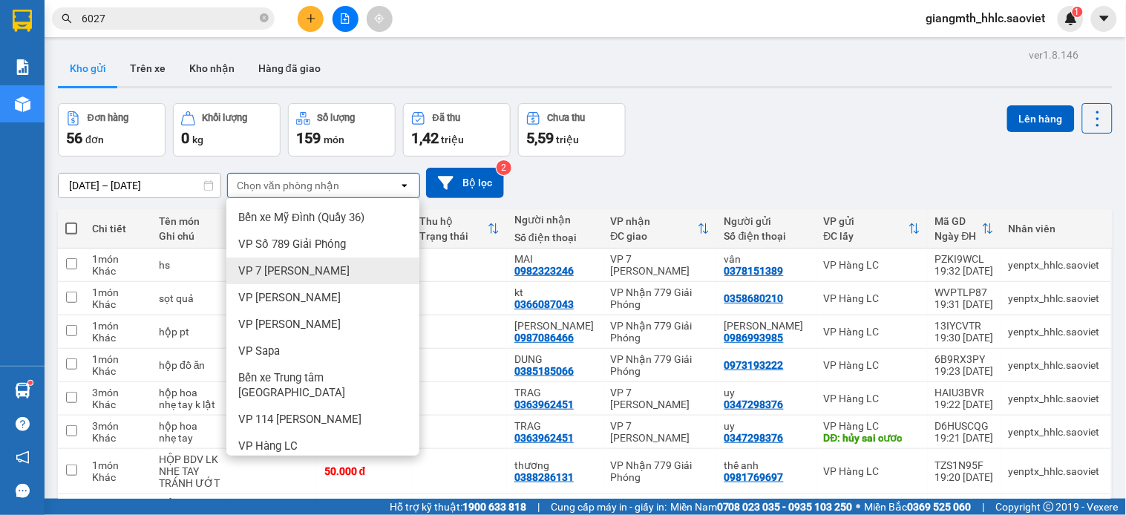
click at [309, 263] on span "VP 7 [PERSON_NAME]" at bounding box center [293, 270] width 111 height 15
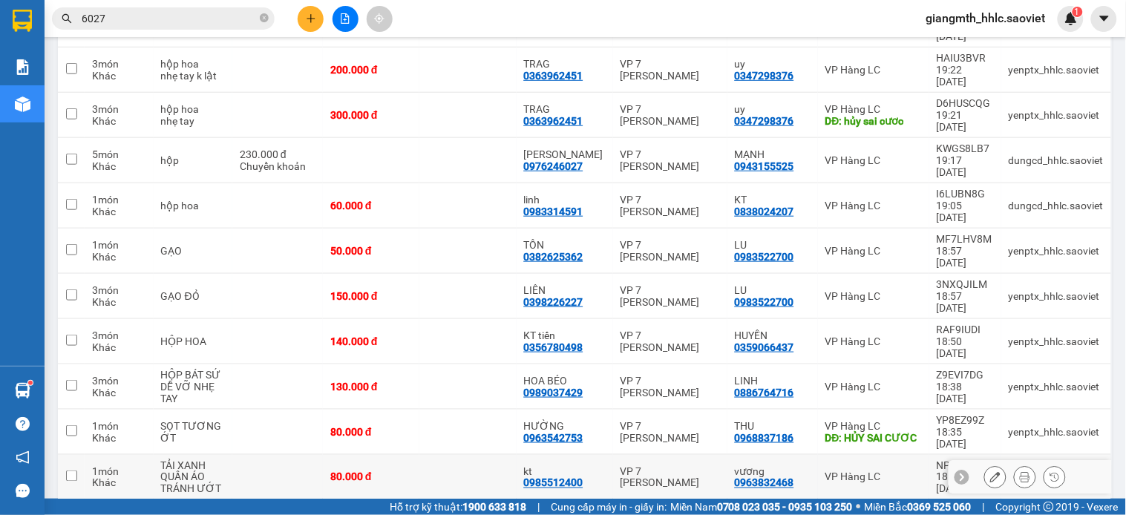
scroll to position [164, 0]
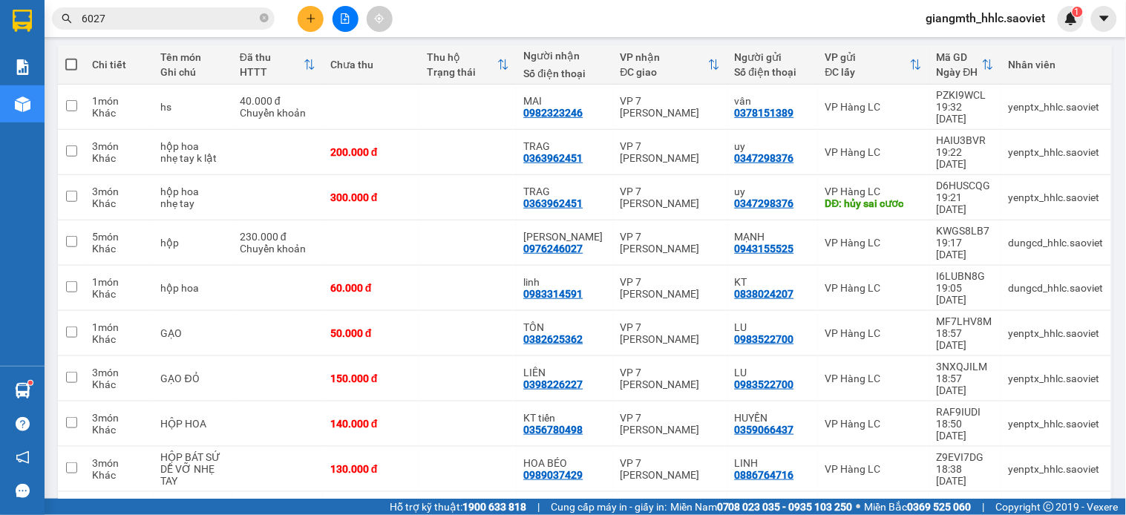
click at [232, 23] on input "6027" at bounding box center [169, 18] width 175 height 16
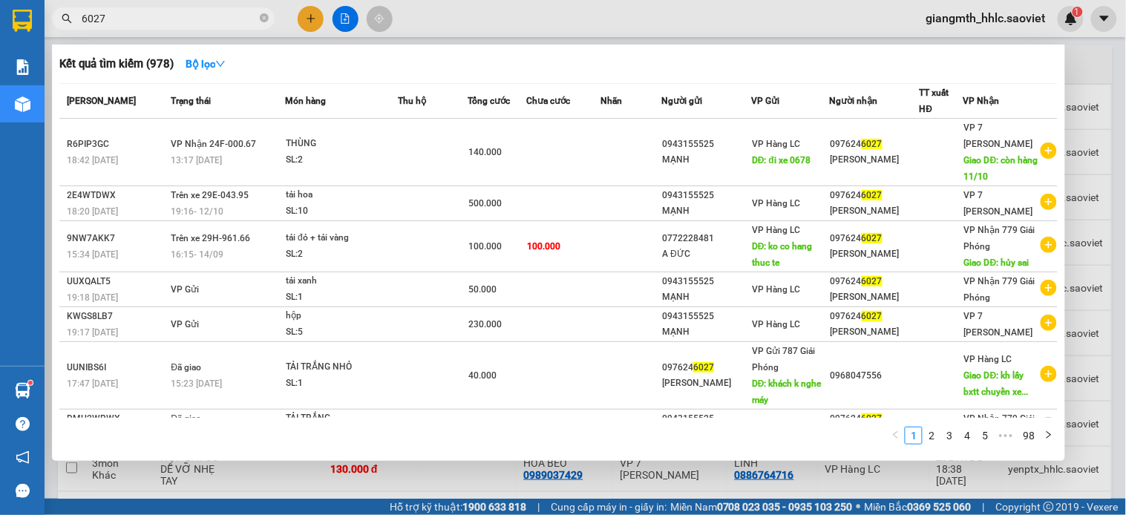
click at [232, 23] on input "6027" at bounding box center [169, 18] width 175 height 16
type input "6027"
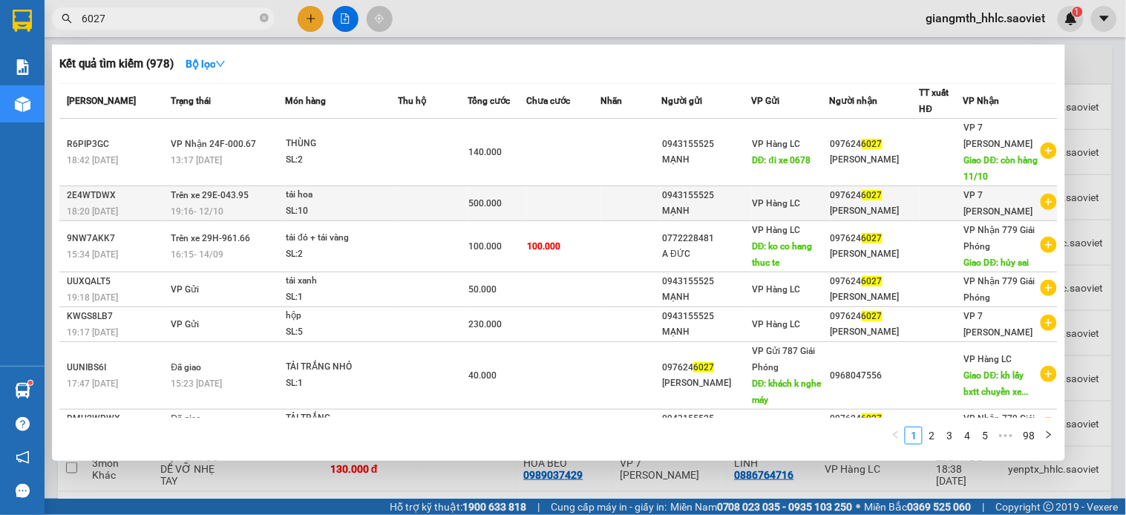
click at [418, 206] on td at bounding box center [433, 203] width 70 height 35
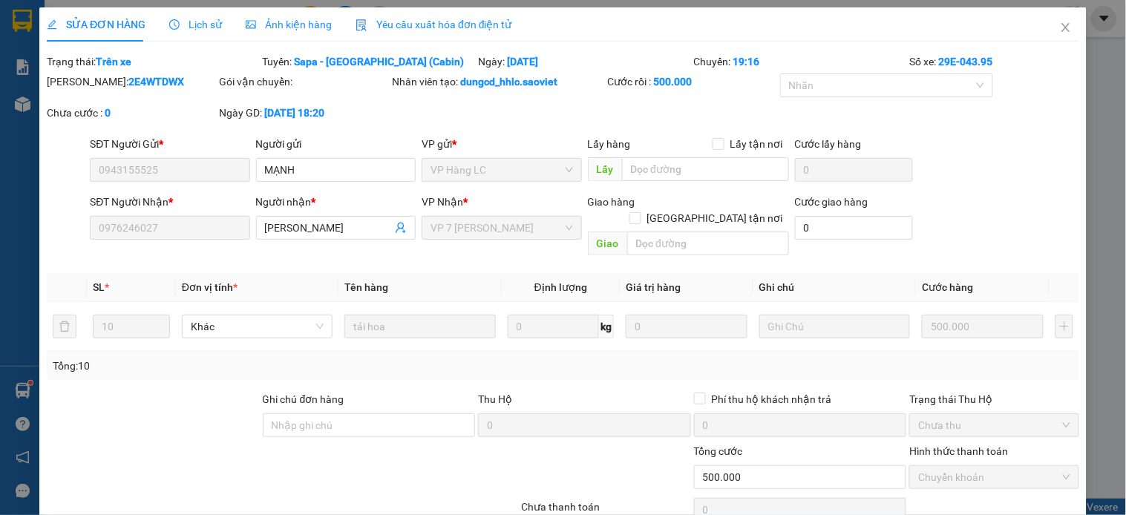
type input "0943155525"
type input "MẠNH"
type input "0976246027"
type input "[PERSON_NAME]"
type input "0"
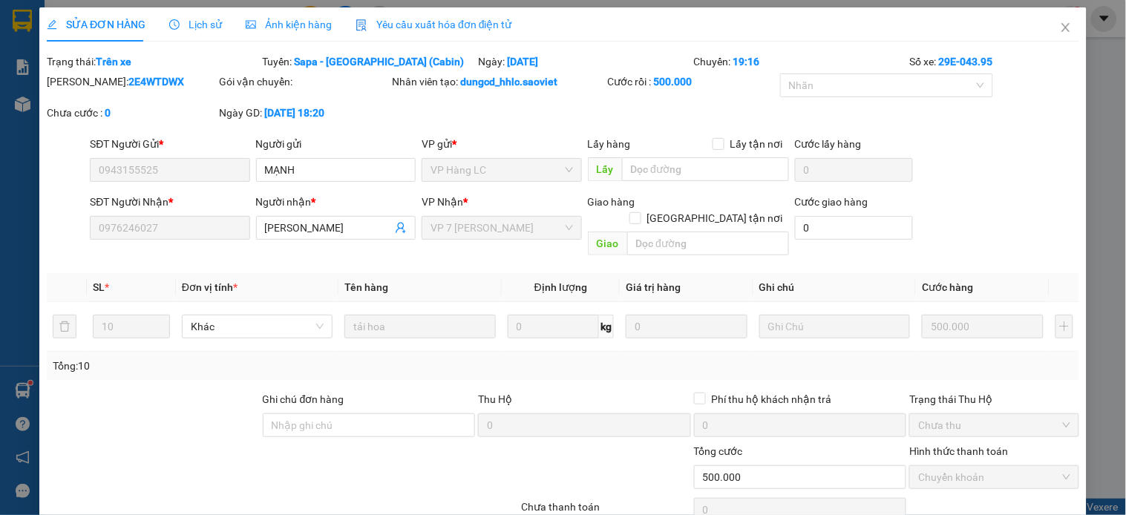
type input "500.000"
click at [194, 28] on span "Lịch sử" at bounding box center [195, 25] width 53 height 12
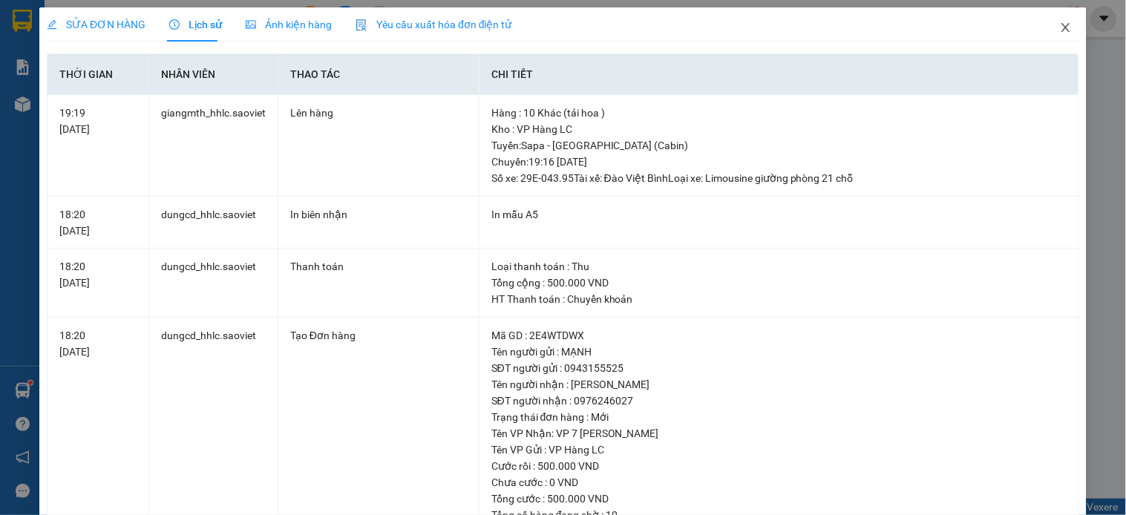
click at [1060, 23] on icon "close" at bounding box center [1066, 28] width 12 height 12
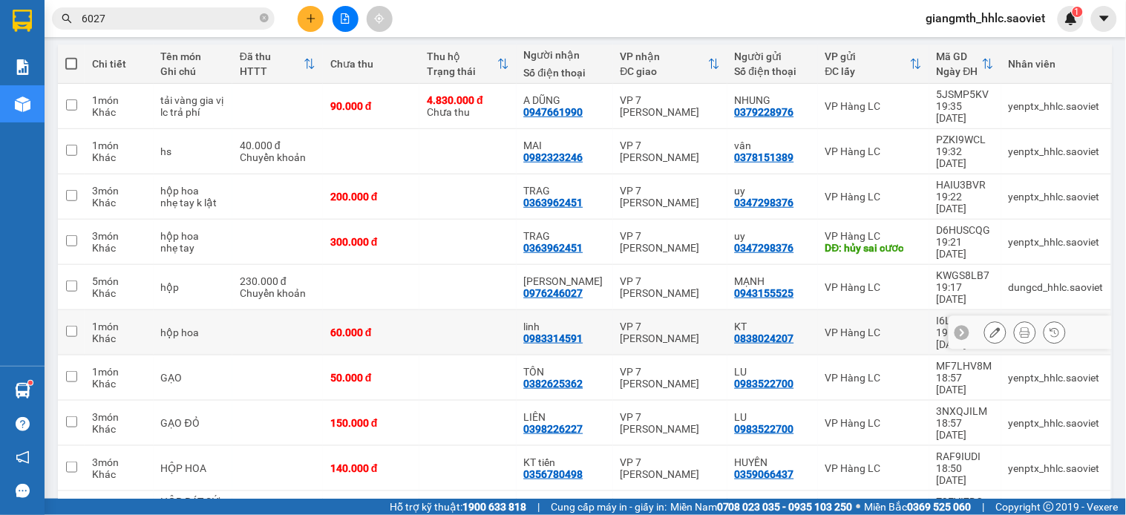
scroll to position [330, 0]
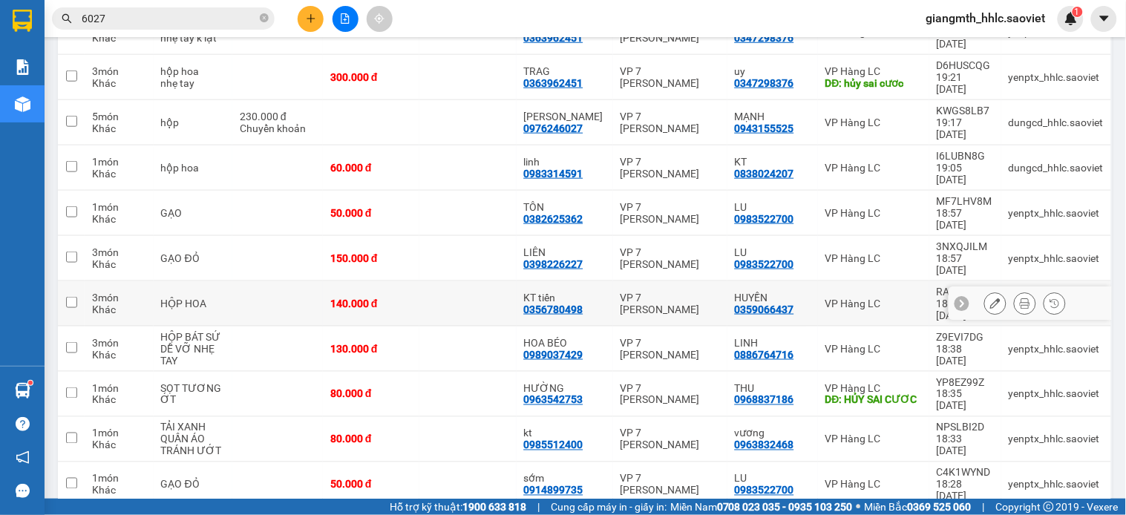
click at [292, 281] on td at bounding box center [277, 303] width 91 height 45
checkbox input "true"
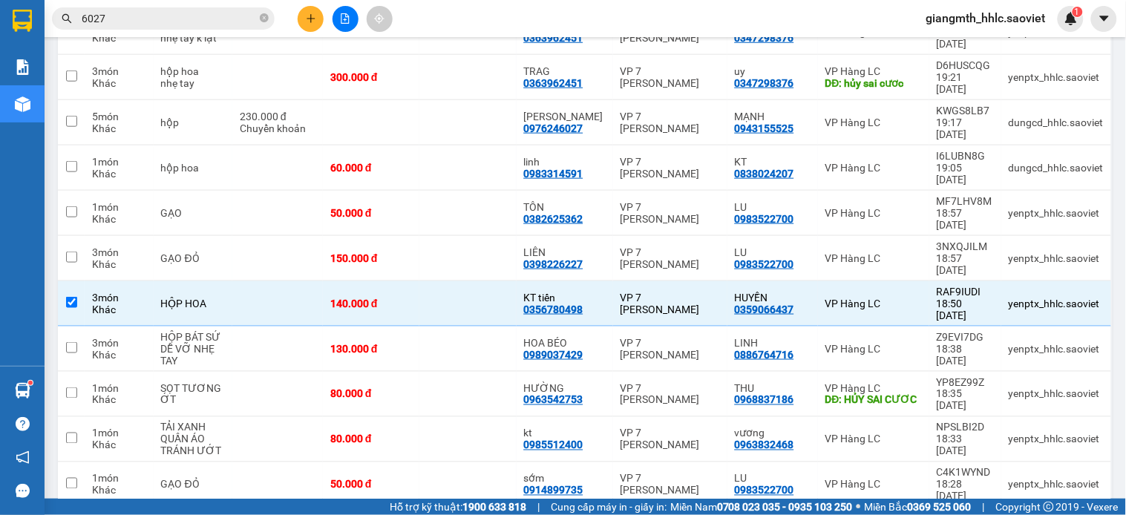
scroll to position [0, 0]
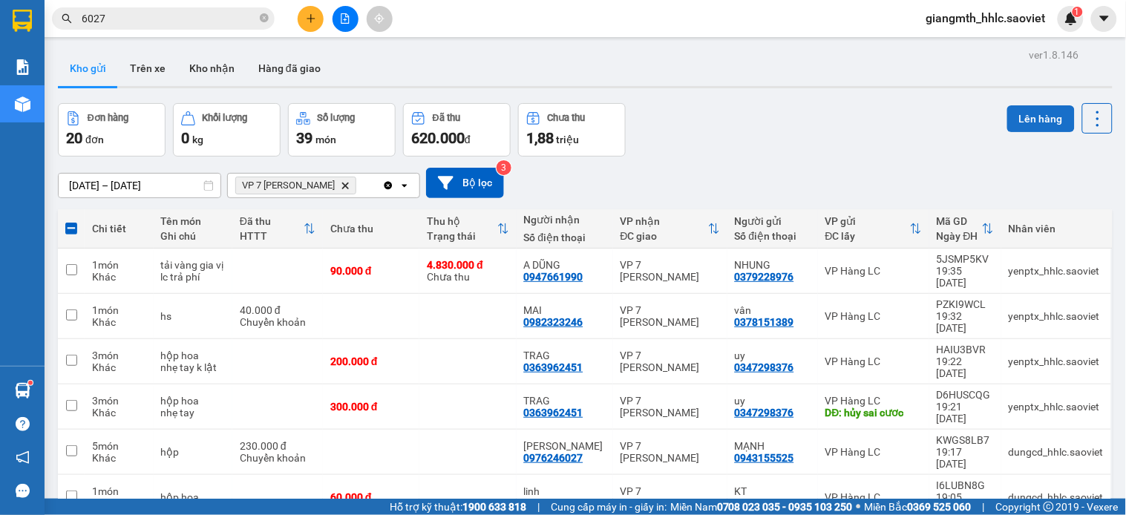
click at [1012, 120] on button "Lên hàng" at bounding box center [1041, 118] width 68 height 27
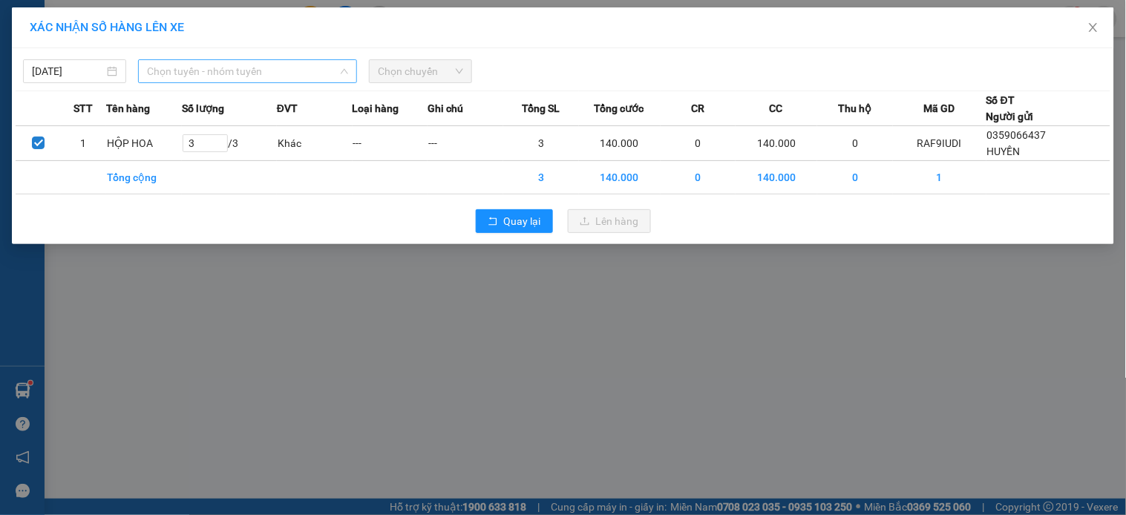
click at [246, 79] on span "Chọn tuyến - nhóm tuyến" at bounding box center [247, 71] width 201 height 22
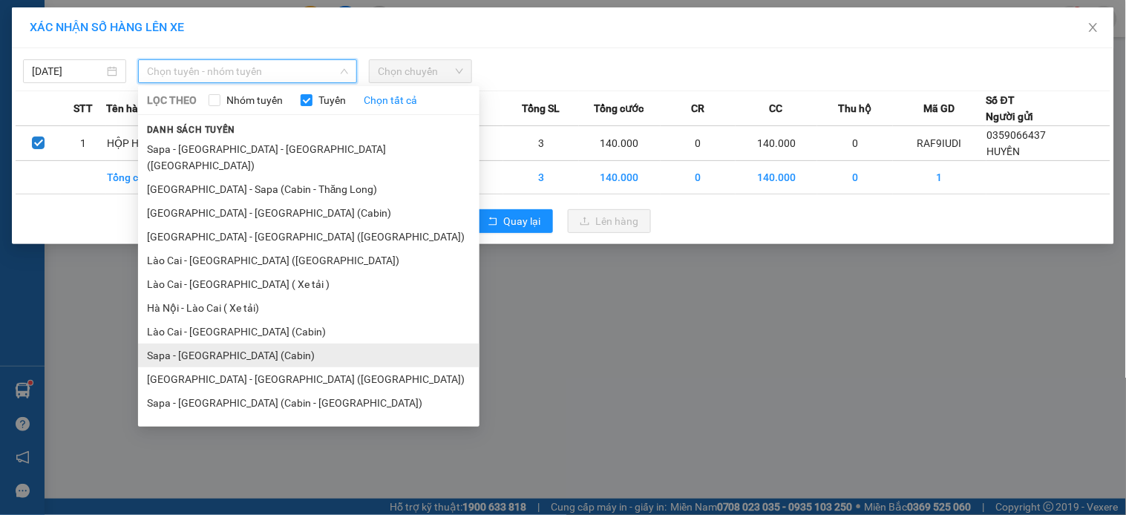
click at [256, 344] on li "Sapa - [GEOGRAPHIC_DATA] (Cabin)" at bounding box center [308, 356] width 341 height 24
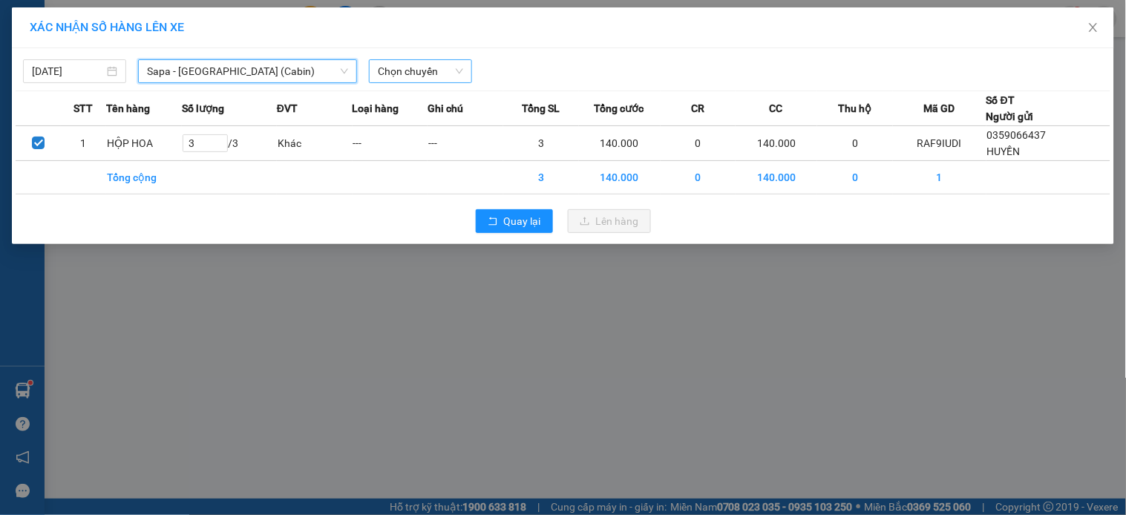
click at [424, 69] on span "Chọn chuyến" at bounding box center [420, 71] width 85 height 22
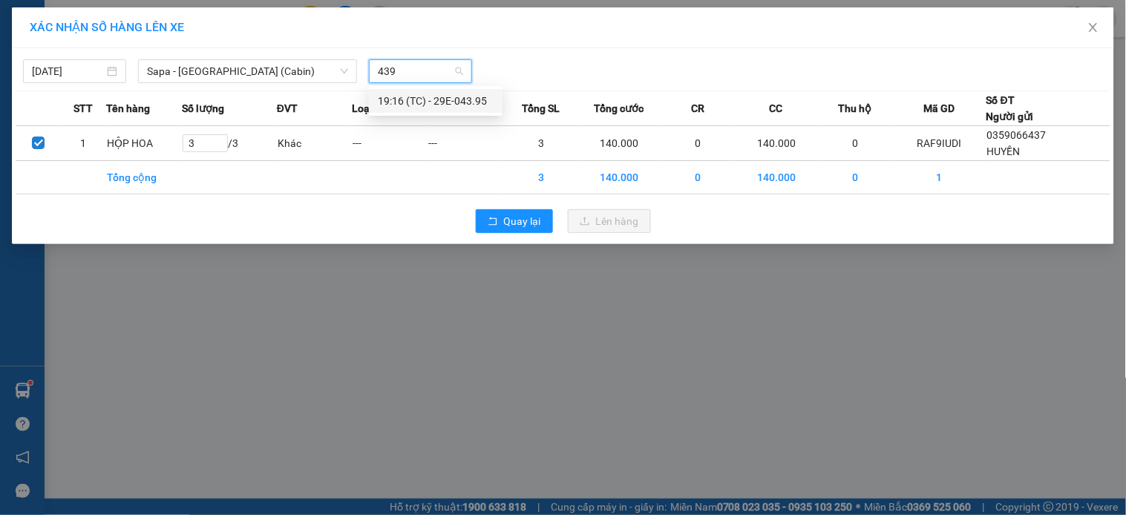
type input "4395"
click at [450, 95] on div "19:16 (TC) - 29E-043.95" at bounding box center [436, 101] width 116 height 16
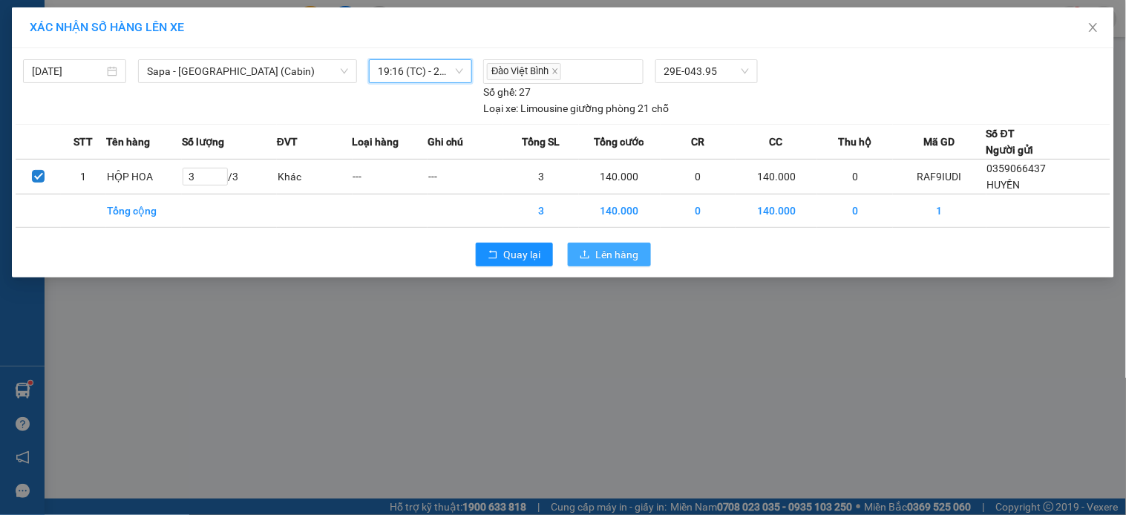
click at [642, 254] on button "Lên hàng" at bounding box center [609, 255] width 83 height 24
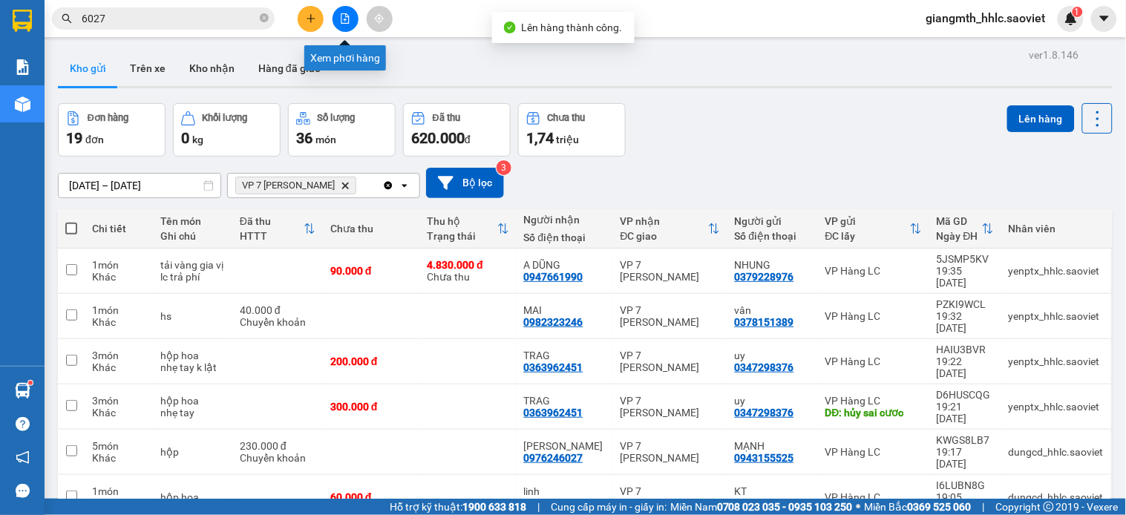
click at [346, 24] on button at bounding box center [346, 19] width 26 height 26
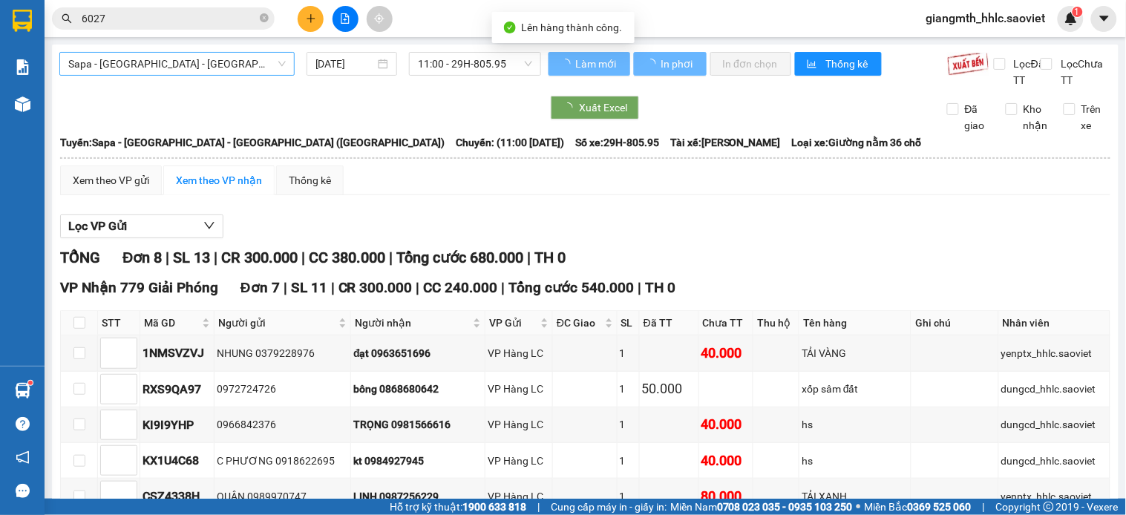
click at [215, 60] on span "Sapa - [GEOGRAPHIC_DATA] - [GEOGRAPHIC_DATA] ([GEOGRAPHIC_DATA])" at bounding box center [176, 64] width 217 height 22
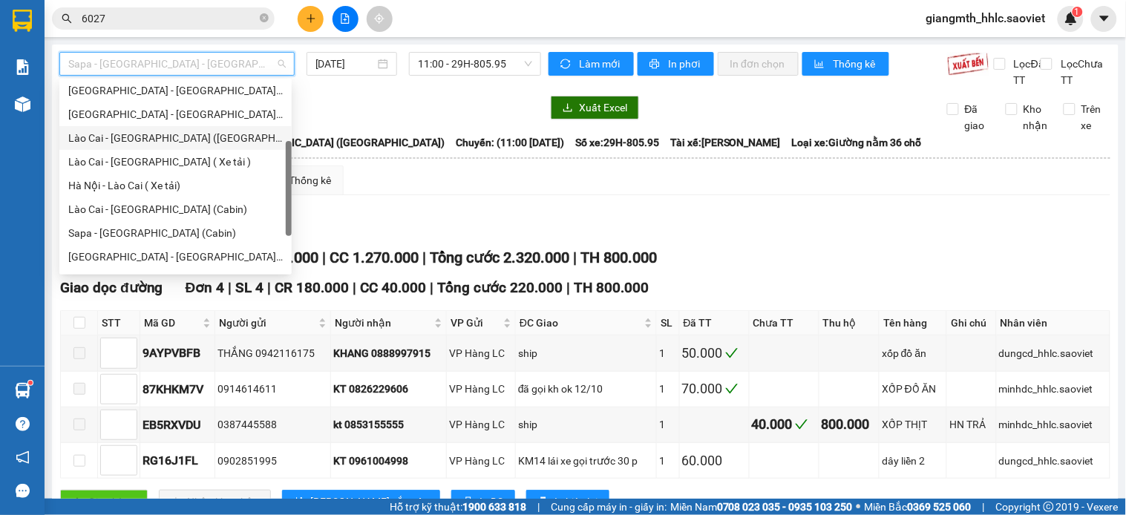
scroll to position [119, 0]
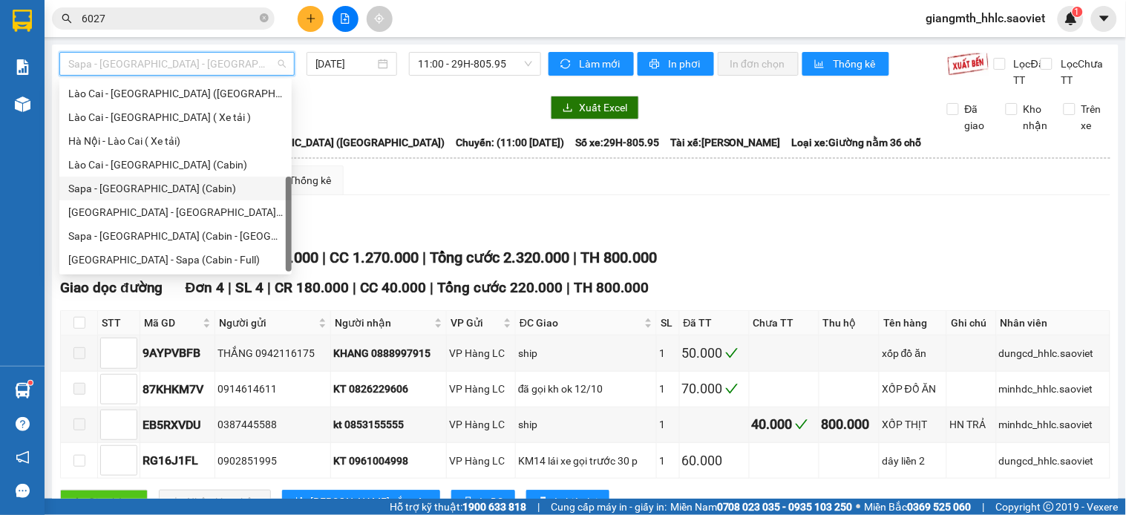
click at [151, 178] on div "Sapa - [GEOGRAPHIC_DATA] (Cabin)" at bounding box center [175, 189] width 232 height 24
type input "[DATE]"
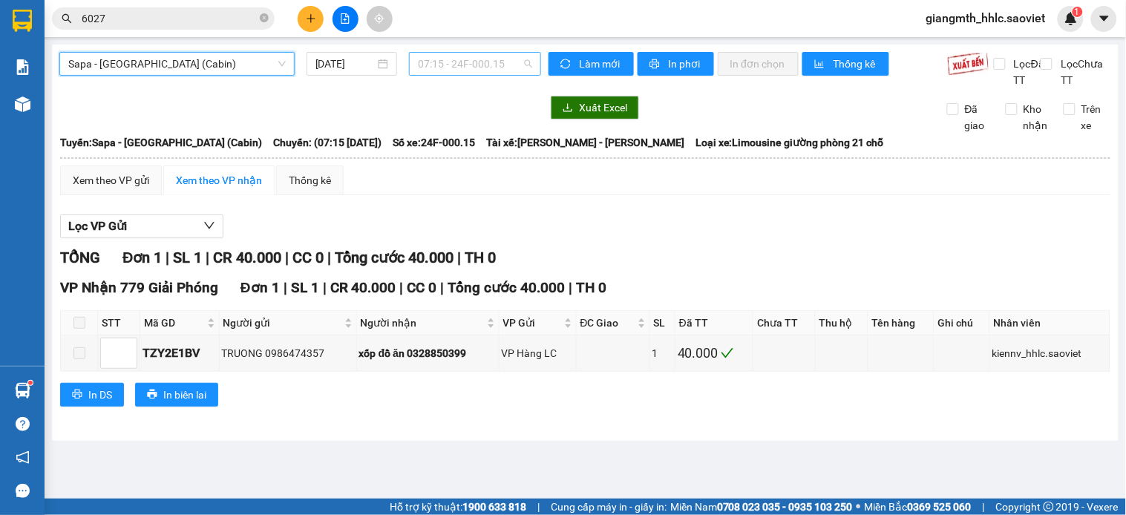
click at [424, 68] on span "07:15 - 24F-000.15" at bounding box center [475, 64] width 114 height 22
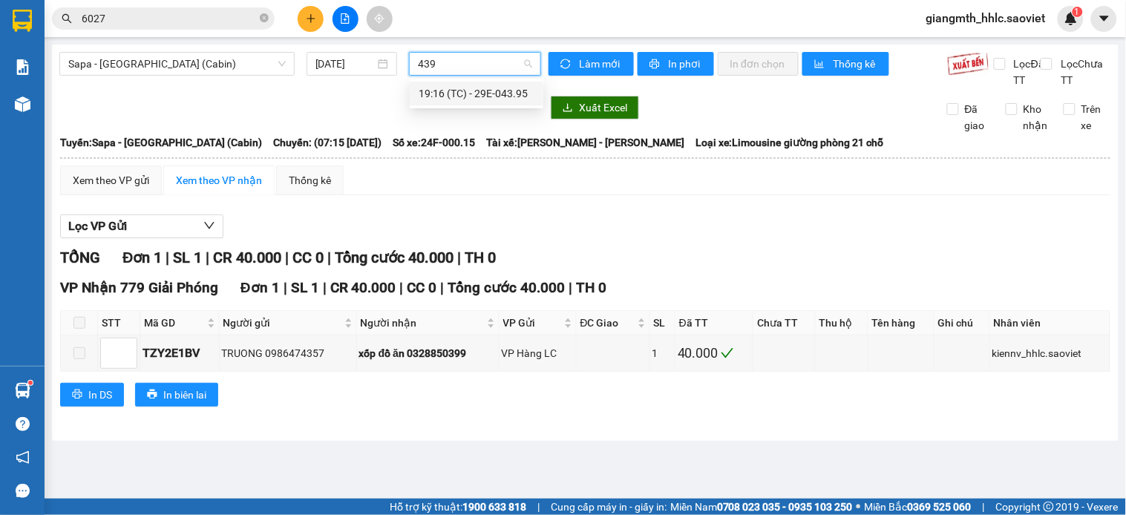
type input "4395"
click at [454, 94] on div "19:16 (TC) - 29E-043.95" at bounding box center [477, 93] width 116 height 16
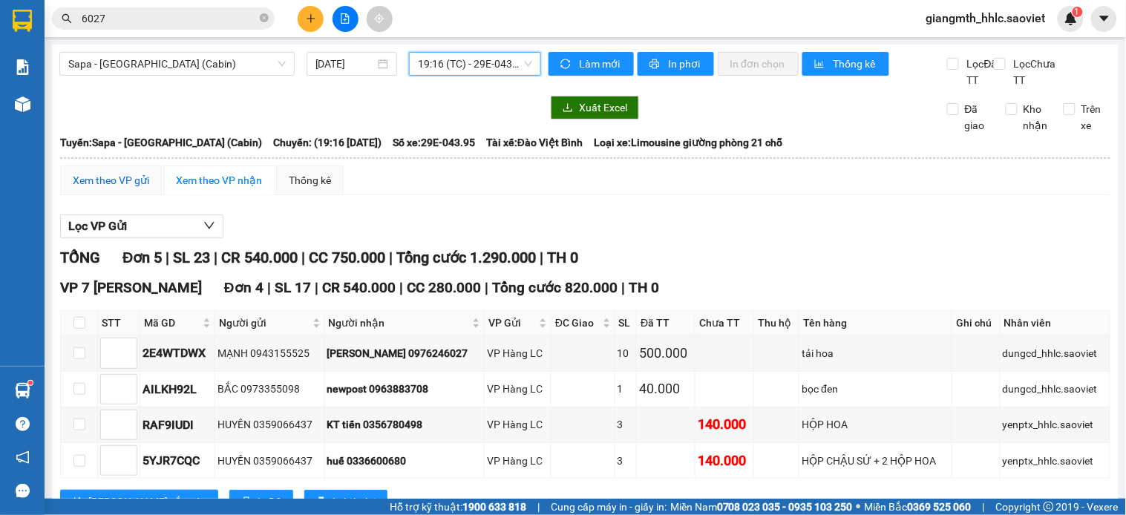
click at [112, 189] on div "Xem theo VP gửi" at bounding box center [111, 180] width 76 height 16
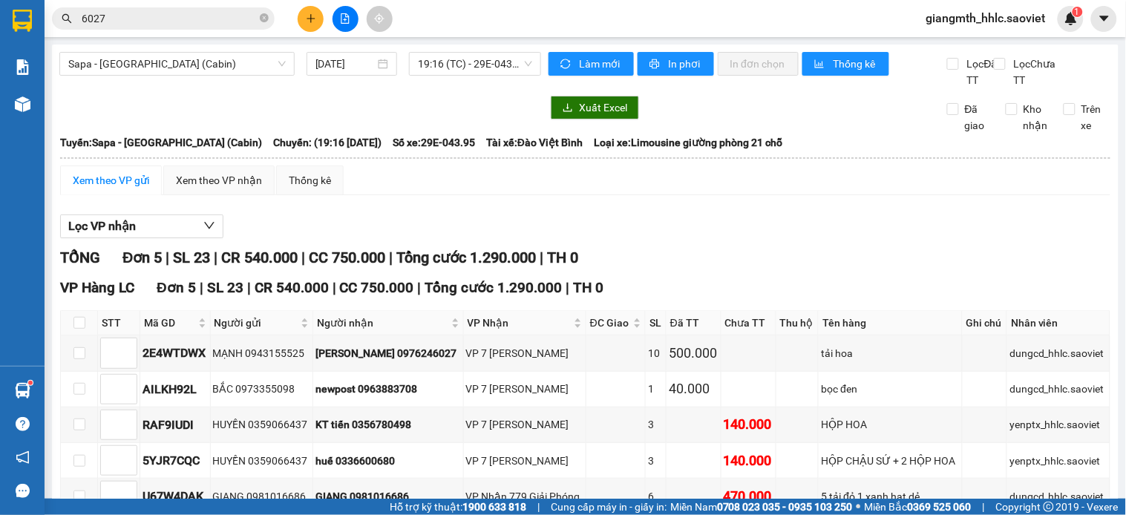
scroll to position [109, 0]
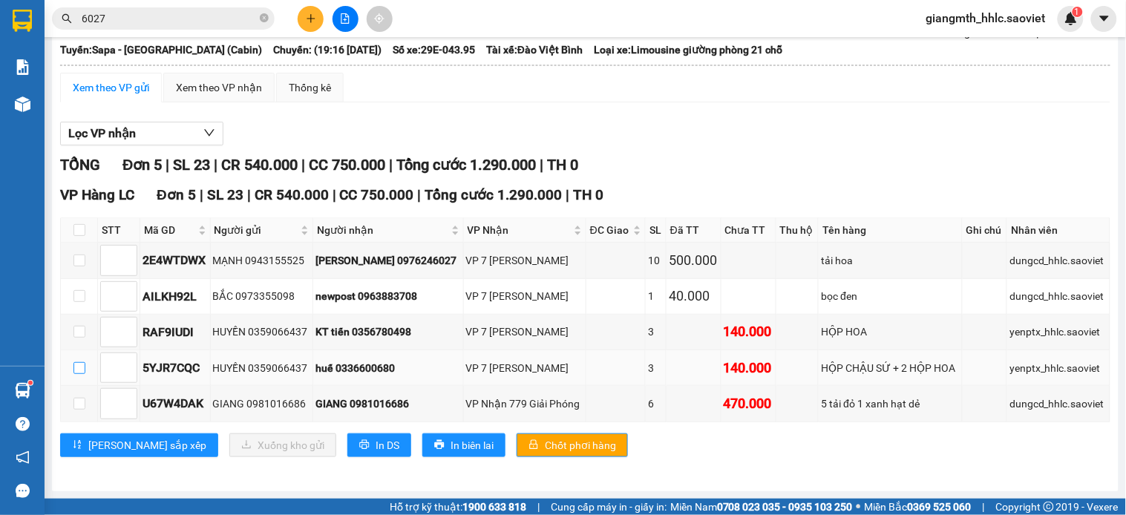
click at [80, 365] on input "checkbox" at bounding box center [79, 368] width 12 height 12
checkbox input "true"
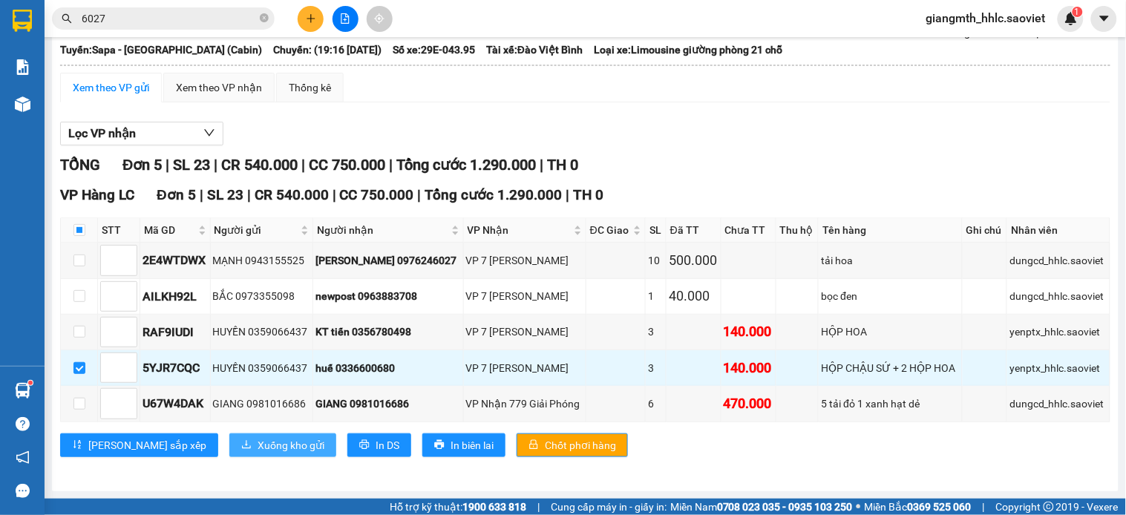
click at [229, 457] on button "Xuống kho gửi" at bounding box center [282, 445] width 107 height 24
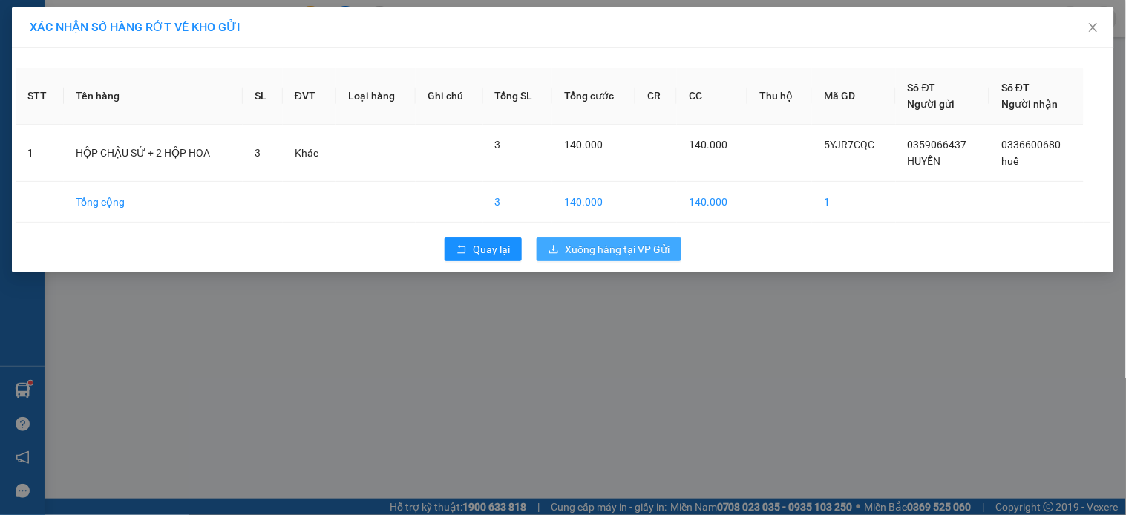
click at [637, 254] on span "Xuống hàng tại VP Gửi" at bounding box center [617, 249] width 105 height 16
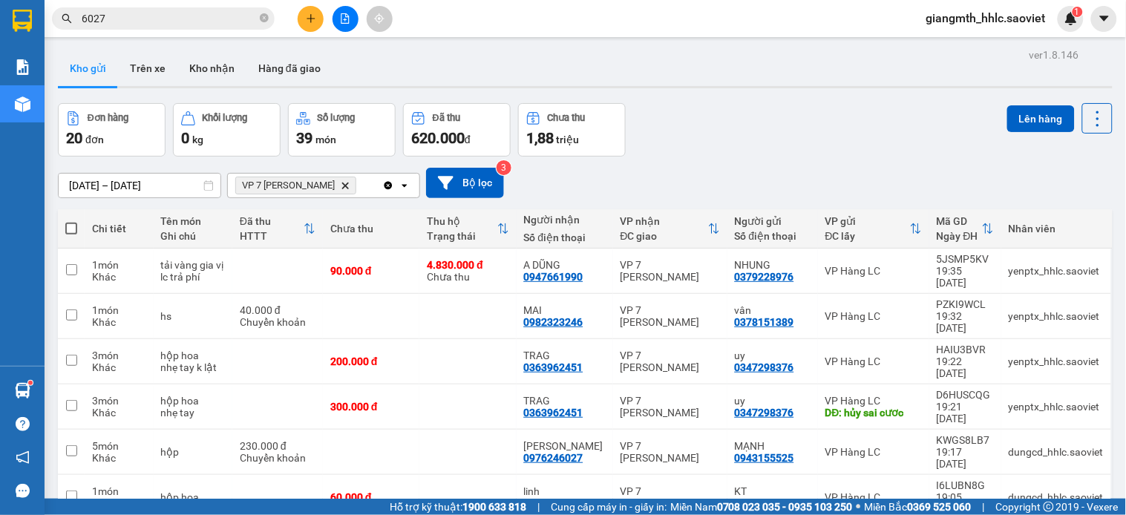
click at [194, 25] on input "6027" at bounding box center [169, 18] width 175 height 16
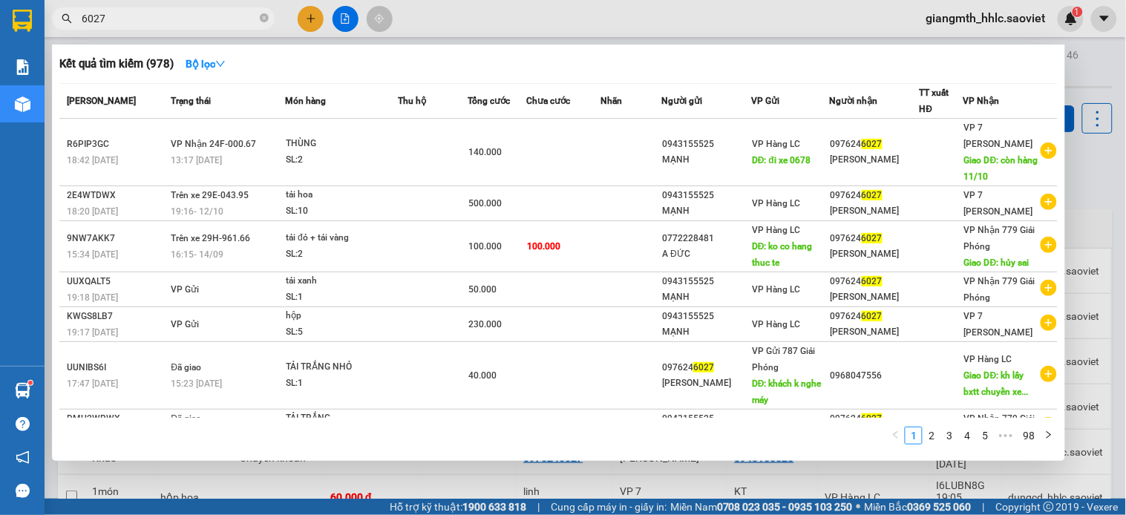
click at [194, 25] on input "6027" at bounding box center [169, 18] width 175 height 16
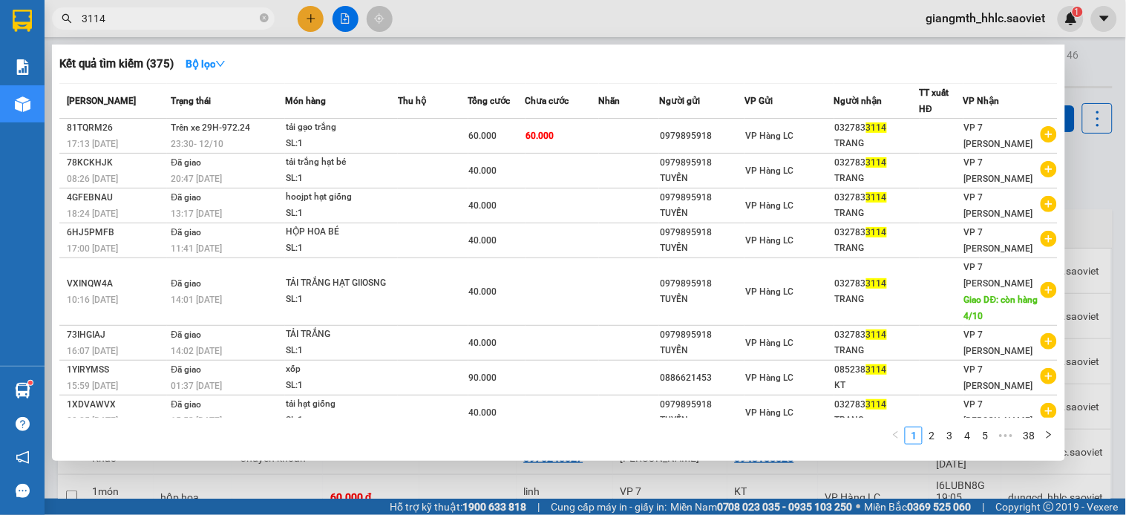
type input "3114"
click at [344, 15] on div at bounding box center [563, 257] width 1126 height 515
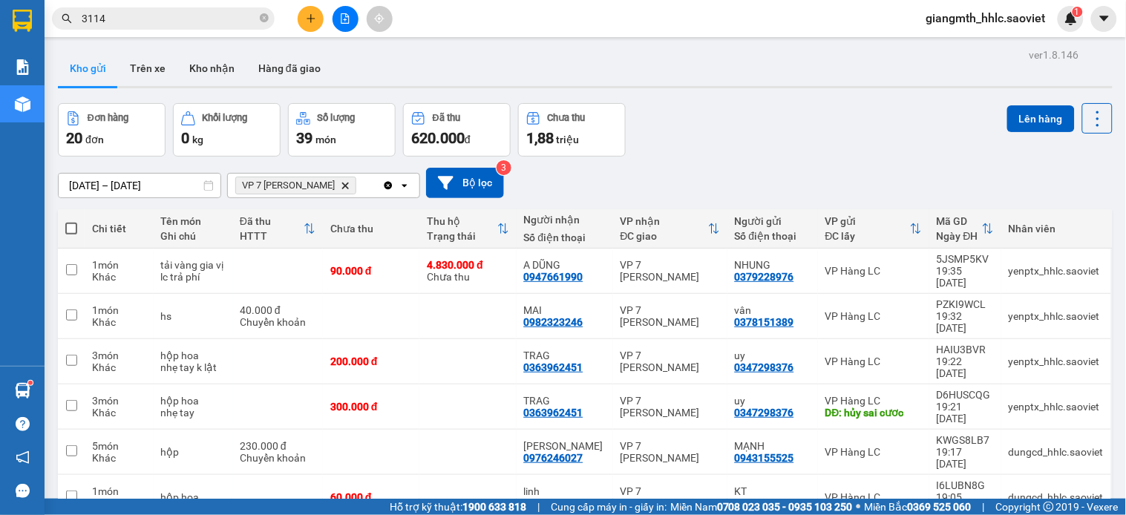
click at [344, 15] on icon "file-add" at bounding box center [345, 18] width 10 height 10
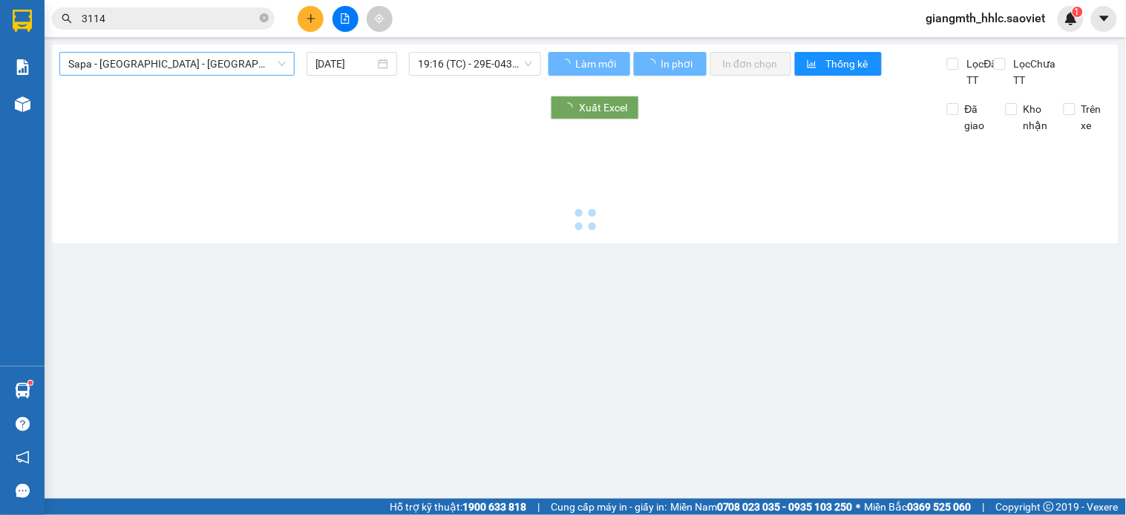
click at [261, 64] on span "Sapa - [GEOGRAPHIC_DATA] - [GEOGRAPHIC_DATA] ([GEOGRAPHIC_DATA])" at bounding box center [176, 64] width 217 height 22
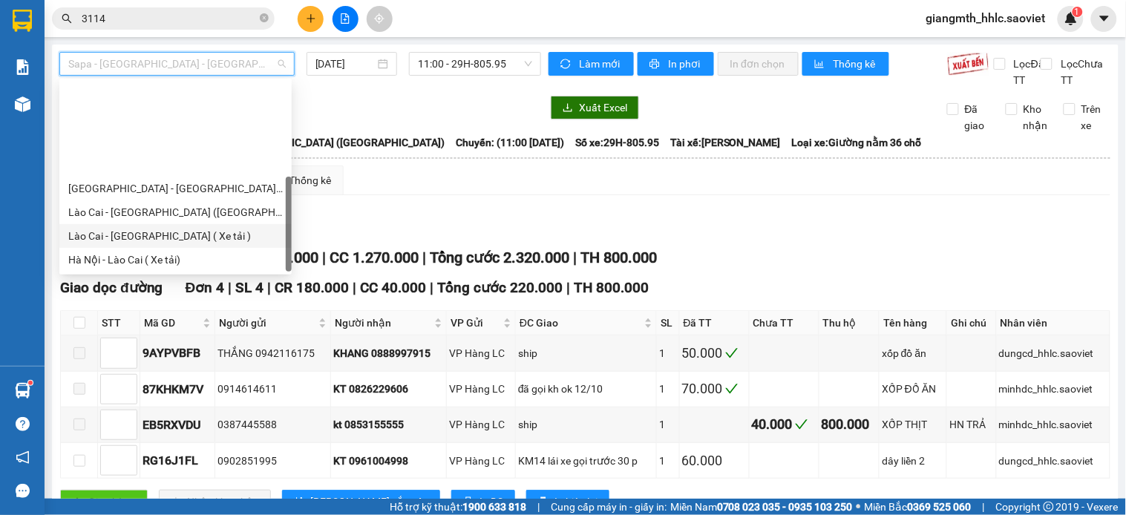
scroll to position [119, 0]
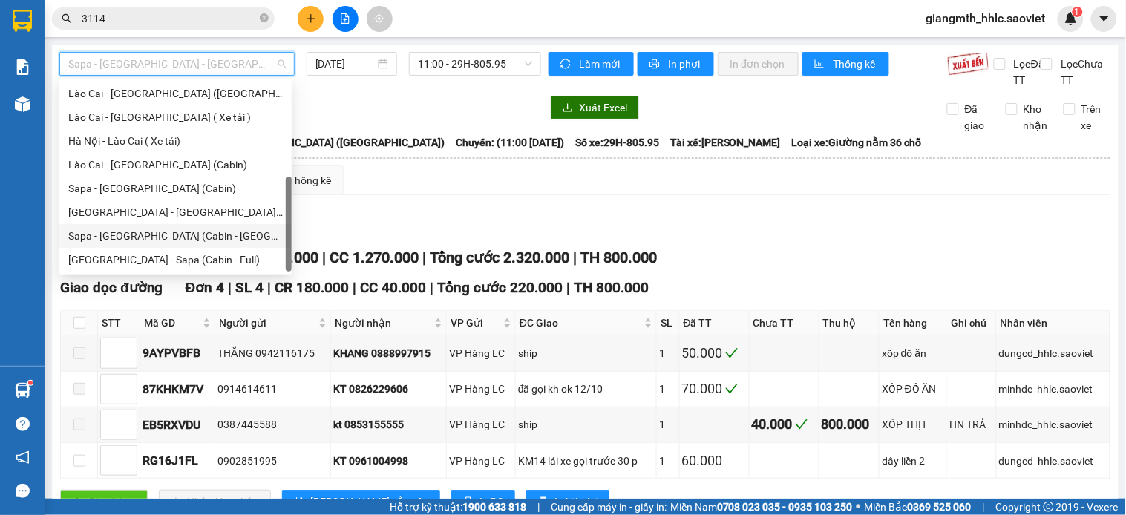
click at [176, 230] on div "Sapa - [GEOGRAPHIC_DATA] (Cabin - [GEOGRAPHIC_DATA])" at bounding box center [175, 236] width 214 height 16
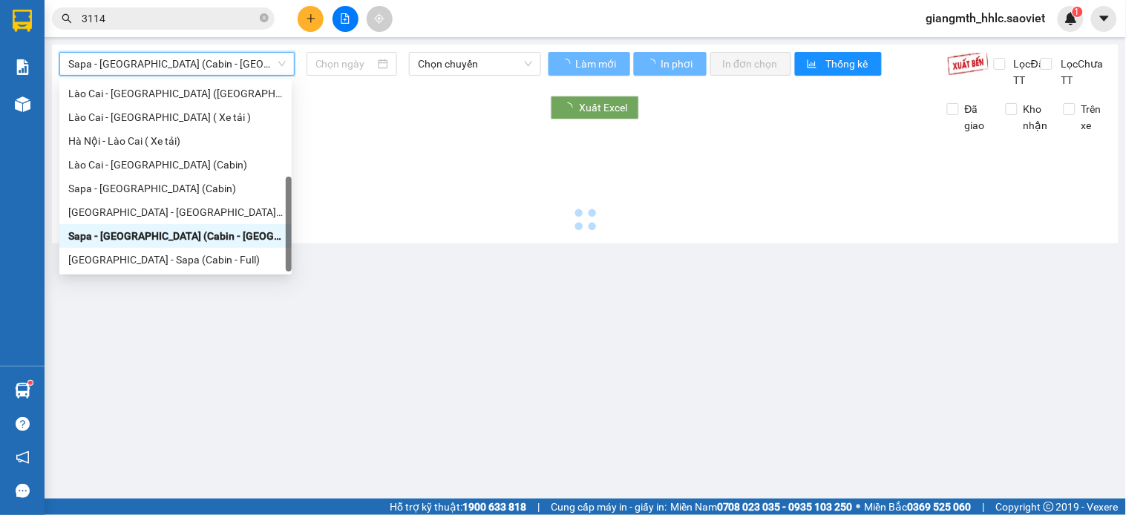
type input "[DATE]"
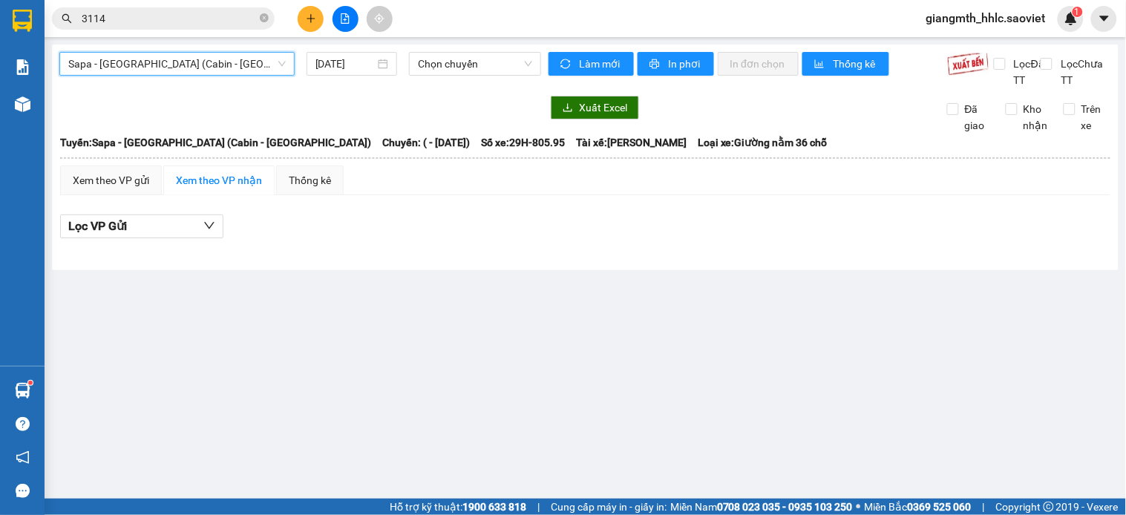
click at [235, 73] on span "Sapa - [GEOGRAPHIC_DATA] (Cabin - [GEOGRAPHIC_DATA])" at bounding box center [176, 64] width 217 height 22
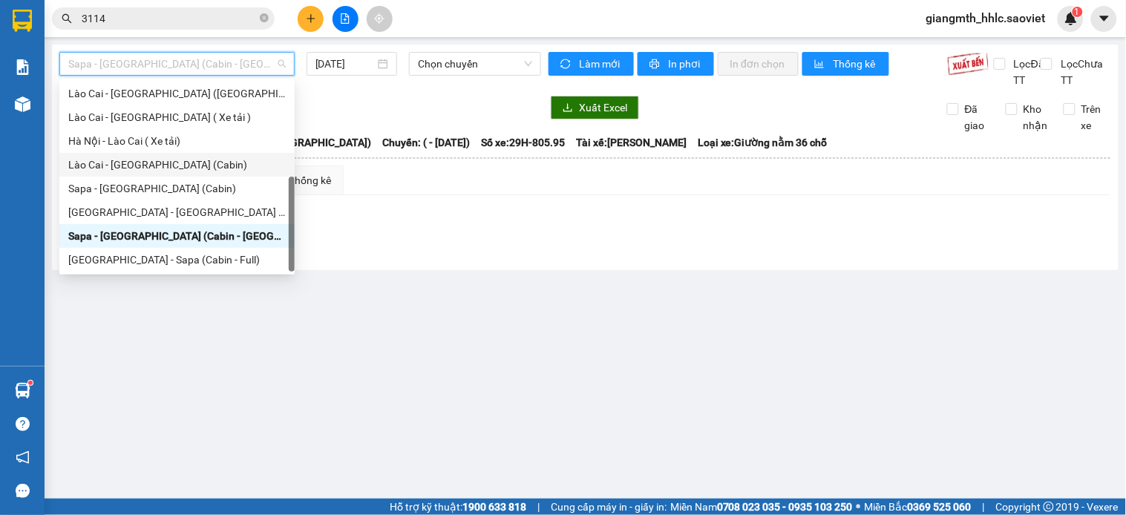
scroll to position [0, 0]
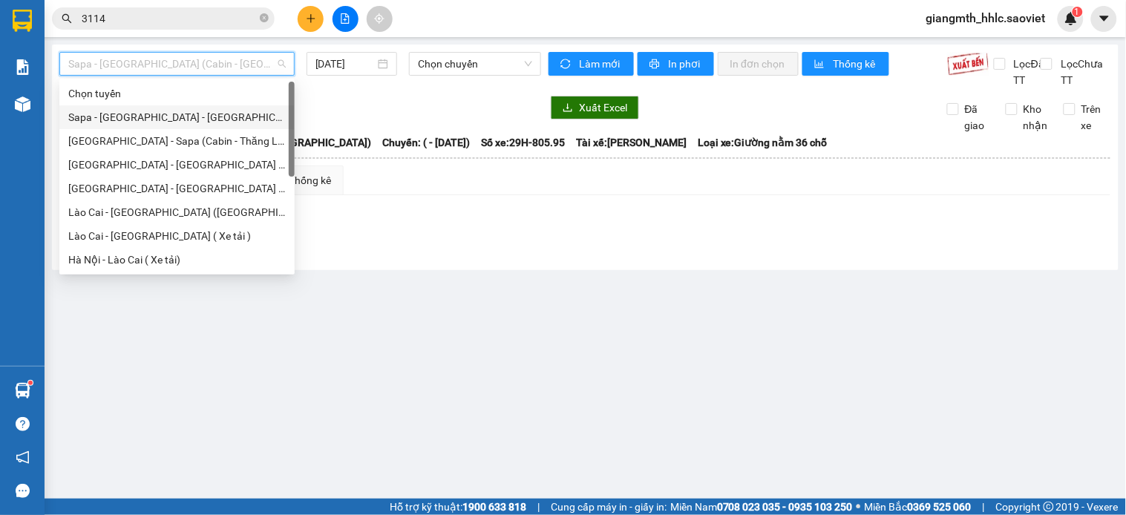
drag, startPoint x: 190, startPoint y: 117, endPoint x: 396, endPoint y: 89, distance: 207.4
click at [191, 116] on div "Sapa - [GEOGRAPHIC_DATA] - [GEOGRAPHIC_DATA] ([GEOGRAPHIC_DATA])" at bounding box center [176, 117] width 217 height 16
type input "[DATE]"
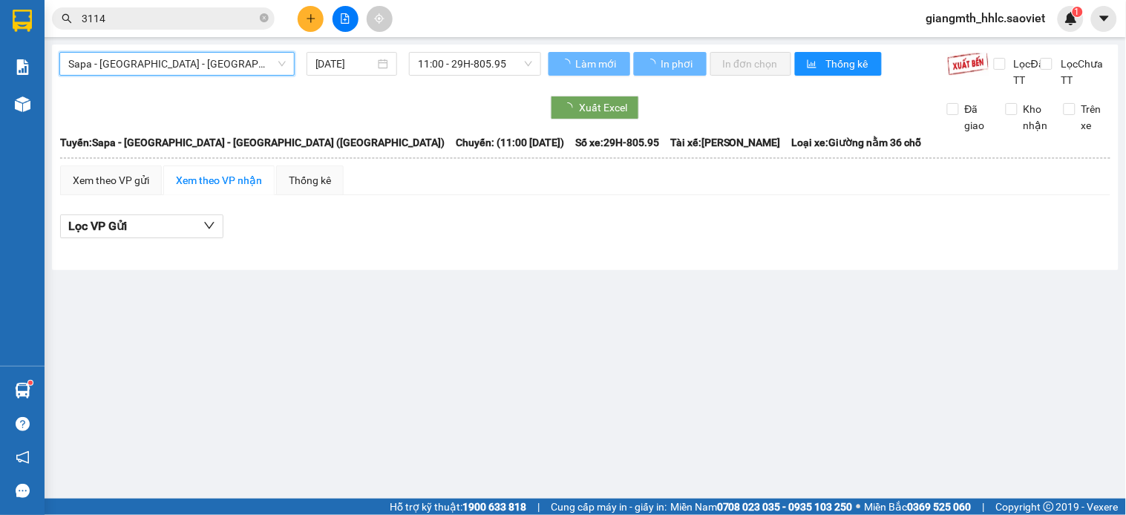
click at [448, 69] on span "11:00 - 29H-805.95" at bounding box center [475, 64] width 114 height 22
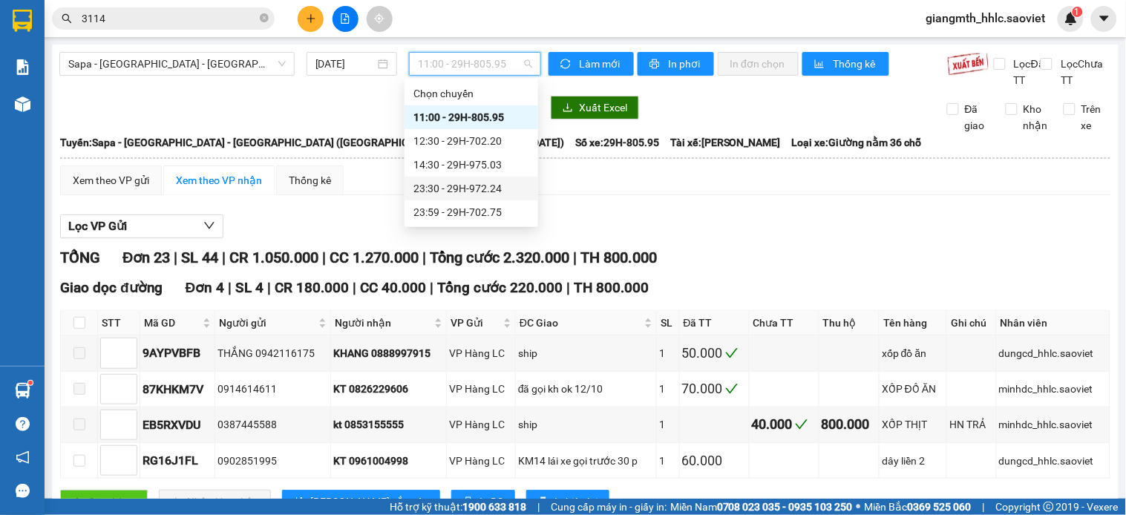
click at [477, 183] on div "23:30 - 29H-972.24" at bounding box center [471, 188] width 116 height 16
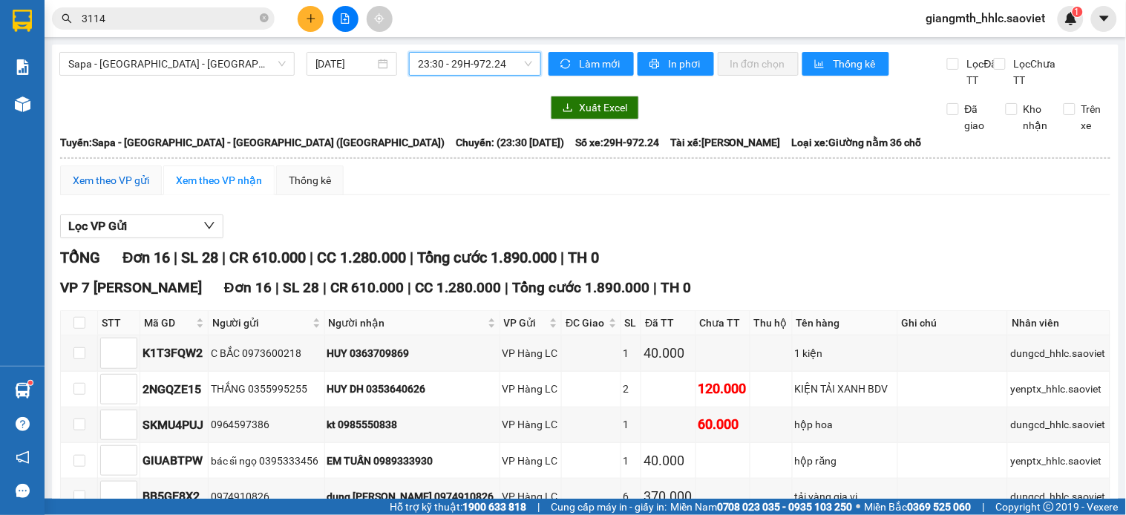
click at [114, 189] on div "Xem theo VP gửi" at bounding box center [111, 180] width 76 height 16
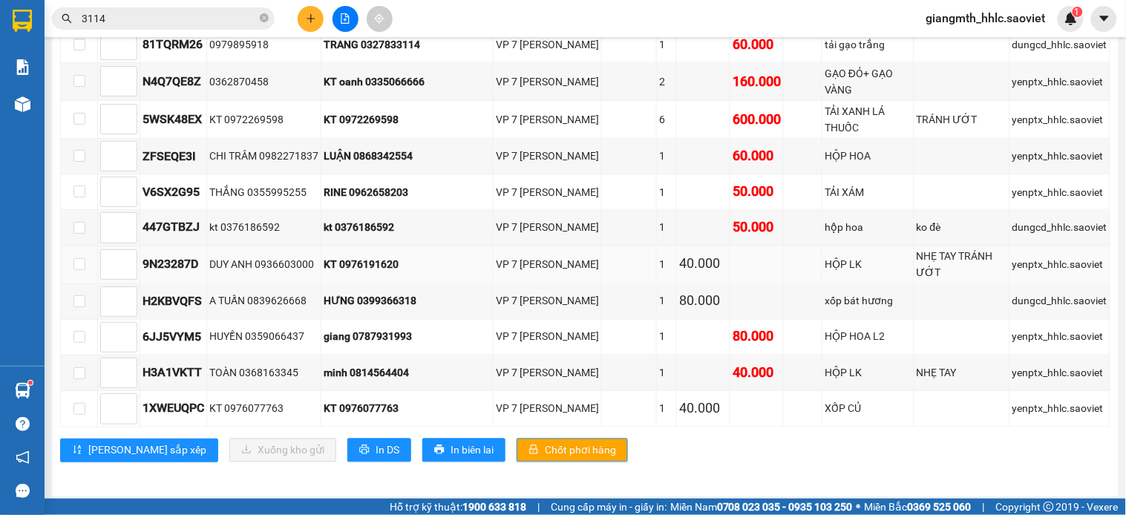
scroll to position [424, 0]
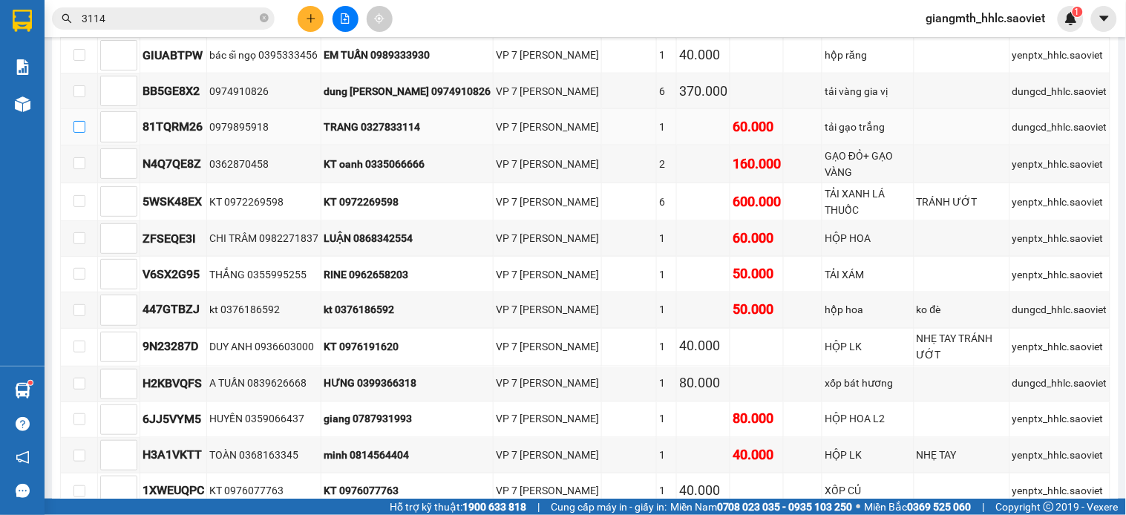
click at [79, 129] on input "checkbox" at bounding box center [79, 127] width 12 height 12
checkbox input "true"
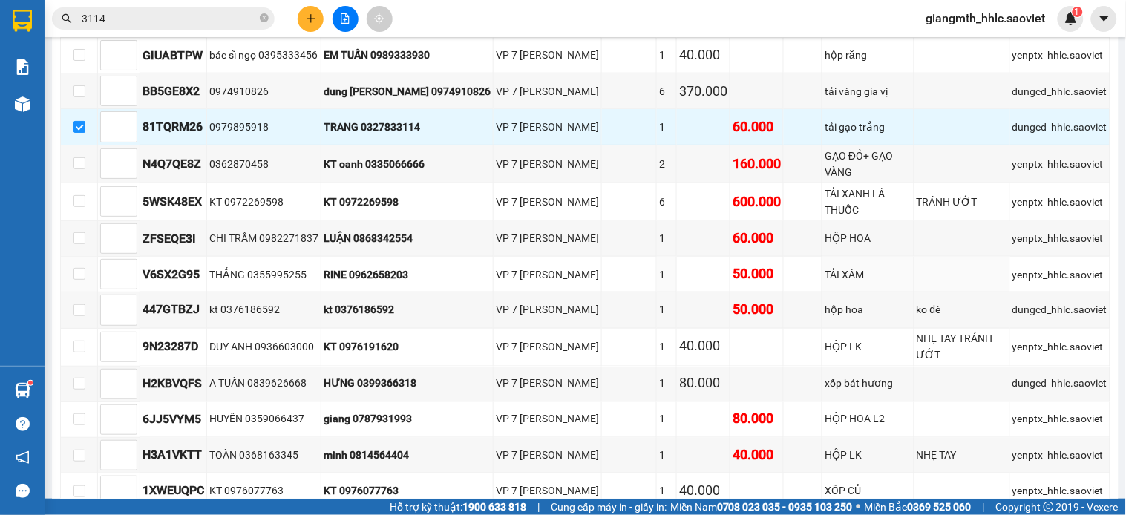
scroll to position [506, 0]
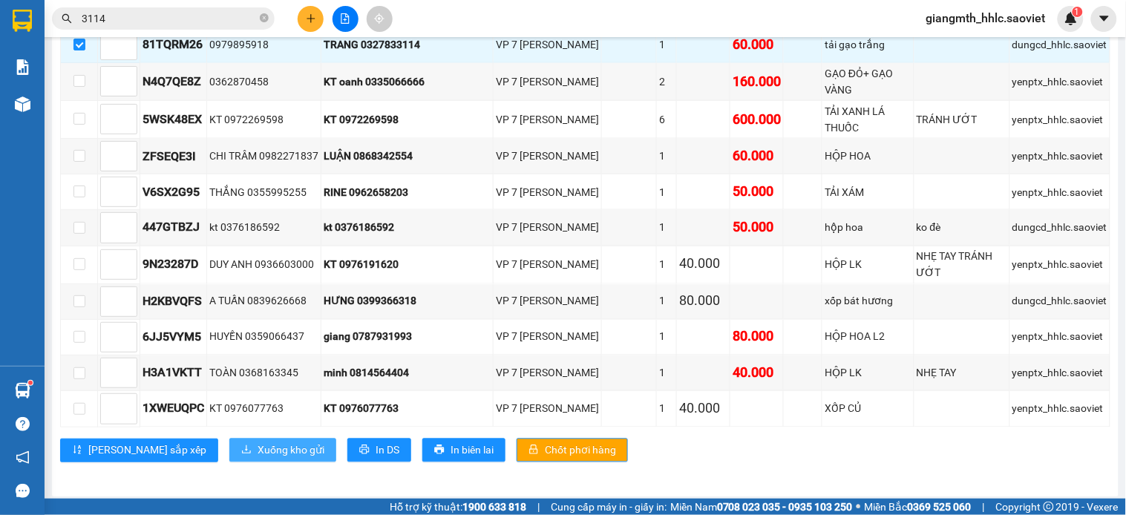
click at [258, 451] on span "Xuống kho gửi" at bounding box center [291, 450] width 67 height 16
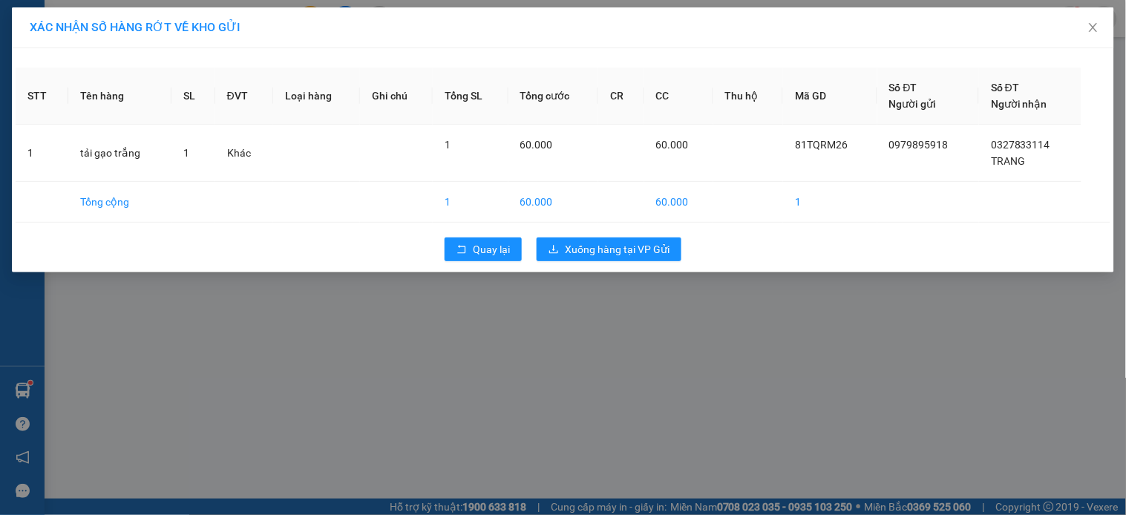
click at [616, 265] on div "Quay lại Xuống hàng tại VP Gửi" at bounding box center [563, 249] width 1095 height 39
click at [616, 260] on button "Xuống hàng tại VP Gửi" at bounding box center [609, 250] width 145 height 24
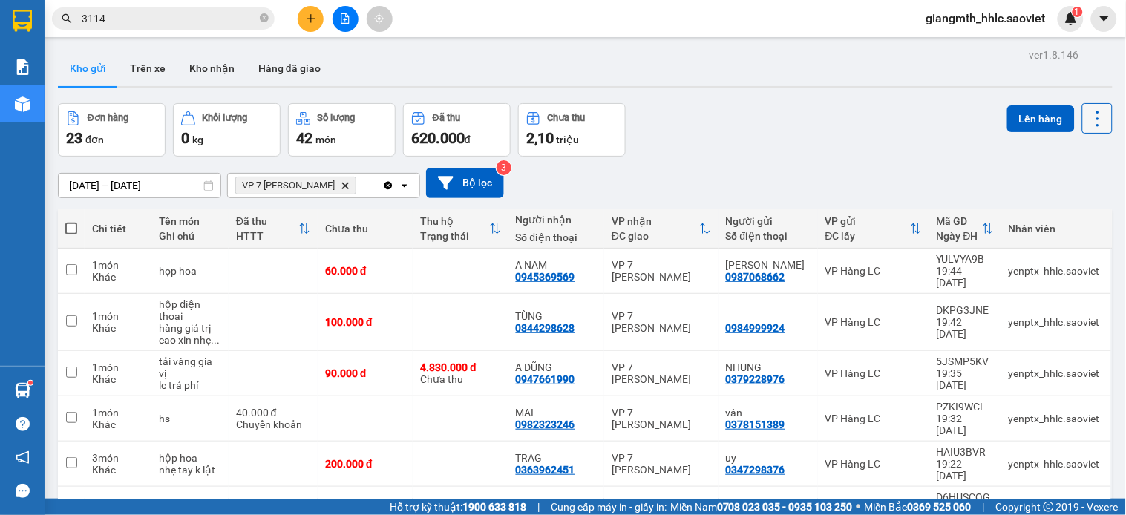
click at [1087, 115] on icon at bounding box center [1097, 118] width 21 height 21
click at [1035, 226] on ul "Quét đơn Xuất excel Làm mới" at bounding box center [1055, 186] width 111 height 92
click at [1042, 212] on span "Làm mới" at bounding box center [1062, 212] width 41 height 15
click at [382, 189] on icon "Clear all" at bounding box center [388, 186] width 12 height 12
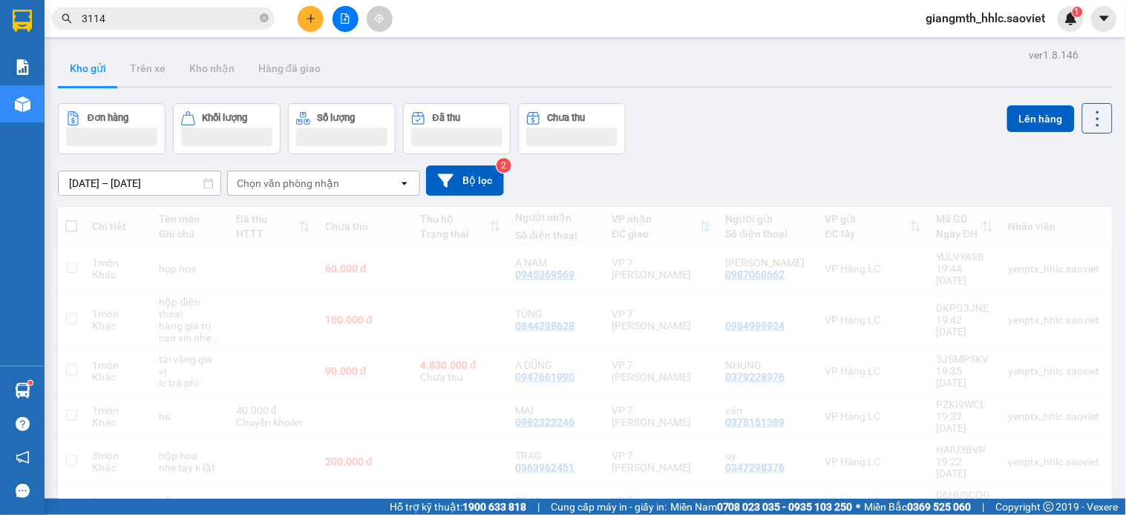
click at [384, 184] on div "Chọn văn phòng nhận" at bounding box center [313, 183] width 171 height 24
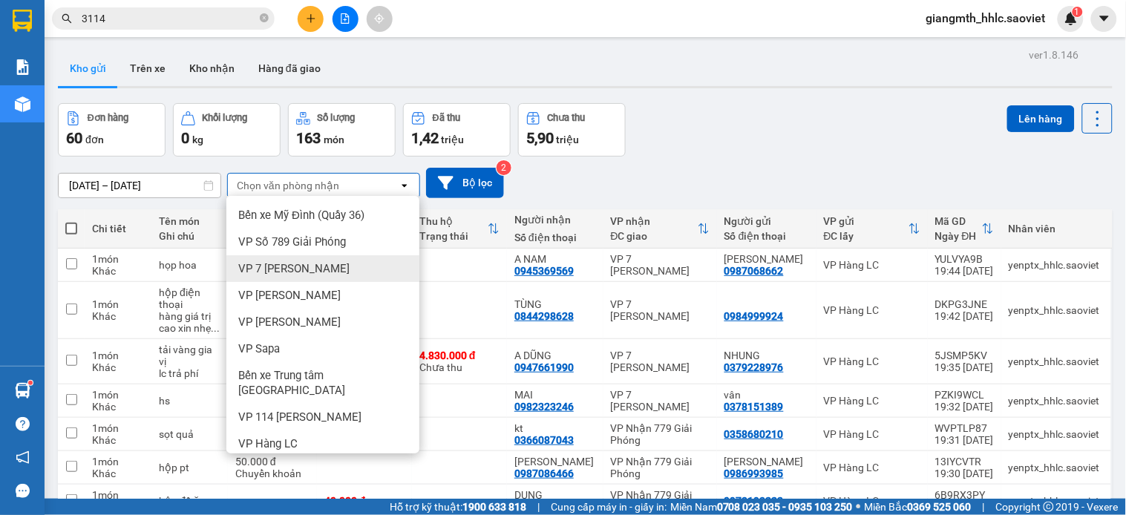
click at [335, 273] on span "VP 7 [PERSON_NAME]" at bounding box center [293, 268] width 111 height 15
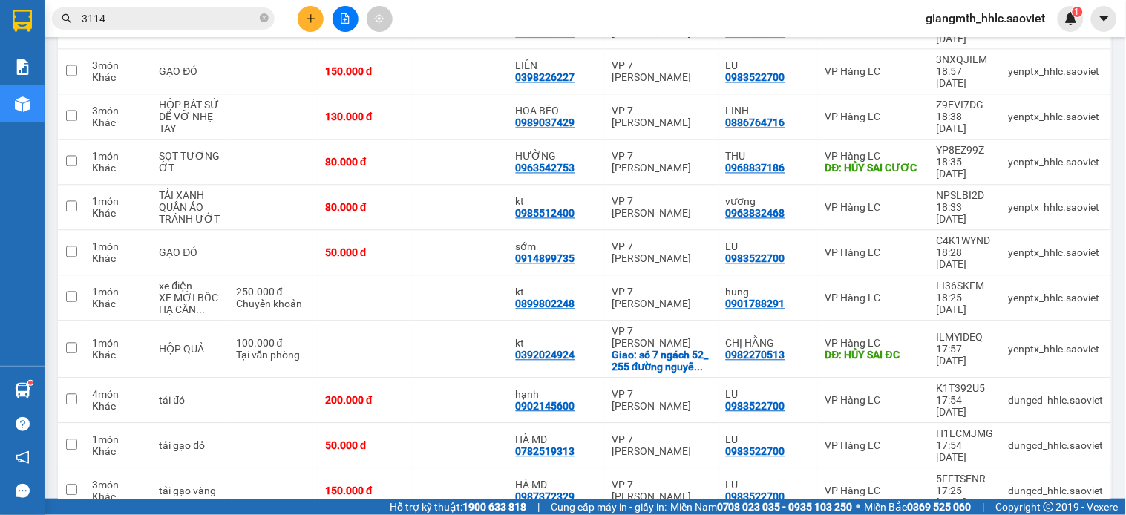
scroll to position [145, 0]
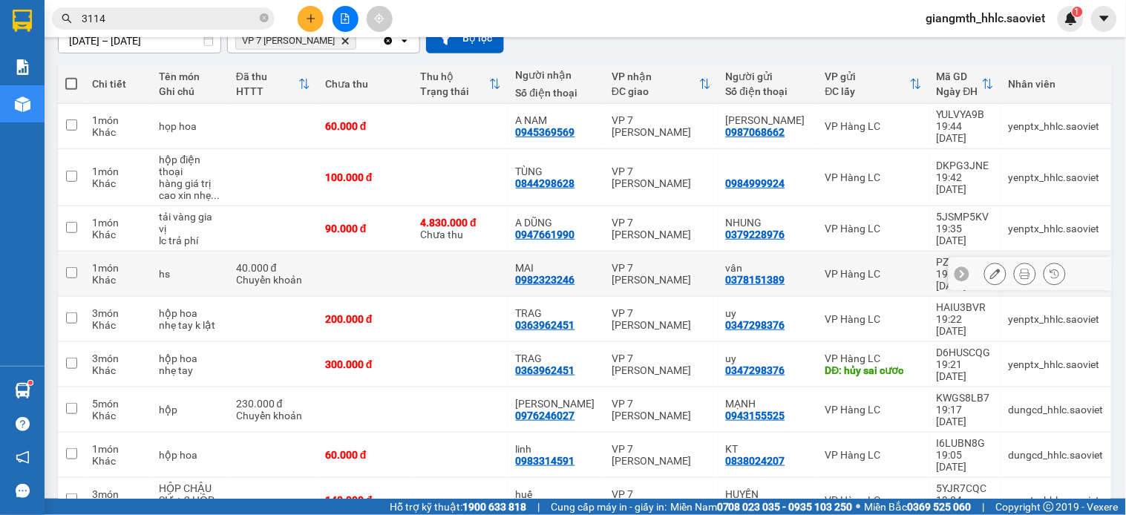
click at [436, 252] on td at bounding box center [460, 274] width 95 height 45
checkbox input "true"
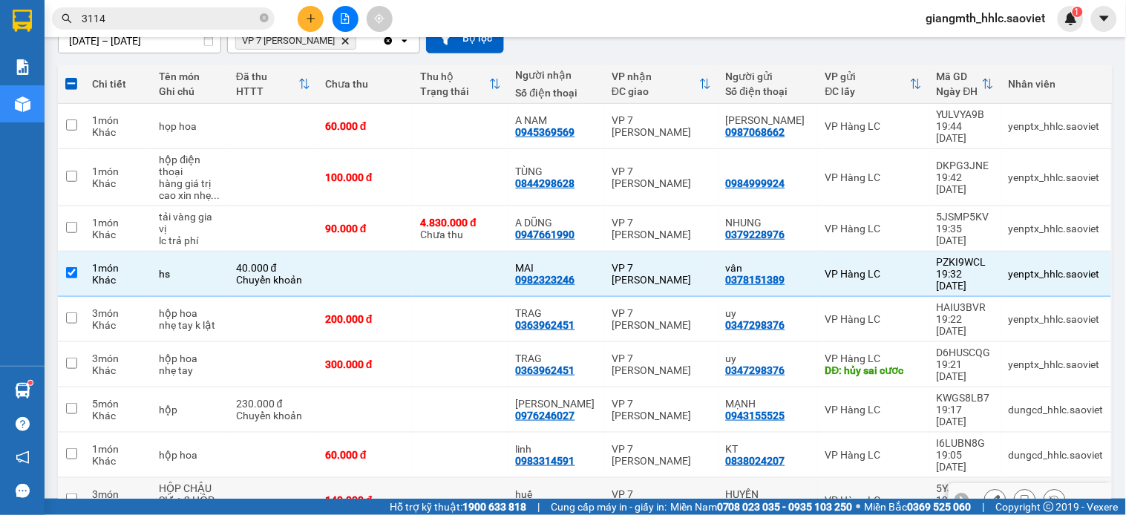
click at [649, 488] on div "VP 7 [PERSON_NAME]" at bounding box center [661, 500] width 99 height 24
checkbox input "true"
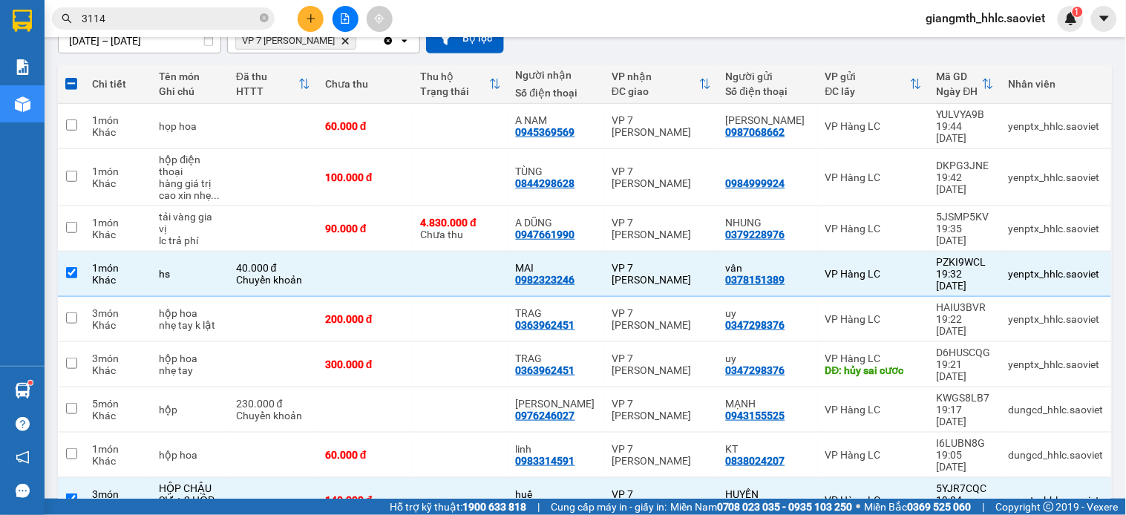
scroll to position [664, 0]
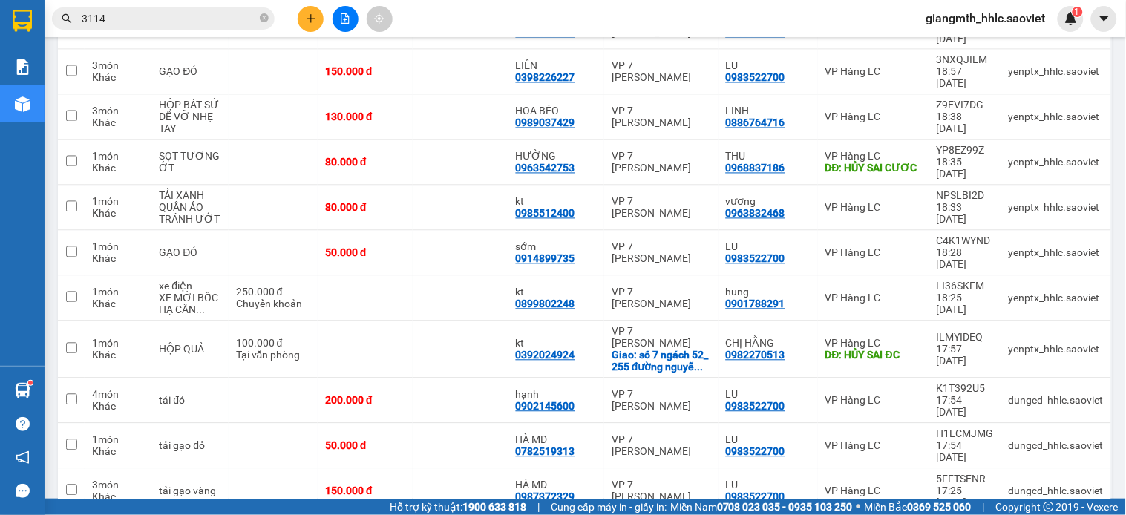
checkbox input "true"
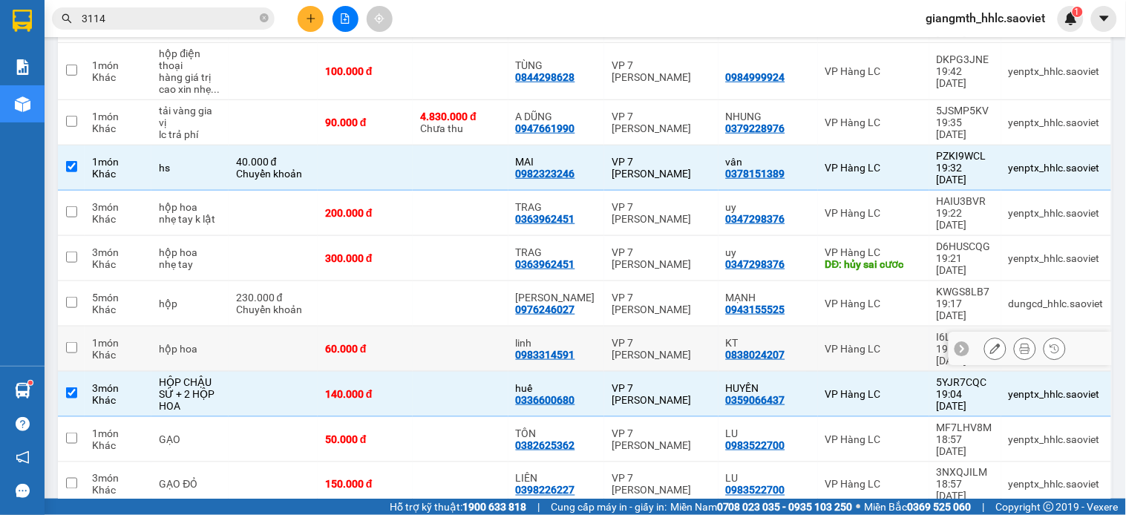
click at [600, 327] on td "linh 0983314591" at bounding box center [556, 349] width 96 height 45
checkbox input "true"
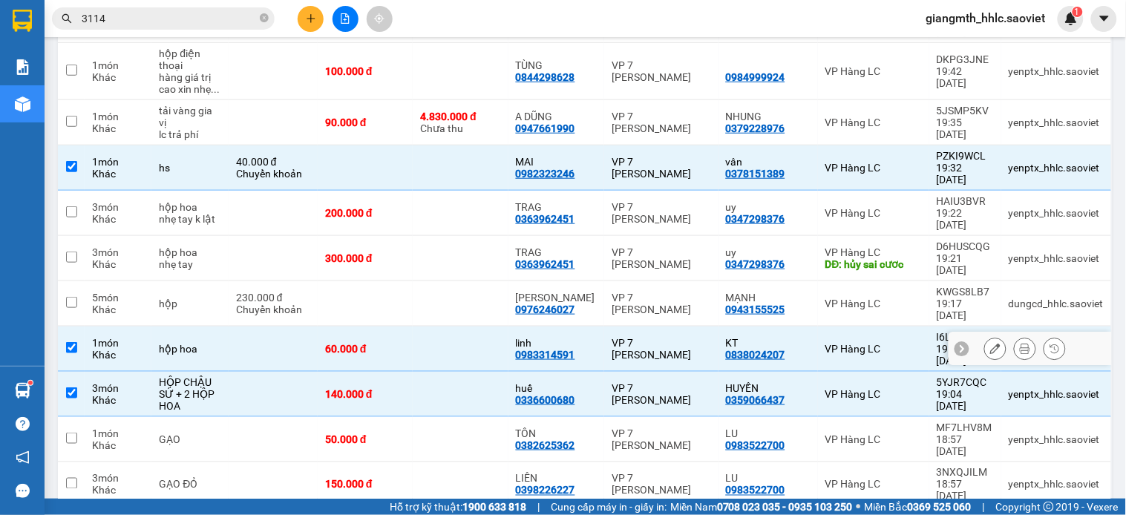
scroll to position [334, 0]
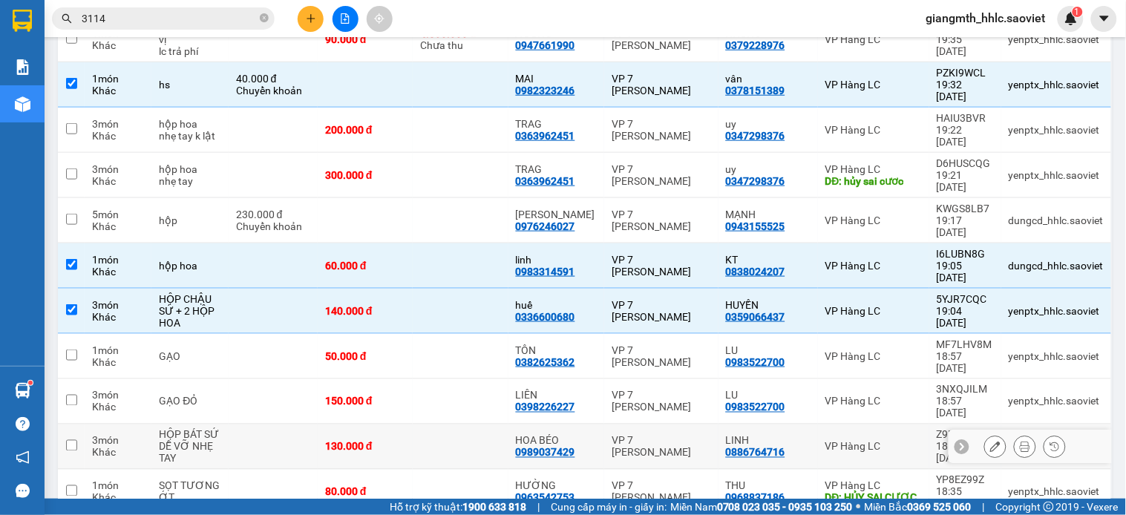
click at [602, 425] on td "HOA BÉO 0989037429" at bounding box center [556, 447] width 96 height 45
checkbox input "true"
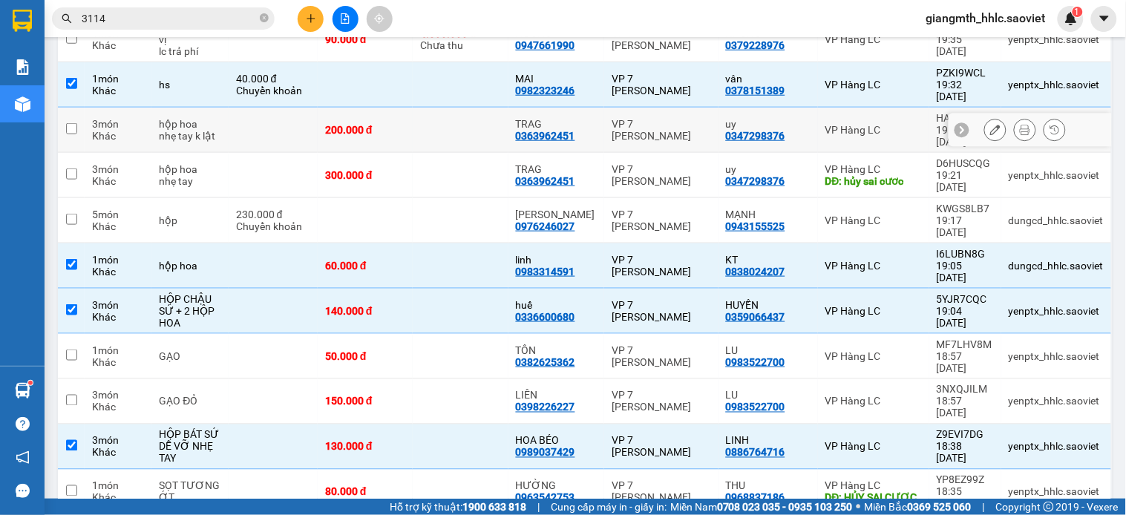
click at [670, 108] on td "VP 7 [PERSON_NAME]" at bounding box center [661, 130] width 114 height 45
checkbox input "true"
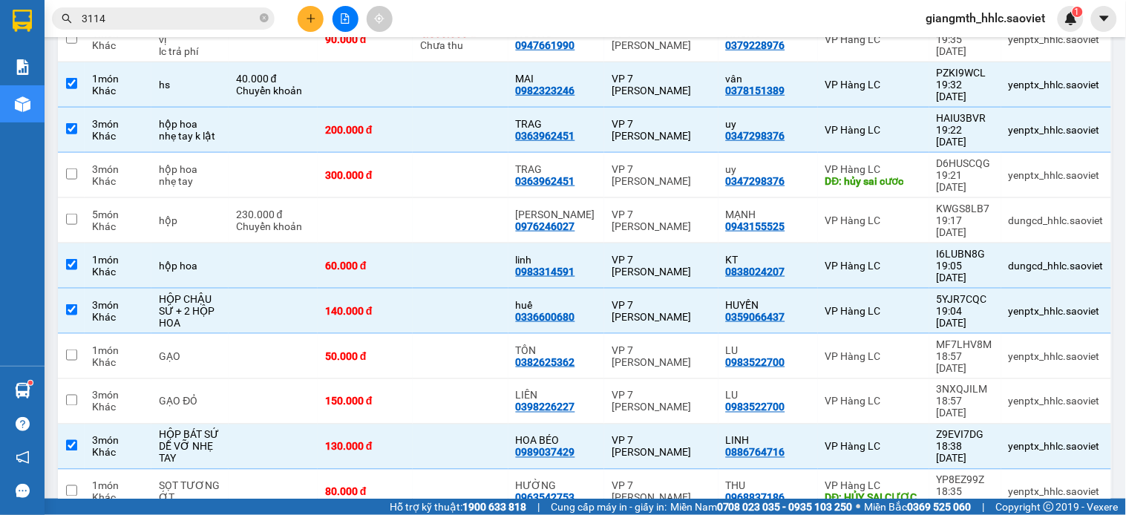
checkbox input "true"
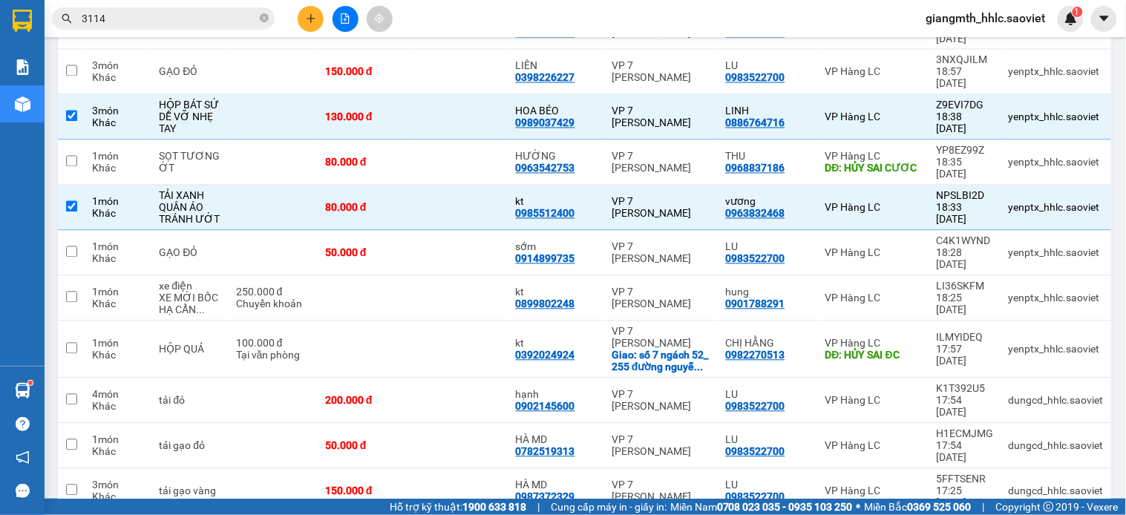
checkbox input "true"
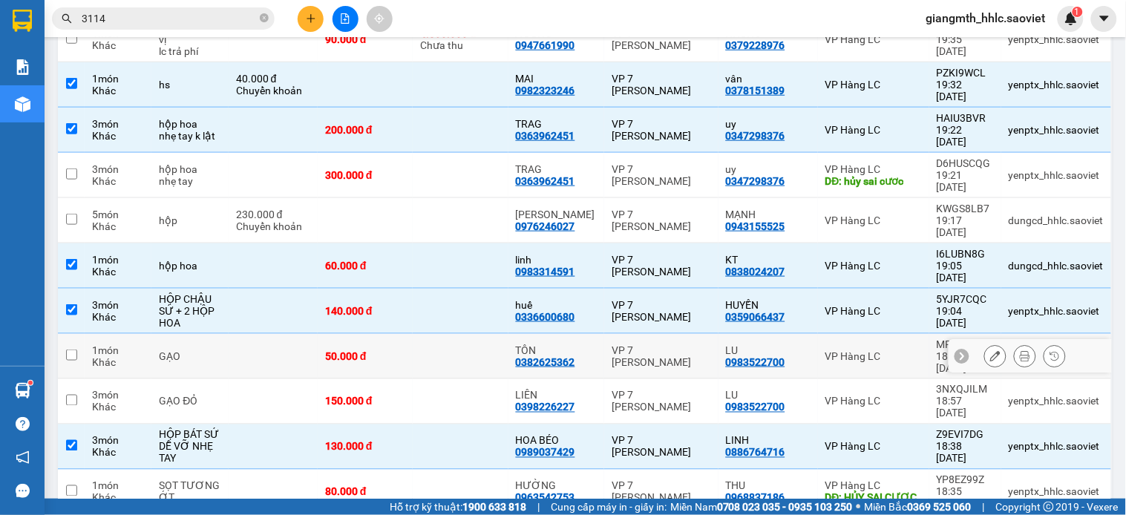
scroll to position [4, 0]
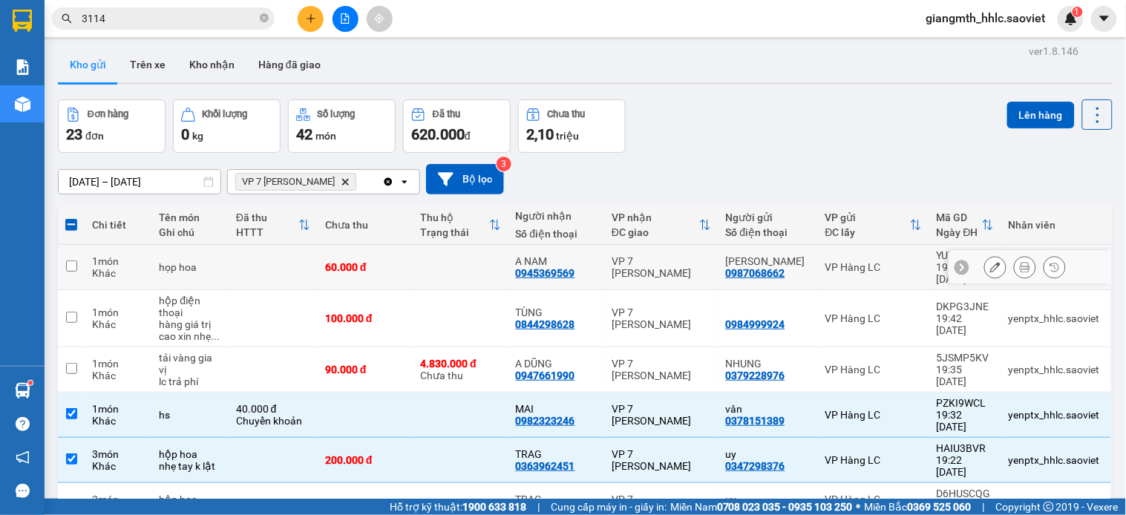
click at [620, 261] on div "VP 7 [PERSON_NAME]" at bounding box center [661, 267] width 99 height 24
checkbox input "true"
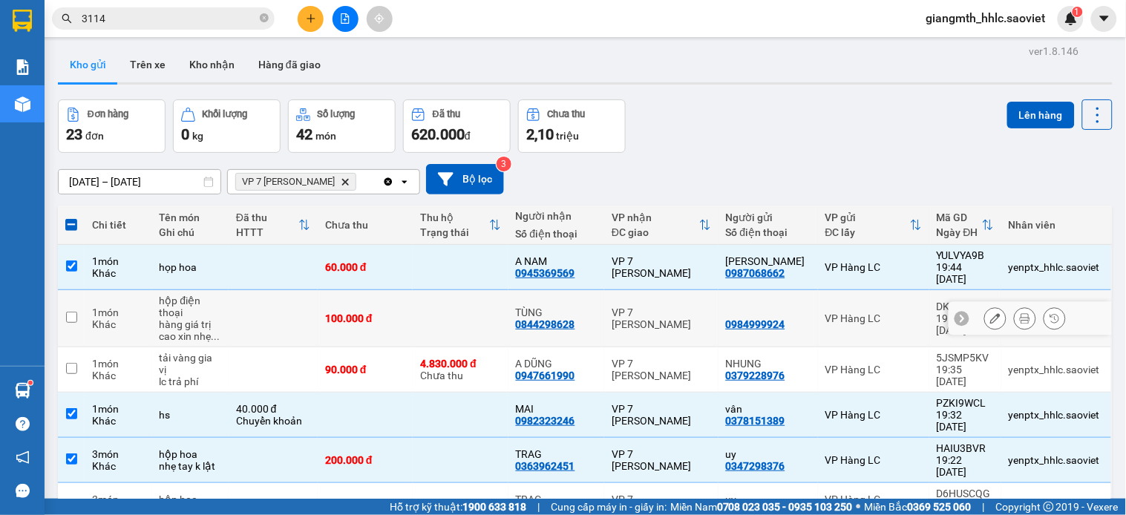
click at [658, 347] on td "VP 7 [PERSON_NAME]" at bounding box center [661, 369] width 114 height 45
checkbox input "true"
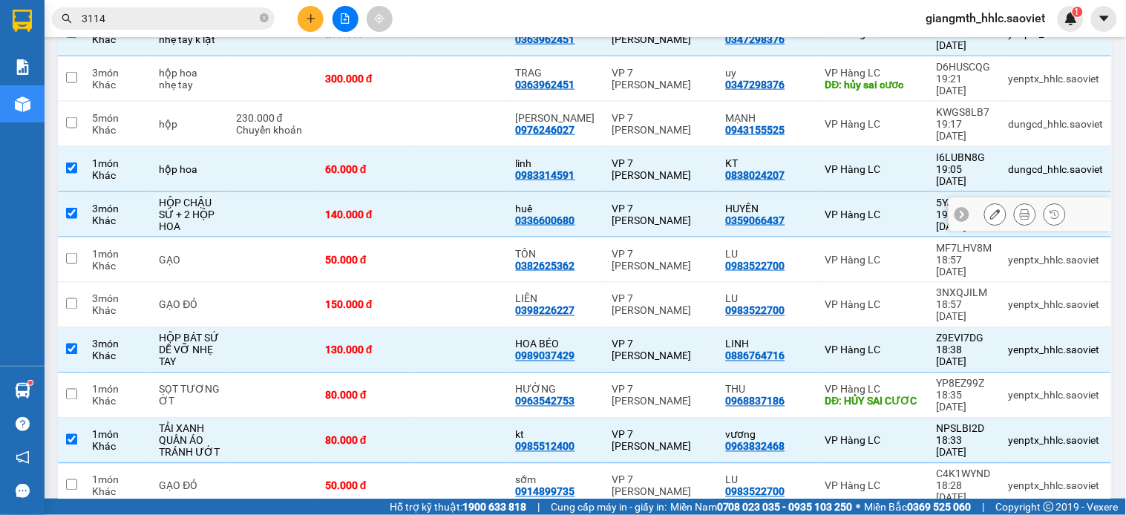
scroll to position [100, 0]
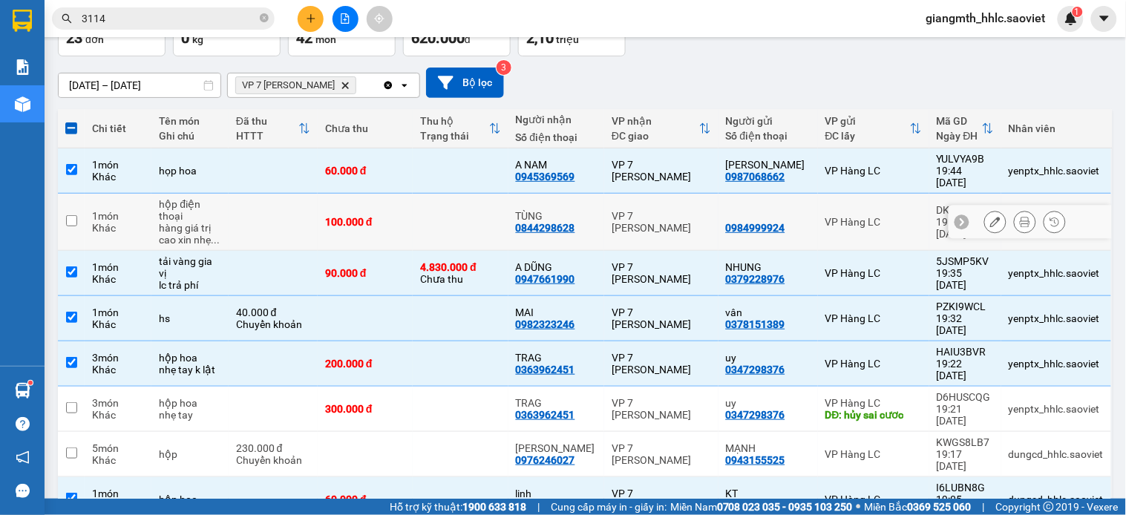
click at [621, 220] on td "VP 7 [PERSON_NAME]" at bounding box center [661, 222] width 114 height 57
checkbox input "true"
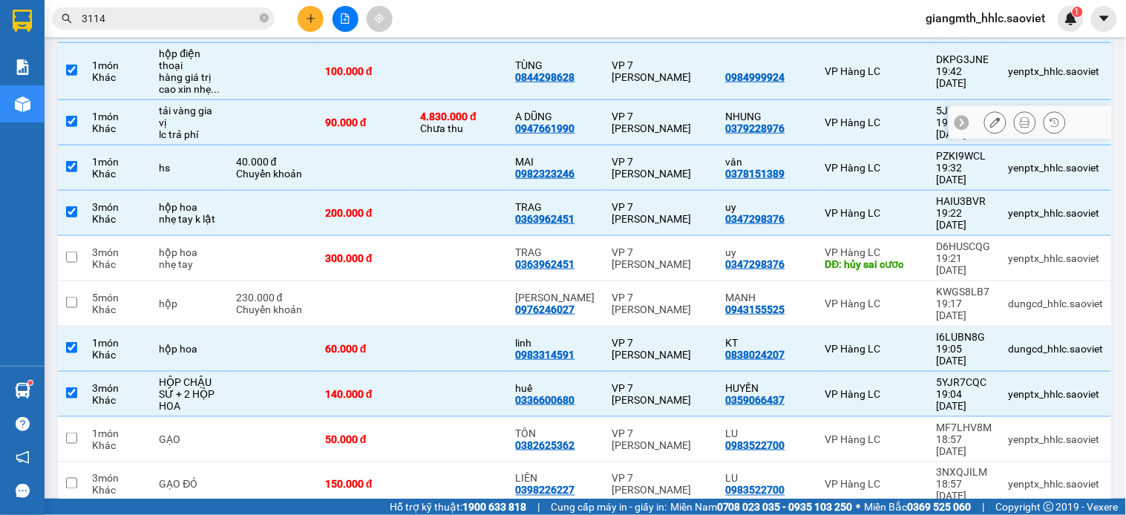
scroll to position [4, 0]
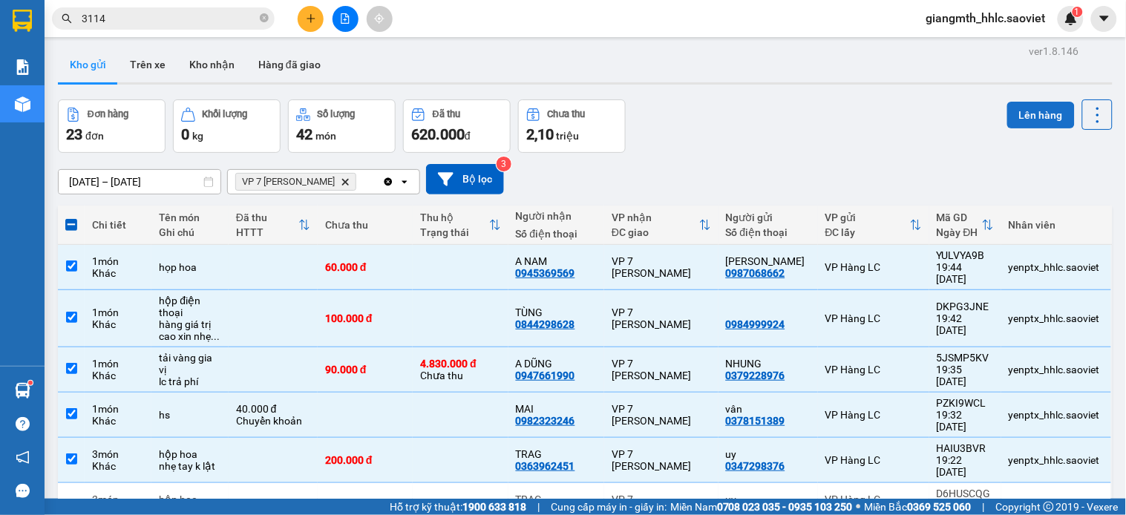
click at [1035, 115] on button "Lên hàng" at bounding box center [1041, 115] width 68 height 27
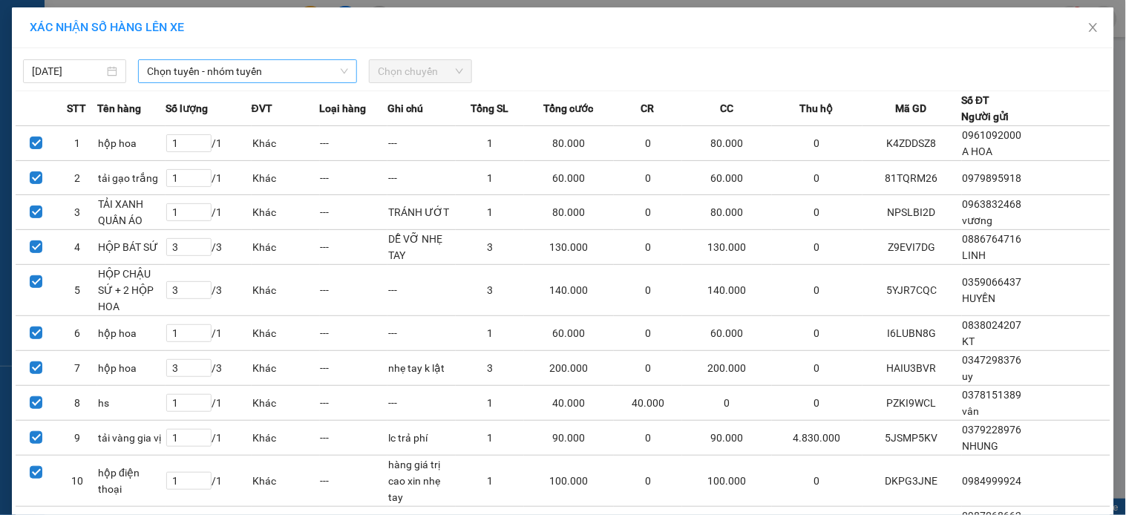
click at [284, 74] on span "Chọn tuyến - nhóm tuyến" at bounding box center [247, 71] width 201 height 22
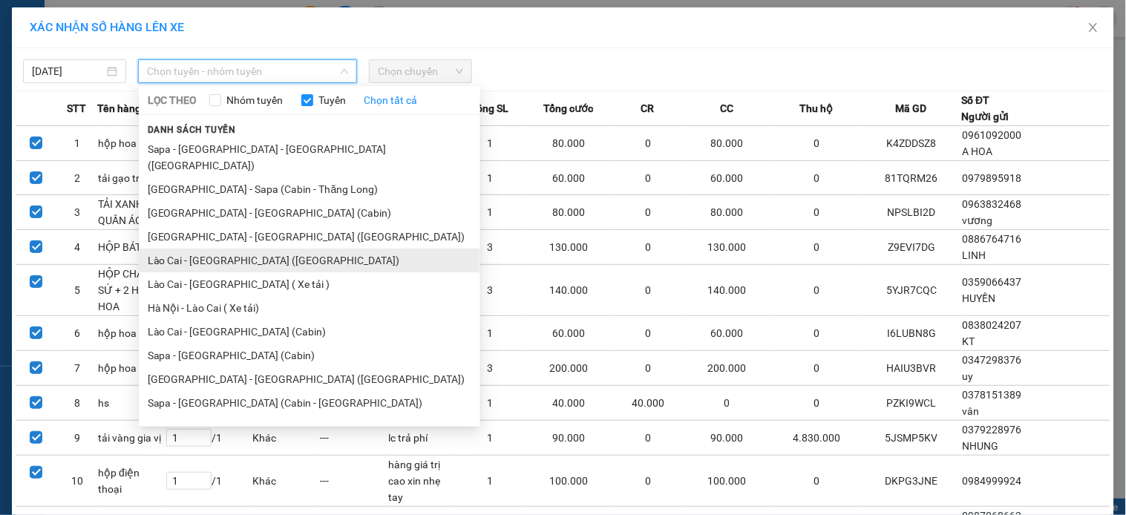
click at [231, 249] on li "Lào Cai - [GEOGRAPHIC_DATA] ([GEOGRAPHIC_DATA])" at bounding box center [309, 261] width 341 height 24
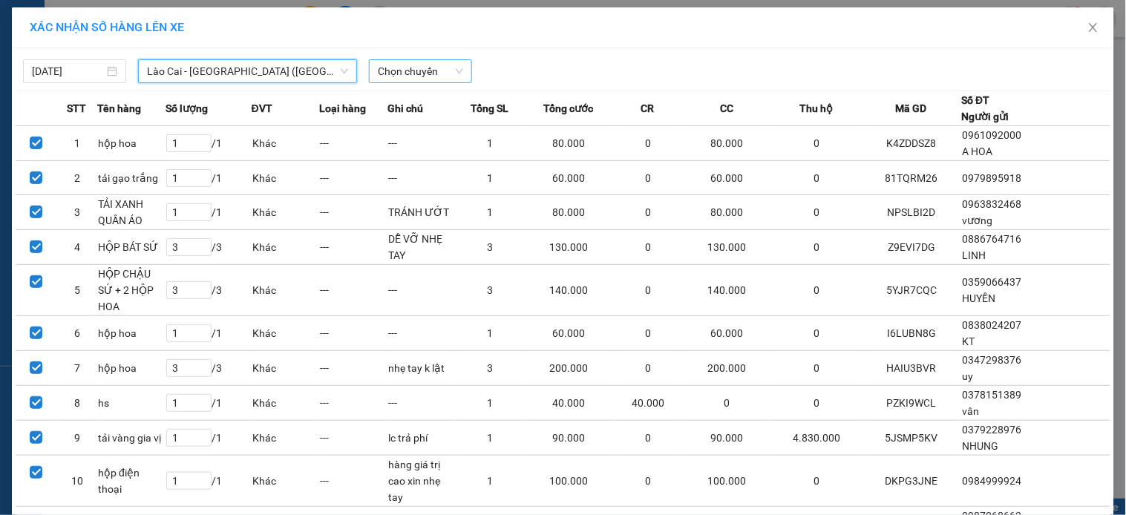
click at [404, 76] on span "Chọn chuyến" at bounding box center [420, 71] width 85 height 22
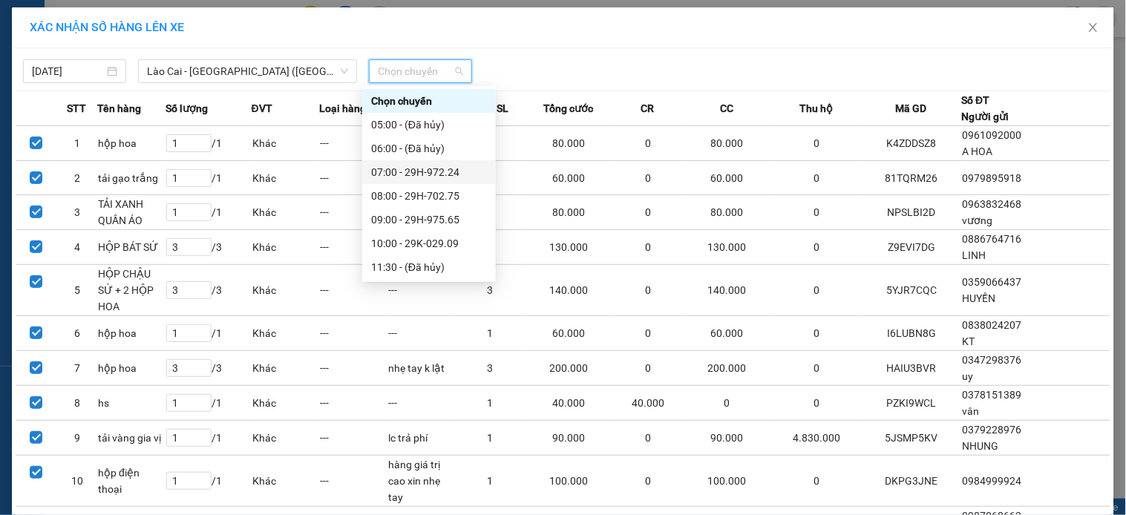
scroll to position [261, 0]
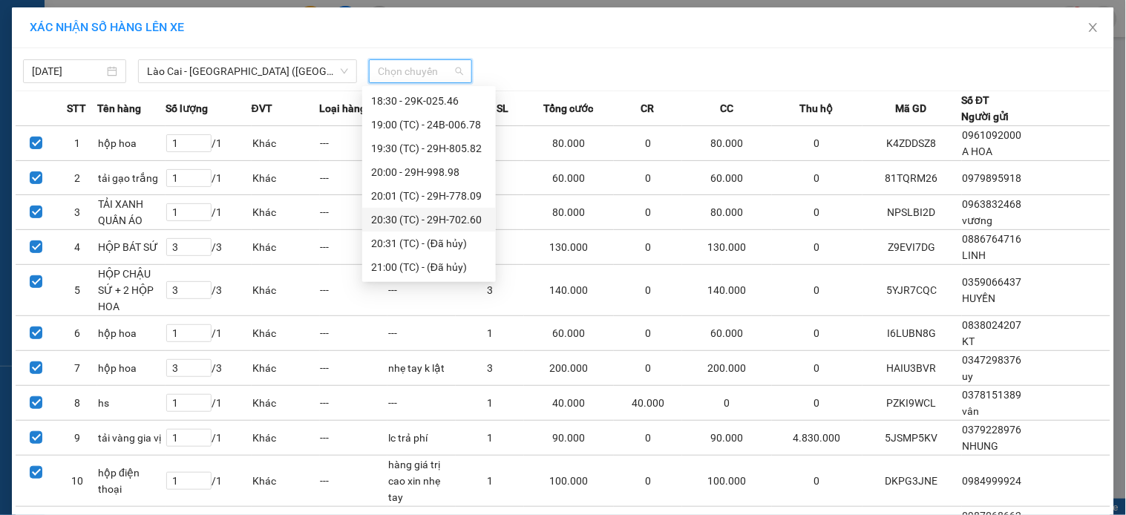
click at [431, 217] on div "20:30 (TC) - 29H-702.60" at bounding box center [429, 220] width 116 height 16
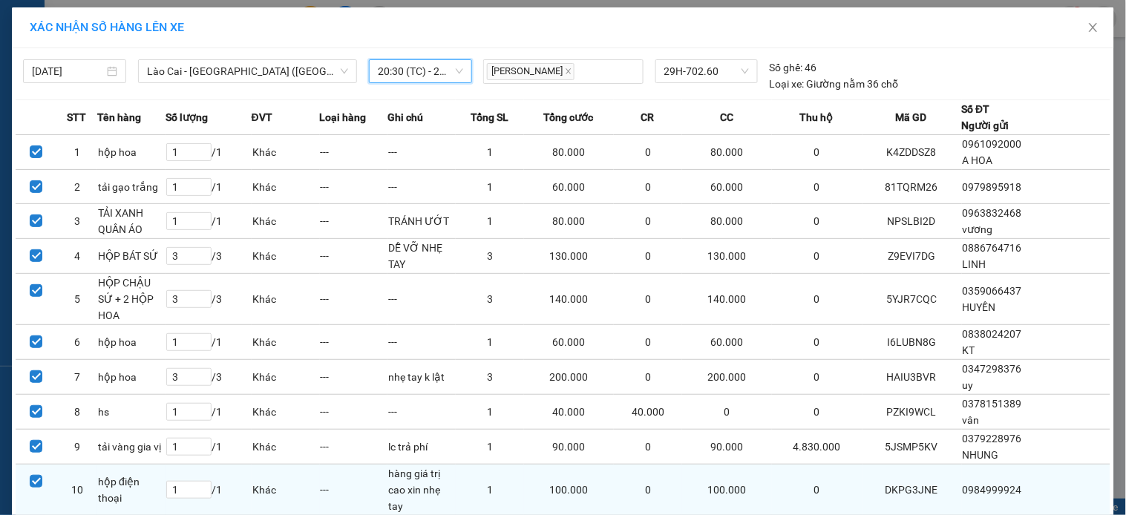
scroll to position [104, 0]
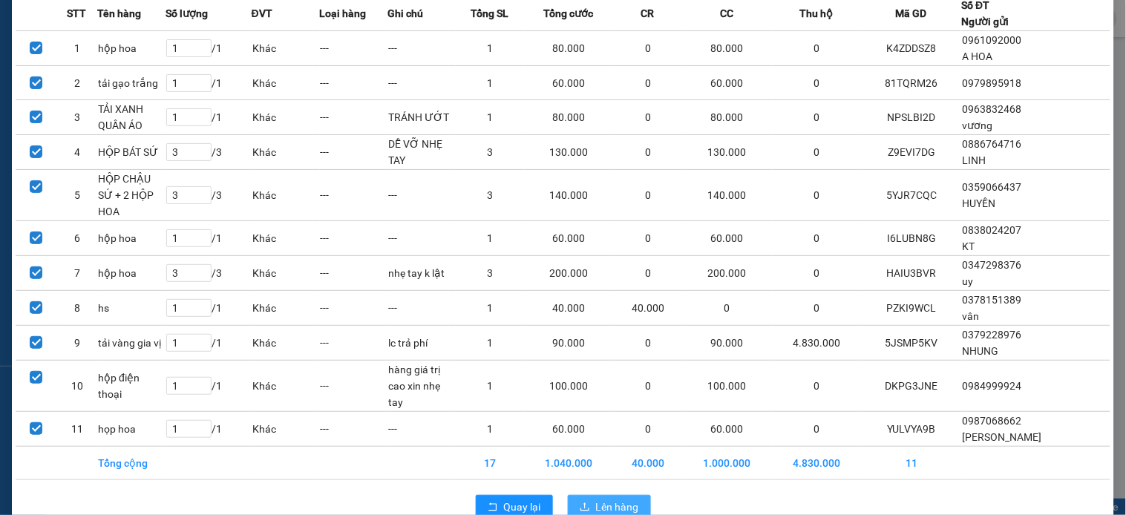
click at [602, 499] on span "Lên hàng" at bounding box center [617, 507] width 43 height 16
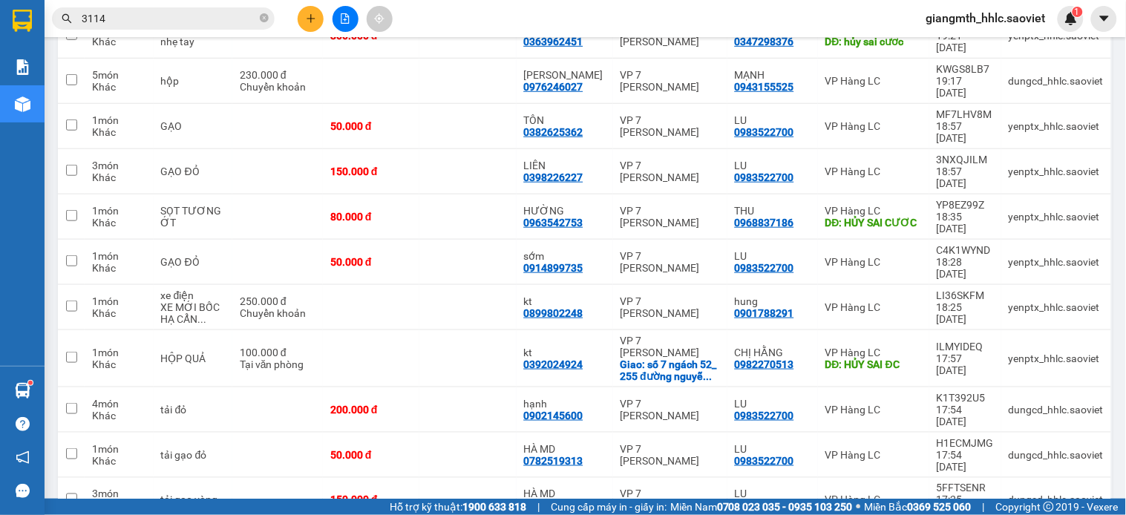
scroll to position [153, 0]
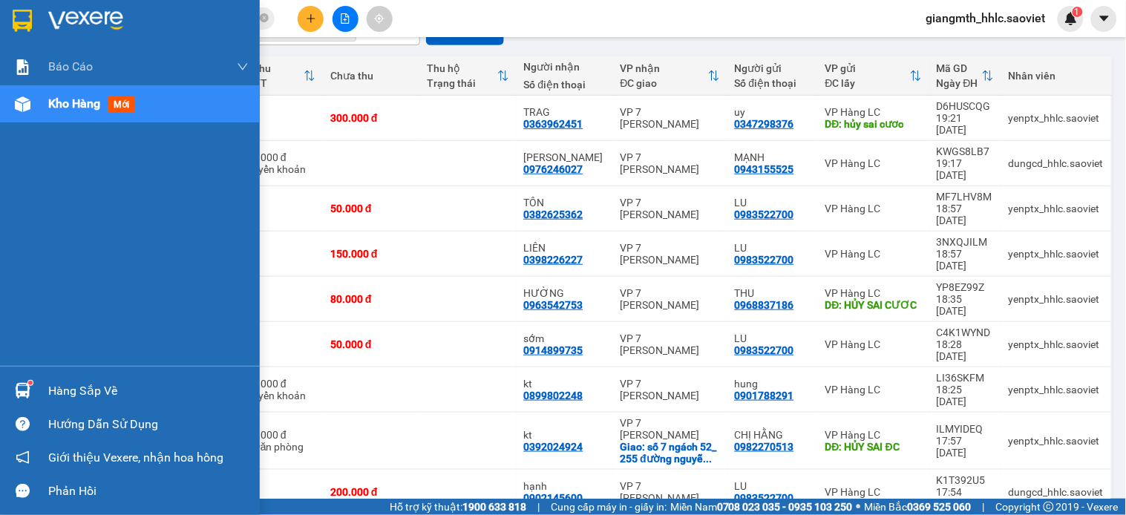
click at [61, 96] on span "Kho hàng" at bounding box center [74, 103] width 52 height 14
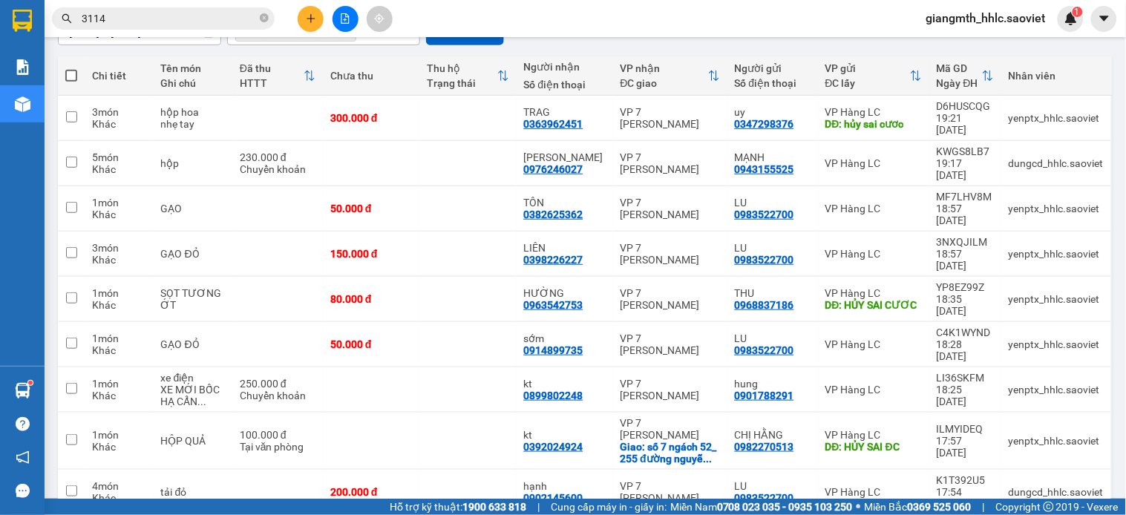
scroll to position [71, 0]
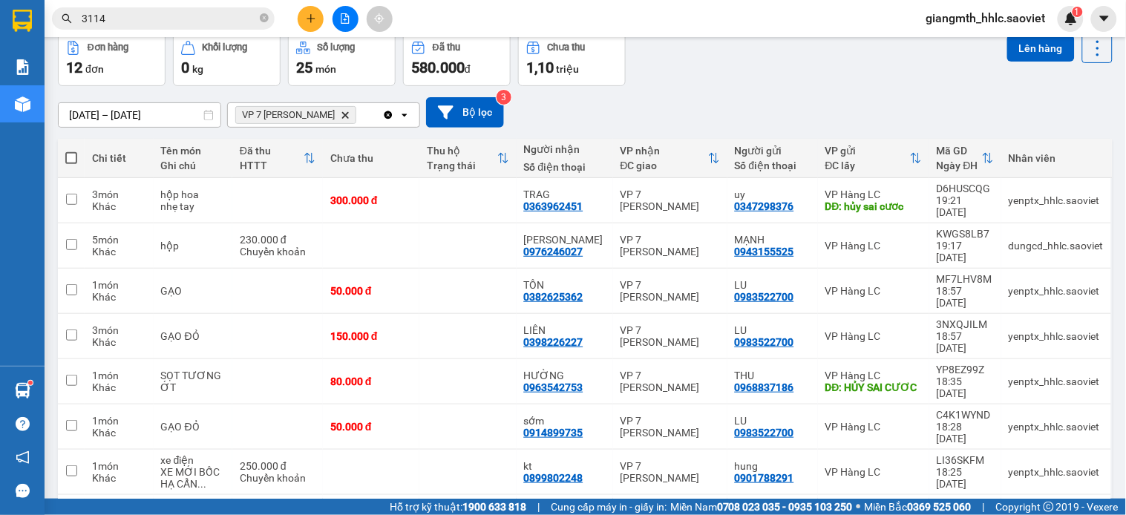
click at [350, 111] on icon "Delete" at bounding box center [345, 115] width 9 height 9
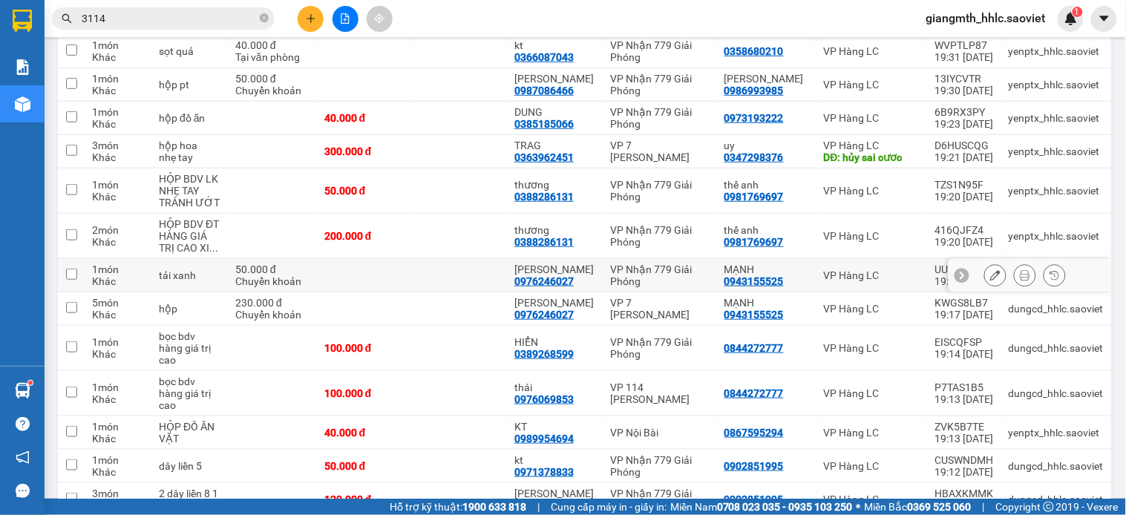
scroll to position [0, 0]
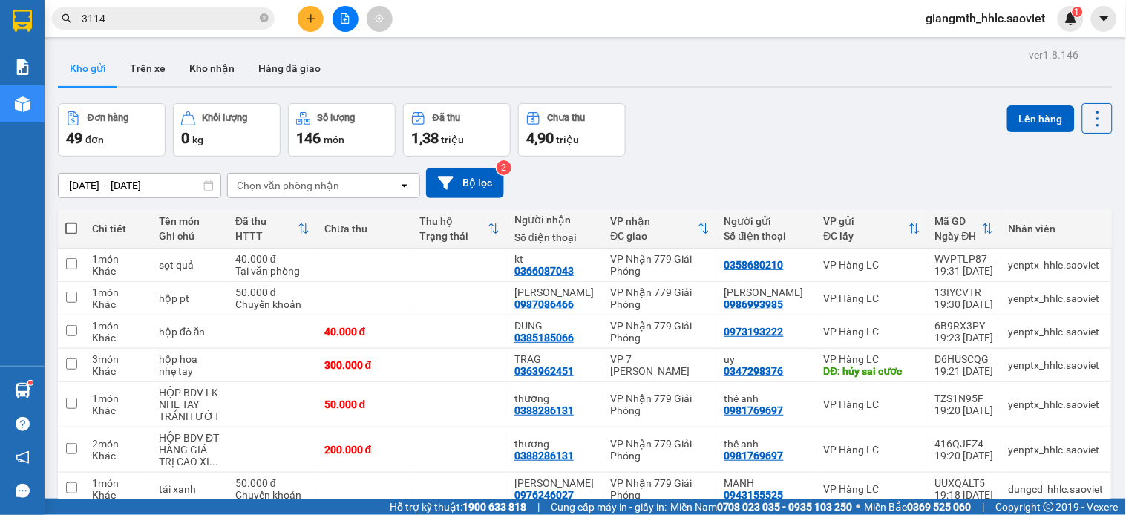
click at [230, 18] on input "3114" at bounding box center [169, 18] width 175 height 16
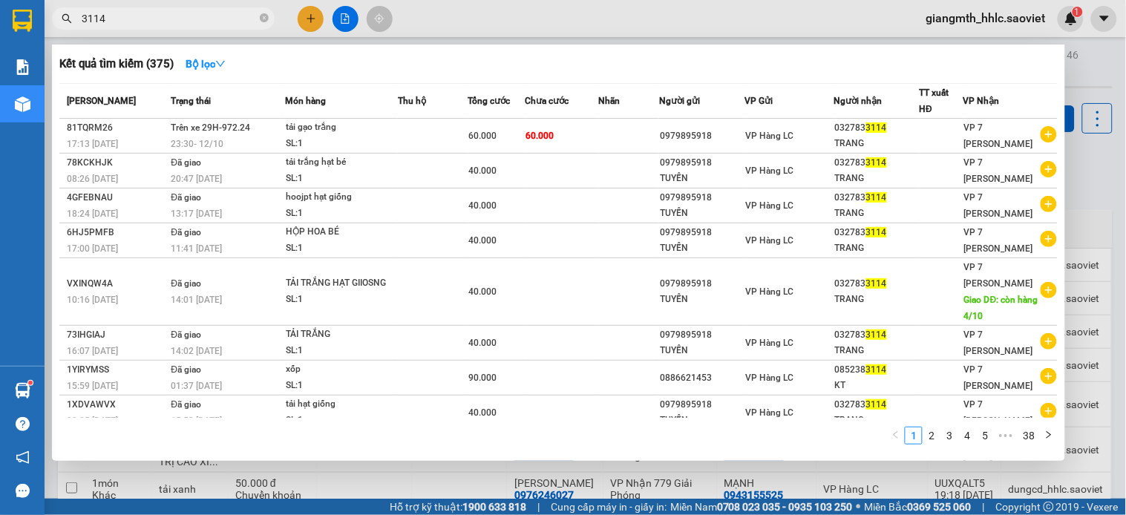
click at [230, 18] on input "3114" at bounding box center [169, 18] width 175 height 16
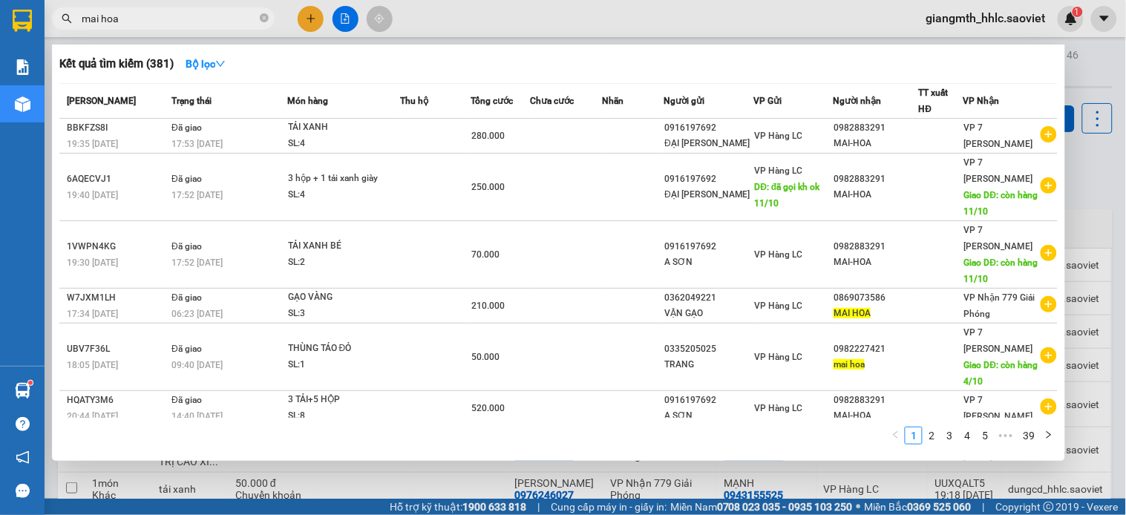
type input "mai hoa"
click at [490, 62] on div "Kết quả tìm kiếm ( 381 ) Bộ lọc" at bounding box center [558, 64] width 998 height 24
click at [431, 70] on div "Kết quả tìm kiếm ( 381 ) Bộ lọc" at bounding box center [558, 64] width 998 height 24
click at [456, 48] on div "Kết quả tìm kiếm ( 381 ) Bộ lọc Mã ĐH Trạng thái Món hàng Thu hộ Tổng cước Chưa…" at bounding box center [558, 253] width 1013 height 416
click at [733, 27] on div at bounding box center [563, 257] width 1126 height 515
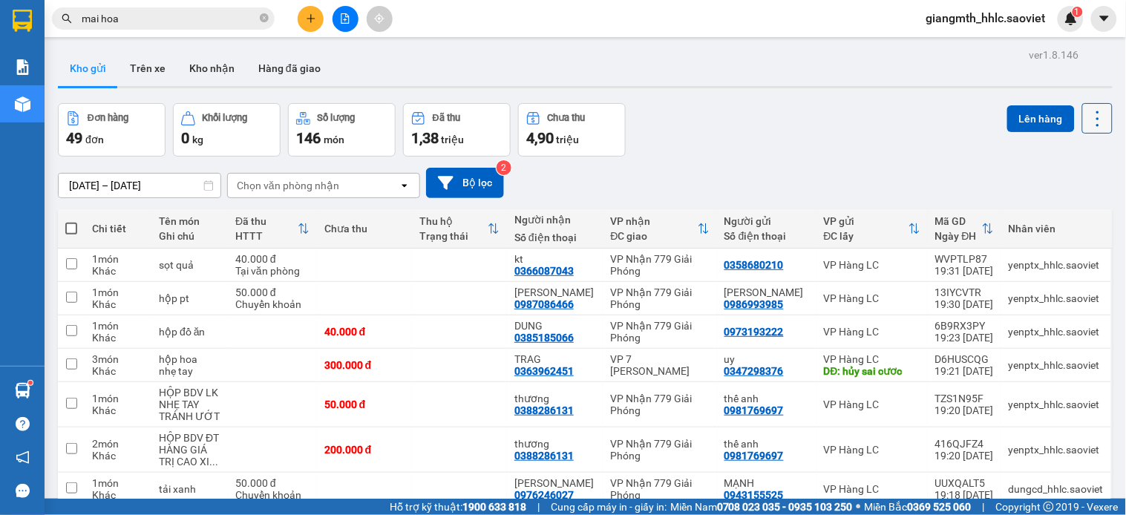
click at [1089, 119] on icon at bounding box center [1097, 118] width 21 height 21
click at [1060, 203] on li "Làm mới" at bounding box center [1055, 212] width 111 height 27
click at [1087, 110] on icon at bounding box center [1097, 118] width 21 height 21
click at [1035, 211] on div "Làm mới" at bounding box center [1056, 212] width 88 height 15
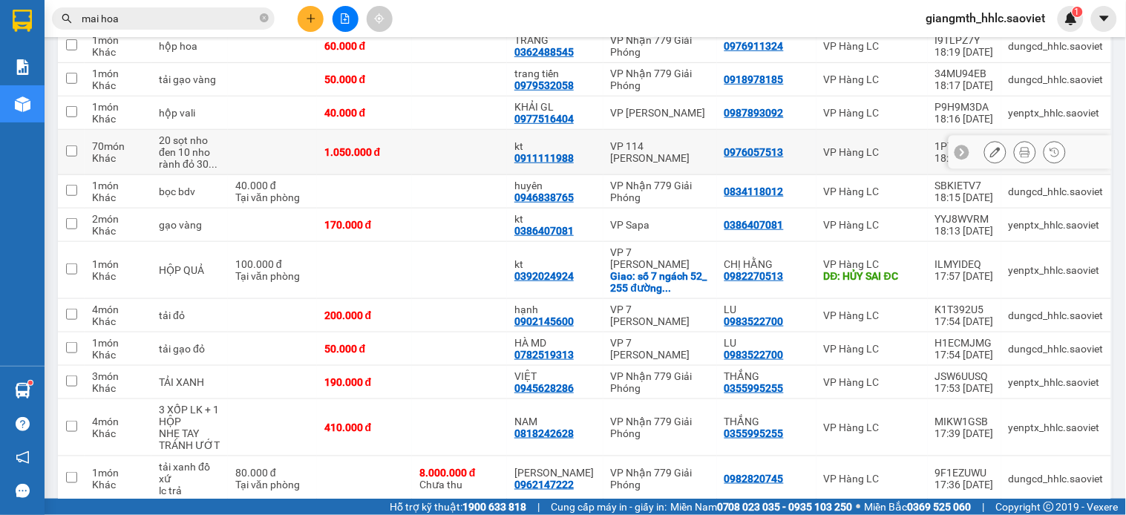
scroll to position [1570, 0]
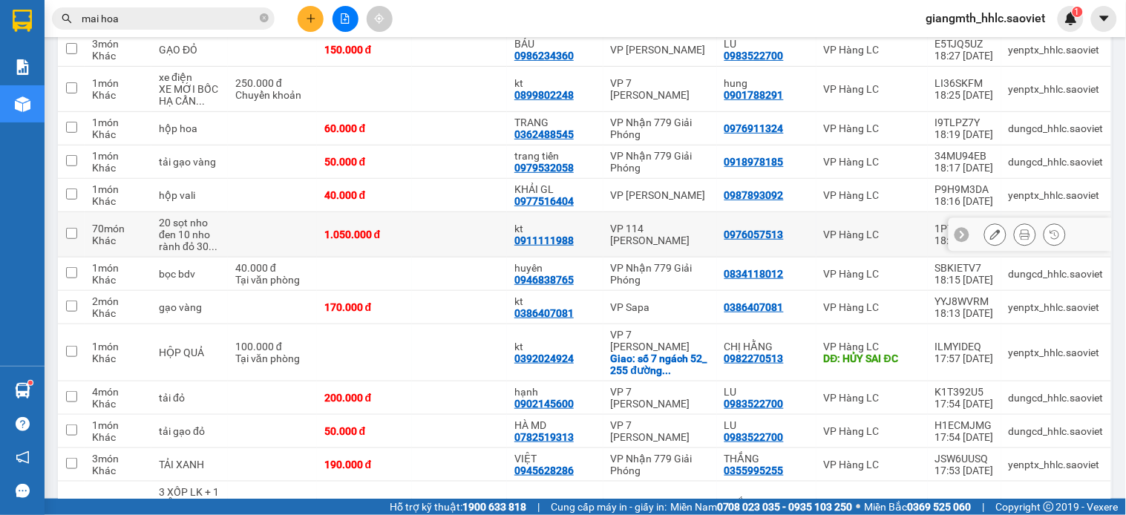
click at [606, 226] on td "VP 114 [PERSON_NAME]" at bounding box center [660, 234] width 114 height 45
checkbox input "true"
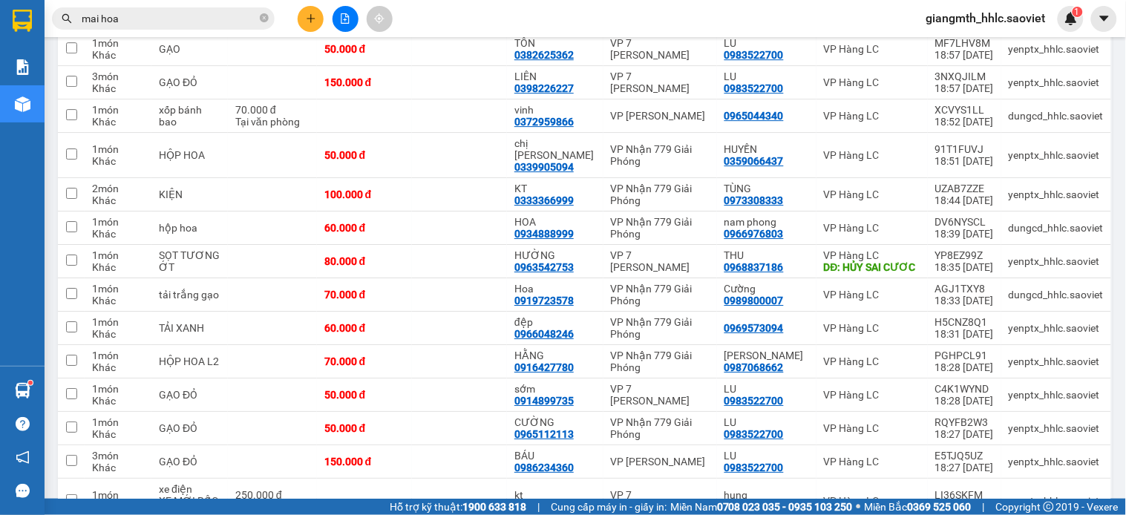
scroll to position [745, 0]
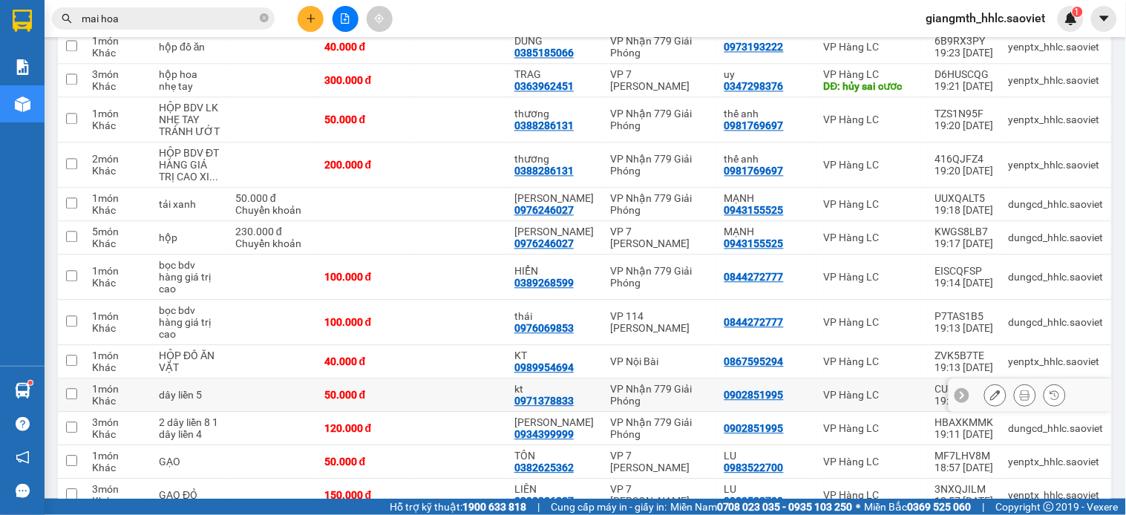
click at [611, 383] on div "VP Nhận 779 Giải Phóng" at bounding box center [660, 395] width 99 height 24
checkbox input "true"
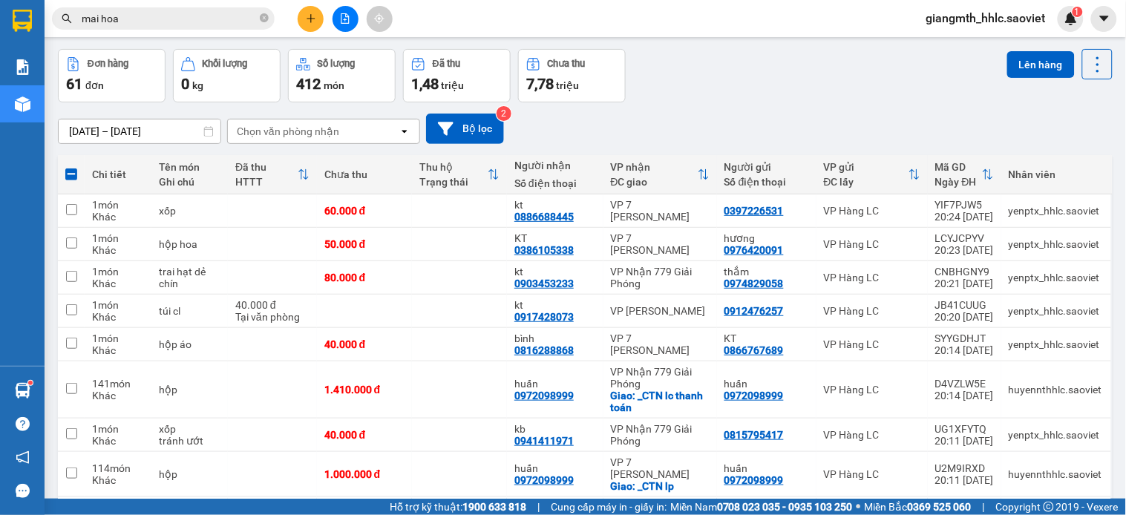
scroll to position [1971, 0]
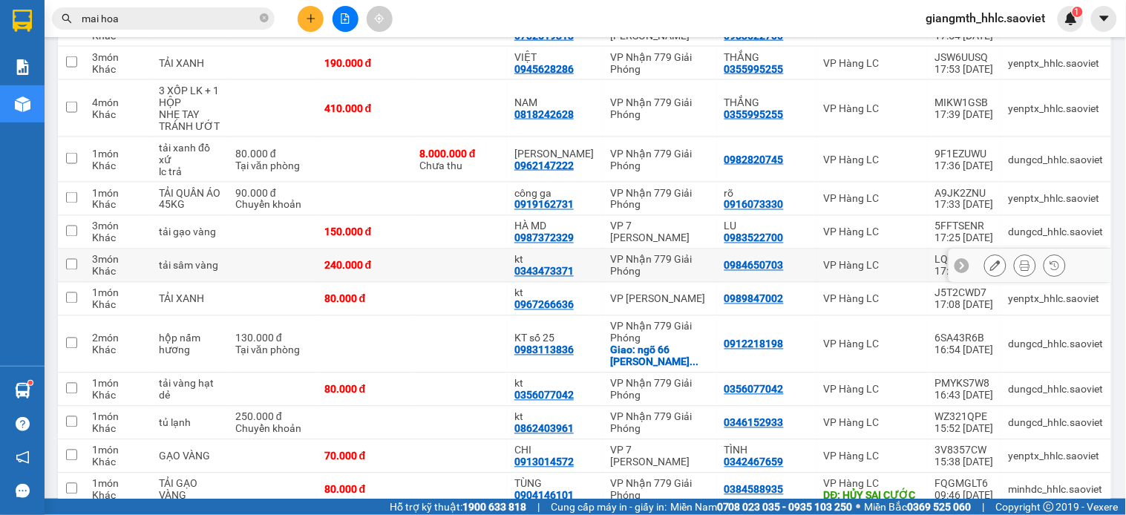
click at [603, 254] on td "VP Nhận 779 Giải Phóng" at bounding box center [660, 265] width 114 height 33
checkbox input "true"
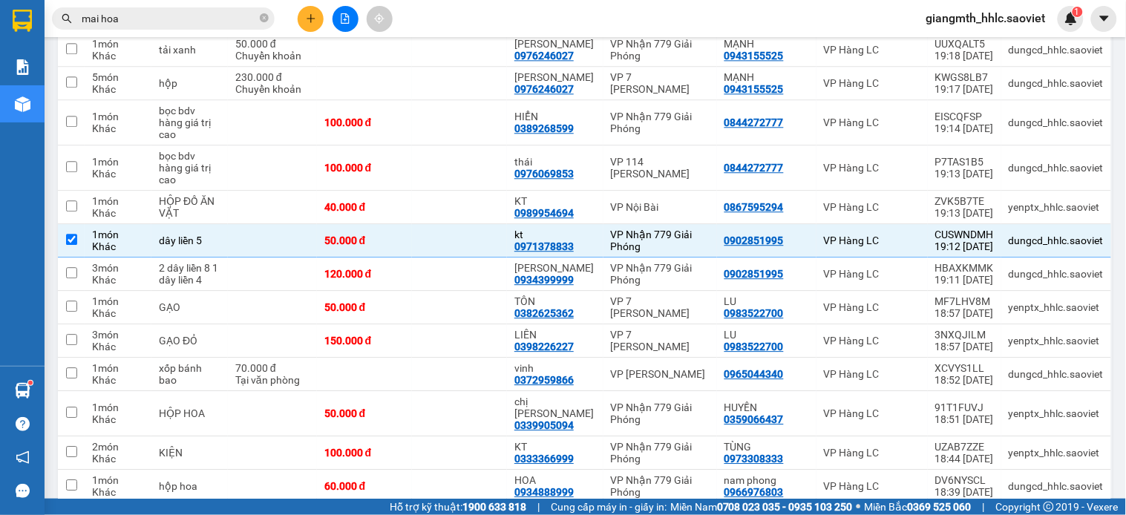
scroll to position [569, 0]
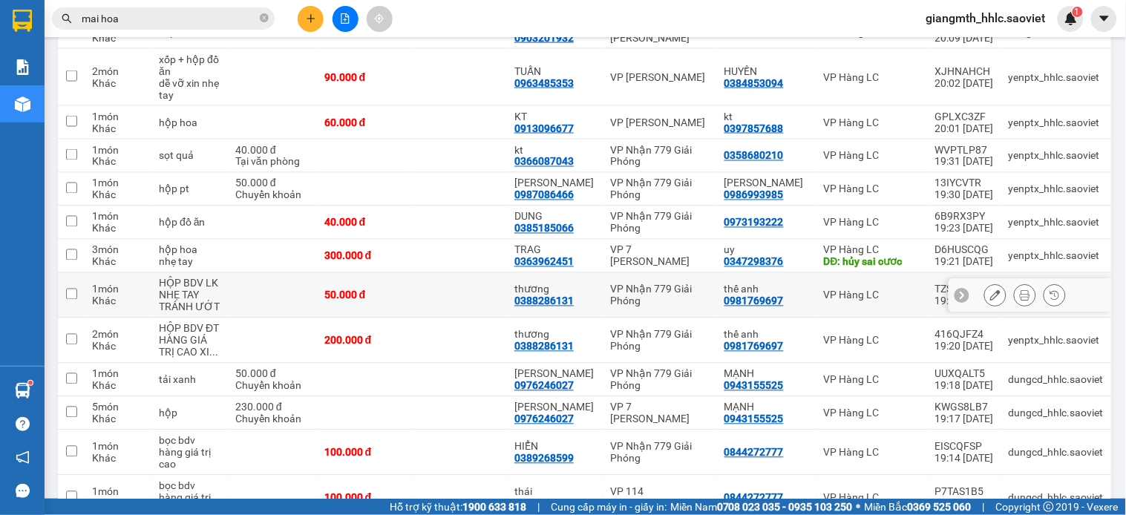
click at [594, 276] on td "thương 0388286131" at bounding box center [555, 295] width 96 height 45
checkbox input "true"
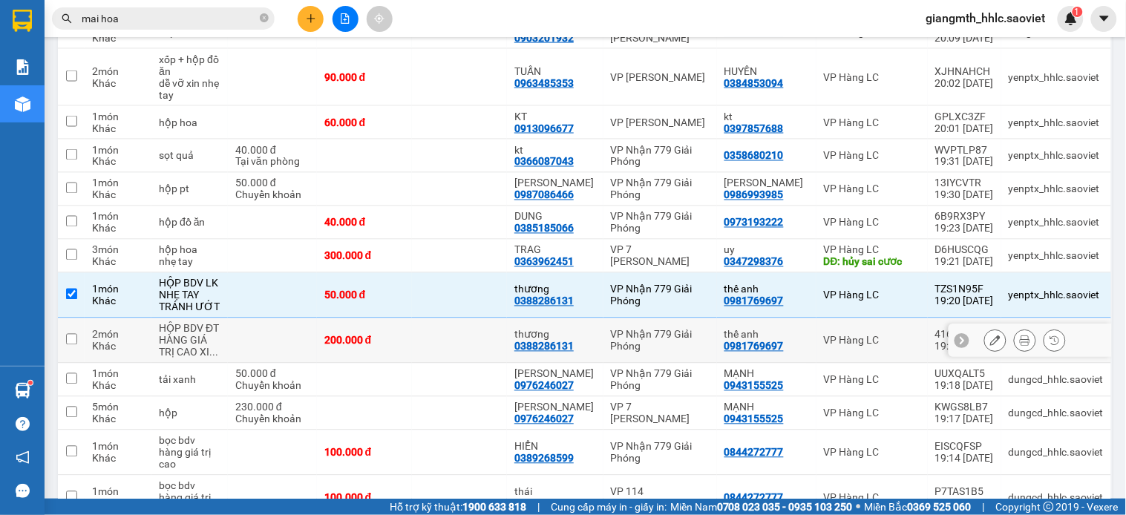
click at [580, 329] on div "thương" at bounding box center [554, 335] width 81 height 12
checkbox input "true"
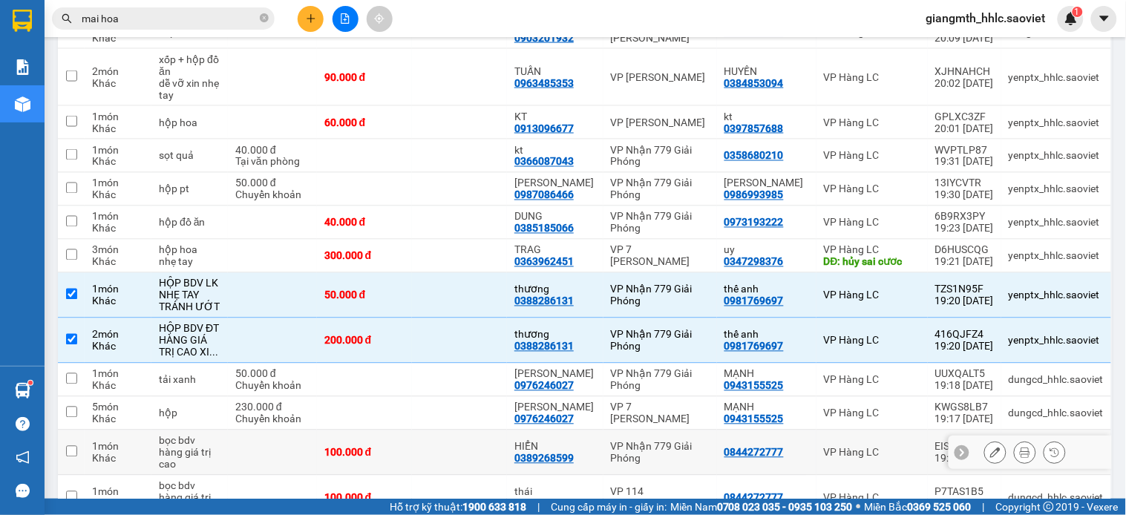
scroll to position [735, 0]
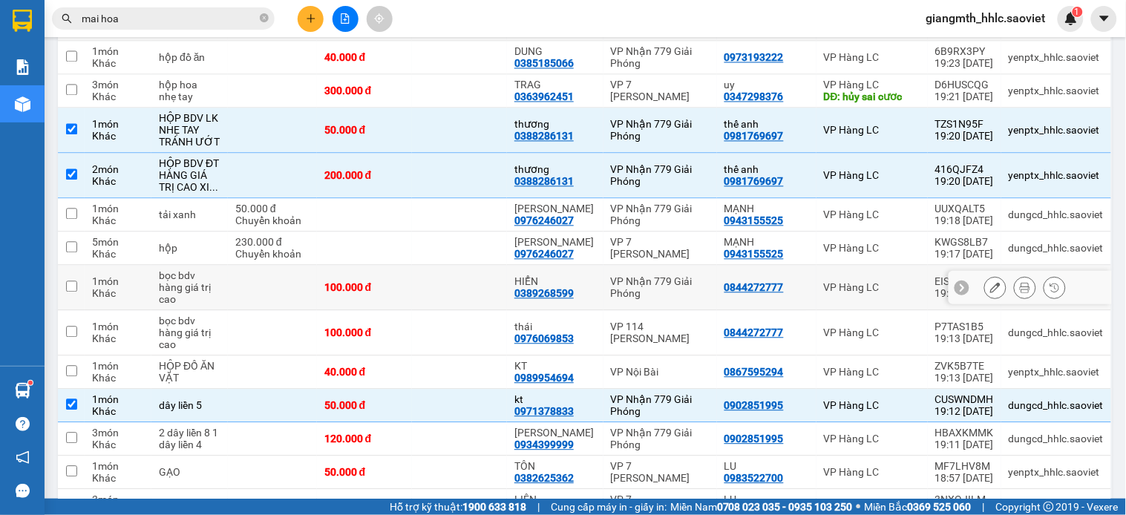
click at [611, 281] on div "VP Nhận 779 Giải Phóng" at bounding box center [660, 287] width 99 height 24
checkbox input "true"
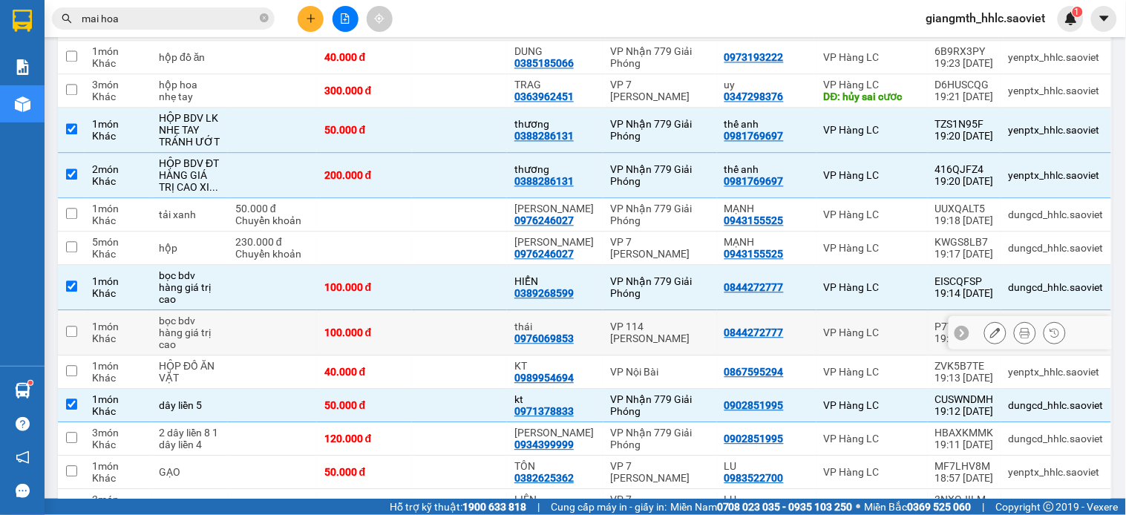
click at [603, 316] on td "VP 114 [PERSON_NAME]" at bounding box center [660, 332] width 114 height 45
checkbox input "true"
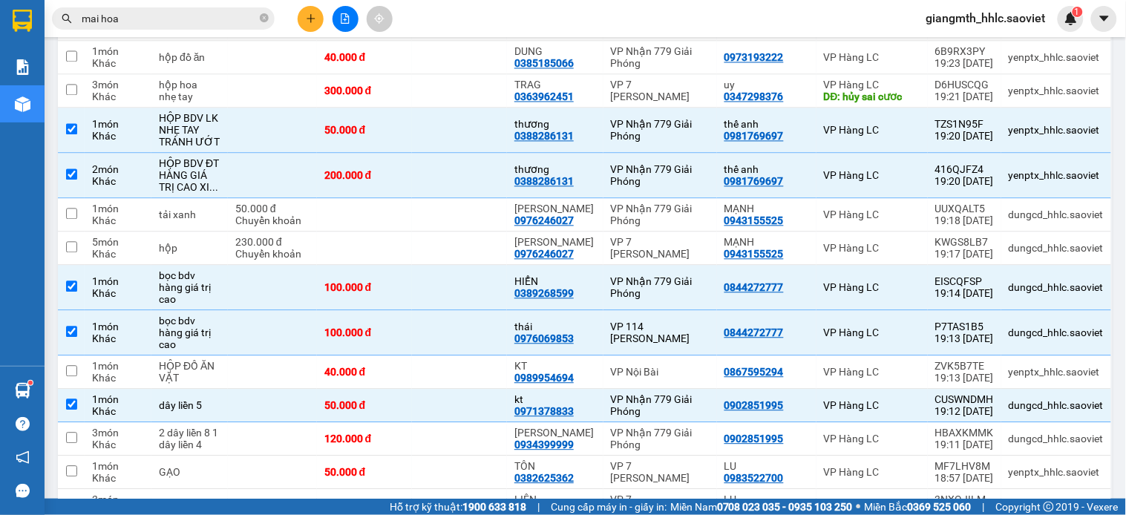
scroll to position [1019, 0]
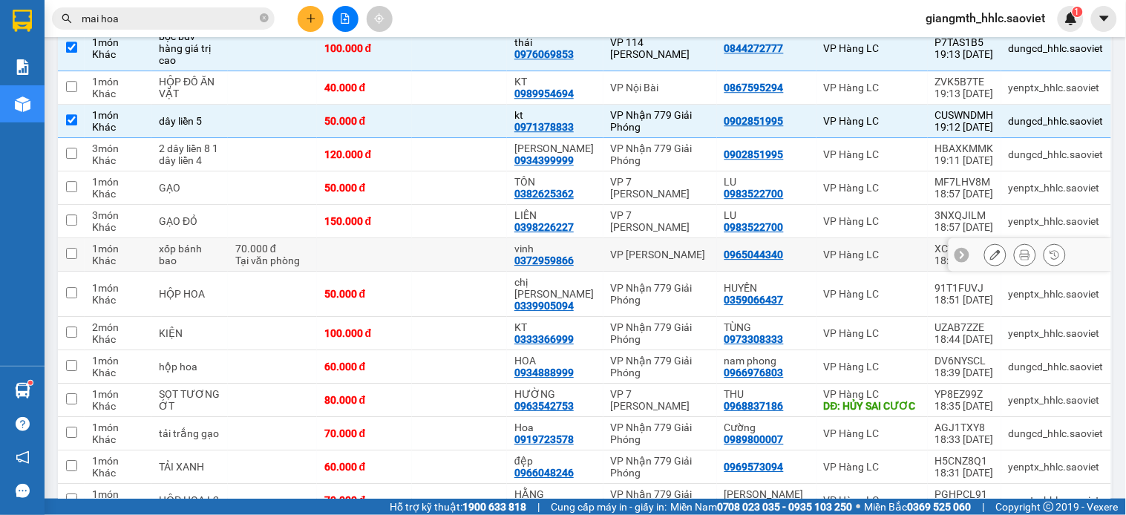
click at [644, 249] on div "VP [PERSON_NAME]" at bounding box center [660, 255] width 99 height 12
checkbox input "true"
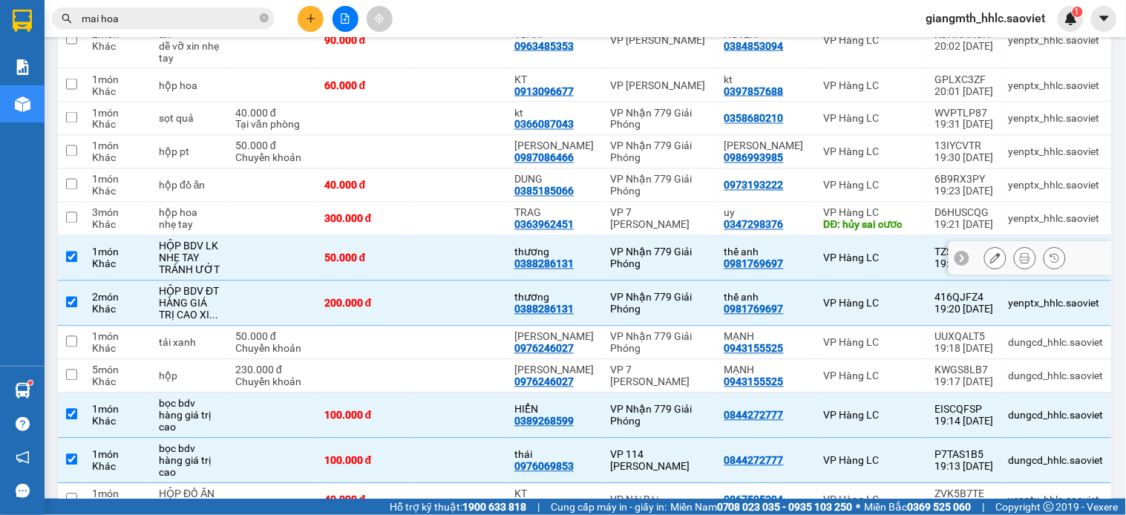
scroll to position [277, 0]
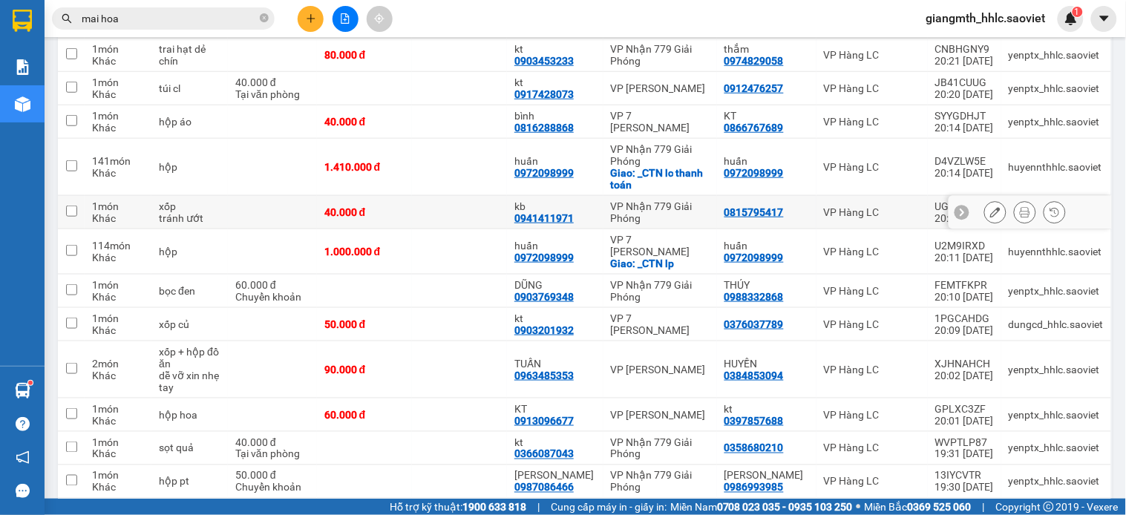
click at [594, 217] on td "kb 0941411971" at bounding box center [555, 212] width 96 height 33
checkbox input "true"
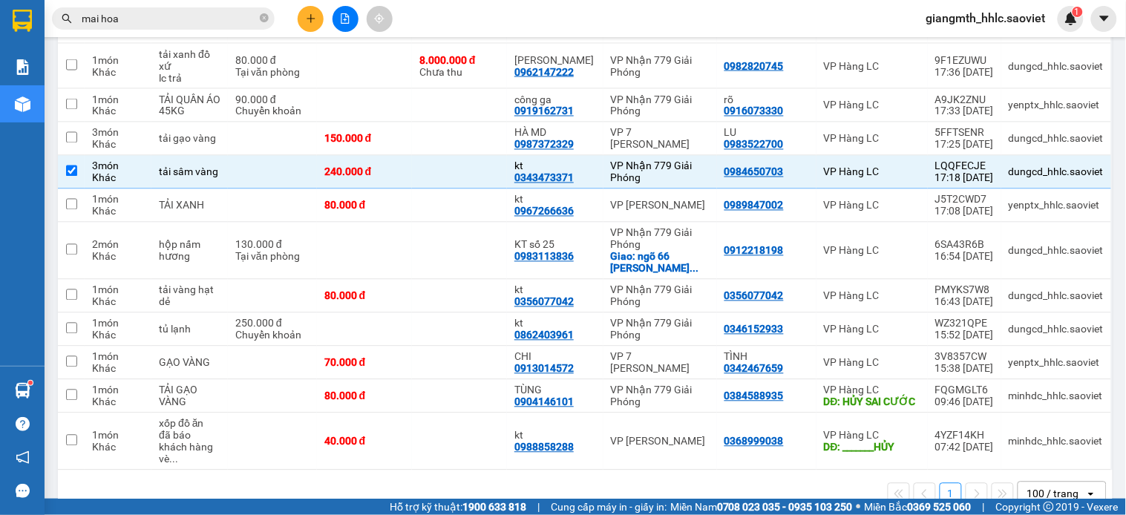
scroll to position [436, 0]
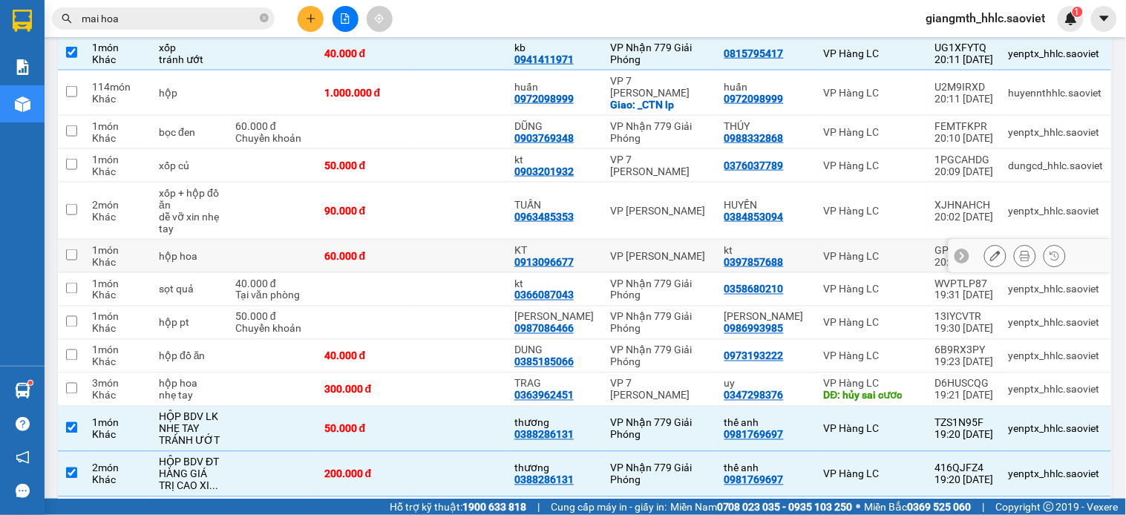
click at [633, 250] on div "VP [PERSON_NAME]" at bounding box center [660, 256] width 99 height 12
checkbox input "true"
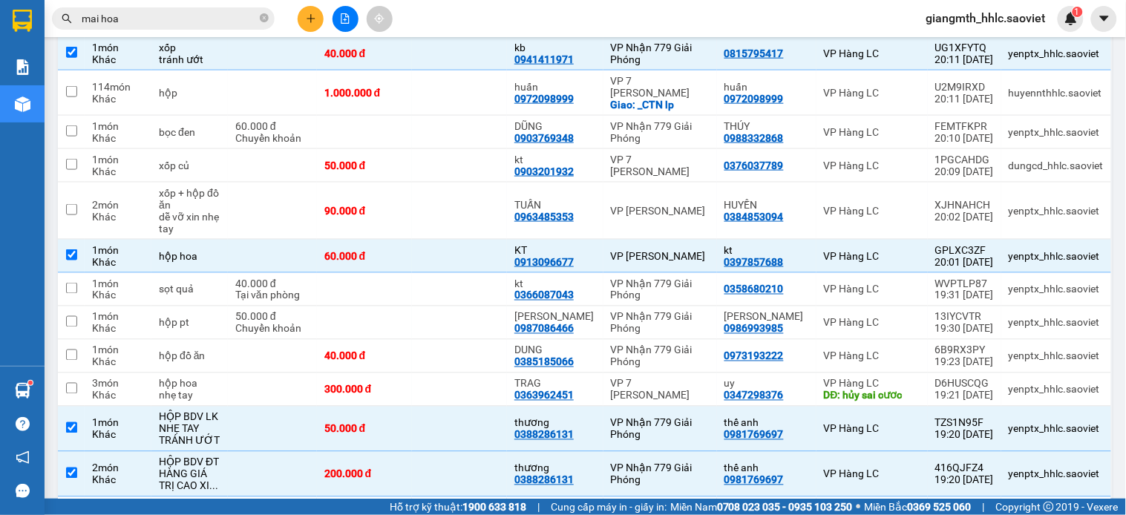
scroll to position [1432, 0]
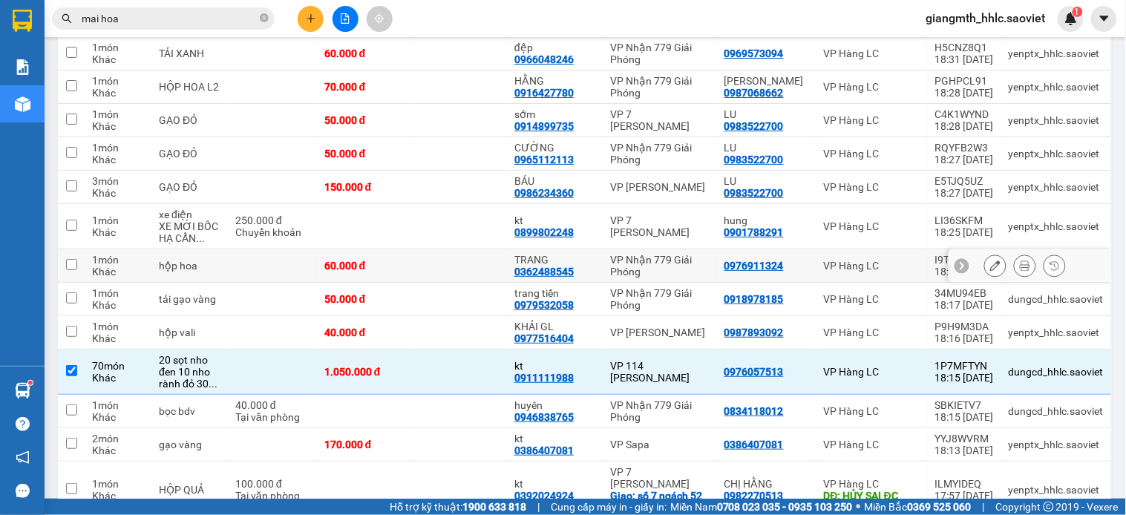
click at [637, 254] on div "VP Nhận 779 Giải Phóng" at bounding box center [660, 266] width 99 height 24
checkbox input "true"
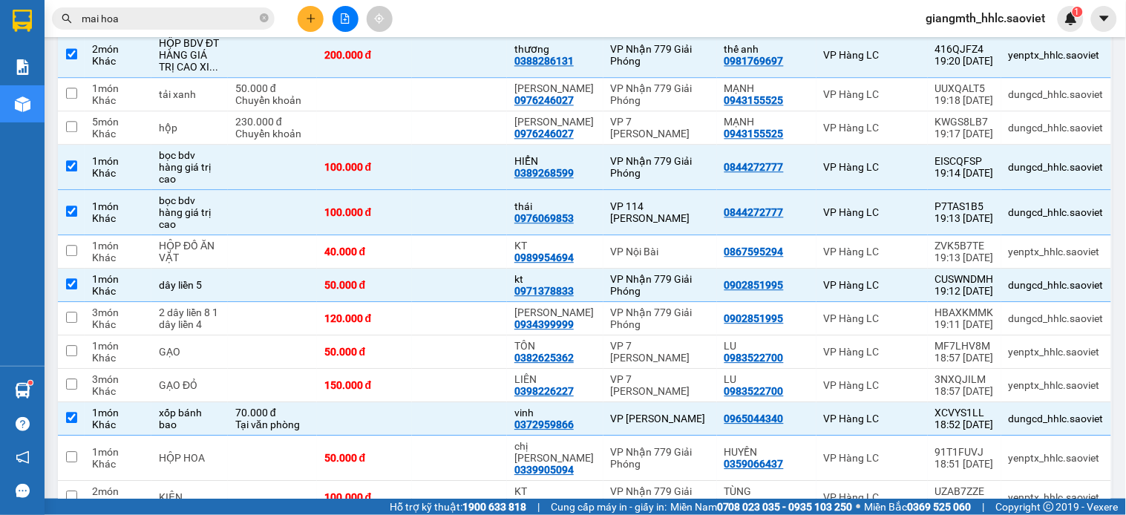
scroll to position [607, 0]
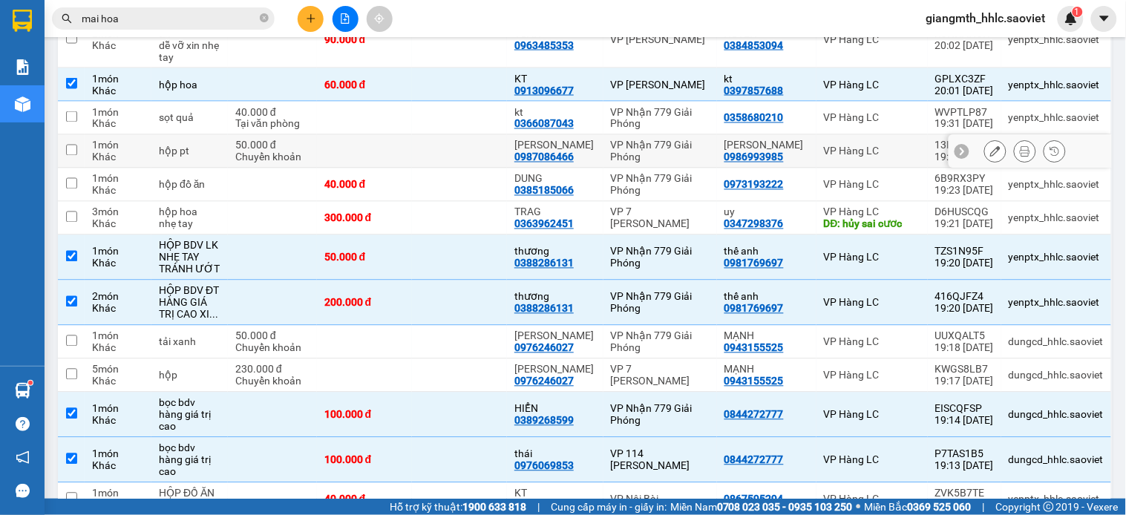
click at [589, 140] on div "[PERSON_NAME]" at bounding box center [554, 146] width 81 height 12
checkbox input "true"
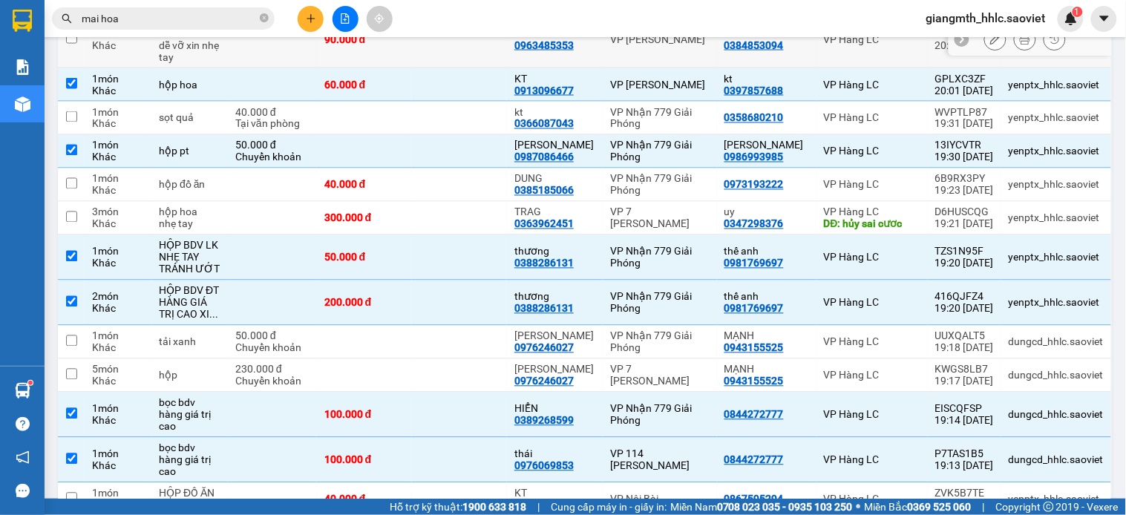
scroll to position [1185, 0]
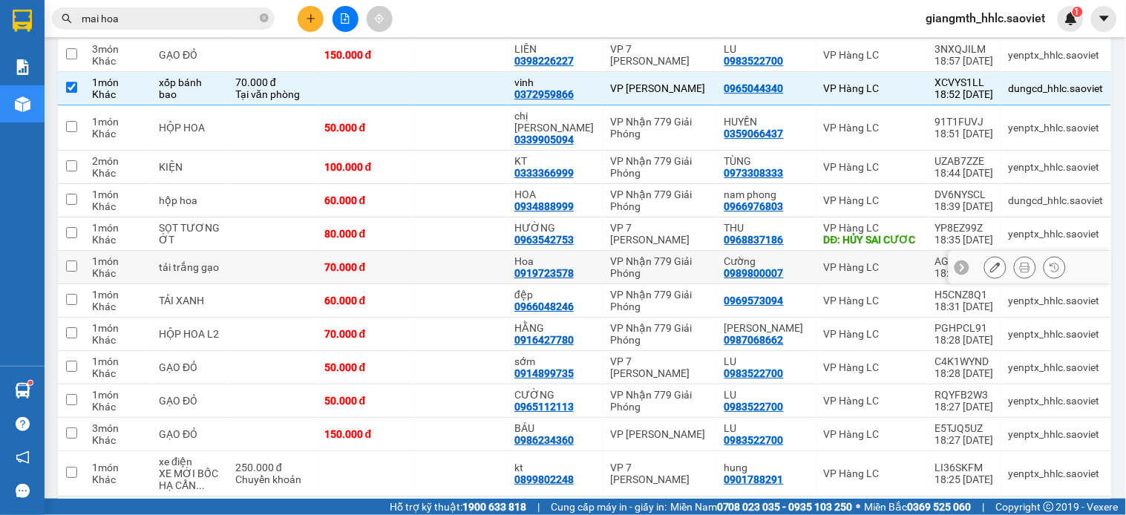
click at [681, 255] on div "VP Nhận 779 Giải Phóng" at bounding box center [660, 267] width 99 height 24
checkbox input "true"
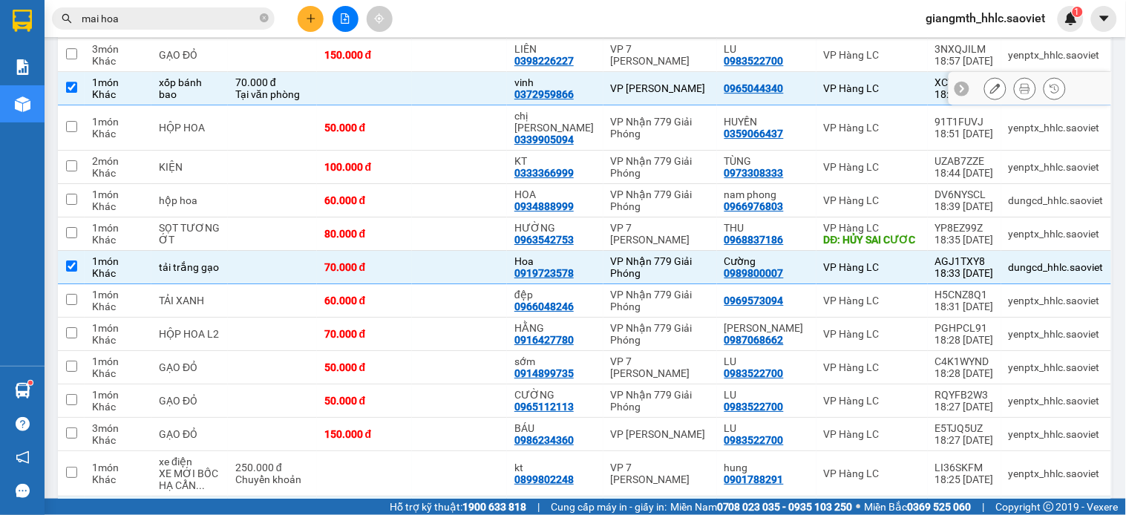
scroll to position [856, 0]
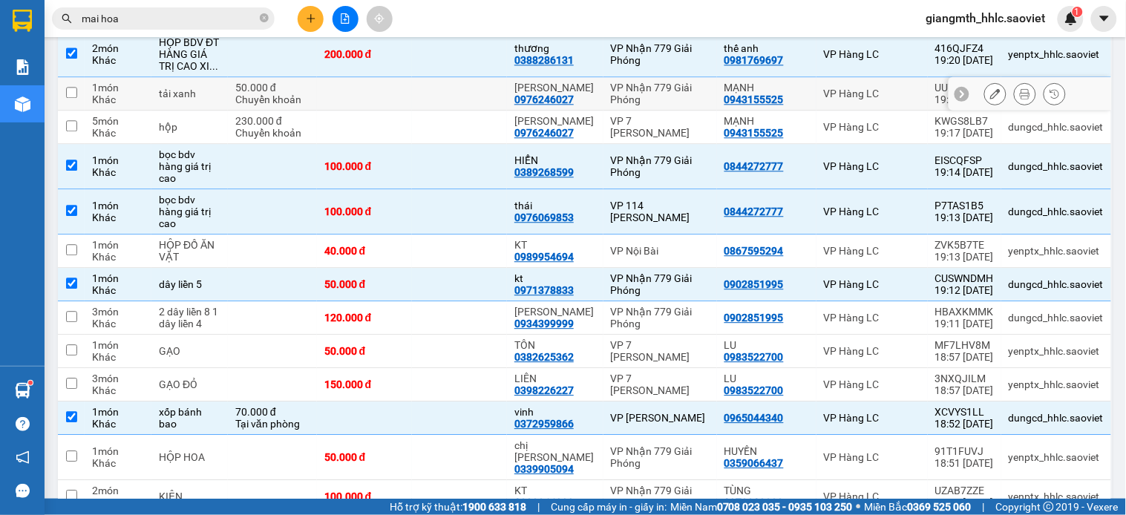
click at [597, 94] on td "[PERSON_NAME] 0976246027" at bounding box center [555, 93] width 96 height 33
checkbox input "true"
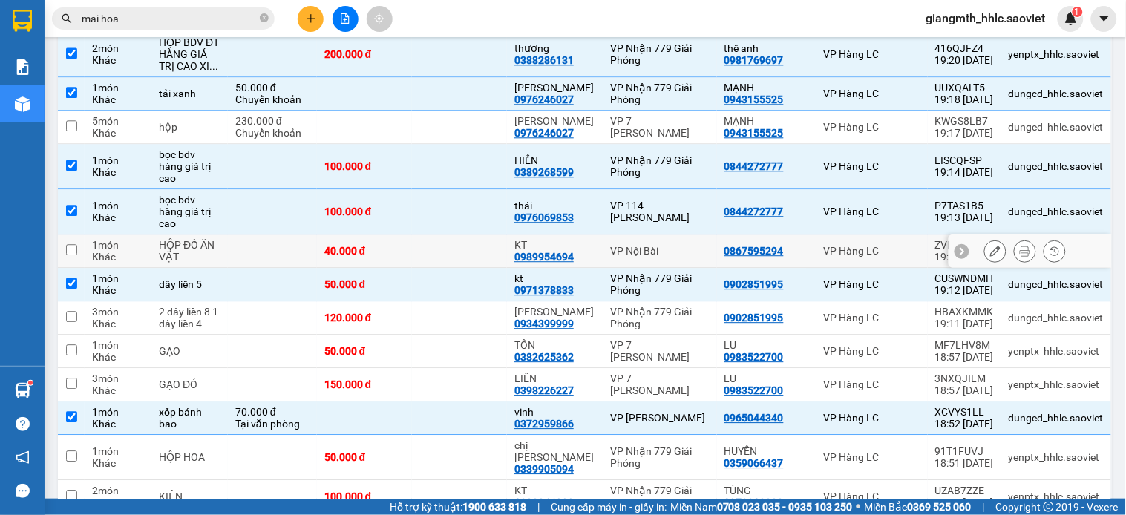
scroll to position [1021, 0]
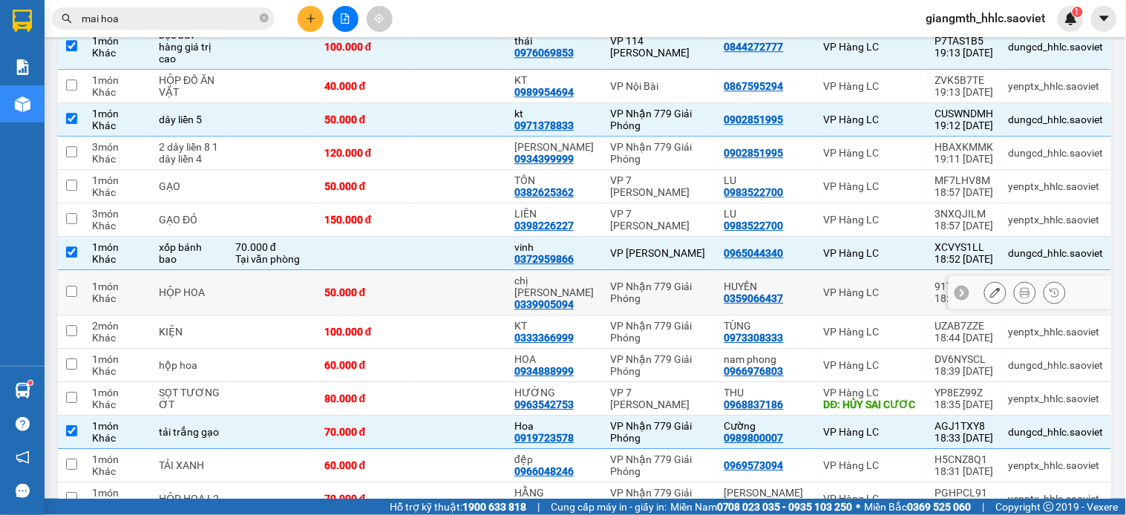
click at [597, 273] on td "chị huyền 0339905094" at bounding box center [555, 292] width 96 height 45
checkbox input "true"
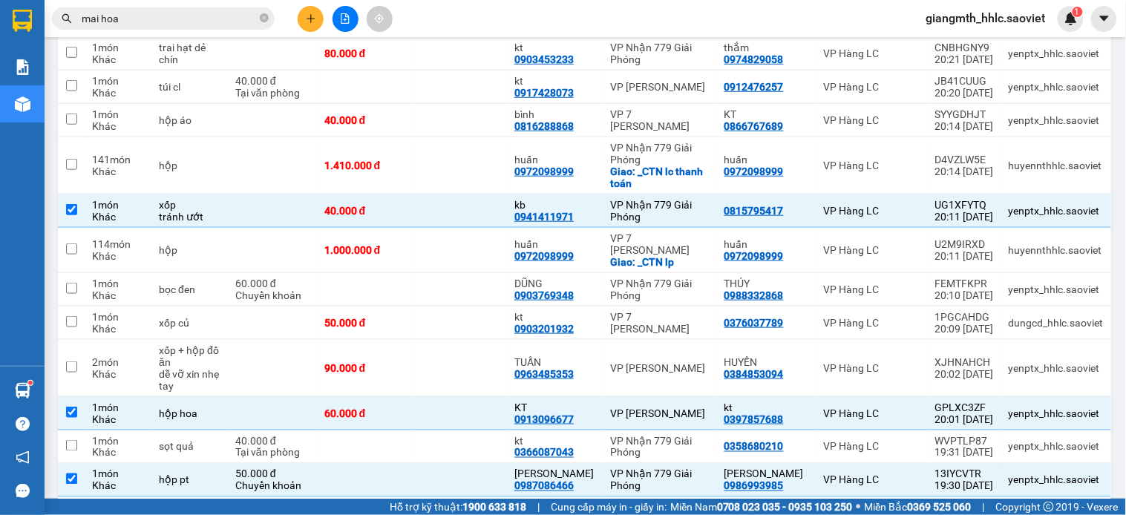
scroll to position [0, 0]
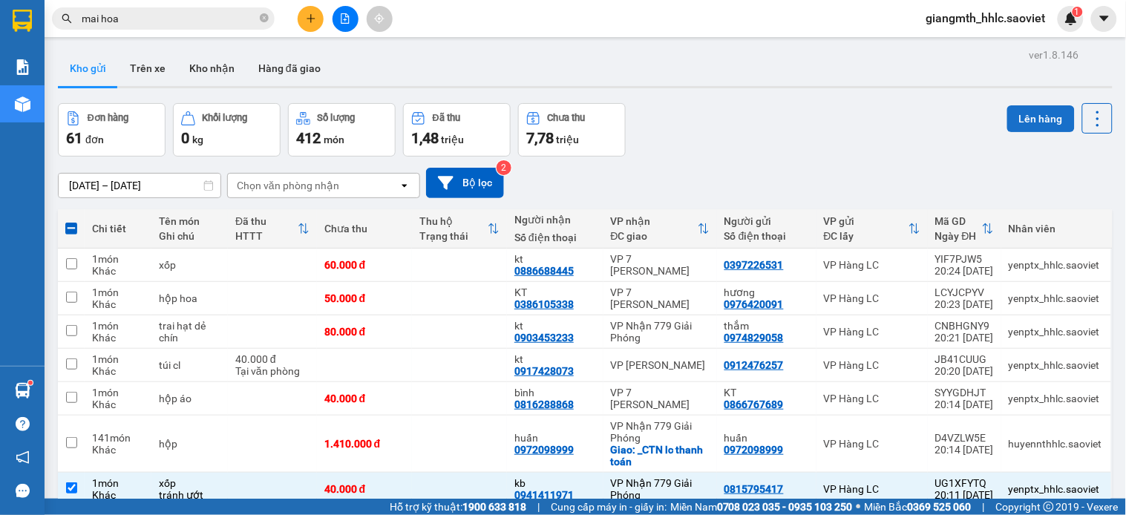
click at [1010, 114] on button "Lên hàng" at bounding box center [1041, 118] width 68 height 27
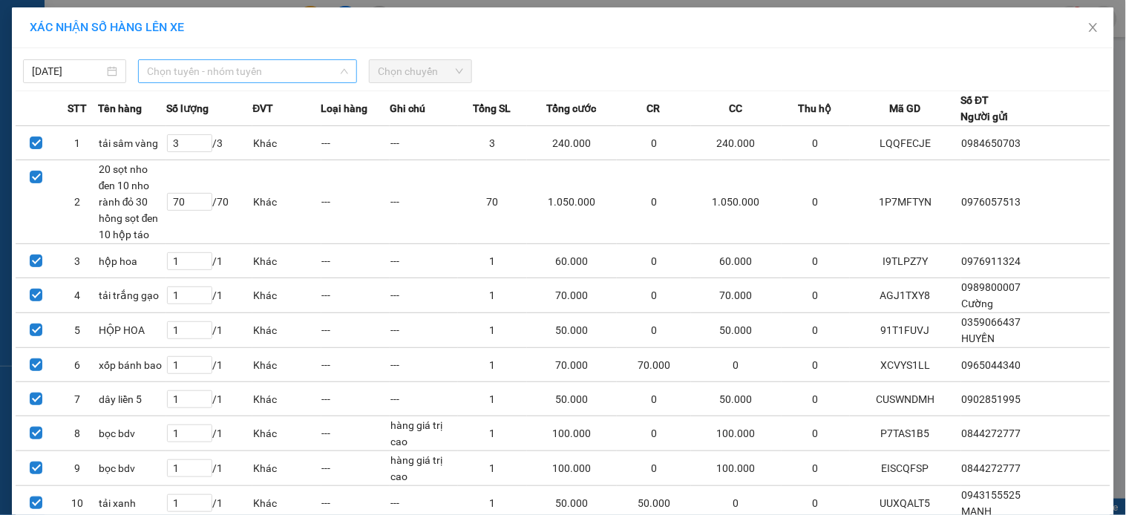
click at [273, 76] on span "Chọn tuyến - nhóm tuyến" at bounding box center [247, 71] width 201 height 22
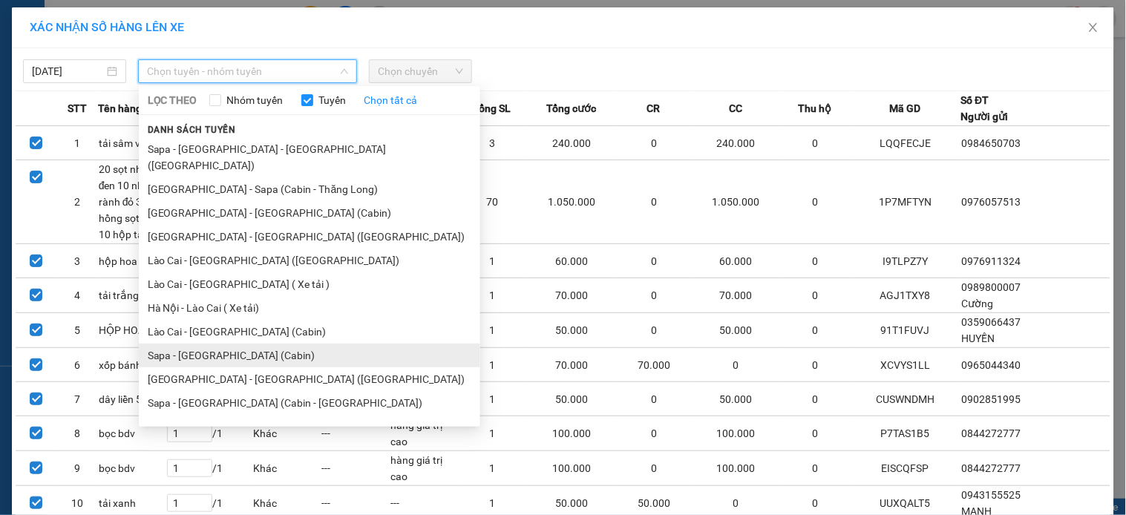
click at [212, 344] on li "Sapa - [GEOGRAPHIC_DATA] (Cabin)" at bounding box center [309, 356] width 341 height 24
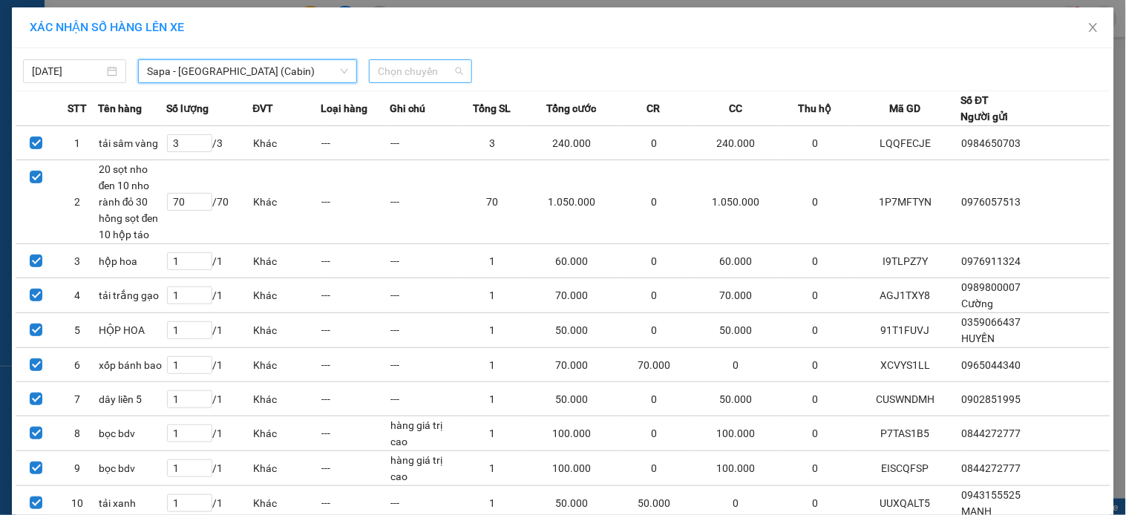
click at [436, 77] on span "Chọn chuyến" at bounding box center [420, 71] width 85 height 22
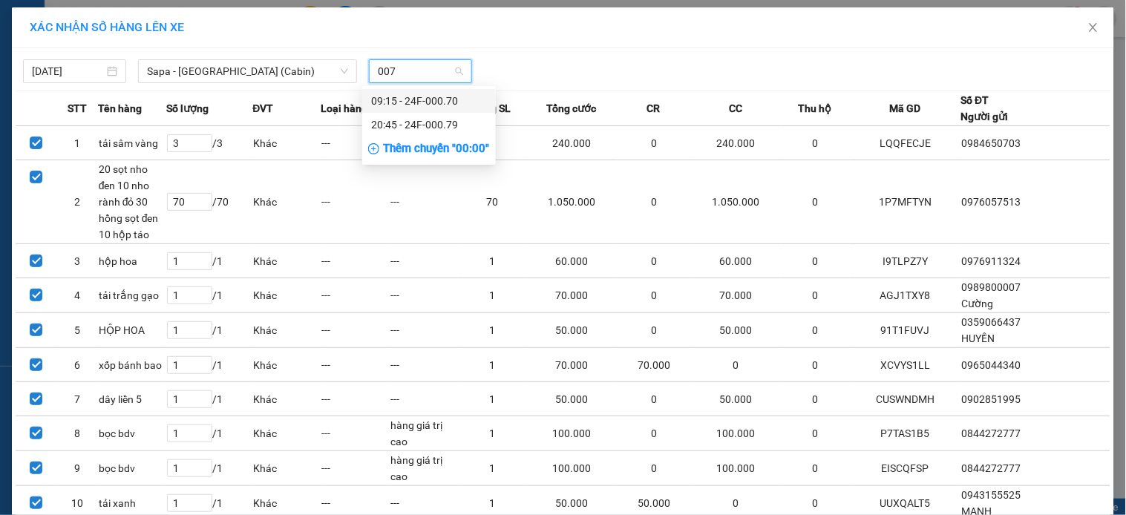
type input "0079"
click at [447, 96] on div "20:45 - 24F-000.79" at bounding box center [429, 101] width 116 height 16
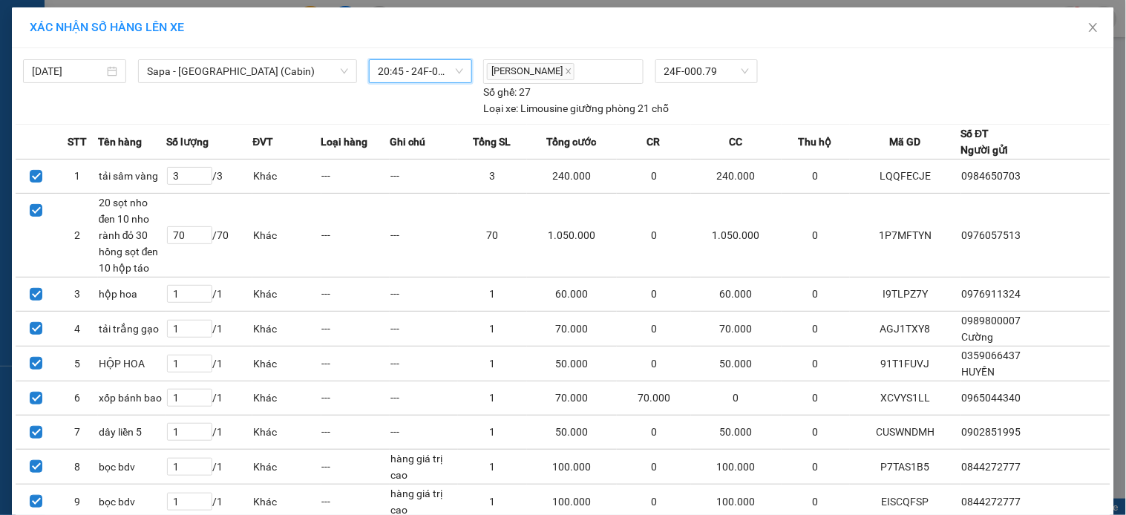
scroll to position [315, 0]
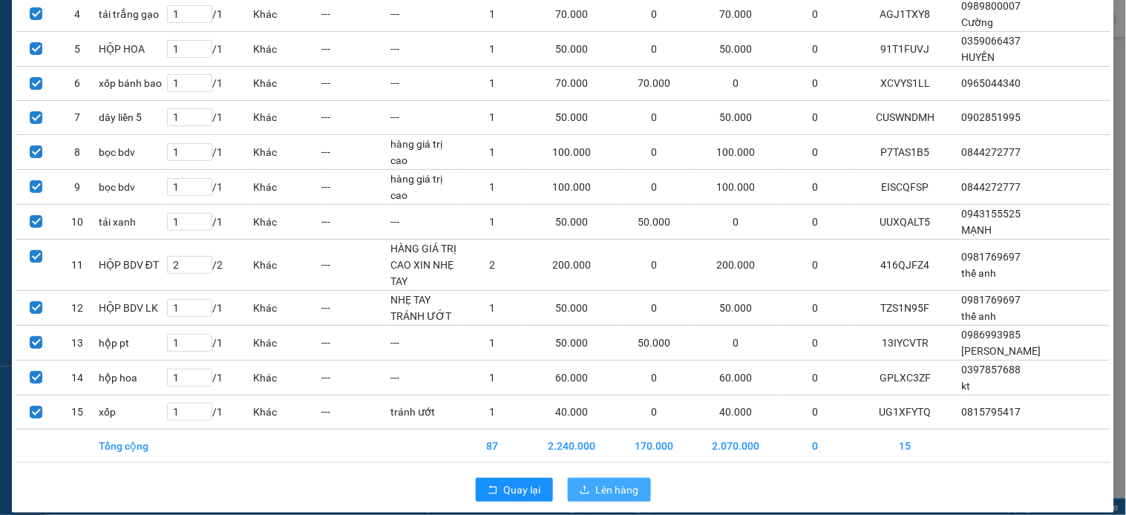
click at [596, 482] on span "Lên hàng" at bounding box center [617, 490] width 43 height 16
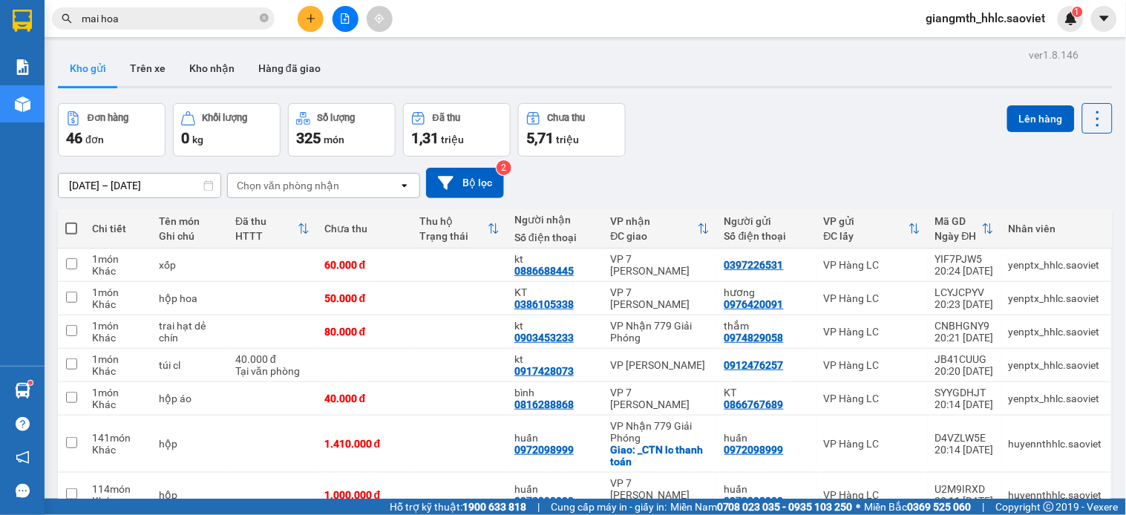
click at [340, 13] on icon "file-add" at bounding box center [345, 18] width 10 height 10
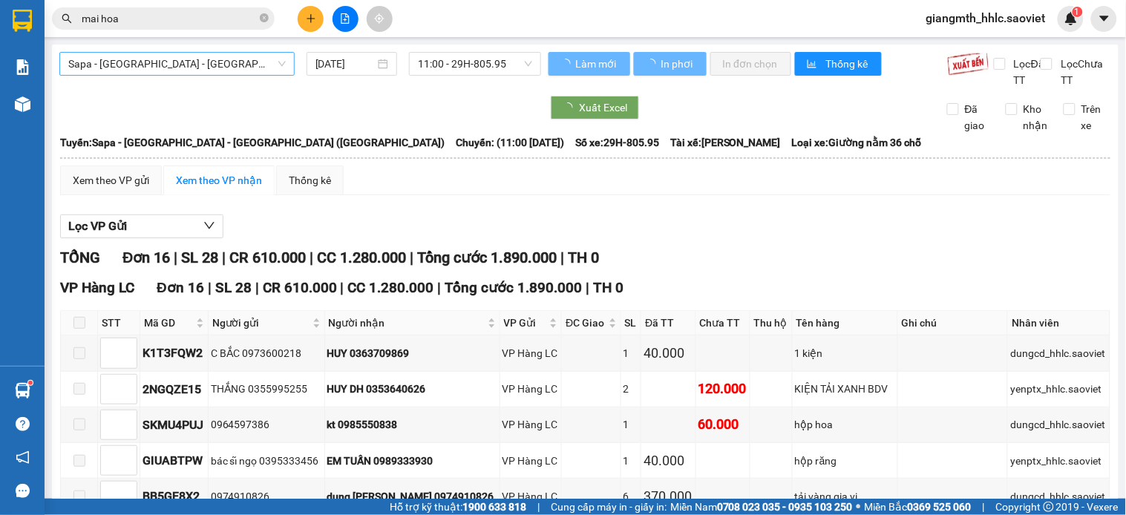
click at [220, 68] on span "Sapa - [GEOGRAPHIC_DATA] - [GEOGRAPHIC_DATA] ([GEOGRAPHIC_DATA])" at bounding box center [176, 64] width 217 height 22
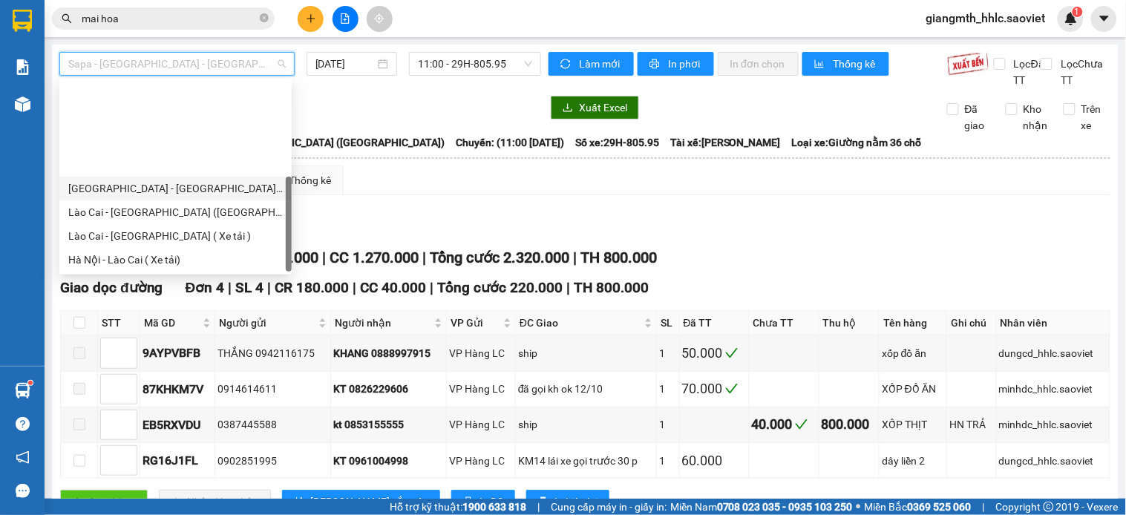
scroll to position [119, 0]
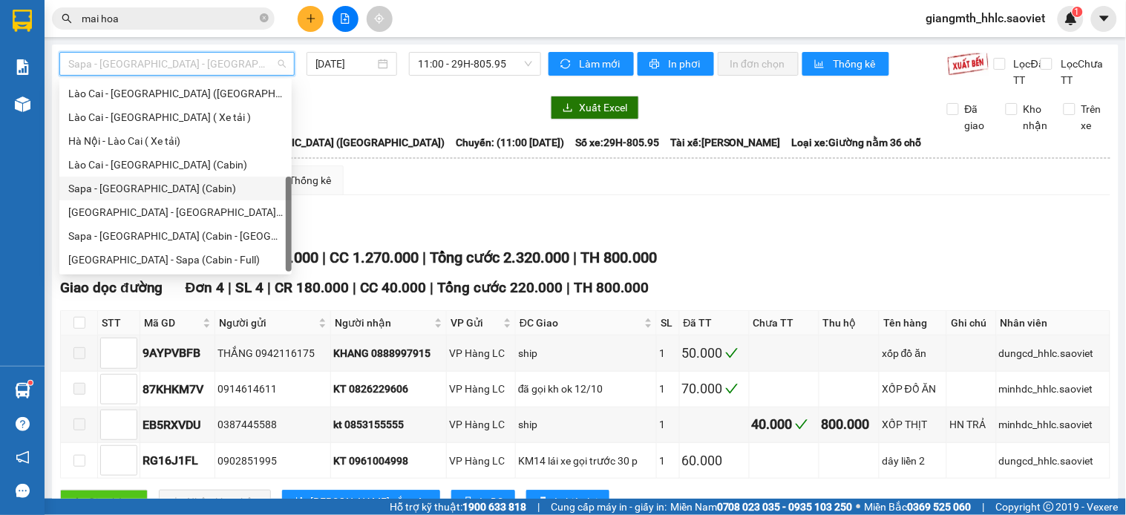
click at [165, 186] on div "Sapa - [GEOGRAPHIC_DATA] (Cabin)" at bounding box center [175, 188] width 214 height 16
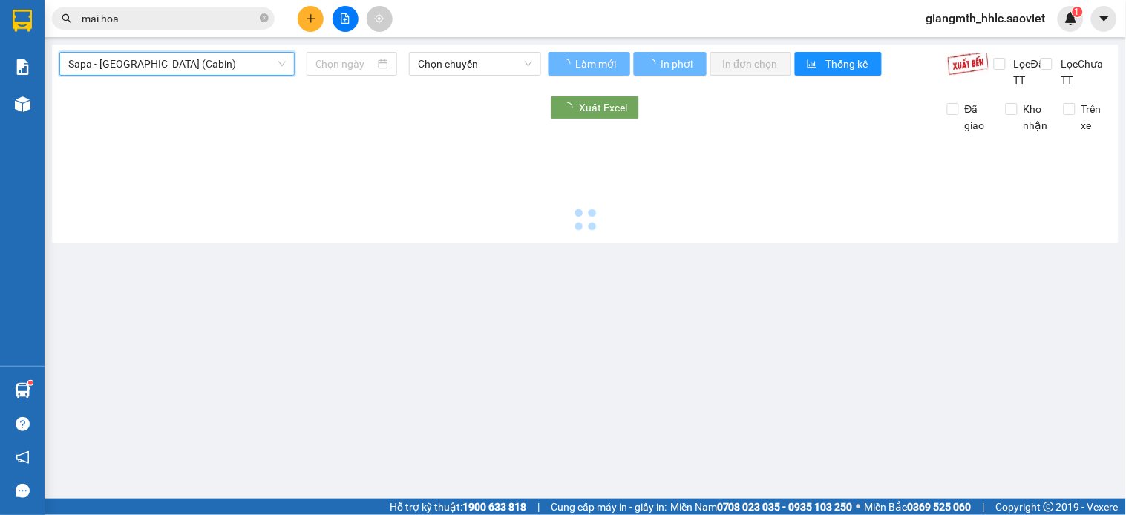
type input "[DATE]"
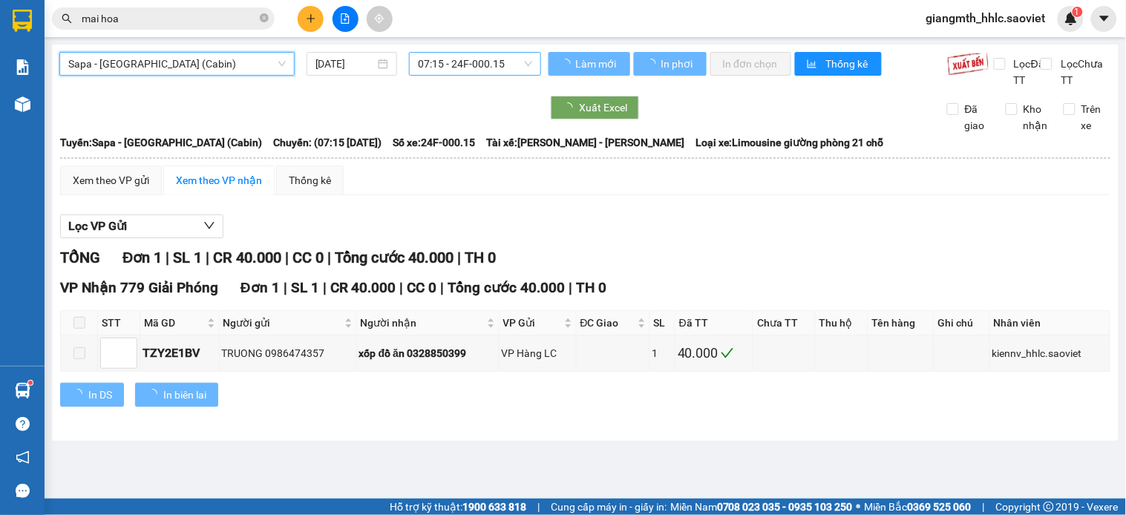
click at [487, 56] on span "07:15 - 24F-000.15" at bounding box center [475, 64] width 114 height 22
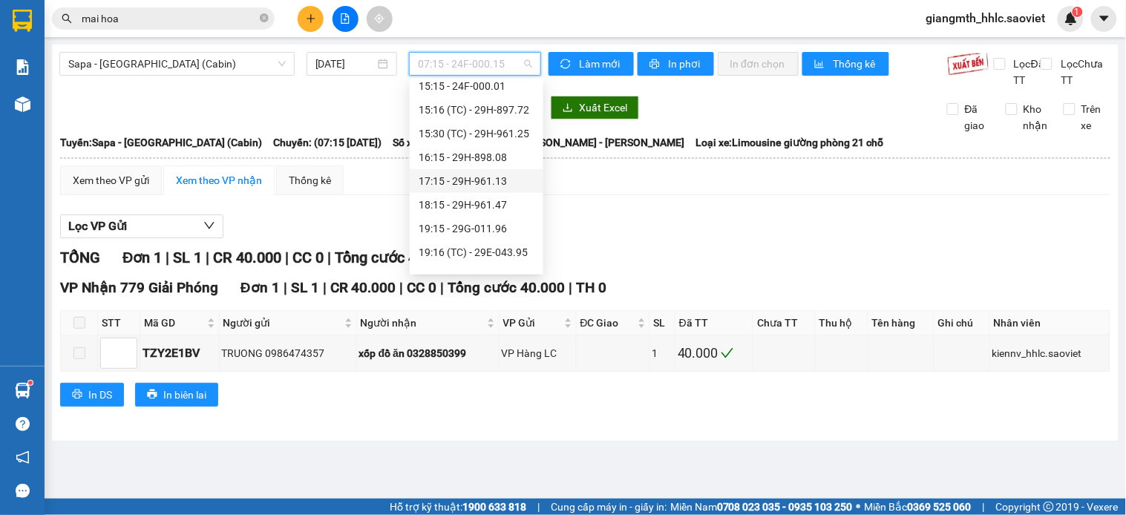
scroll to position [494, 0]
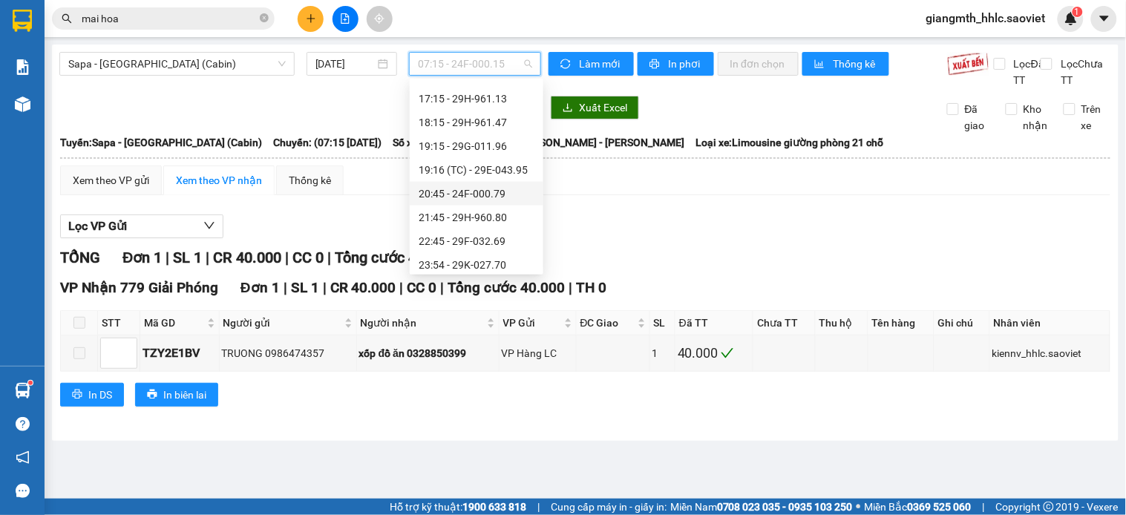
click at [495, 189] on div "20:45 - 24F-000.79" at bounding box center [477, 194] width 116 height 16
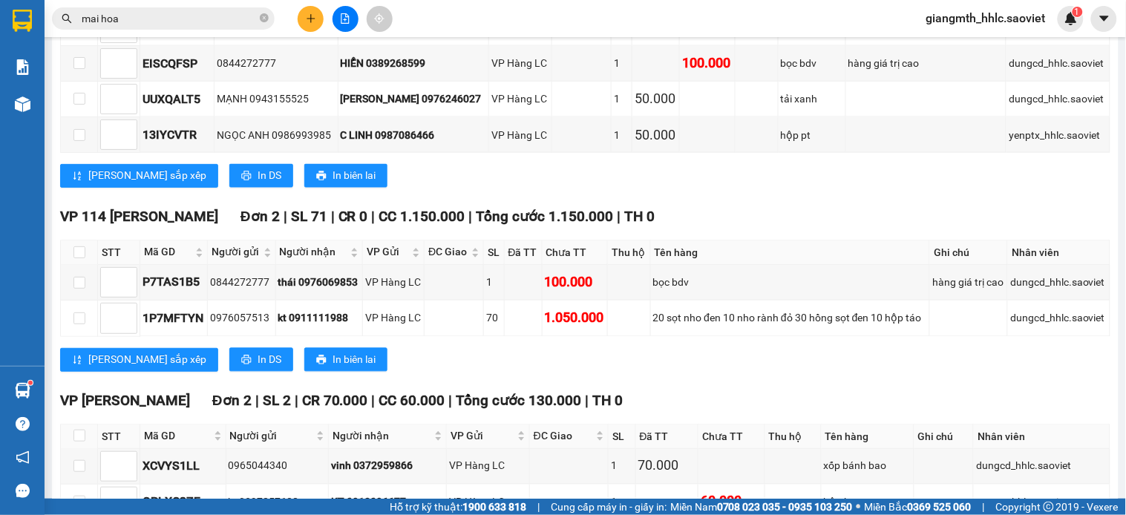
scroll to position [695, 0]
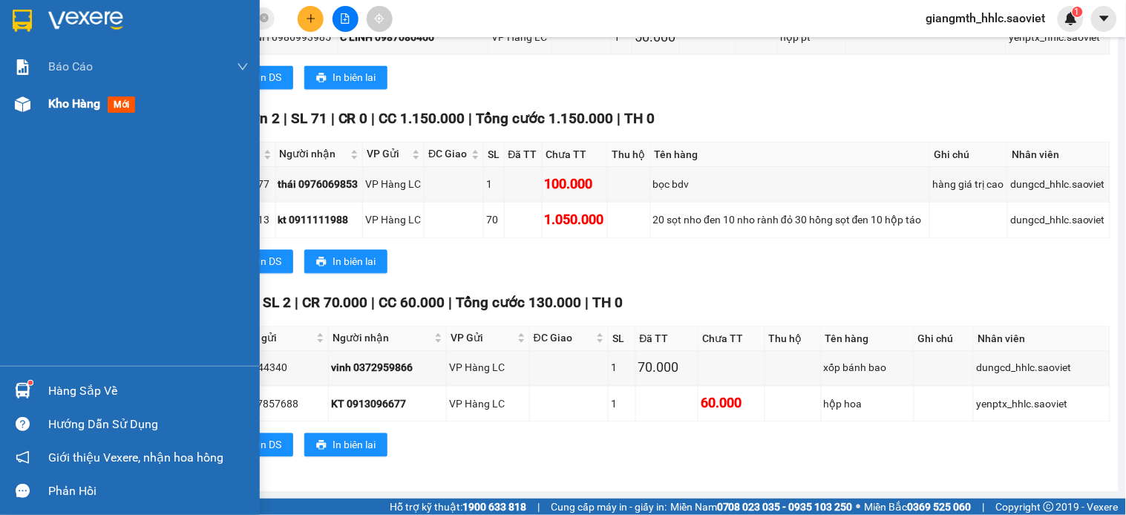
click at [40, 102] on div "Kho hàng mới" at bounding box center [130, 103] width 260 height 37
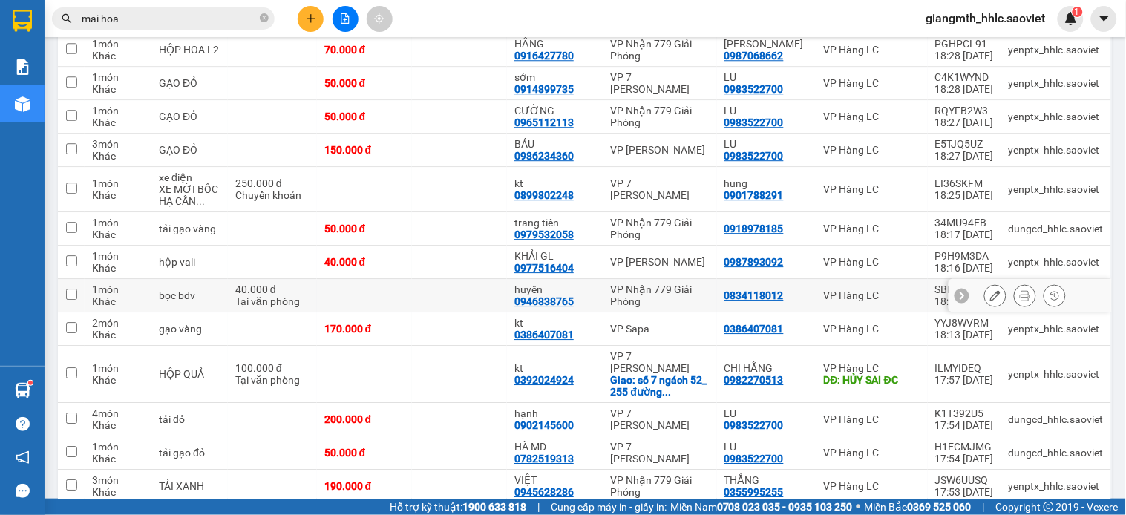
scroll to position [1504, 0]
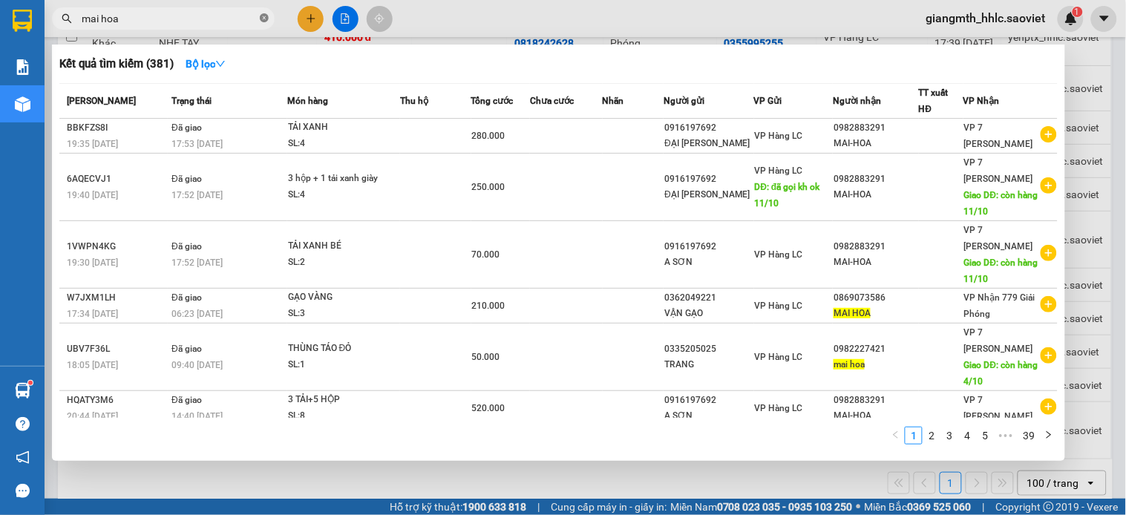
click at [261, 19] on icon "close-circle" at bounding box center [264, 17] width 9 height 9
